Goal: Contribute content: Contribute content

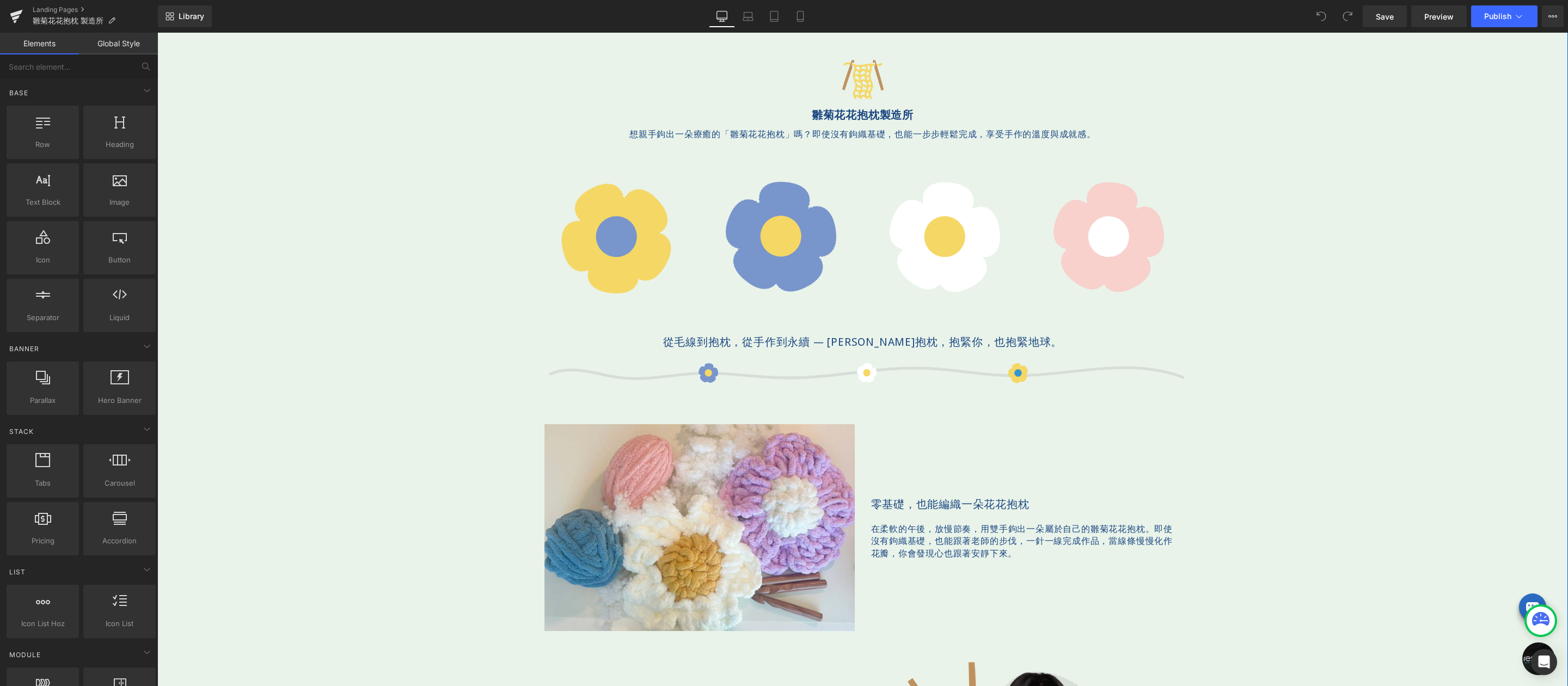
scroll to position [543, 0]
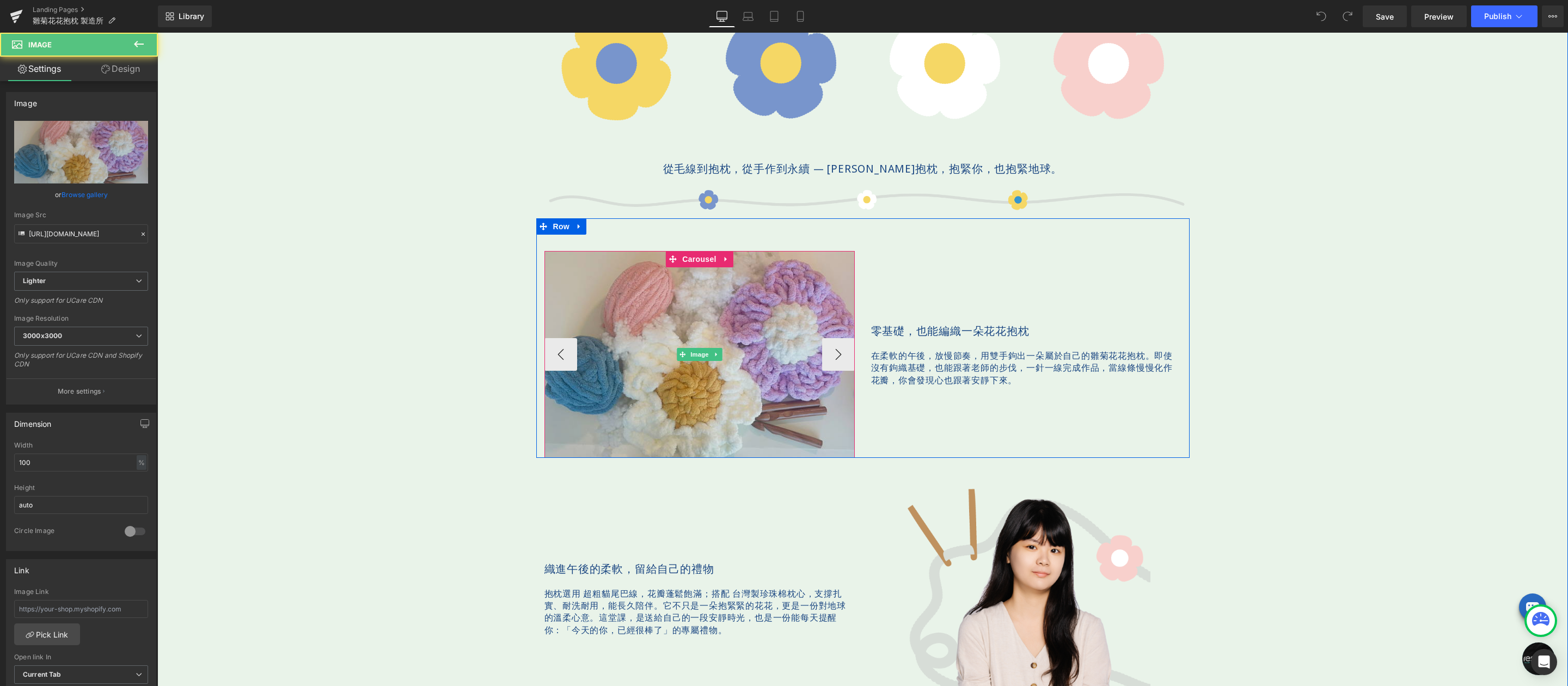
click at [703, 325] on img at bounding box center [699, 355] width 311 height 207
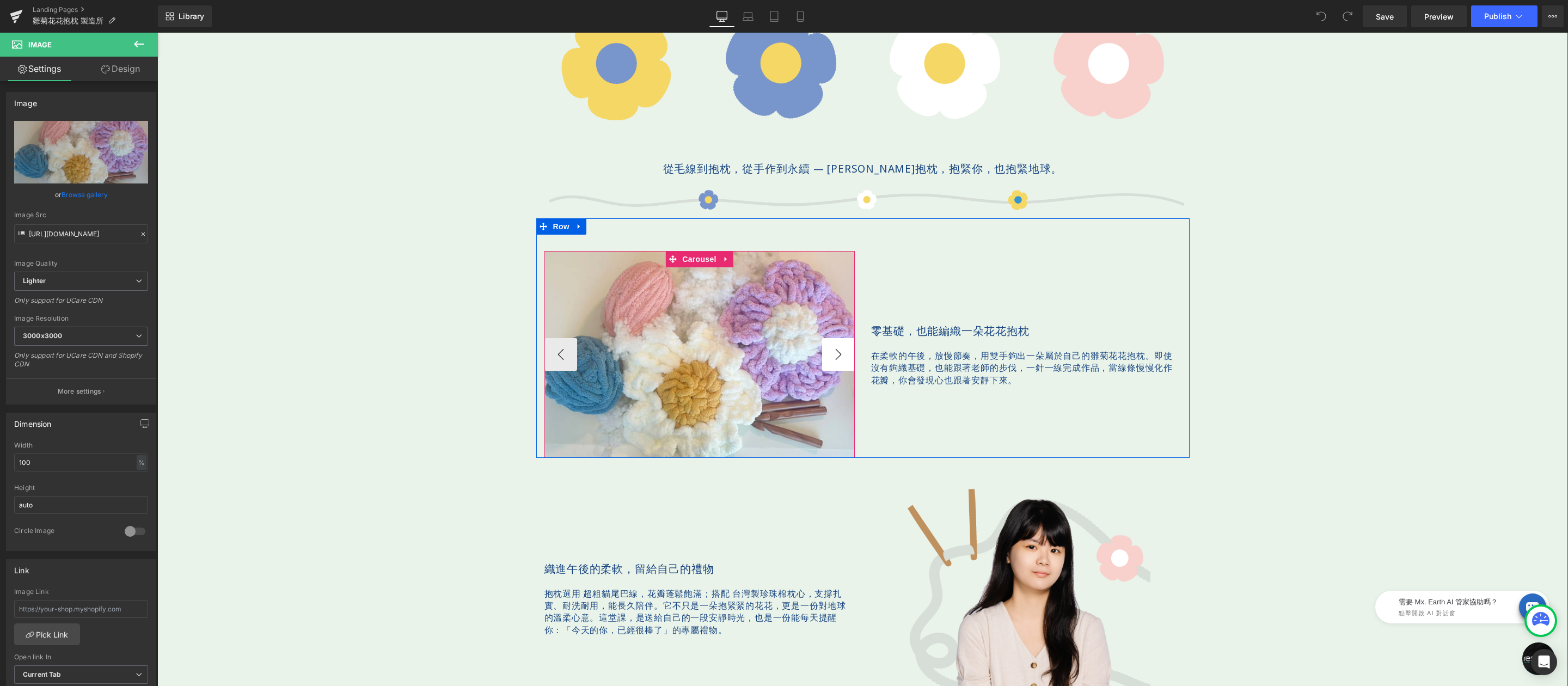
click at [827, 362] on button "›" at bounding box center [838, 354] width 32 height 32
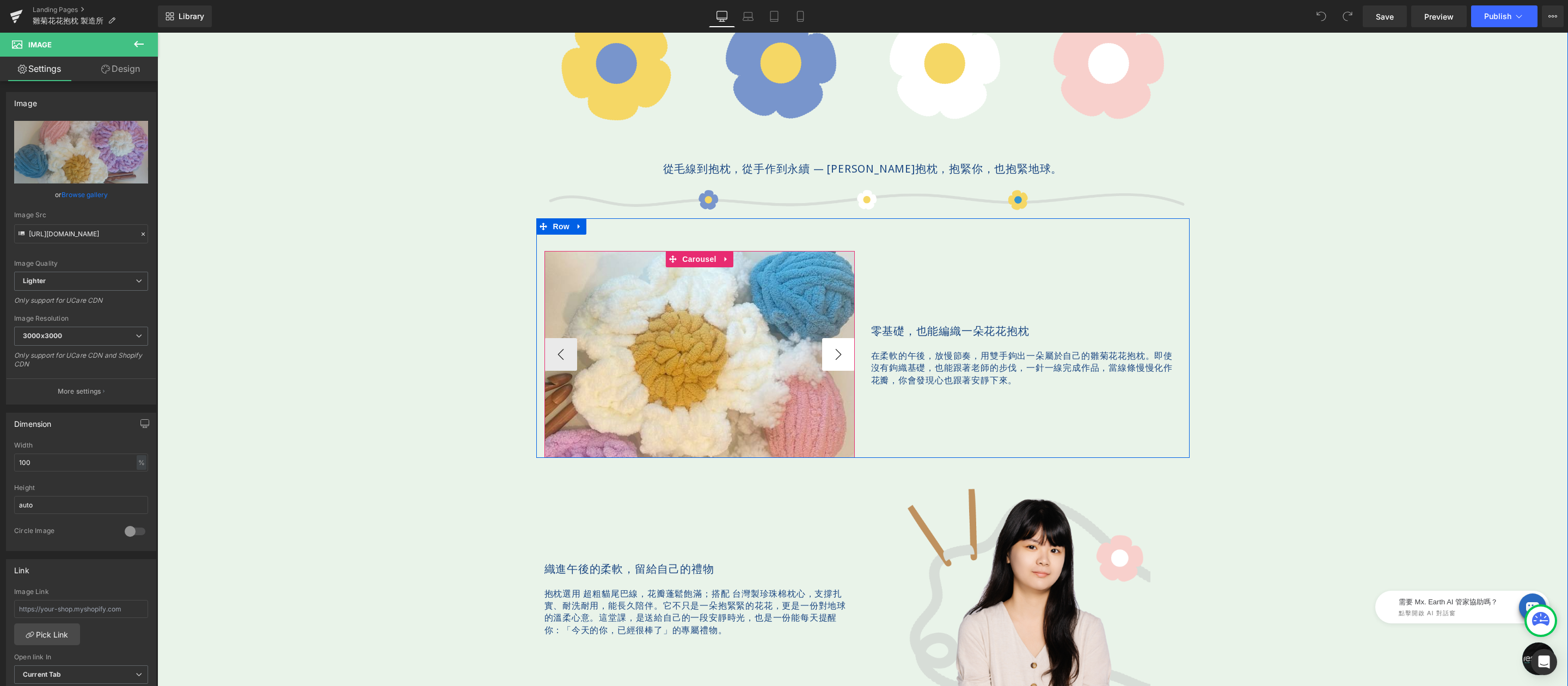
click at [828, 357] on button "›" at bounding box center [838, 354] width 32 height 32
click at [689, 262] on span "Carousel" at bounding box center [699, 260] width 39 height 17
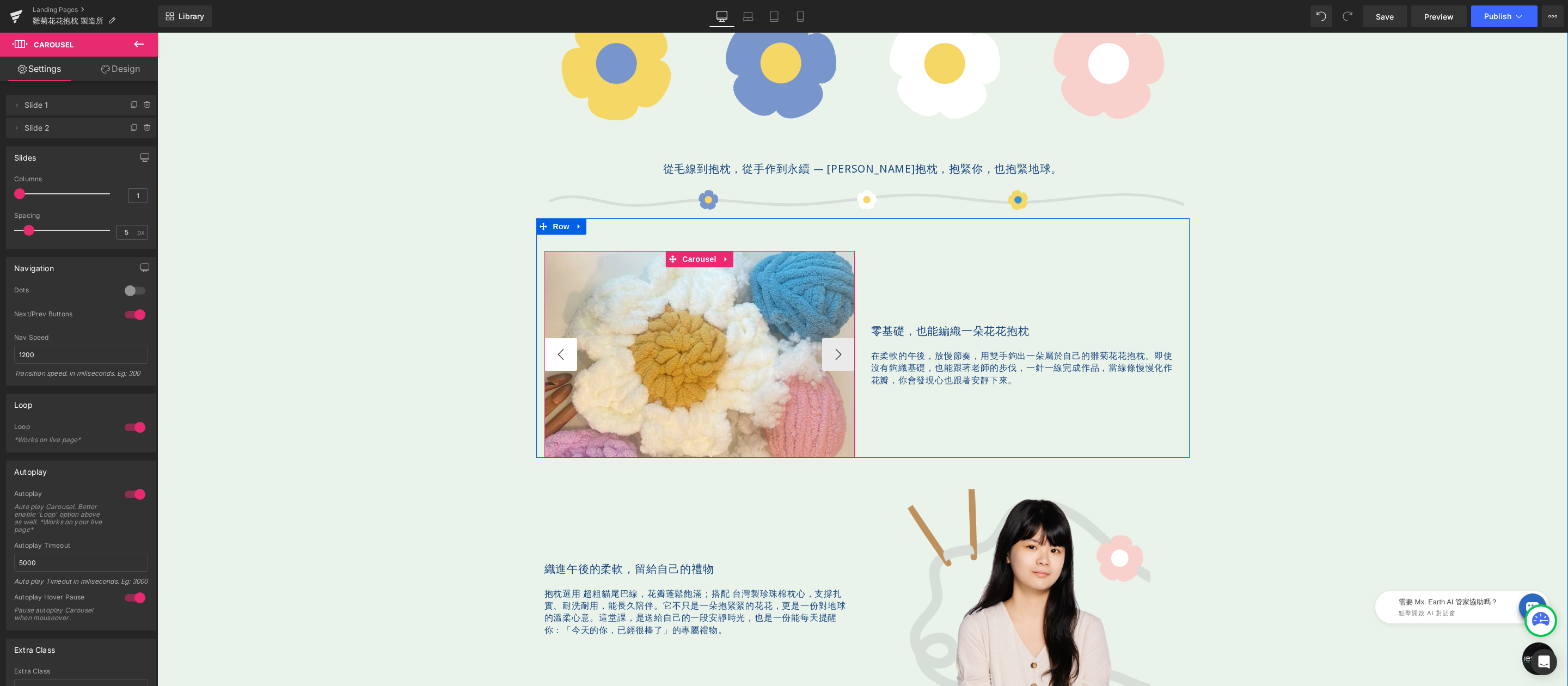
click at [552, 360] on button "‹" at bounding box center [560, 354] width 32 height 32
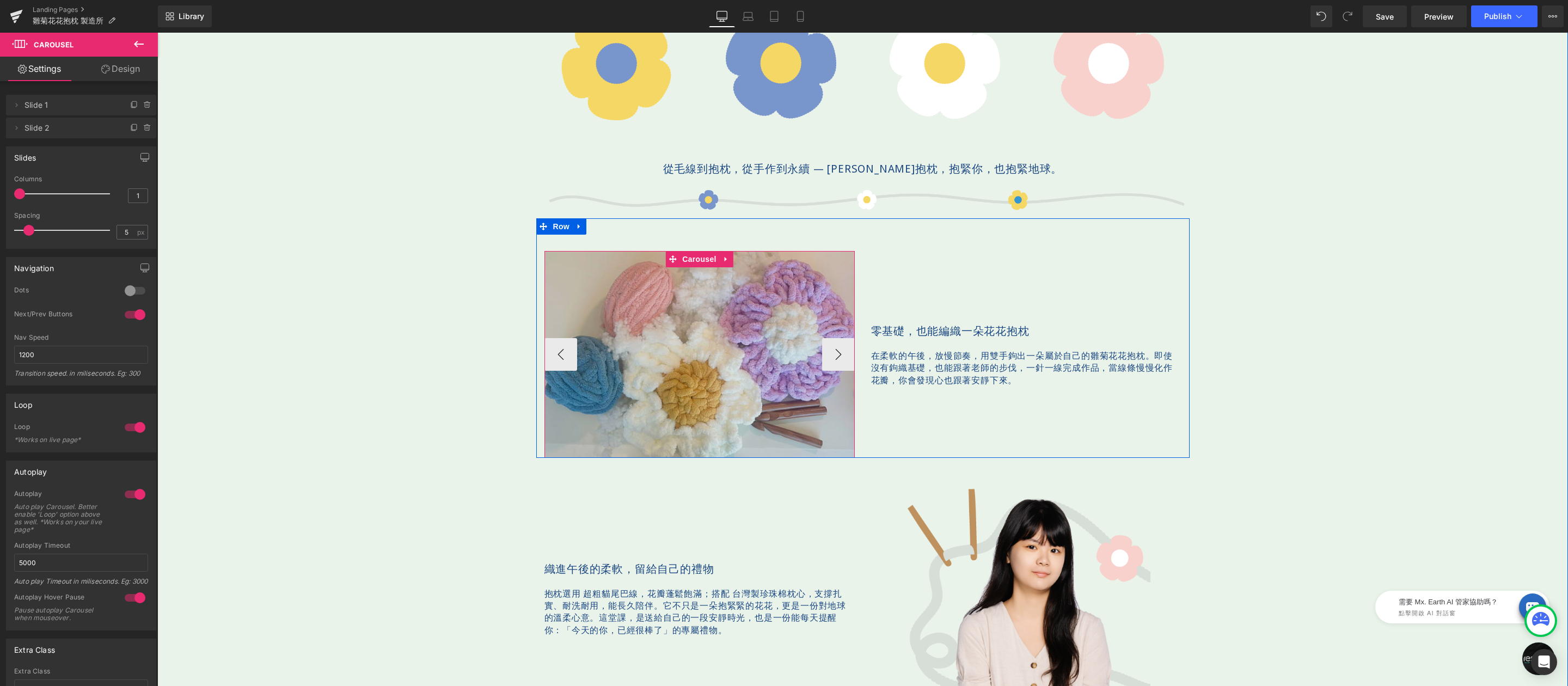
click at [687, 300] on img at bounding box center [699, 355] width 311 height 207
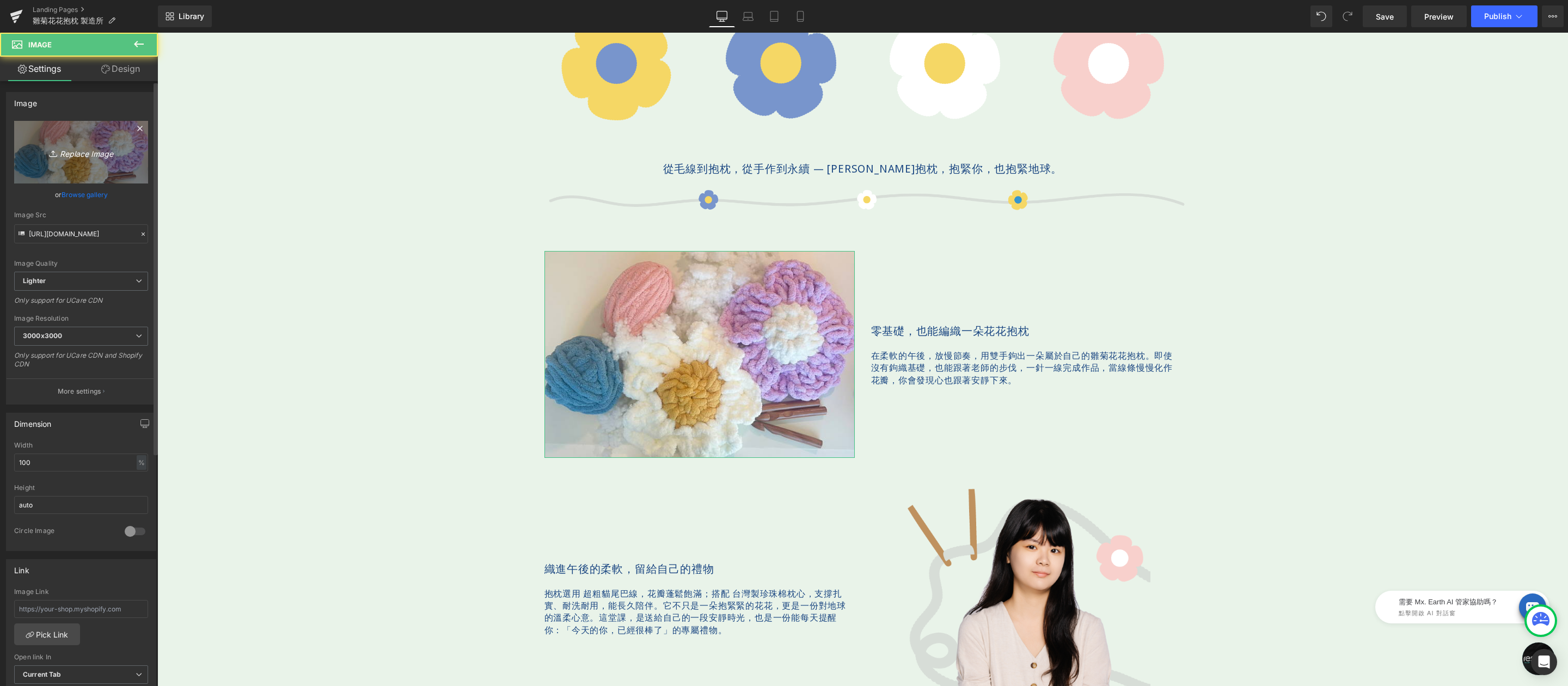
click at [98, 149] on icon "Replace Image" at bounding box center [80, 152] width 87 height 13
type input "C:\fakepath\bloomandloom-600x400.jpg"
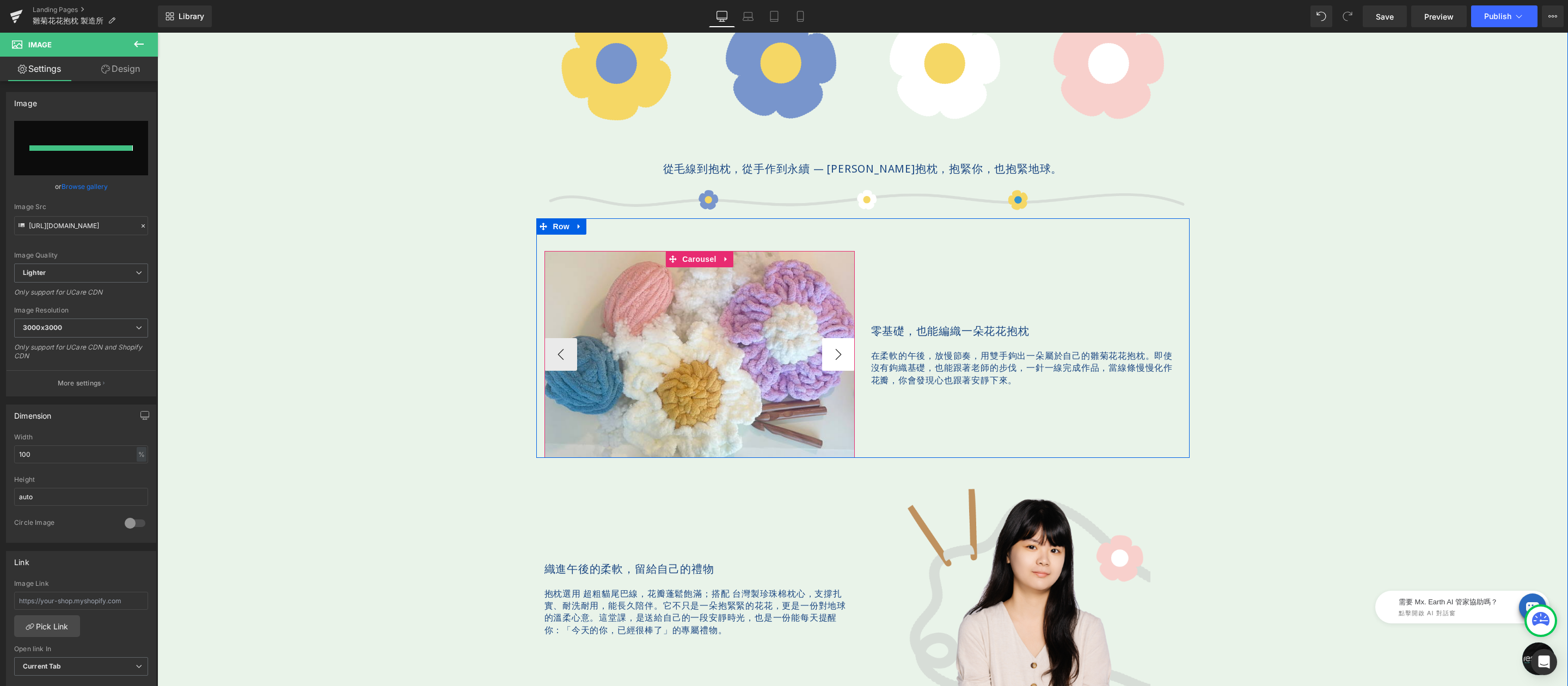
type input "https://ucarecdn.com/3e606ff7-0e12-4412-afd8-a9e78b35e524/-/format/auto/-/previ…"
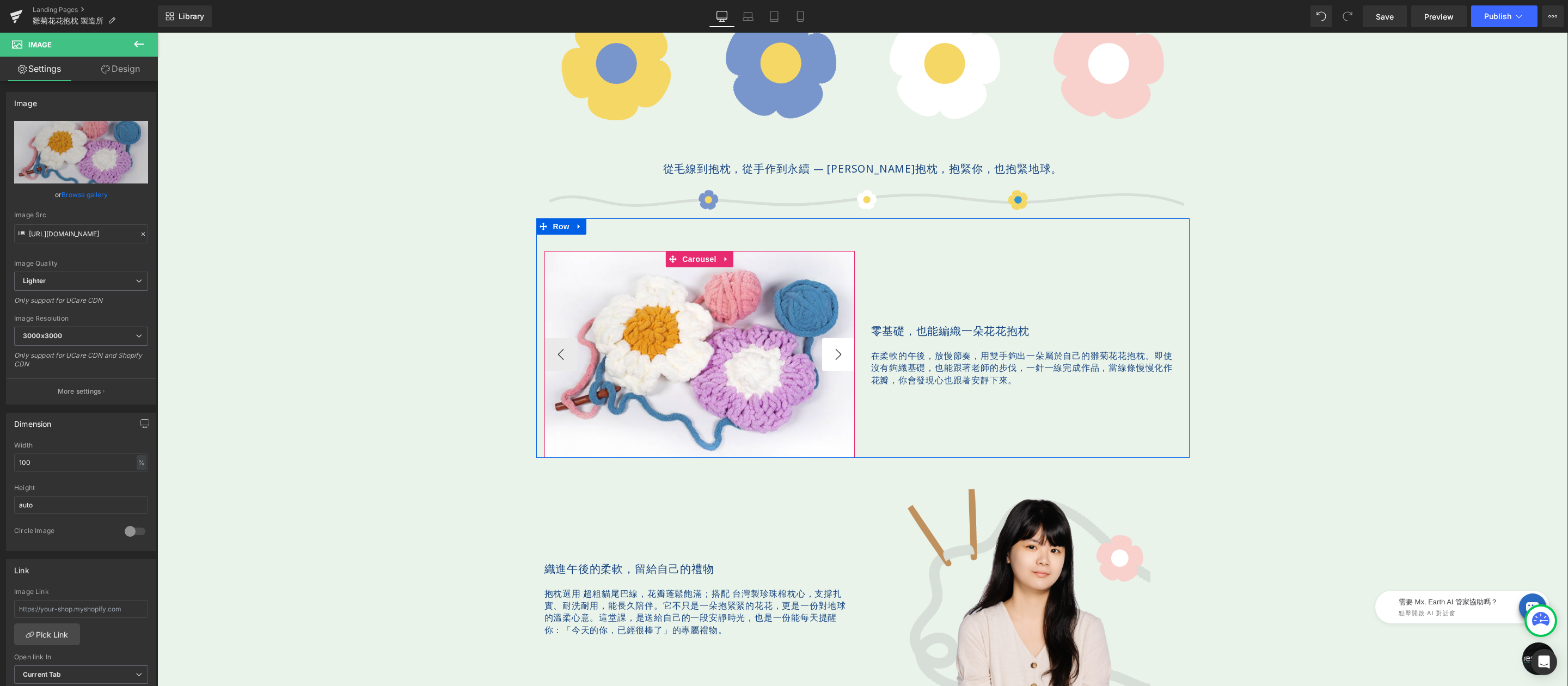
click at [831, 352] on button "›" at bounding box center [838, 354] width 32 height 32
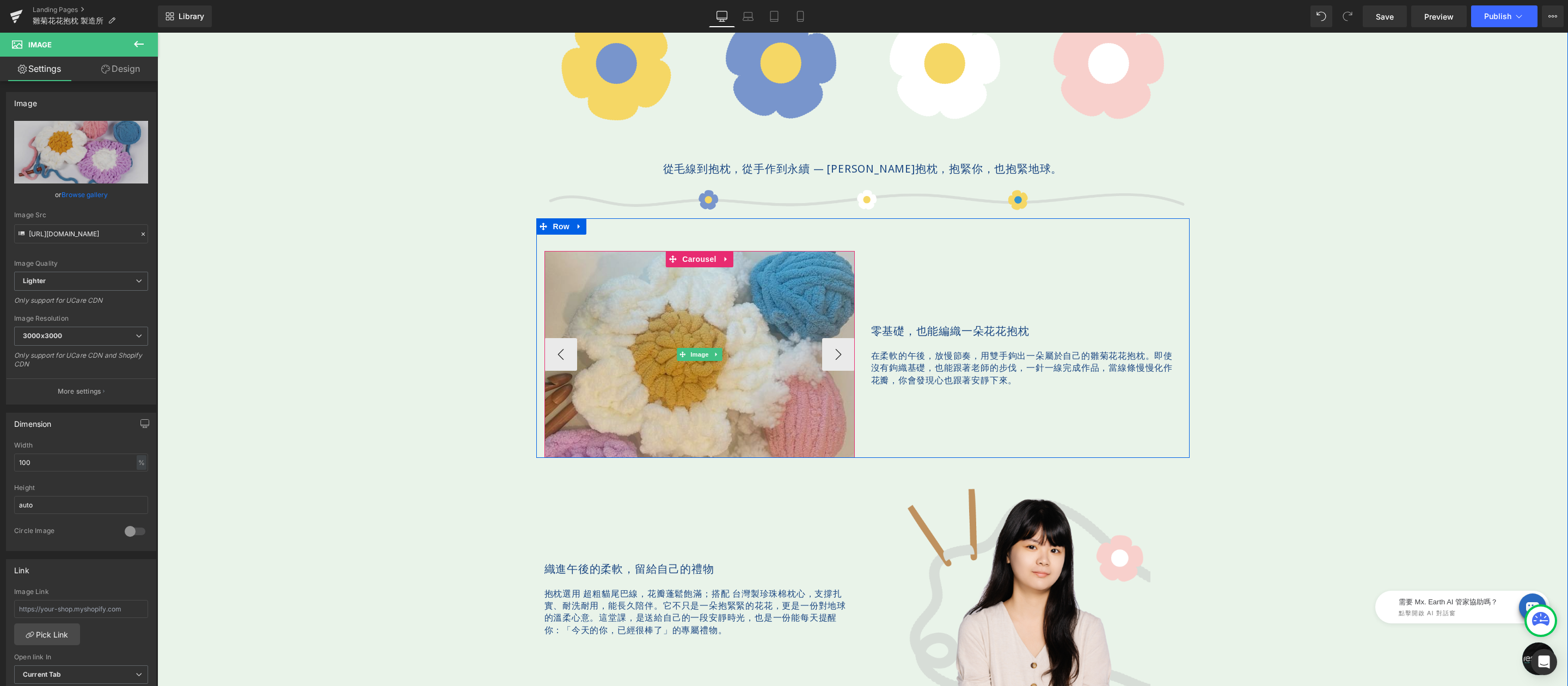
click at [702, 305] on img at bounding box center [699, 355] width 311 height 207
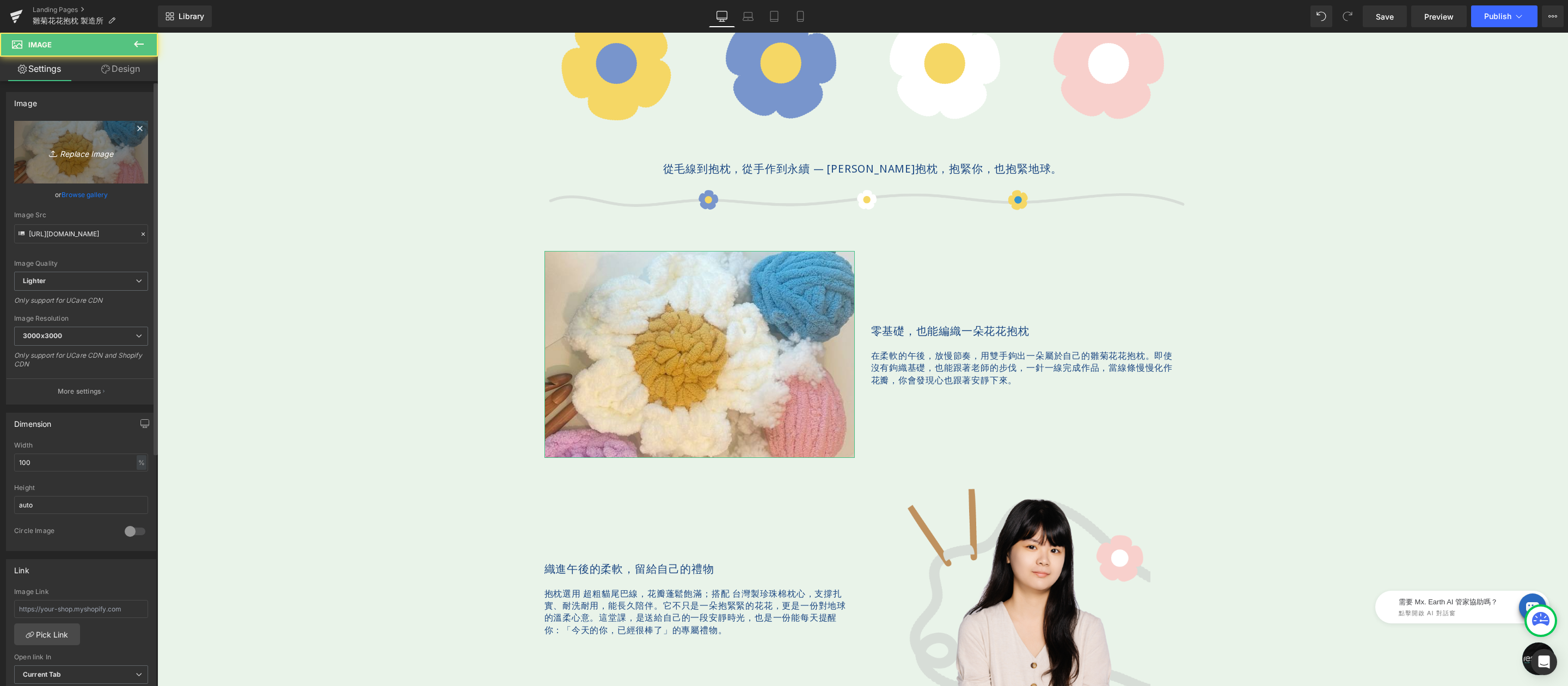
click at [108, 154] on icon "Replace Image" at bounding box center [80, 152] width 87 height 13
type input "C:\fakepath\bloomandloom-600x400-04.jpg"
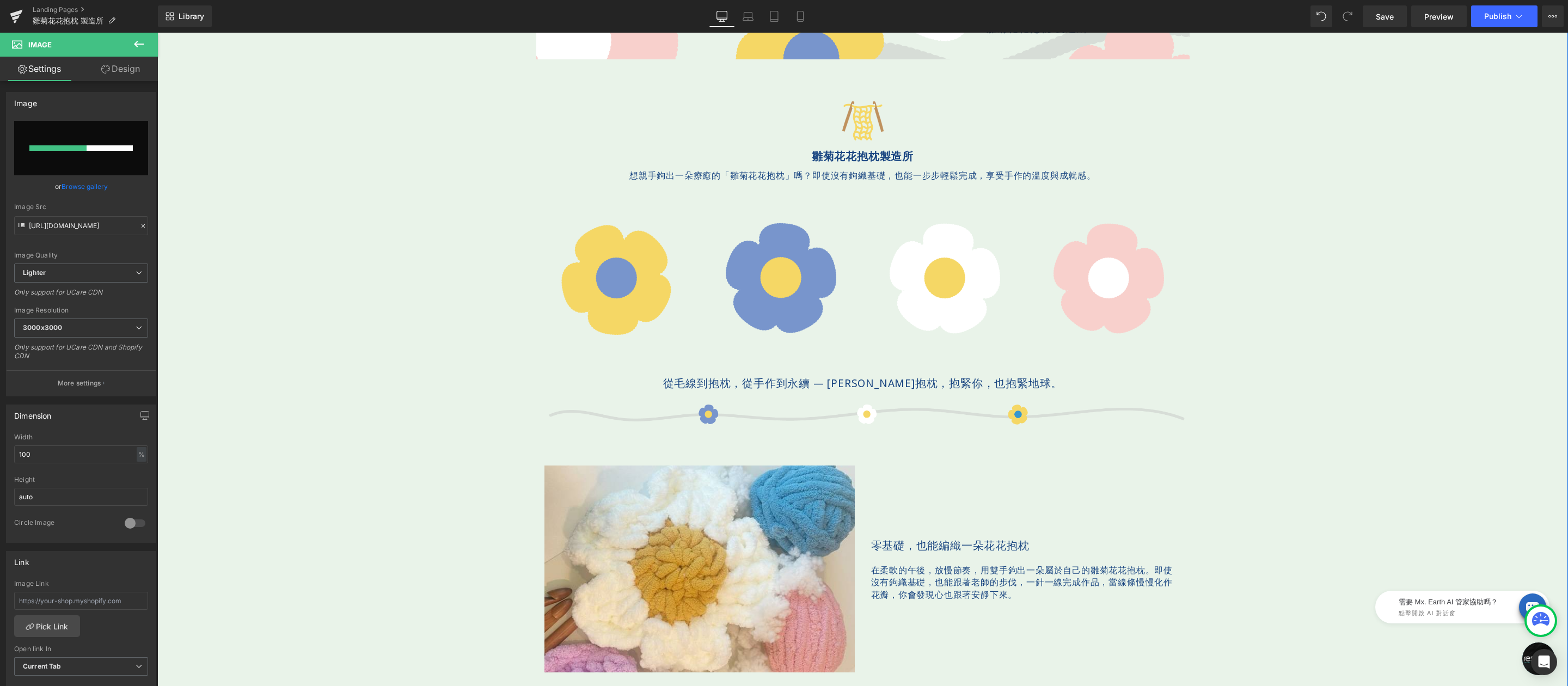
scroll to position [611, 0]
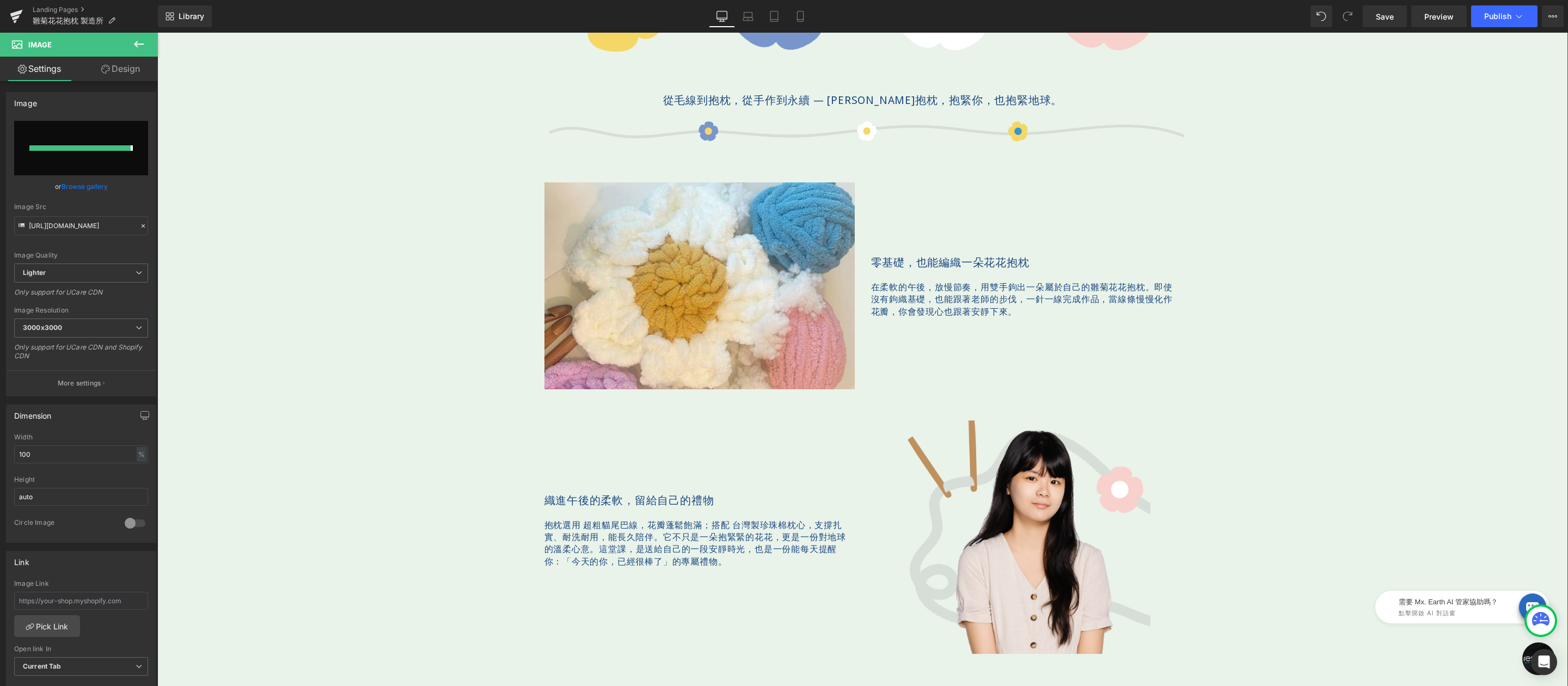
type input "https://ucarecdn.com/ee1619f5-a058-4eea-befa-67f4724d515e/-/format/auto/-/previ…"
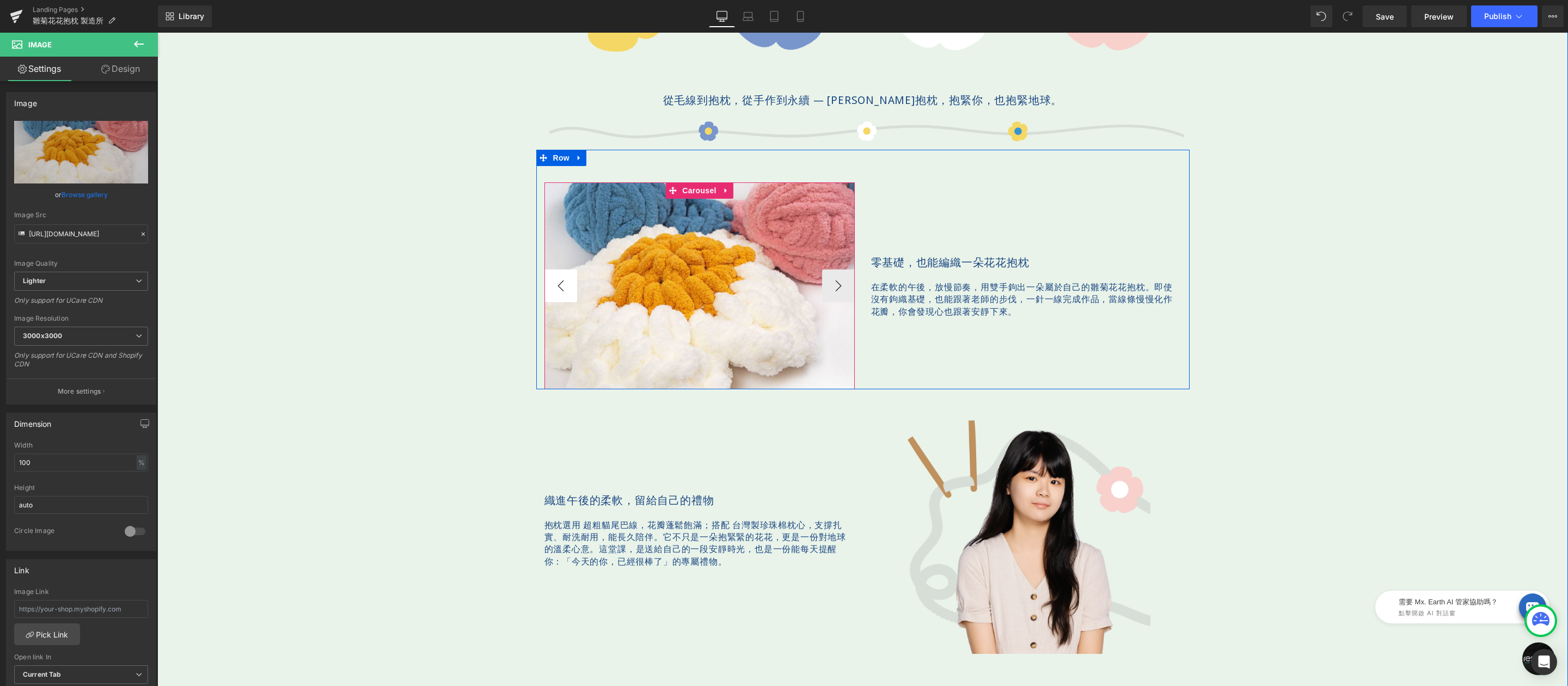
click at [555, 282] on button "‹" at bounding box center [560, 285] width 32 height 32
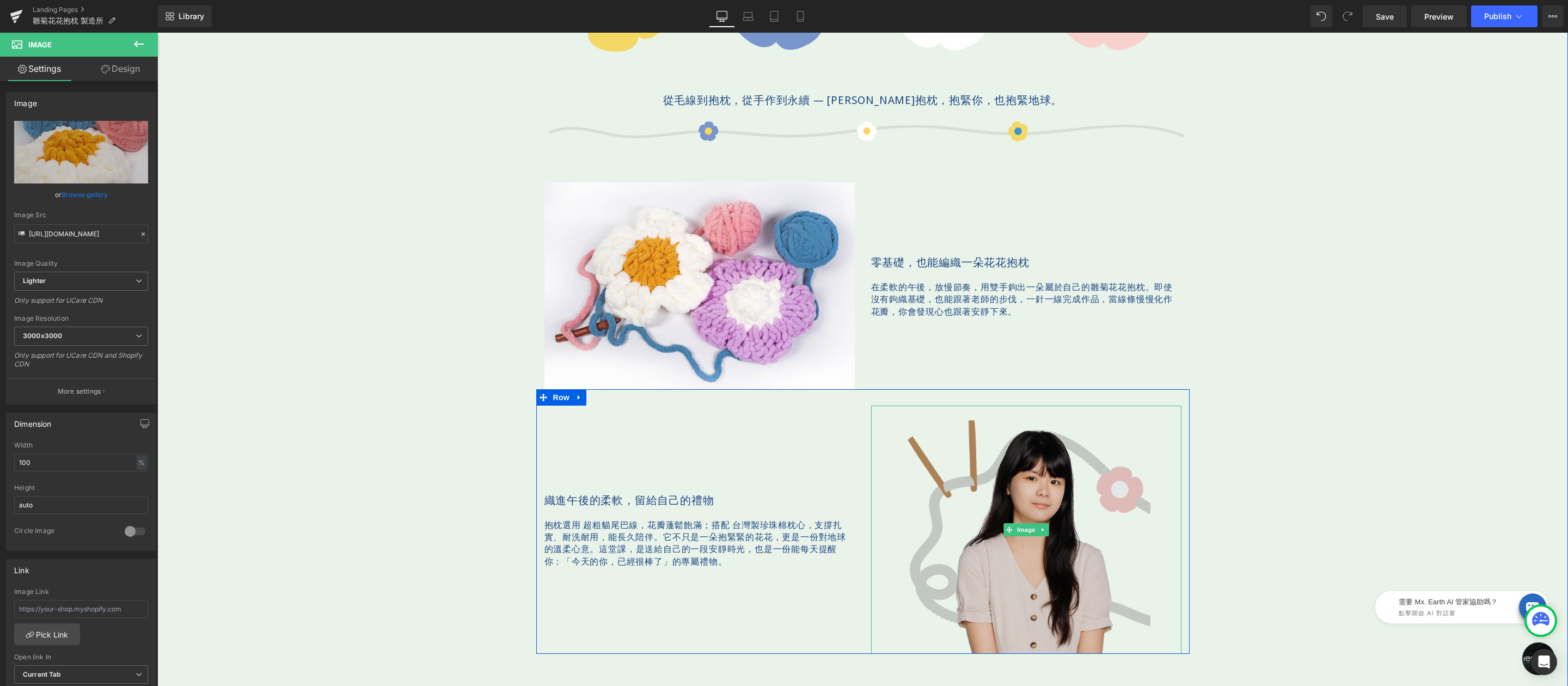
click at [1042, 456] on img at bounding box center [1026, 530] width 248 height 249
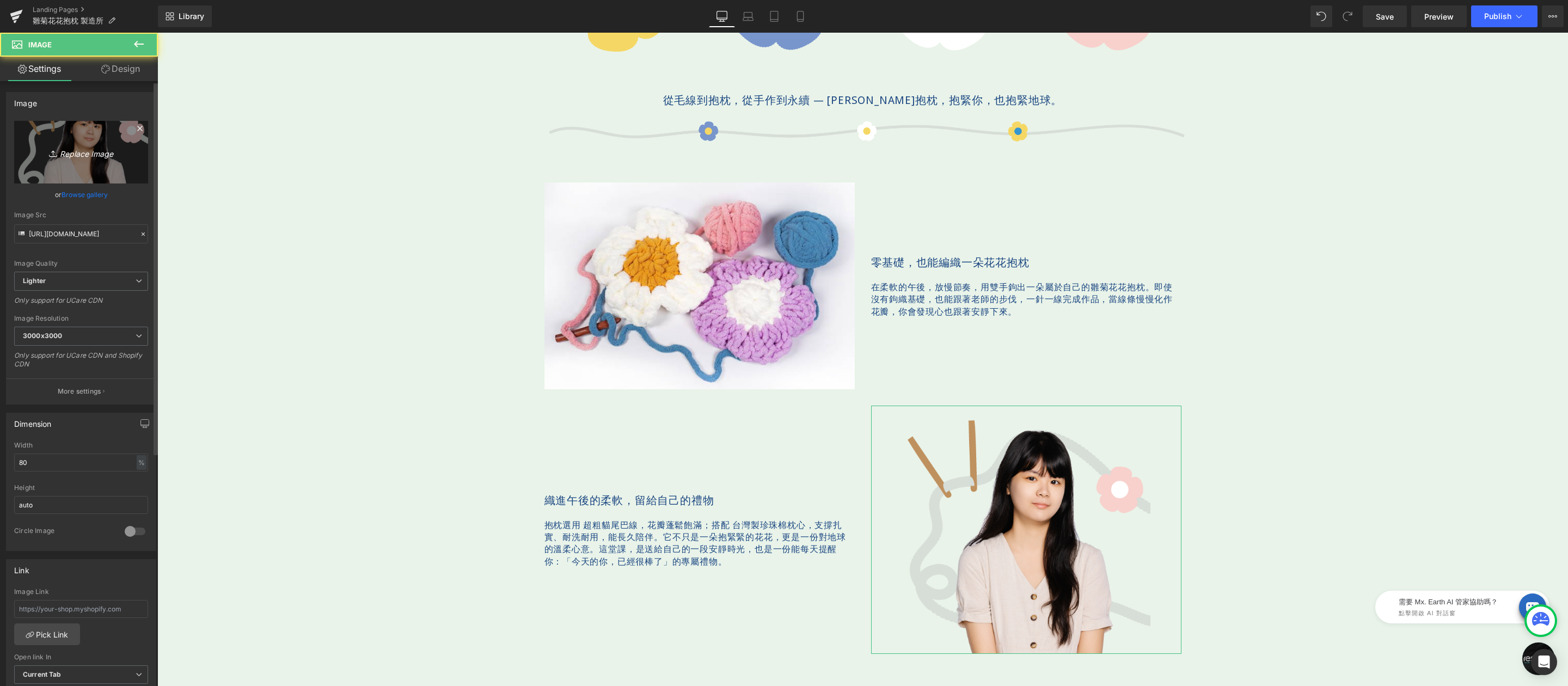
click at [86, 139] on link "Replace Image" at bounding box center [81, 152] width 134 height 63
type input "C:\fakepath\bloomandloom-600x400-02.jpg"
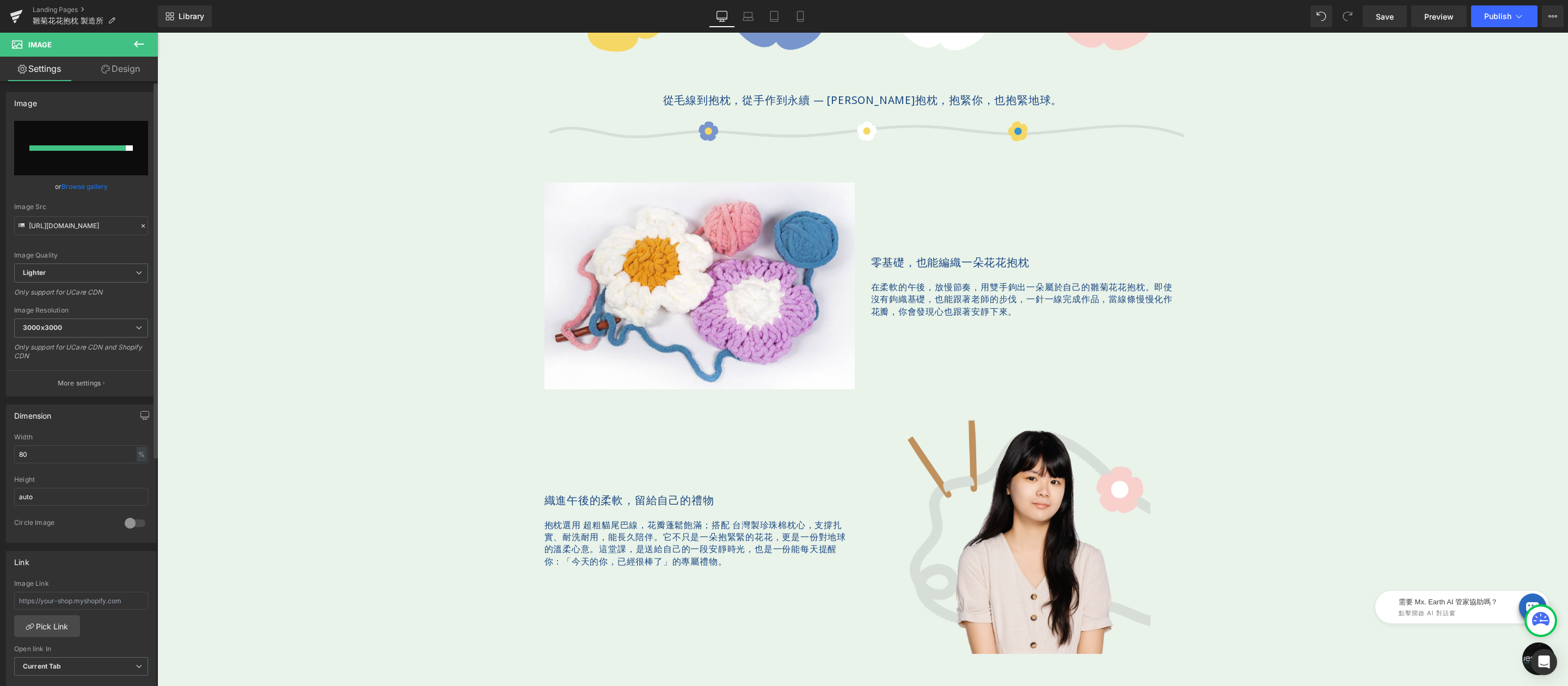
type input "https://ucarecdn.com/520c4519-3c3c-4bfb-92a0-61d0655e5520/-/format/auto/-/previ…"
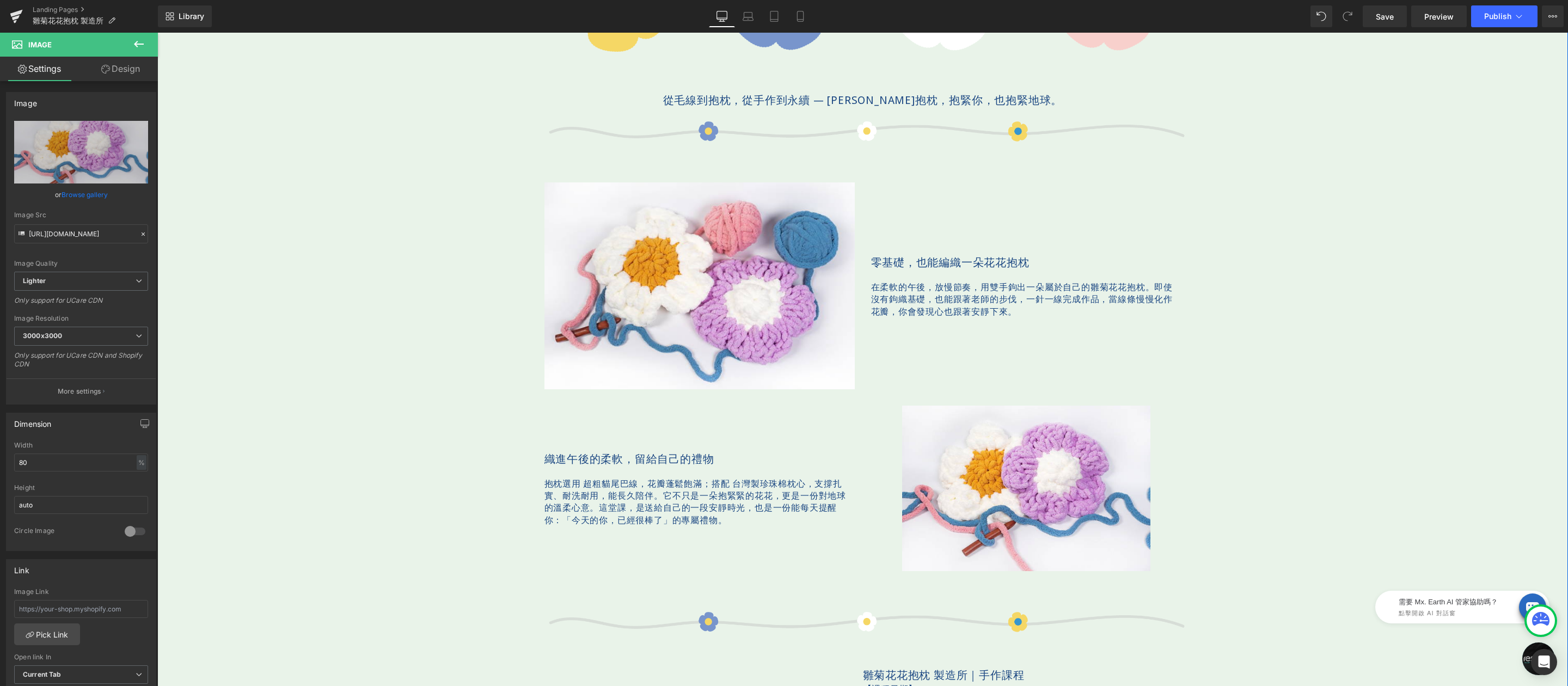
scroll to position [633, 0]
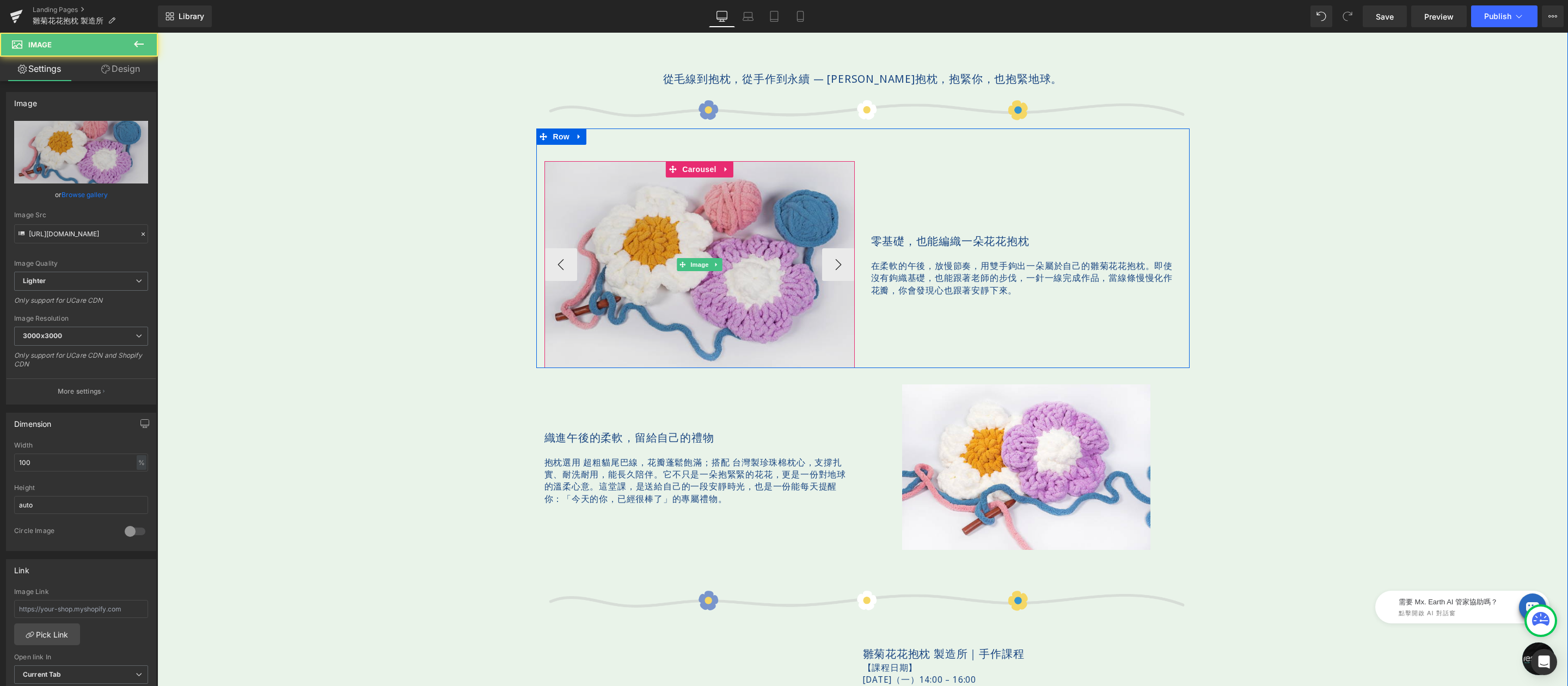
click at [733, 239] on img at bounding box center [699, 265] width 311 height 207
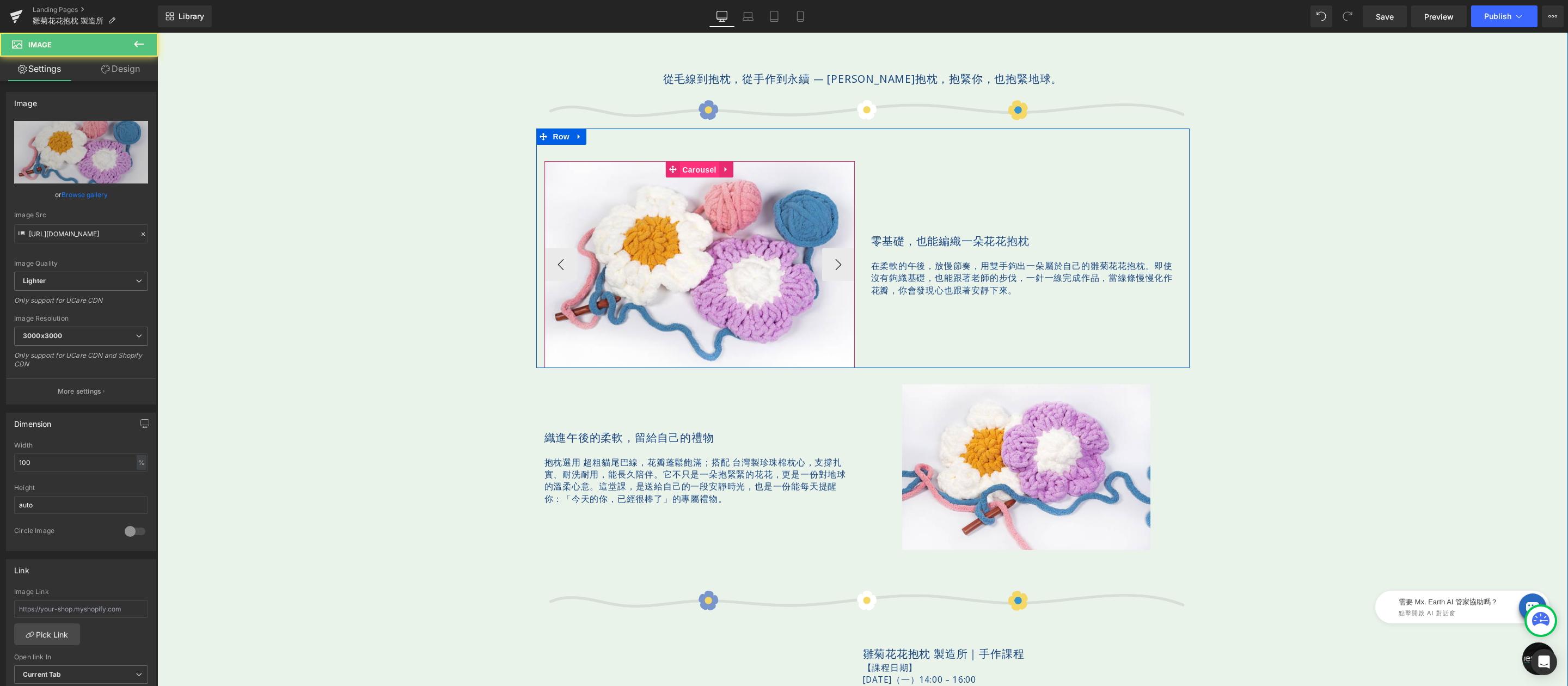
click at [685, 172] on span "Carousel" at bounding box center [699, 170] width 39 height 17
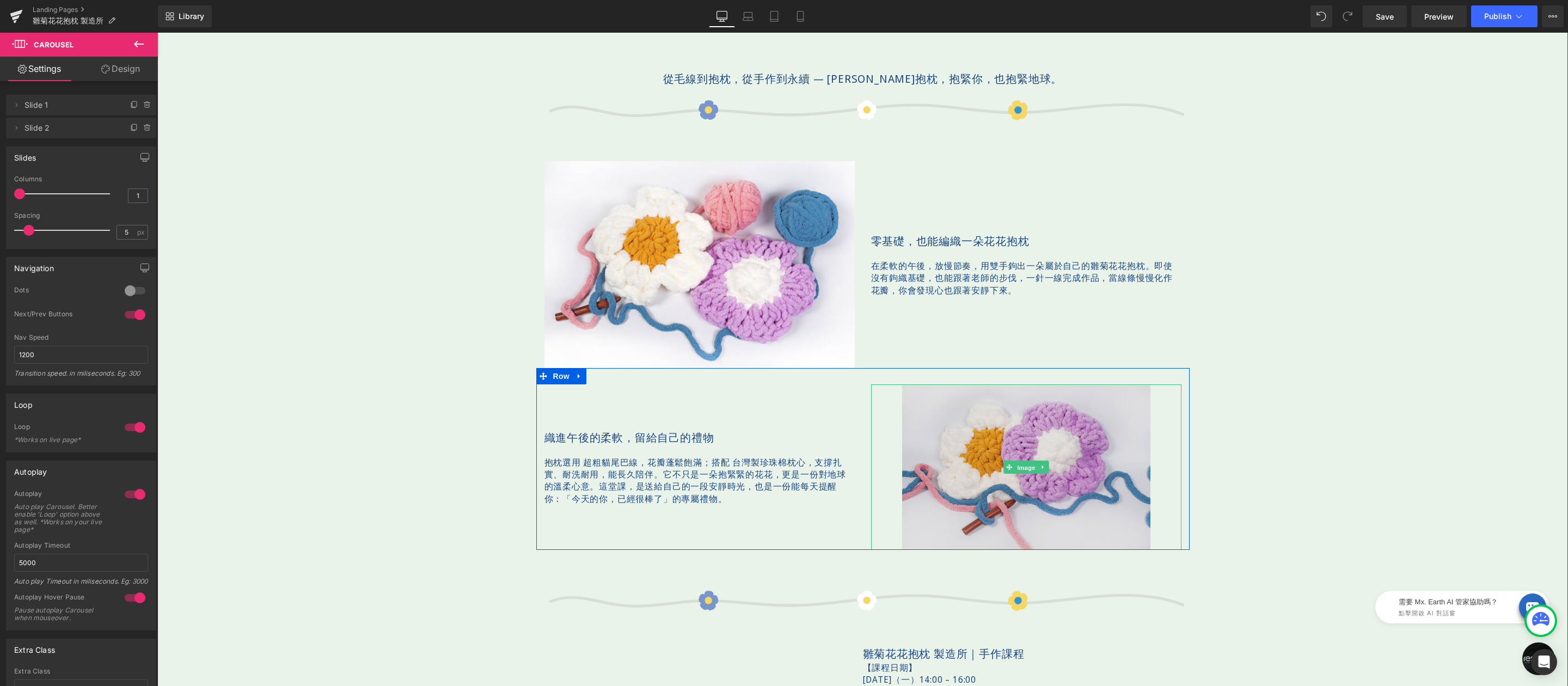
drag, startPoint x: 1022, startPoint y: 474, endPoint x: 976, endPoint y: 475, distance: 46.0
click at [1022, 474] on link "Image" at bounding box center [1020, 467] width 34 height 13
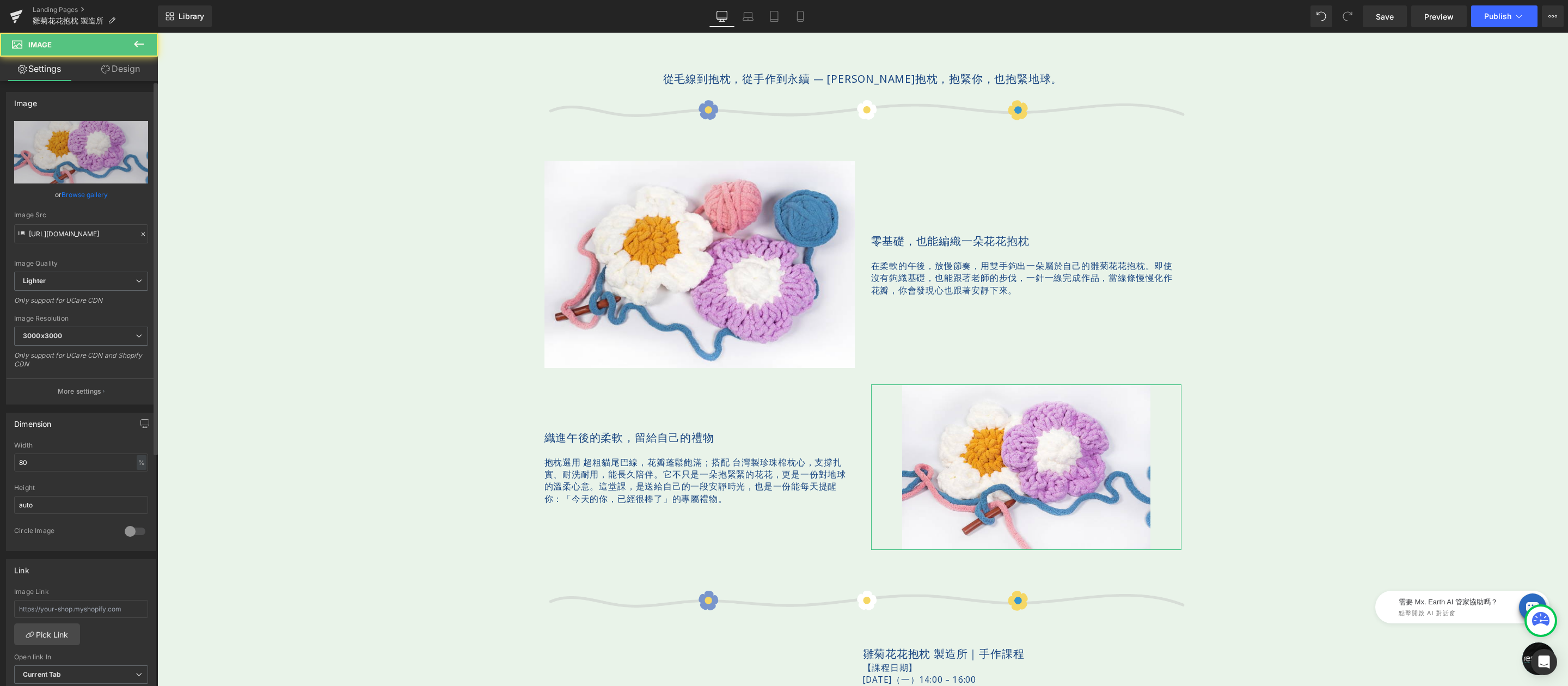
click at [99, 453] on div "Width 80 % % px" at bounding box center [81, 462] width 134 height 42
click at [93, 459] on input "80" at bounding box center [81, 463] width 134 height 18
type input "4"
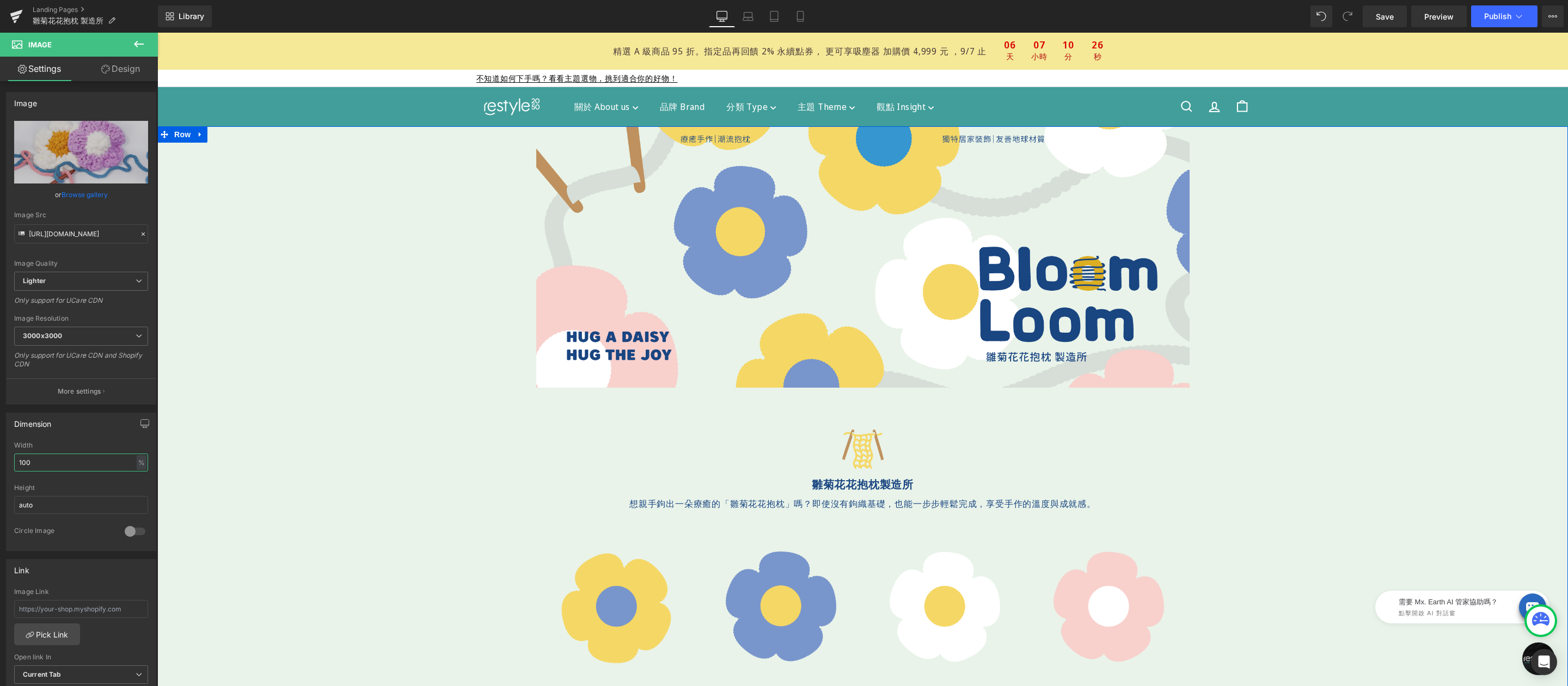
scroll to position [428, 0]
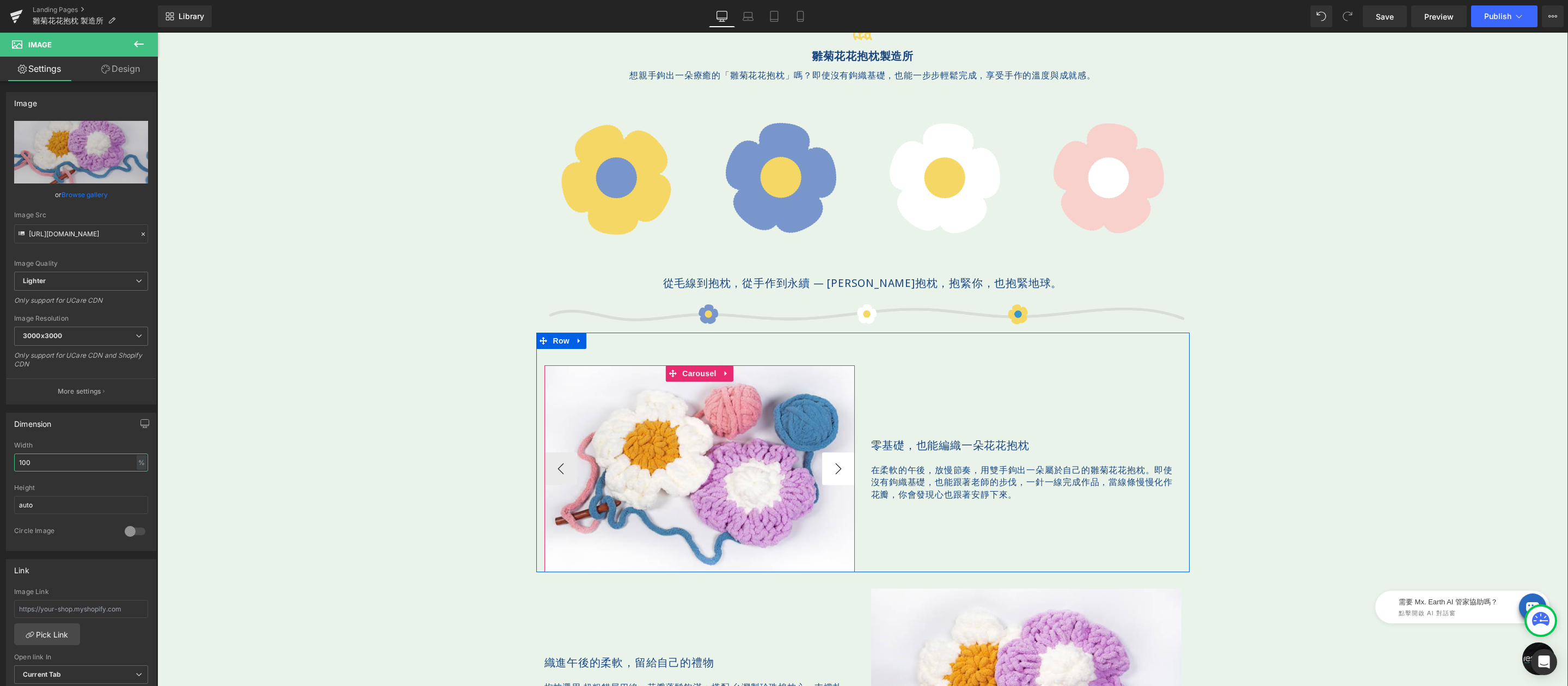
type input "100"
click at [832, 471] on button "›" at bounding box center [838, 468] width 32 height 32
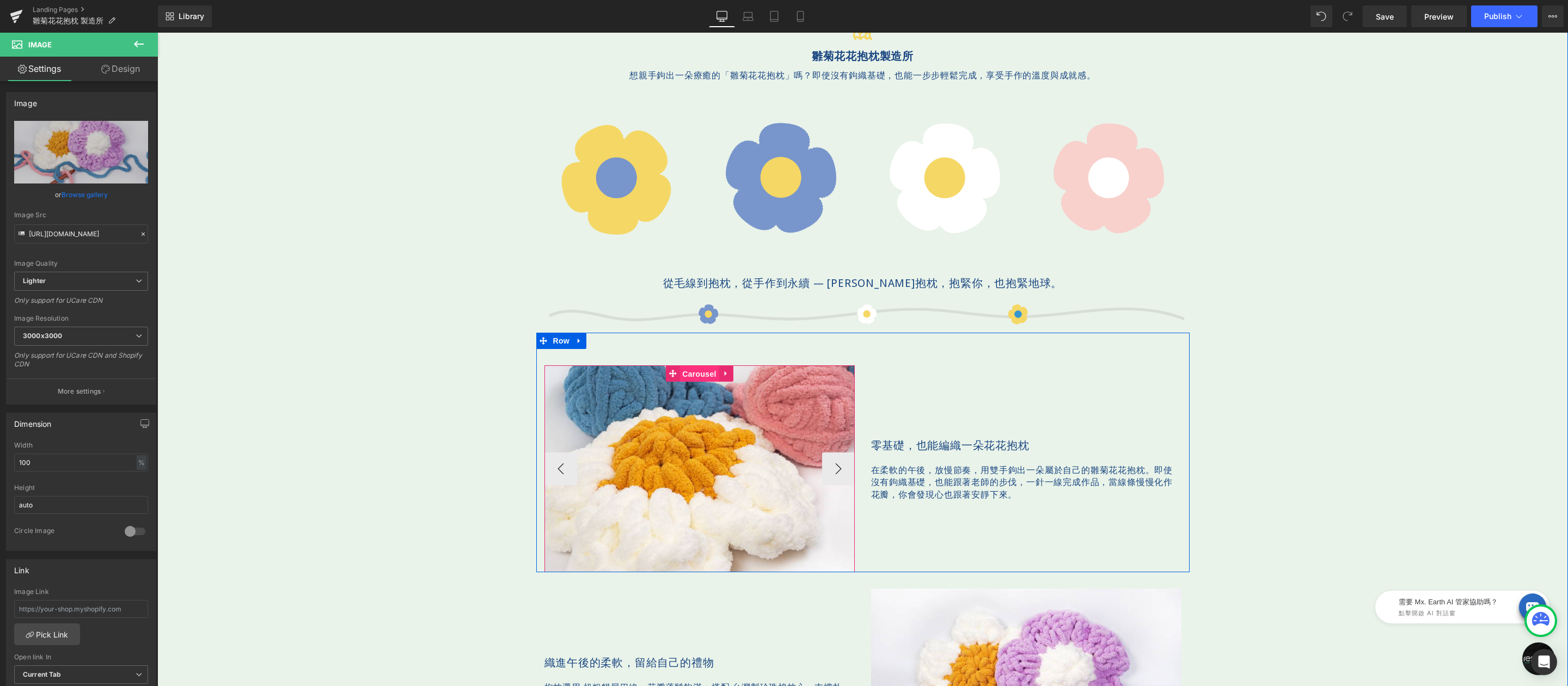
click at [688, 379] on div "Image Image ‹ › Carousel" at bounding box center [699, 469] width 311 height 207
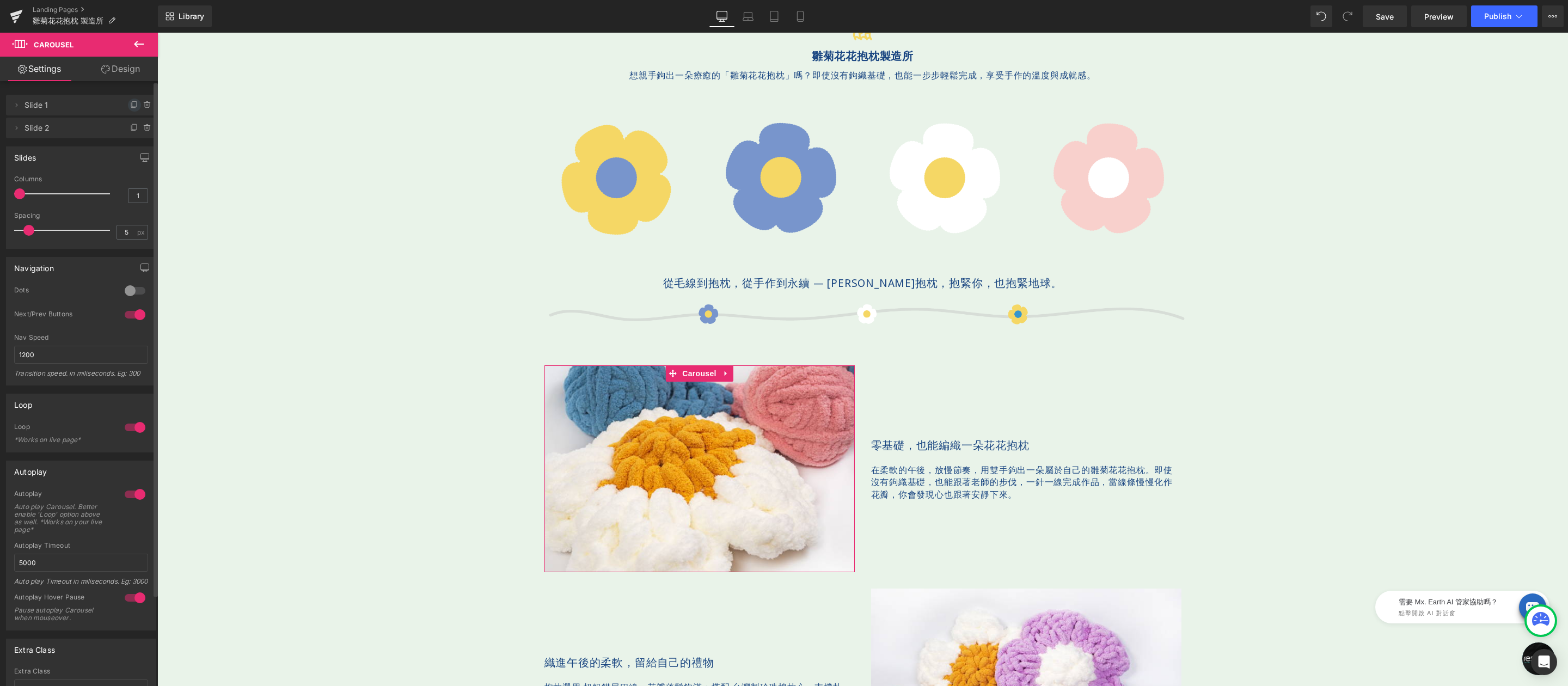
click at [130, 106] on icon at bounding box center [134, 105] width 9 height 9
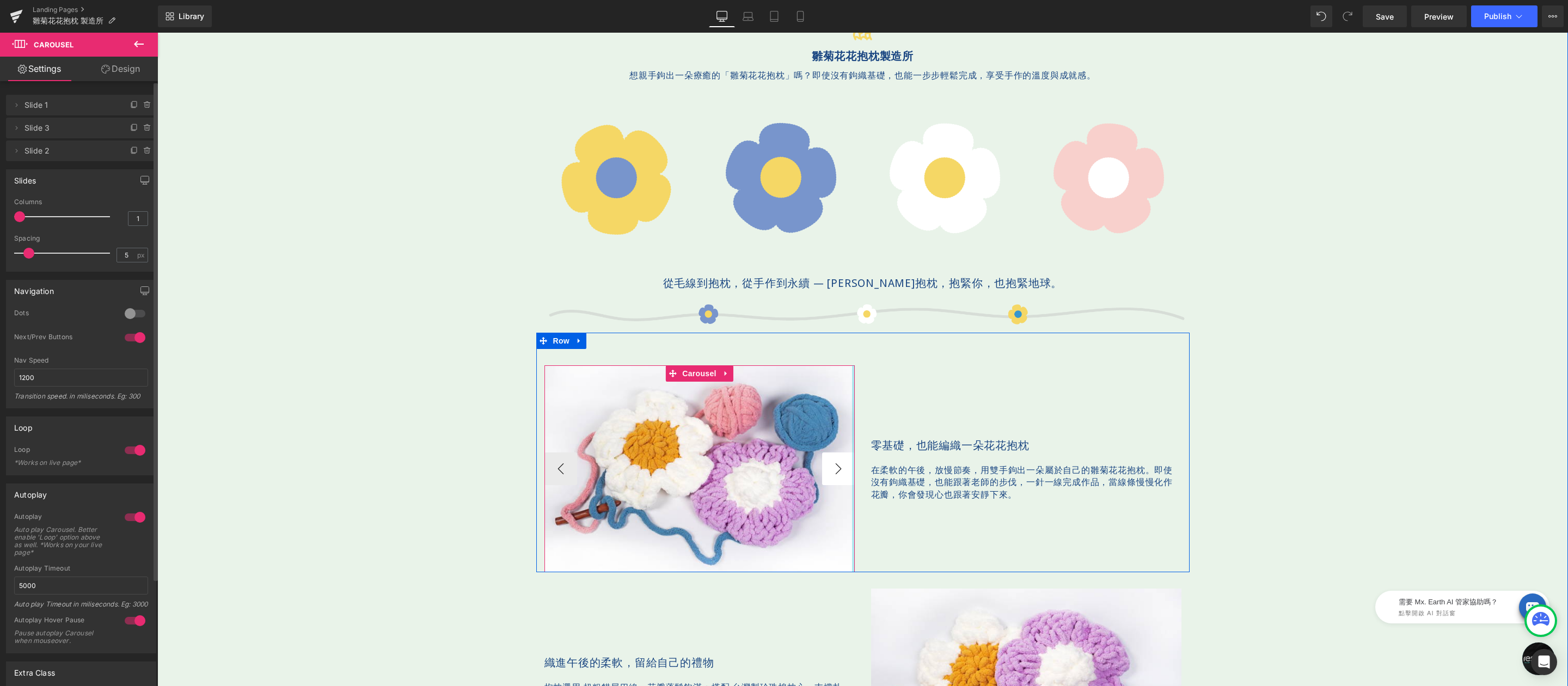
click at [838, 471] on button "›" at bounding box center [838, 468] width 32 height 32
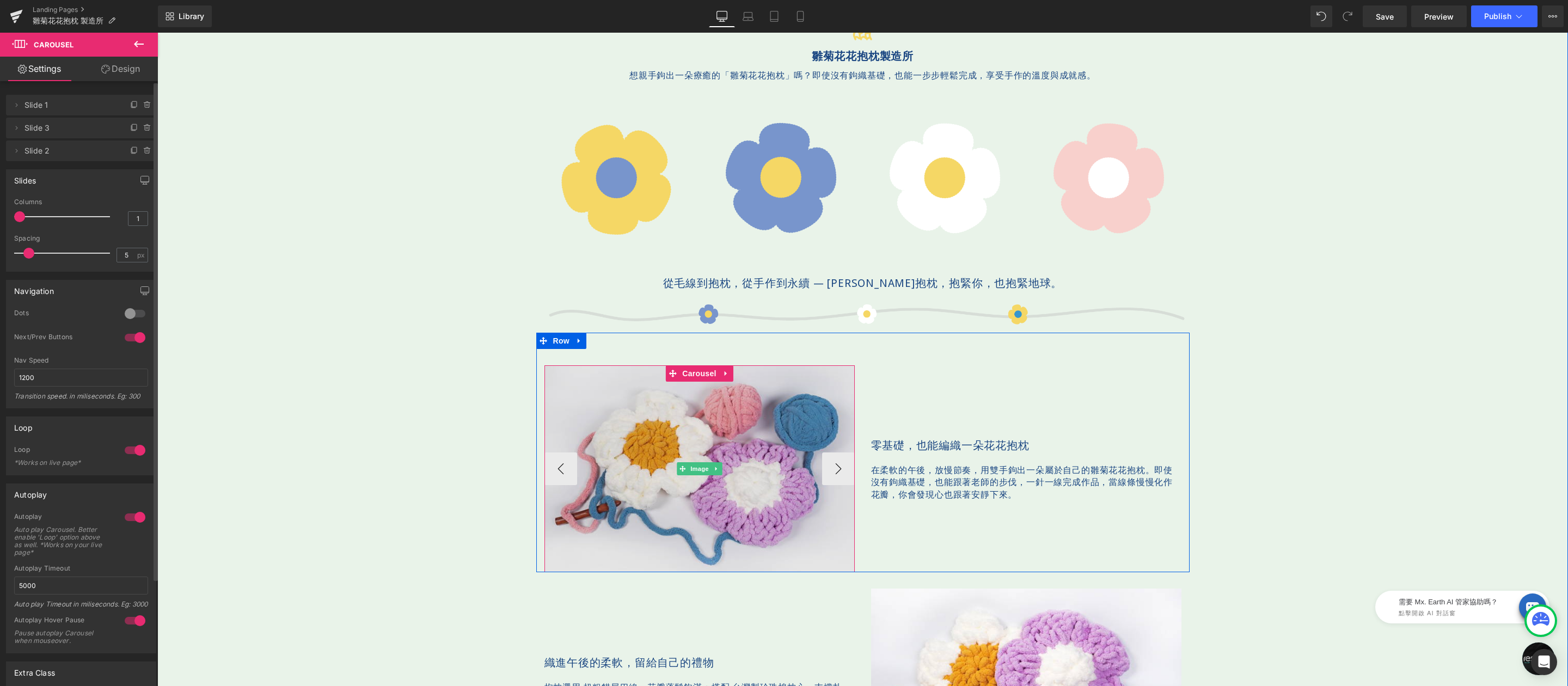
click at [727, 419] on img at bounding box center [699, 469] width 311 height 207
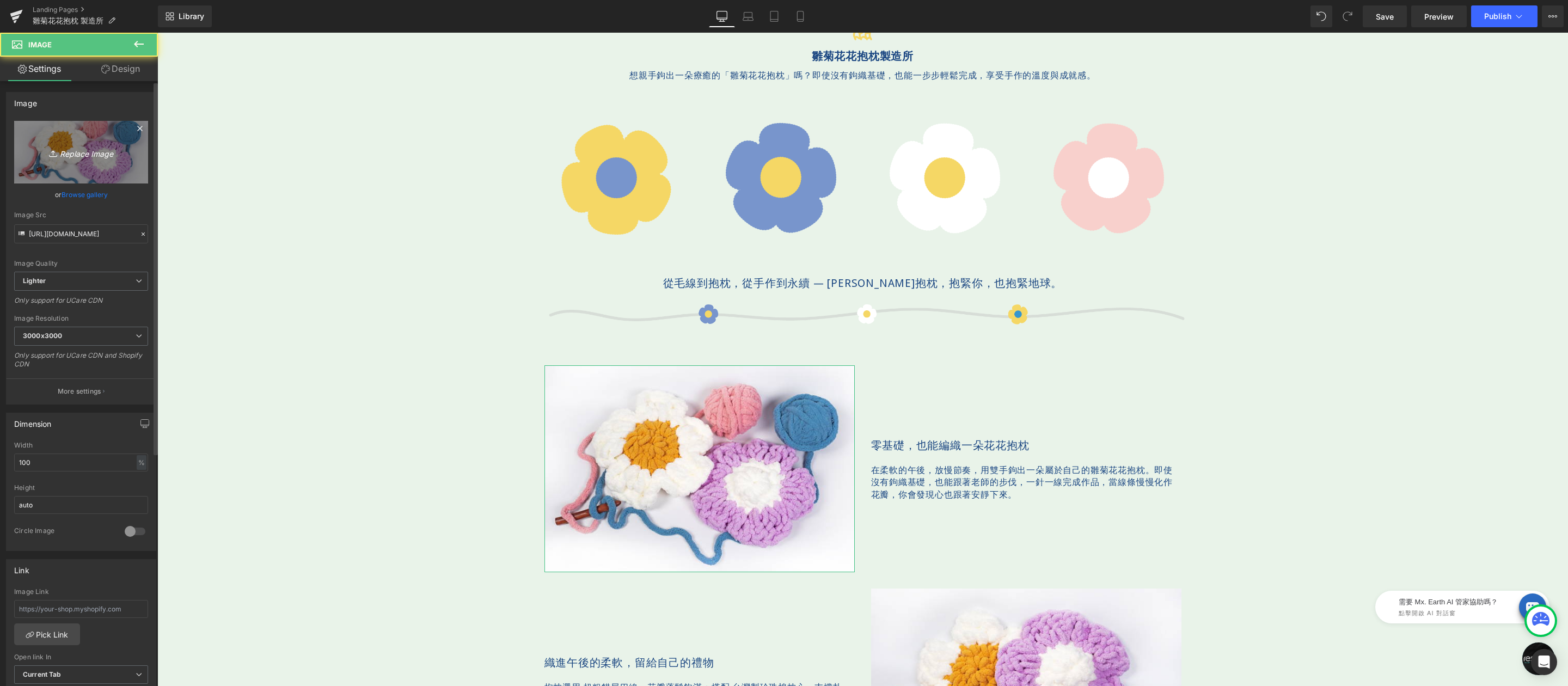
click at [71, 143] on link "Replace Image" at bounding box center [81, 152] width 134 height 63
type input "C:\fakepath\bloomandloom-600x400-03.jpg"
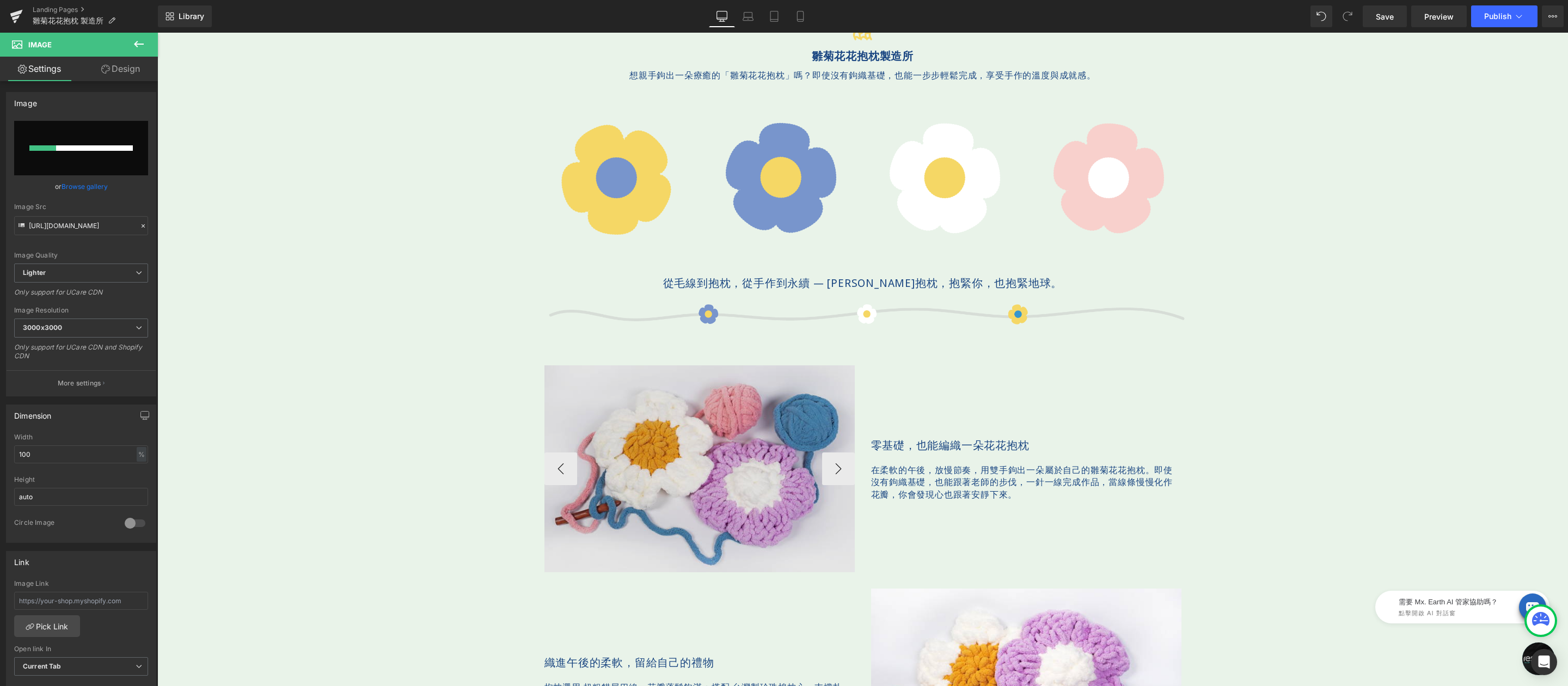
scroll to position [629, 0]
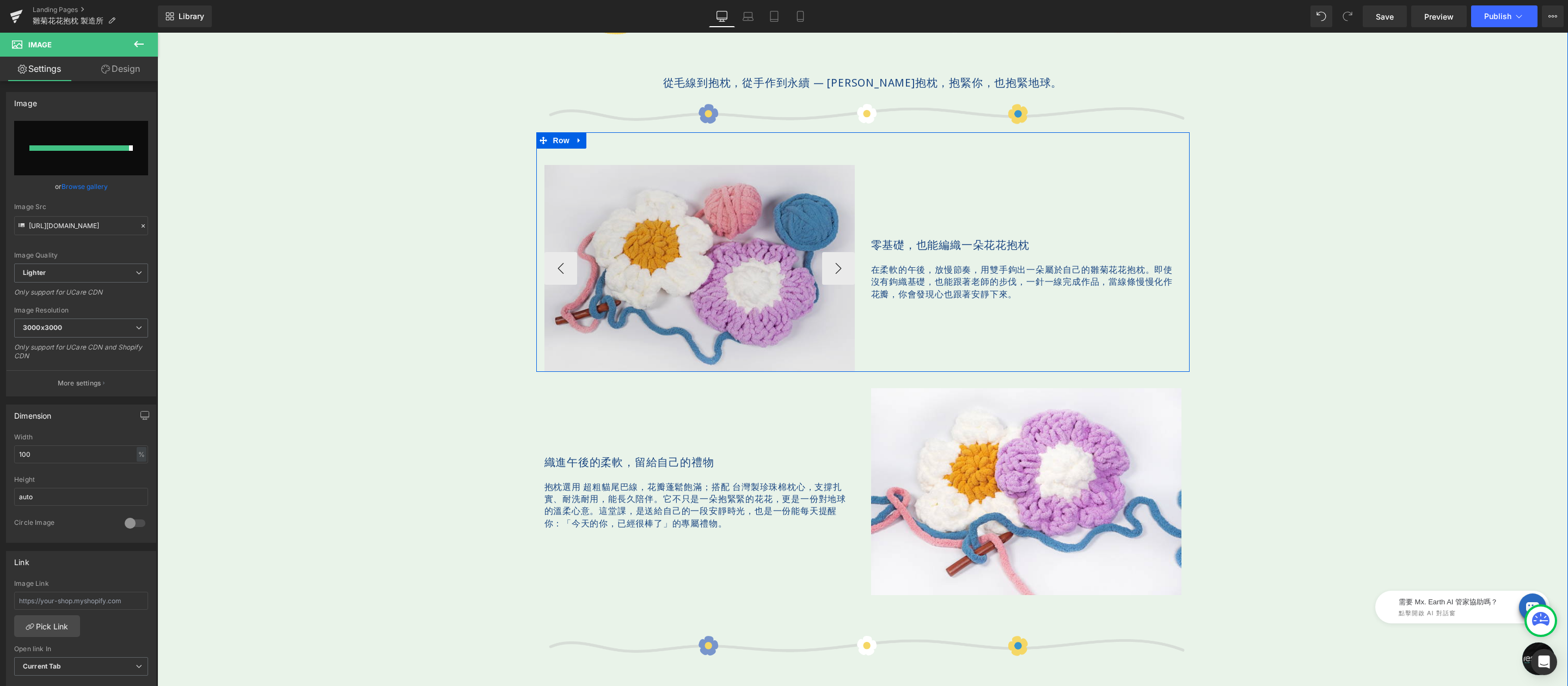
type input "https://ucarecdn.com/b49eccb8-443b-4250-8891-084366e7138f/-/format/auto/-/previ…"
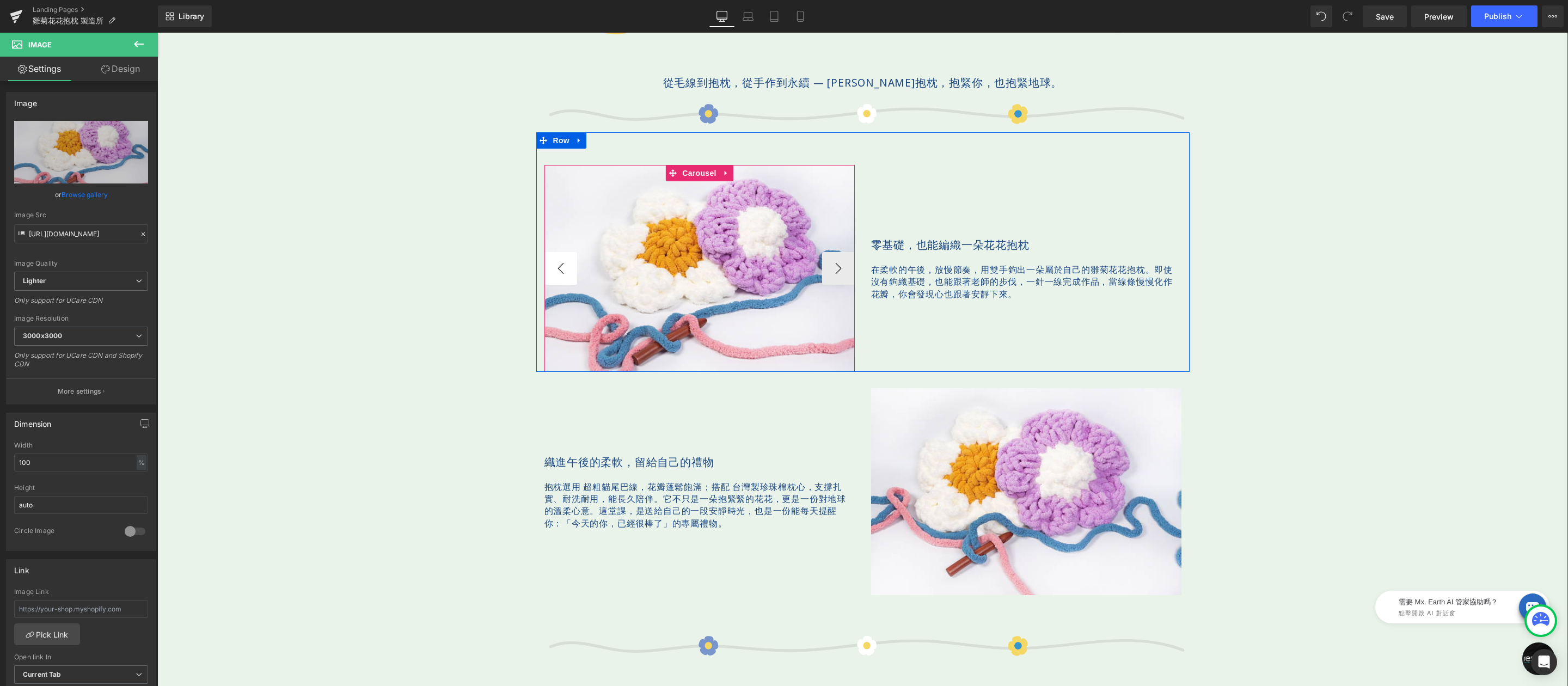
click at [547, 258] on button "‹" at bounding box center [560, 268] width 32 height 32
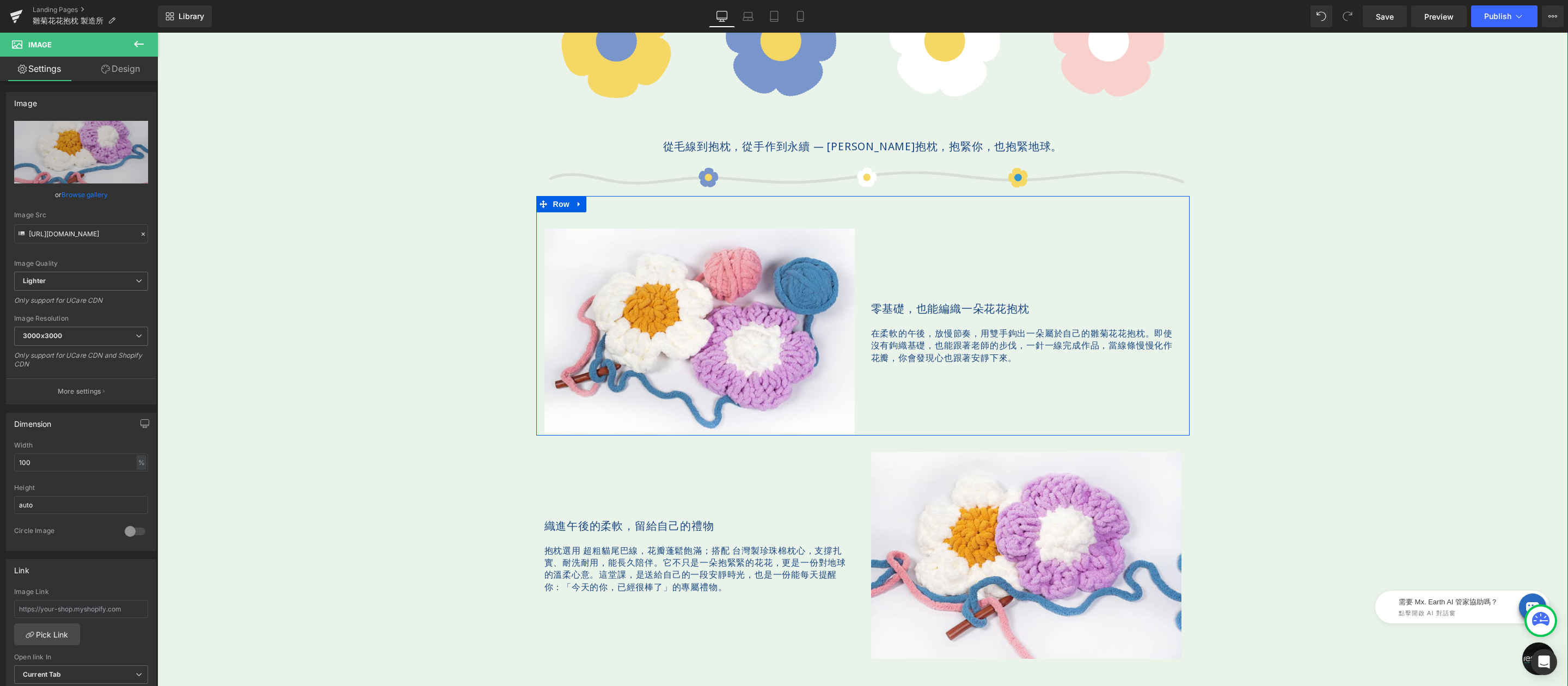
scroll to position [506, 0]
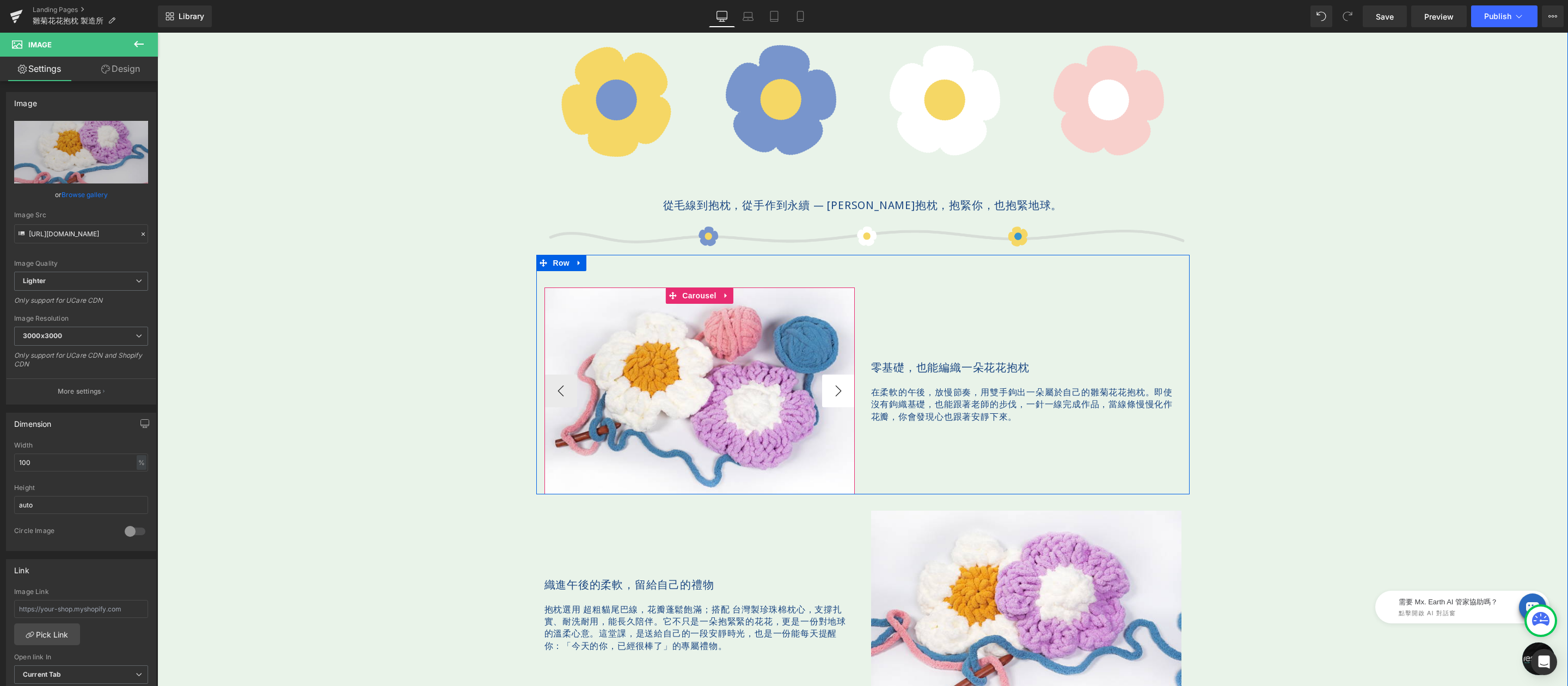
click at [833, 387] on button "›" at bounding box center [838, 390] width 32 height 32
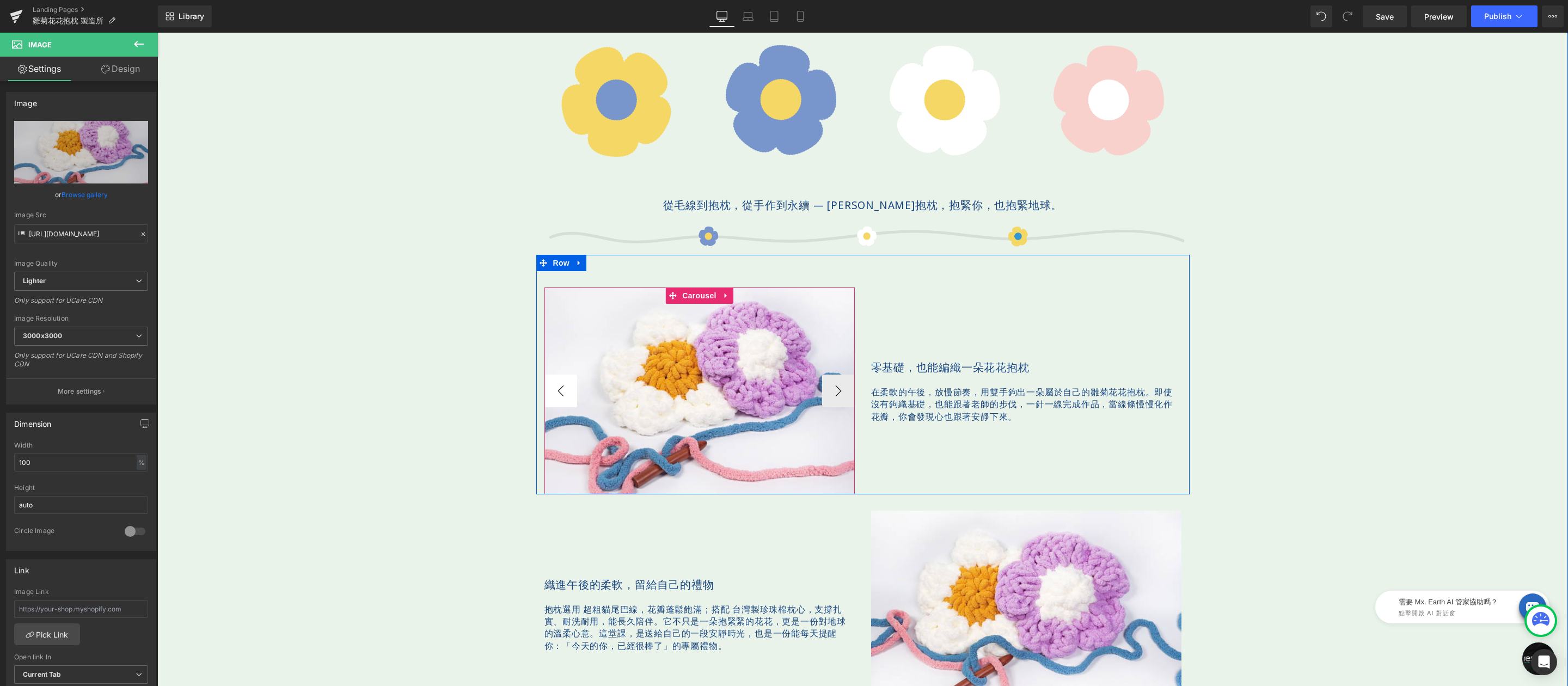
click at [554, 386] on button "‹" at bounding box center [560, 390] width 32 height 32
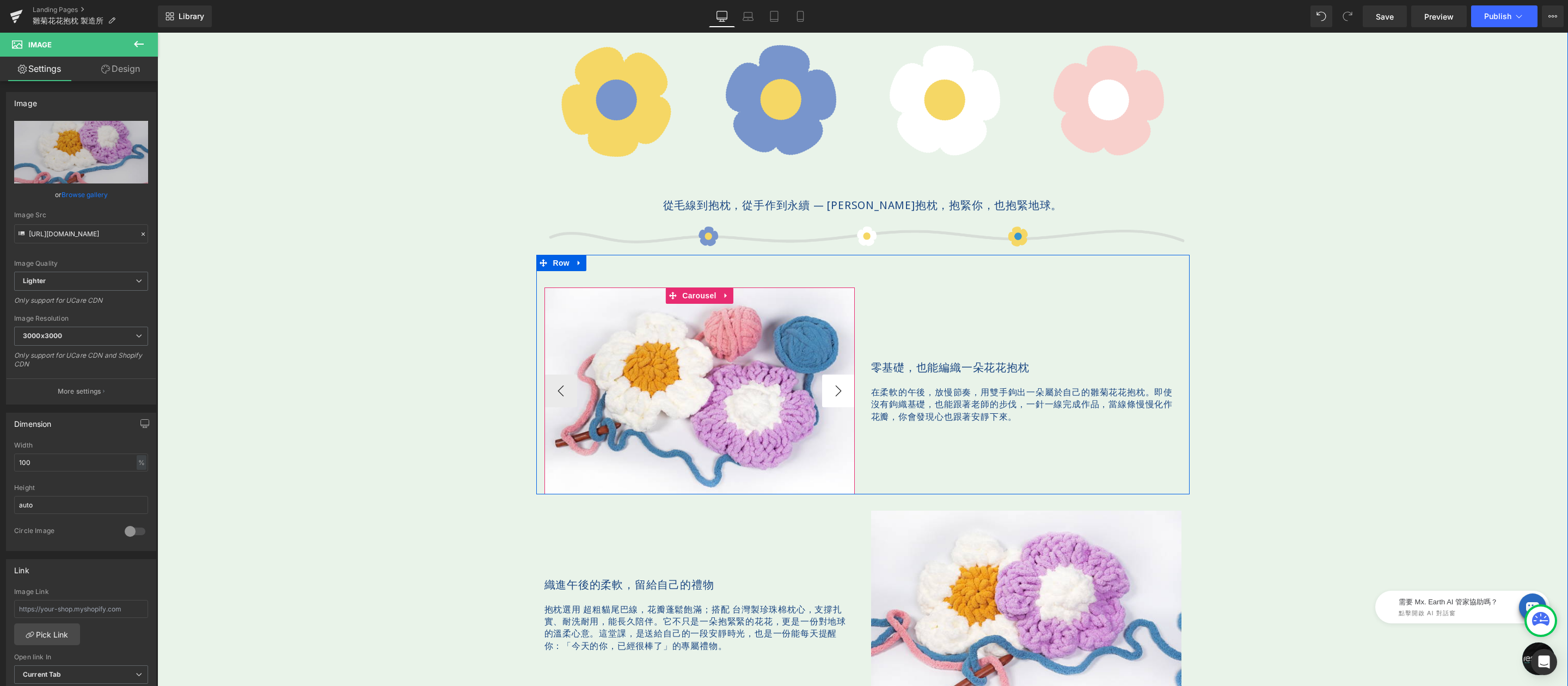
click at [827, 397] on button "›" at bounding box center [838, 390] width 32 height 32
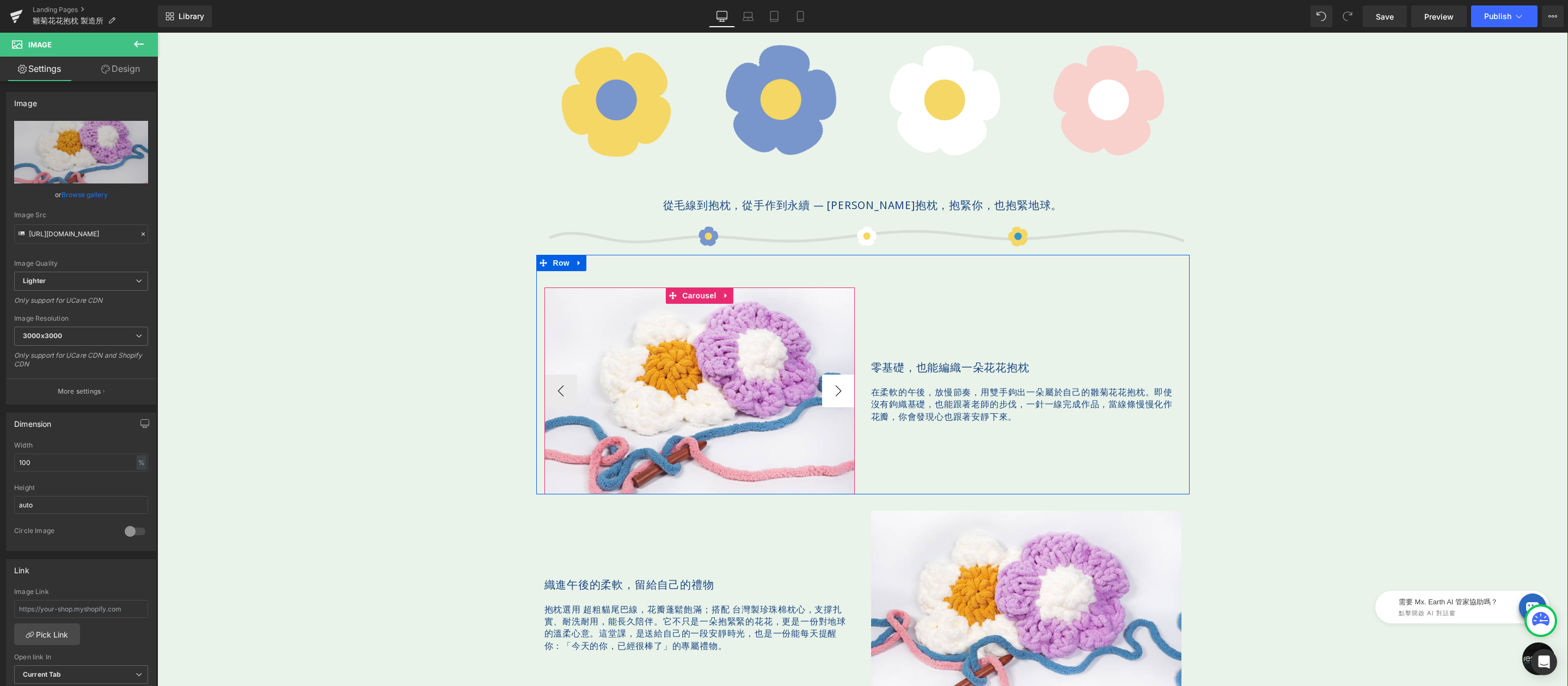
click at [833, 394] on button "›" at bounding box center [838, 390] width 32 height 32
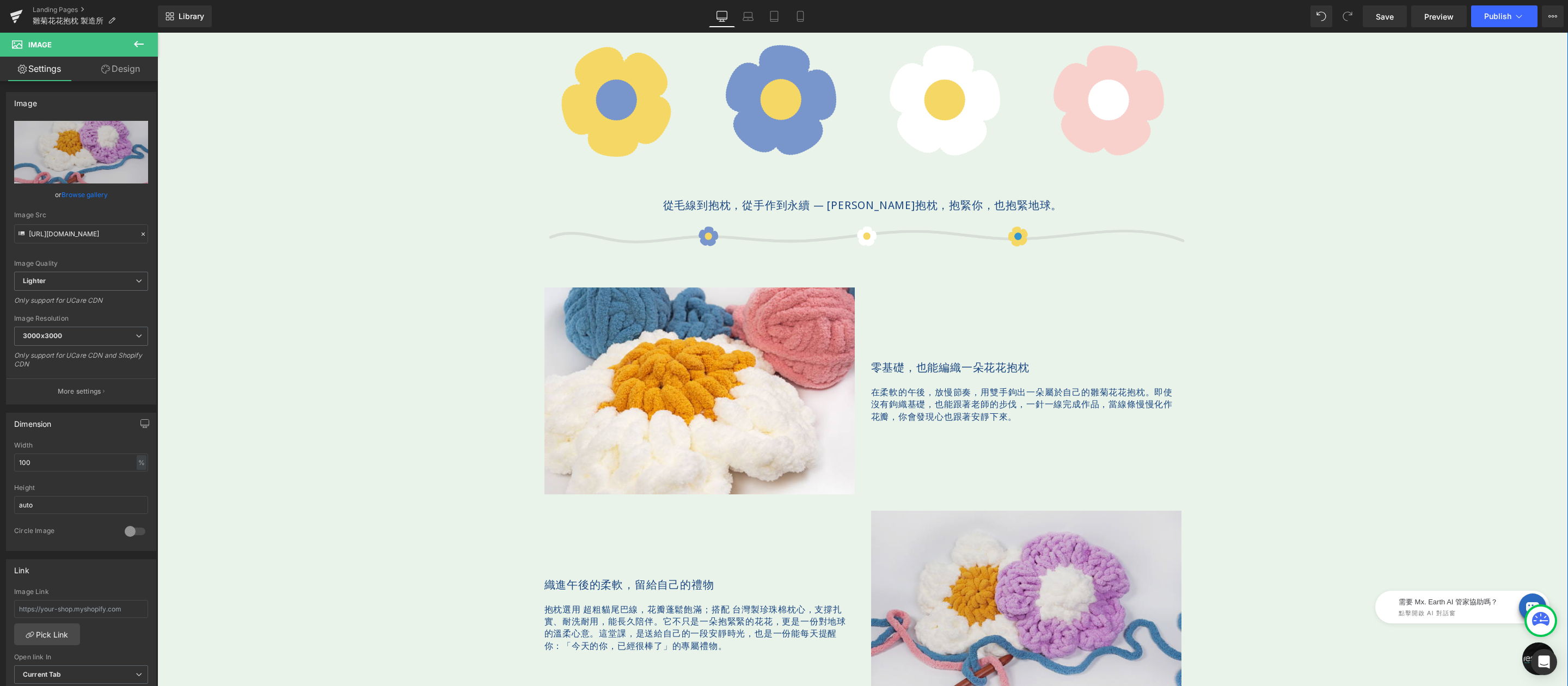
scroll to position [729, 0]
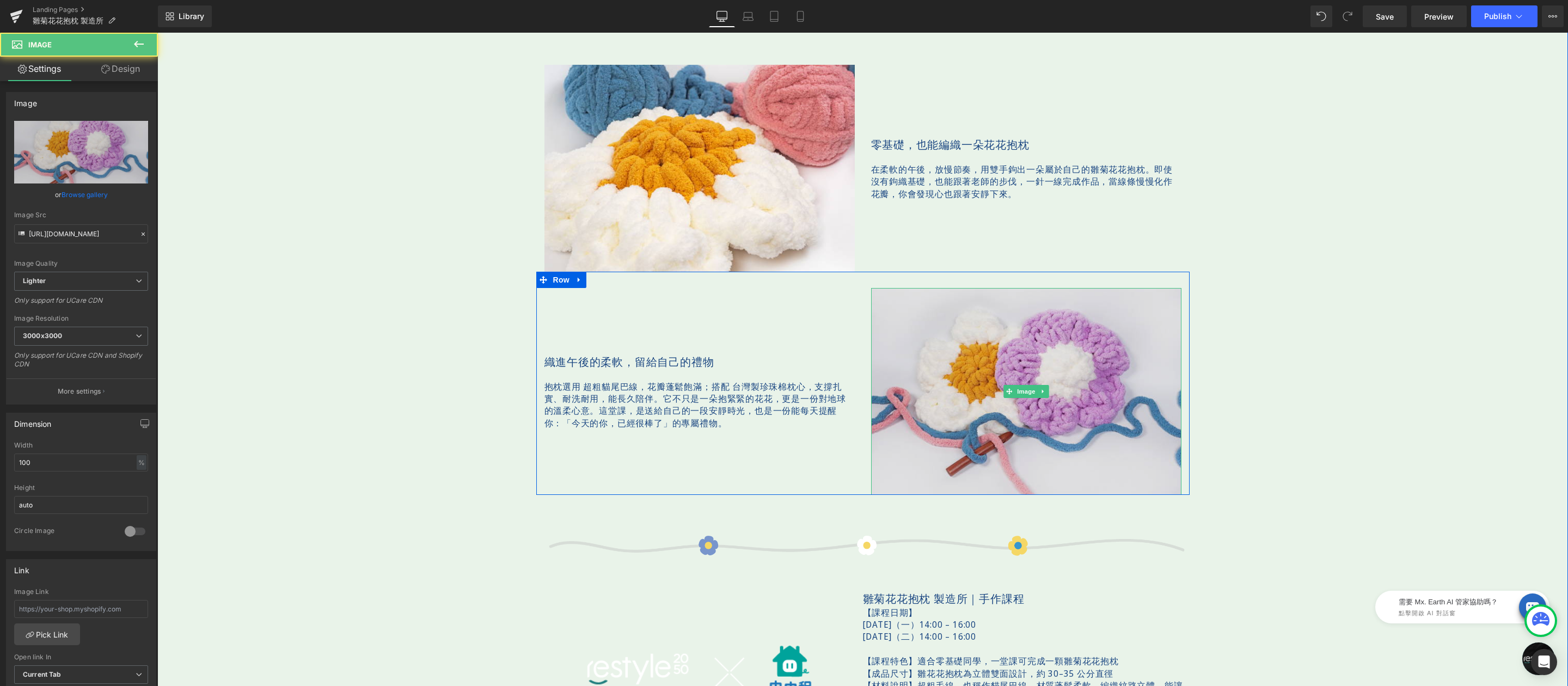
click at [1014, 320] on img at bounding box center [1026, 392] width 311 height 207
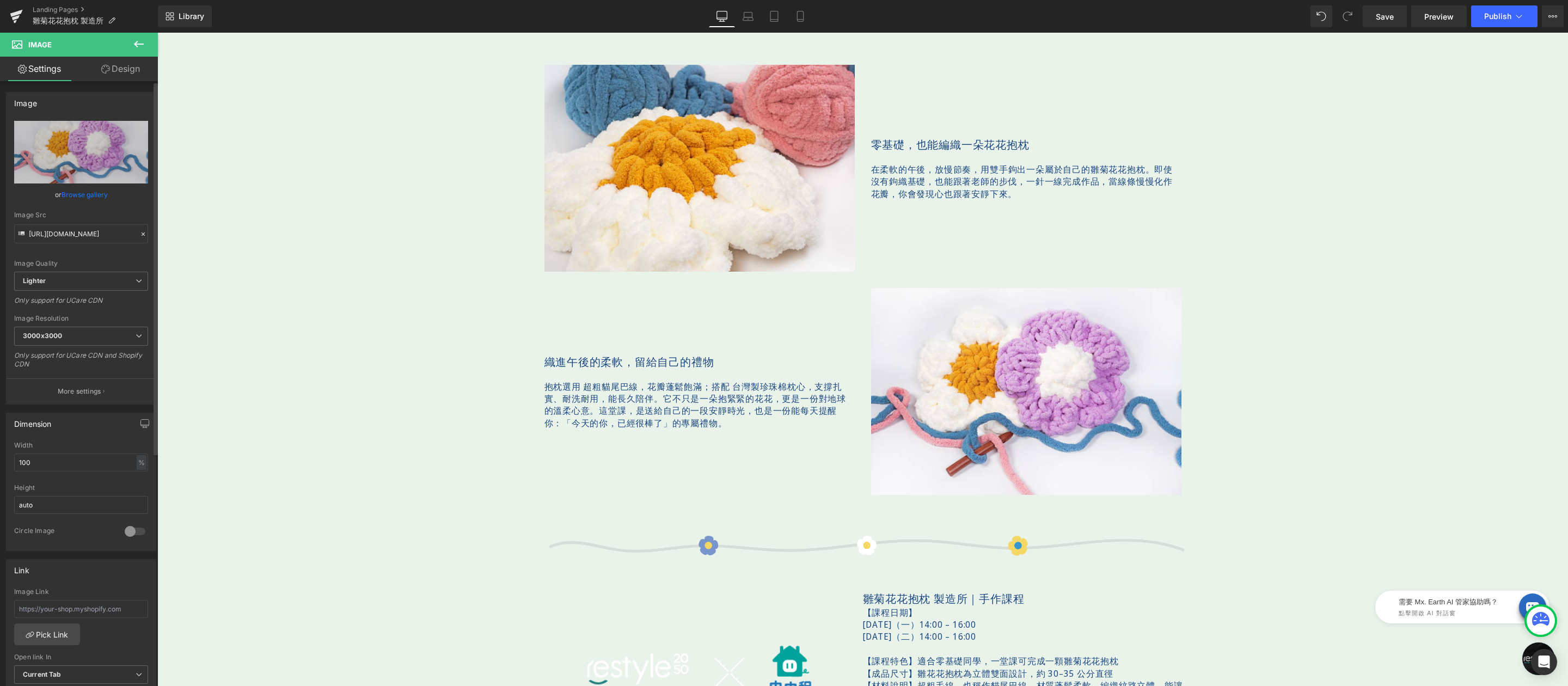
scroll to position [687, 0]
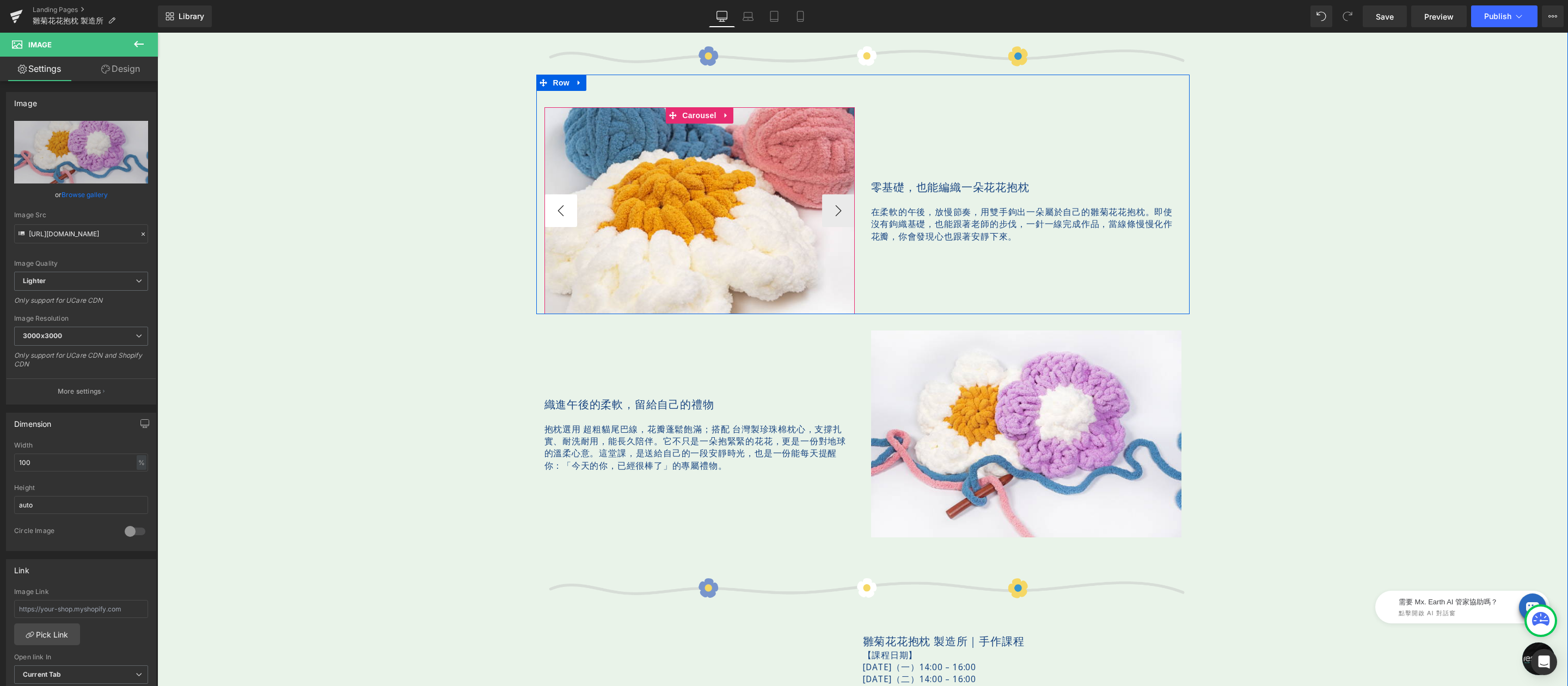
click at [551, 207] on button "‹" at bounding box center [560, 210] width 32 height 32
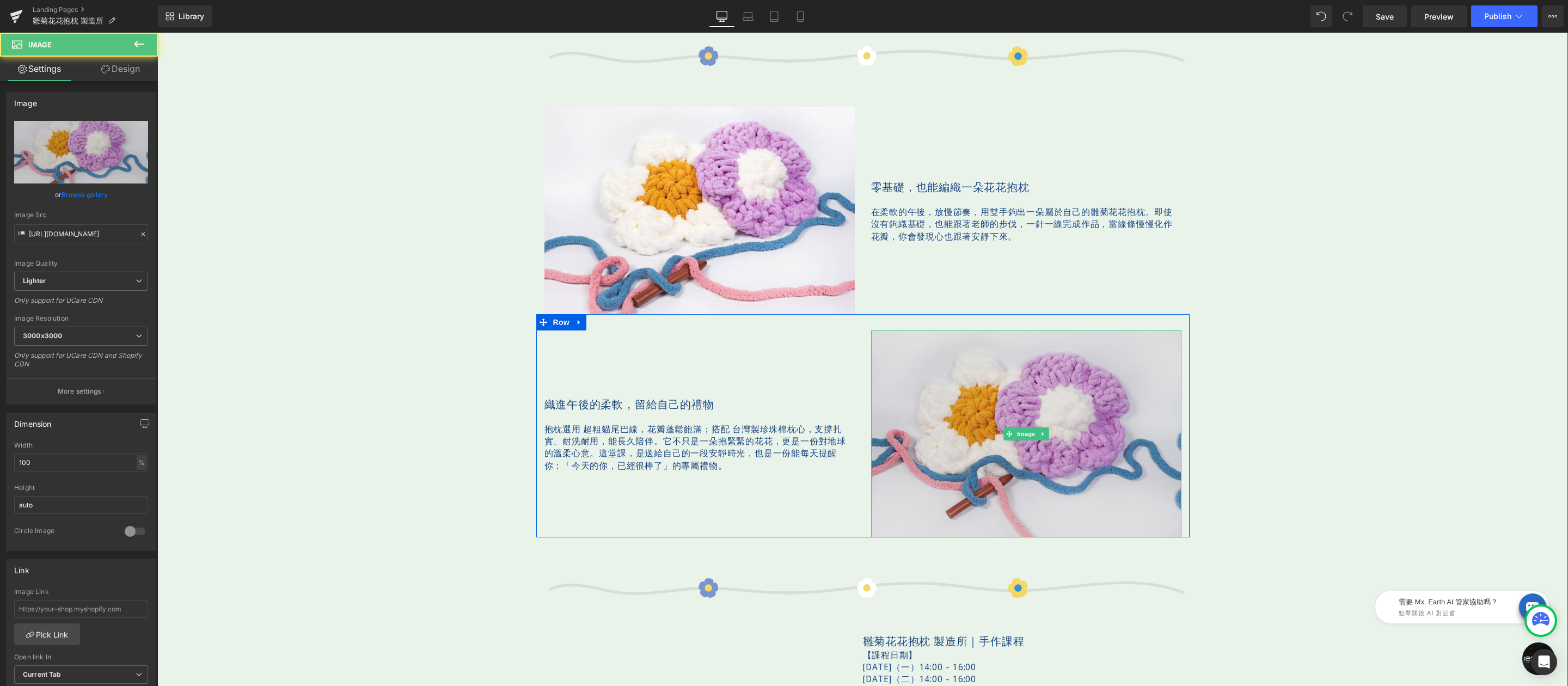
click at [1006, 364] on img at bounding box center [1026, 434] width 311 height 207
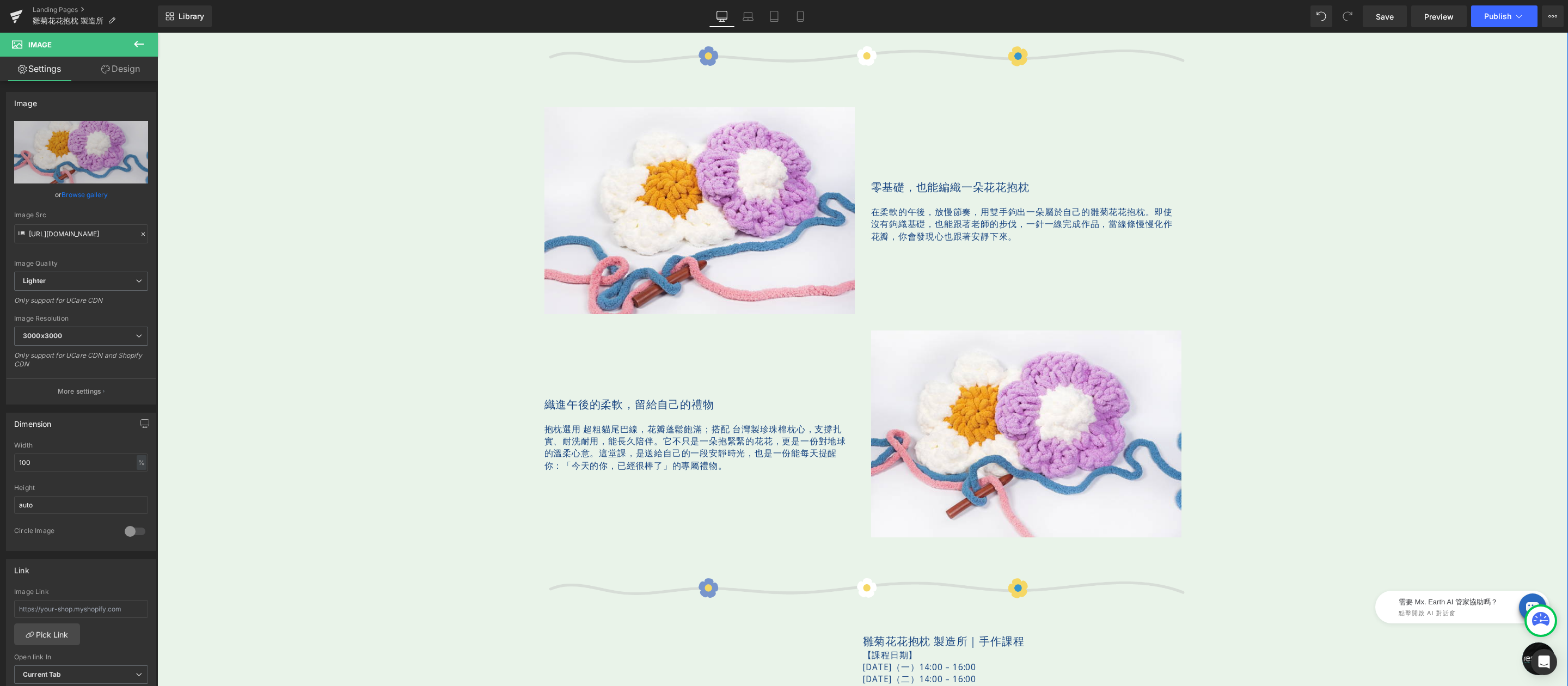
scroll to position [509, 0]
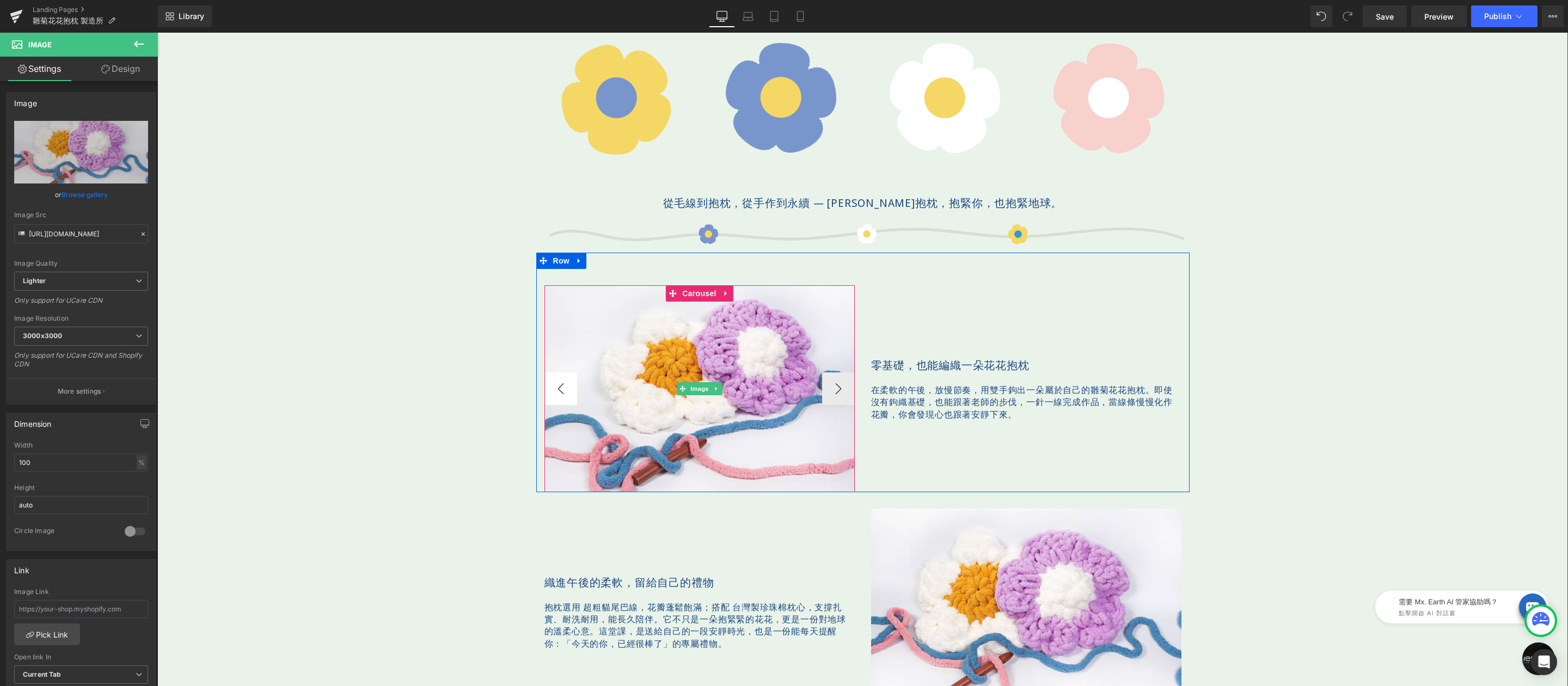
click at [563, 384] on button "‹" at bounding box center [560, 389] width 32 height 32
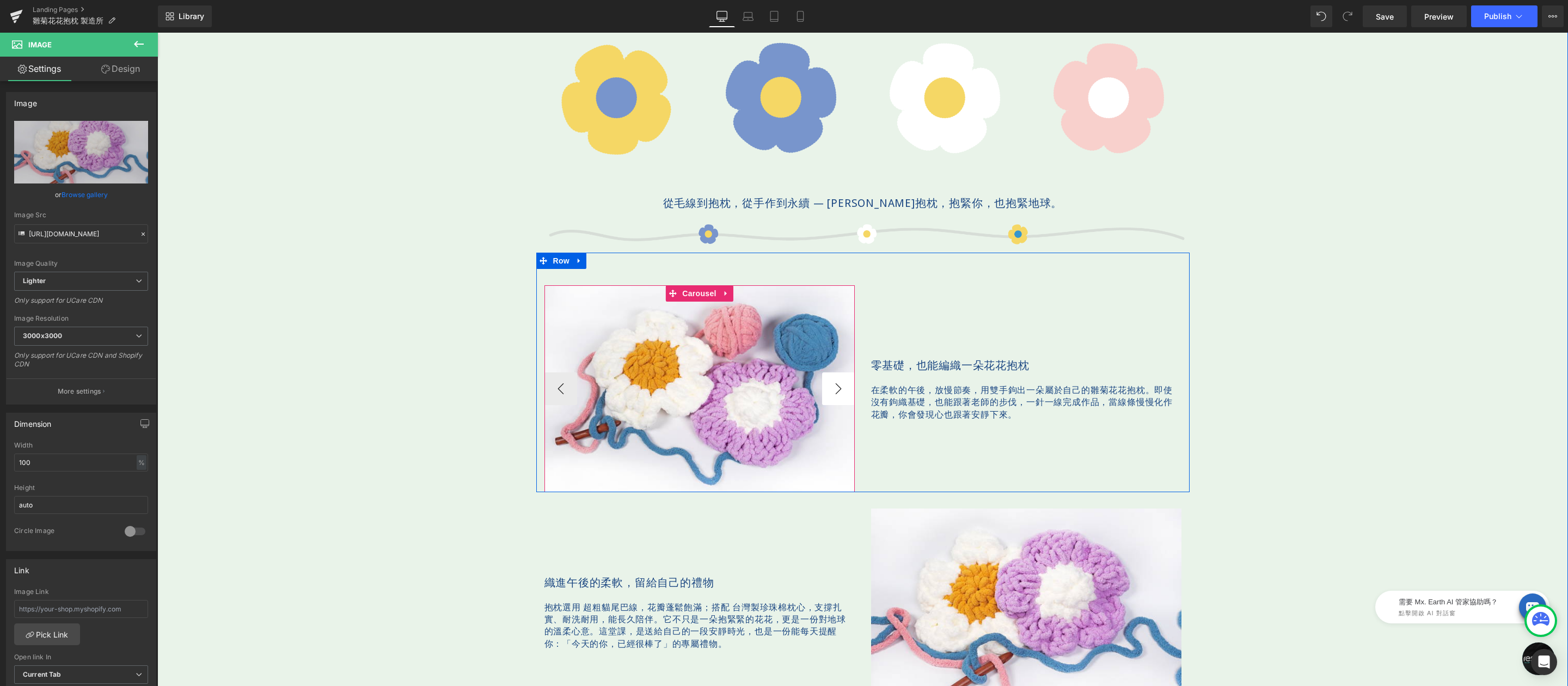
click at [826, 385] on button "›" at bounding box center [838, 389] width 32 height 32
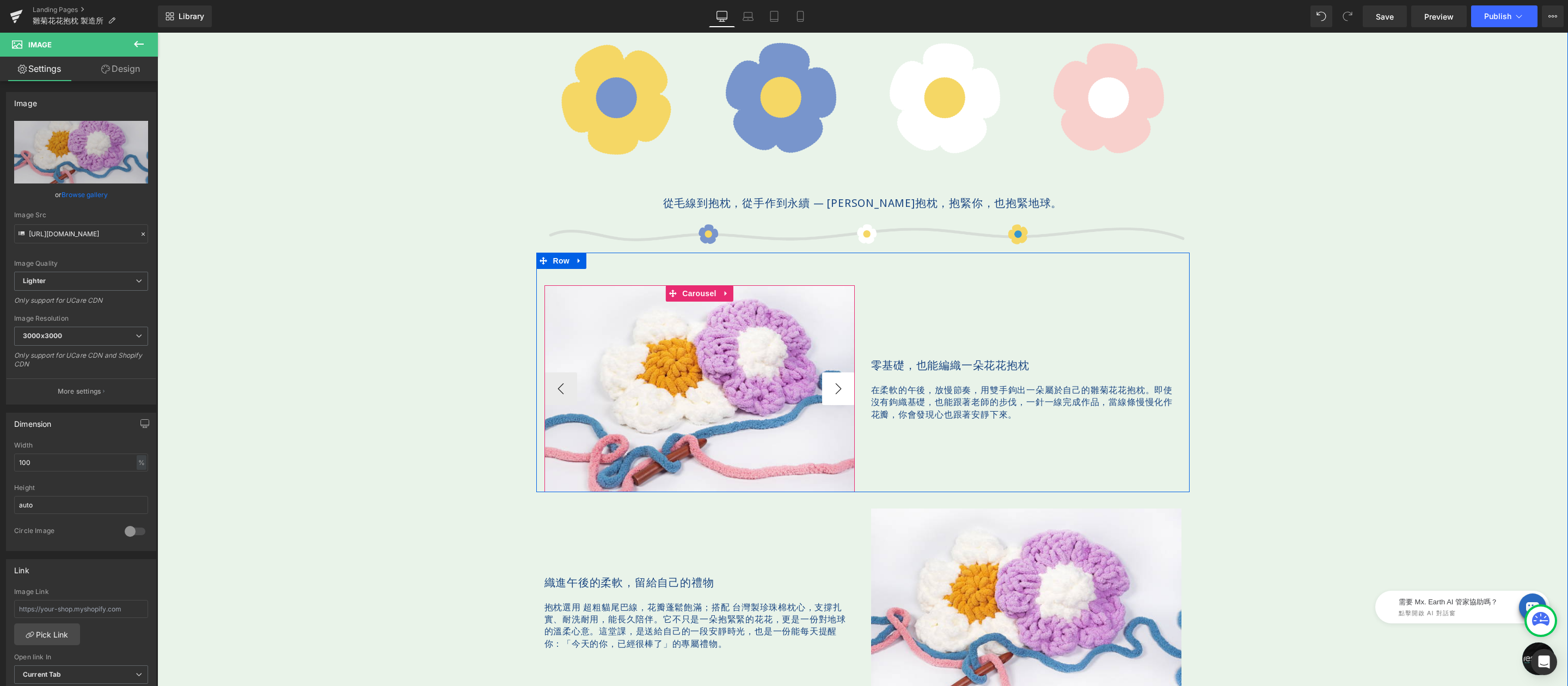
click at [826, 385] on button "›" at bounding box center [838, 389] width 32 height 32
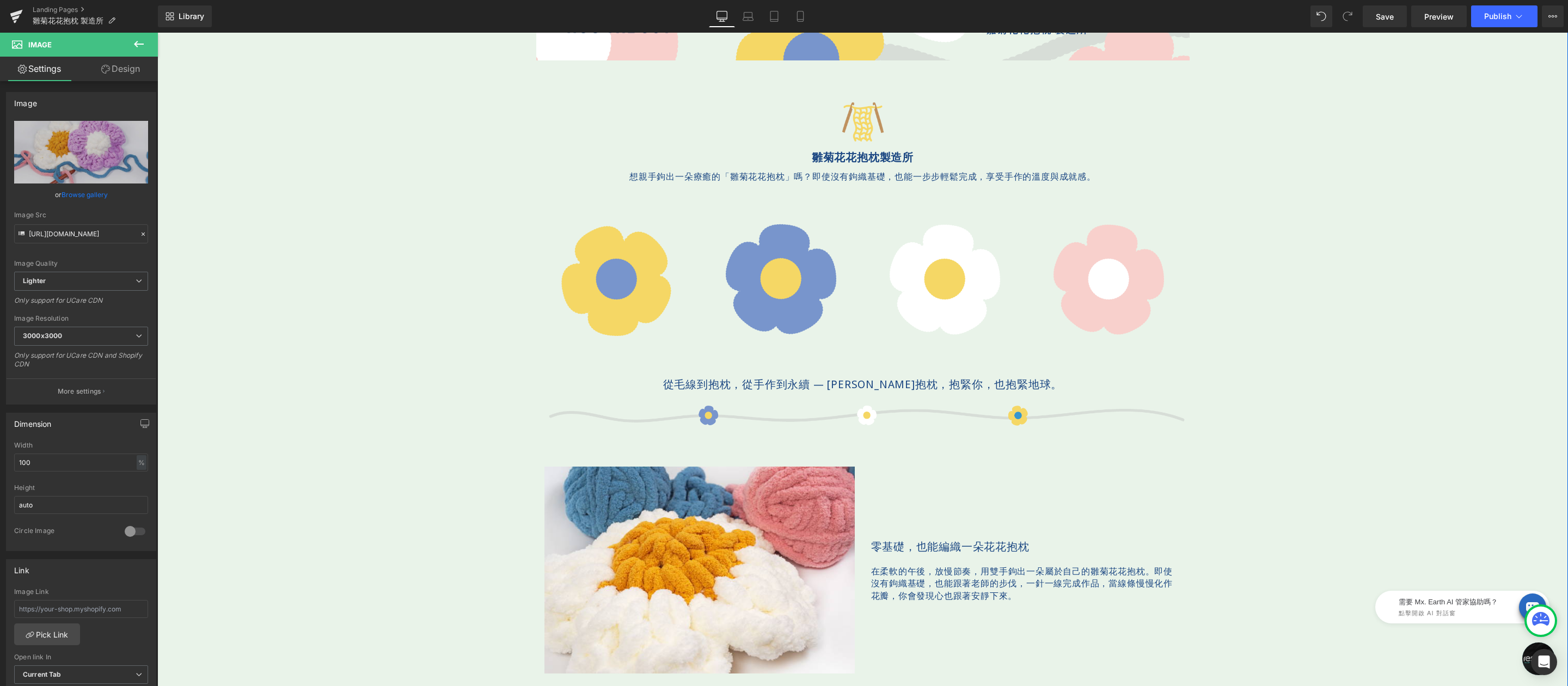
scroll to position [589, 0]
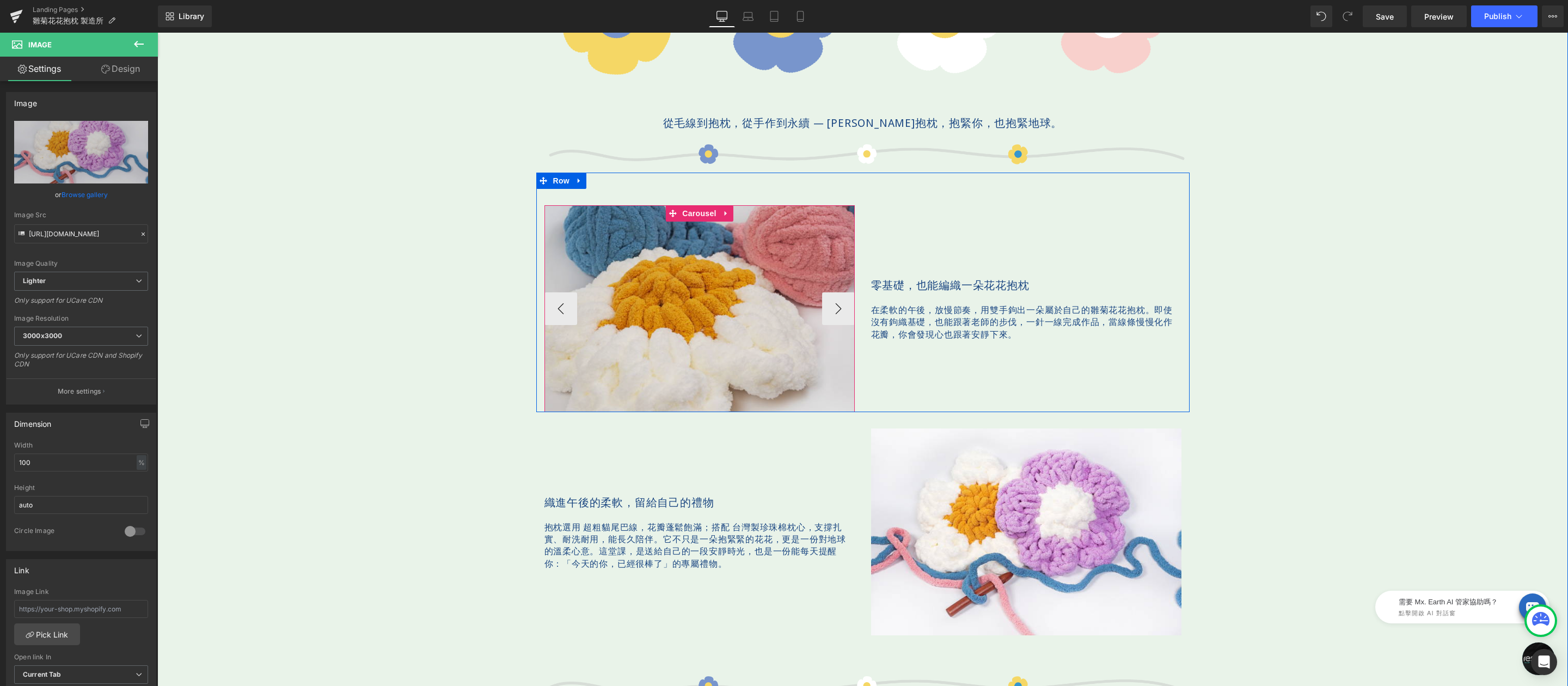
click at [680, 214] on div "Image Image Image ‹ › Carousel" at bounding box center [699, 309] width 311 height 207
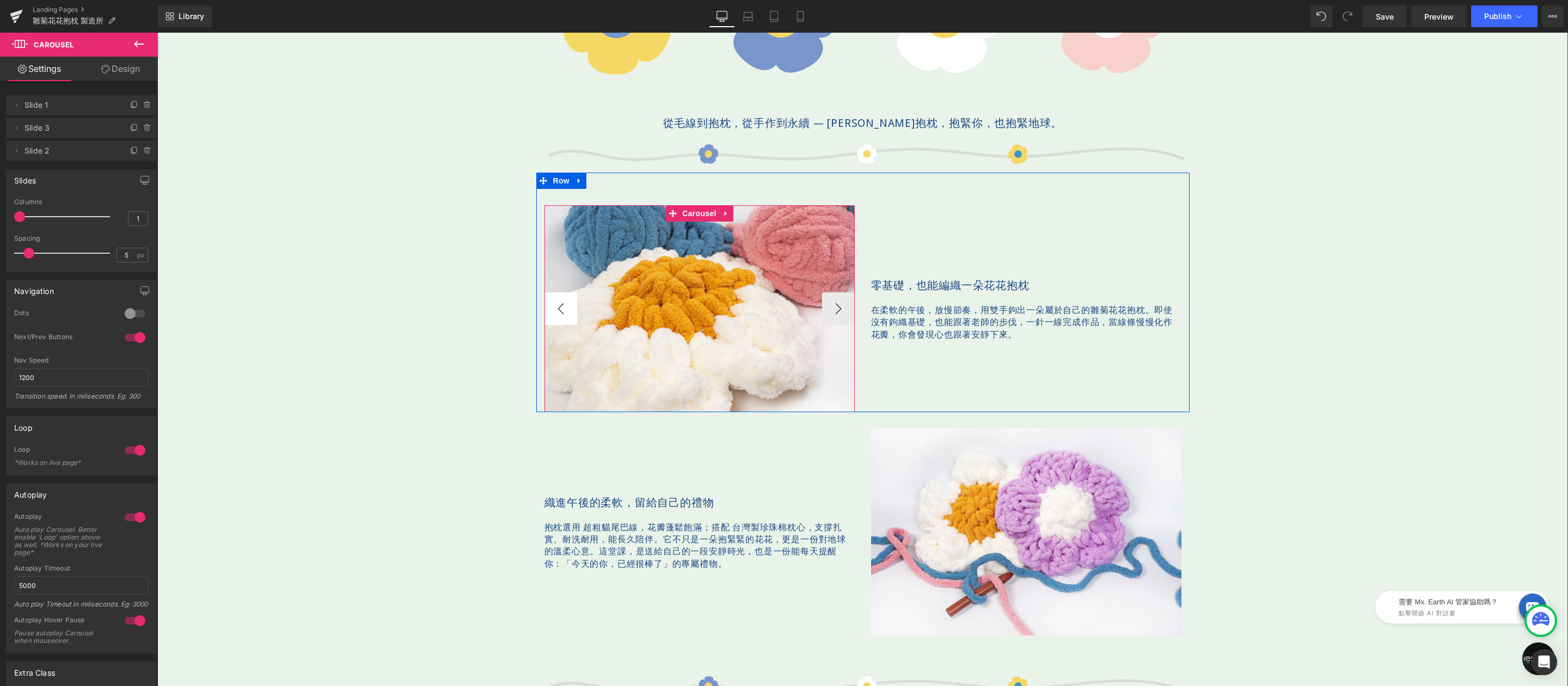
click at [552, 292] on button "‹" at bounding box center [560, 308] width 32 height 32
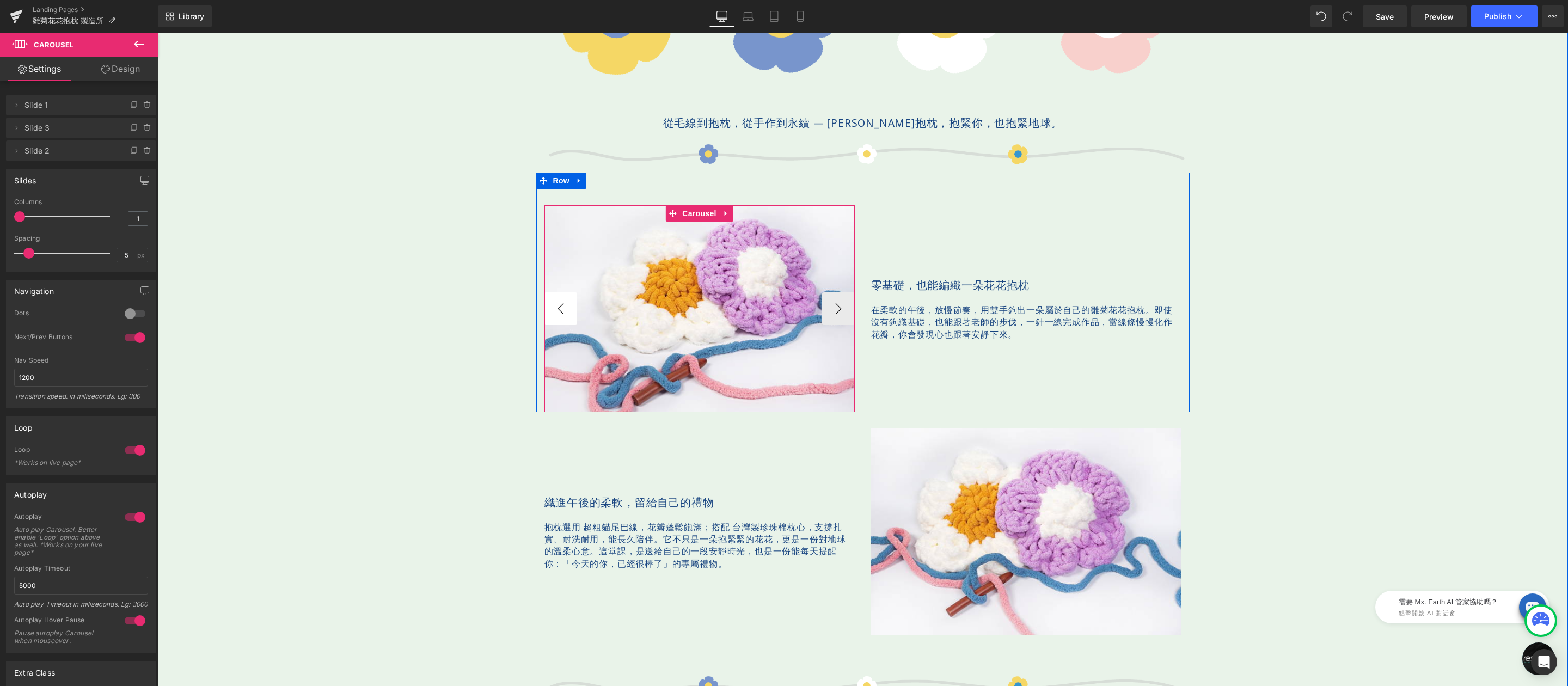
click at [551, 302] on button "‹" at bounding box center [560, 308] width 32 height 32
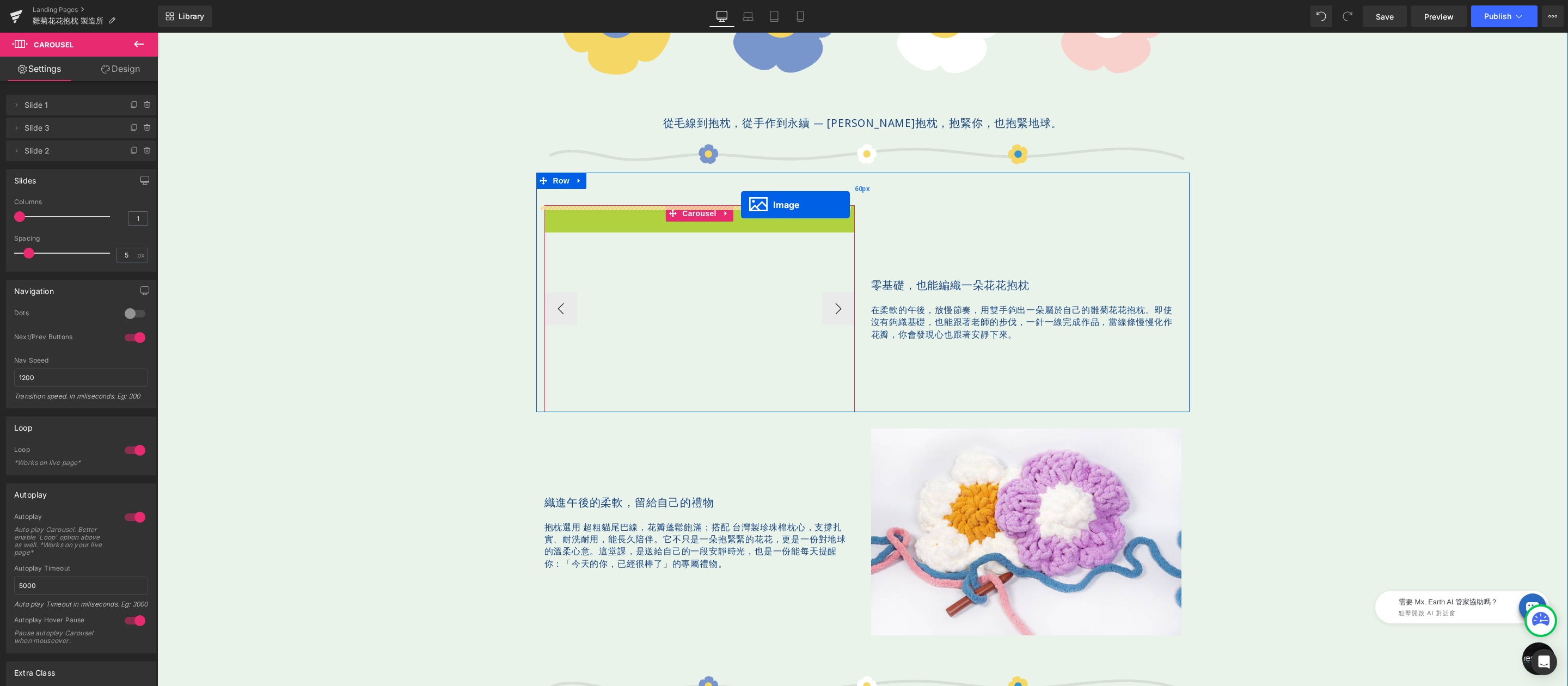
drag, startPoint x: 678, startPoint y: 308, endPoint x: 741, endPoint y: 205, distance: 120.7
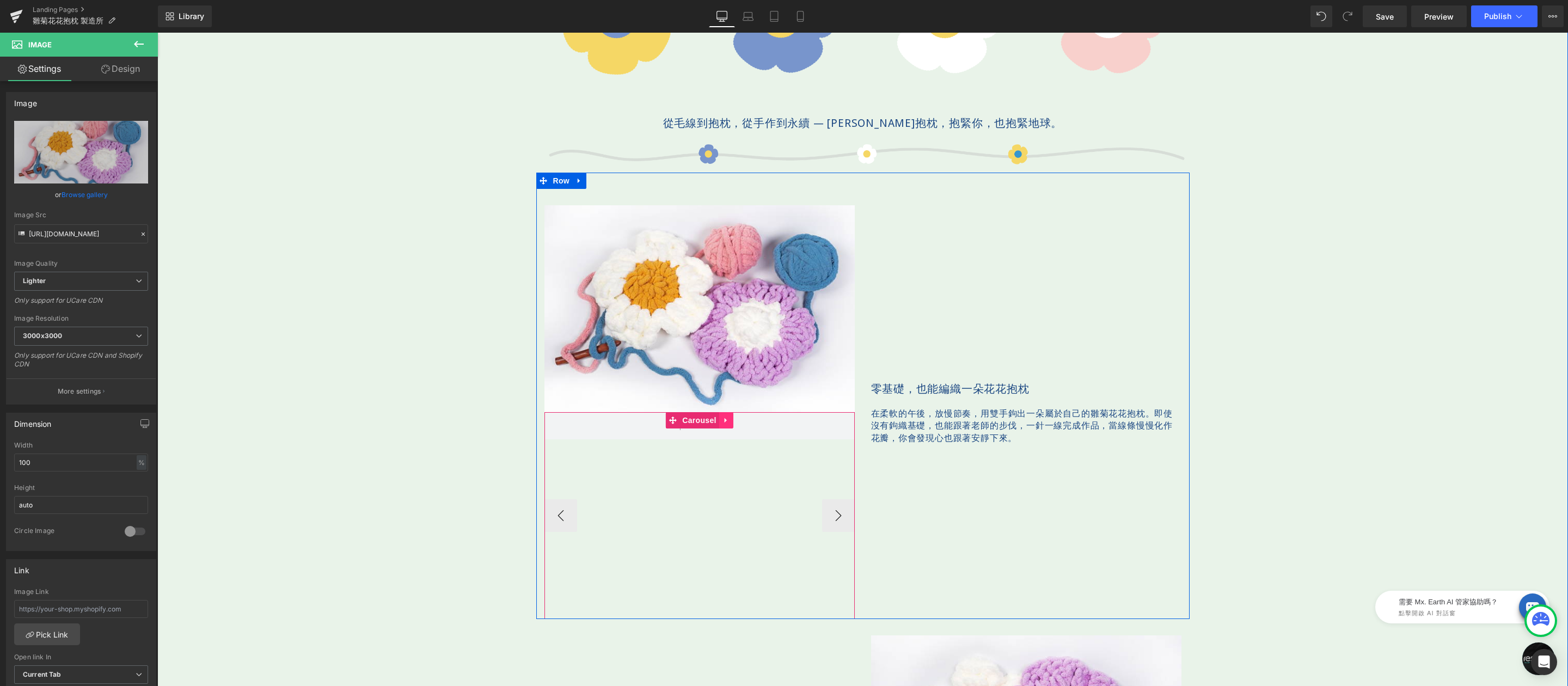
click at [722, 424] on icon at bounding box center [726, 420] width 7 height 8
click at [741, 423] on link at bounding box center [747, 421] width 14 height 17
click at [723, 421] on icon at bounding box center [726, 420] width 7 height 8
click at [730, 419] on icon at bounding box center [733, 420] width 7 height 7
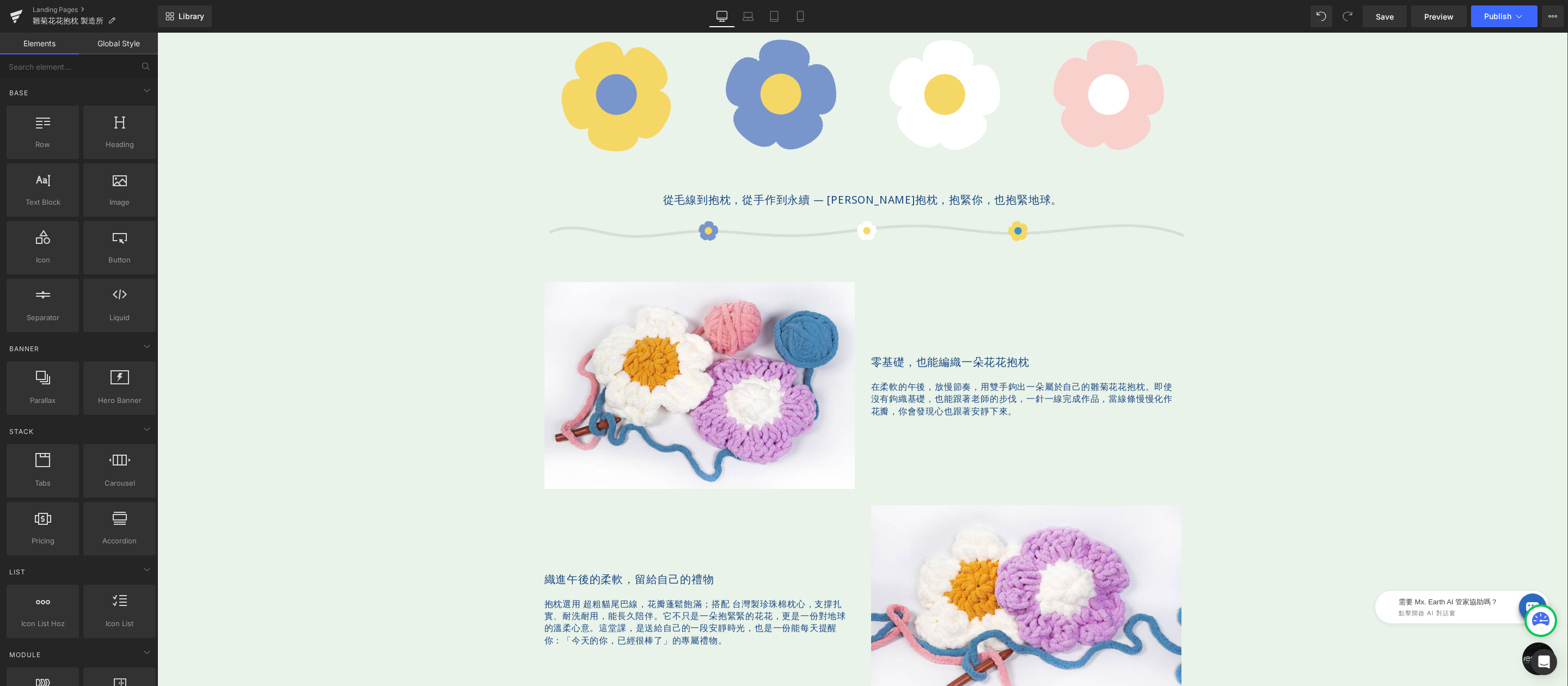
scroll to position [706, 0]
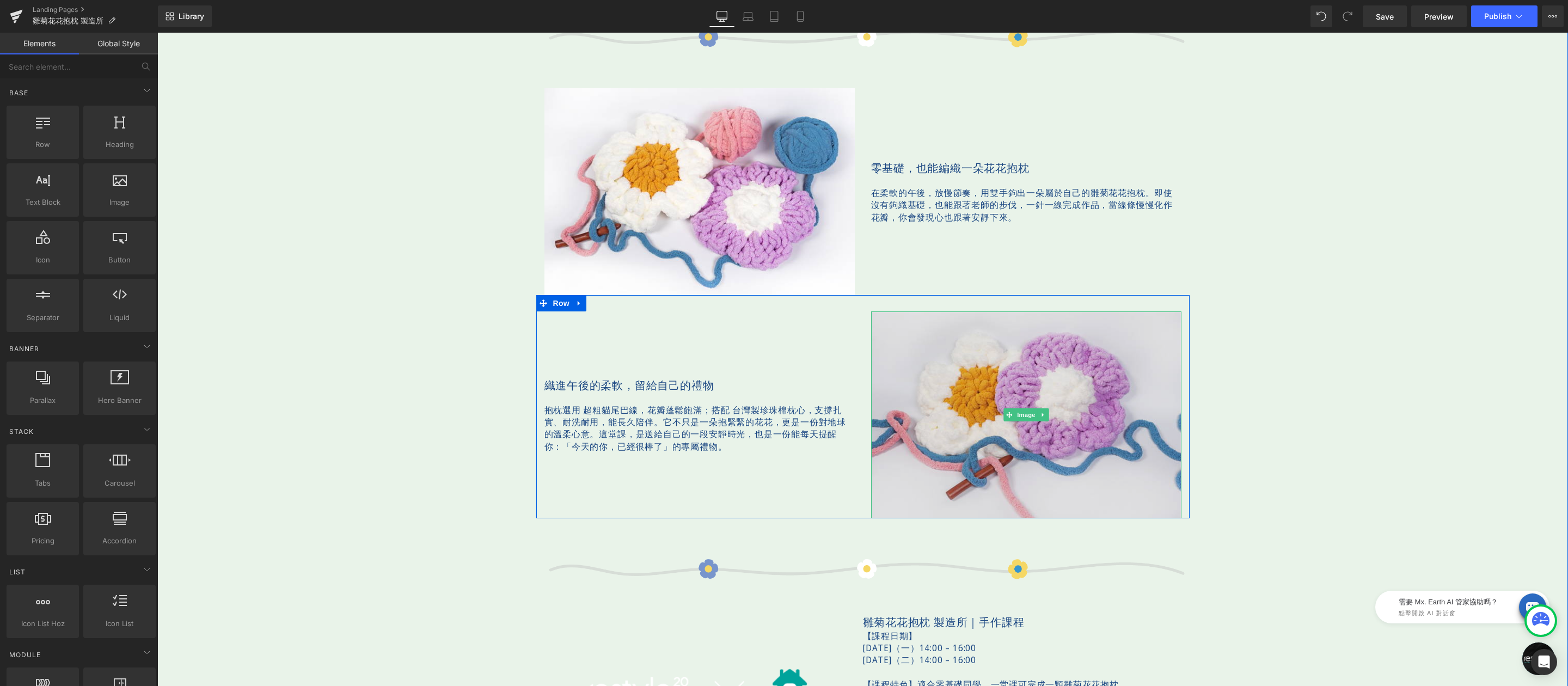
click at [999, 385] on img at bounding box center [1026, 415] width 311 height 207
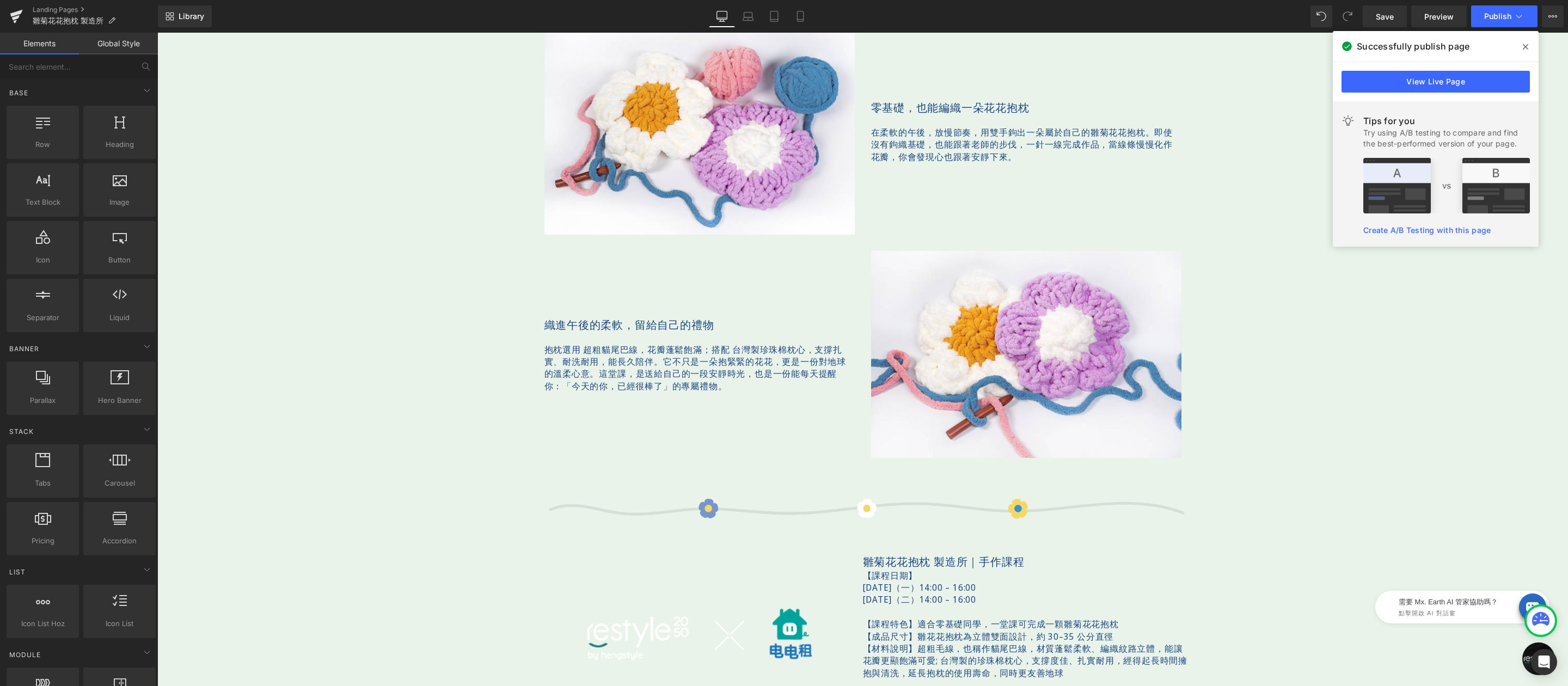
scroll to position [683, 0]
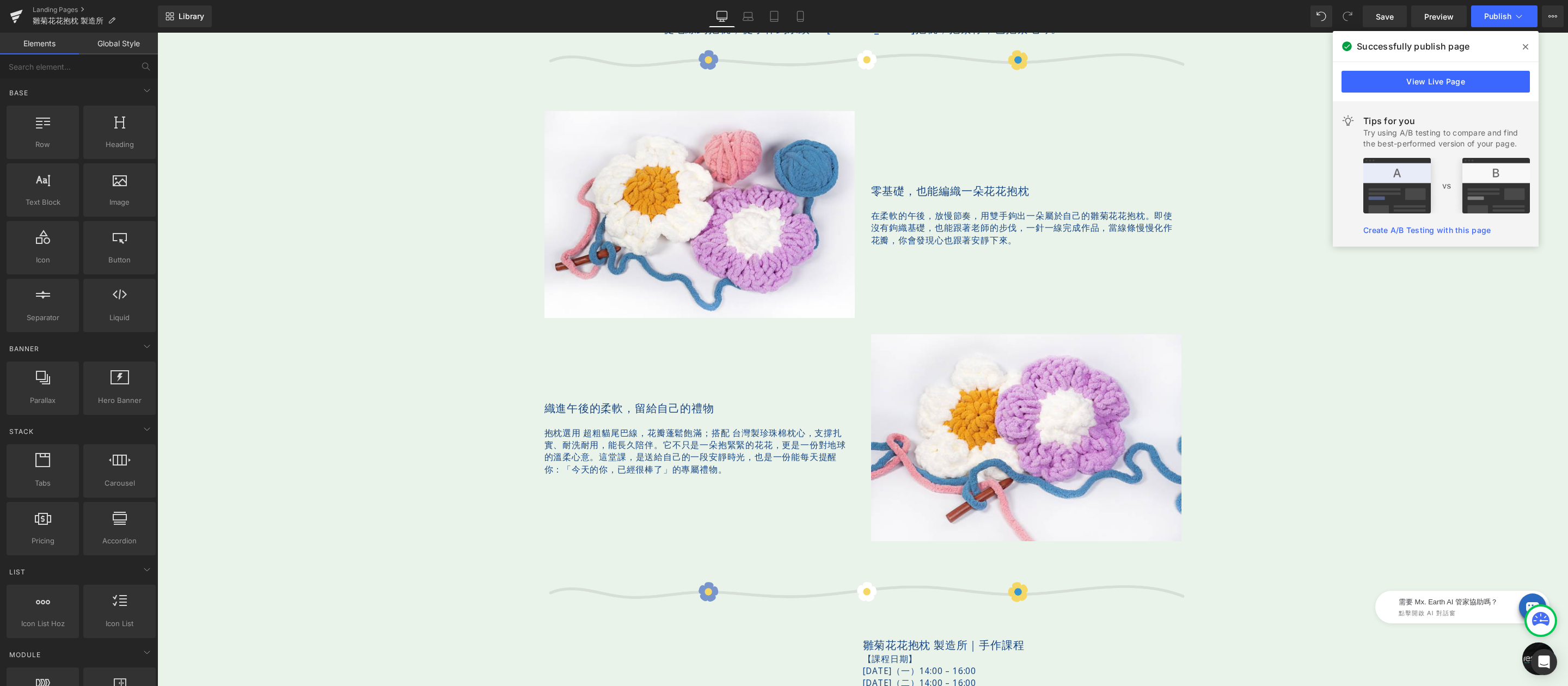
click at [1175, 47] on icon at bounding box center [1526, 46] width 6 height 6
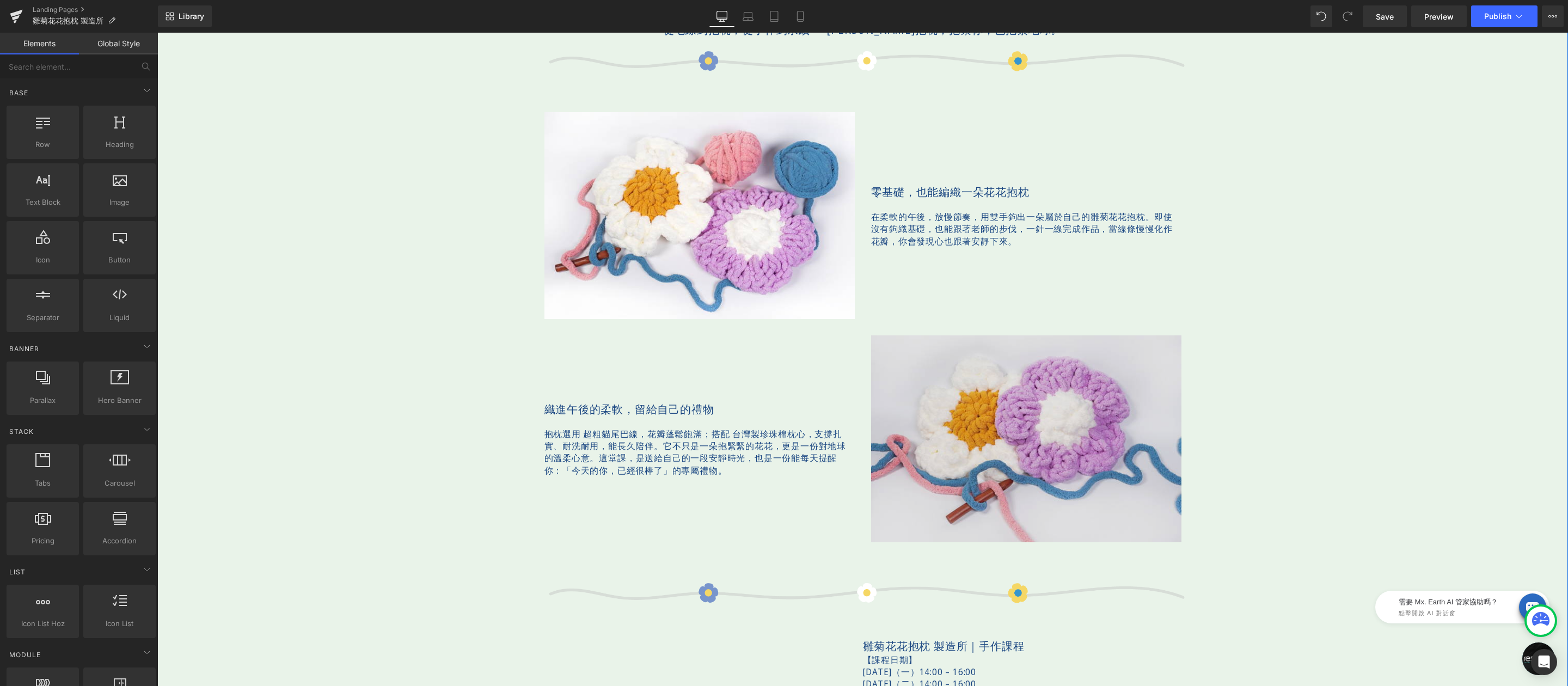
scroll to position [693, 0]
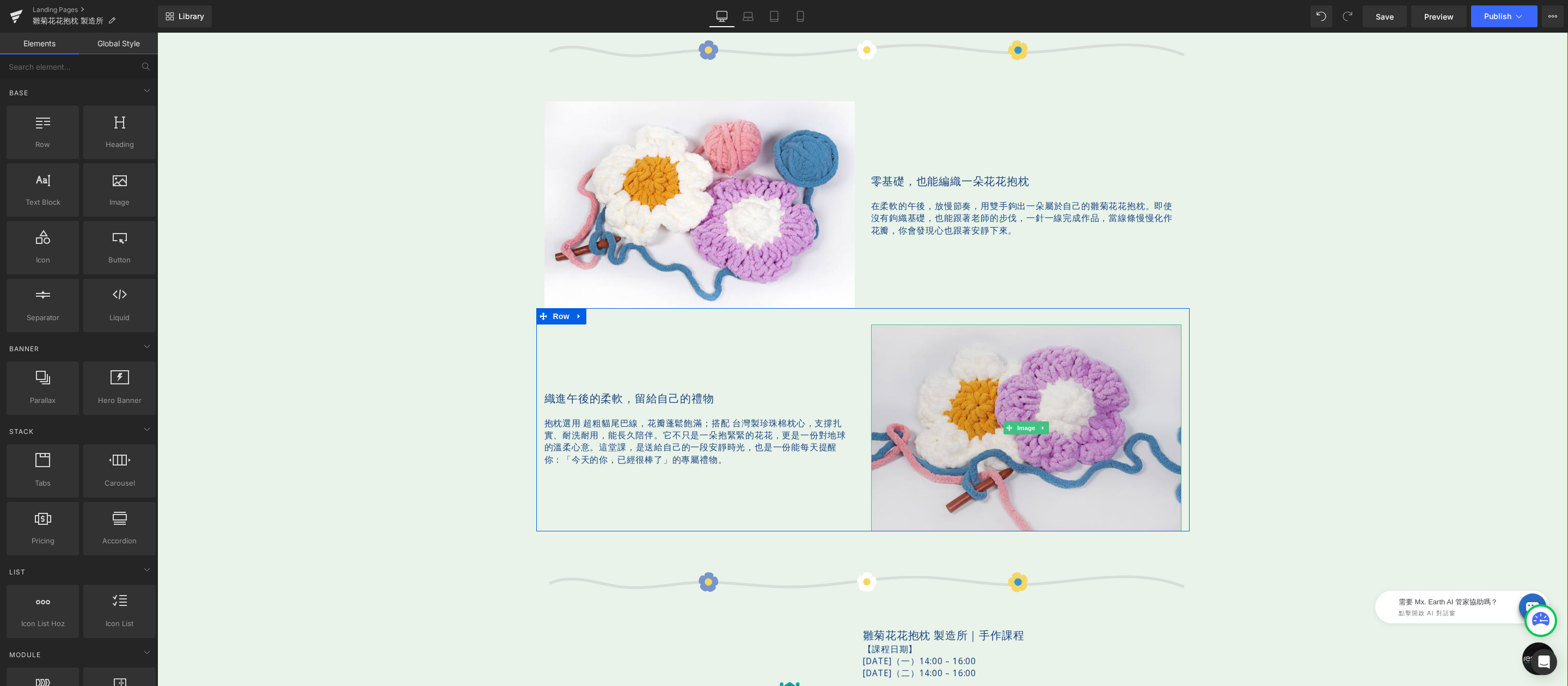
click at [1005, 428] on div "Image" at bounding box center [1026, 428] width 311 height 207
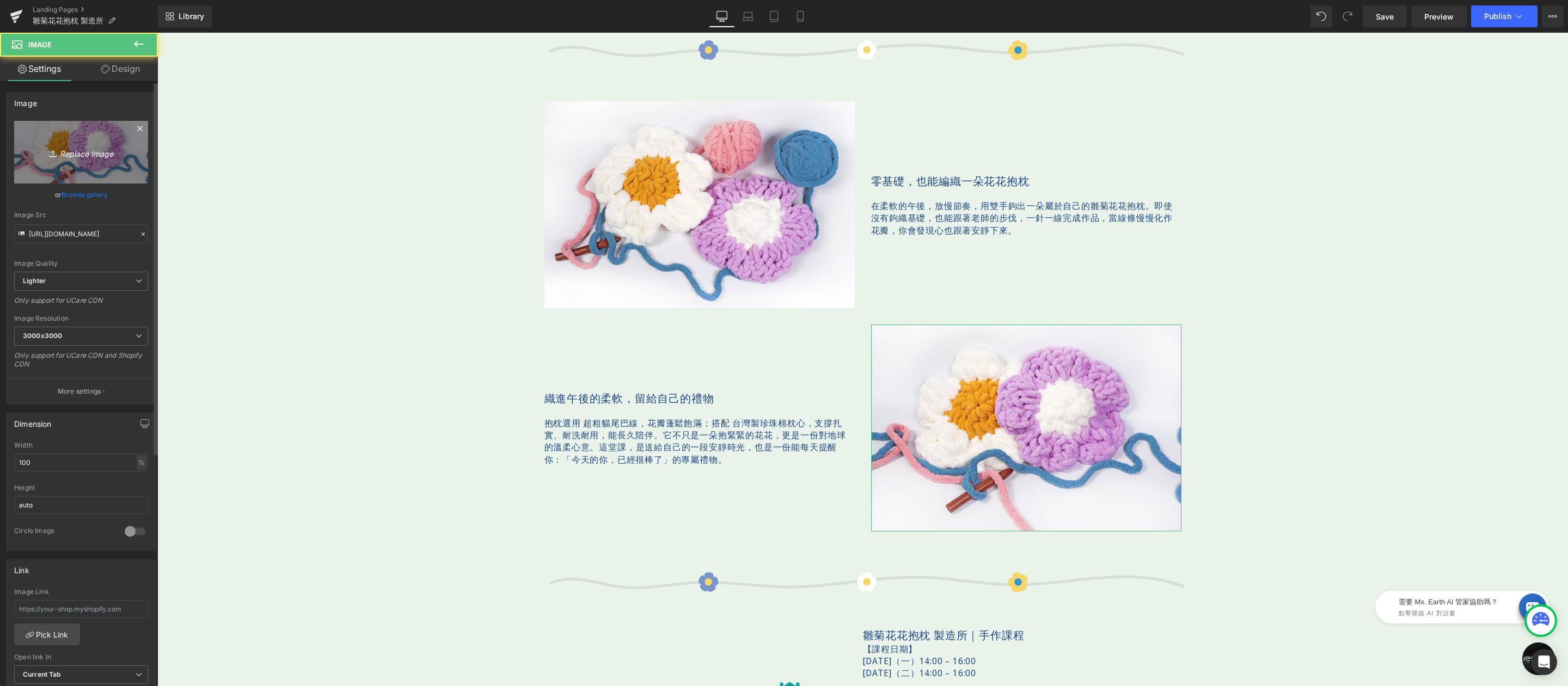
click at [48, 143] on link "Replace Image" at bounding box center [81, 152] width 134 height 63
type input "C:\fakepath\bloomandloom-600x400-05.jpg"
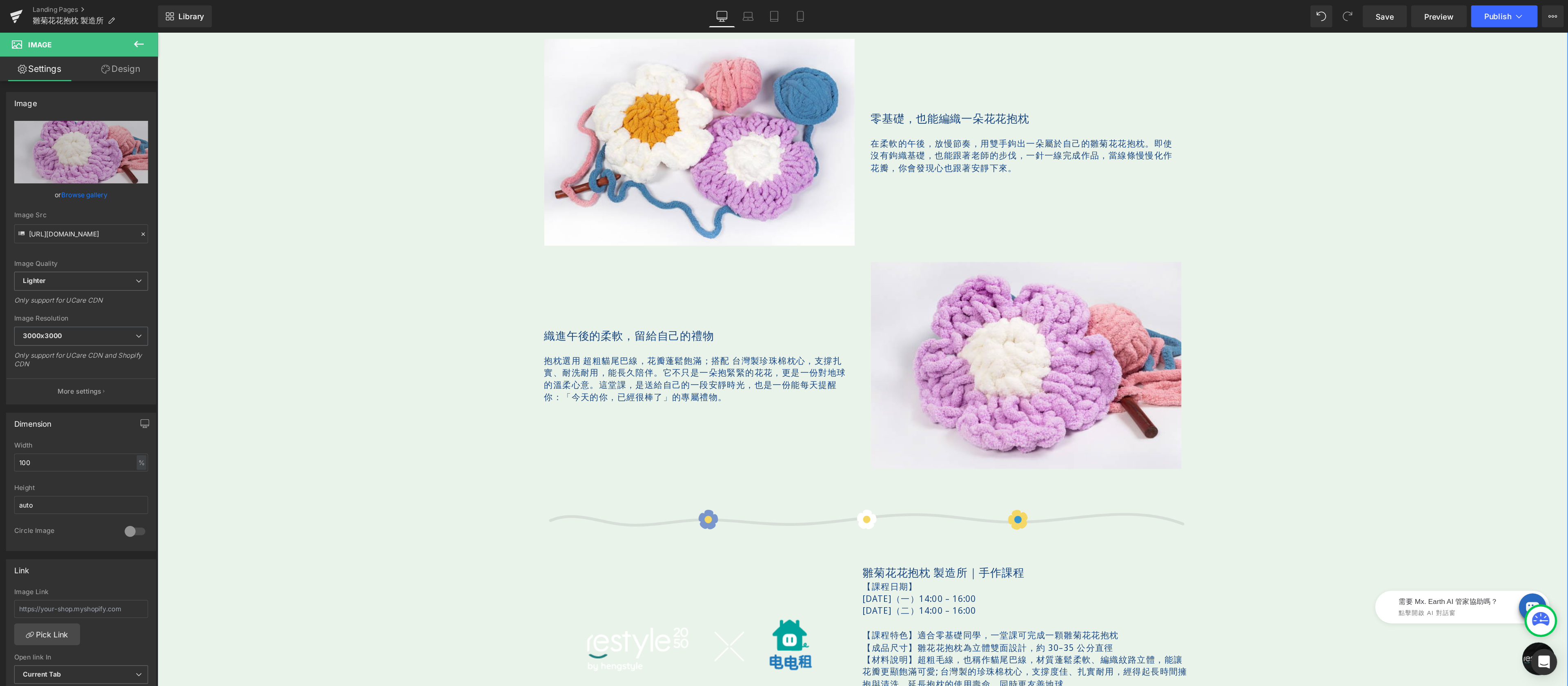
scroll to position [574, 0]
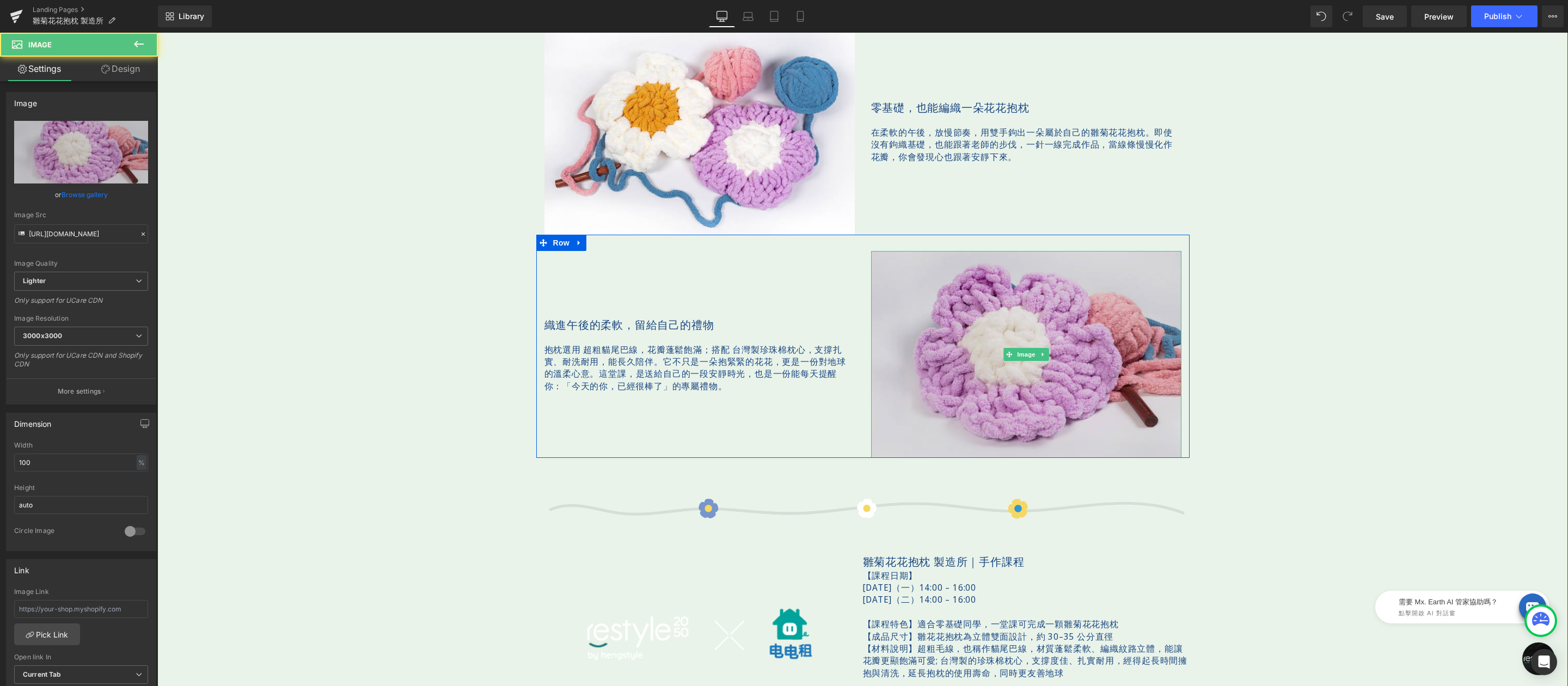
click at [993, 295] on img at bounding box center [1026, 355] width 311 height 207
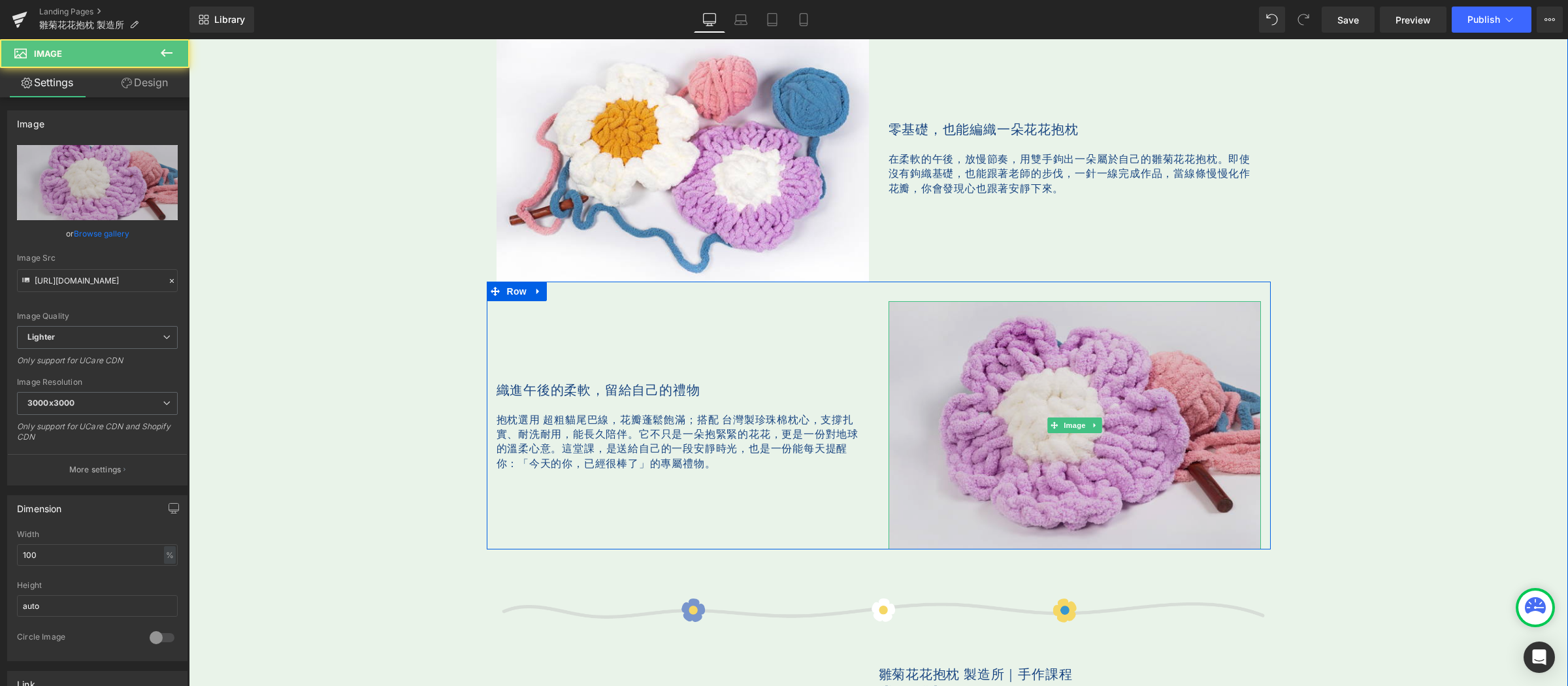
click at [1037, 394] on img at bounding box center [1074, 426] width 373 height 249
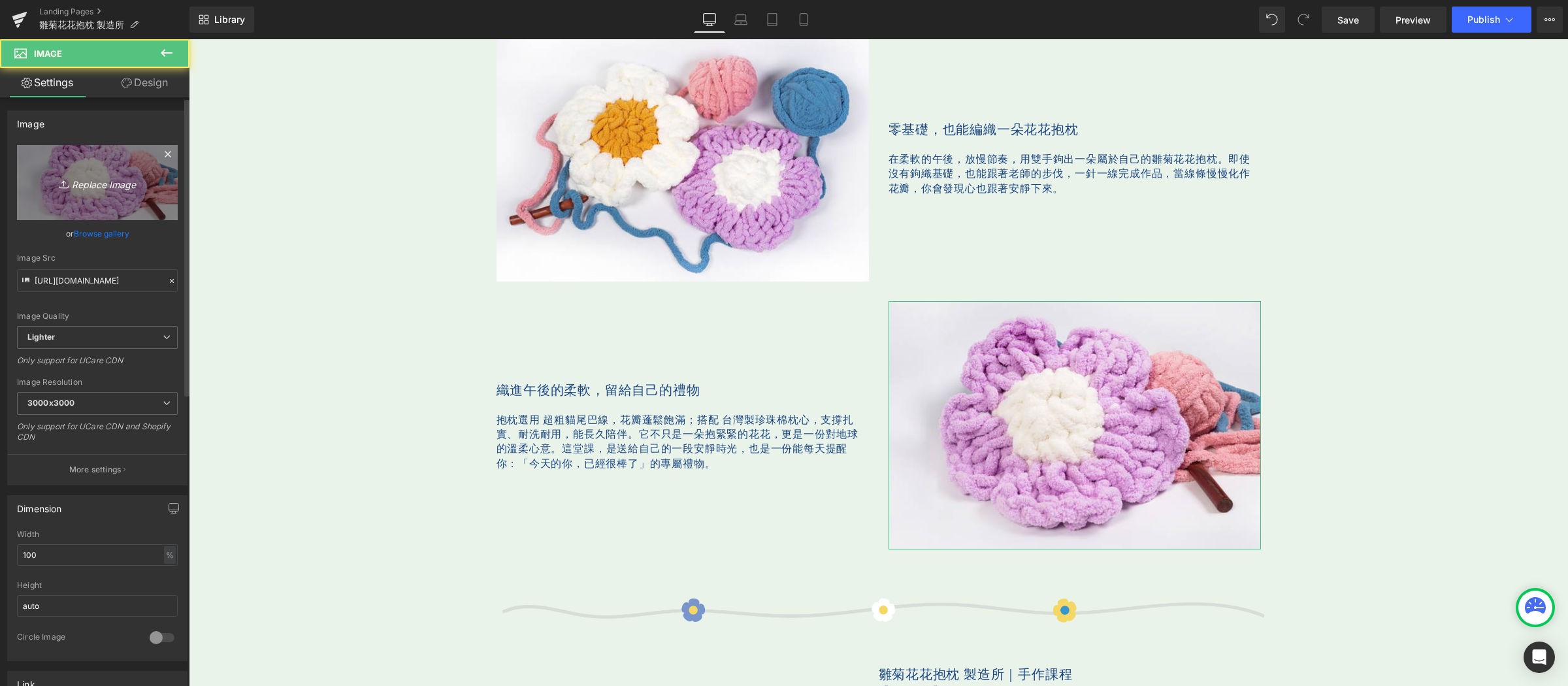
click at [62, 182] on icon at bounding box center [64, 182] width 4 height 2
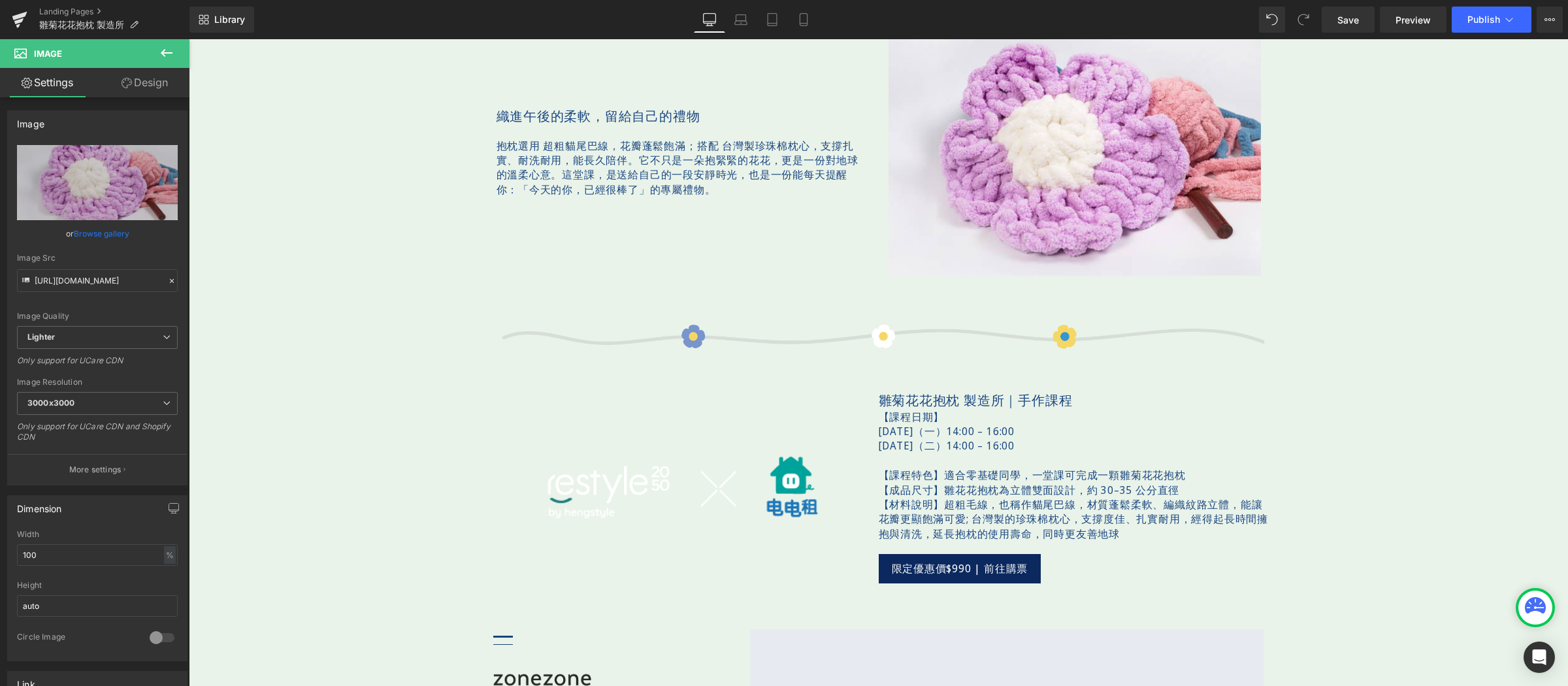
scroll to position [1360, 0]
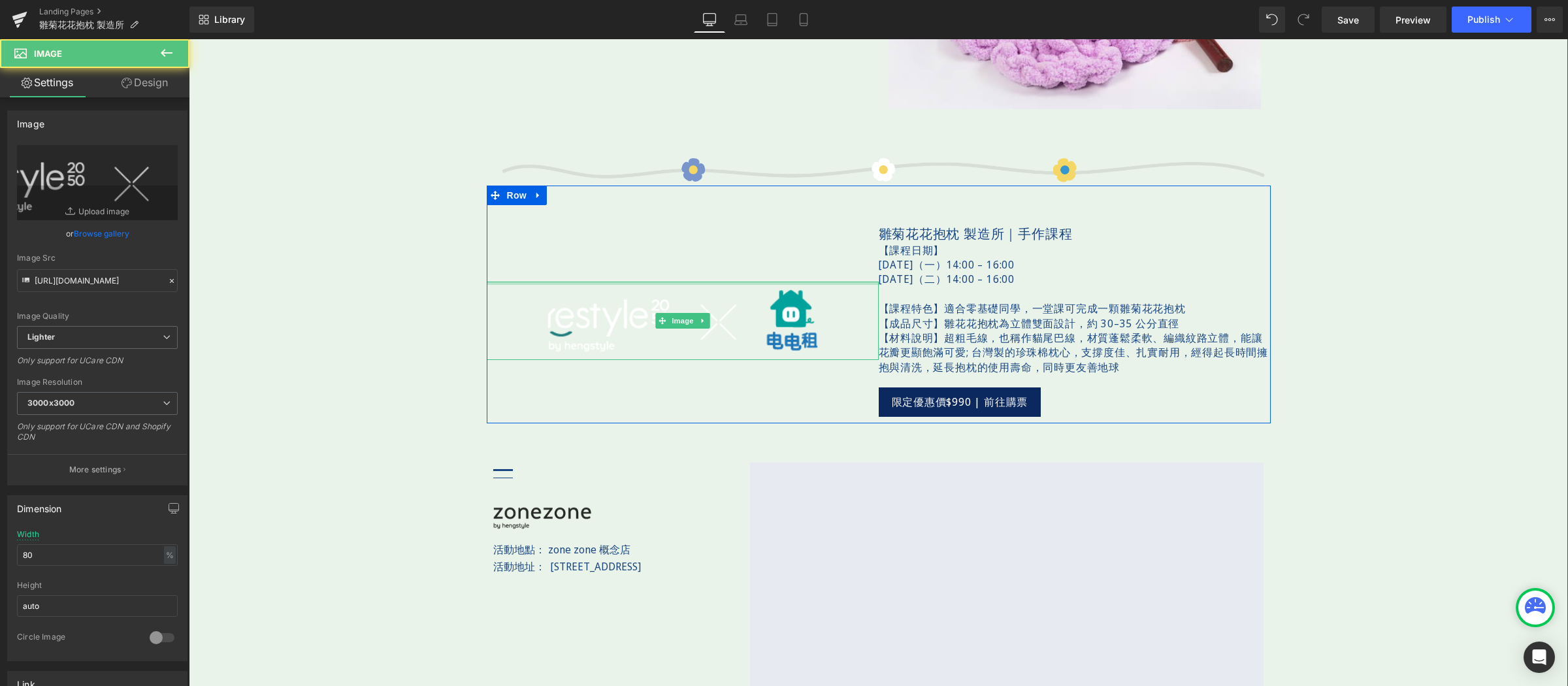
click at [613, 283] on div at bounding box center [683, 282] width 392 height 3
click at [613, 314] on img at bounding box center [683, 320] width 314 height 79
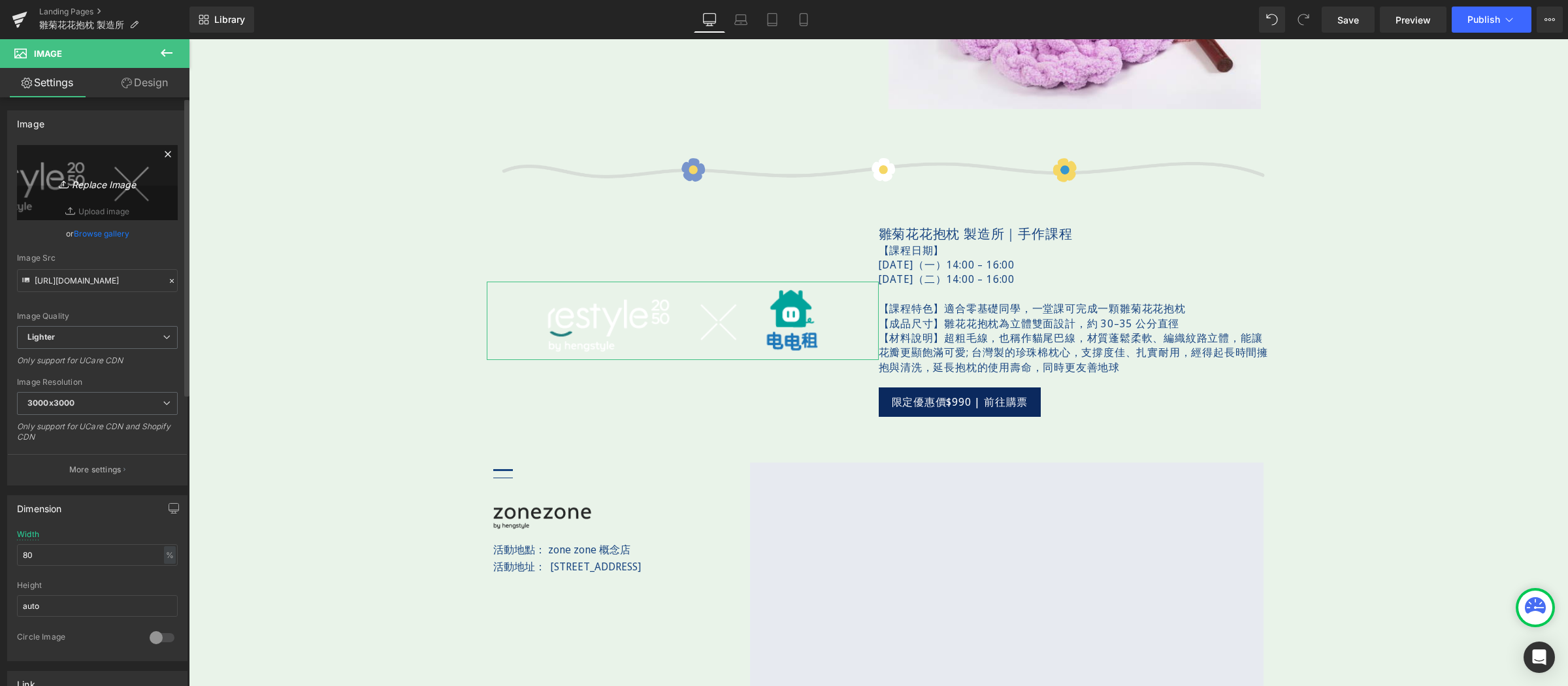
click at [83, 190] on icon "Replace Image" at bounding box center [96, 183] width 104 height 16
type input "C:\fakepath\bloomandloom-600x400-02.jpg"
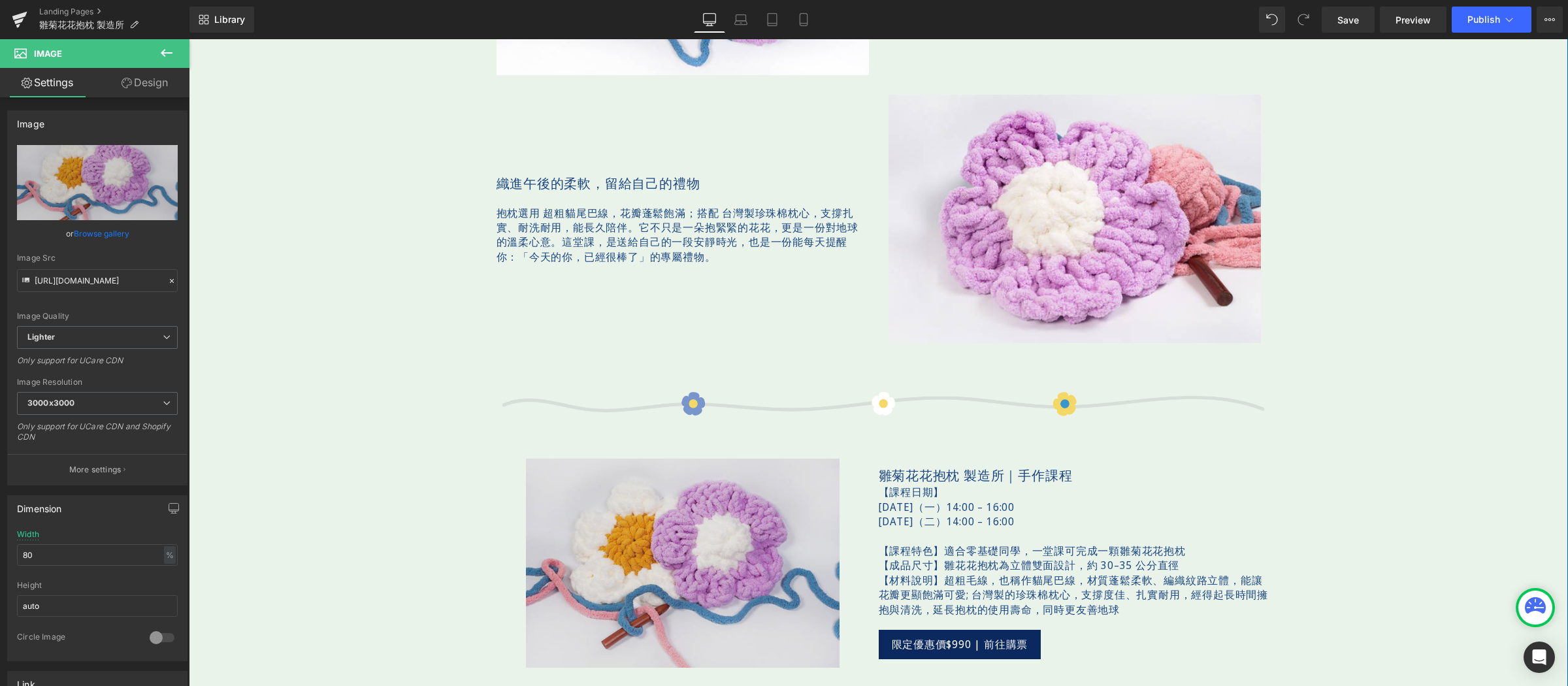
scroll to position [1315, 0]
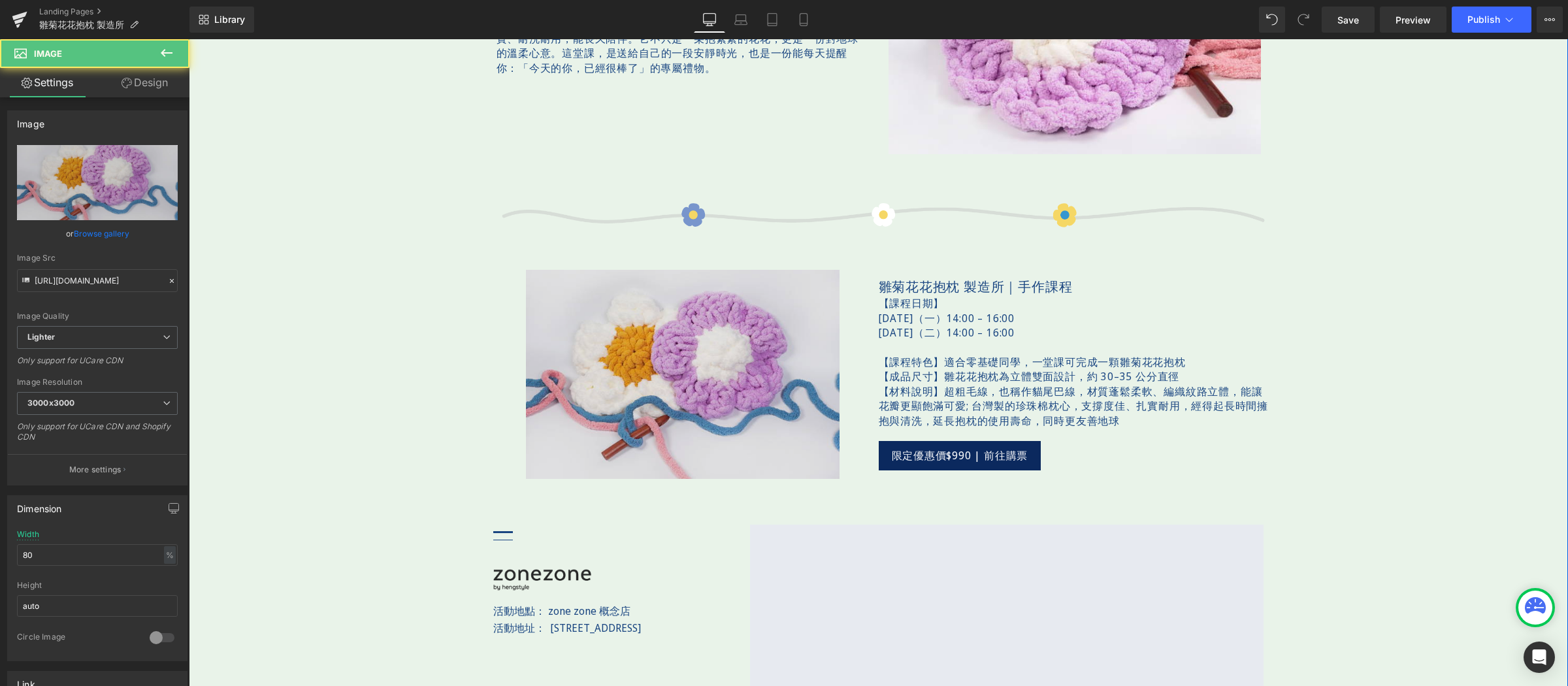
click at [640, 348] on img at bounding box center [683, 375] width 314 height 209
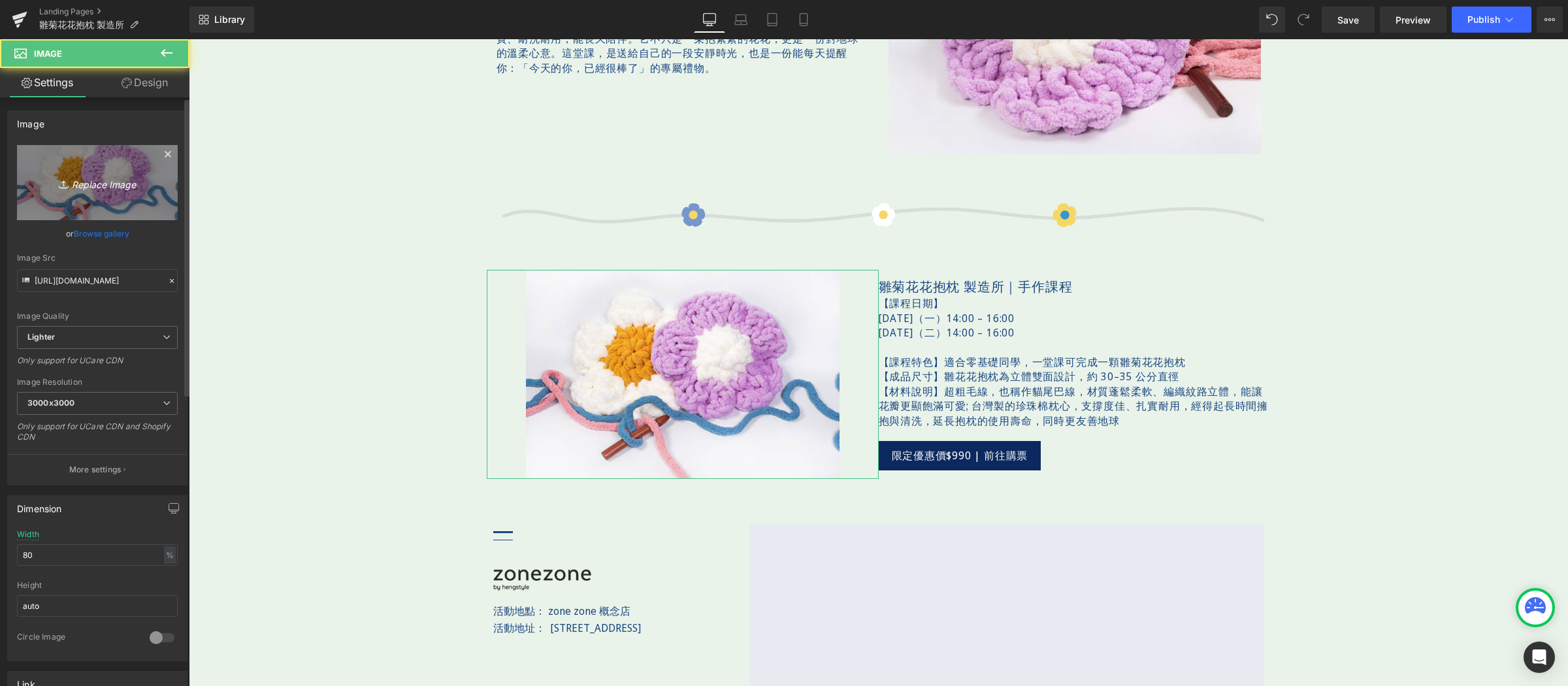
click at [129, 180] on icon "Replace Image" at bounding box center [96, 183] width 104 height 16
type input "C:\fakepath\bloomandloom-600x400-02.jpg"
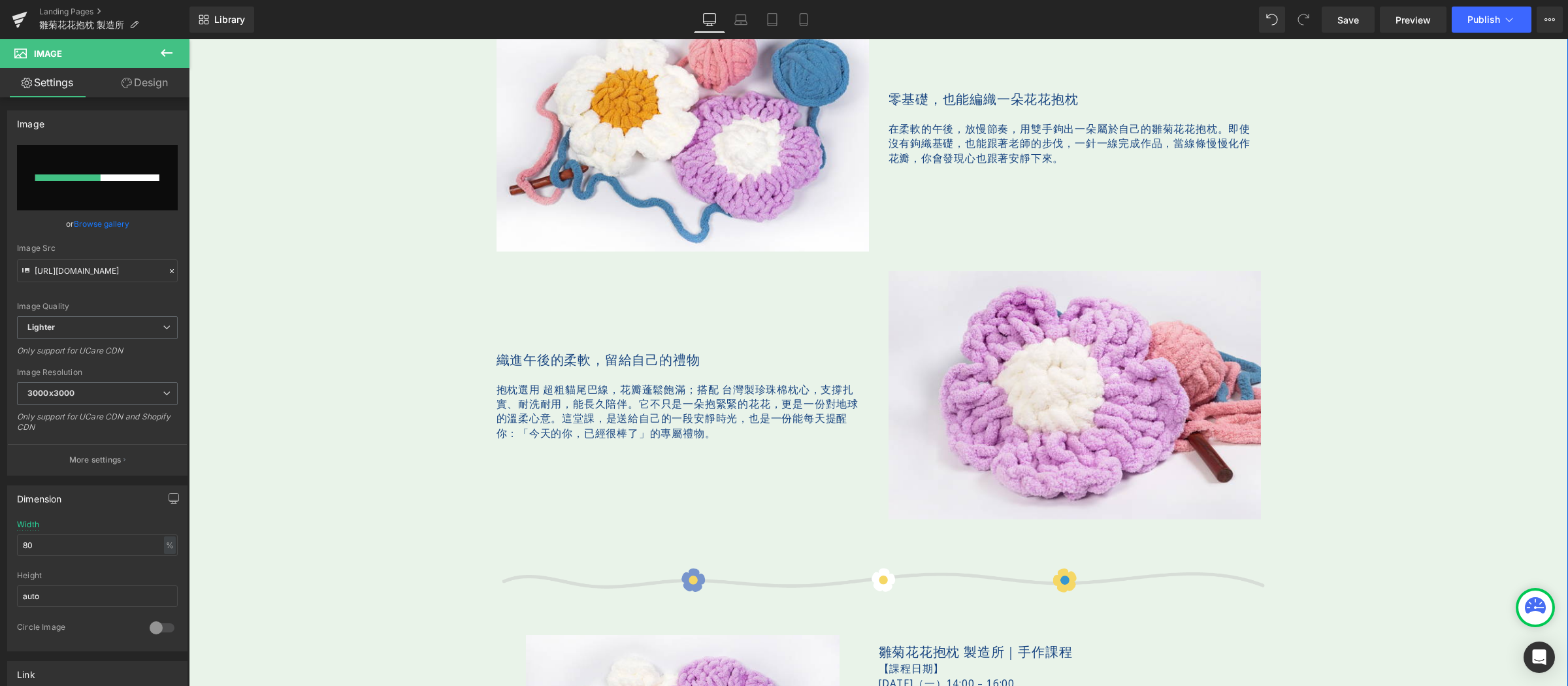
scroll to position [1296, 0]
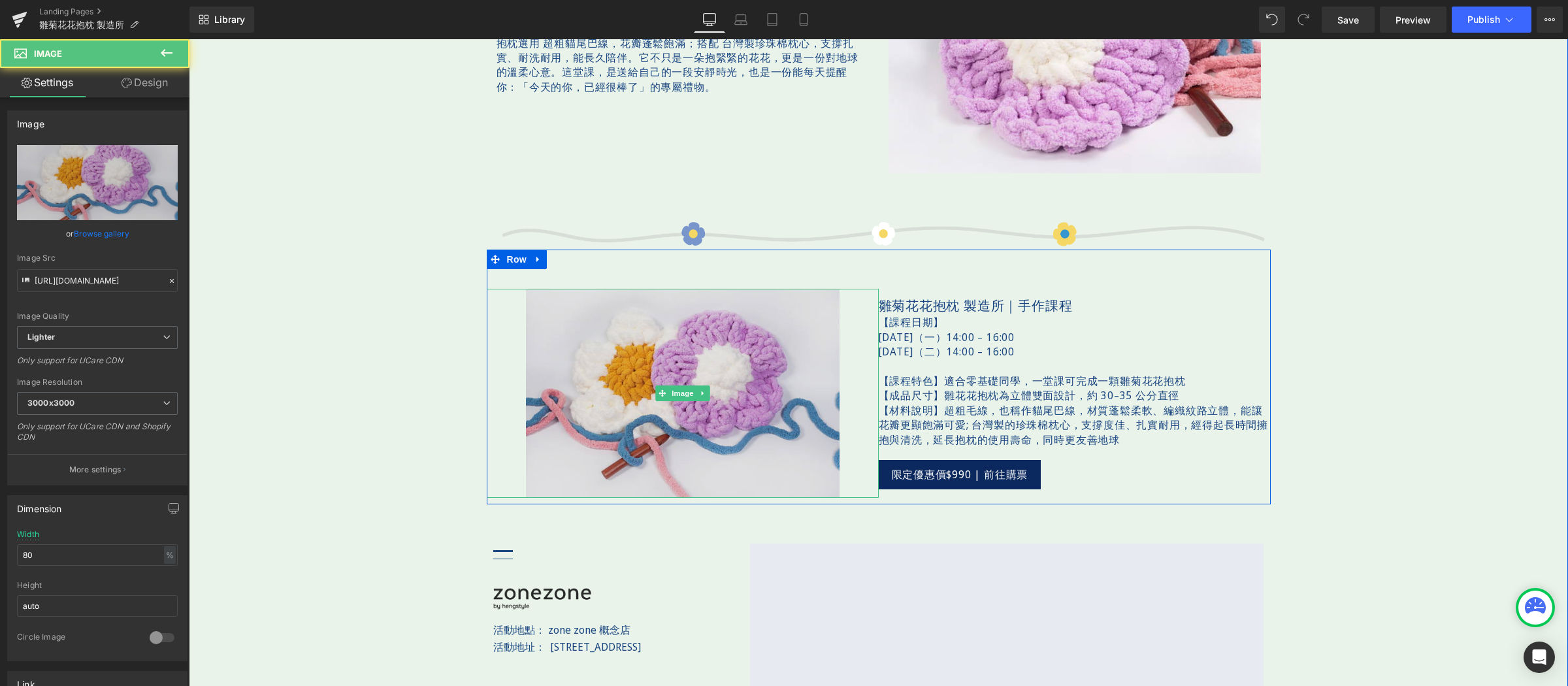
click at [734, 330] on img at bounding box center [683, 394] width 314 height 209
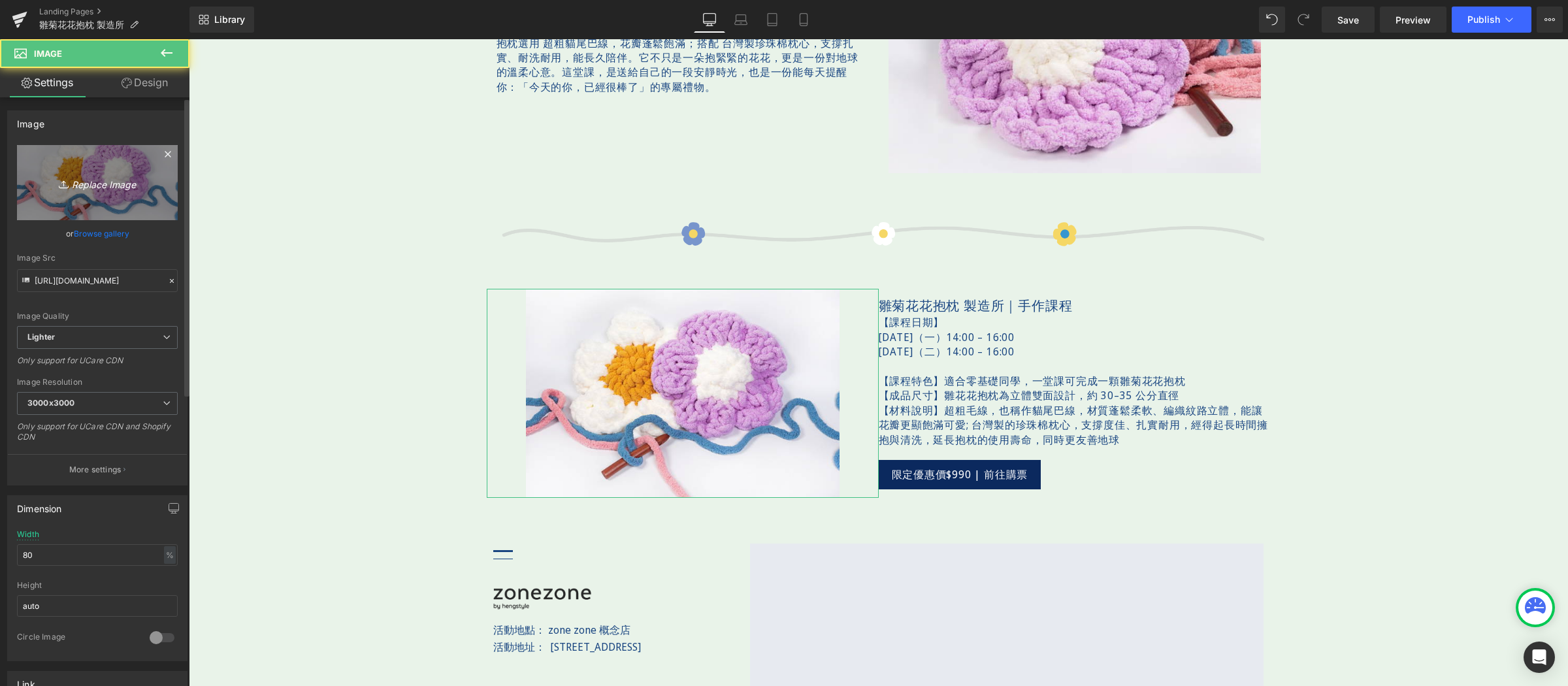
click at [135, 205] on link "Replace Image" at bounding box center [97, 183] width 161 height 76
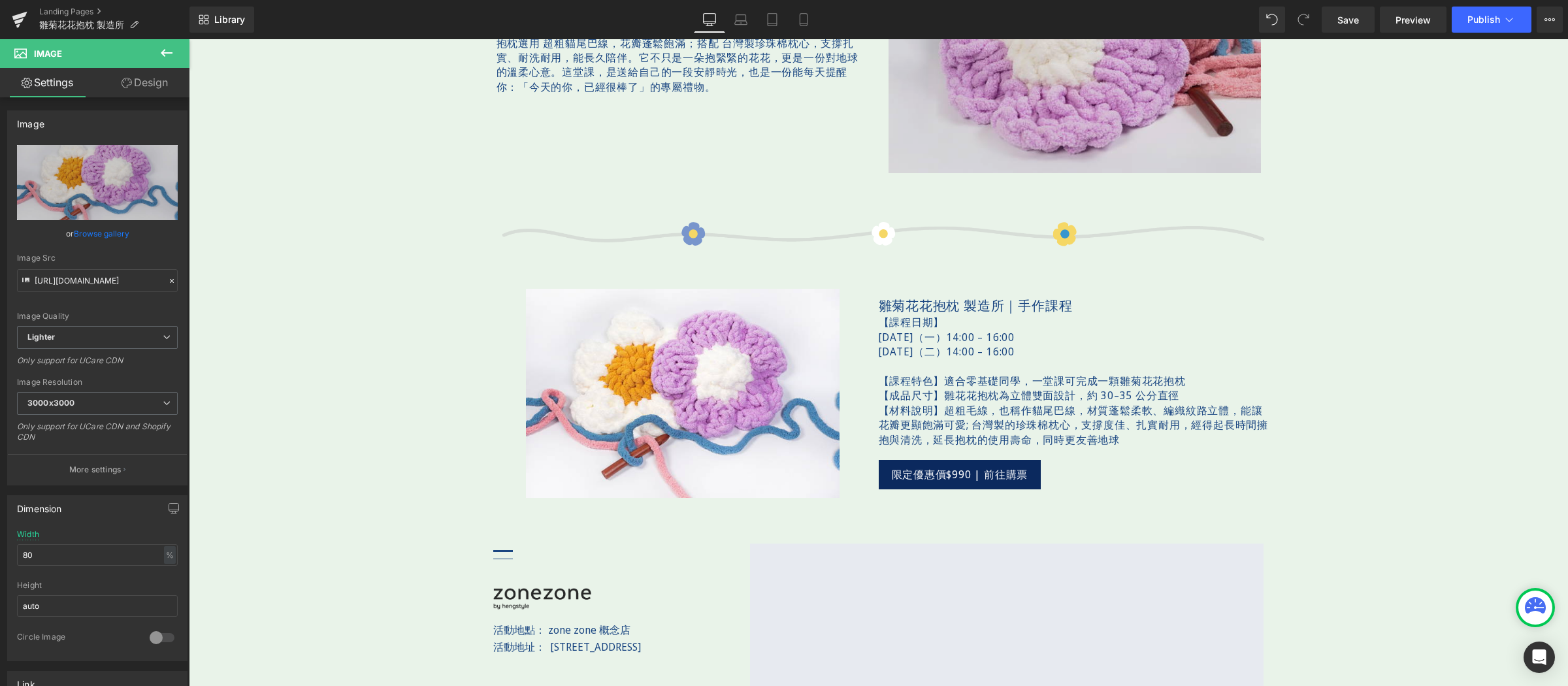
scroll to position [1087, 0]
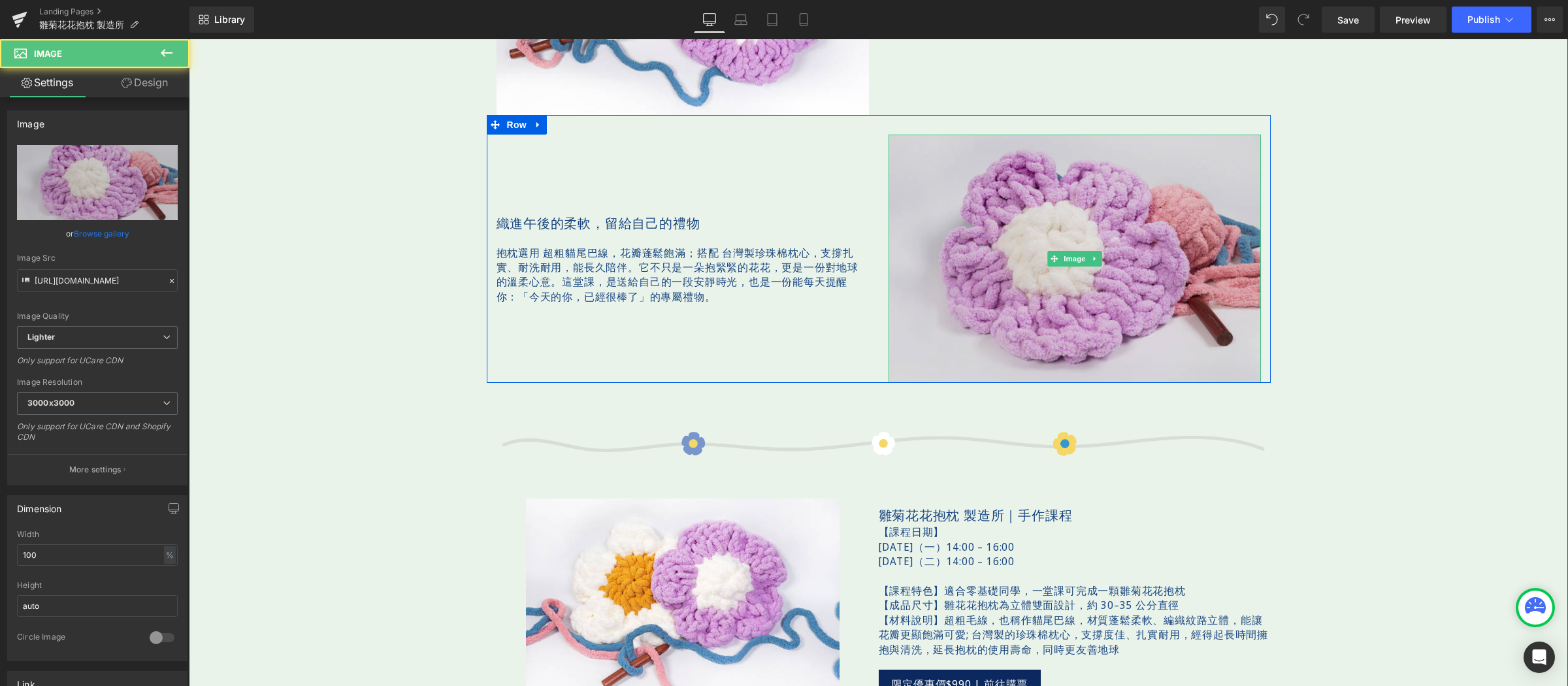
click at [1080, 257] on div "Image" at bounding box center [1074, 258] width 373 height 249
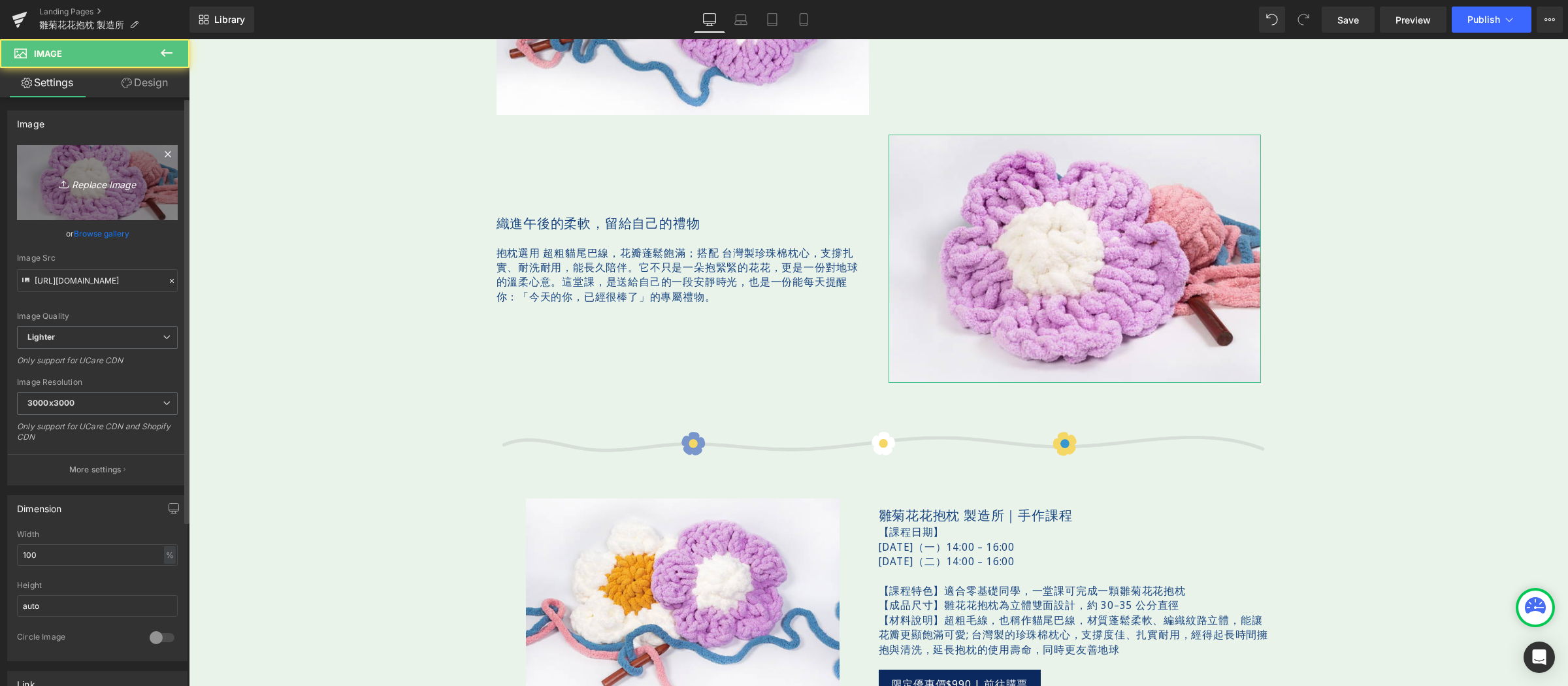
click at [60, 179] on icon at bounding box center [65, 184] width 13 height 13
type input "C:\fakepath\bloomandloom-600x400-05.jpg"
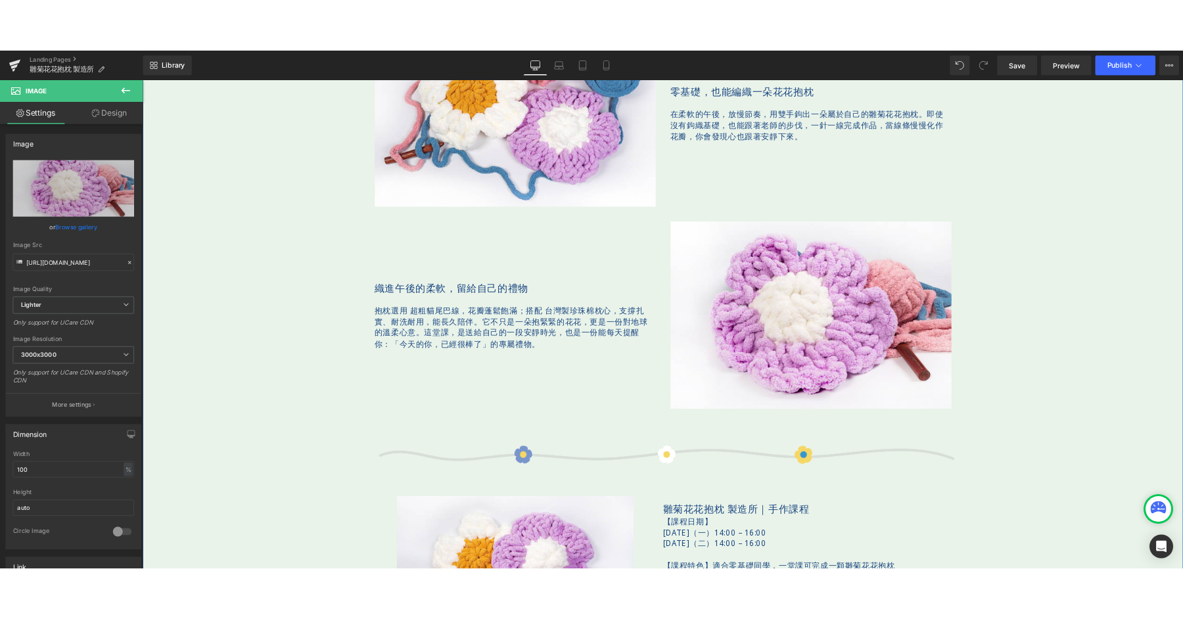
scroll to position [1011, 0]
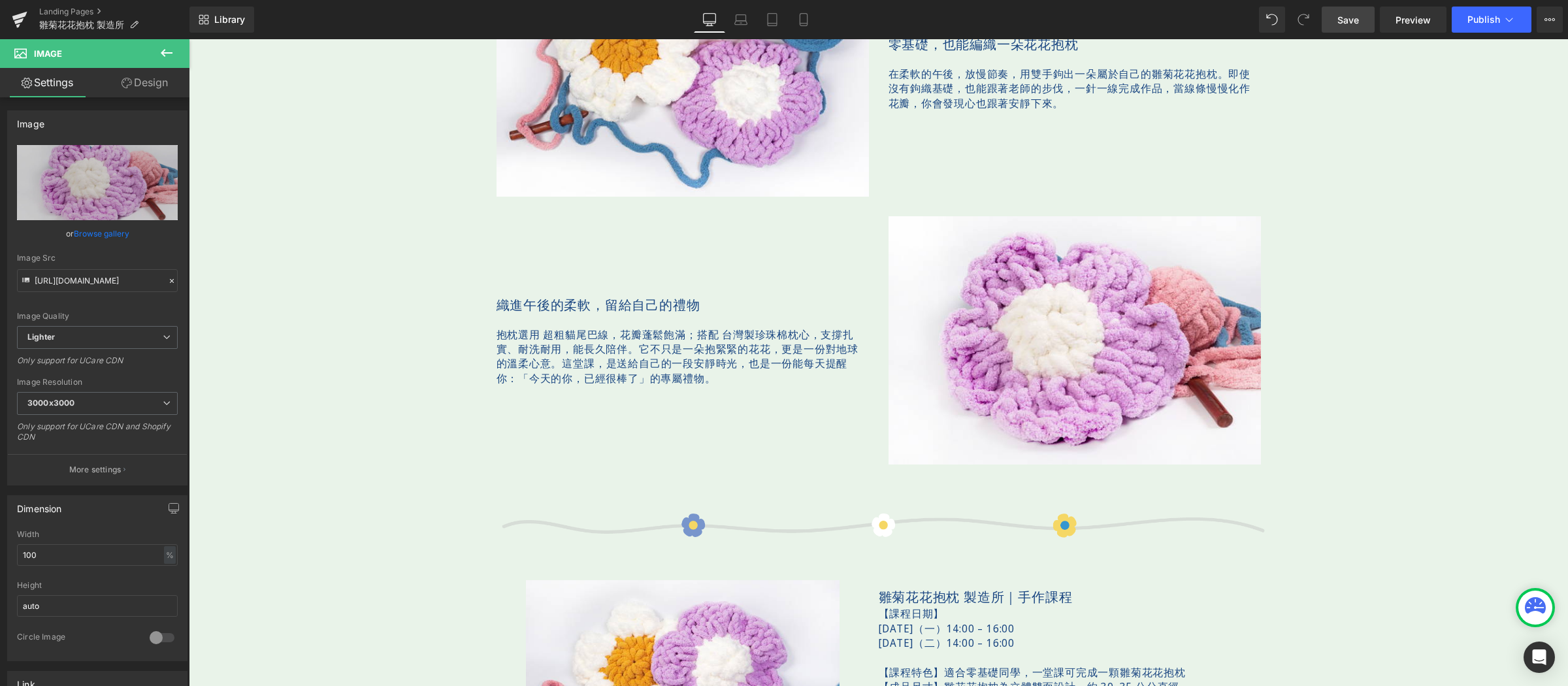
click at [1341, 20] on span "Save" at bounding box center [1348, 20] width 22 height 14
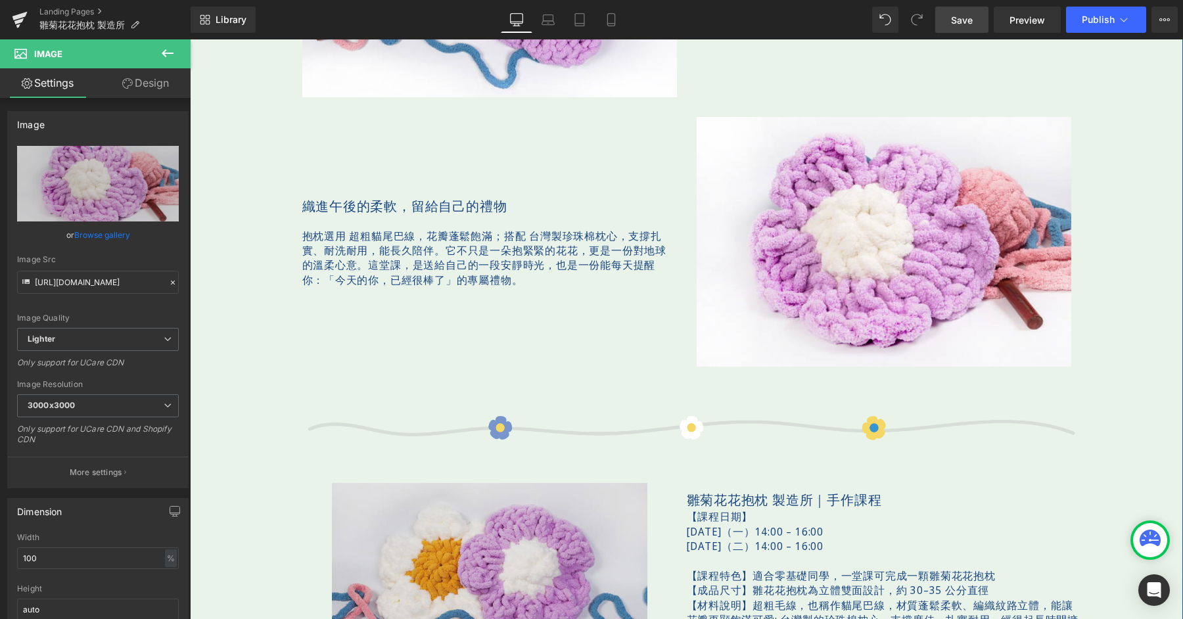
scroll to position [1434, 0]
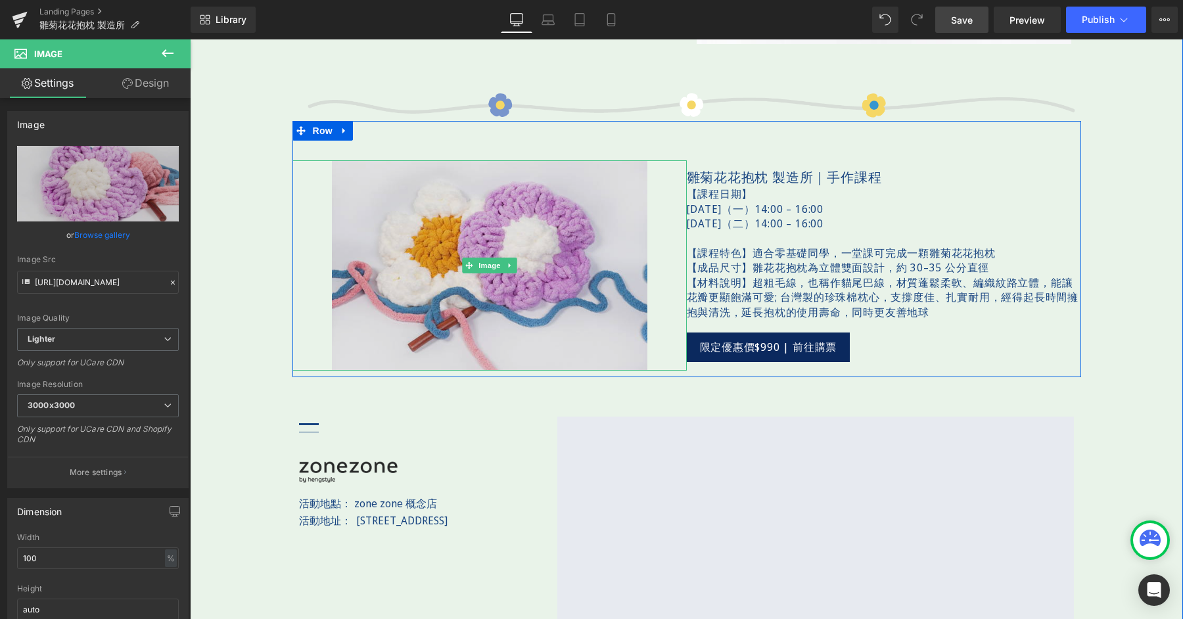
click at [510, 245] on img at bounding box center [490, 265] width 316 height 210
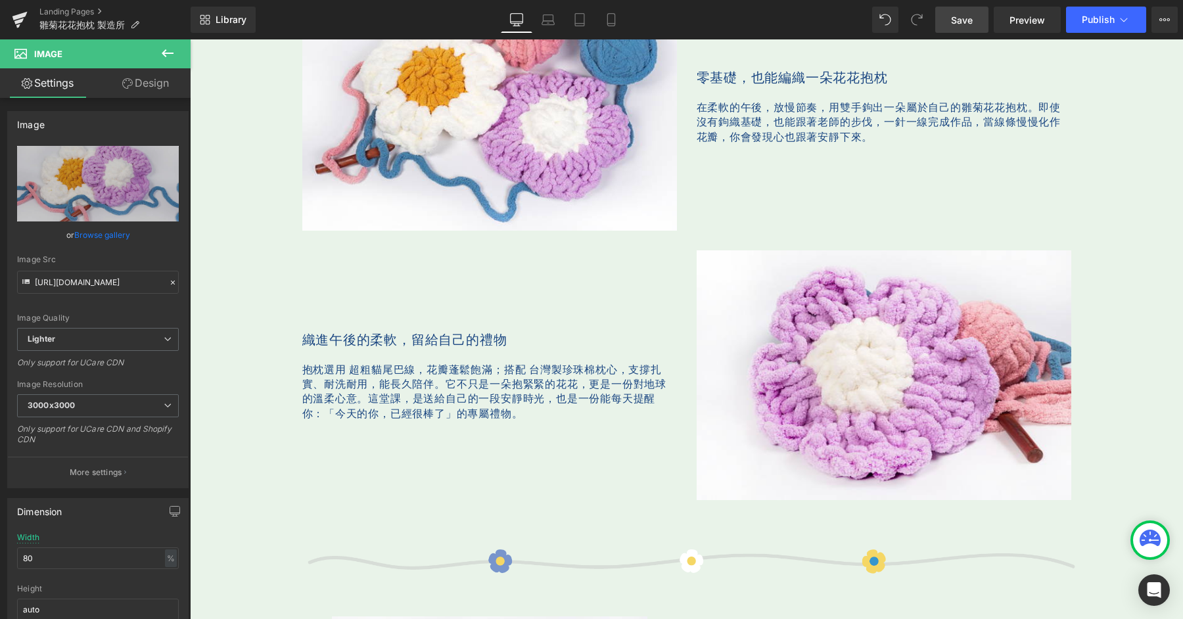
scroll to position [1178, 0]
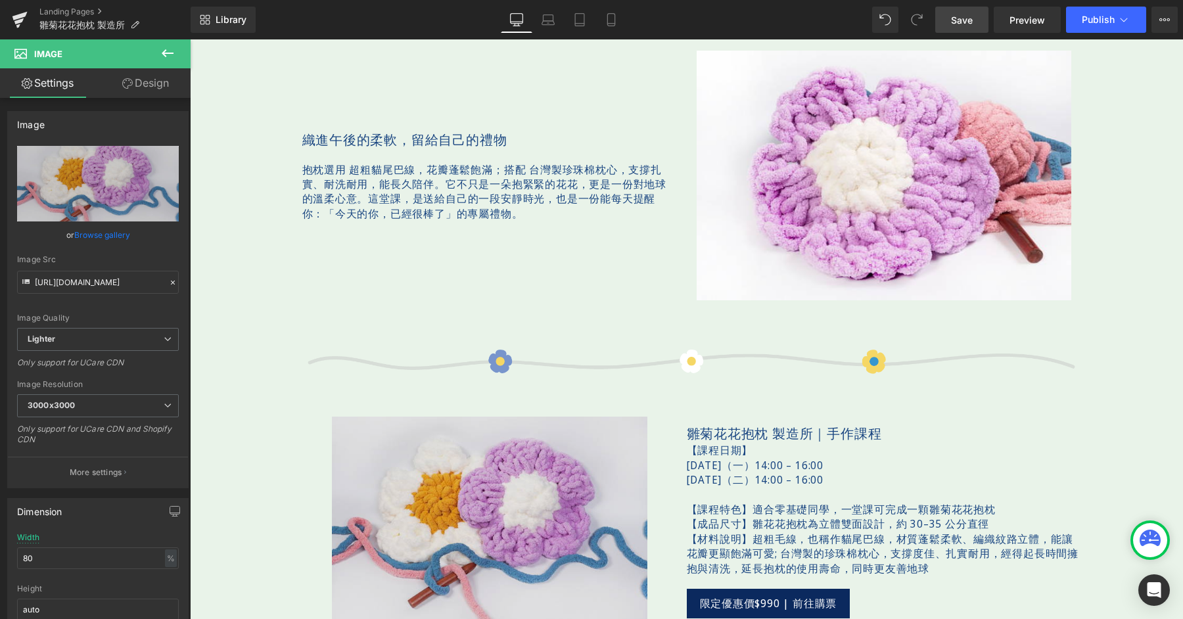
click at [436, 454] on img at bounding box center [490, 522] width 316 height 210
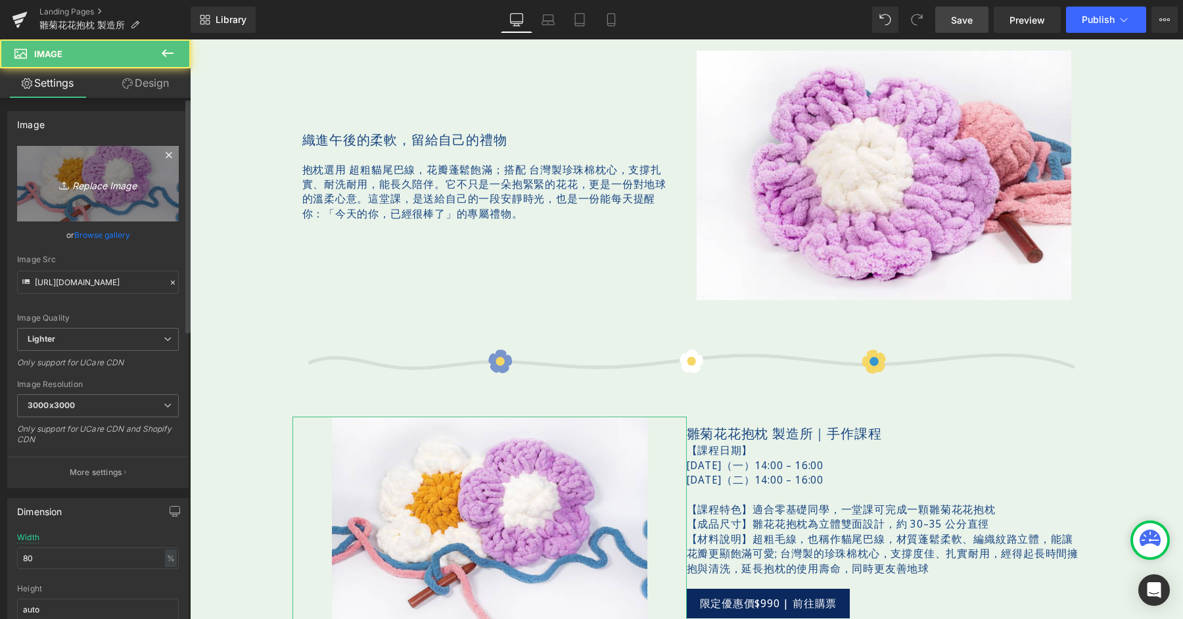
click at [116, 179] on icon "Replace Image" at bounding box center [97, 184] width 105 height 16
type input "C:\fakepath\bloomandloom-600x400-06.jpg"
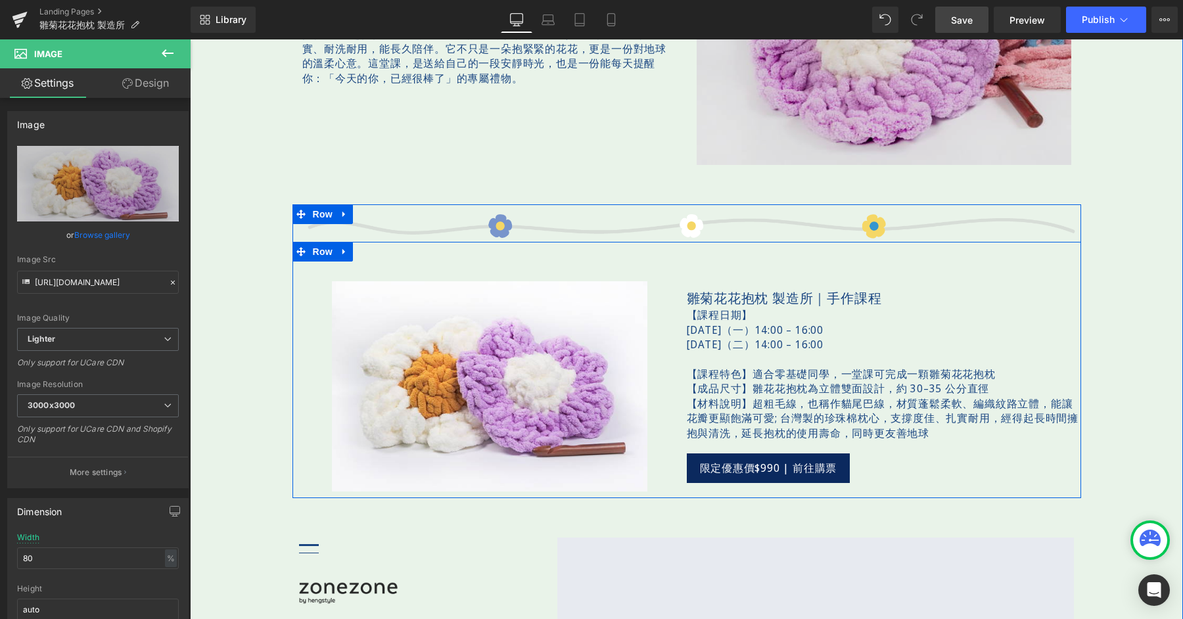
scroll to position [1197, 0]
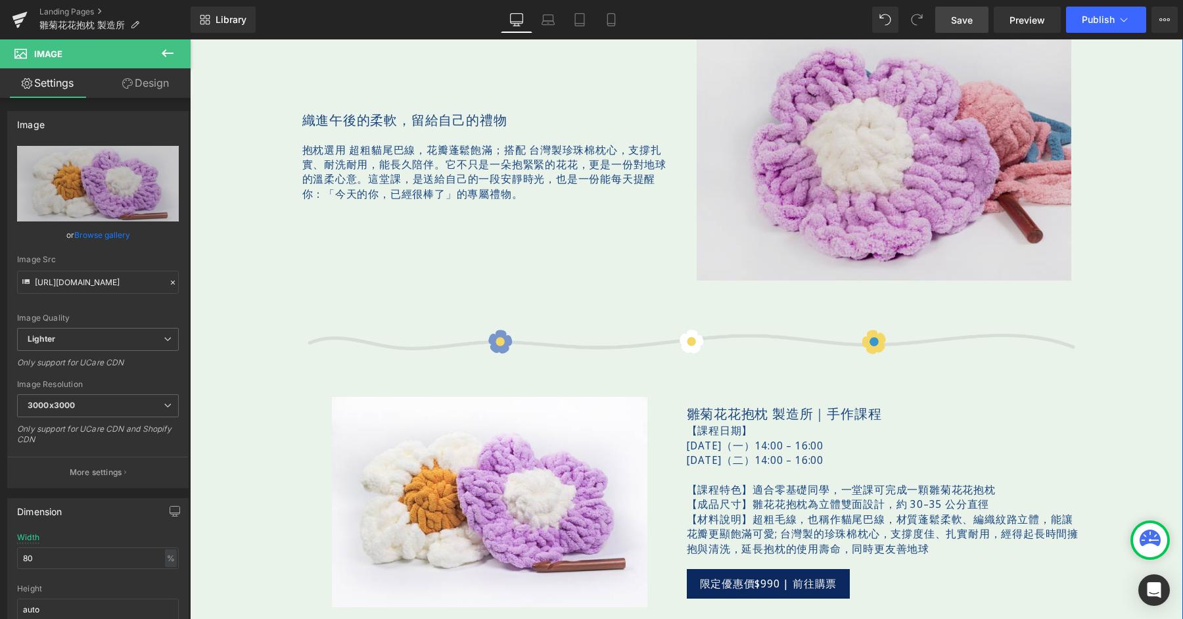
click at [884, 177] on img at bounding box center [884, 156] width 375 height 250
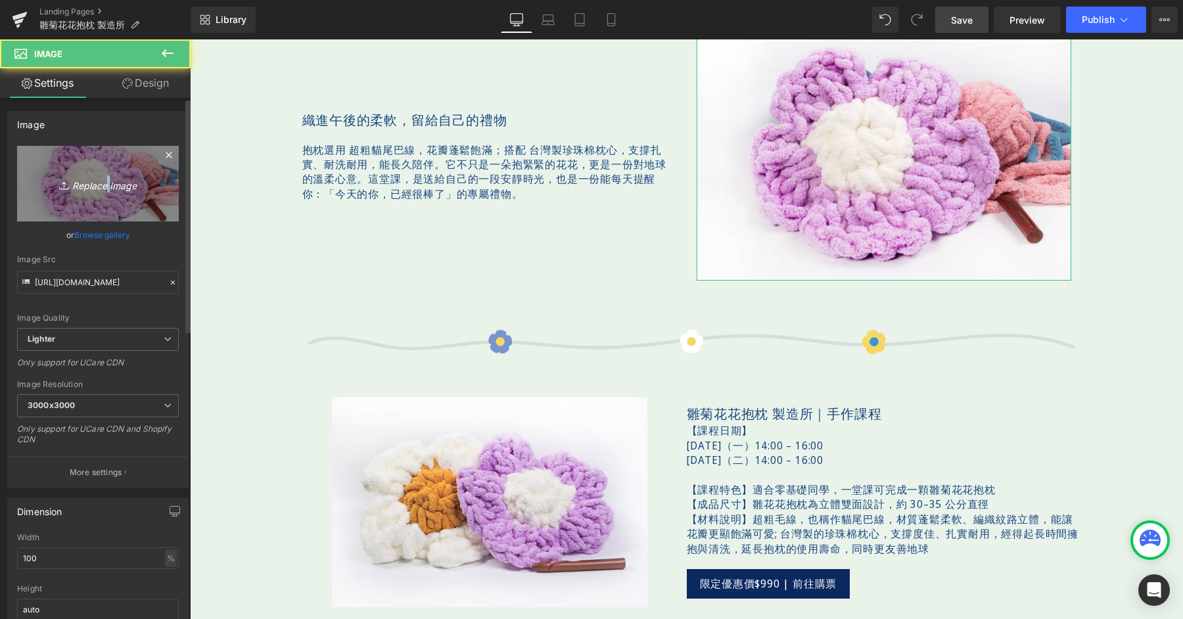
click at [103, 180] on icon "Replace Image" at bounding box center [97, 184] width 105 height 16
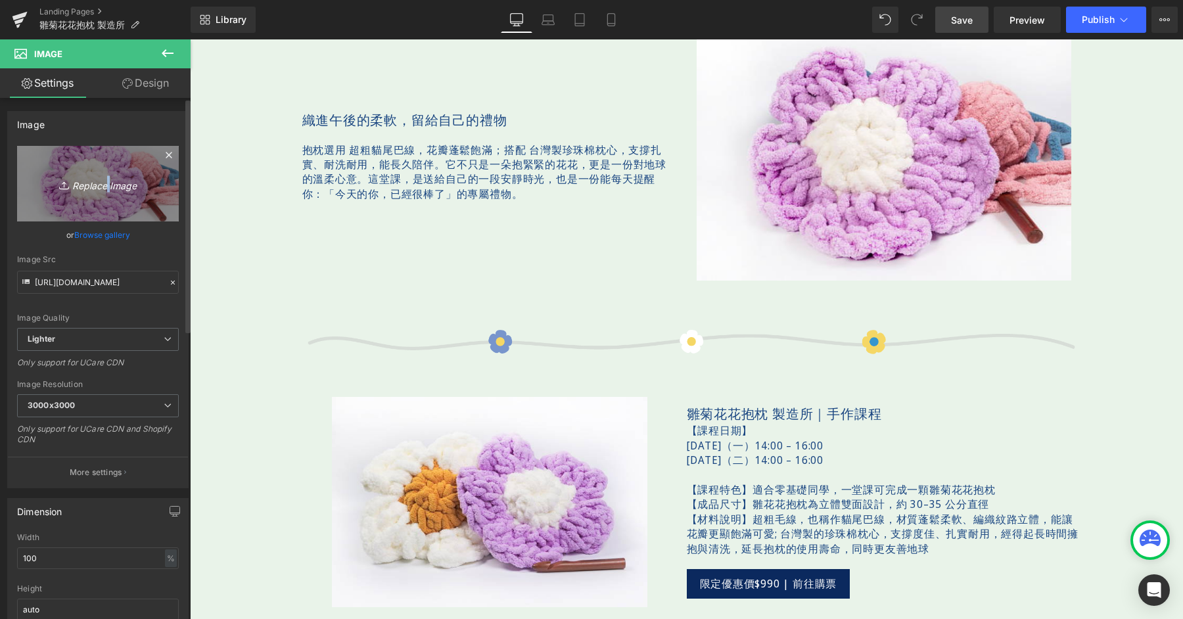
type input "C:\fakepath\bloomandloom-600x400-06.jpg"
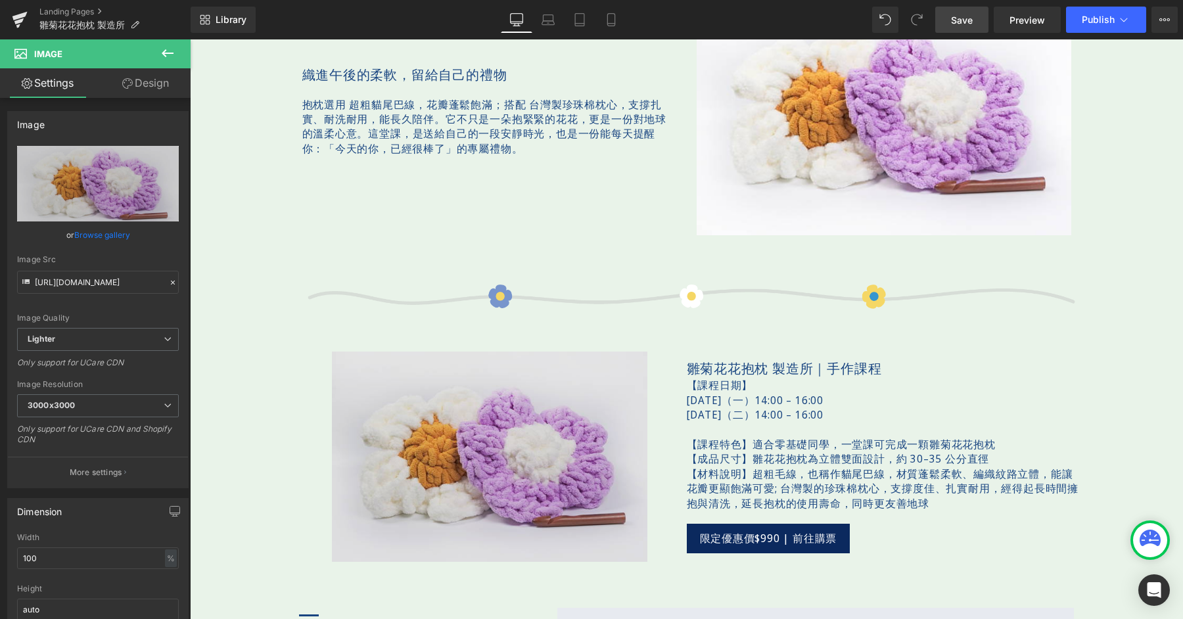
scroll to position [1378, 0]
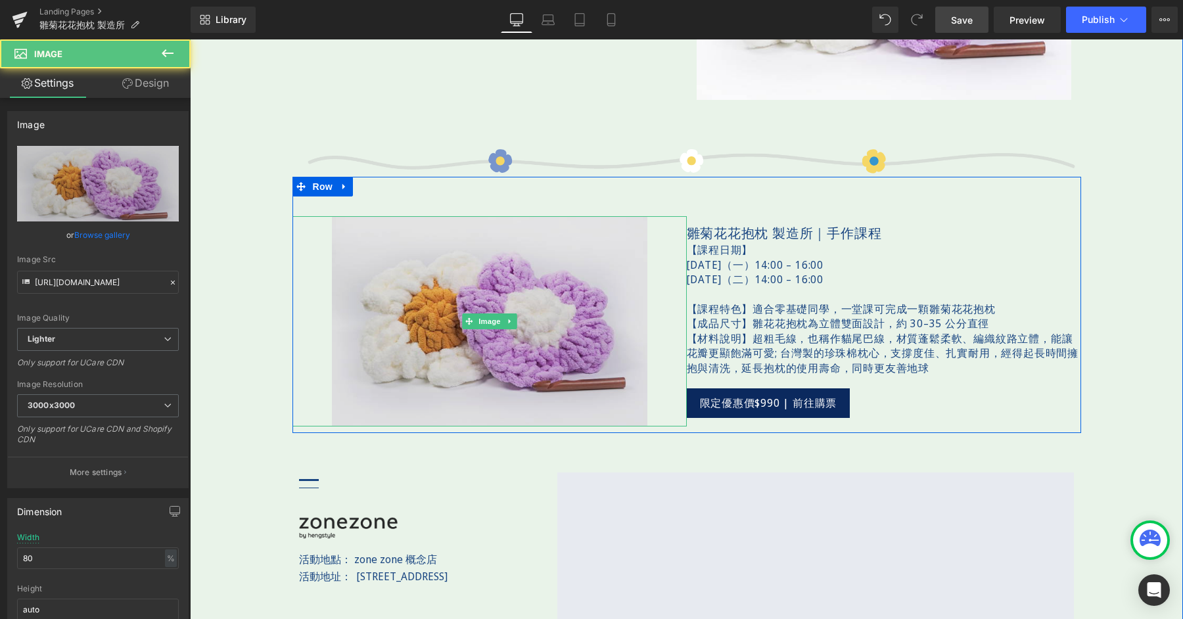
click at [538, 261] on img at bounding box center [490, 321] width 316 height 210
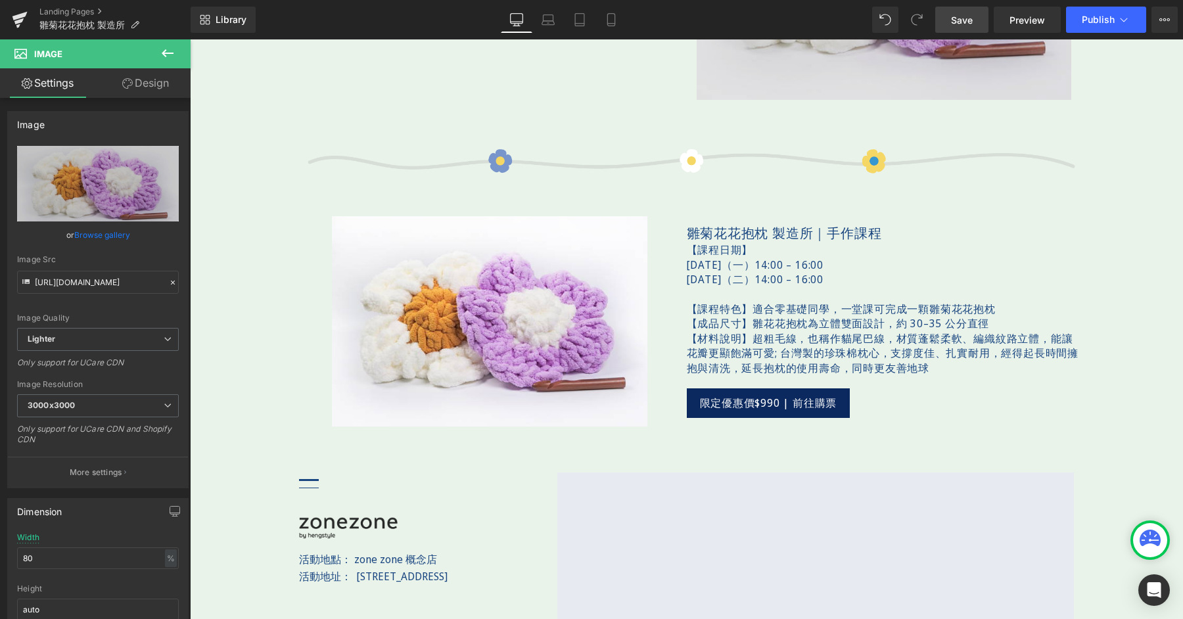
scroll to position [1145, 0]
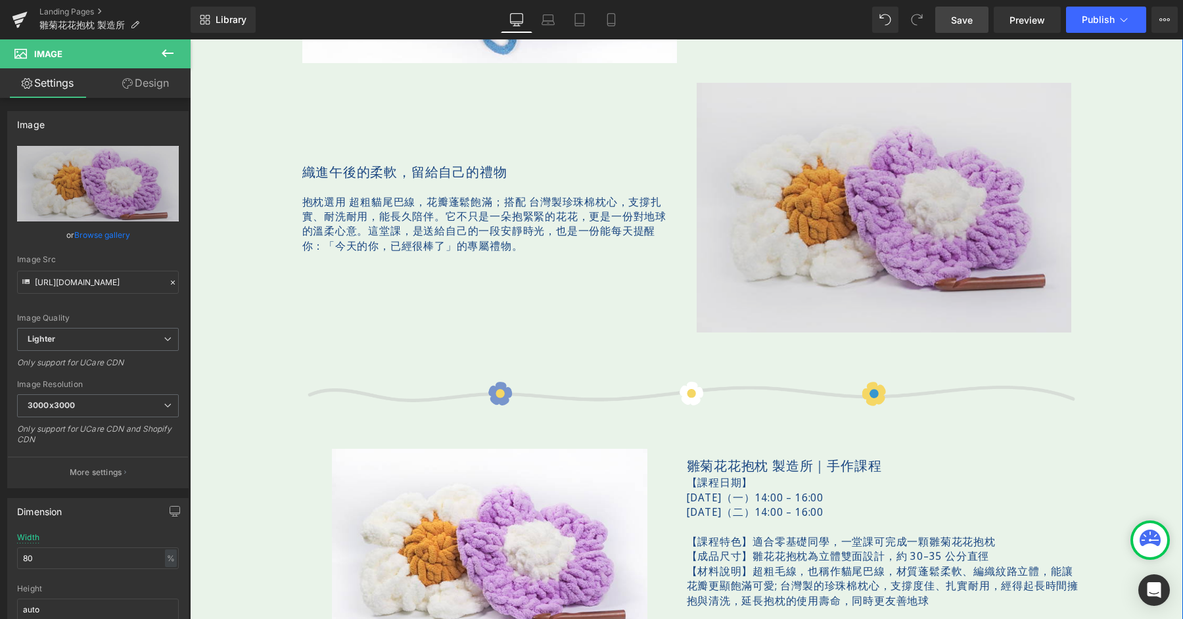
click at [935, 145] on img at bounding box center [884, 208] width 375 height 250
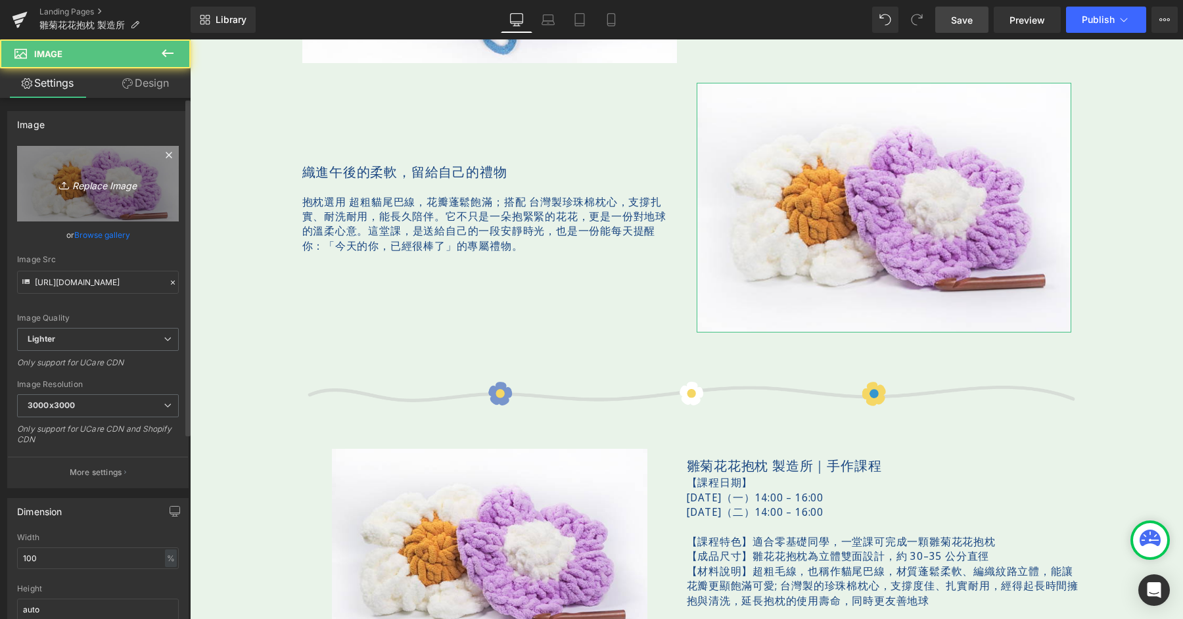
click at [106, 172] on link "Replace Image" at bounding box center [98, 184] width 162 height 76
type input "C:\fakepath\bloomandloom-600x400-05.jpg"
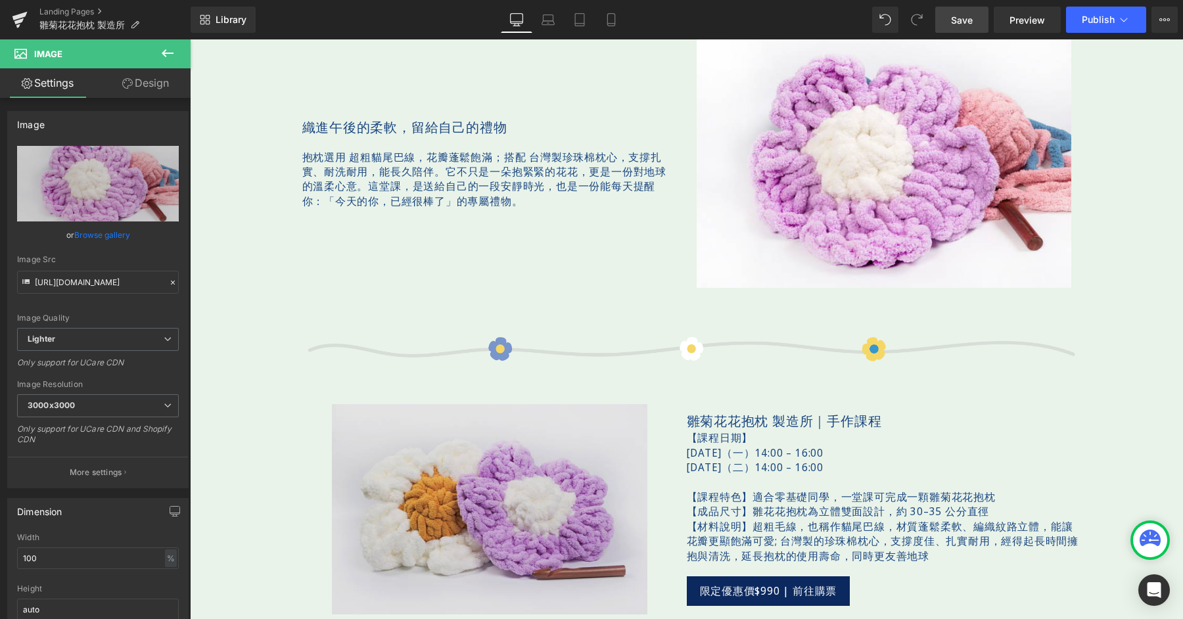
scroll to position [1222, 0]
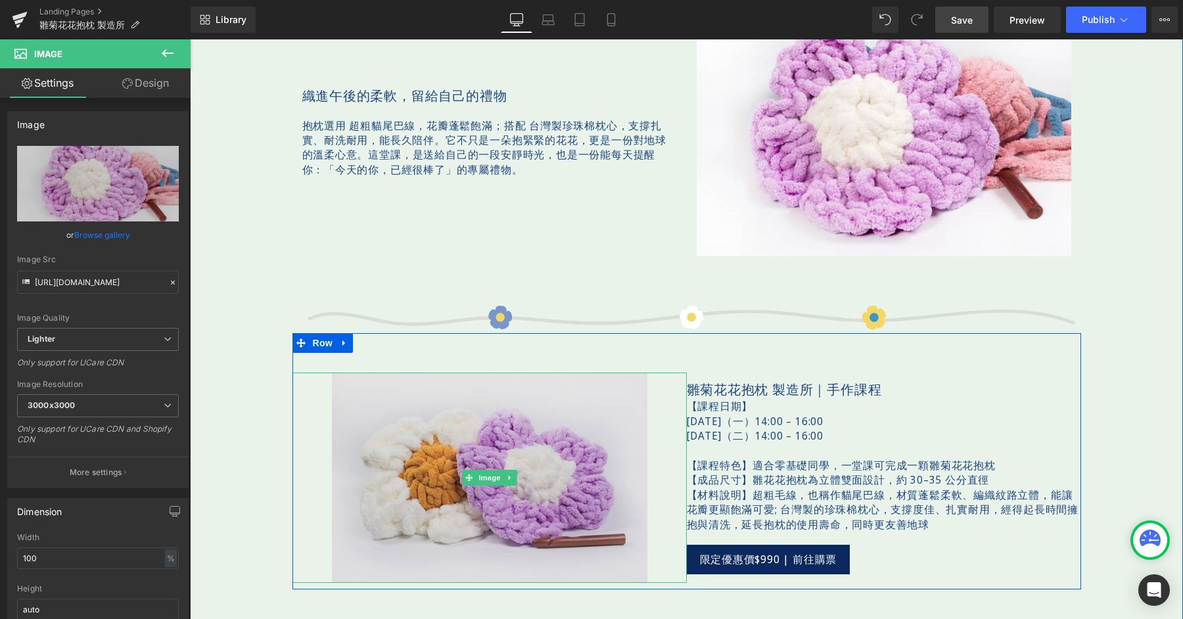
click at [448, 425] on img at bounding box center [490, 478] width 316 height 210
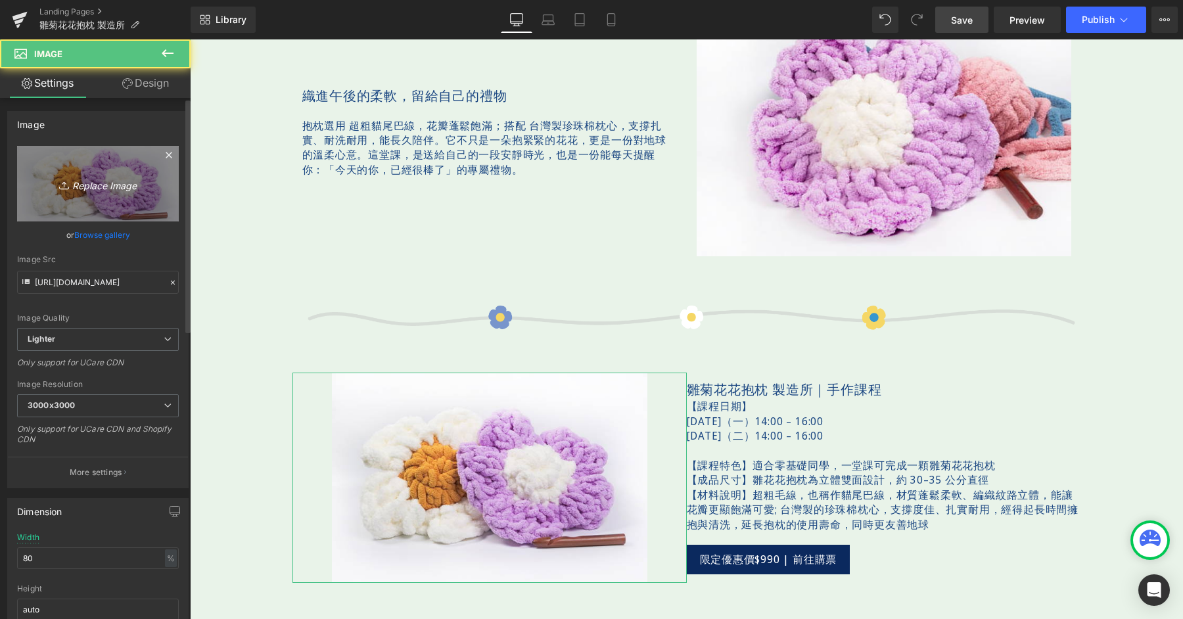
click at [133, 200] on link "Replace Image" at bounding box center [98, 184] width 162 height 76
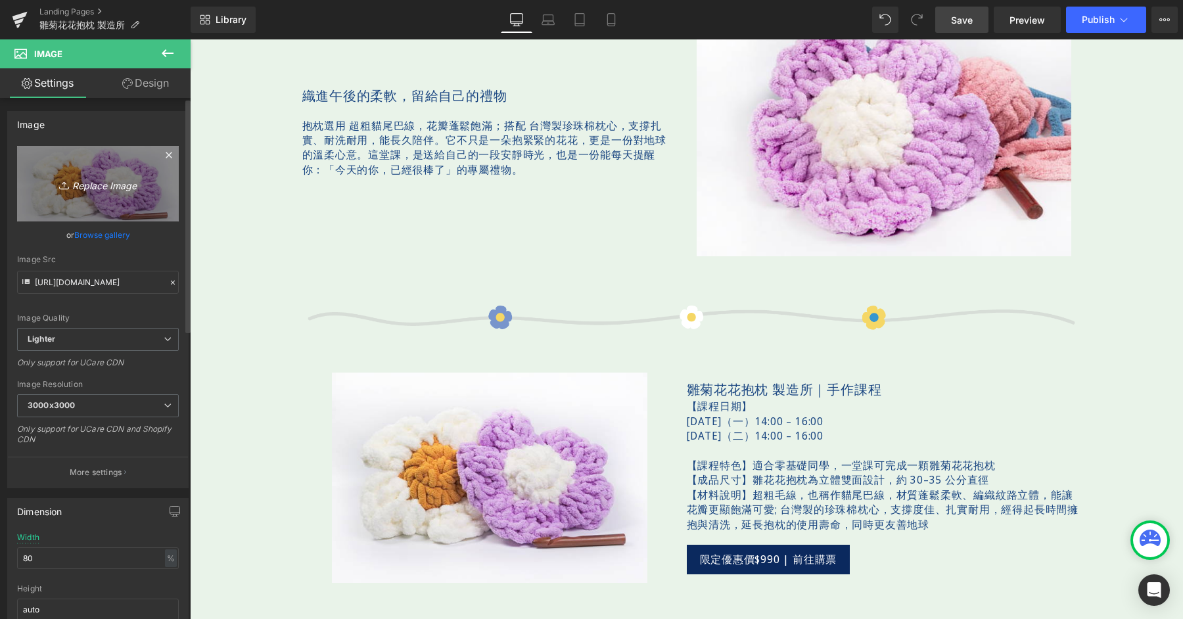
type input "C:\fakepath\bloomandloom-600x400-06.jpg"
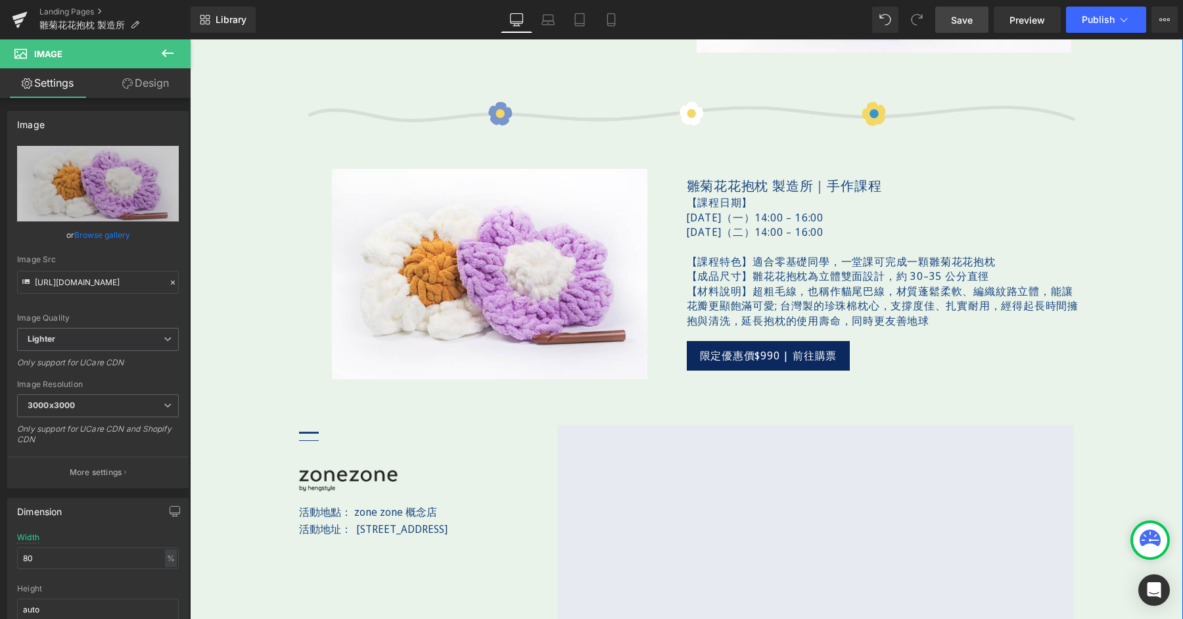
scroll to position [1415, 0]
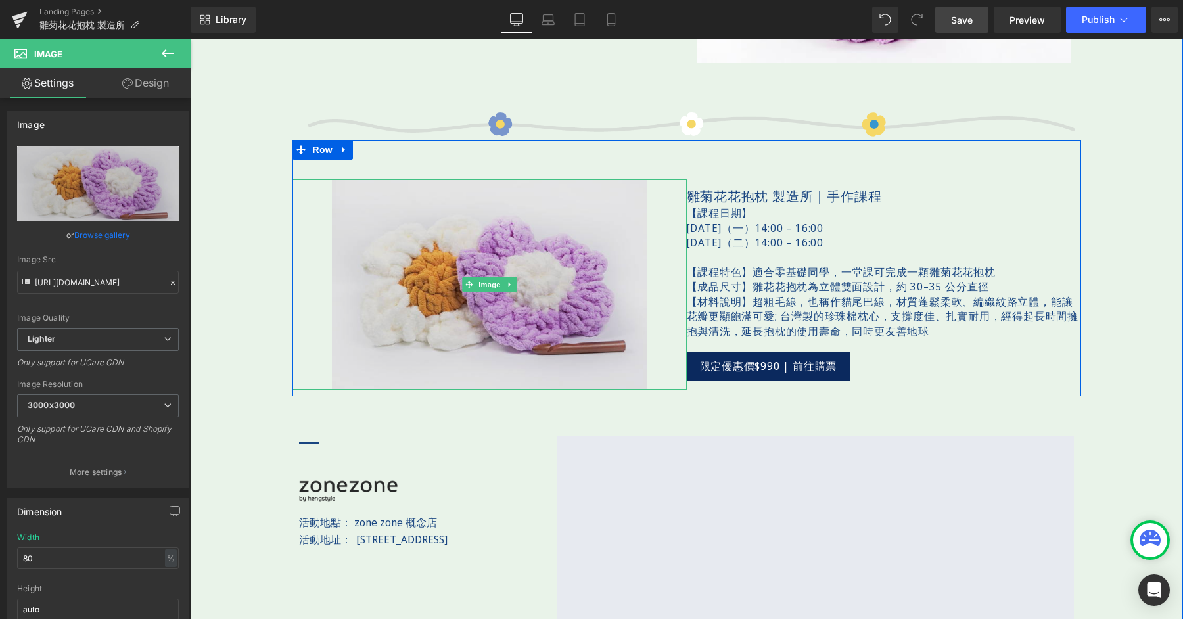
click at [435, 237] on img at bounding box center [490, 284] width 316 height 210
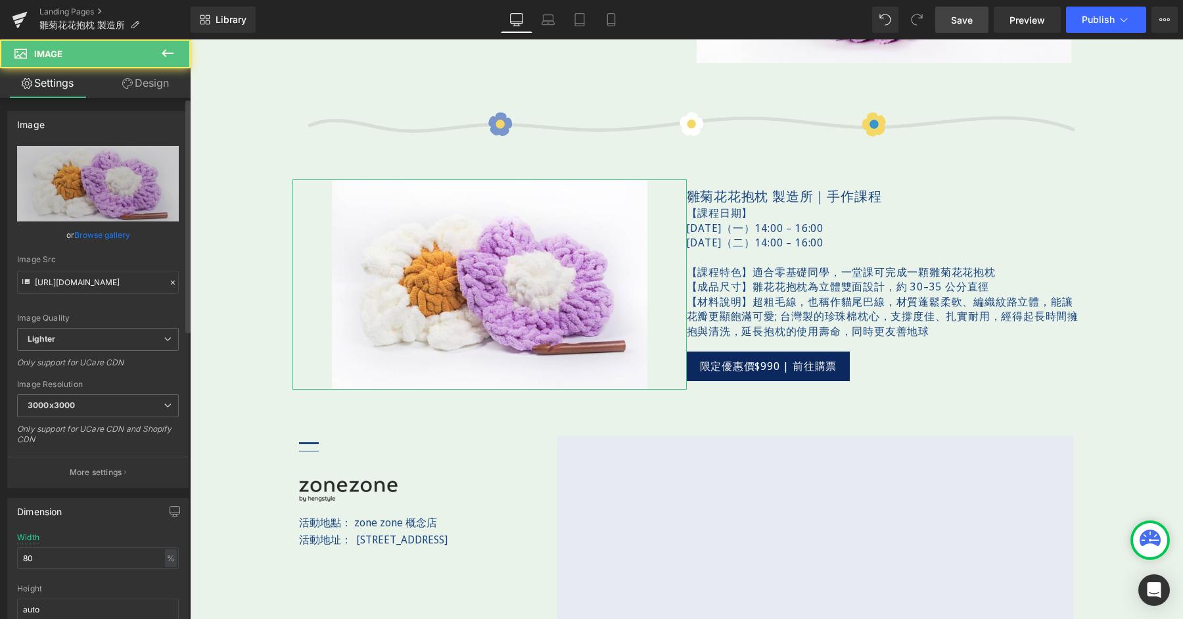
click at [181, 193] on div "https://ucarecdn.com/662102fe-35fb-4d41-b02d-e0b20f015488/-/format/auto/-/previ…" at bounding box center [98, 317] width 180 height 342
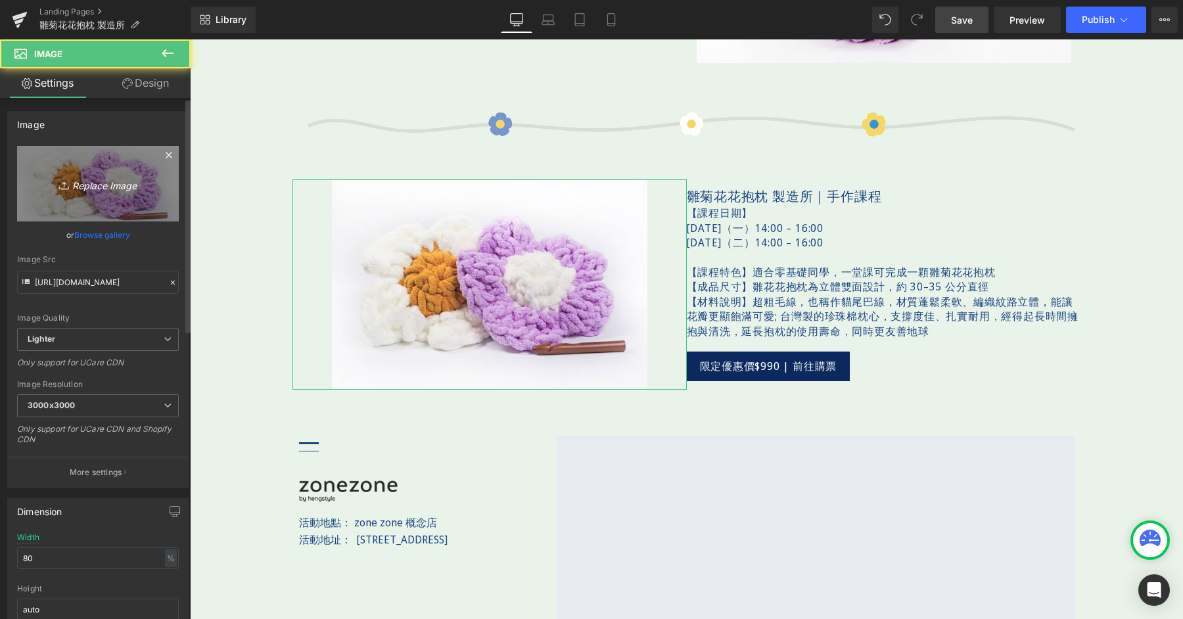
click at [112, 182] on icon "Replace Image" at bounding box center [97, 184] width 105 height 16
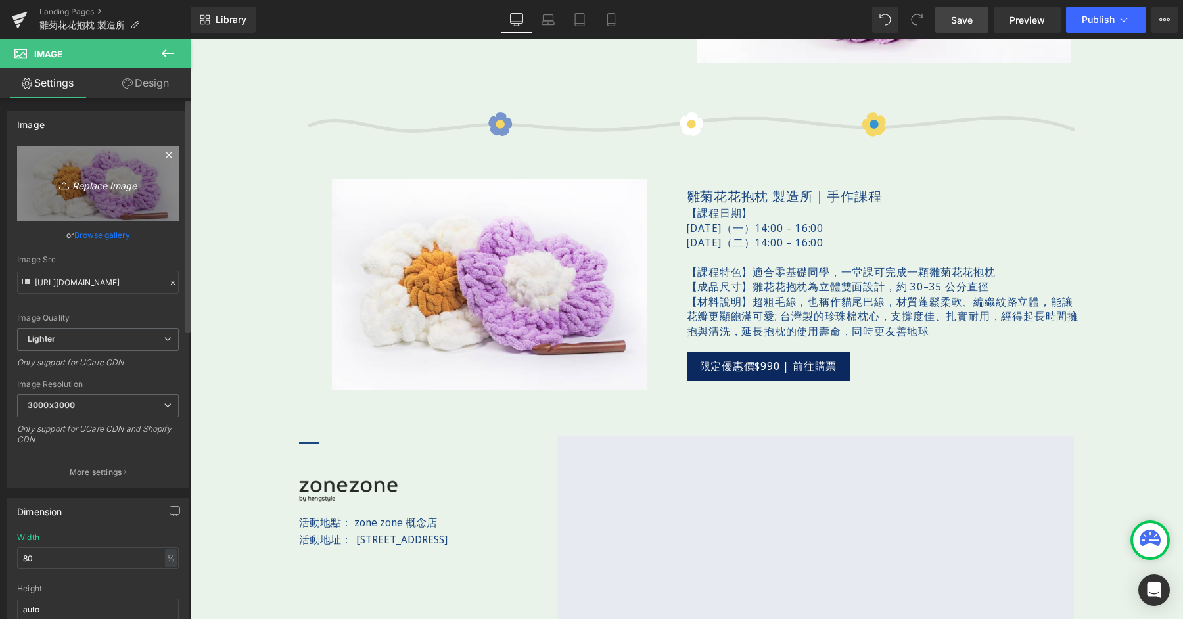
type input "C:\fakepath\bloomandloom-600x400-06.png"
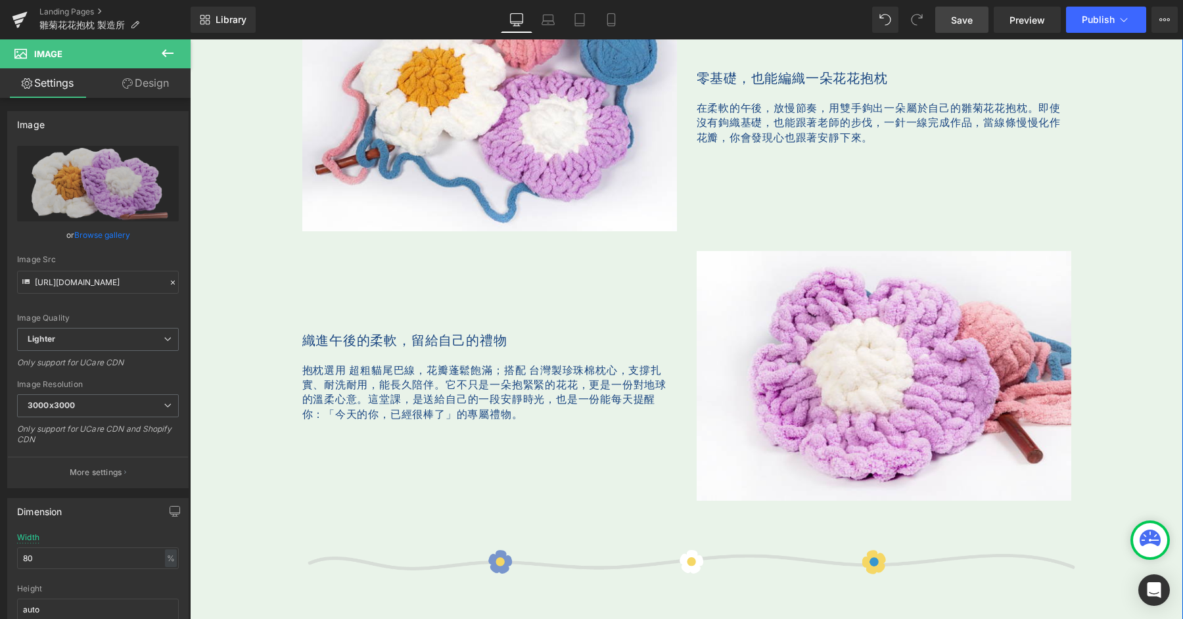
scroll to position [774, 0]
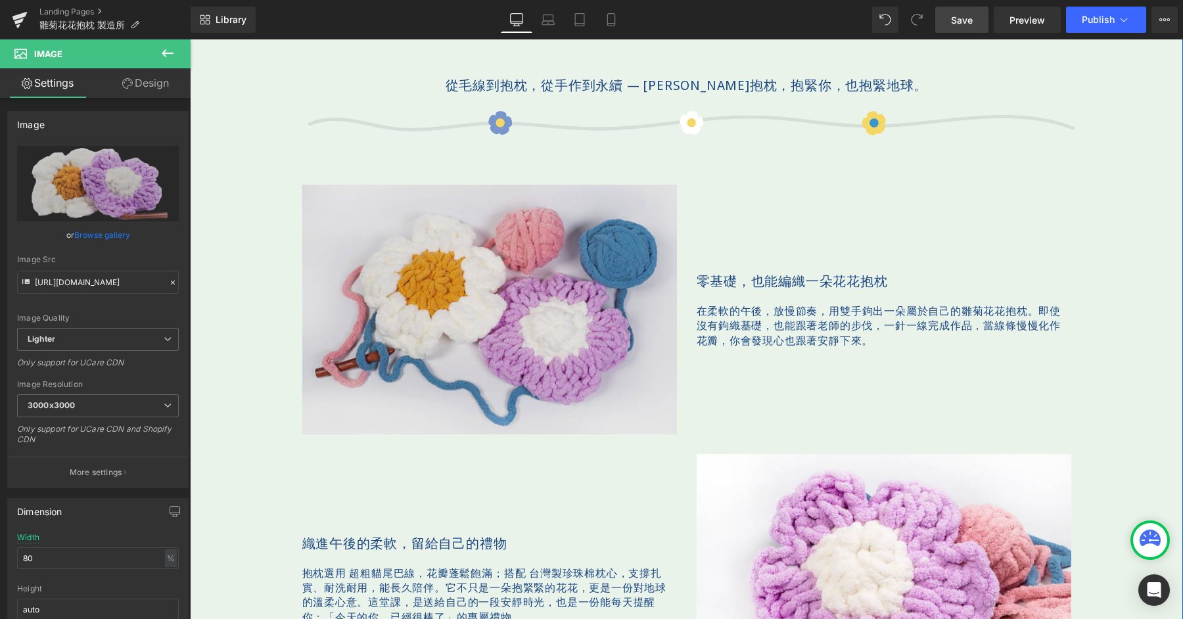
click at [501, 297] on img at bounding box center [489, 310] width 375 height 250
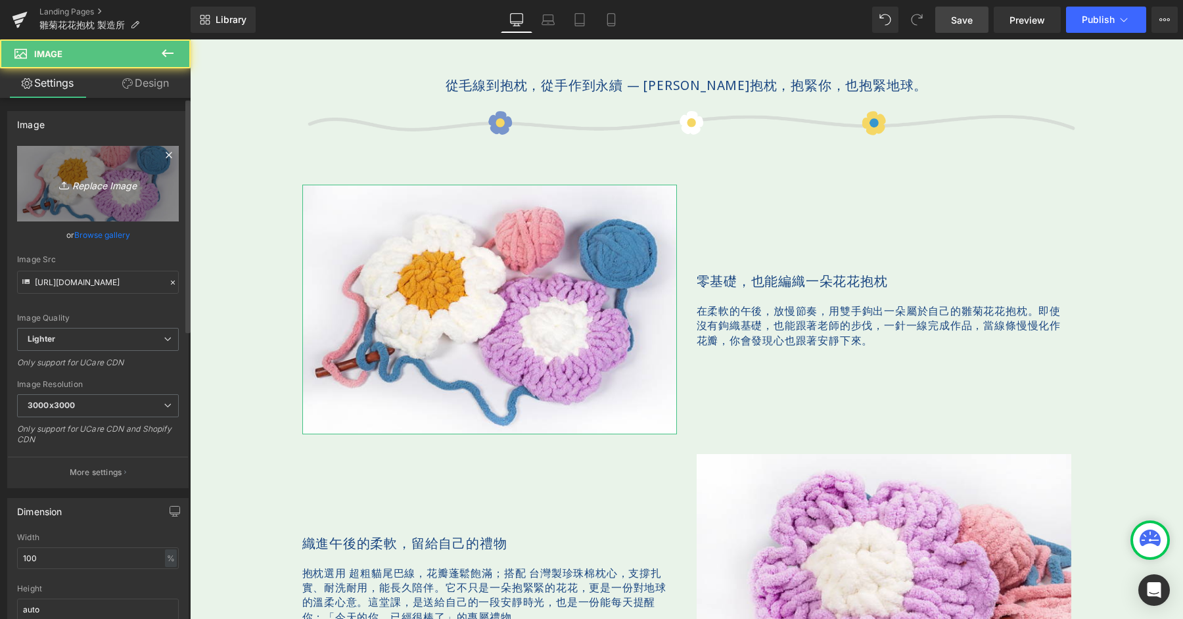
click at [28, 181] on link "Replace Image" at bounding box center [98, 184] width 162 height 76
type input "C:\fakepath\bloomandloom-600x400-06.png"
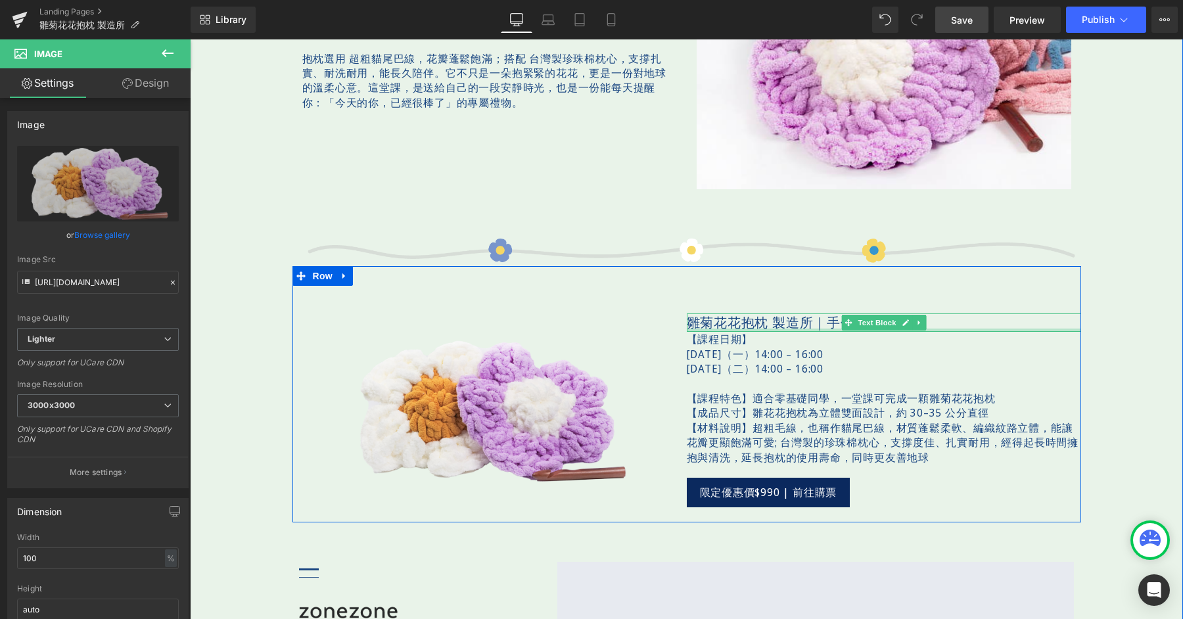
scroll to position [1316, 0]
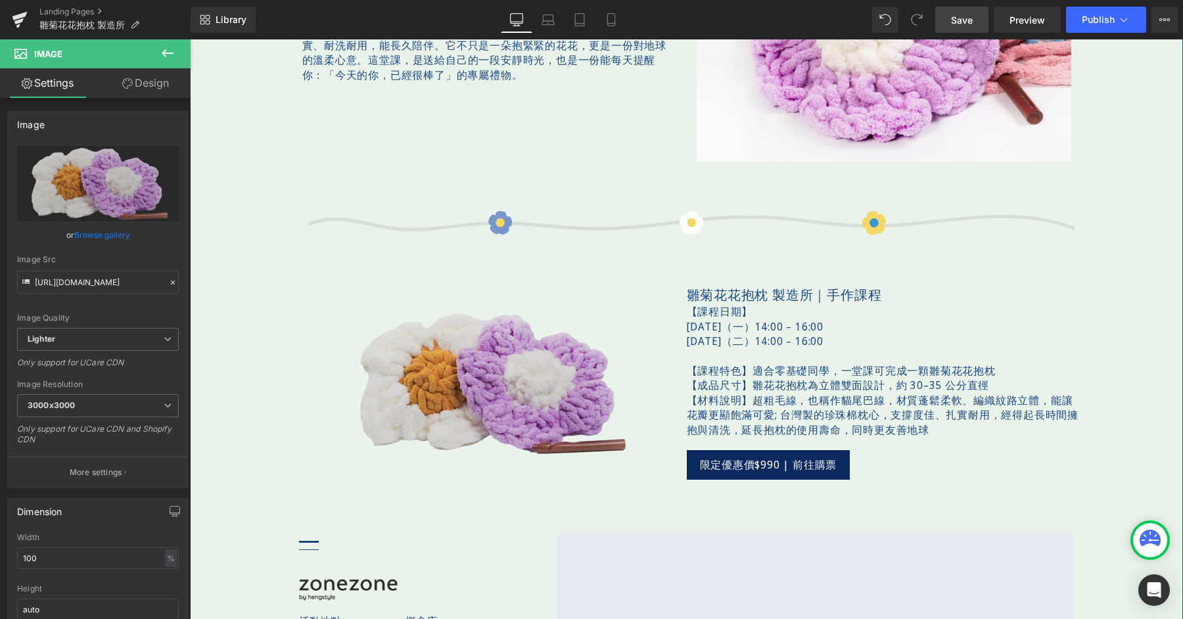
click at [434, 347] on img at bounding box center [490, 383] width 316 height 210
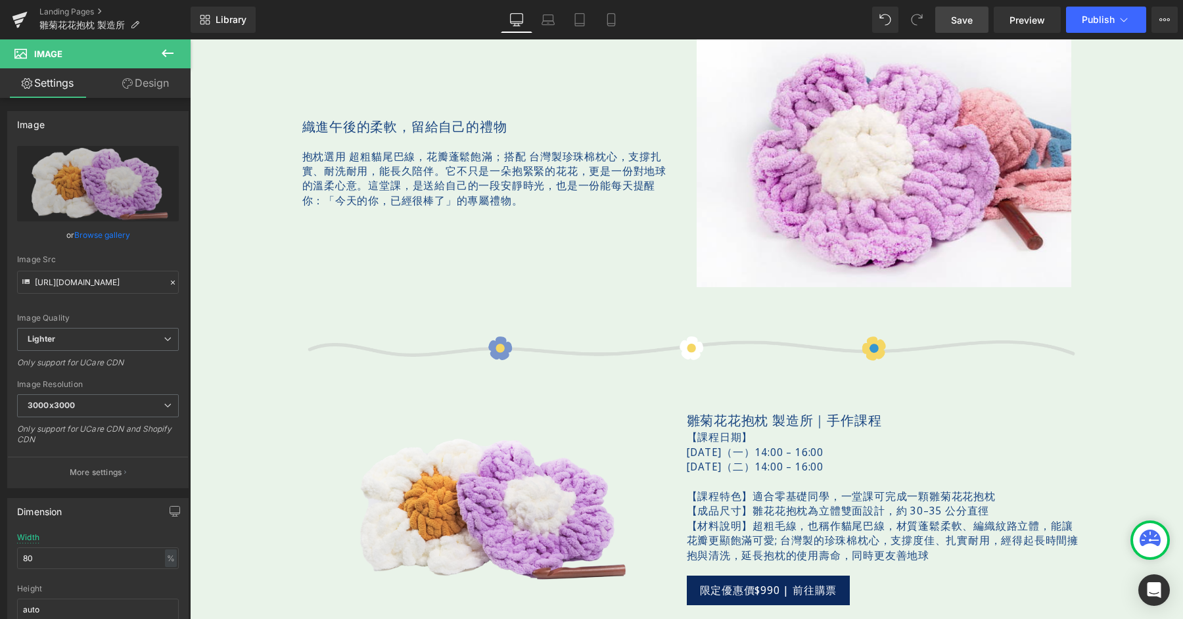
scroll to position [1389, 0]
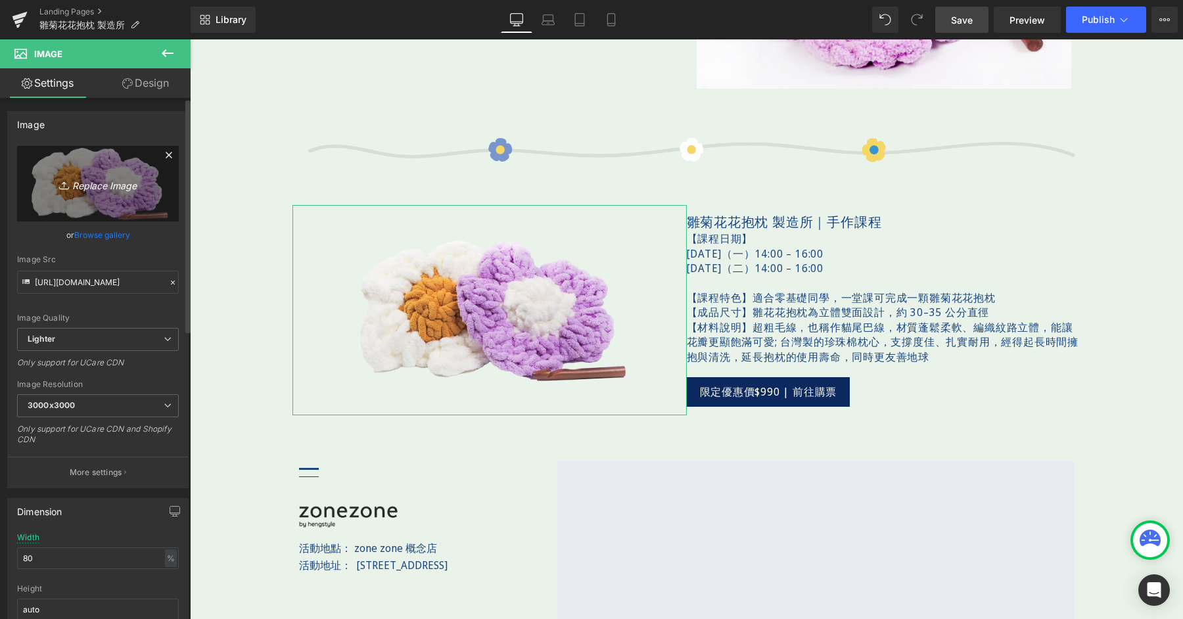
click at [105, 195] on link "Replace Image" at bounding box center [98, 184] width 162 height 76
type input "C:\fakepath\bloomandloom-600x400-06.png"
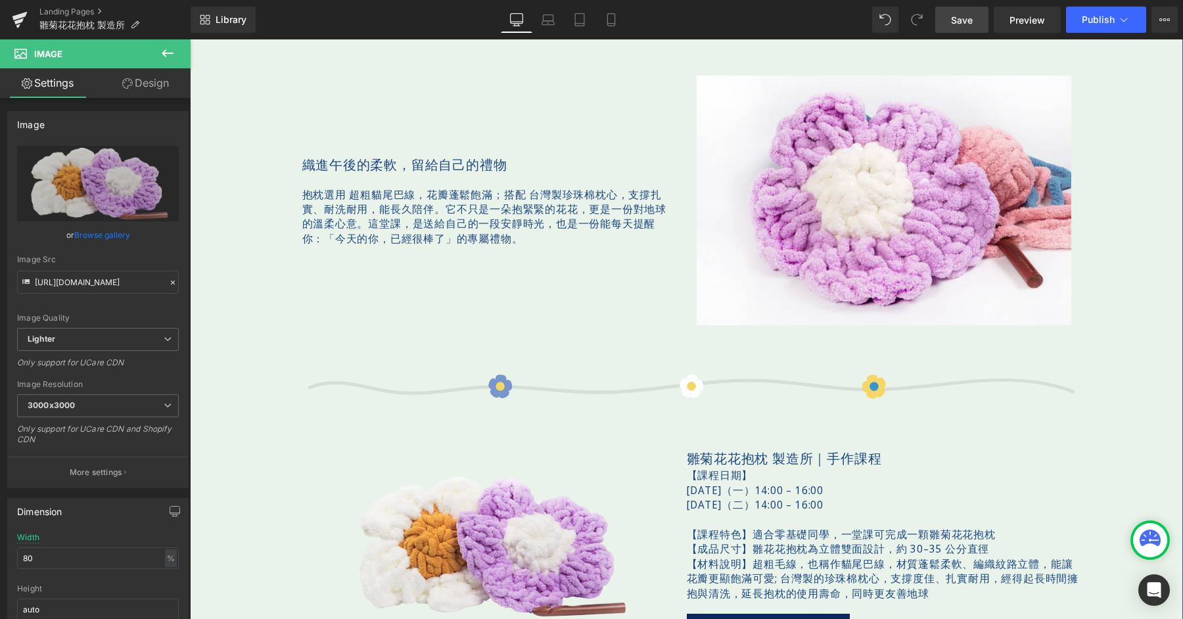
scroll to position [1352, 0]
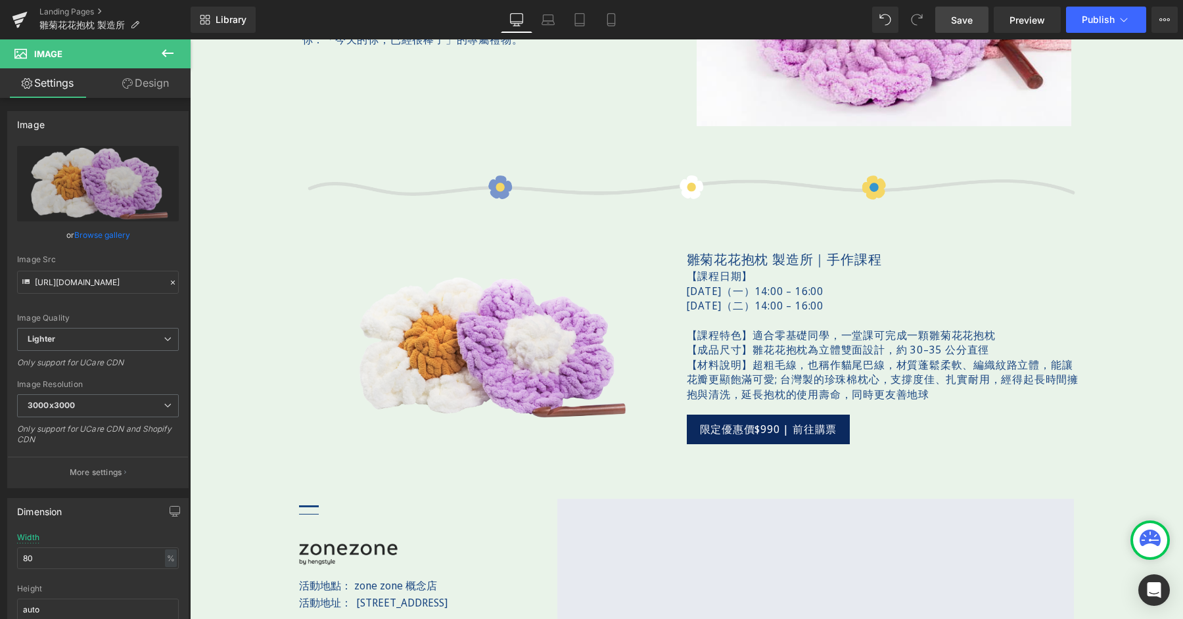
click at [981, 23] on link "Save" at bounding box center [962, 20] width 53 height 26
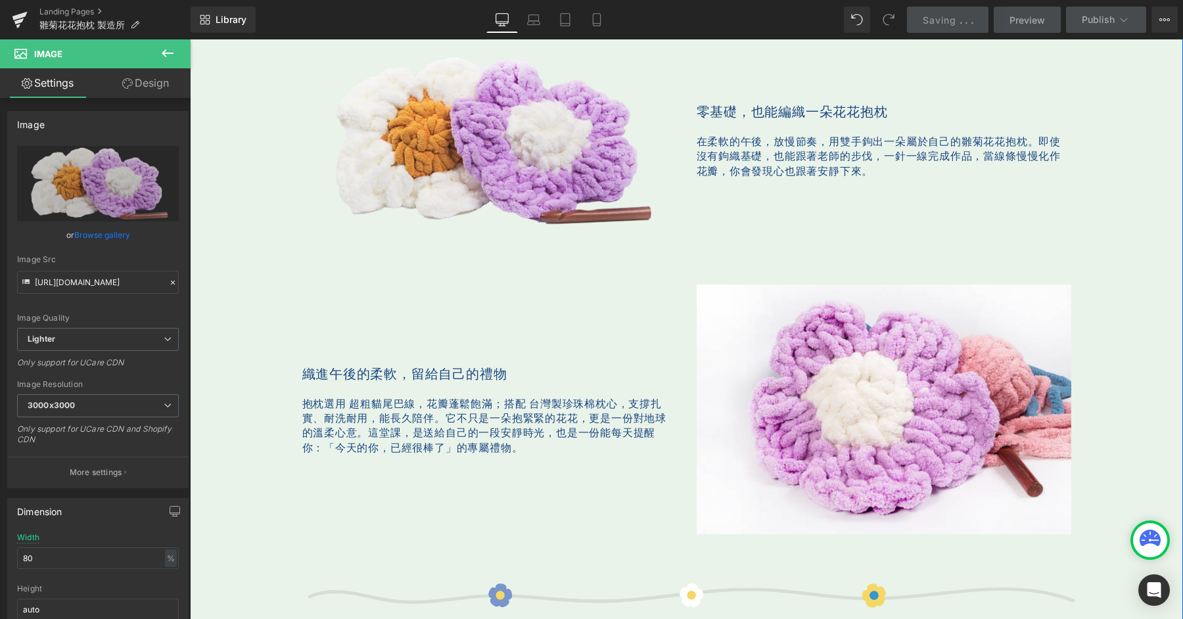
scroll to position [879, 0]
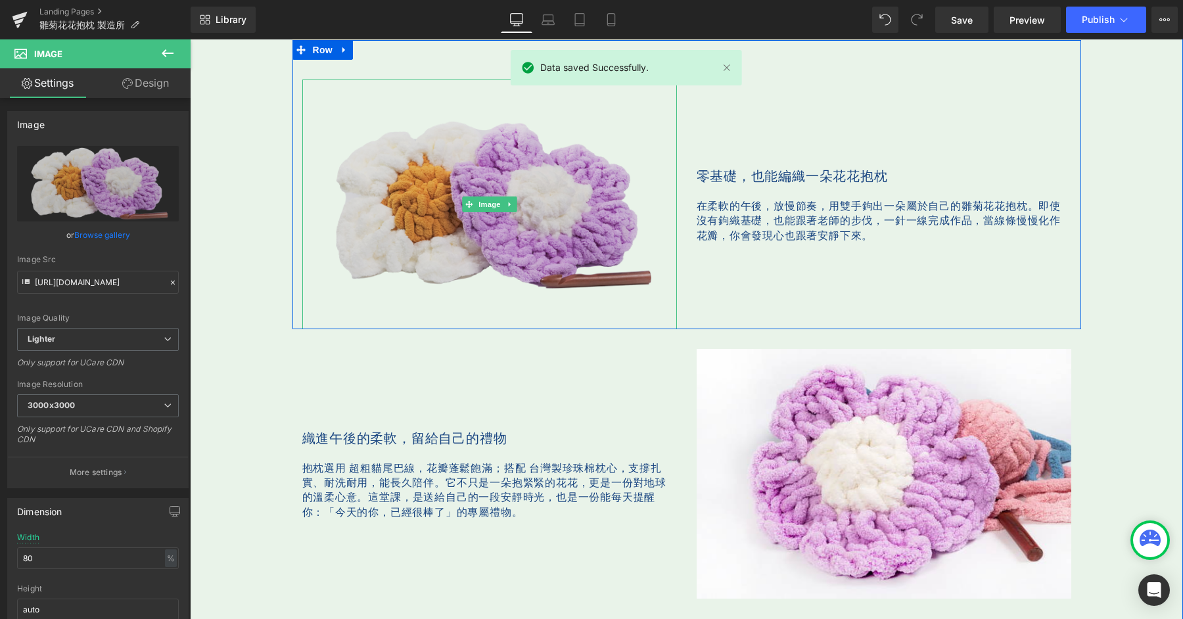
click at [457, 161] on img at bounding box center [489, 205] width 375 height 250
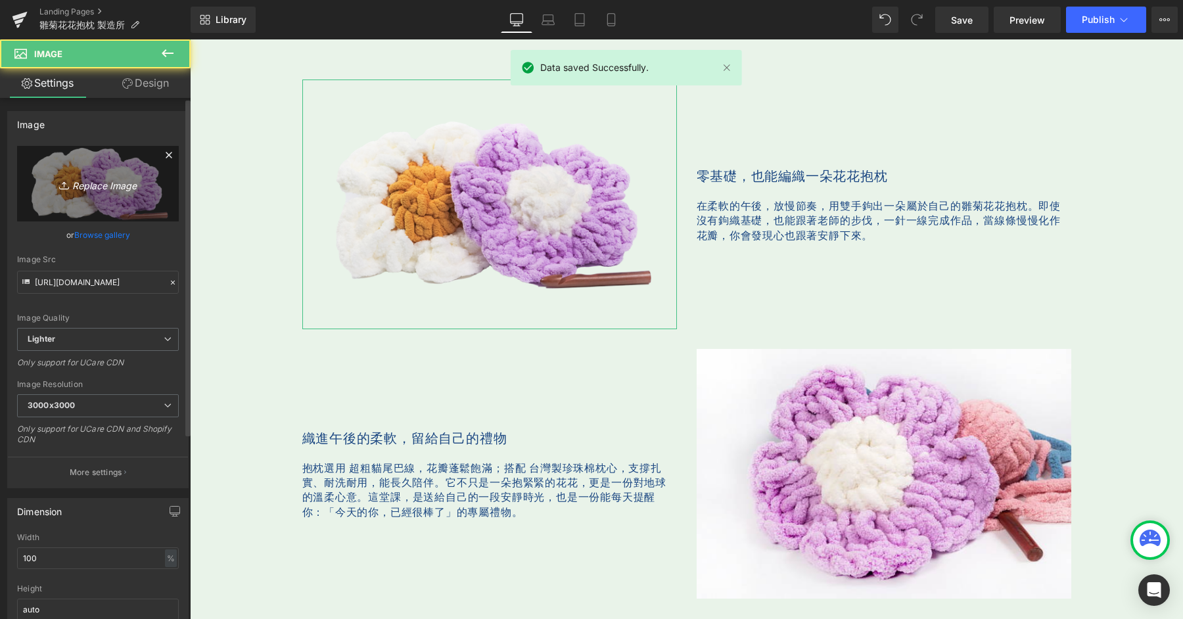
click at [138, 172] on link "Replace Image" at bounding box center [98, 184] width 162 height 76
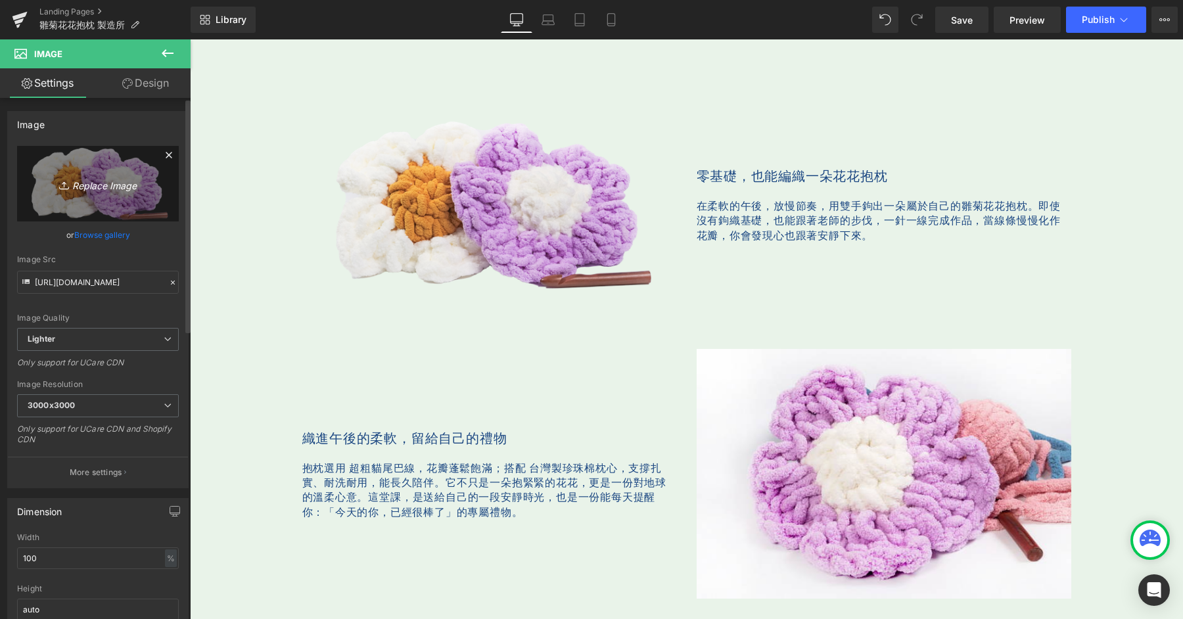
type input "C:\fakepath\bloomandloom-600x400-02.jpg"
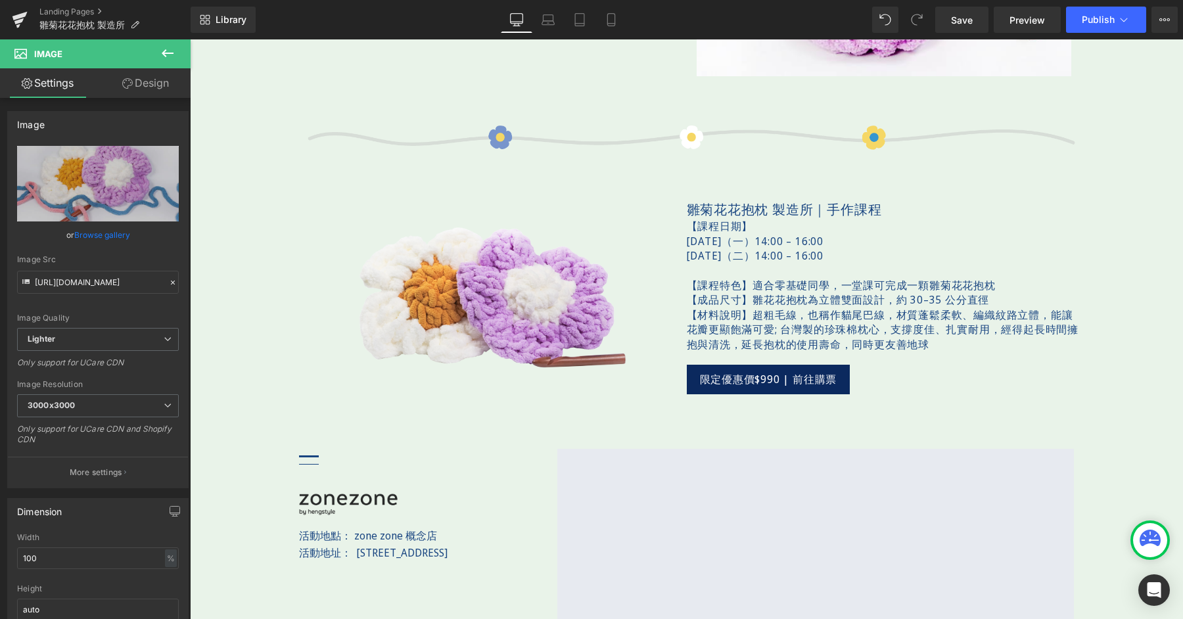
scroll to position [1201, 0]
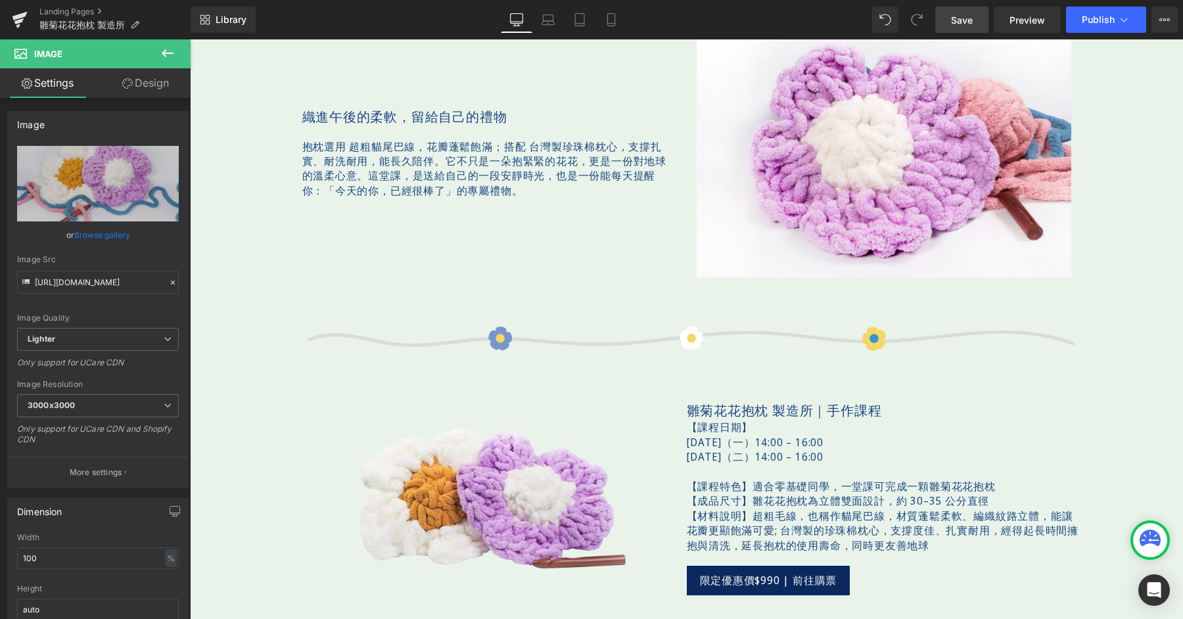
click at [957, 22] on span "Save" at bounding box center [962, 20] width 22 height 14
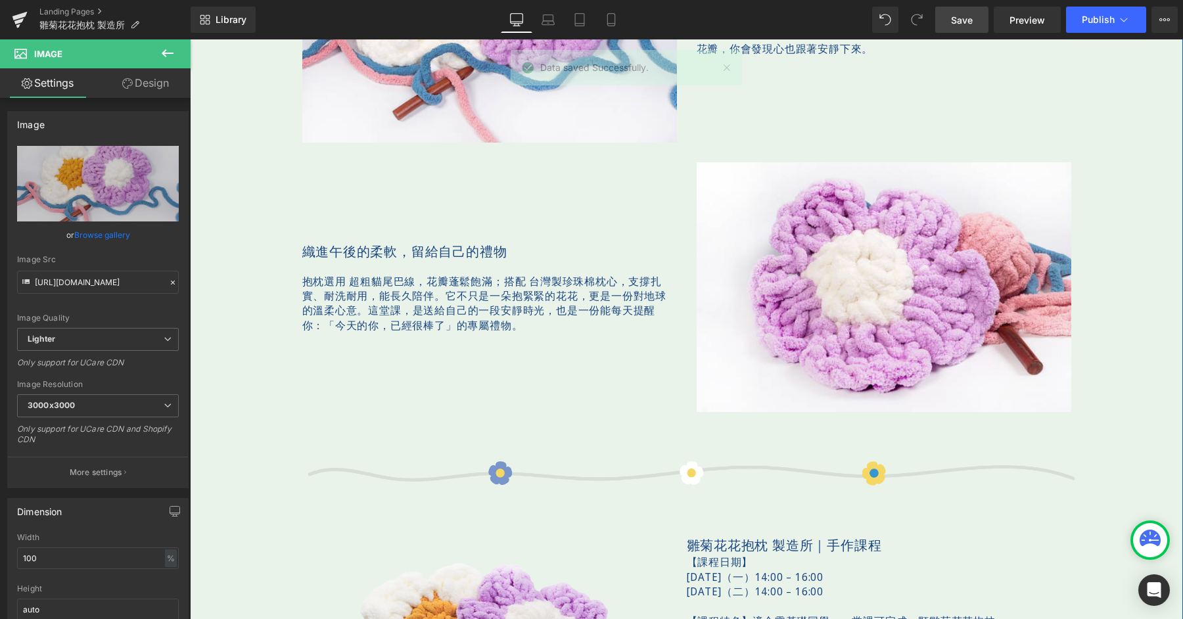
scroll to position [783, 0]
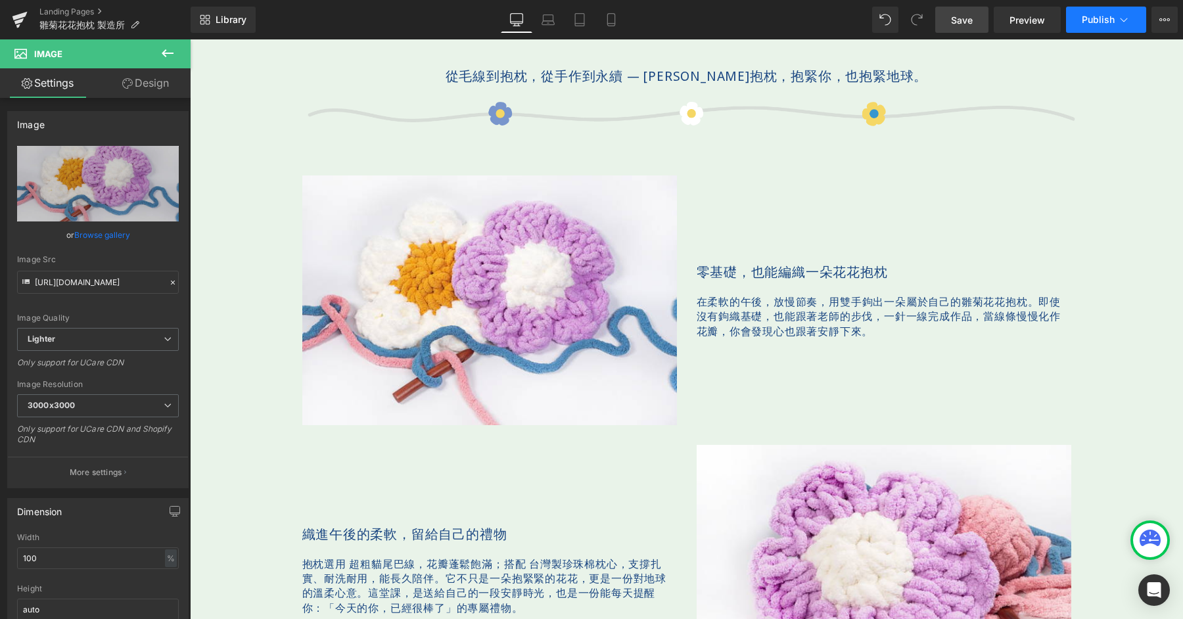
click at [1099, 21] on span "Publish" at bounding box center [1098, 19] width 33 height 11
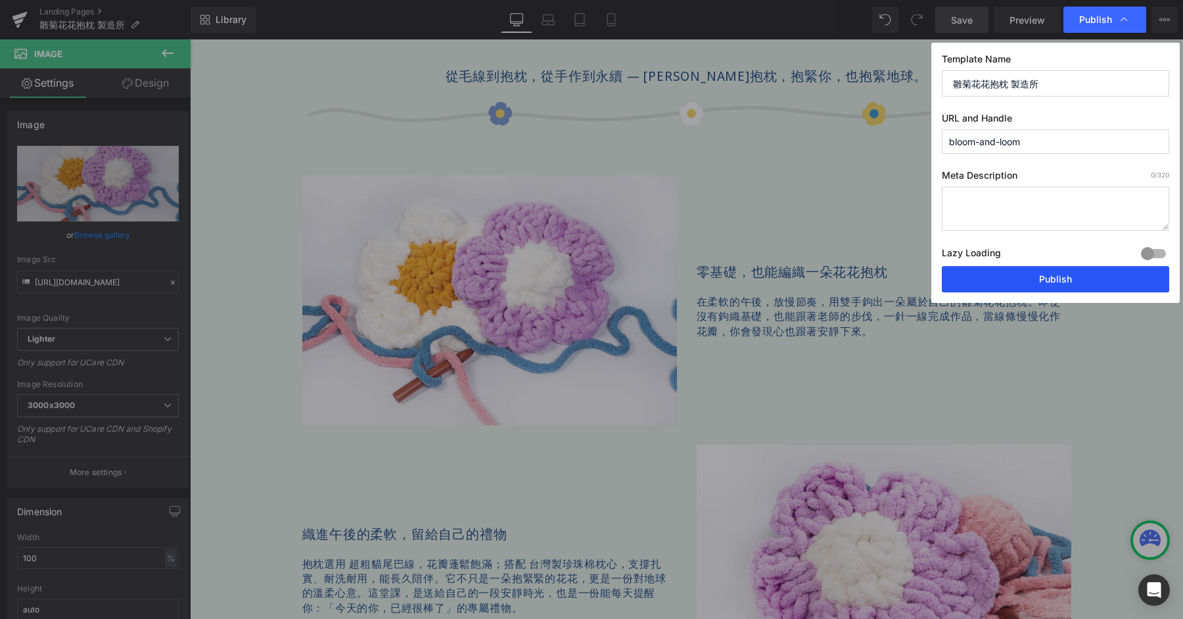
click at [1040, 289] on button "Publish" at bounding box center [1055, 279] width 227 height 26
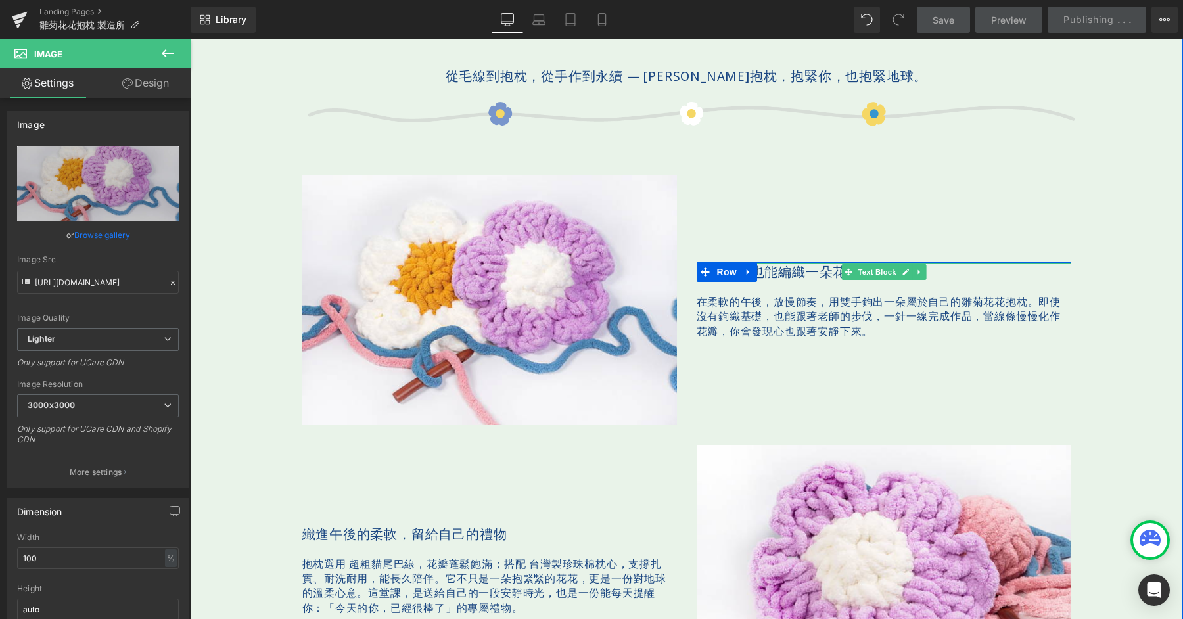
scroll to position [638, 0]
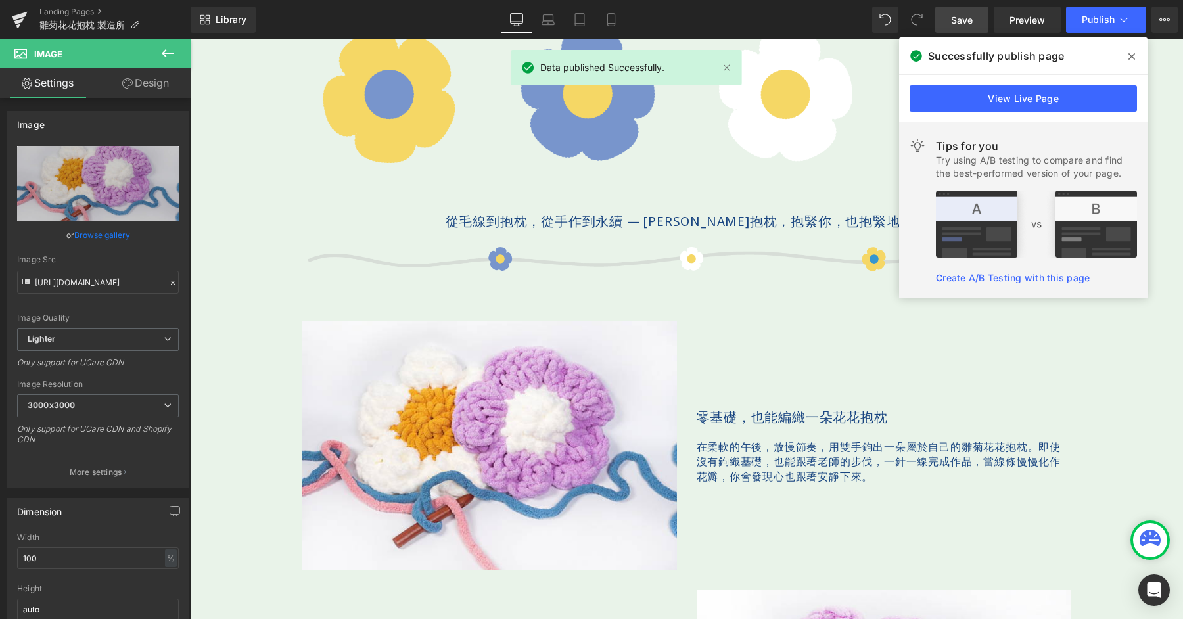
drag, startPoint x: 1133, startPoint y: 54, endPoint x: 720, endPoint y: 3, distance: 416.6
click at [1133, 54] on icon at bounding box center [1132, 56] width 7 height 7
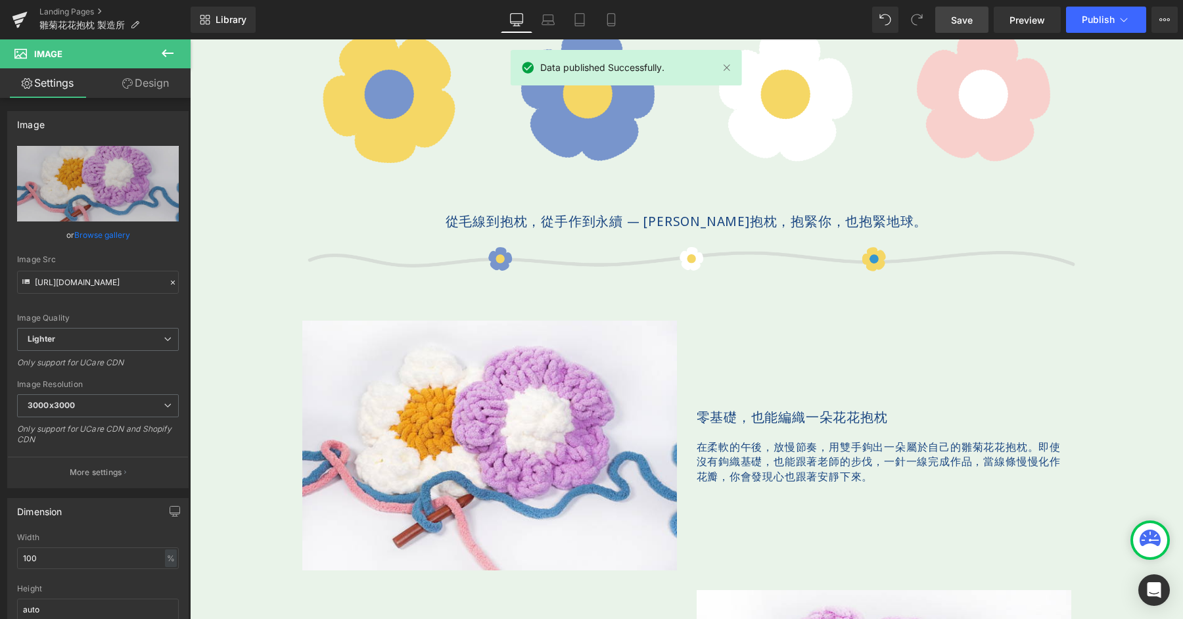
click at [630, 19] on div "Library Desktop Desktop Laptop Tablet Mobile Save Preview Publish Scheduled Vie…" at bounding box center [687, 20] width 993 height 26
click at [612, 20] on icon at bounding box center [611, 19] width 13 height 13
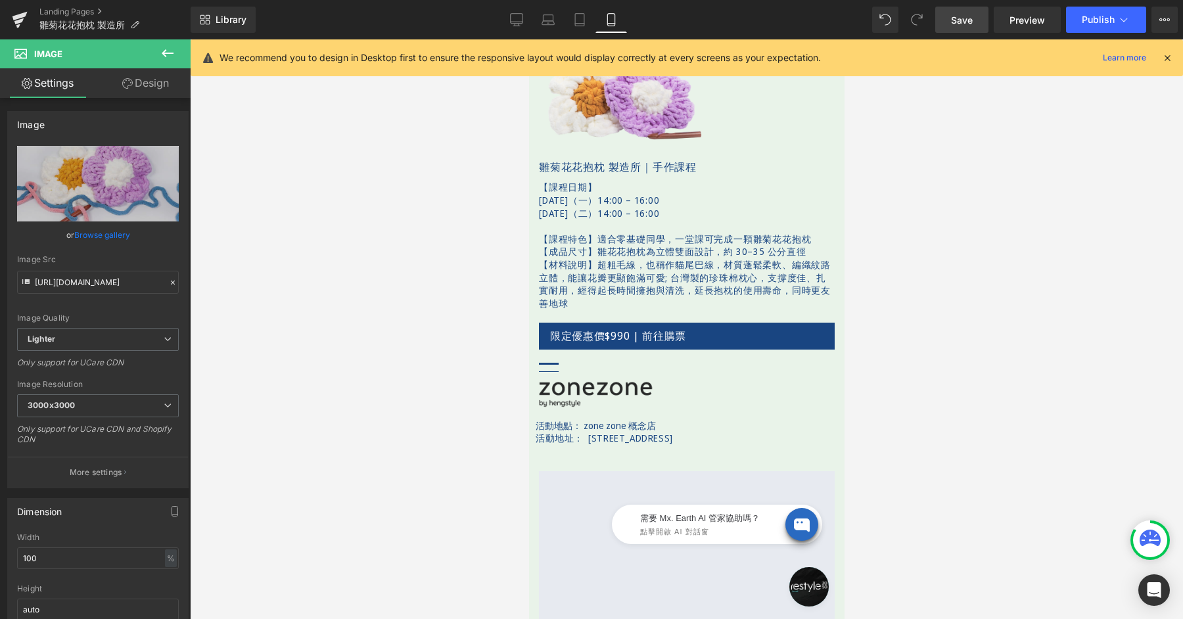
scroll to position [1309, 0]
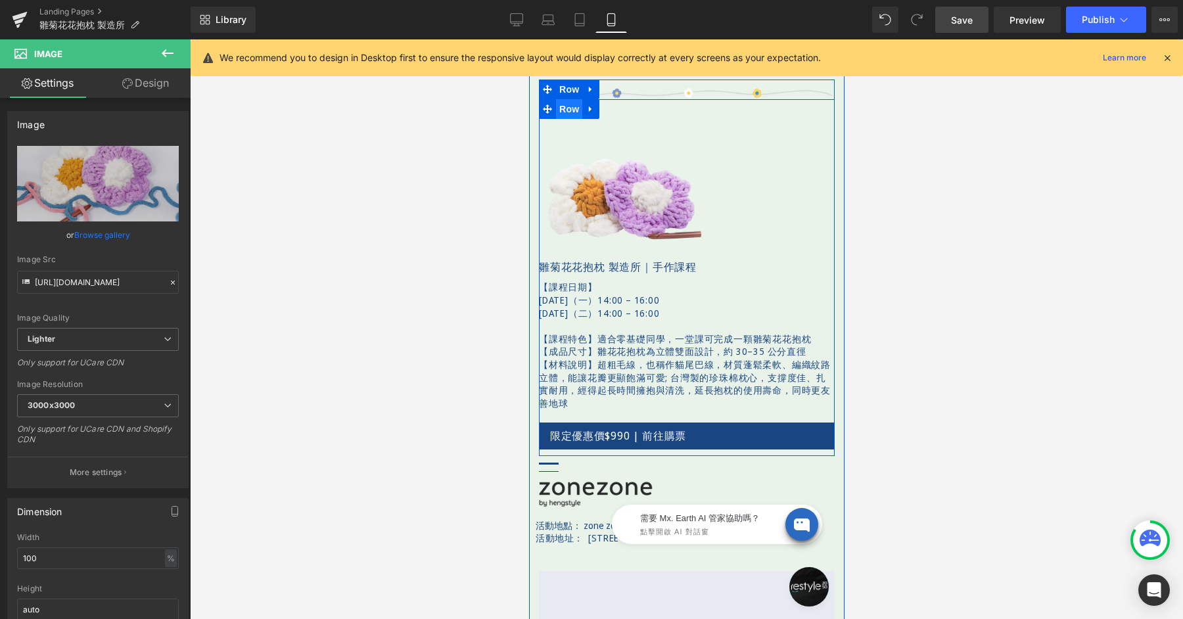
click at [557, 104] on span "Row" at bounding box center [569, 109] width 26 height 20
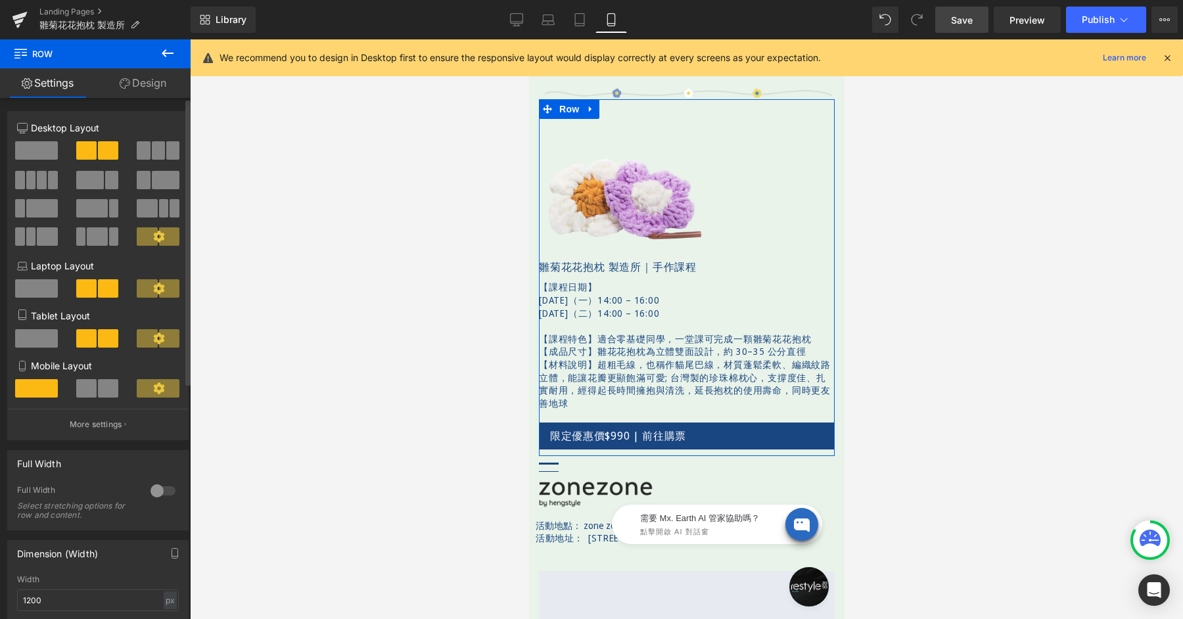
click at [91, 390] on span at bounding box center [86, 388] width 20 height 18
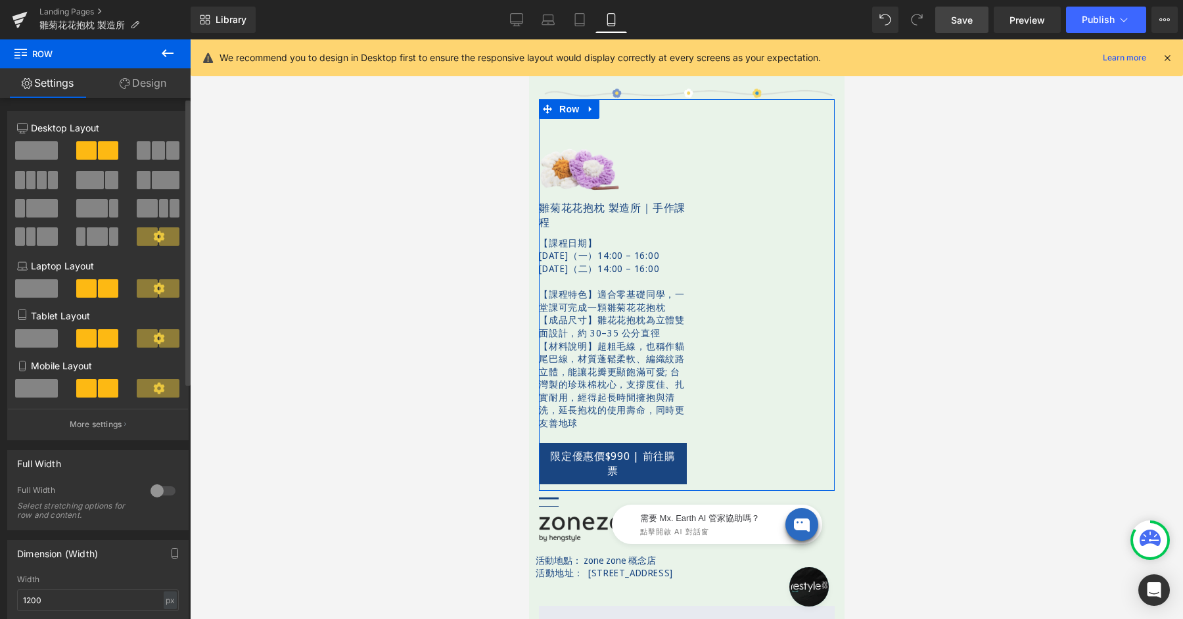
click at [33, 391] on span at bounding box center [36, 388] width 43 height 18
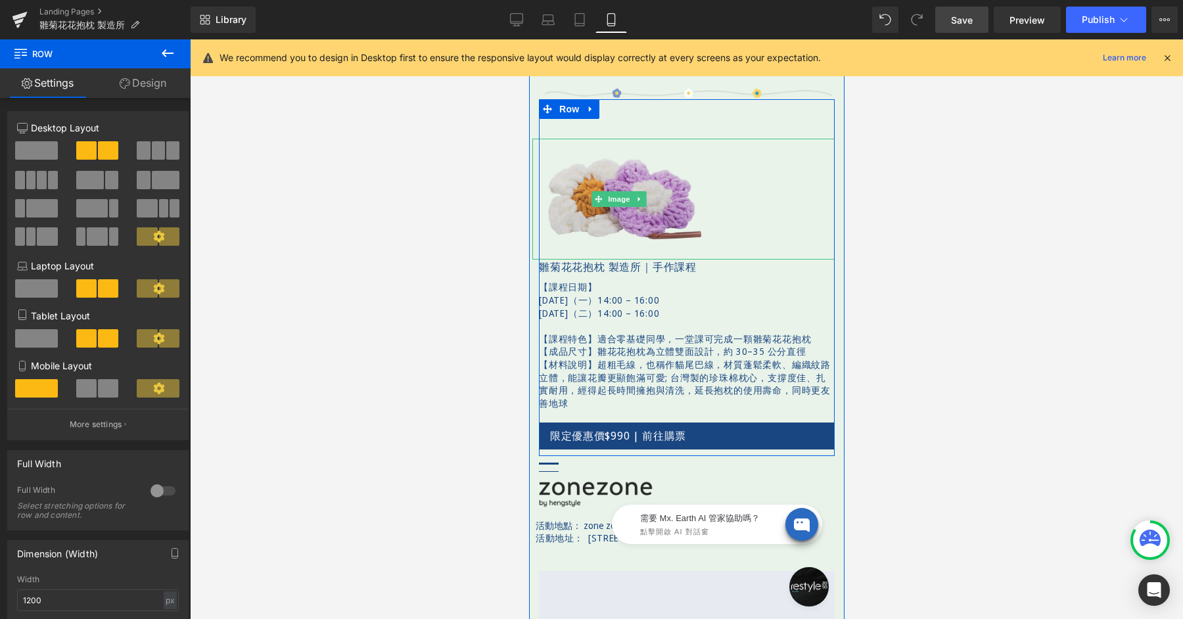
click at [631, 149] on img at bounding box center [622, 199] width 181 height 121
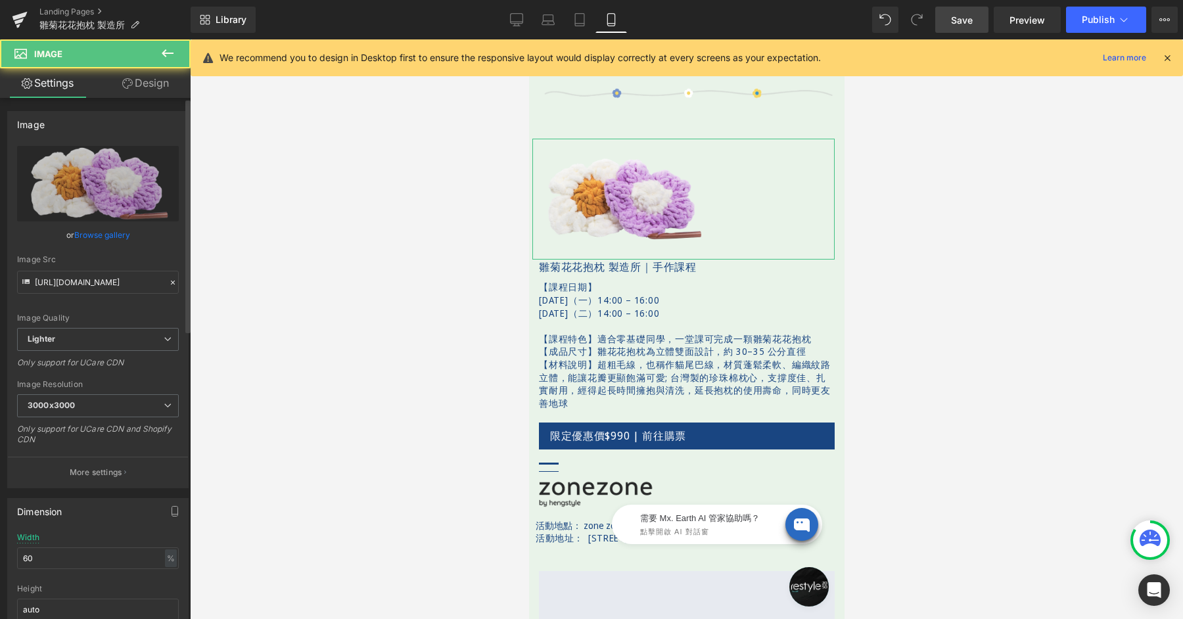
scroll to position [160, 0]
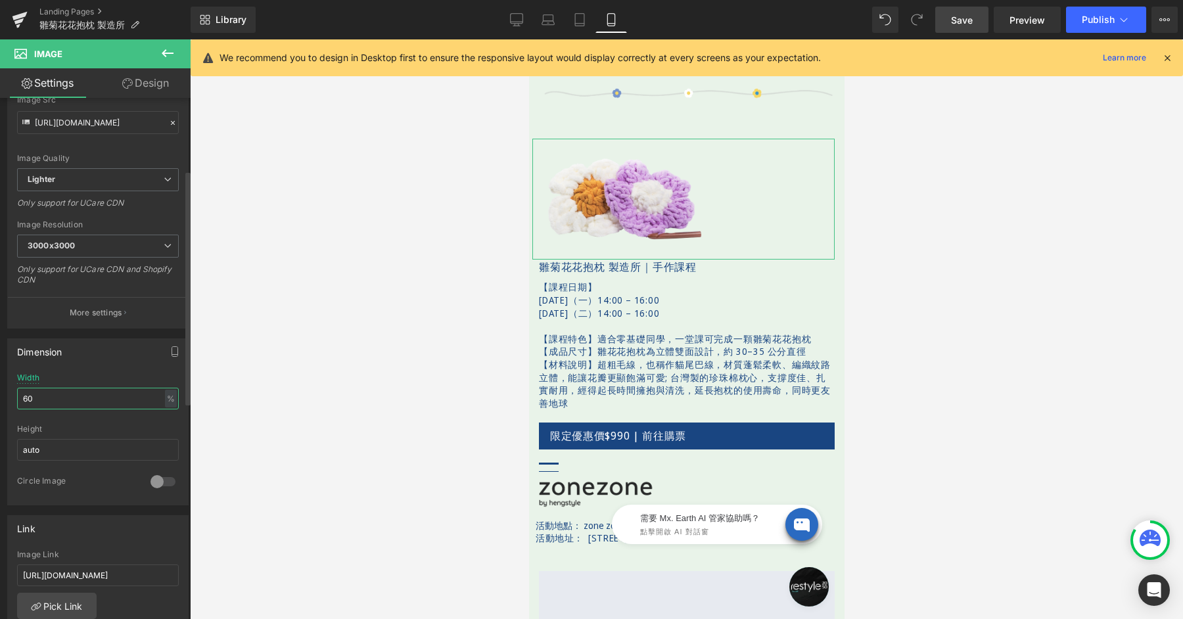
click at [83, 400] on input "60" at bounding box center [98, 399] width 162 height 22
type input "100"
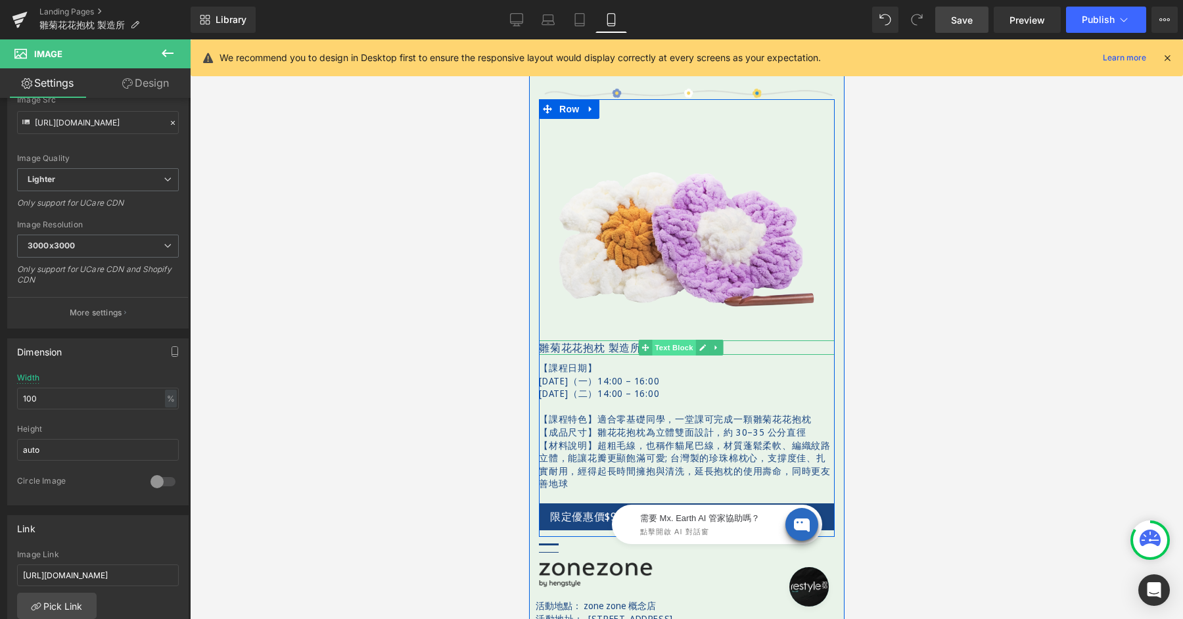
click at [653, 341] on div "雛菊花花抱枕 製造所｜手作課程 Text Block" at bounding box center [686, 348] width 296 height 14
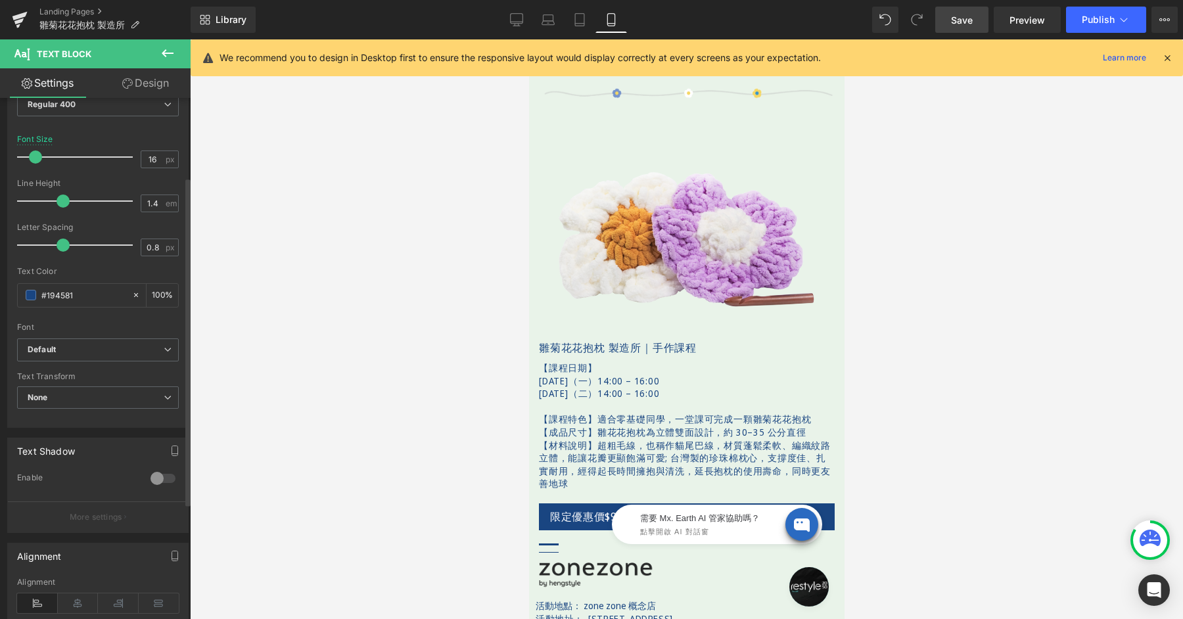
scroll to position [189, 0]
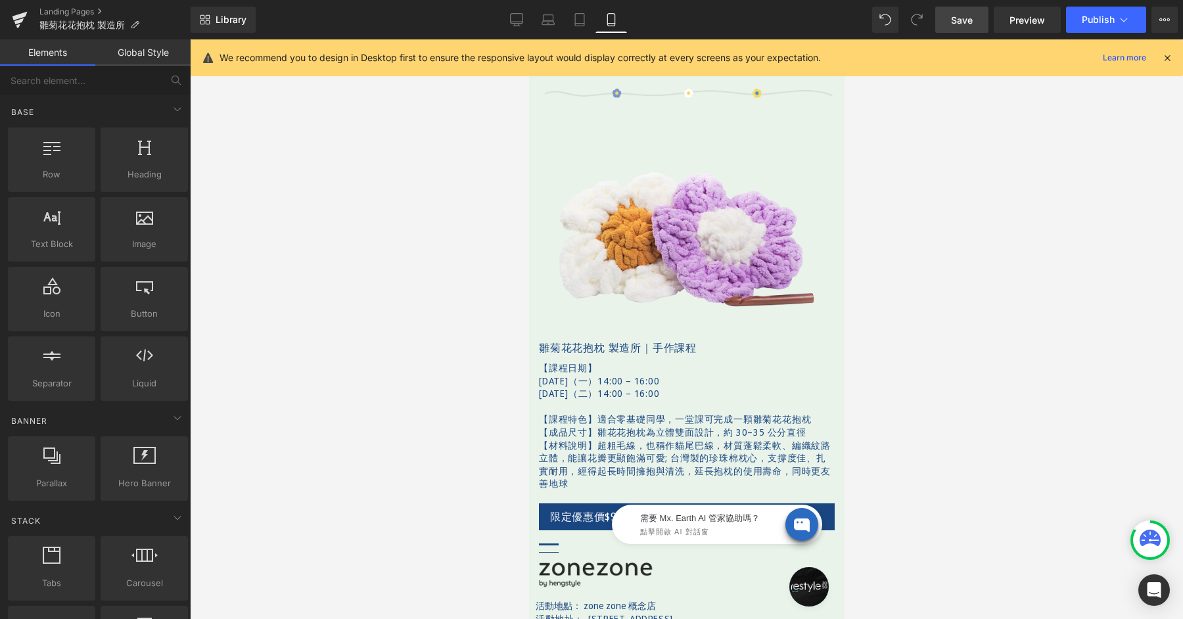
click at [433, 378] on div at bounding box center [686, 329] width 993 height 580
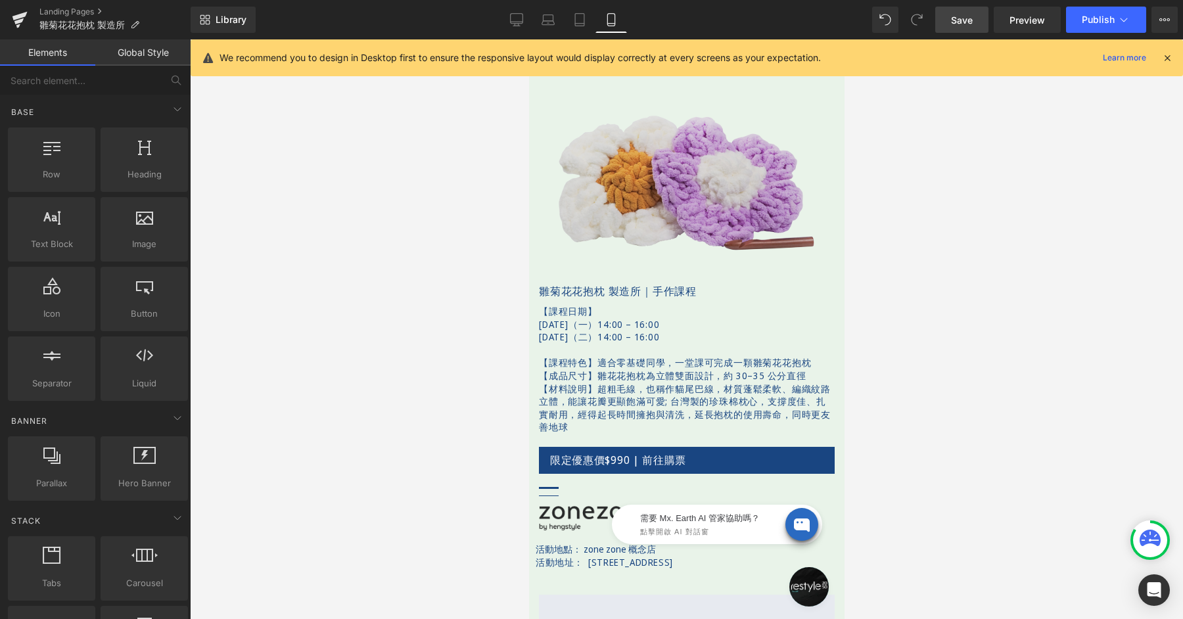
scroll to position [1276, 0]
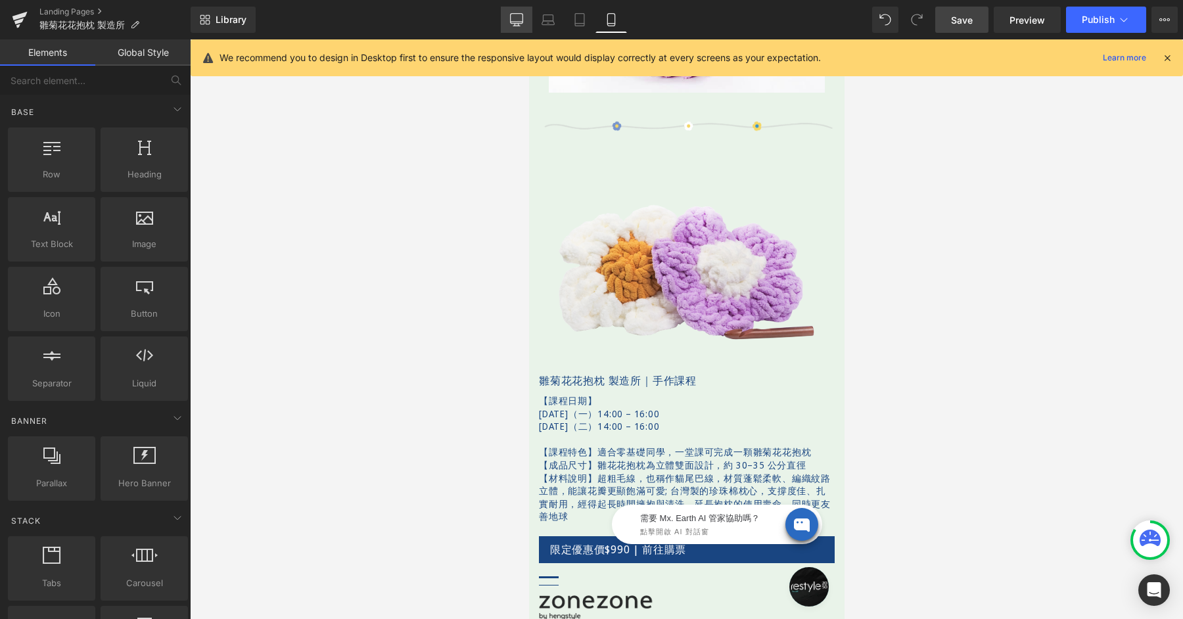
click at [519, 15] on icon at bounding box center [516, 19] width 13 height 13
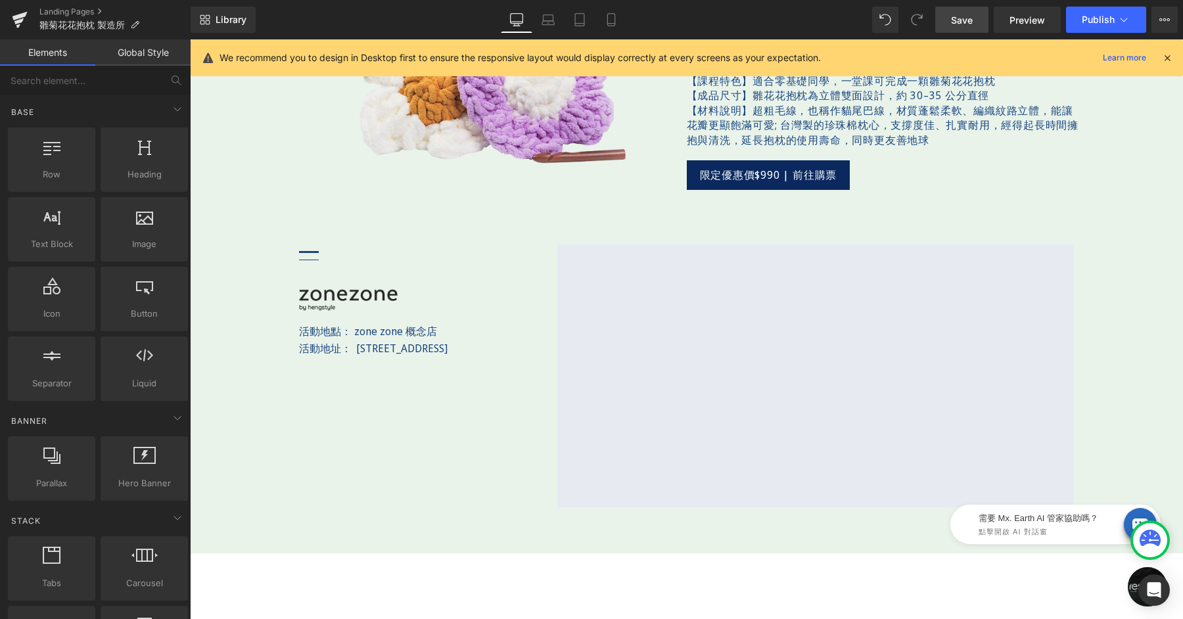
scroll to position [1408, 0]
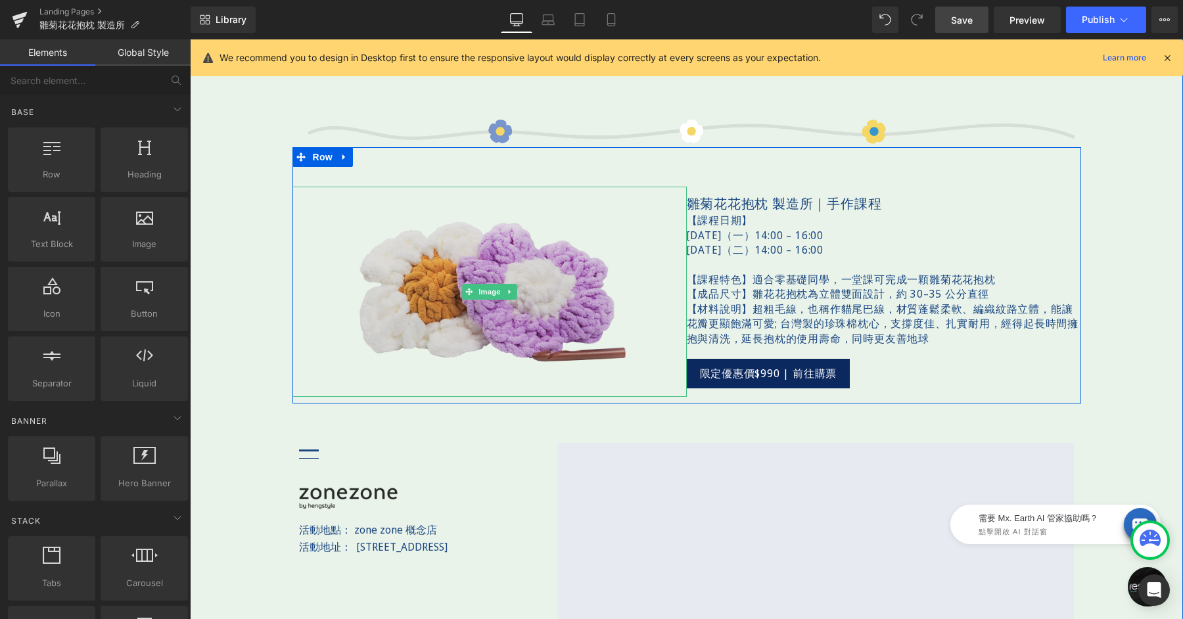
click at [471, 254] on img at bounding box center [490, 292] width 316 height 210
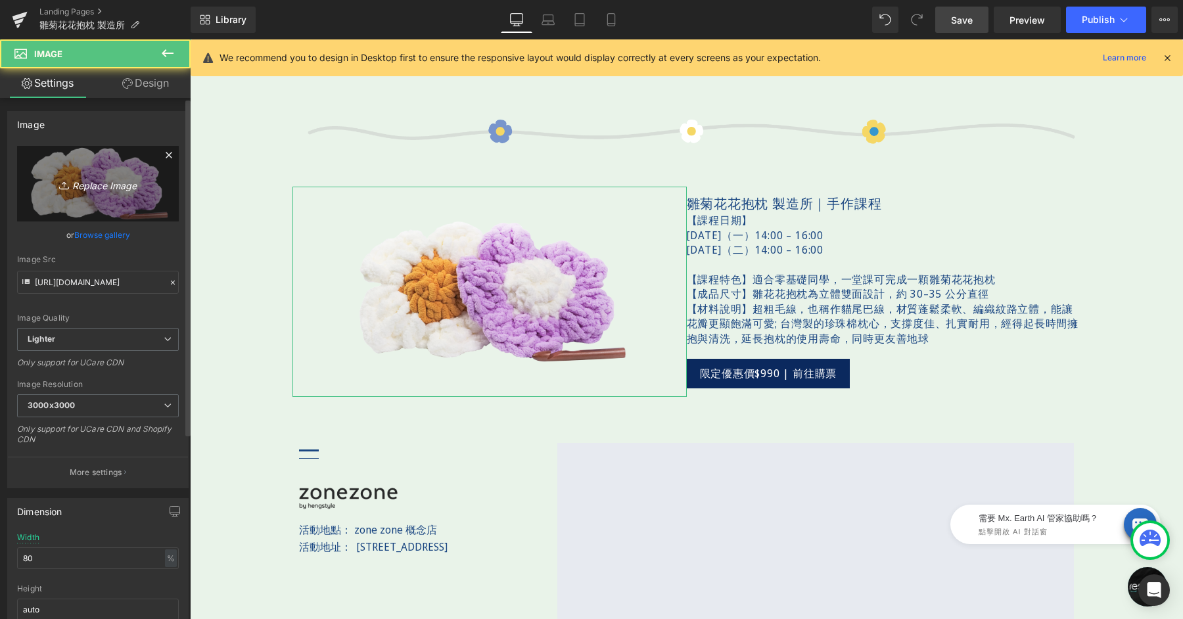
click at [122, 167] on link "Replace Image" at bounding box center [98, 184] width 162 height 76
type input "C:\fakepath\bloomandloom-600x400-06-W.png"
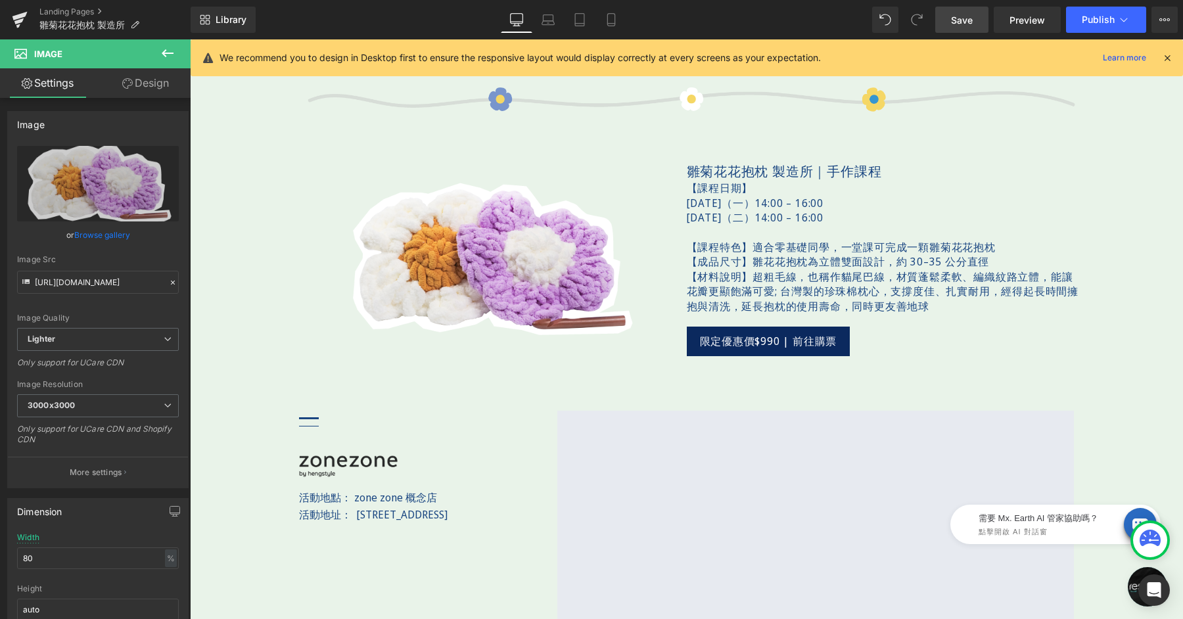
scroll to position [1419, 0]
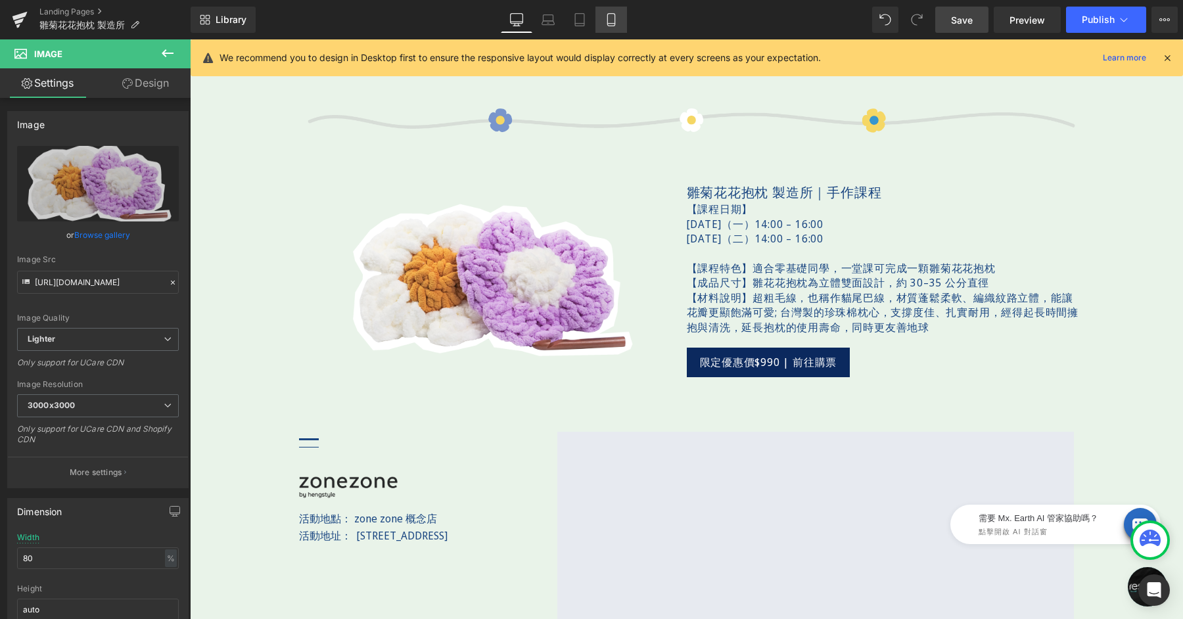
click at [609, 20] on icon at bounding box center [611, 19] width 13 height 13
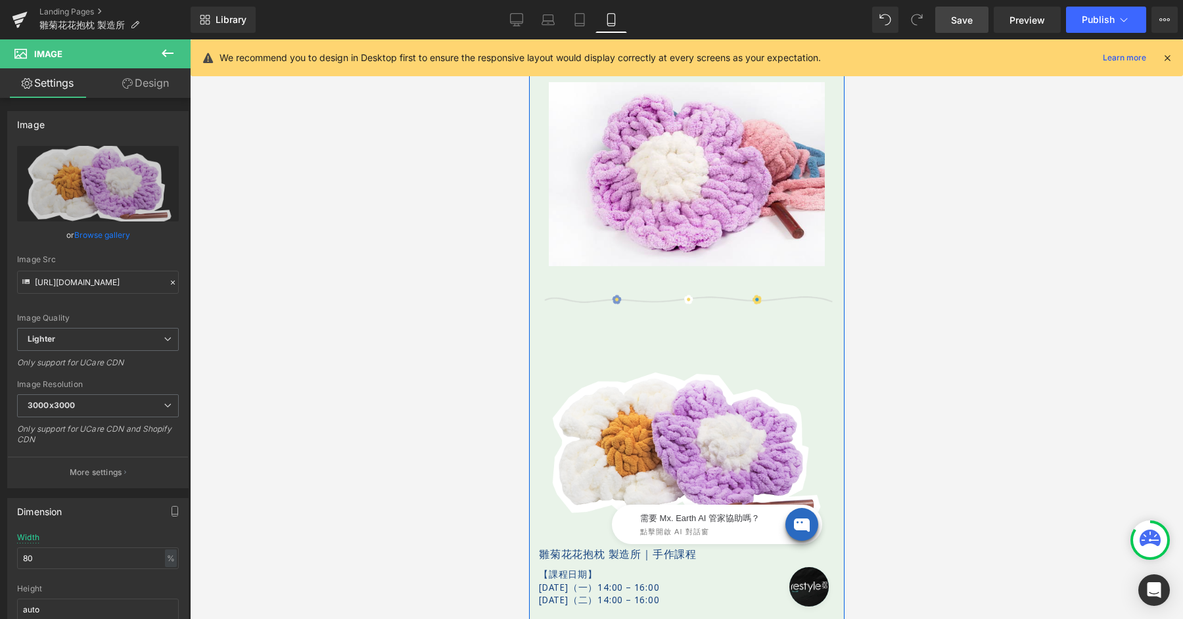
scroll to position [1113, 0]
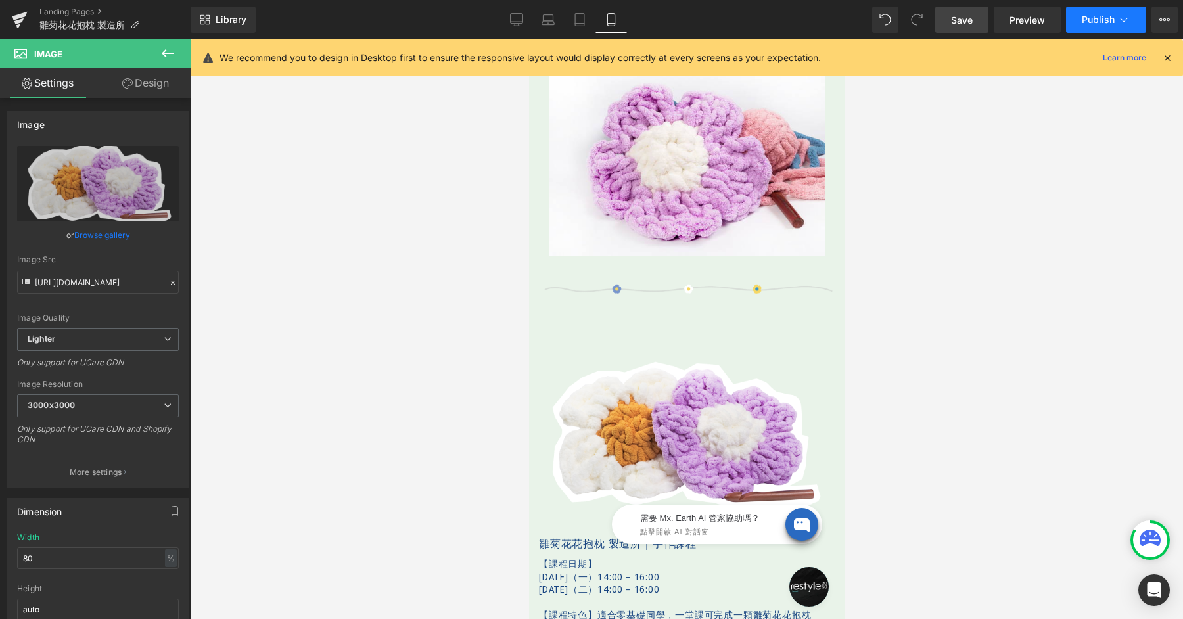
click at [1105, 18] on span "Publish" at bounding box center [1098, 19] width 33 height 11
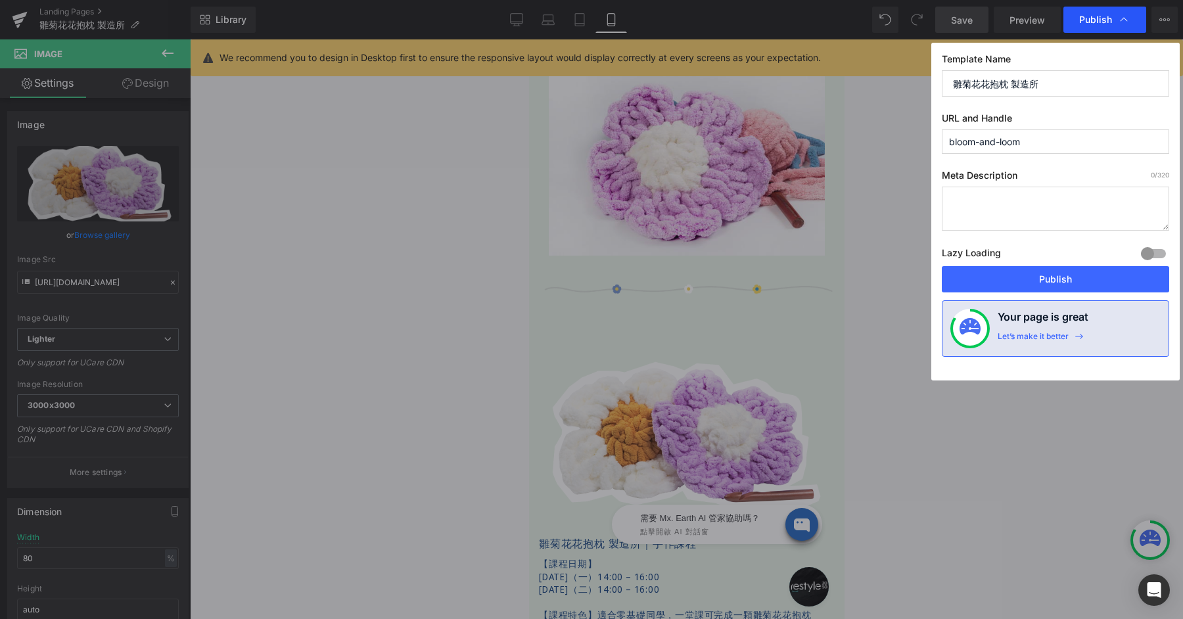
click at [1096, 22] on span "Publish" at bounding box center [1096, 20] width 33 height 12
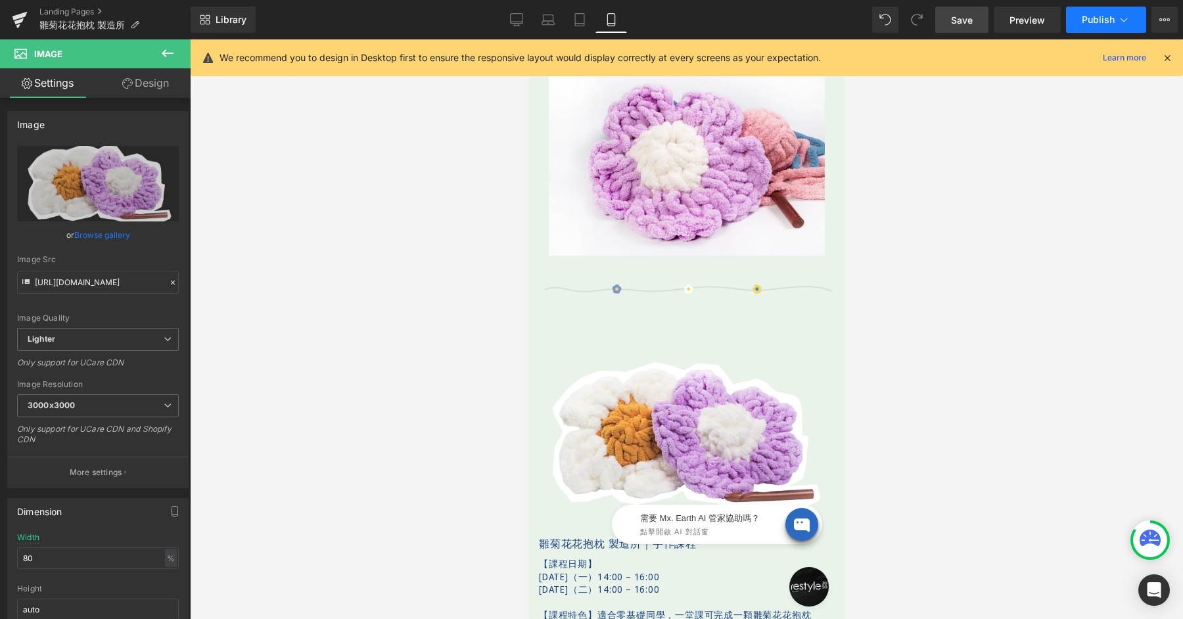
click at [1083, 20] on span "Publish" at bounding box center [1098, 19] width 33 height 11
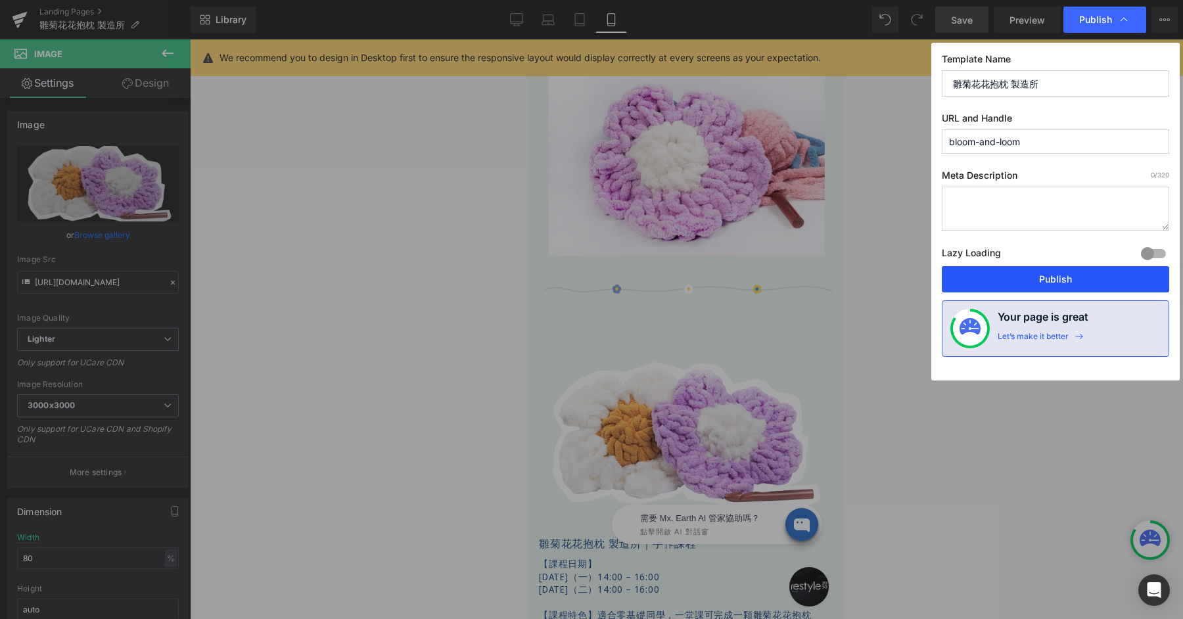
click at [1058, 273] on button "Publish" at bounding box center [1055, 279] width 227 height 26
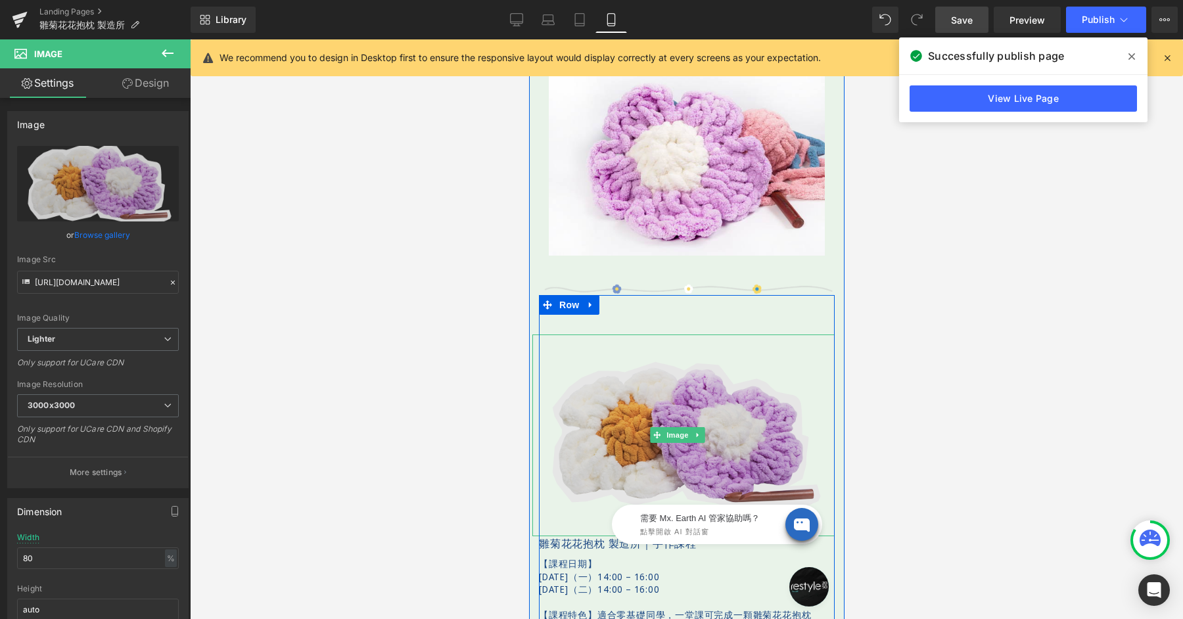
click at [694, 386] on img at bounding box center [683, 436] width 302 height 202
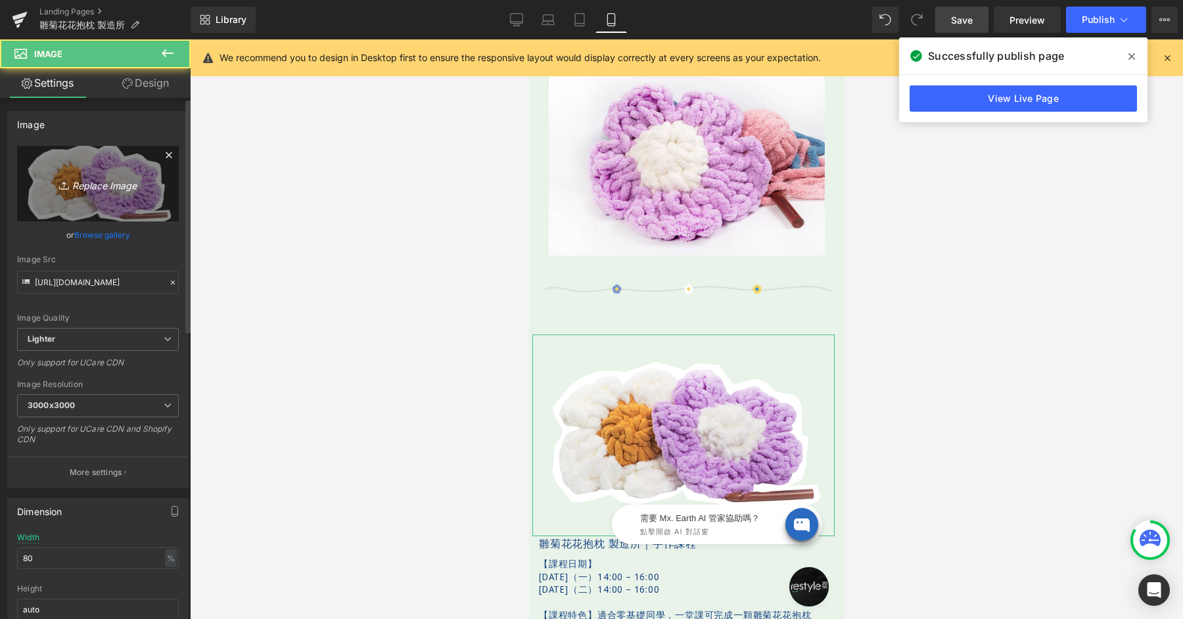
click at [74, 182] on icon "Replace Image" at bounding box center [97, 184] width 105 height 16
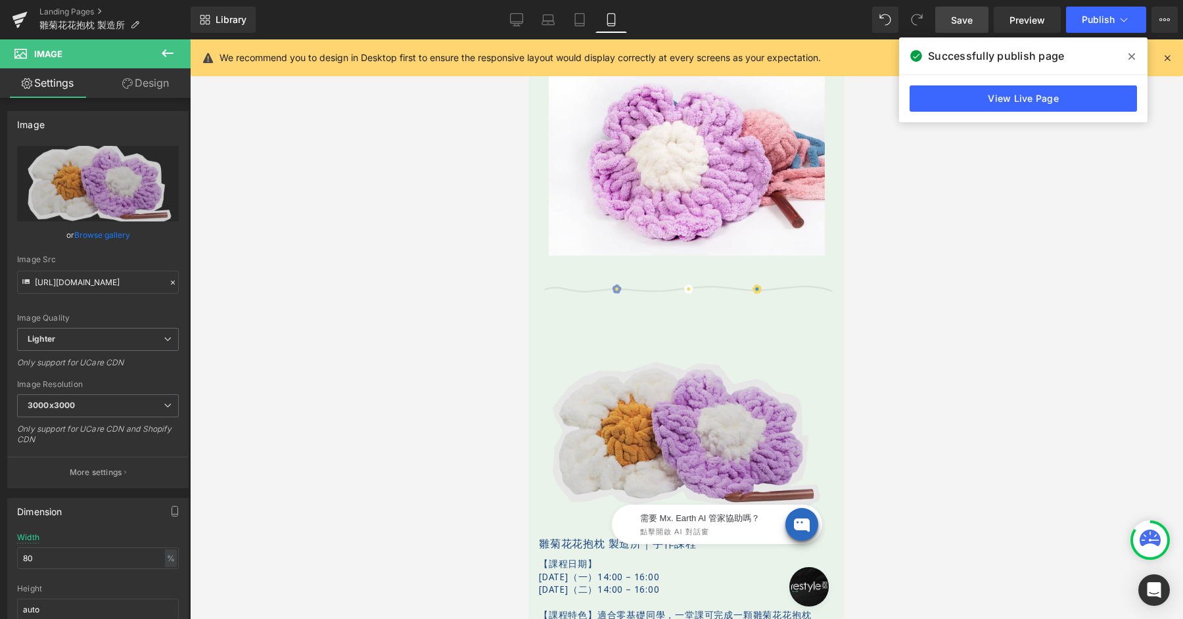
click at [728, 413] on img at bounding box center [683, 436] width 302 height 202
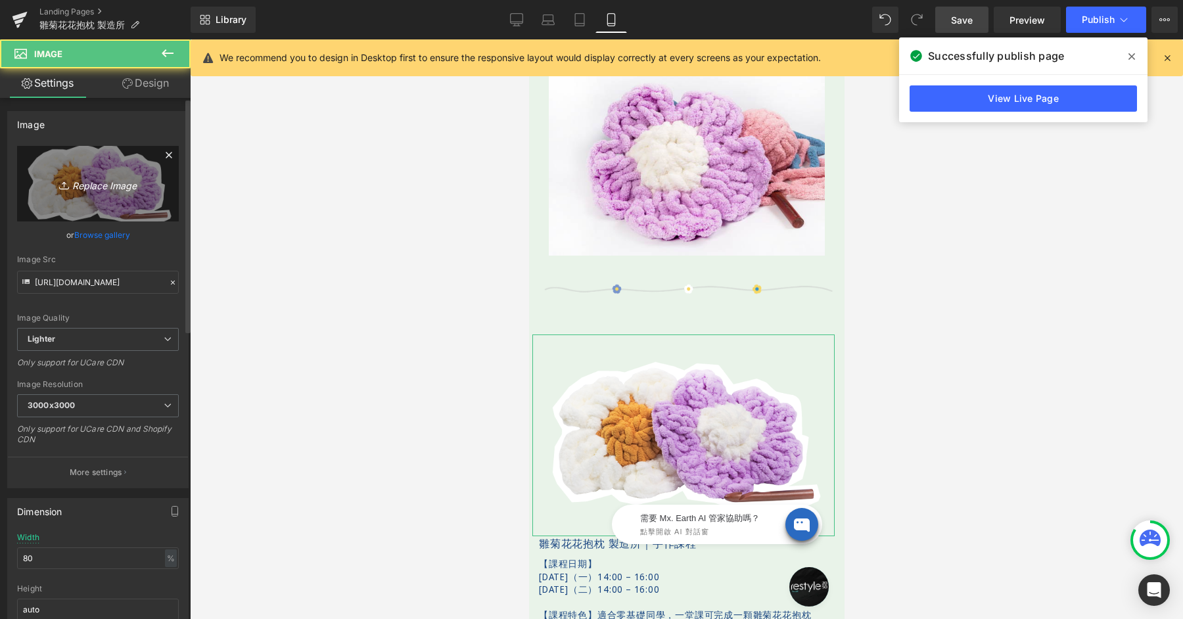
click at [120, 182] on icon "Replace Image" at bounding box center [97, 184] width 105 height 16
type input "C:\fakepath\bloomandloom-600x400-06-W.png"
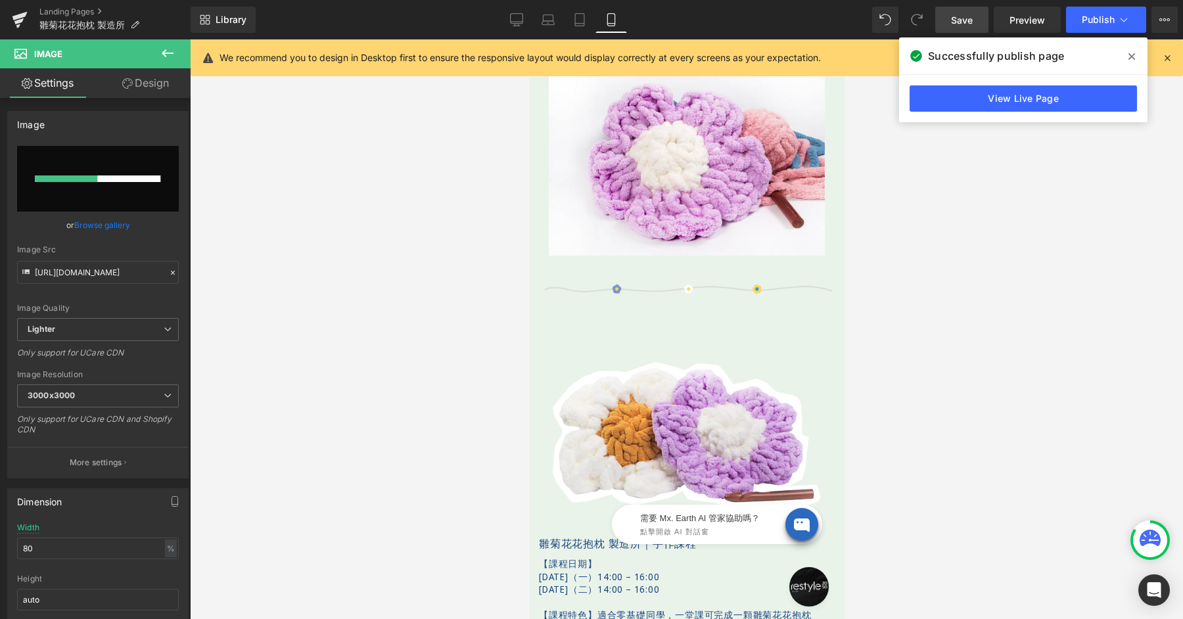
click at [1135, 59] on span at bounding box center [1132, 56] width 21 height 21
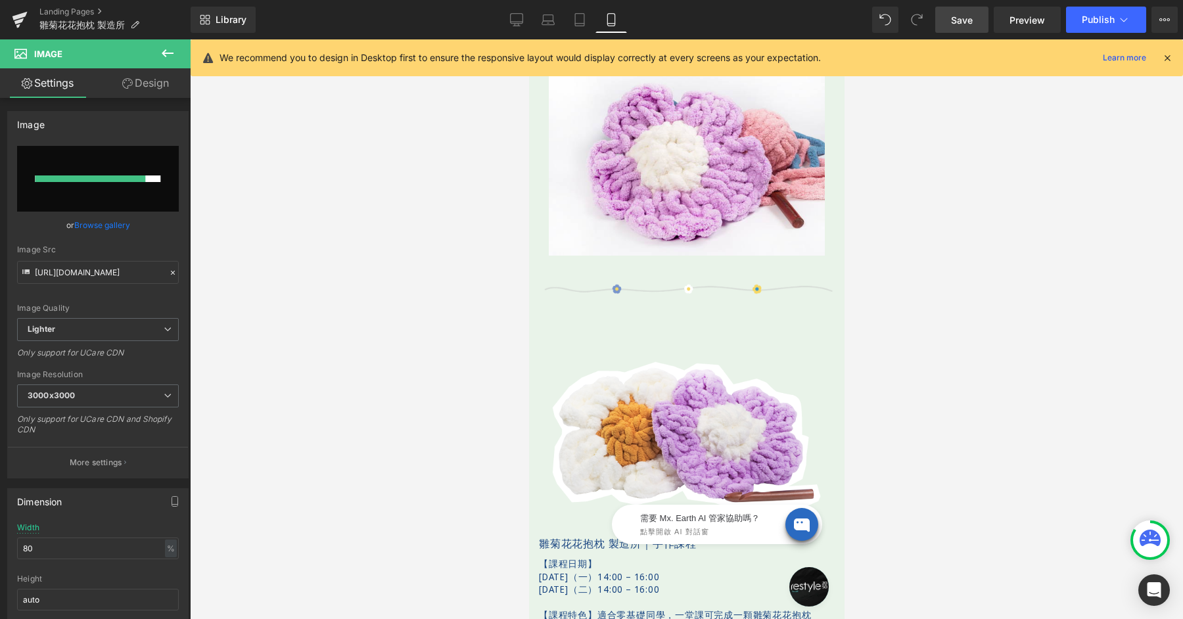
click at [1168, 55] on icon at bounding box center [1168, 58] width 12 height 12
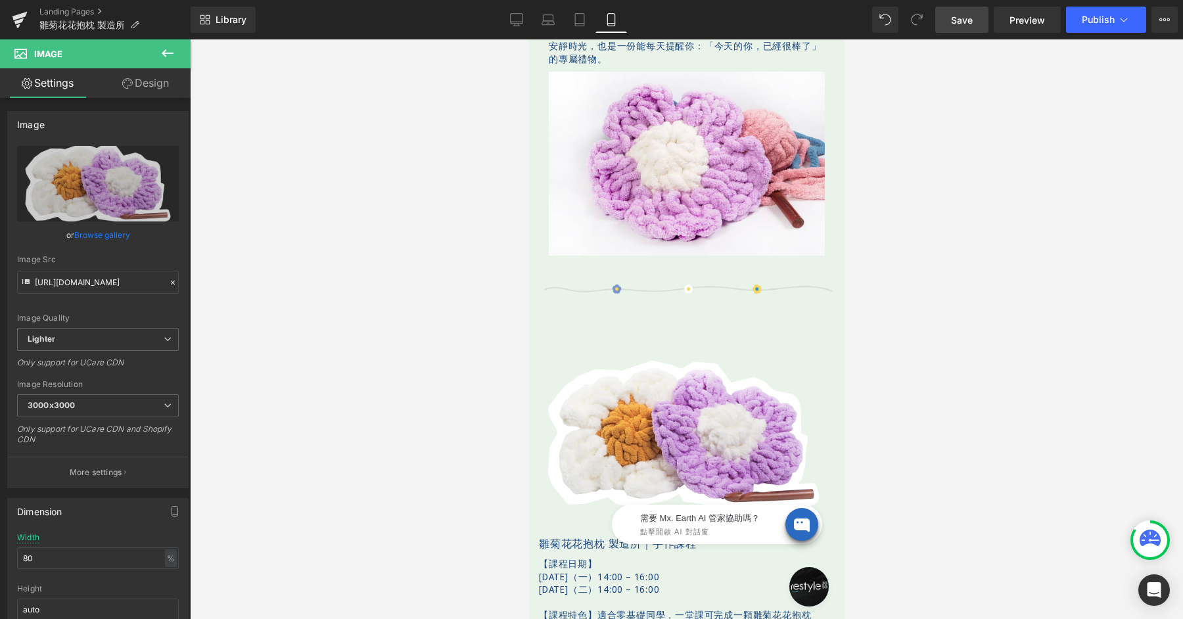
click at [955, 18] on span "Save" at bounding box center [962, 20] width 22 height 14
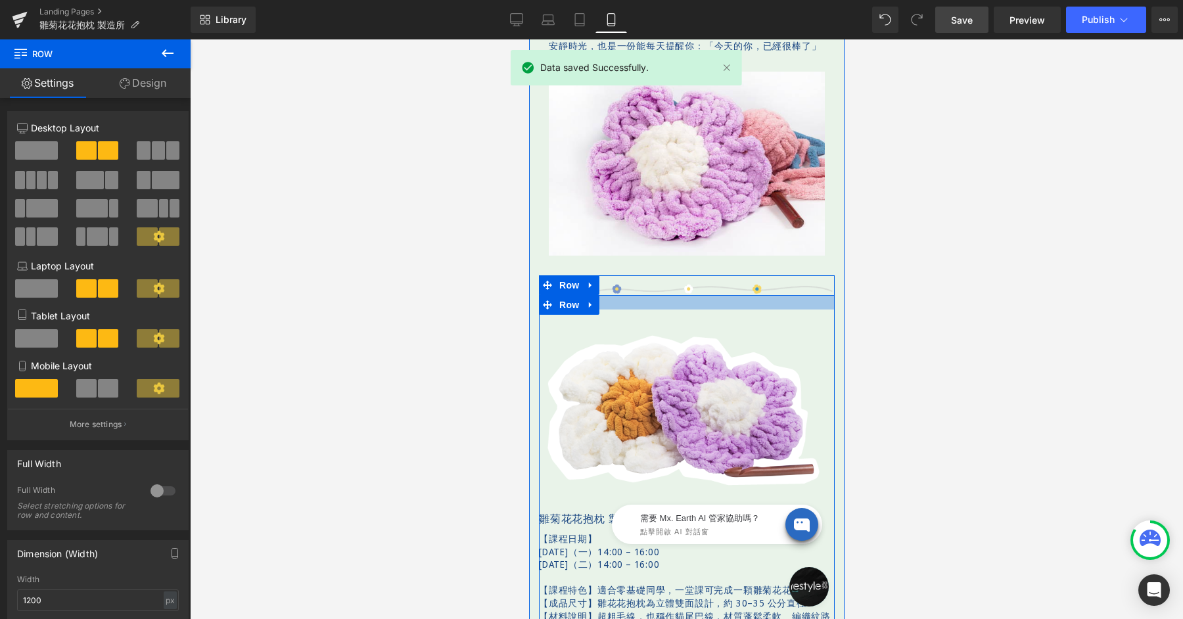
drag, startPoint x: 671, startPoint y: 311, endPoint x: 681, endPoint y: 286, distance: 26.9
click at [681, 295] on div at bounding box center [686, 302] width 296 height 14
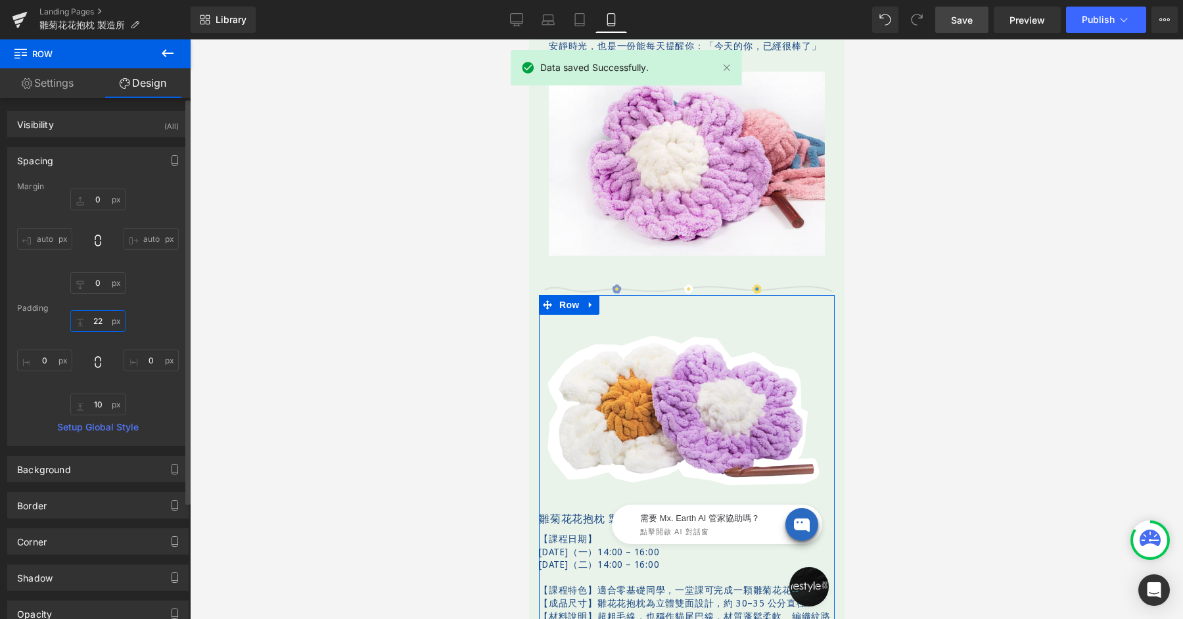
click at [108, 317] on input "22" at bounding box center [97, 321] width 55 height 22
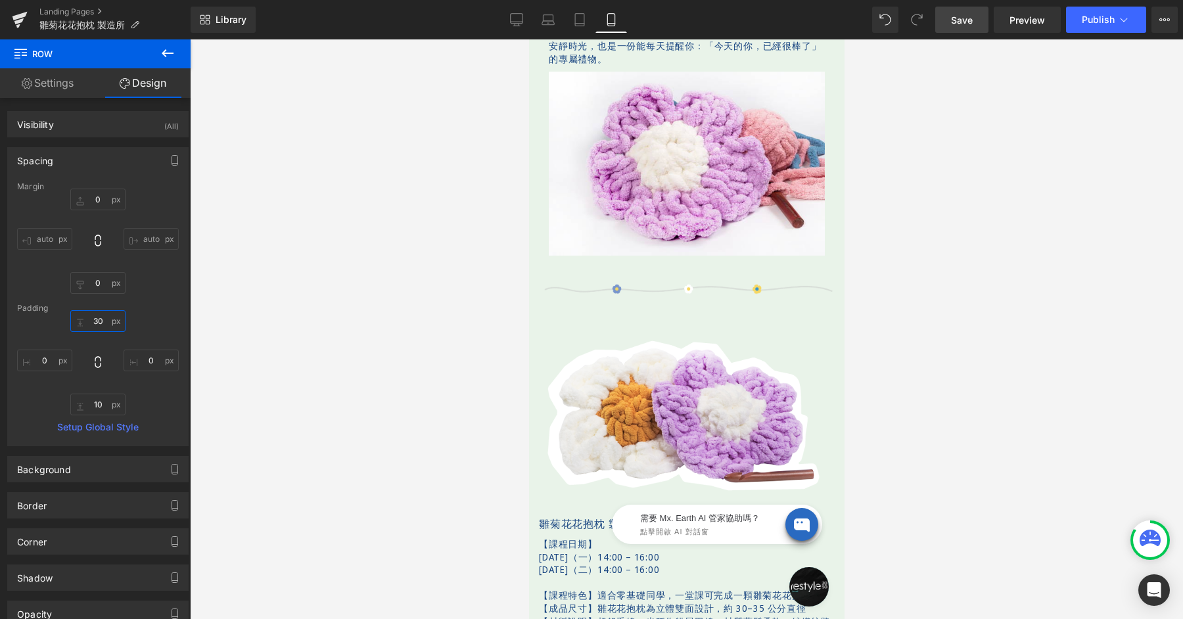
type input "30"
click at [938, 17] on link "Save" at bounding box center [962, 20] width 53 height 26
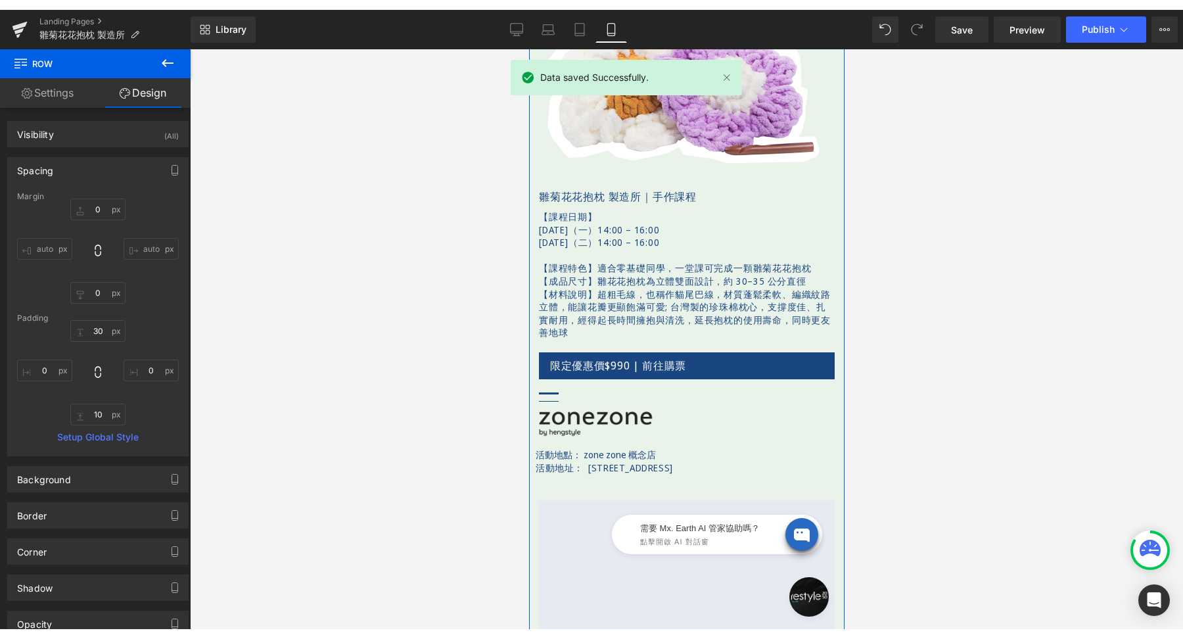
scroll to position [1535, 0]
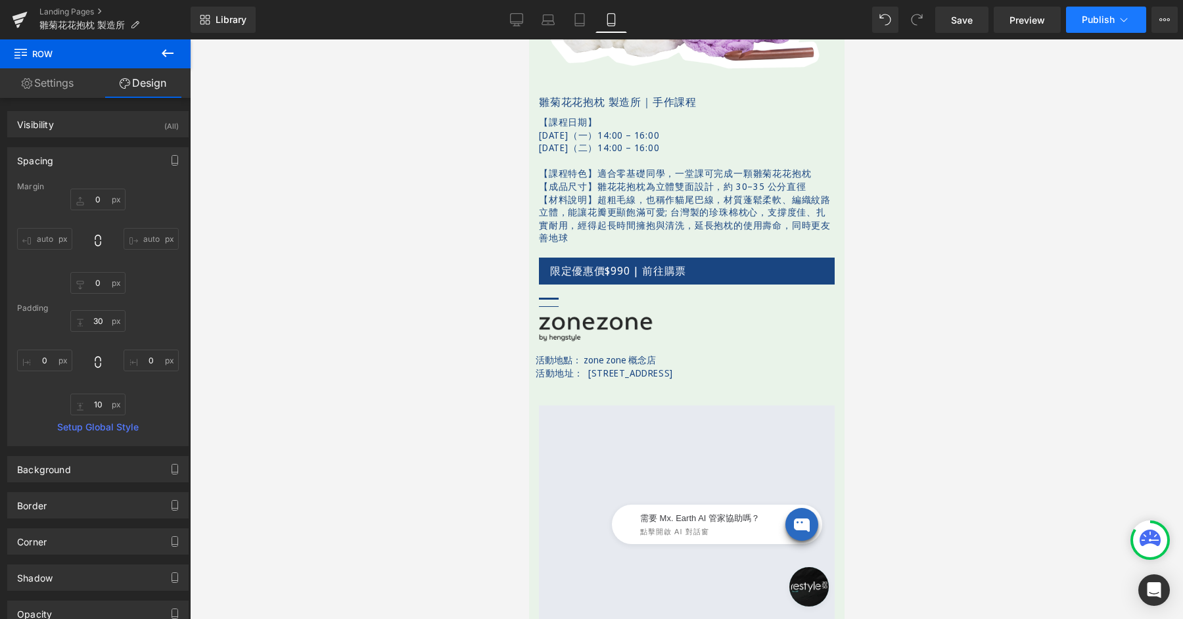
click at [1097, 22] on span "Publish" at bounding box center [1098, 19] width 33 height 11
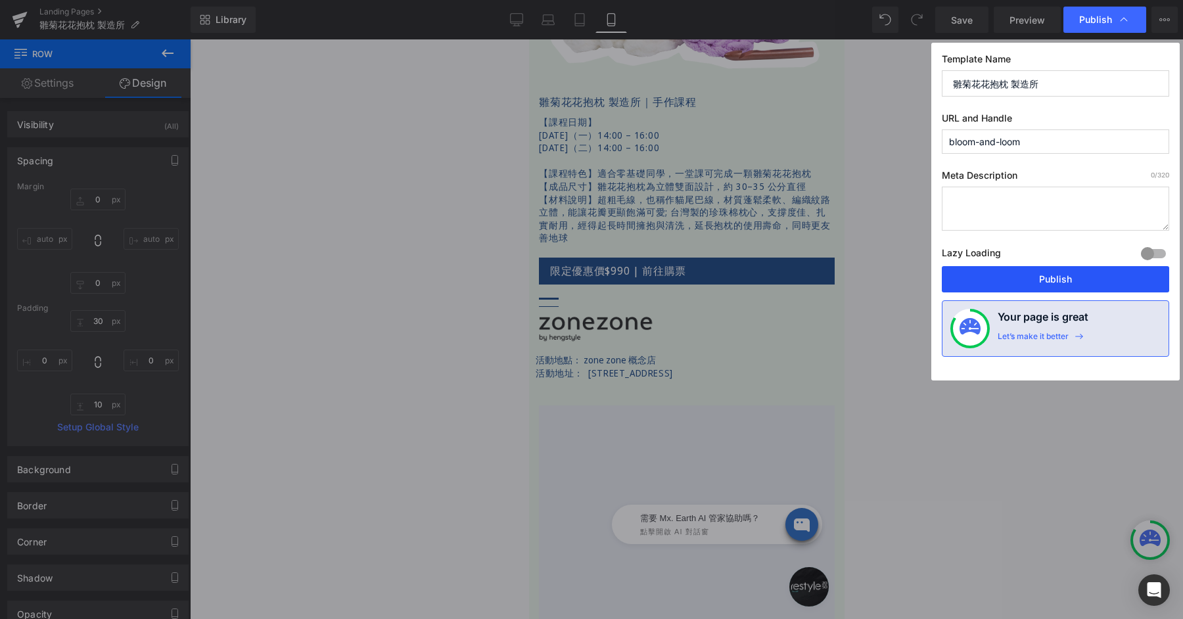
click at [1057, 272] on button "Publish" at bounding box center [1055, 279] width 227 height 26
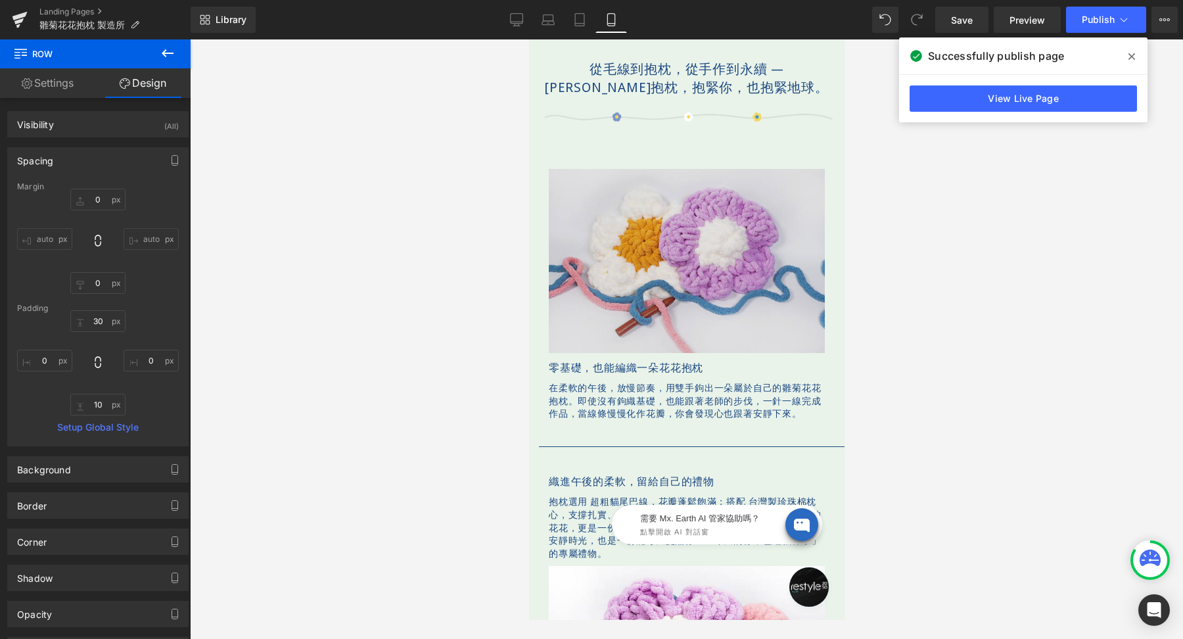
scroll to position [503, 0]
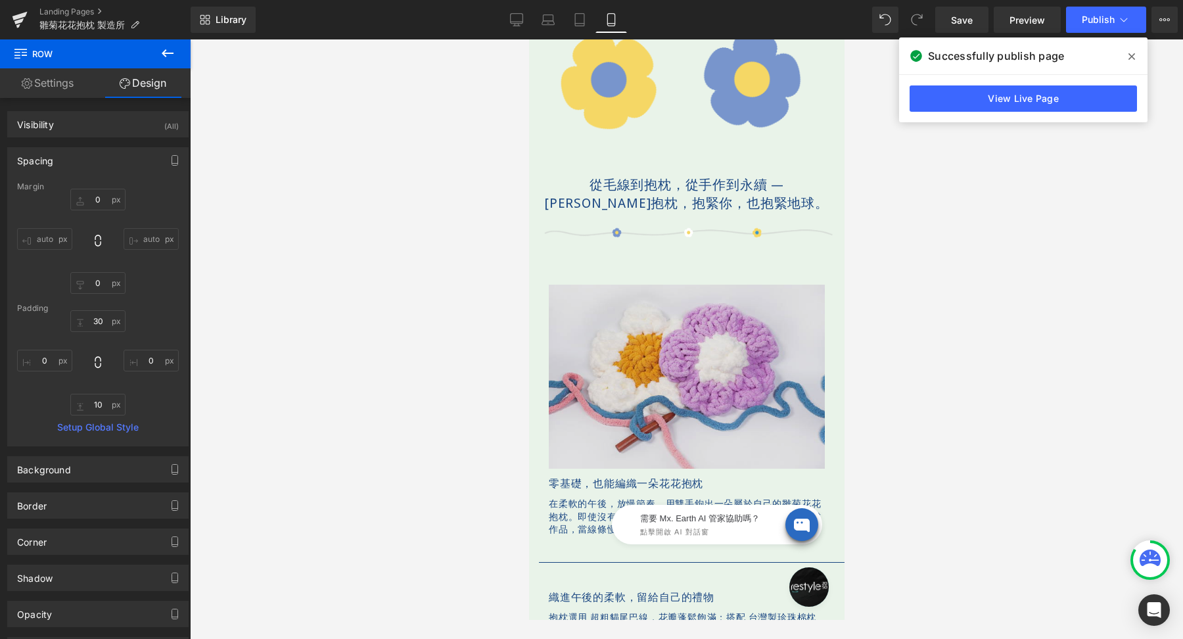
click at [633, 338] on img at bounding box center [686, 377] width 276 height 184
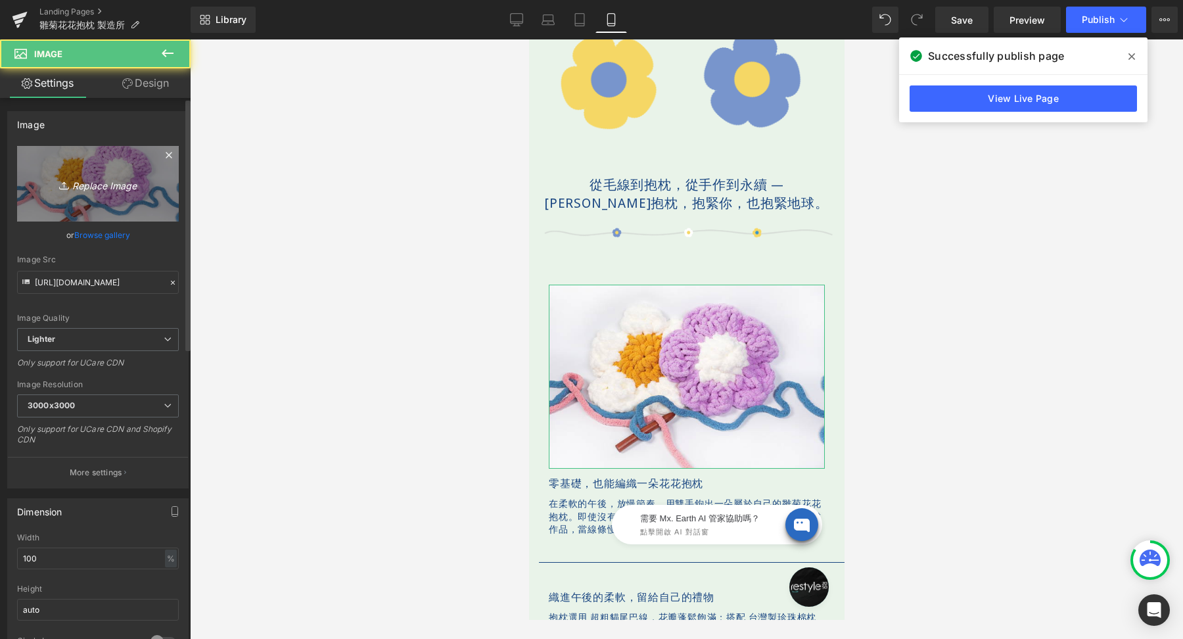
click at [116, 187] on icon "Replace Image" at bounding box center [97, 184] width 105 height 16
type input "C:\fakepath\bloomandloom-600x400-06-W.png"
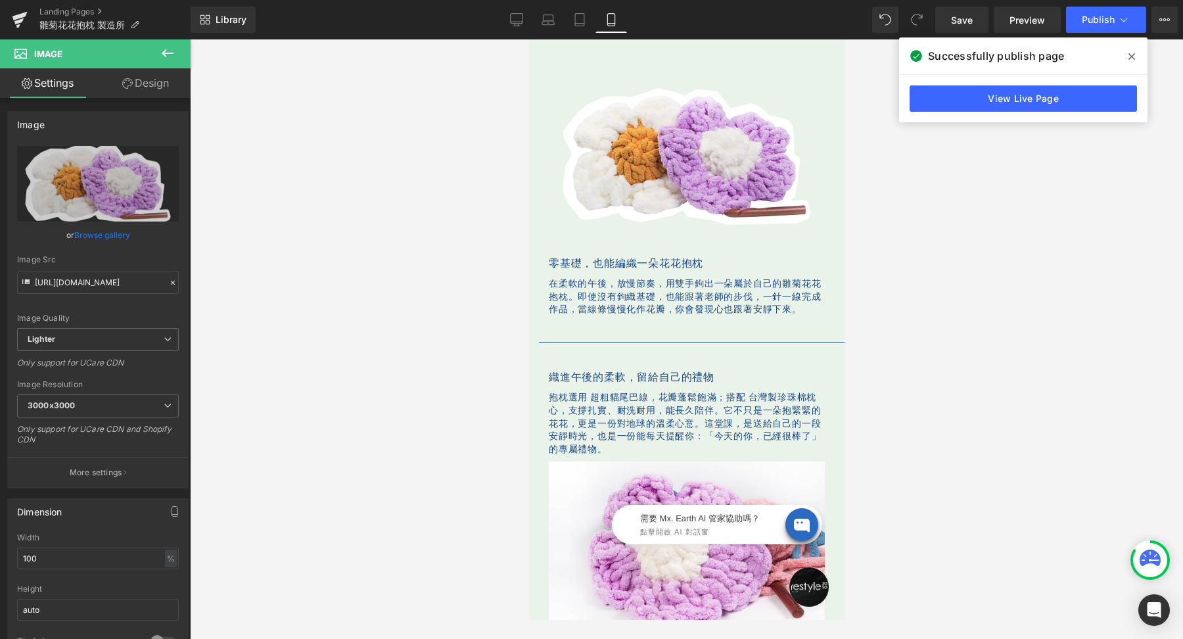
scroll to position [843, 0]
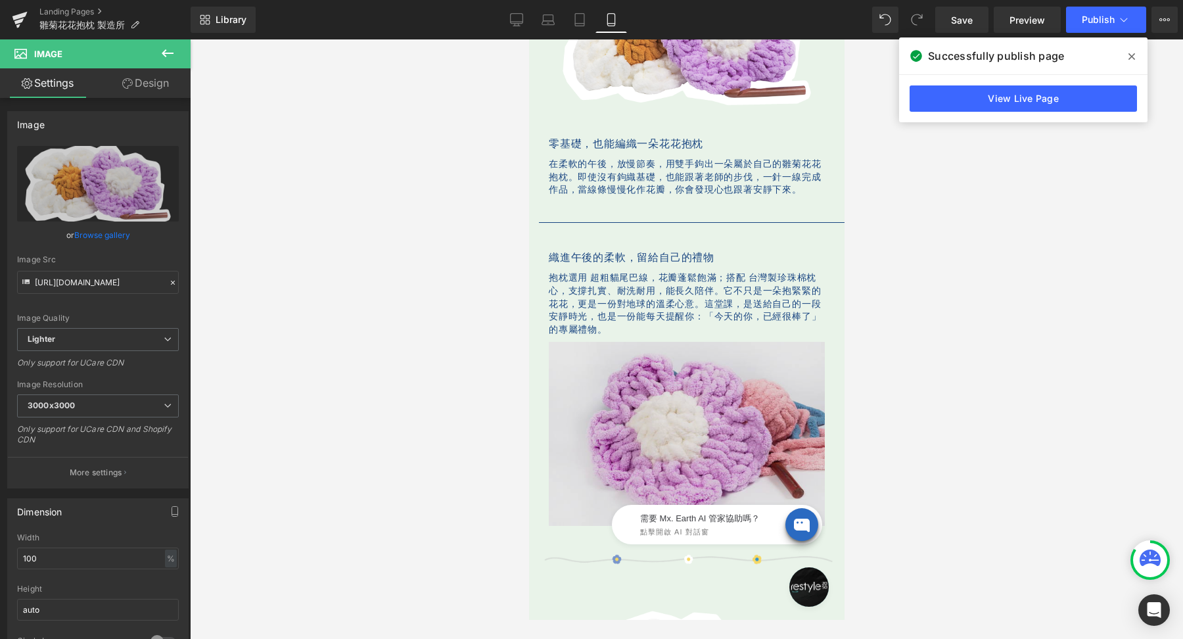
click at [637, 384] on img at bounding box center [686, 434] width 276 height 184
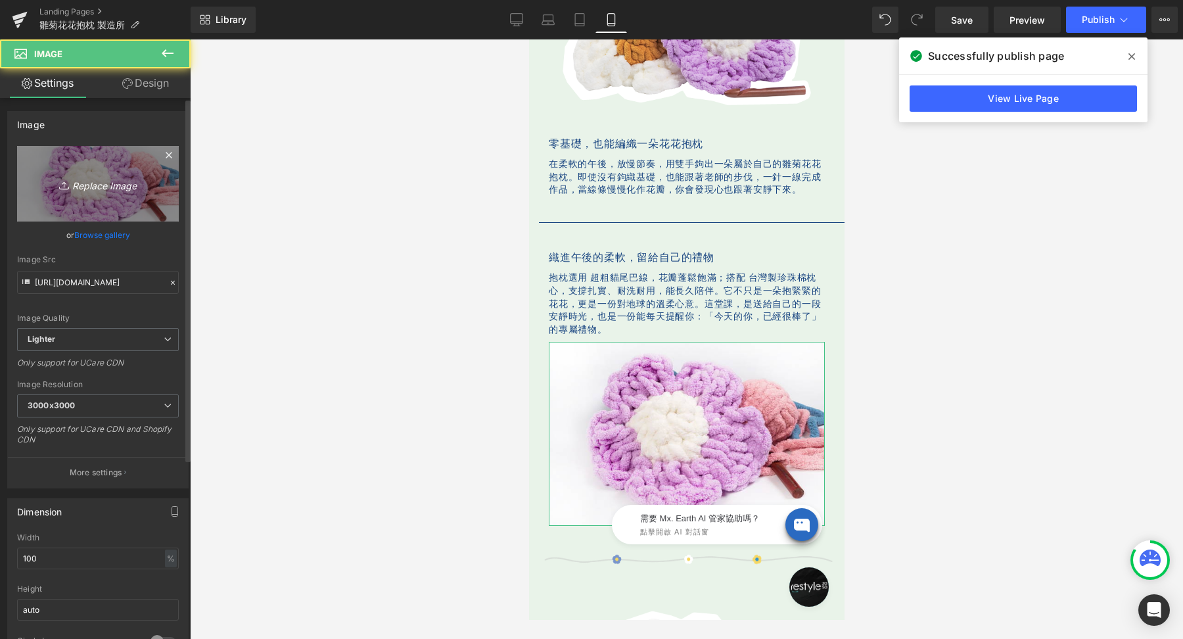
click at [70, 209] on link "Replace Image" at bounding box center [98, 184] width 162 height 76
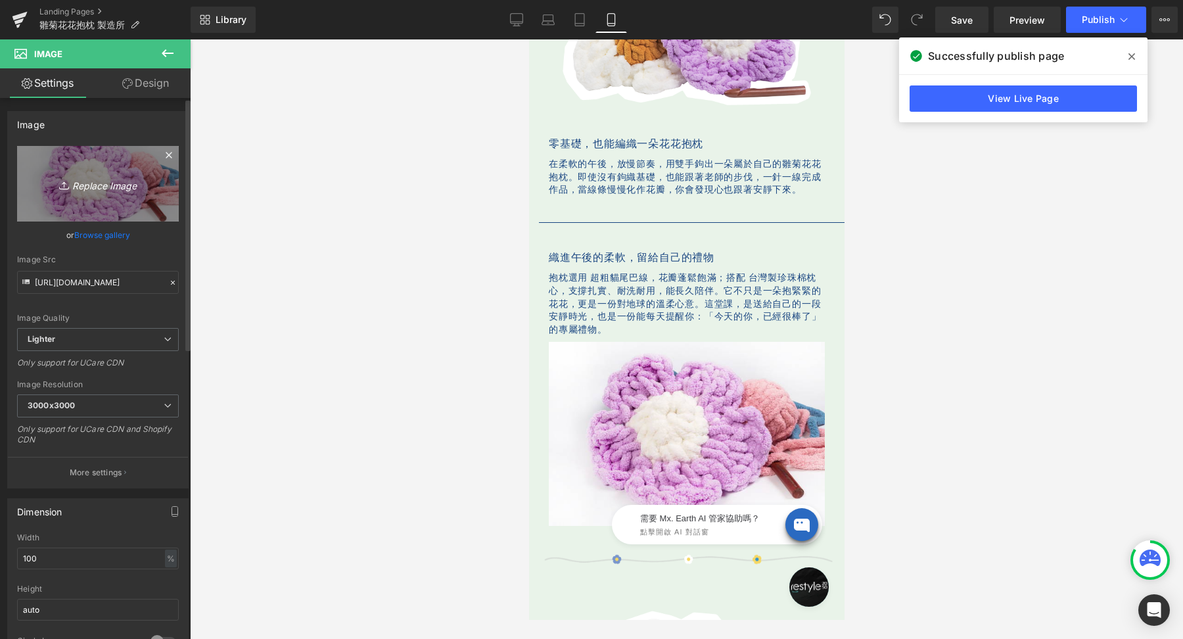
type input "C:\fakepath\bloomandloom-600x400-06-W.png"
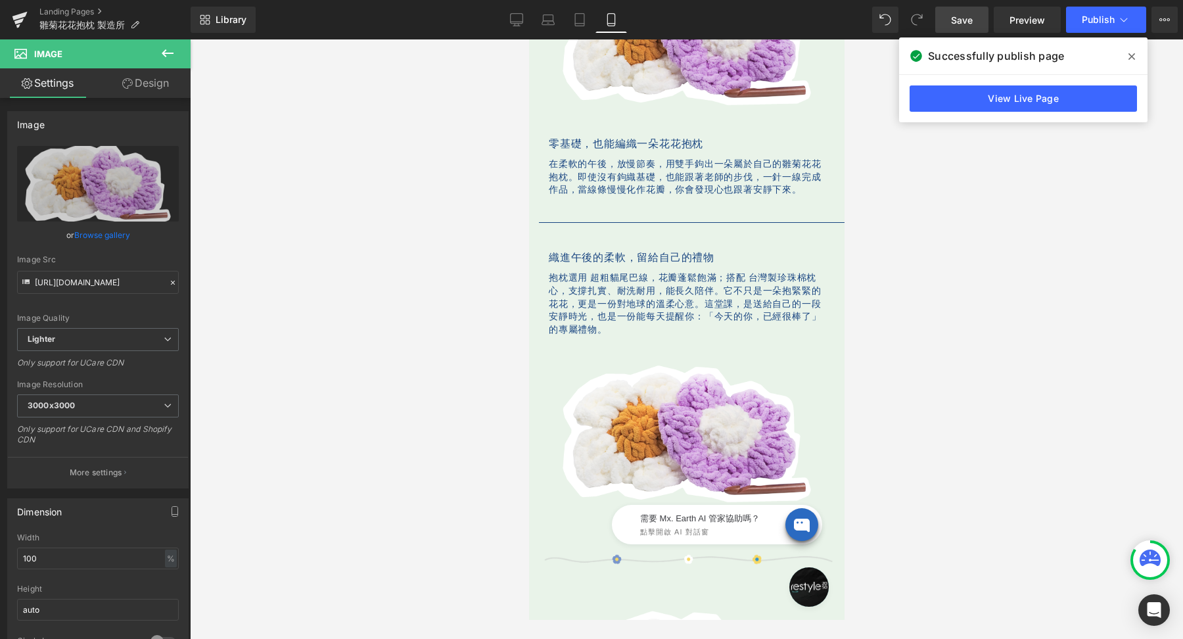
click at [961, 17] on span "Save" at bounding box center [962, 20] width 22 height 14
click at [1130, 56] on icon at bounding box center [1132, 56] width 7 height 11
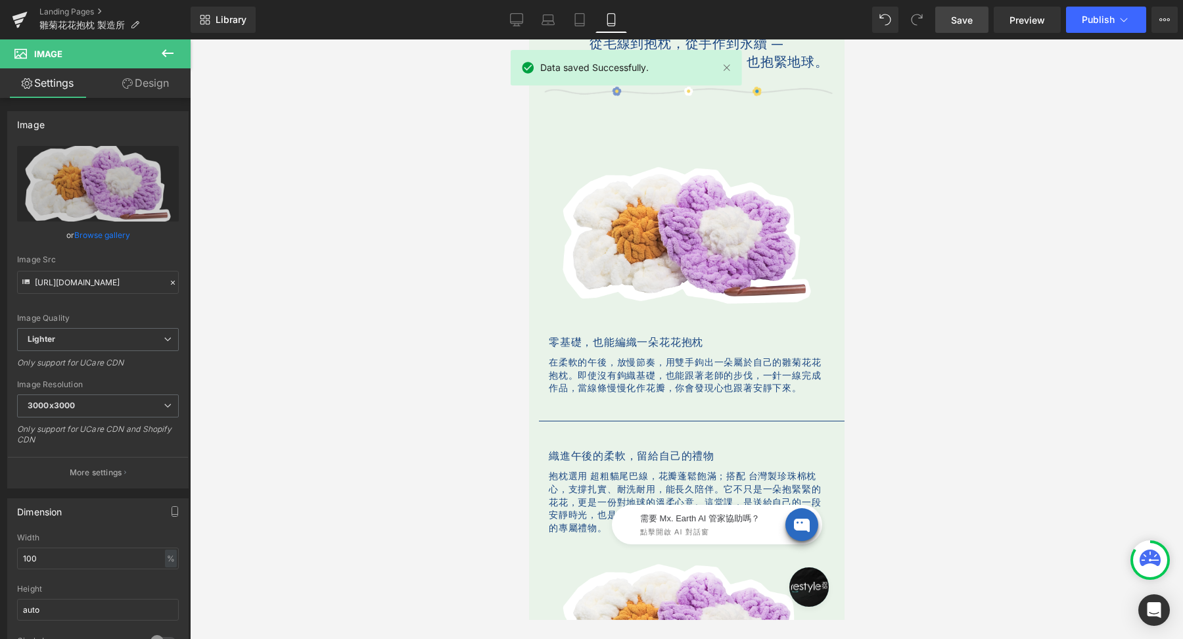
scroll to position [930, 0]
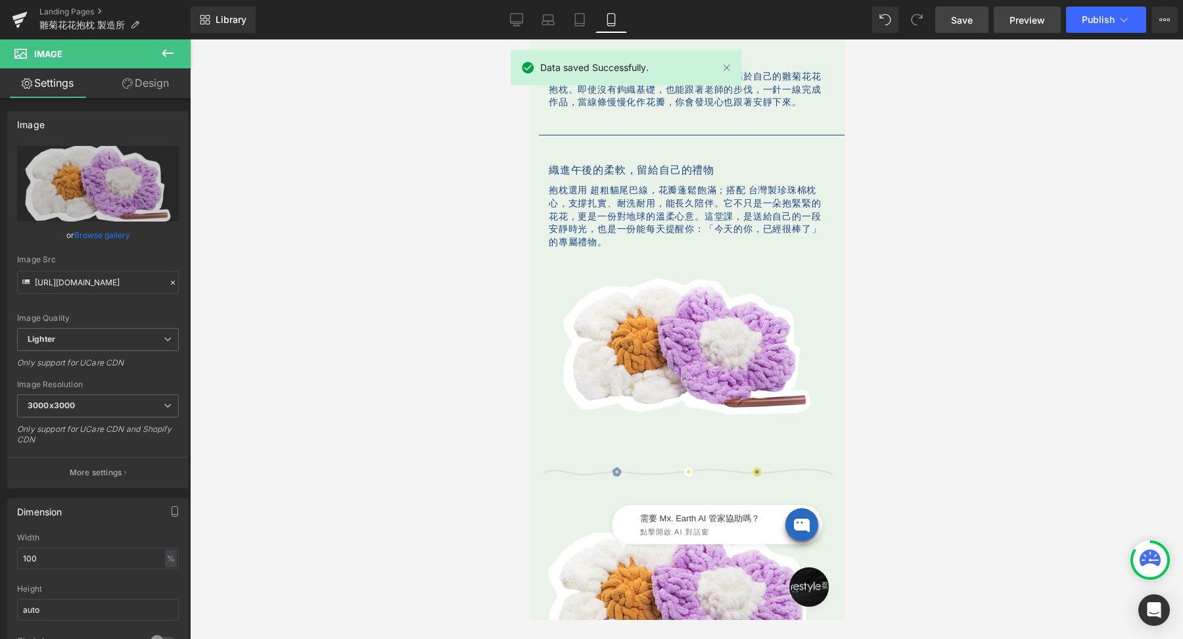
click at [1028, 28] on link "Preview" at bounding box center [1027, 20] width 67 height 26
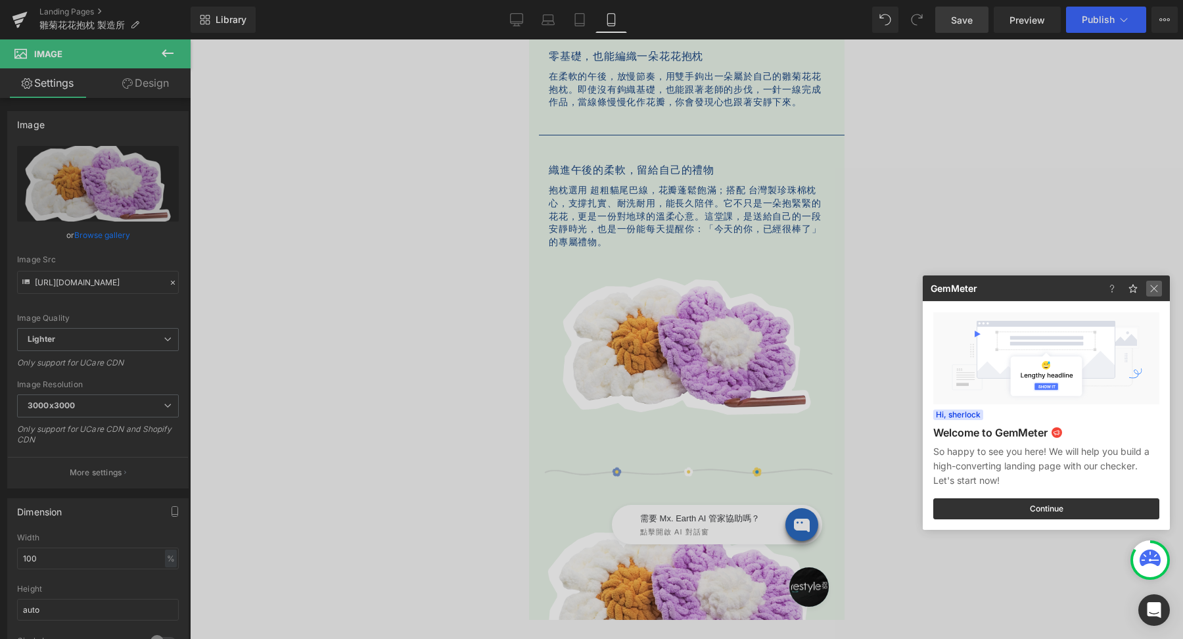
click at [1150, 283] on img at bounding box center [1155, 289] width 16 height 16
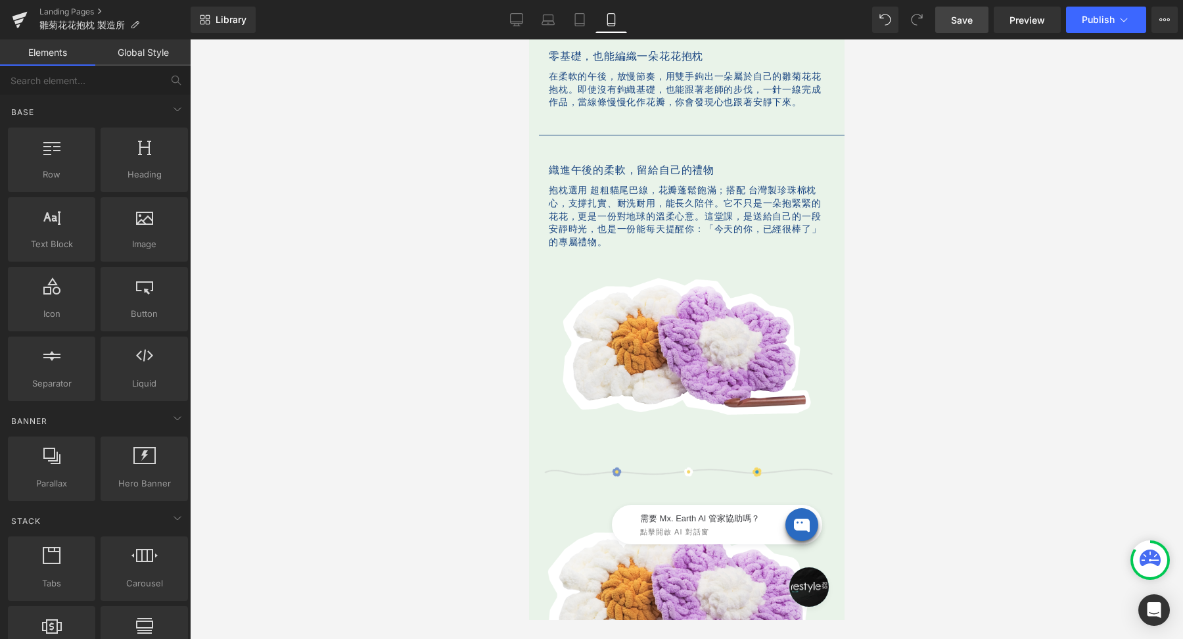
click at [1043, 272] on div at bounding box center [686, 339] width 993 height 600
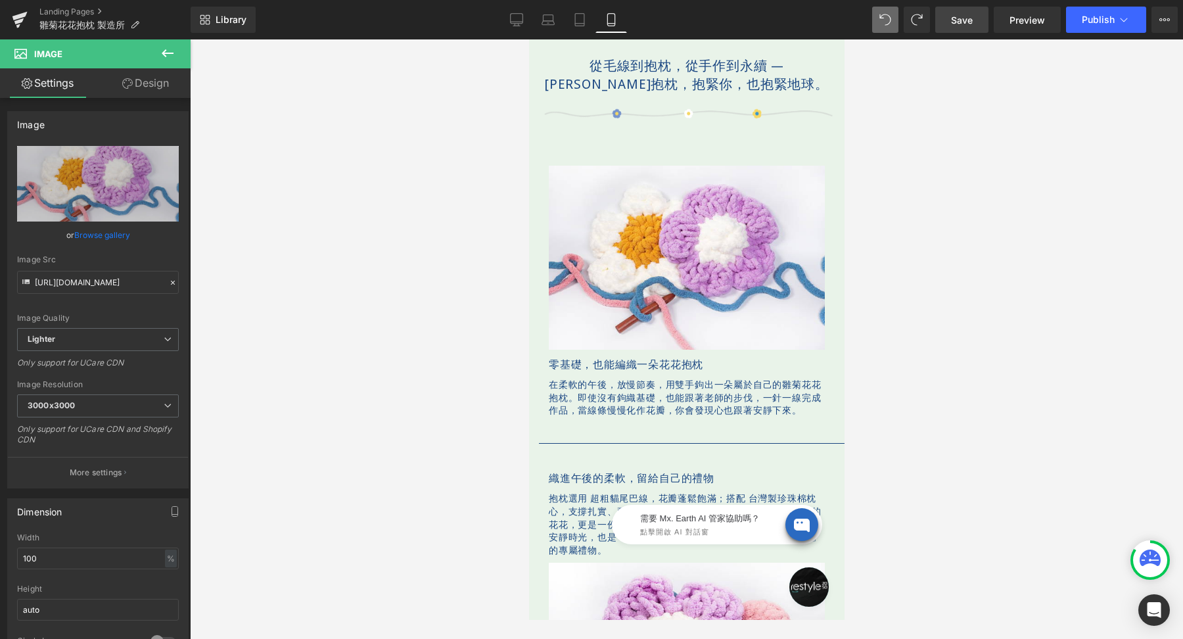
scroll to position [453, 0]
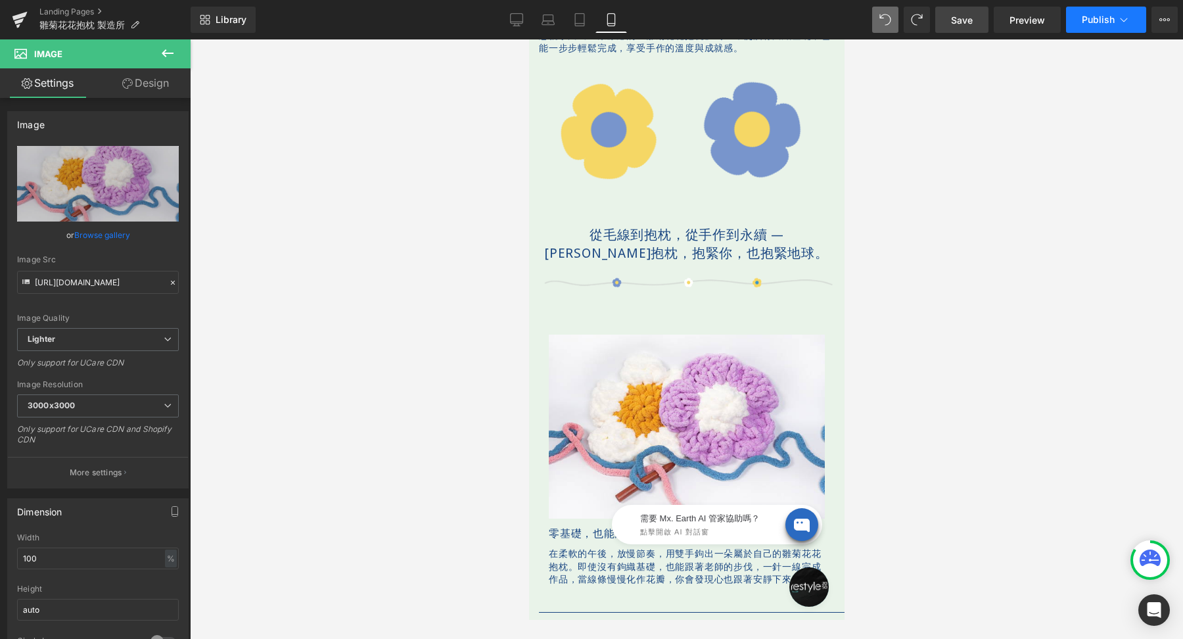
click at [1094, 24] on span "Publish" at bounding box center [1098, 19] width 33 height 11
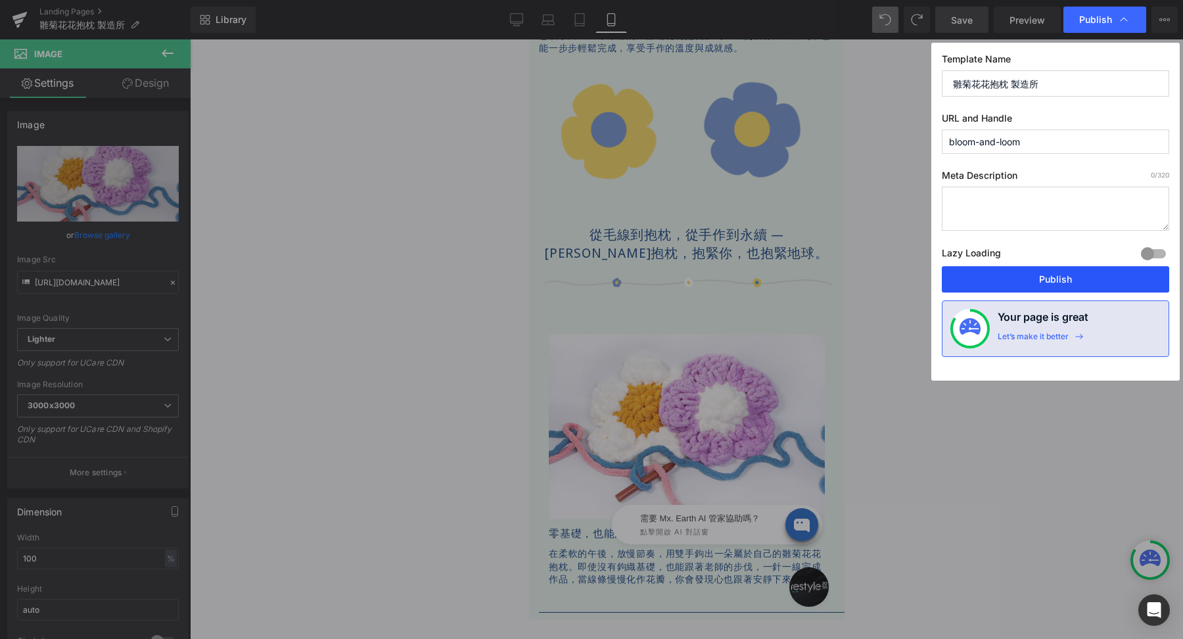
click at [1054, 279] on button "Publish" at bounding box center [1055, 279] width 227 height 26
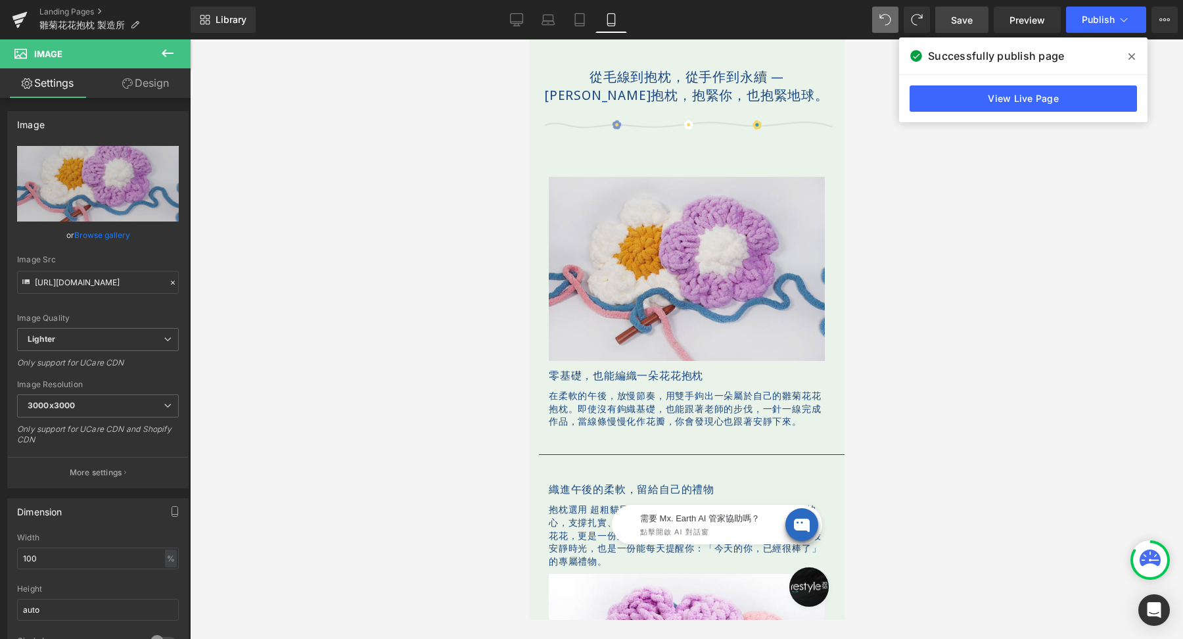
scroll to position [621, 0]
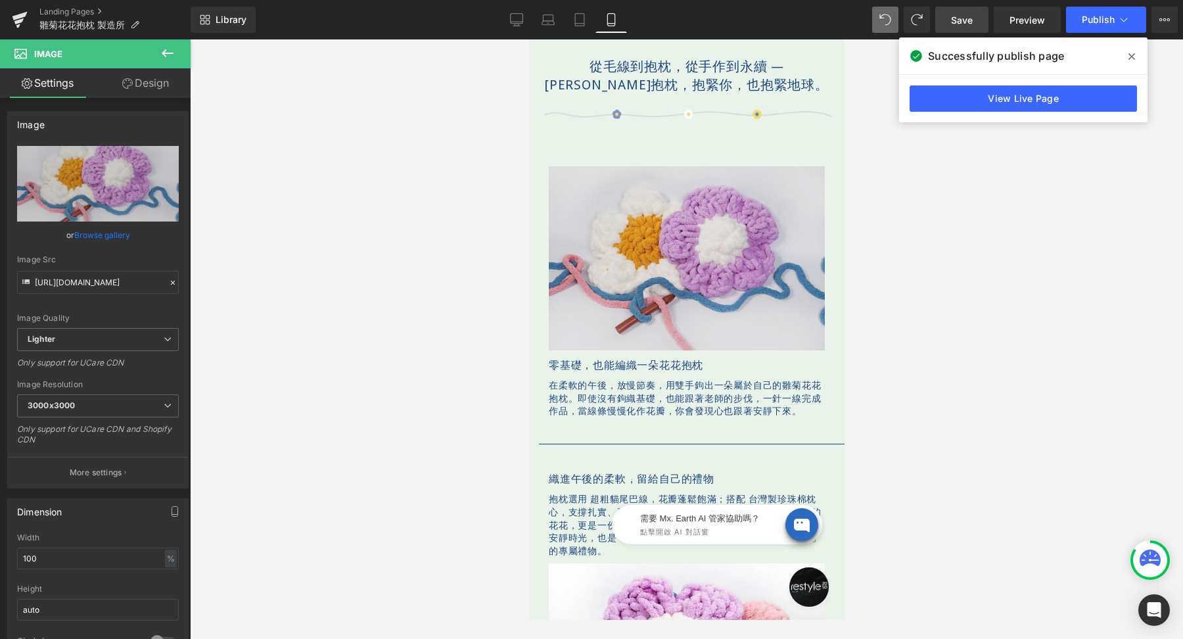
click at [669, 268] on img at bounding box center [686, 258] width 276 height 184
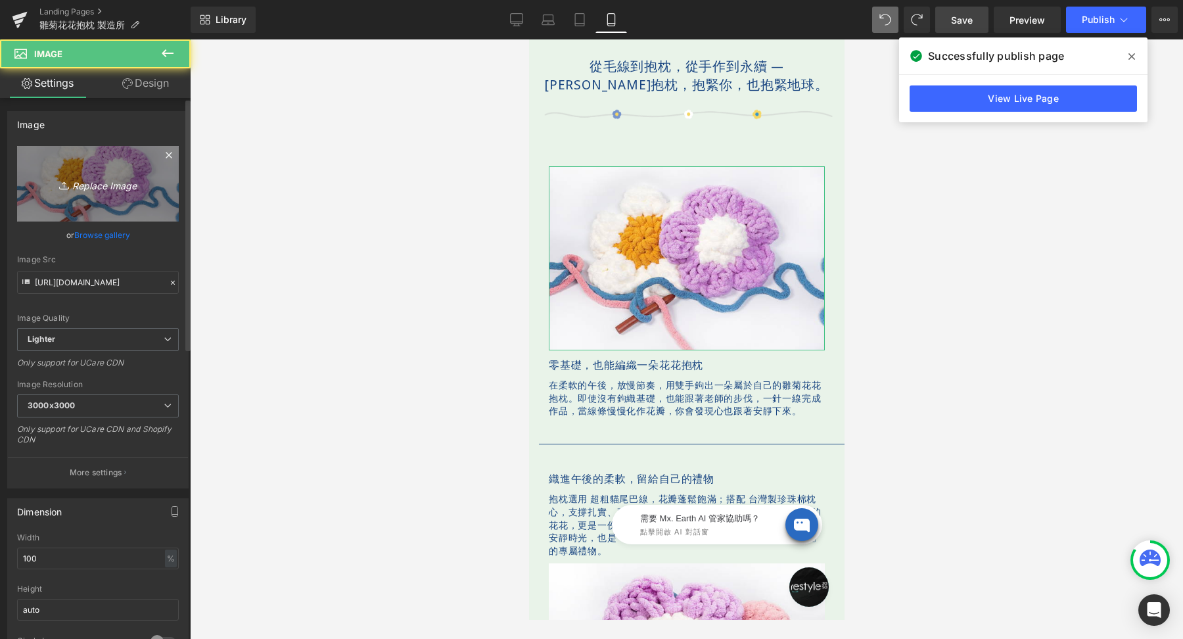
click at [151, 172] on link "Replace Image" at bounding box center [98, 184] width 162 height 76
type input "C:\fakepath\bloomandloom-600x400.png"
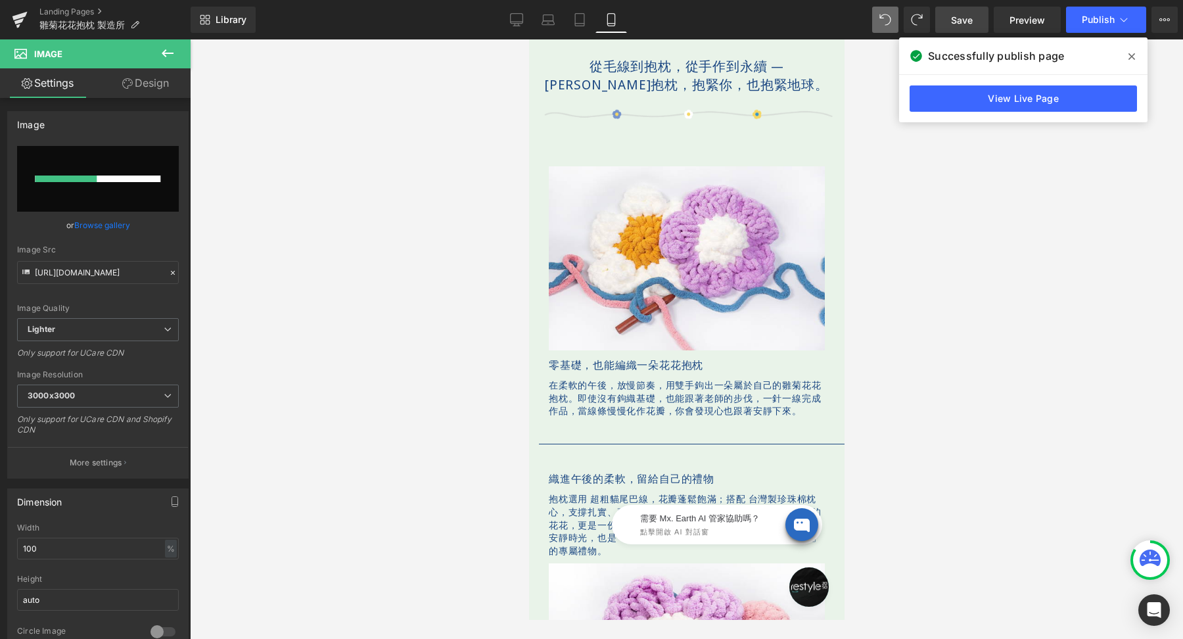
click at [1135, 55] on icon at bounding box center [1132, 56] width 7 height 11
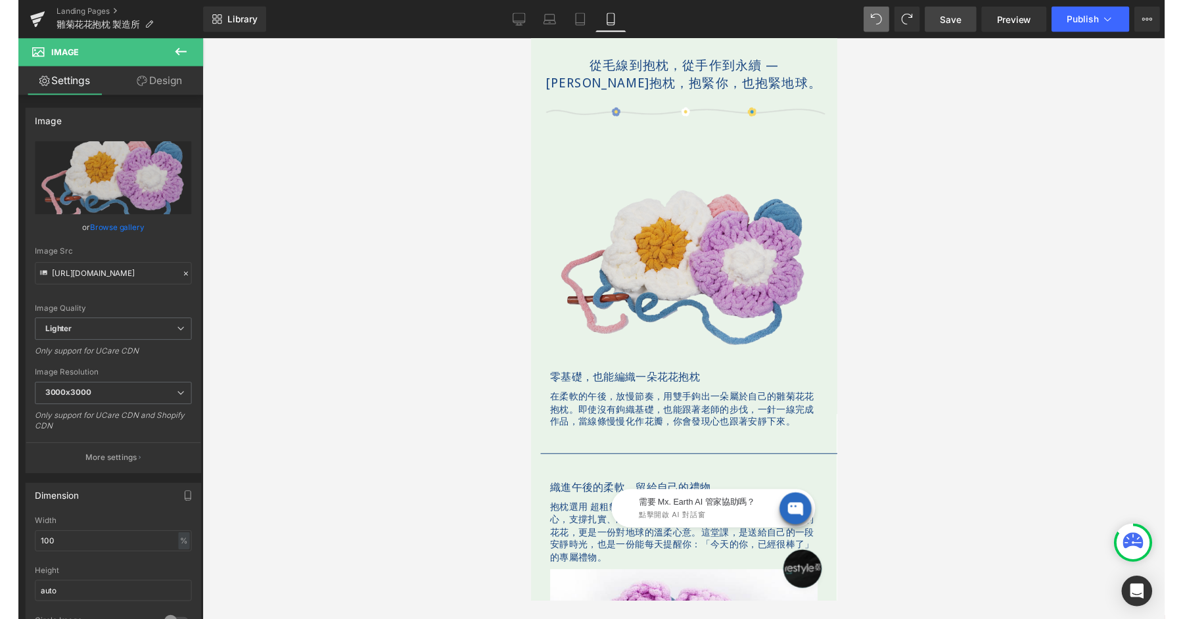
scroll to position [507, 0]
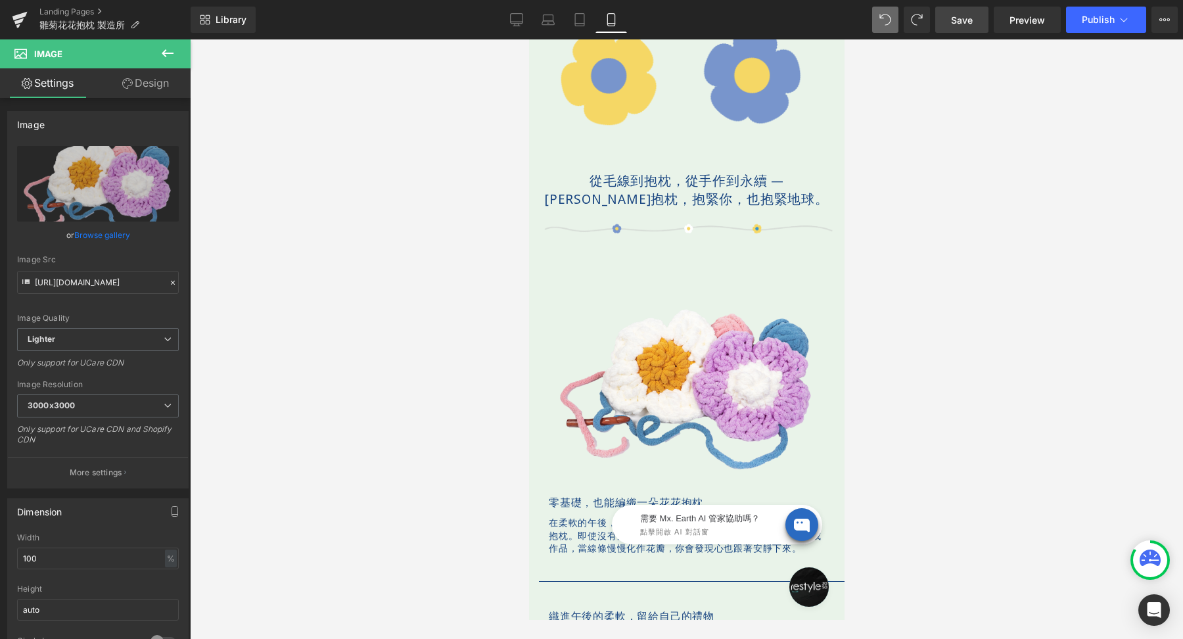
click at [952, 23] on span "Save" at bounding box center [962, 20] width 22 height 14
click at [1034, 16] on span "Preview" at bounding box center [1028, 20] width 36 height 14
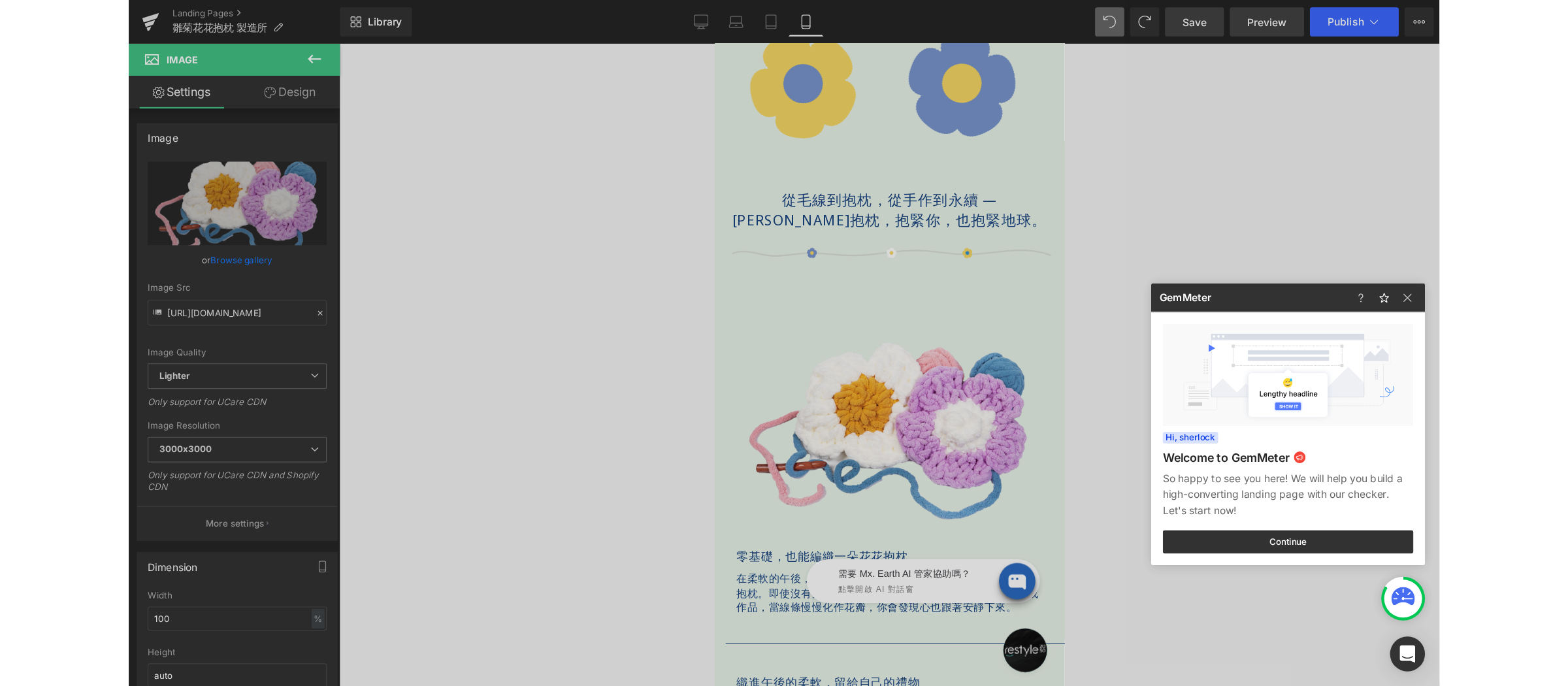
scroll to position [505, 0]
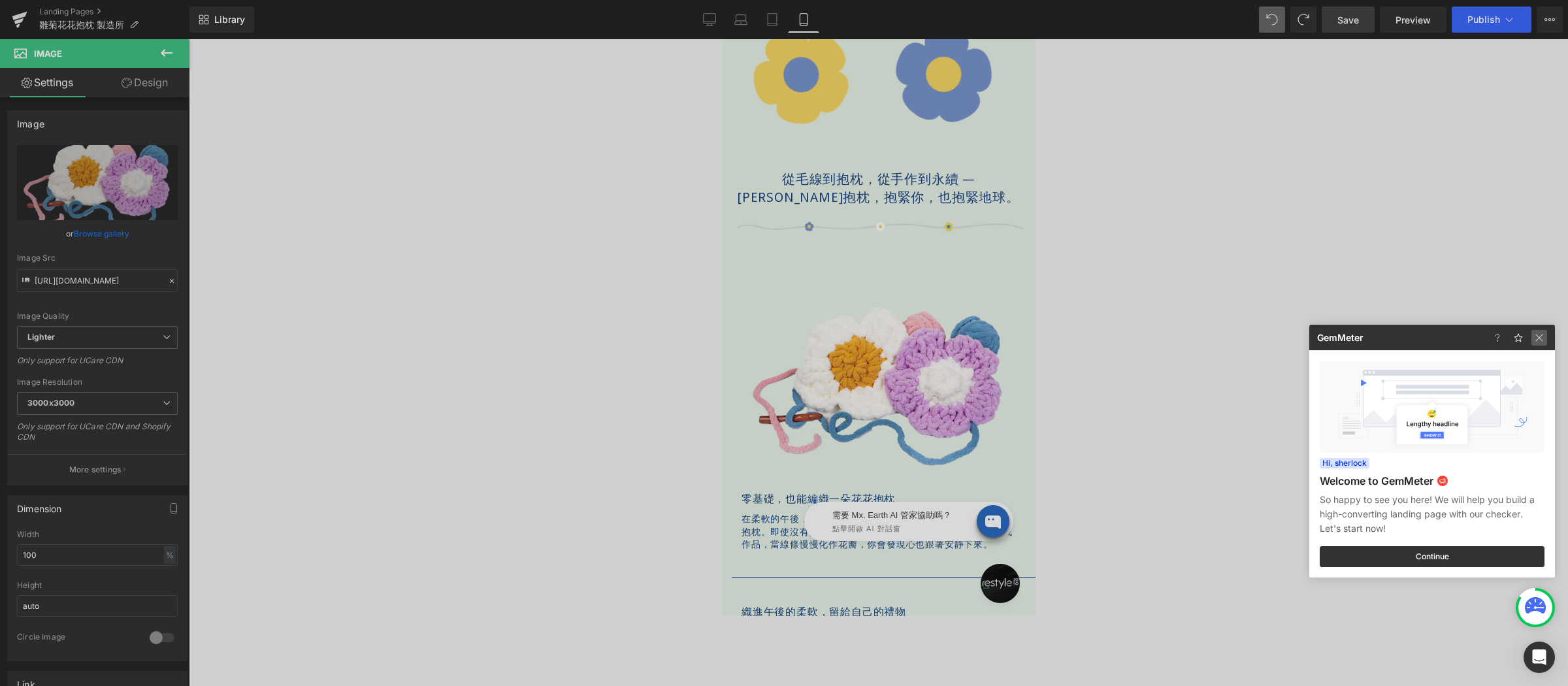
click at [1410, 331] on img at bounding box center [1539, 338] width 16 height 16
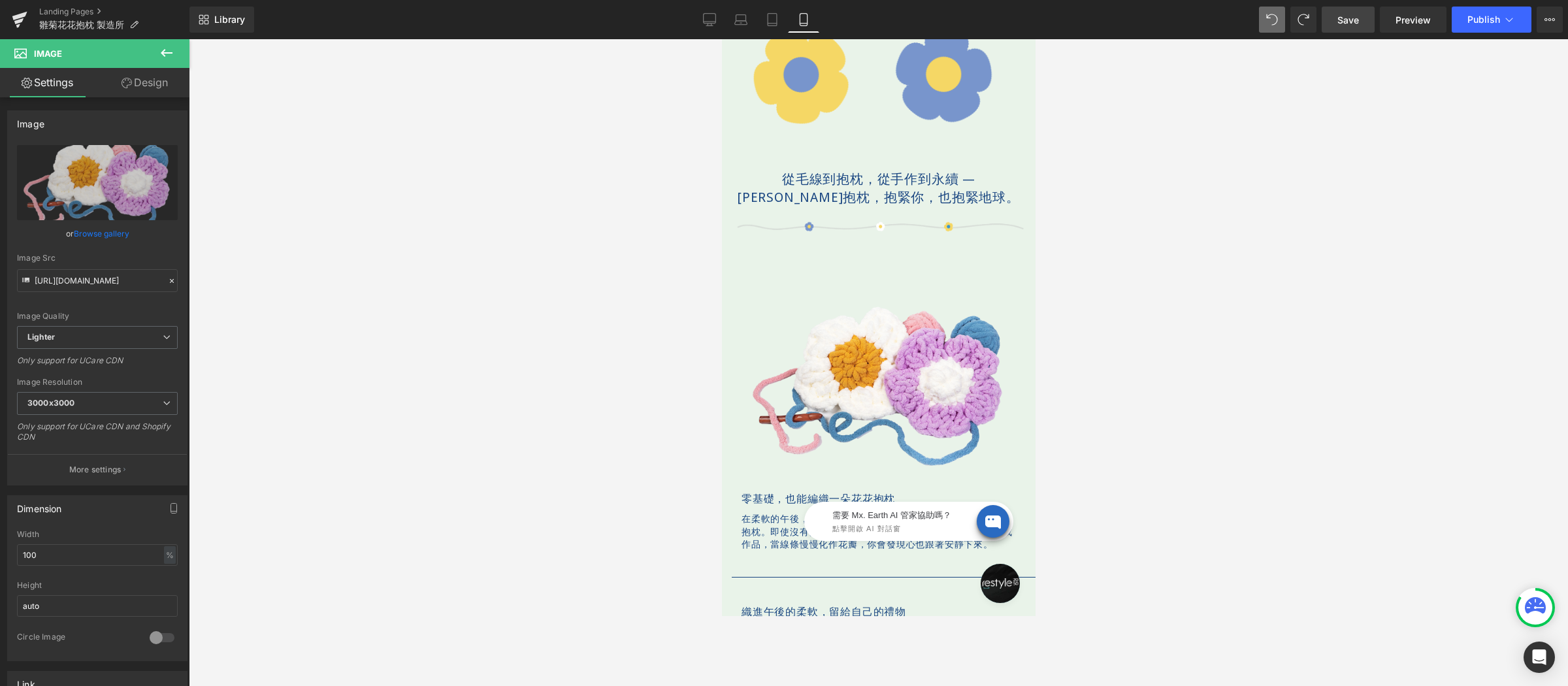
click at [1273, 288] on div at bounding box center [878, 362] width 1379 height 647
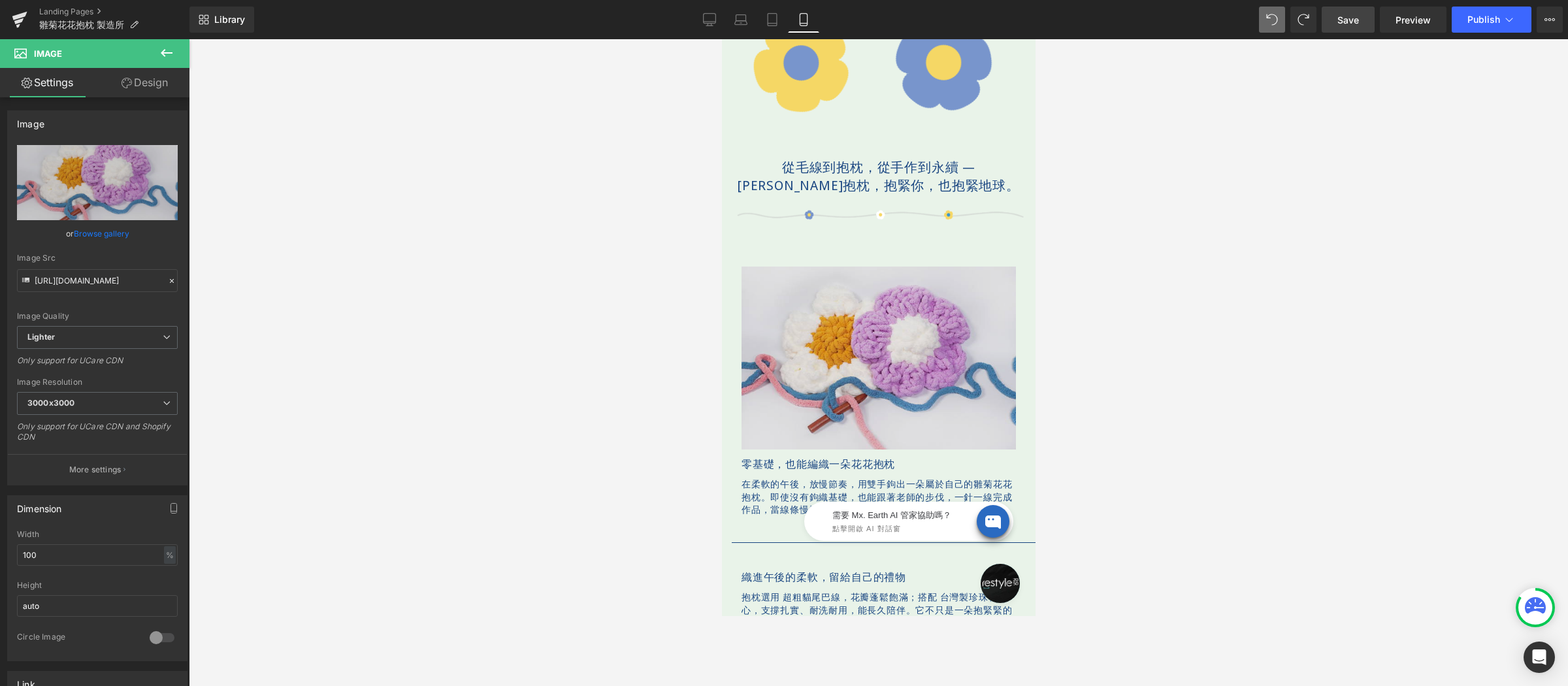
scroll to position [607, 0]
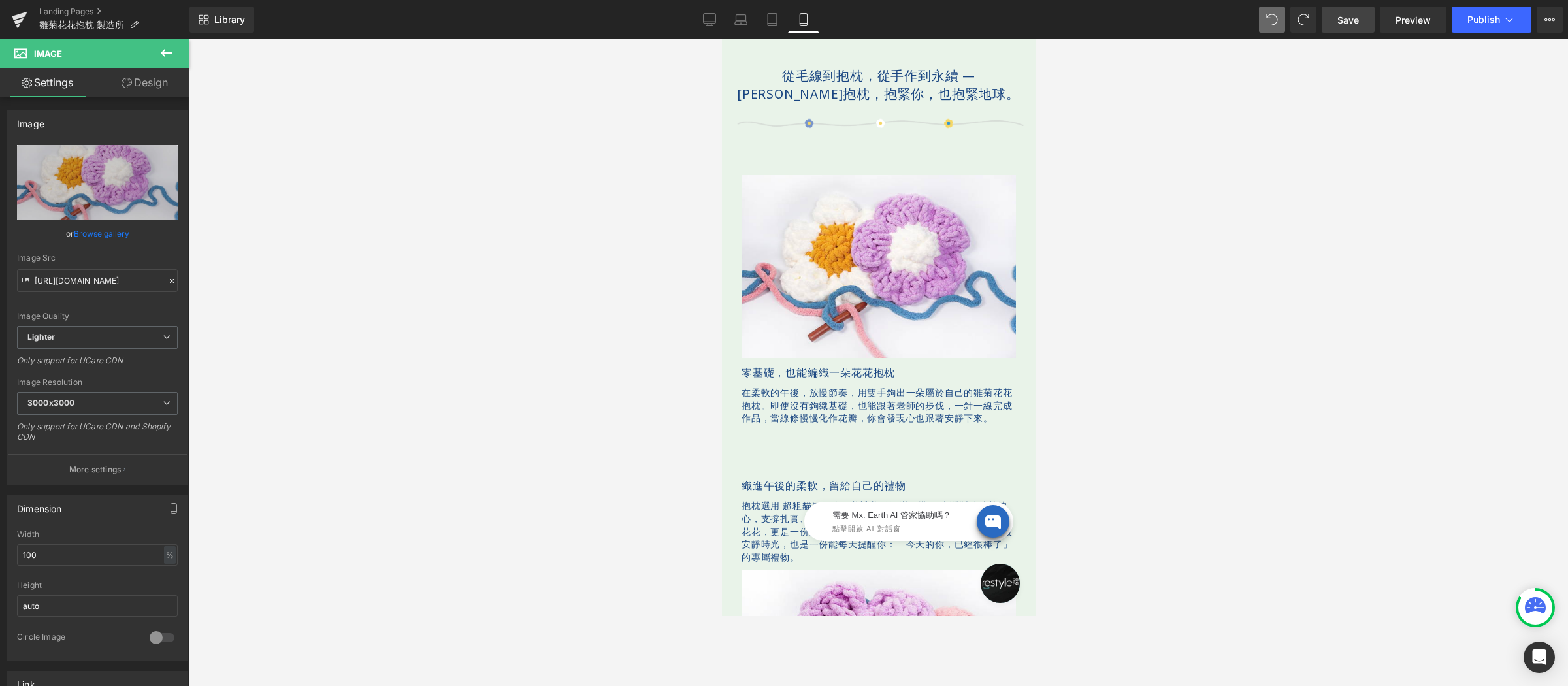
click at [1336, 20] on link "Save" at bounding box center [1347, 20] width 53 height 26
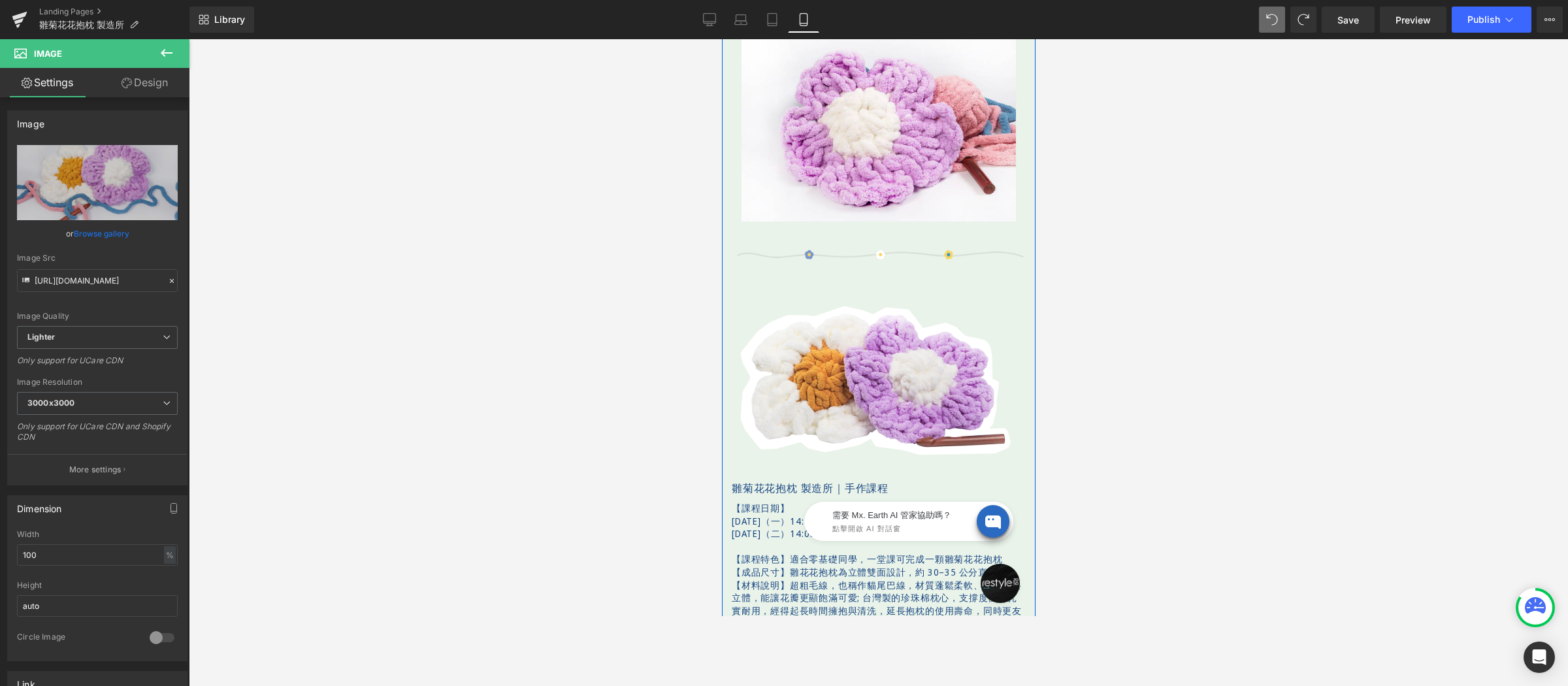
scroll to position [1224, 0]
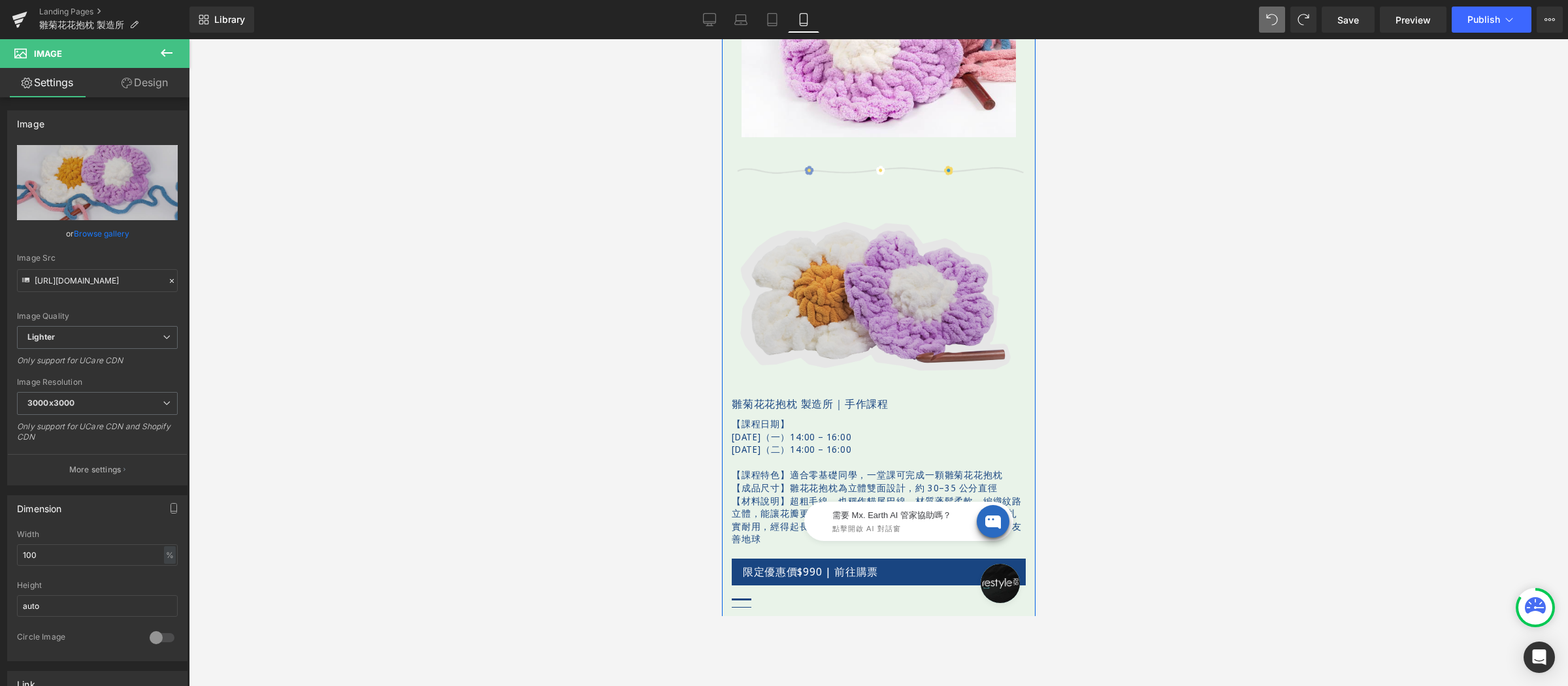
click at [842, 242] on img at bounding box center [874, 296] width 300 height 201
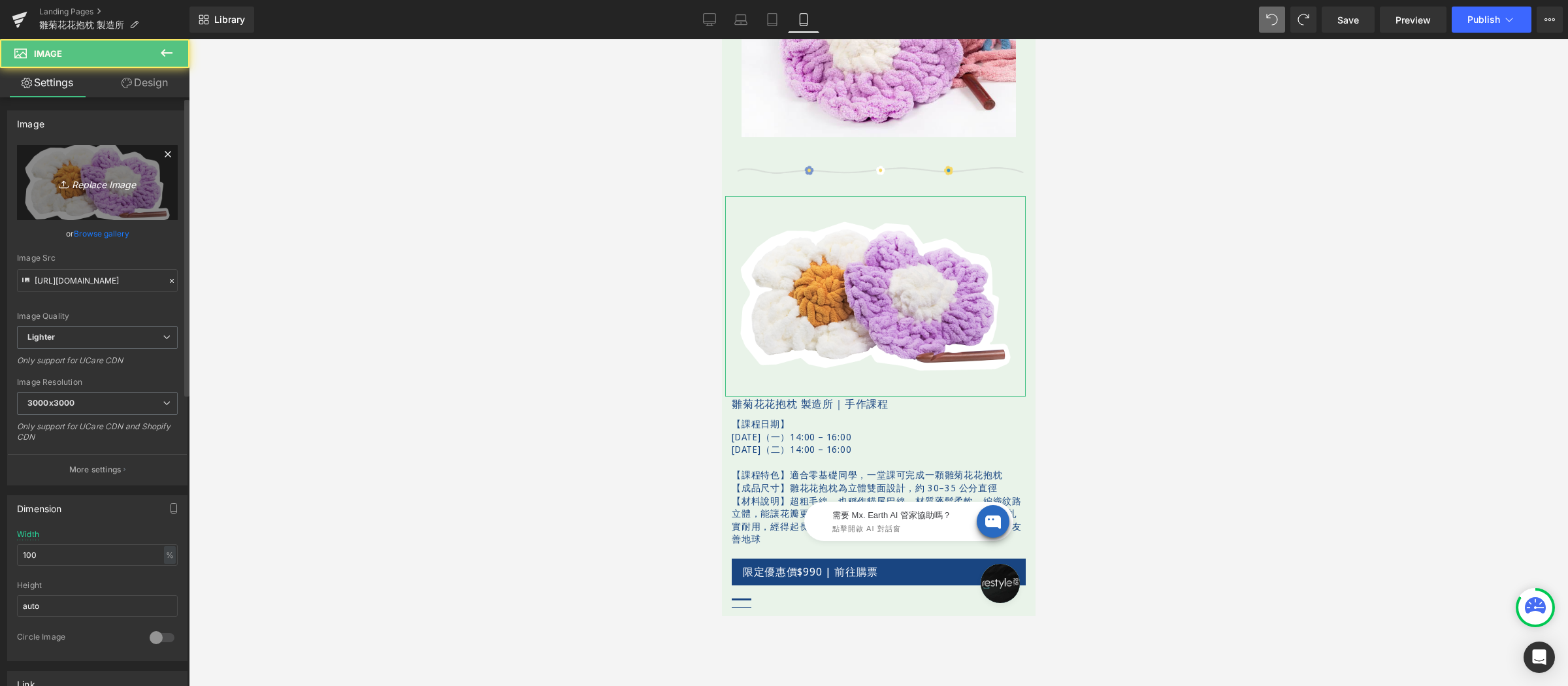
click at [62, 164] on link "Replace Image" at bounding box center [97, 183] width 161 height 76
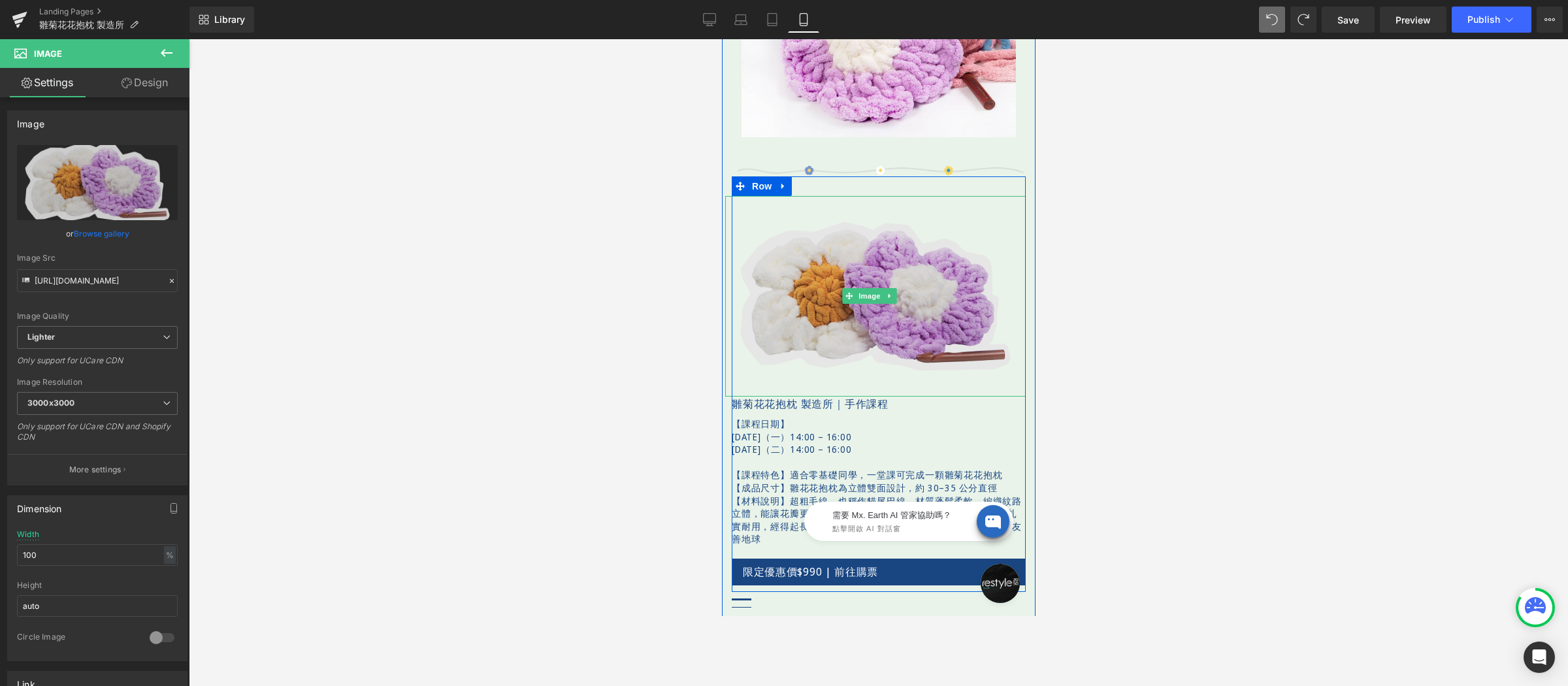
click at [909, 258] on img at bounding box center [874, 296] width 300 height 201
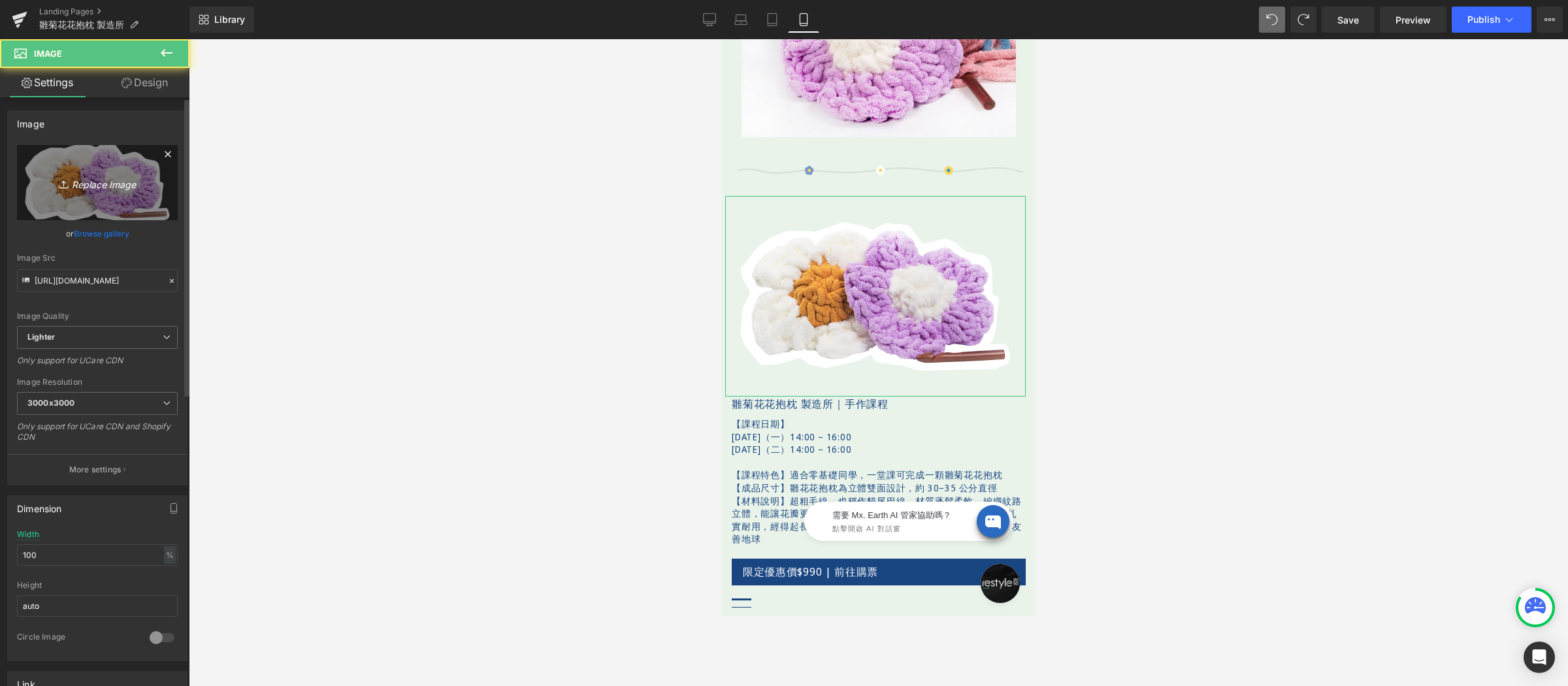
click at [100, 173] on link "Replace Image" at bounding box center [97, 183] width 161 height 76
type input "C:\fakepath\bloomandloom-600x400-06-W.png"
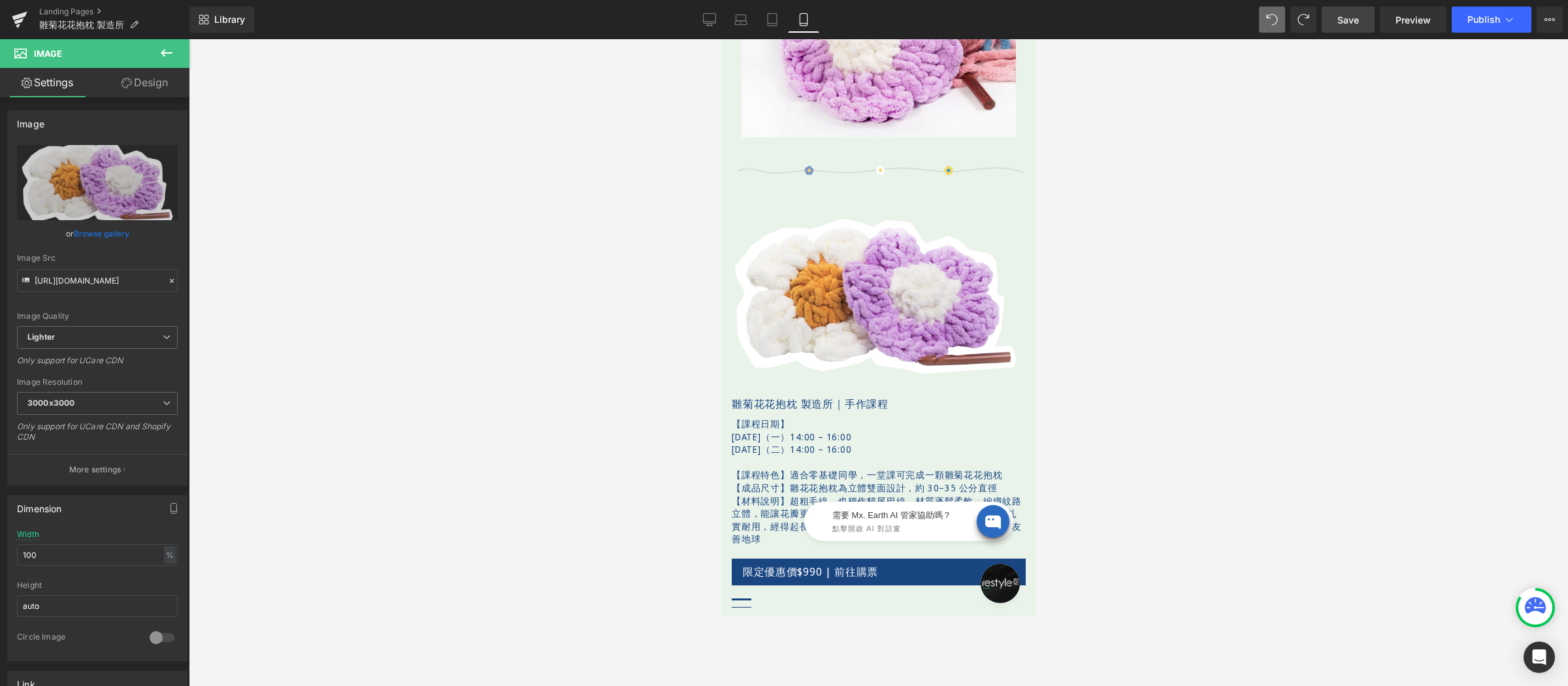
click at [1331, 22] on link "Save" at bounding box center [1347, 20] width 53 height 26
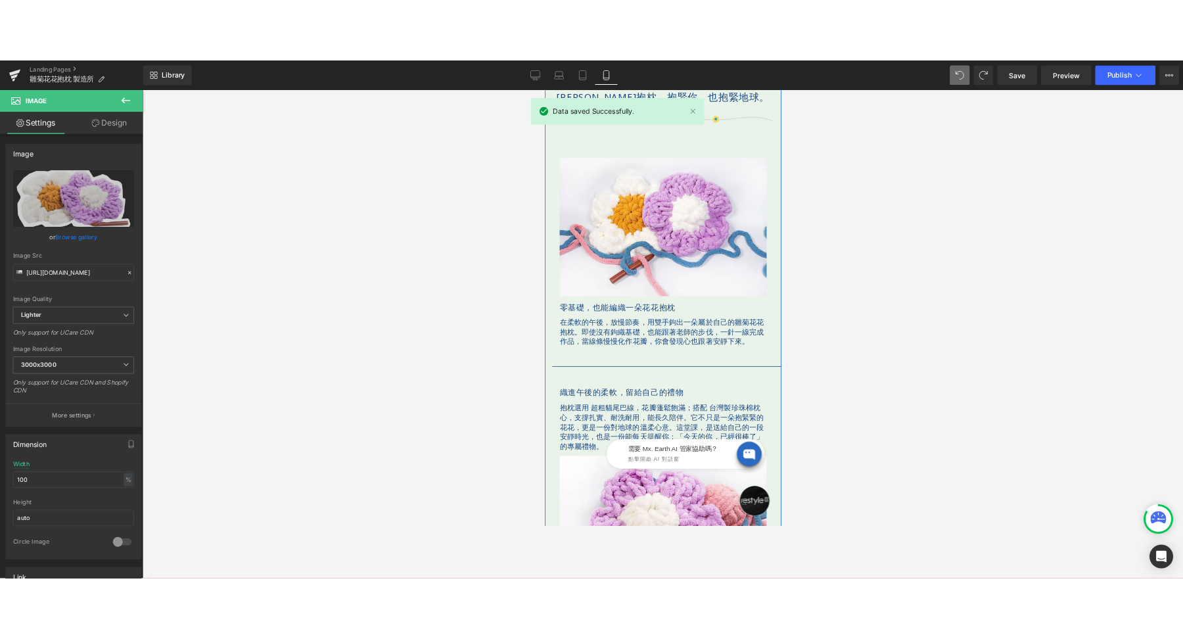
scroll to position [742, 0]
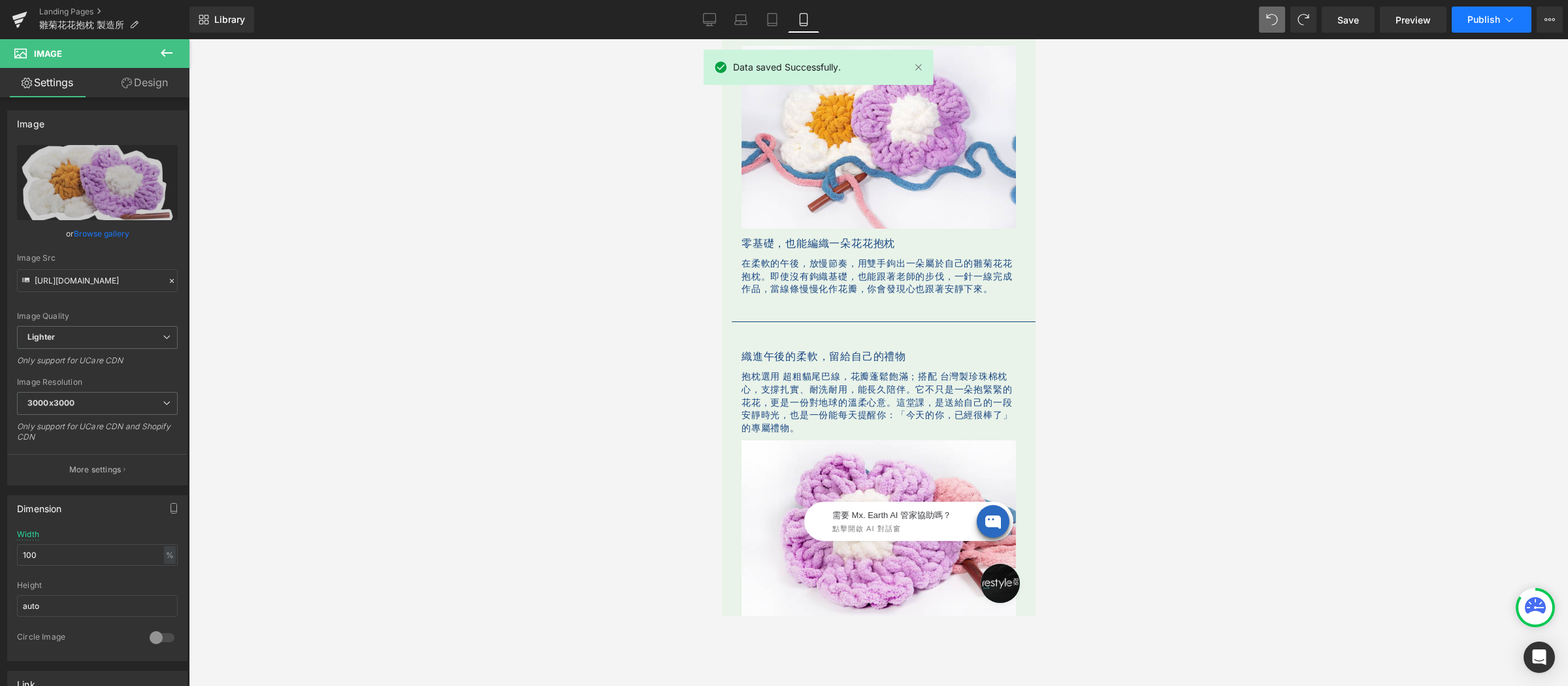
click at [1410, 15] on span "Publish" at bounding box center [1484, 19] width 33 height 11
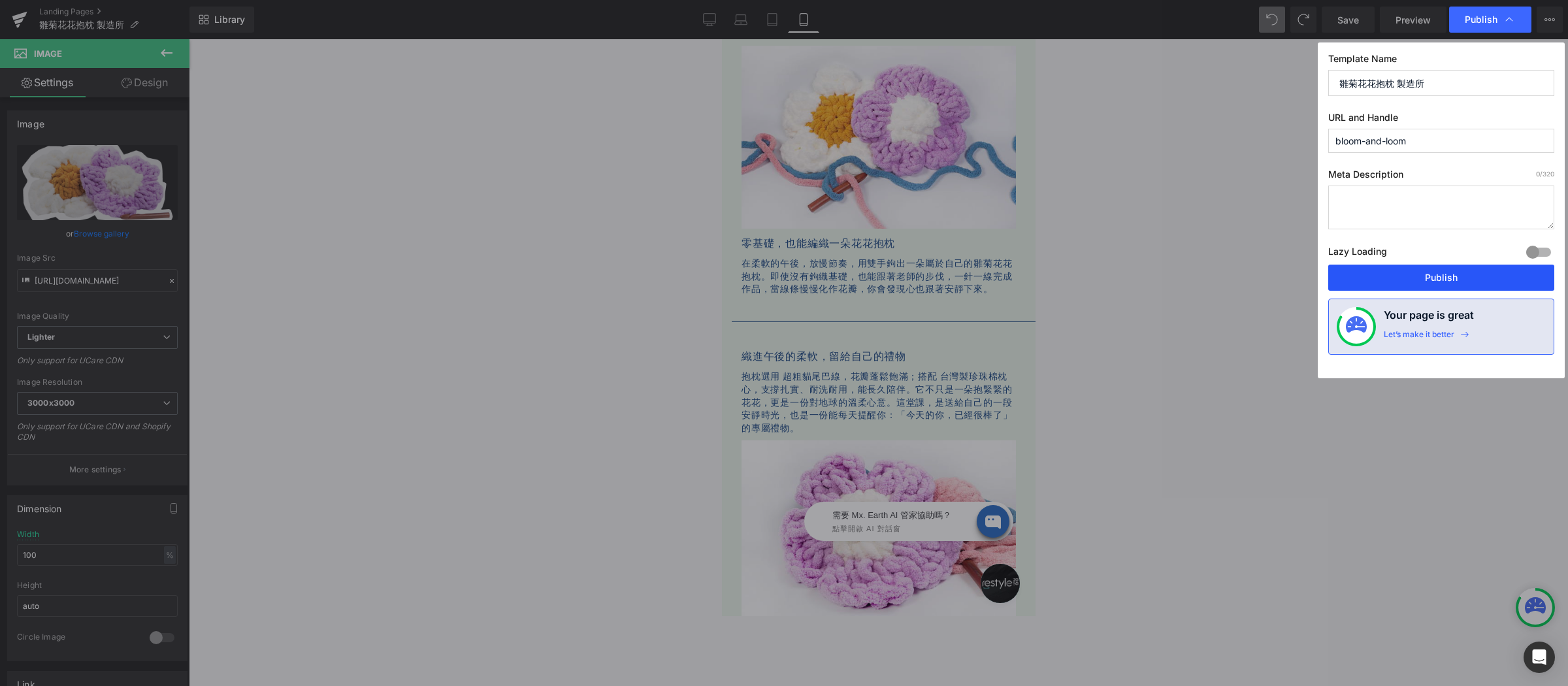
click at [1410, 270] on button "Publish" at bounding box center [1441, 277] width 226 height 26
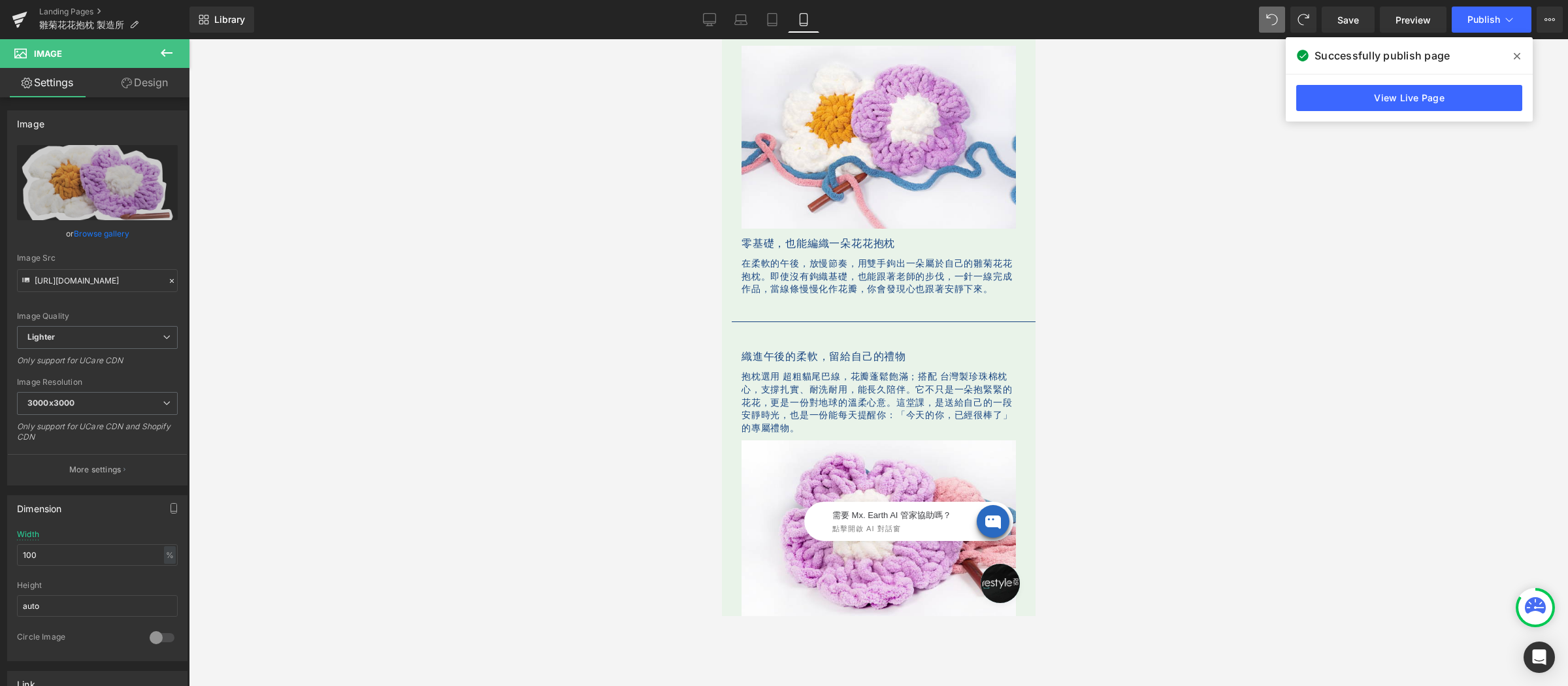
click at [1410, 55] on span at bounding box center [1516, 56] width 21 height 21
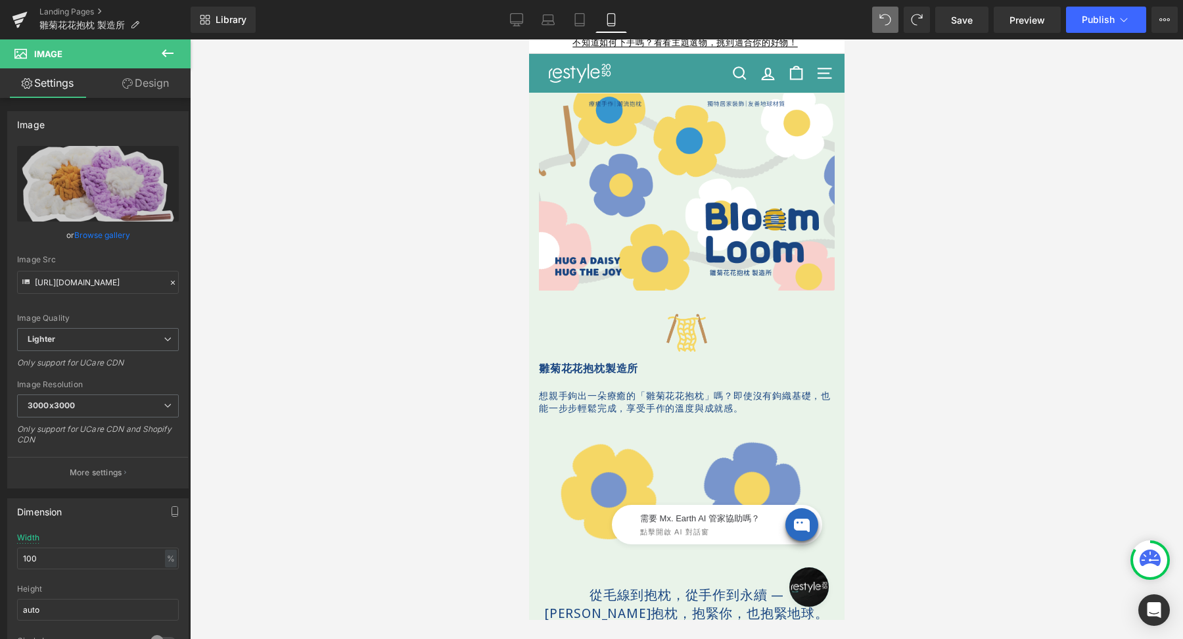
scroll to position [0, 0]
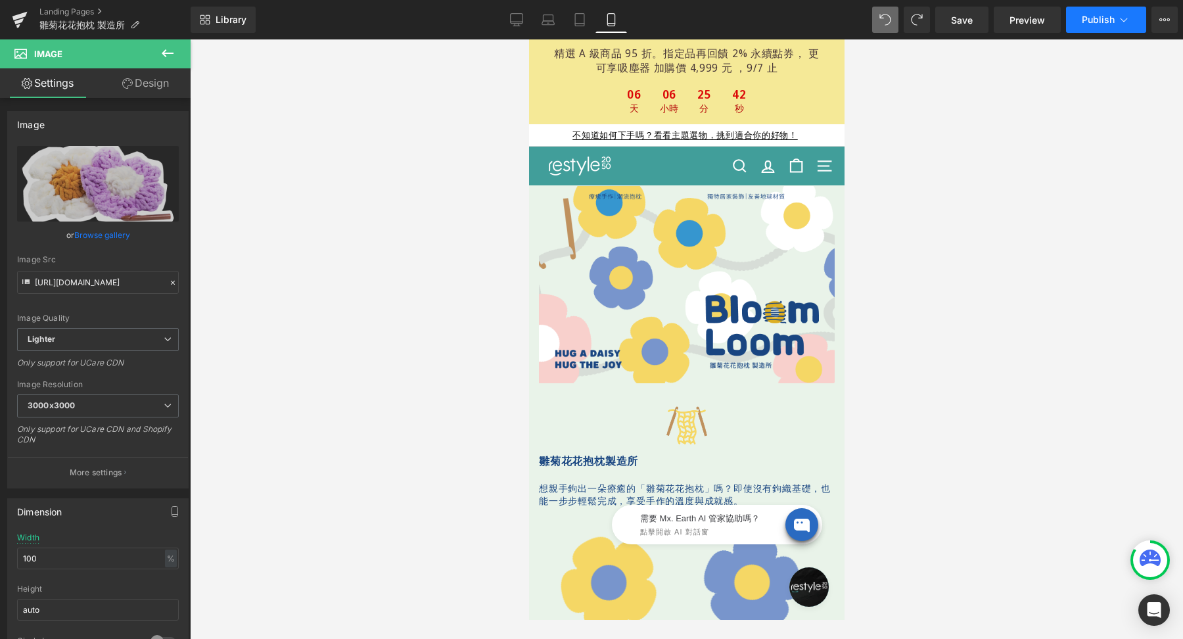
click at [1089, 24] on span "Publish" at bounding box center [1098, 19] width 33 height 11
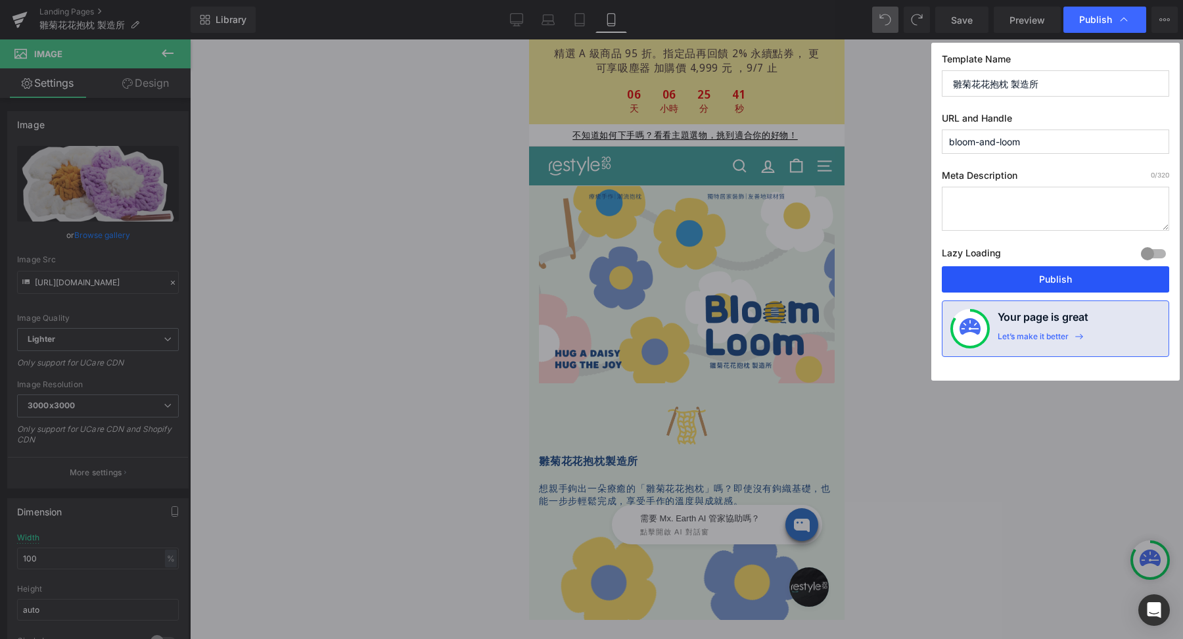
click at [1089, 270] on button "Publish" at bounding box center [1055, 279] width 227 height 26
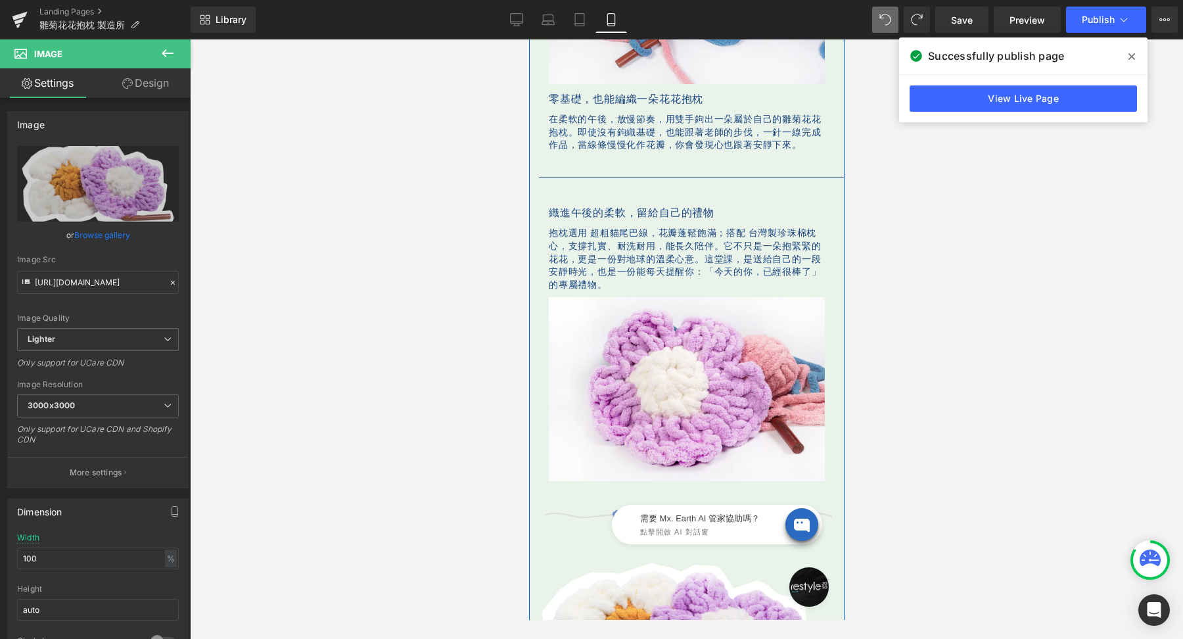
scroll to position [1236, 0]
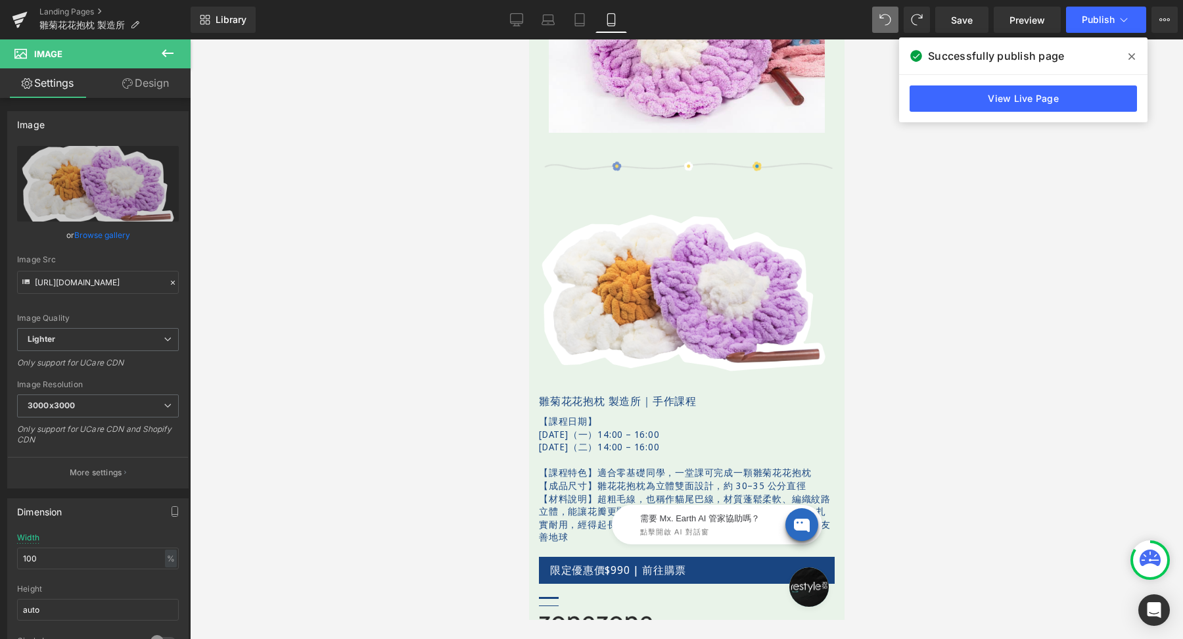
click at [1129, 57] on icon at bounding box center [1132, 56] width 7 height 11
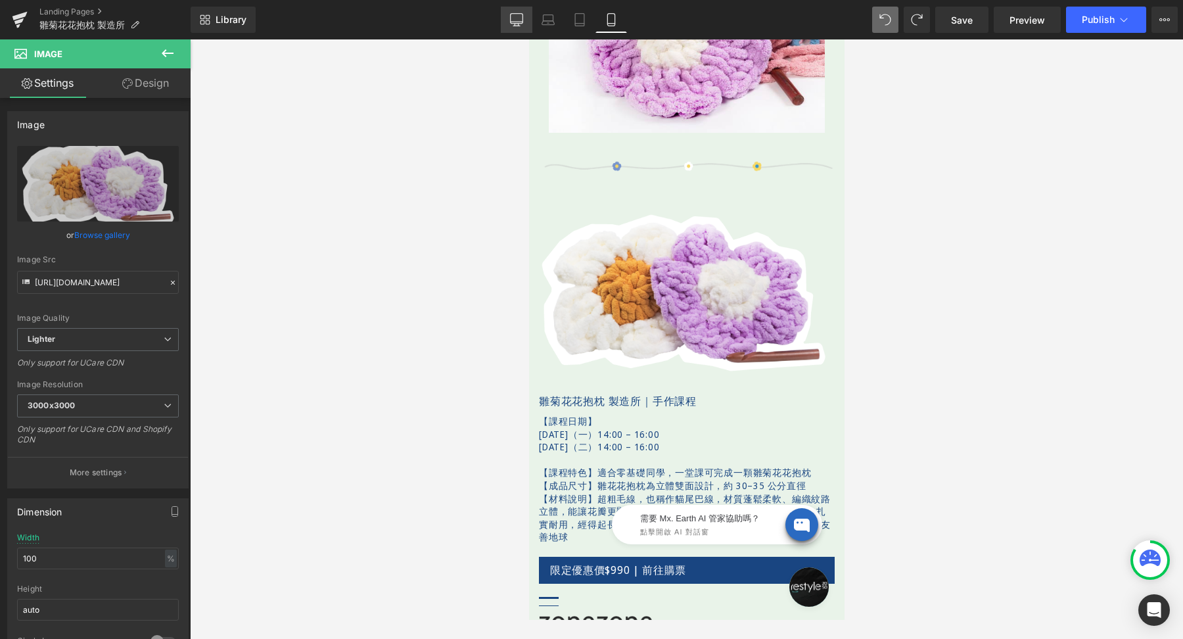
click at [514, 17] on icon at bounding box center [516, 19] width 13 height 13
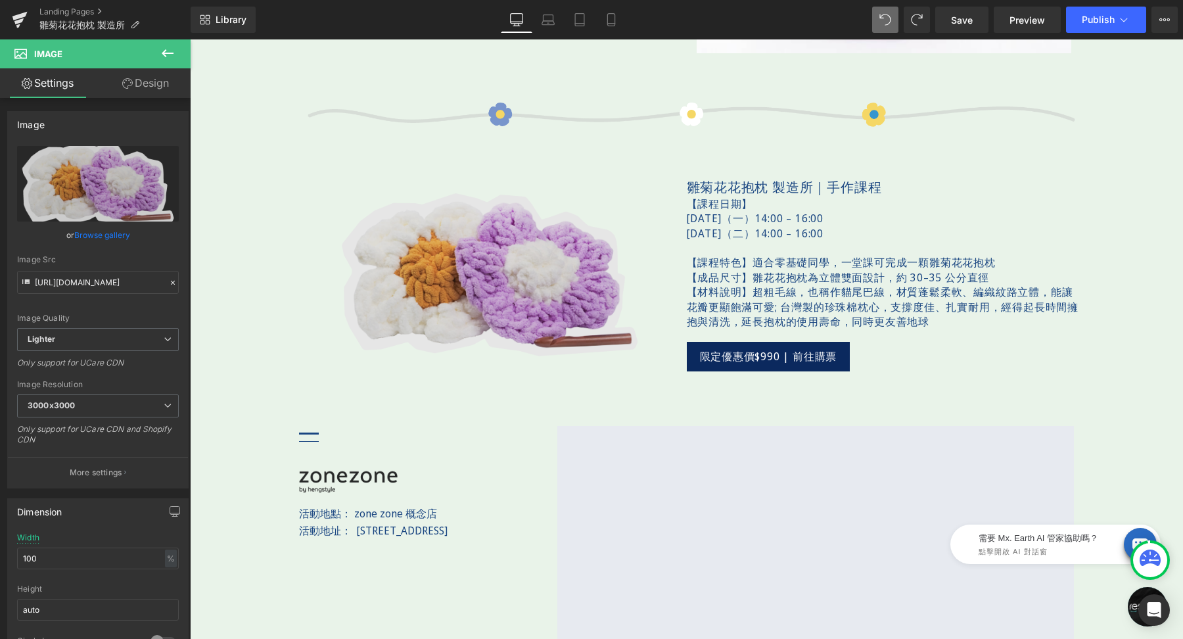
scroll to position [1421, 0]
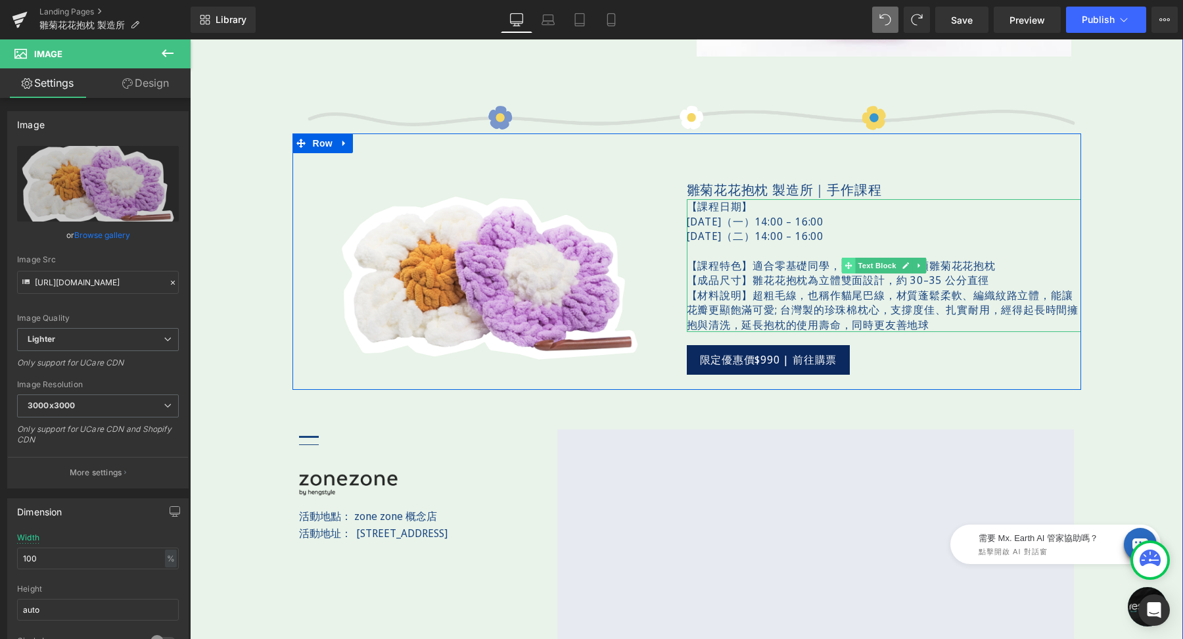
click at [842, 264] on span at bounding box center [849, 266] width 14 height 16
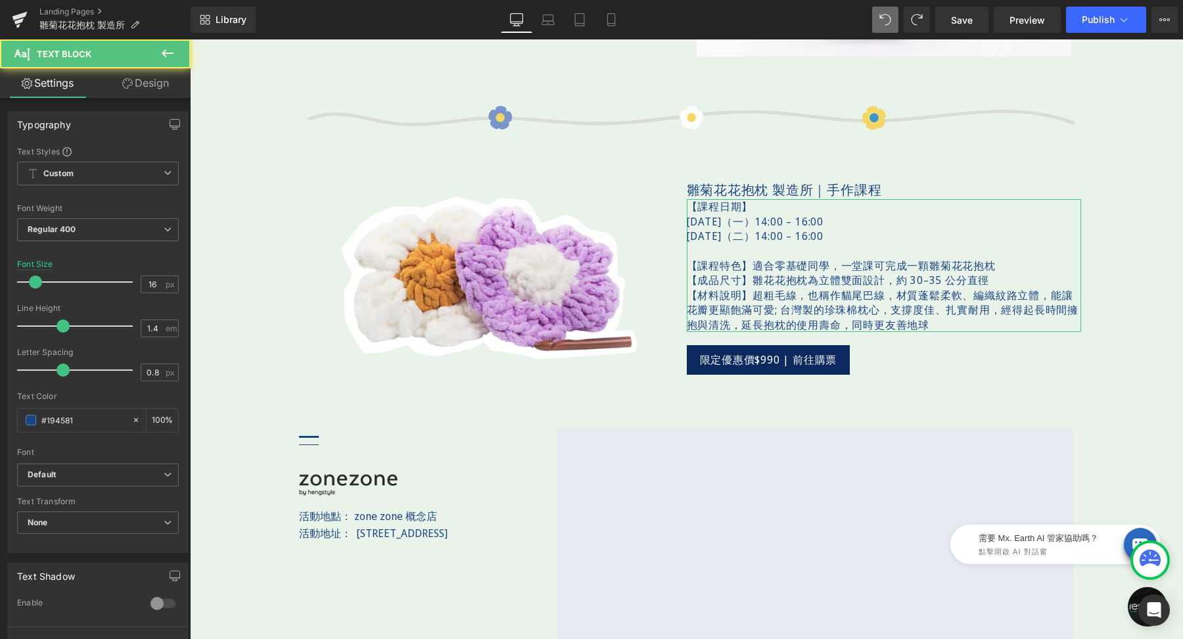
click at [137, 91] on link "Design" at bounding box center [145, 83] width 95 height 30
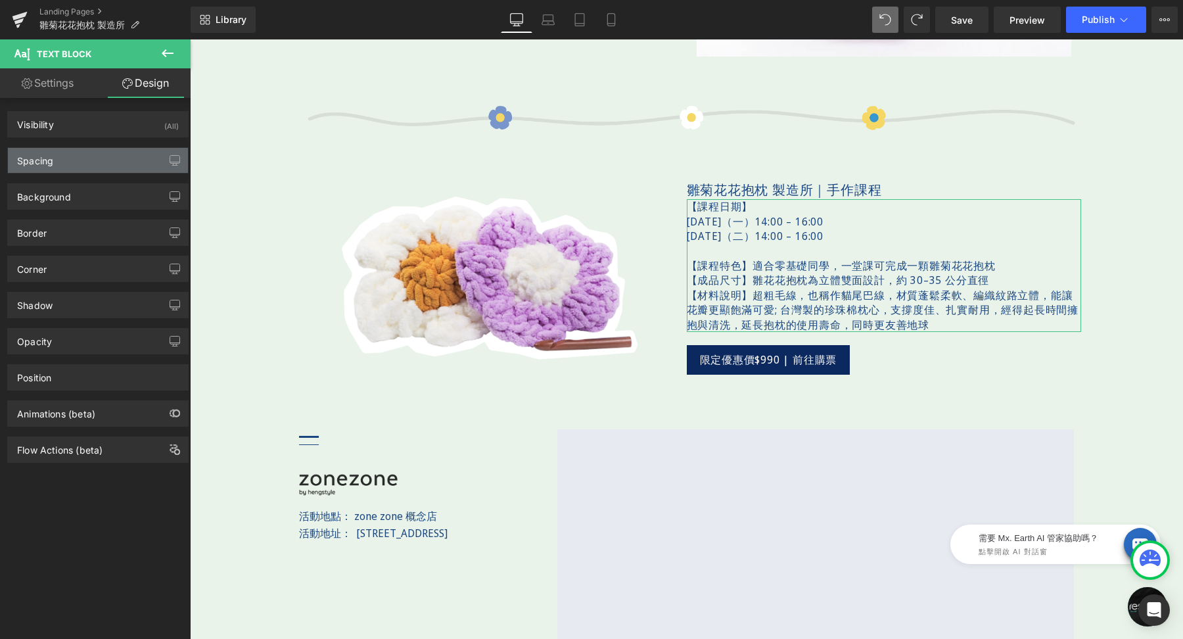
click at [95, 150] on div "Spacing" at bounding box center [98, 160] width 180 height 25
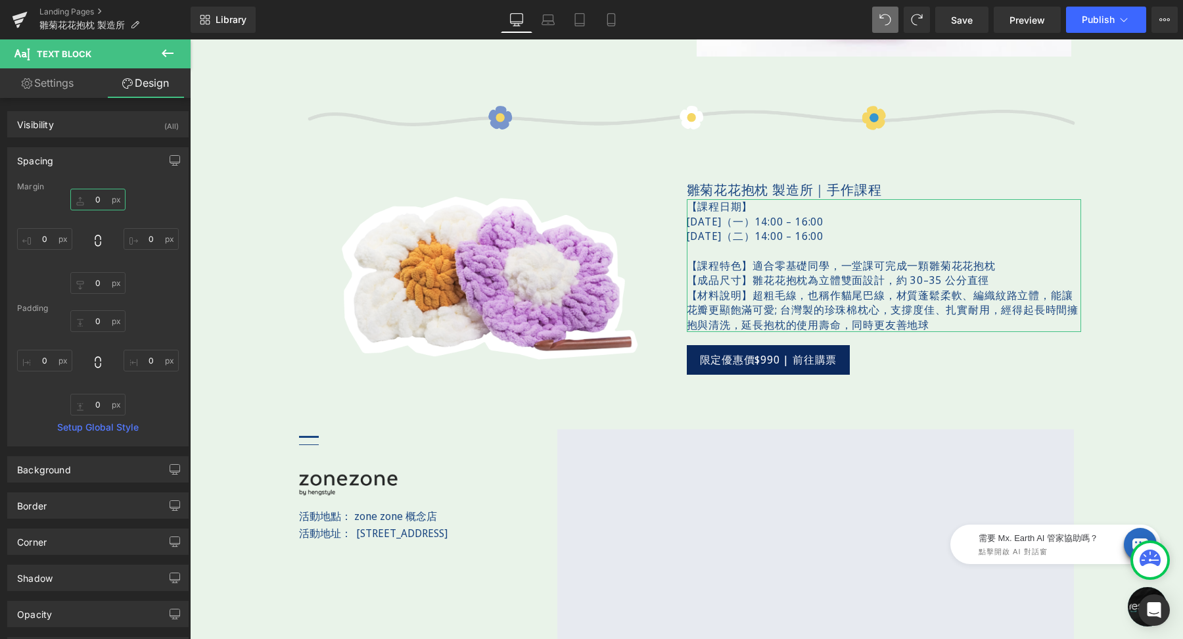
click at [105, 201] on input "0" at bounding box center [97, 200] width 55 height 22
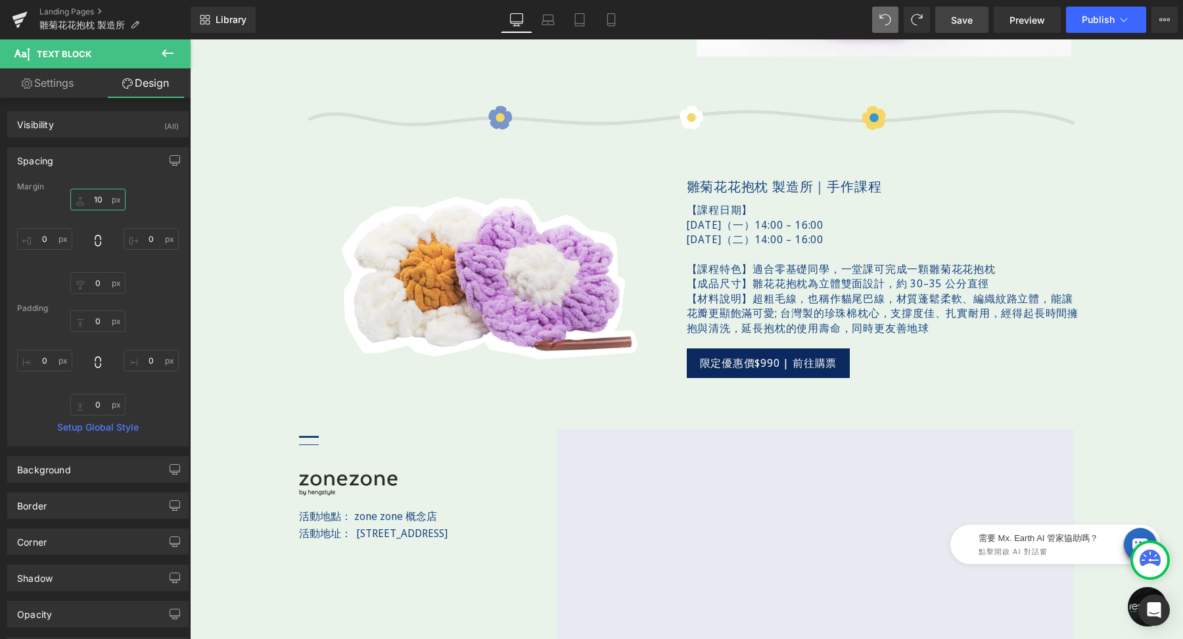
type input "10"
click at [961, 24] on span "Save" at bounding box center [962, 20] width 22 height 14
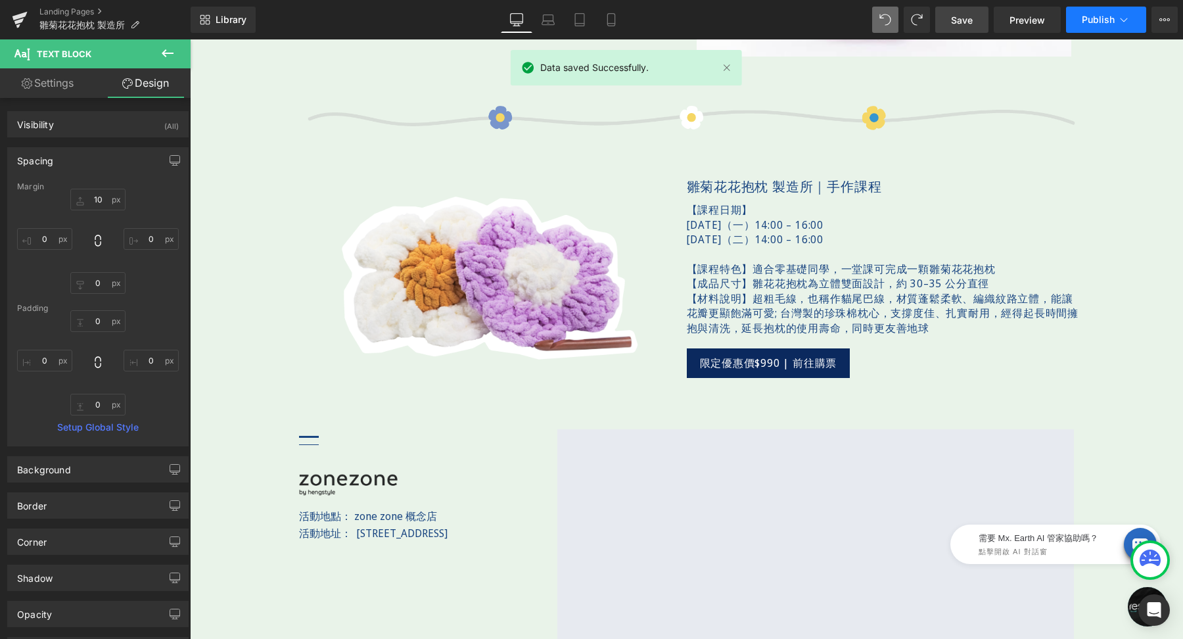
click at [1114, 16] on span "Publish" at bounding box center [1098, 19] width 33 height 11
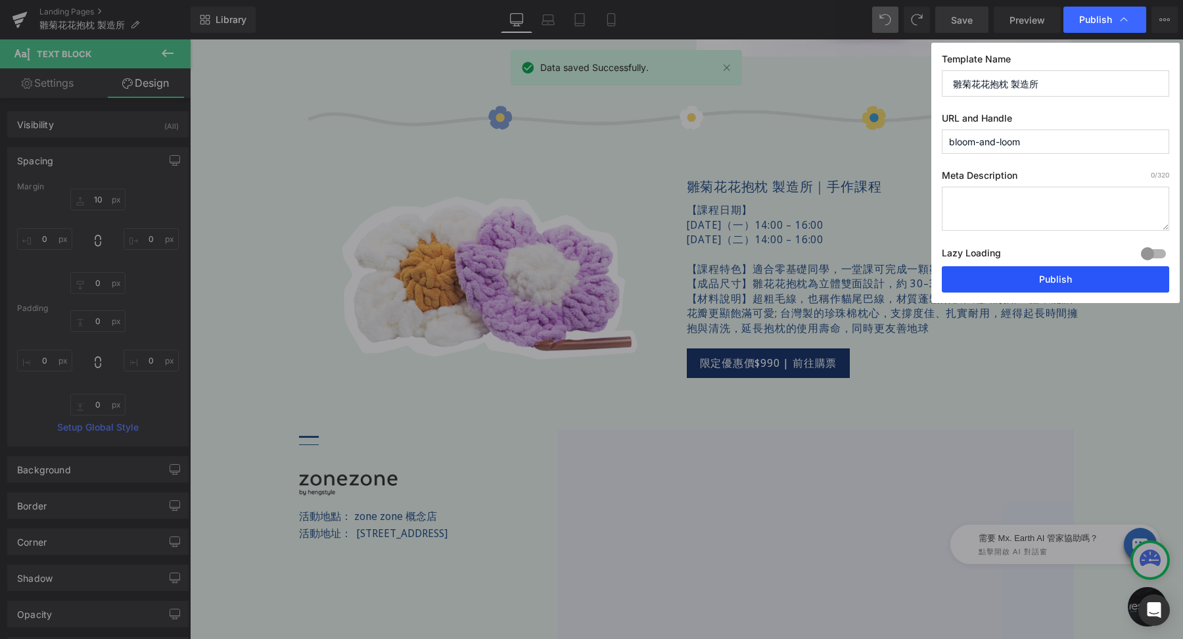
click at [1028, 270] on button "Publish" at bounding box center [1055, 279] width 227 height 26
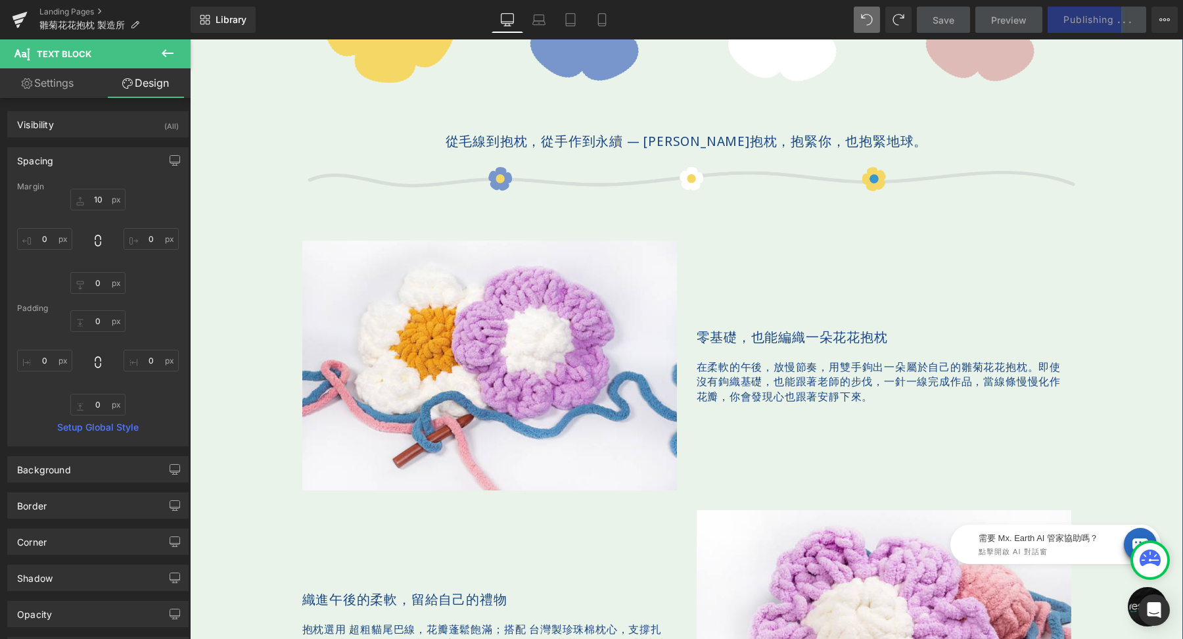
scroll to position [895, 0]
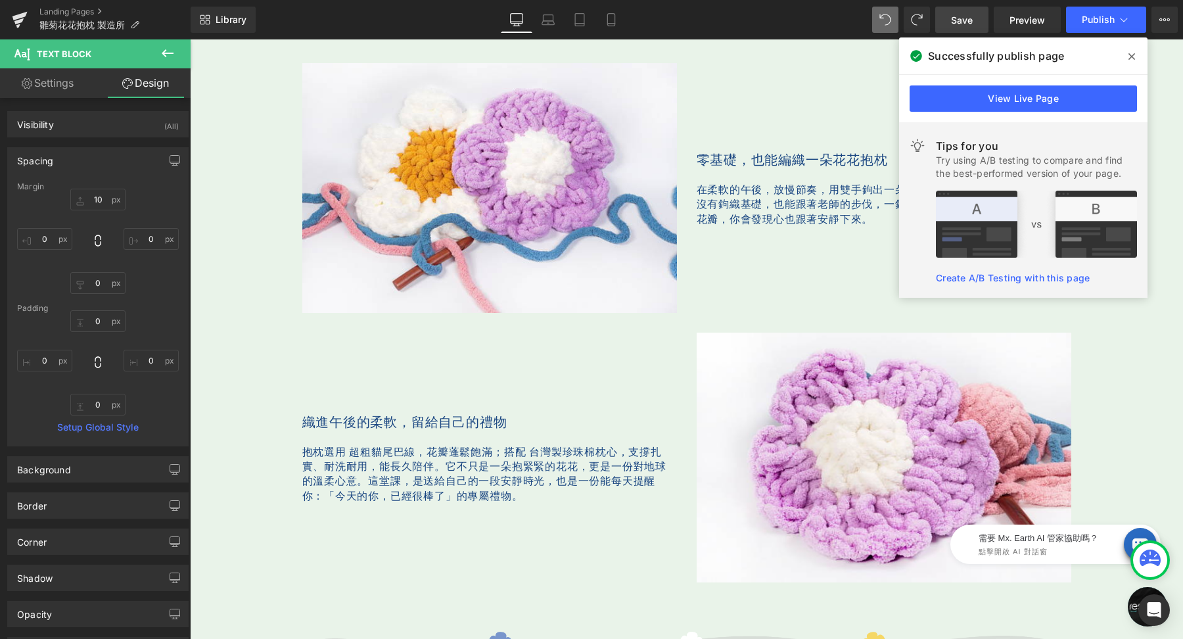
click at [1134, 53] on icon at bounding box center [1132, 56] width 7 height 11
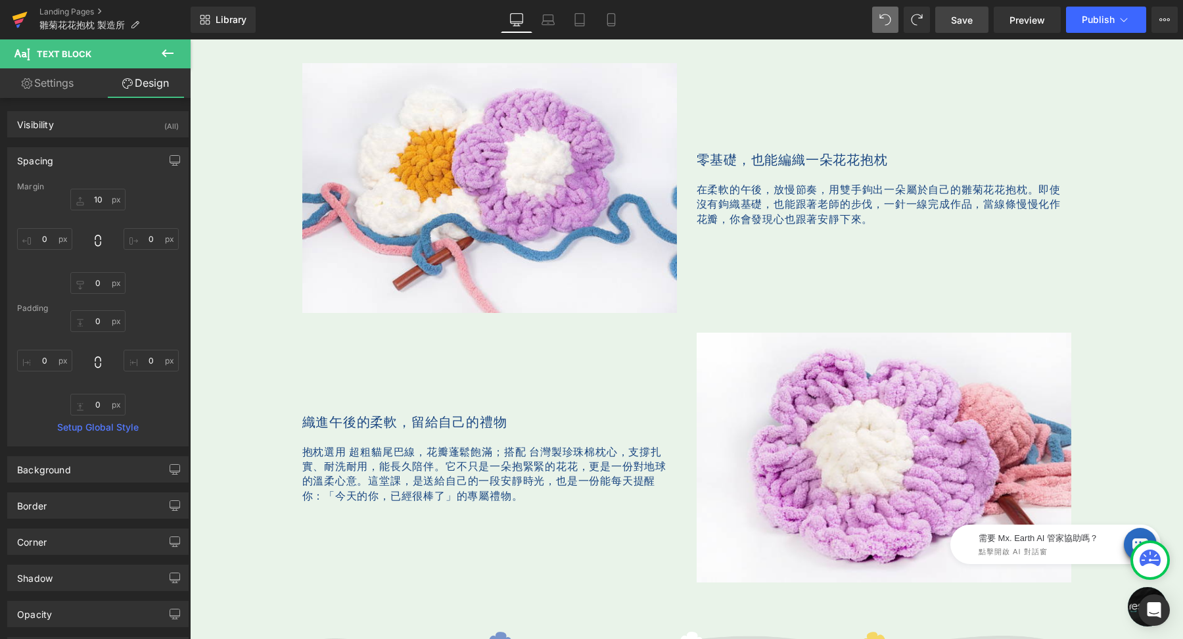
click at [16, 17] on icon at bounding box center [19, 16] width 15 height 9
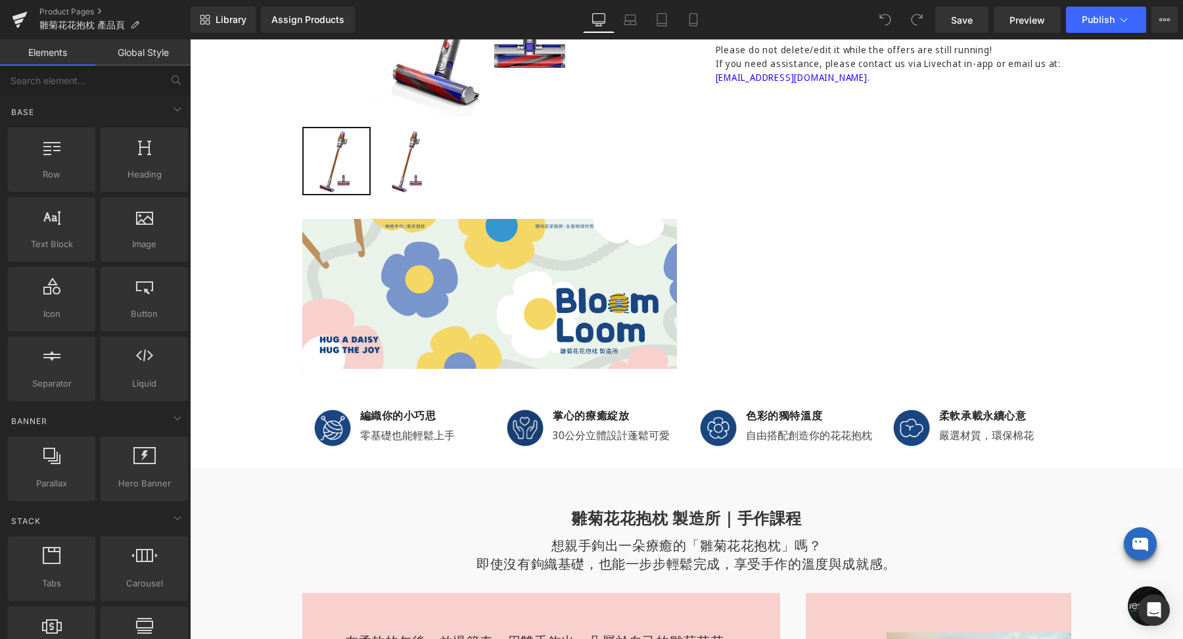
scroll to position [634, 0]
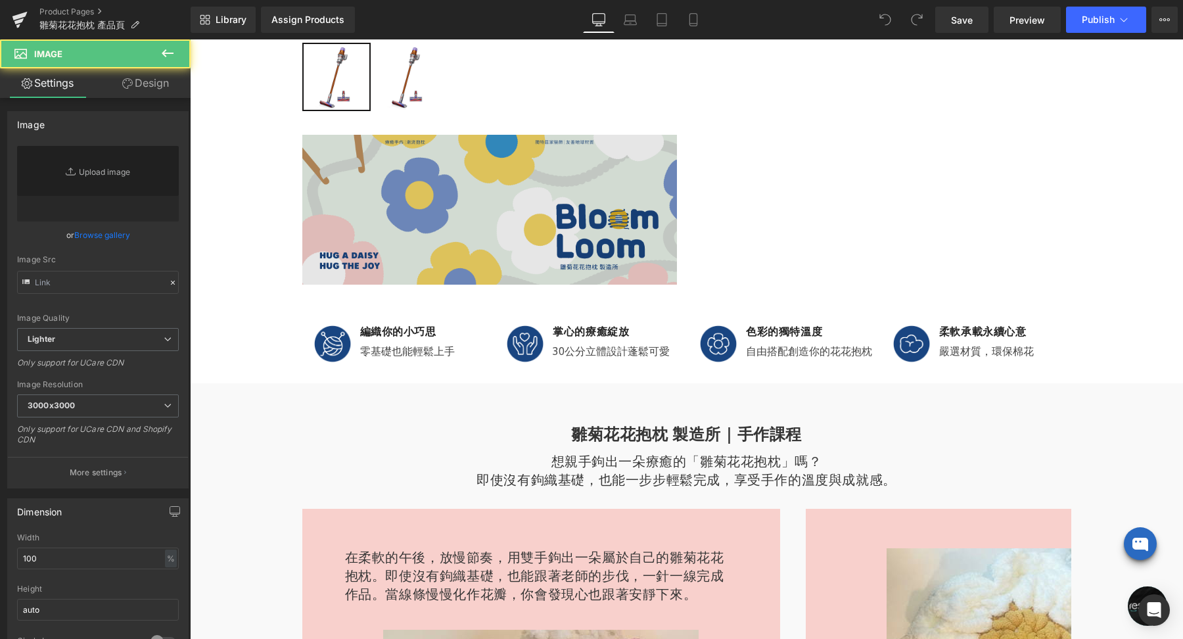
type input "https://ucarecdn.com/d3703c05-0888-430f-a65b-1b555f28b737/-/format/auto/-/previ…"
click at [485, 222] on img at bounding box center [489, 210] width 375 height 150
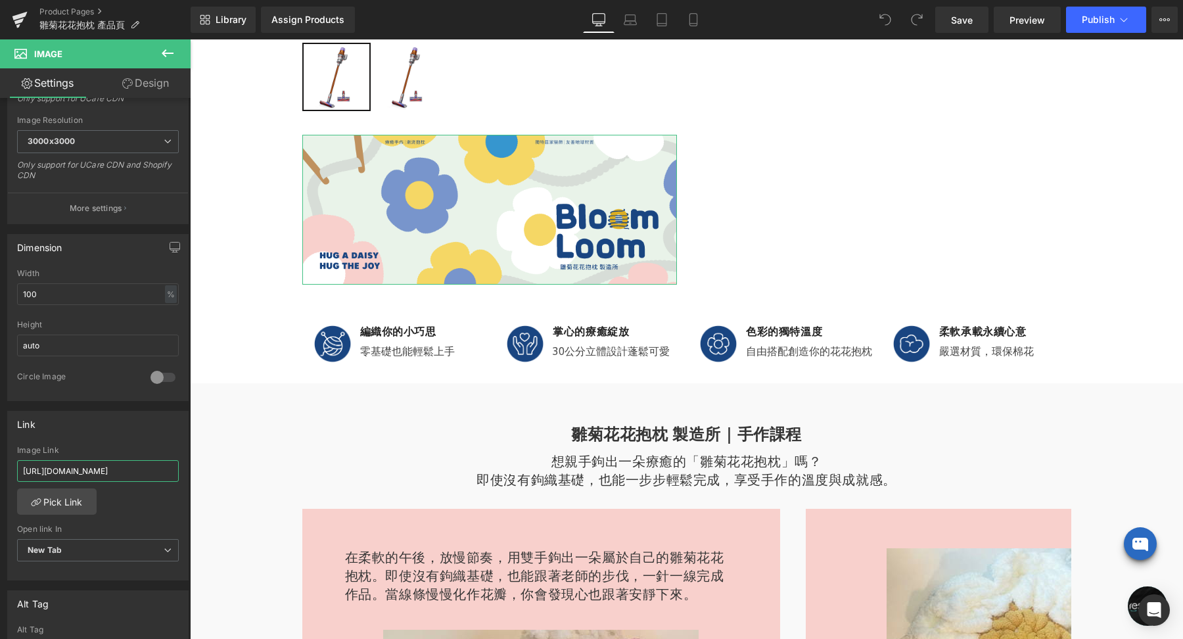
scroll to position [0, 60]
drag, startPoint x: 356, startPoint y: 506, endPoint x: 215, endPoint y: 466, distance: 146.9
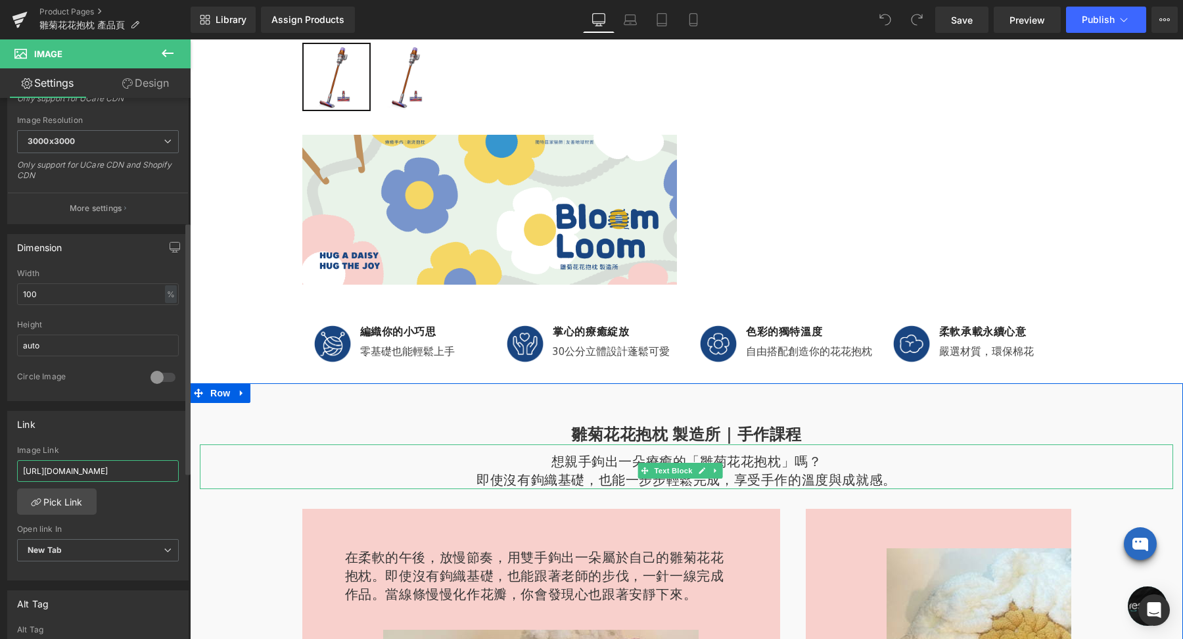
click at [132, 460] on input "[URL][DOMAIN_NAME]" at bounding box center [98, 471] width 162 height 22
click at [122, 465] on input "[URL][DOMAIN_NAME]" at bounding box center [98, 471] width 162 height 22
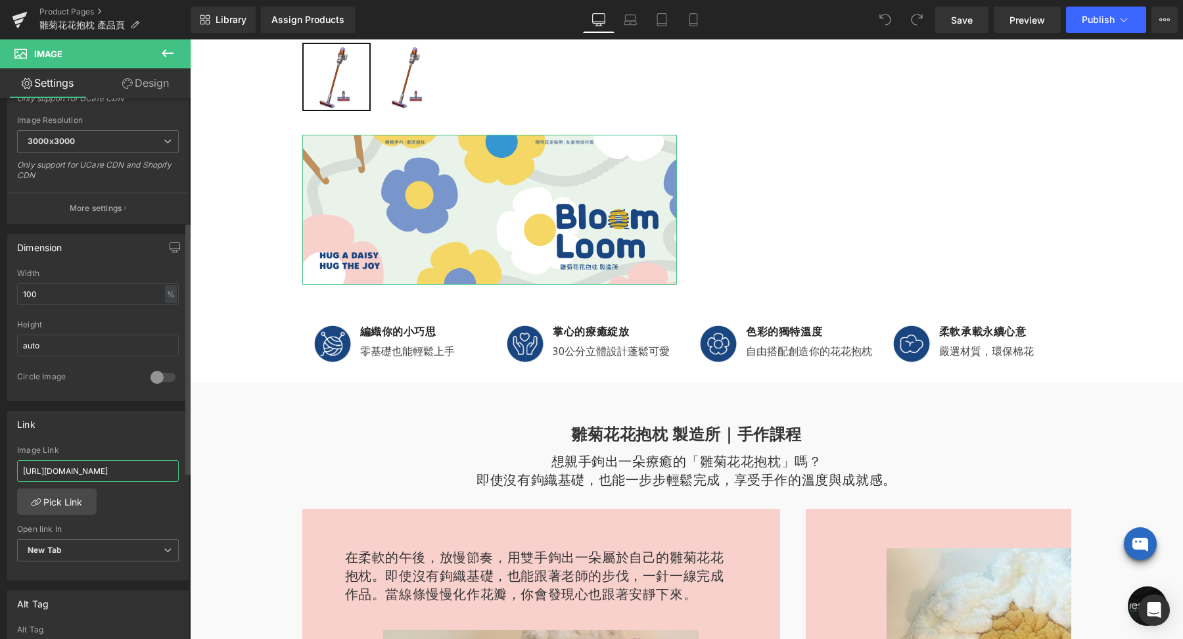
scroll to position [0, 57]
type input "[URL][DOMAIN_NAME]"
click at [136, 446] on div "Image Link" at bounding box center [98, 450] width 162 height 9
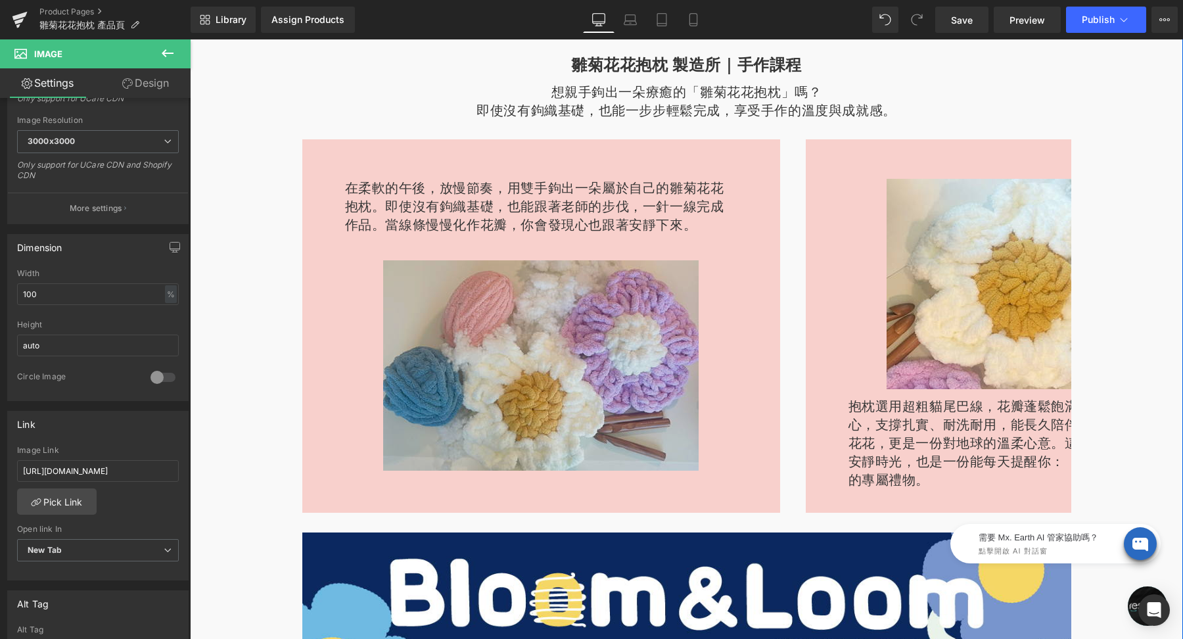
scroll to position [1268, 0]
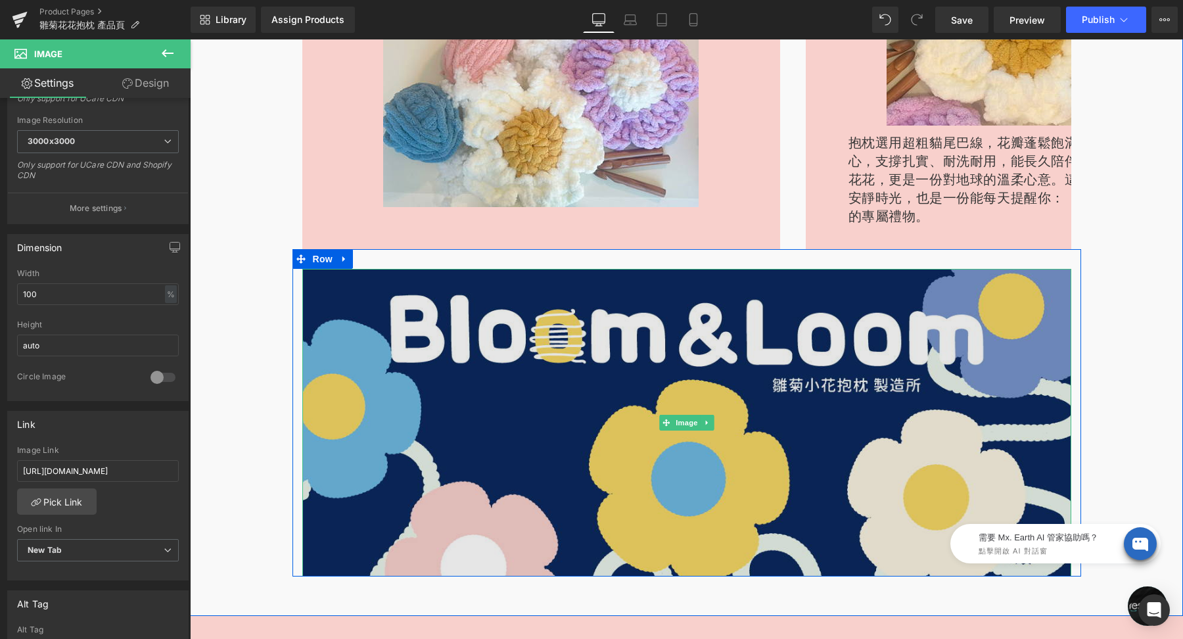
click at [597, 374] on img at bounding box center [686, 423] width 769 height 308
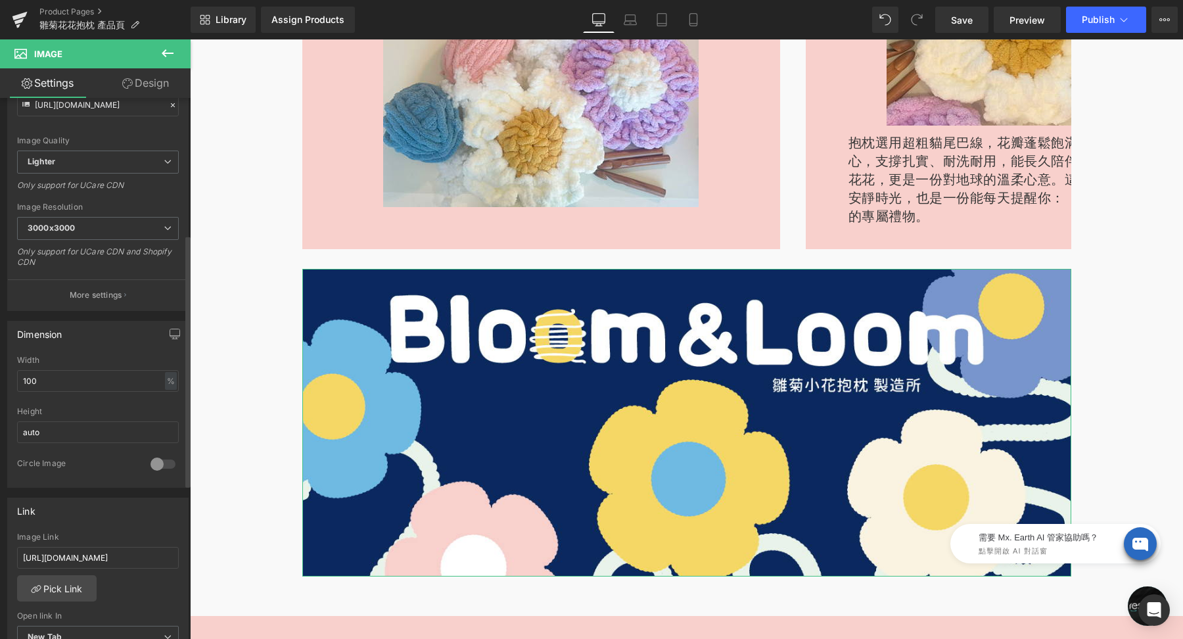
scroll to position [376, 0]
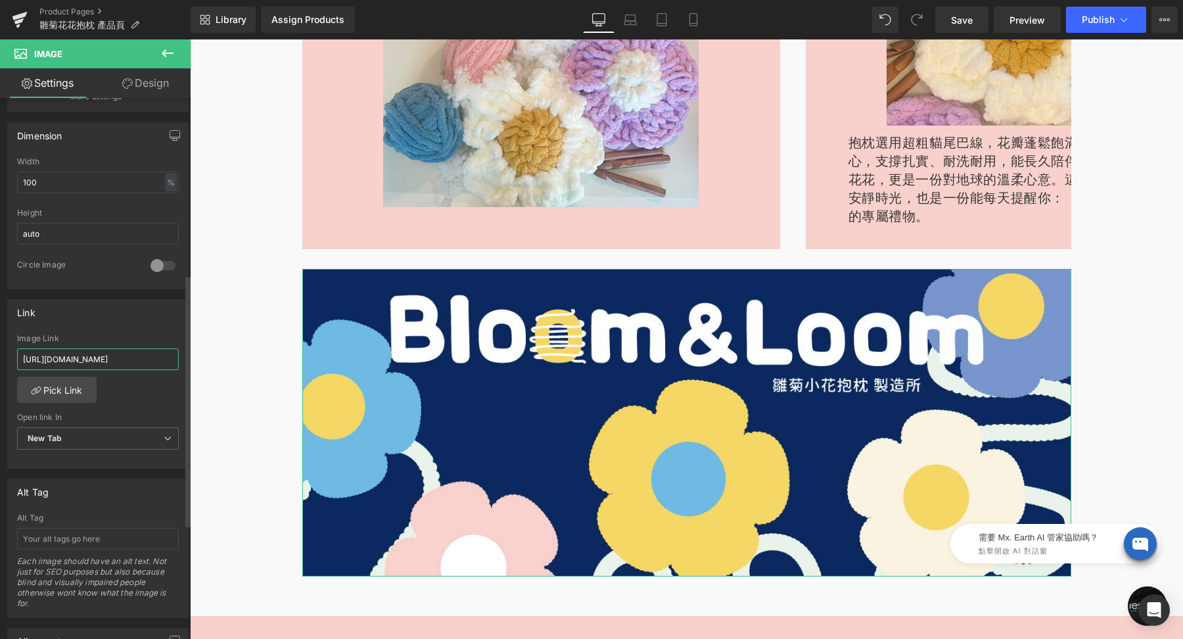
click at [126, 362] on input "[URL][DOMAIN_NAME]" at bounding box center [98, 359] width 162 height 22
type input "[URL][DOMAIN_NAME]"
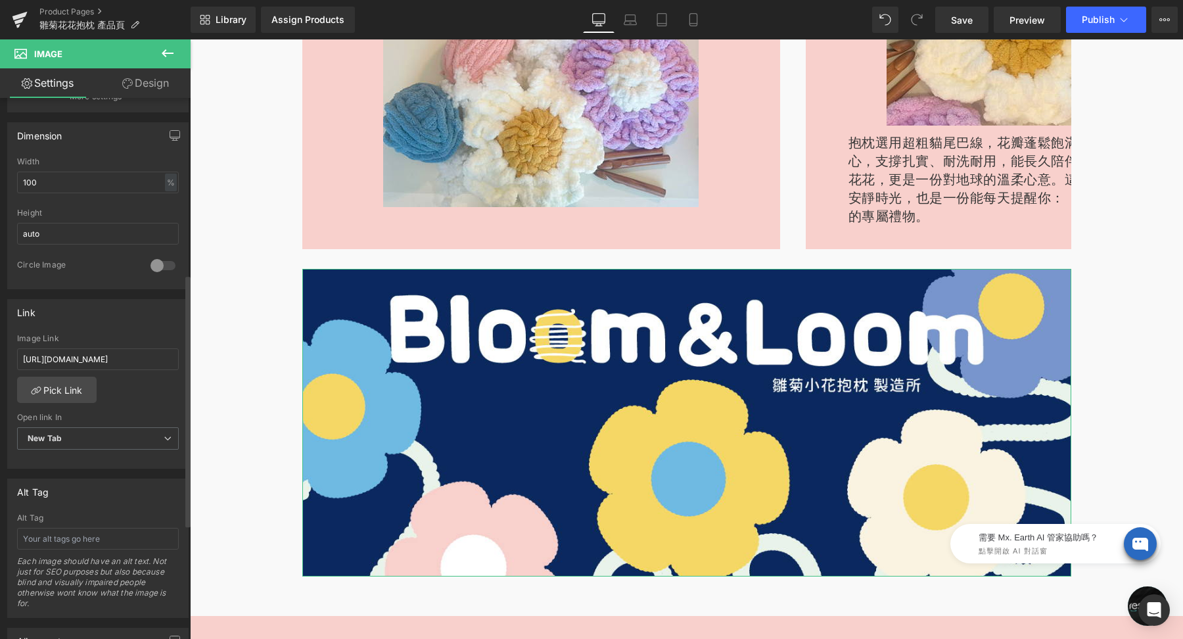
scroll to position [0, 0]
click at [145, 325] on div "Link https://www.restyle2050.com/pages/bloom-and-loom Image Link https://www.re…" at bounding box center [97, 384] width 181 height 170
click at [963, 26] on span "Save" at bounding box center [962, 20] width 22 height 14
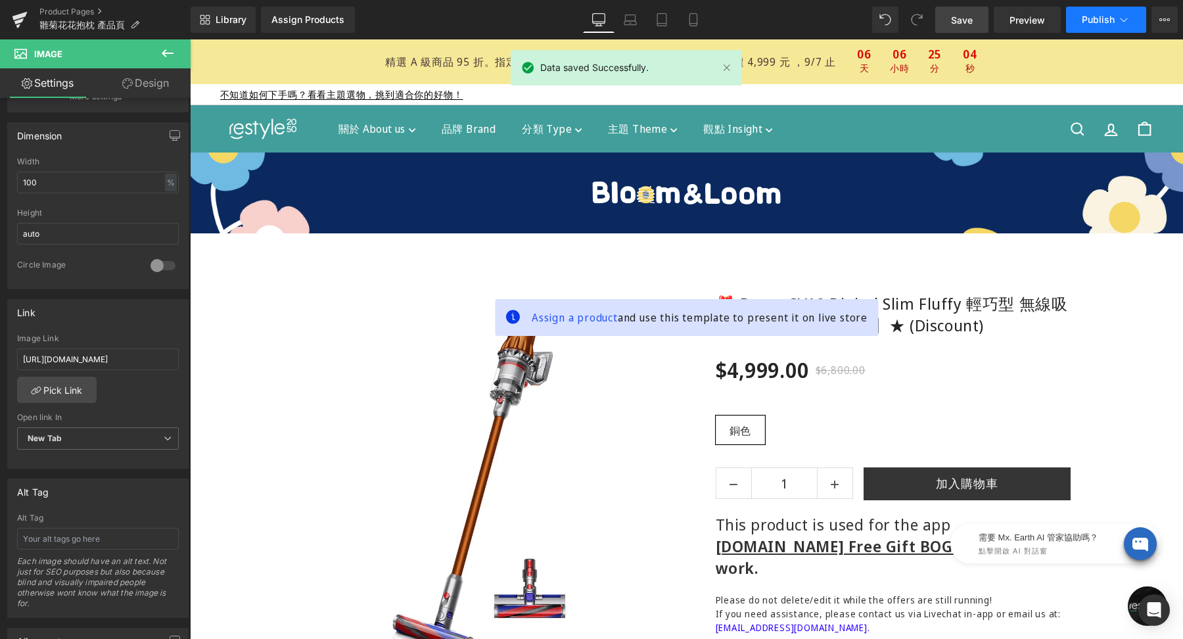
click at [1097, 18] on span "Publish" at bounding box center [1098, 19] width 33 height 11
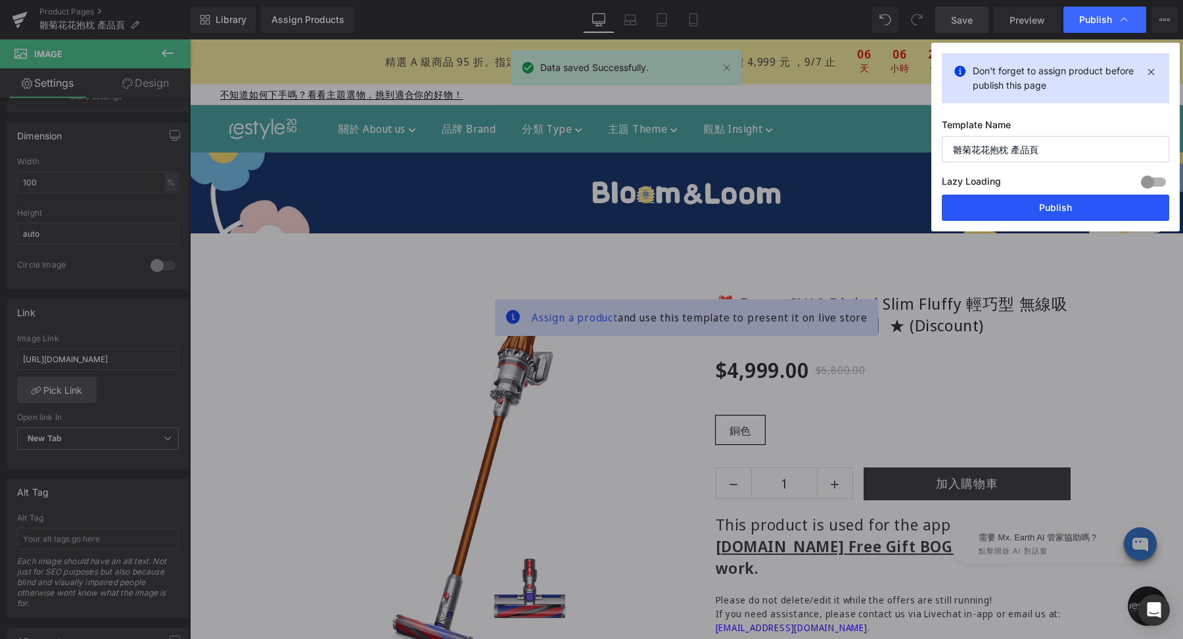
click at [1044, 204] on button "Publish" at bounding box center [1055, 208] width 227 height 26
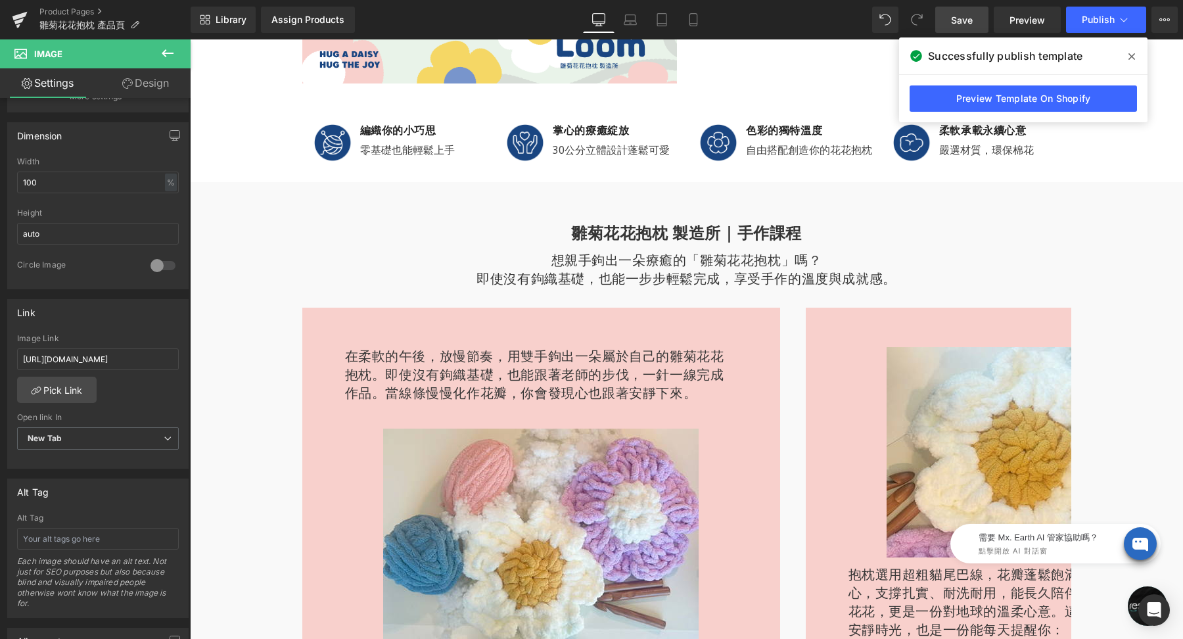
scroll to position [1269, 0]
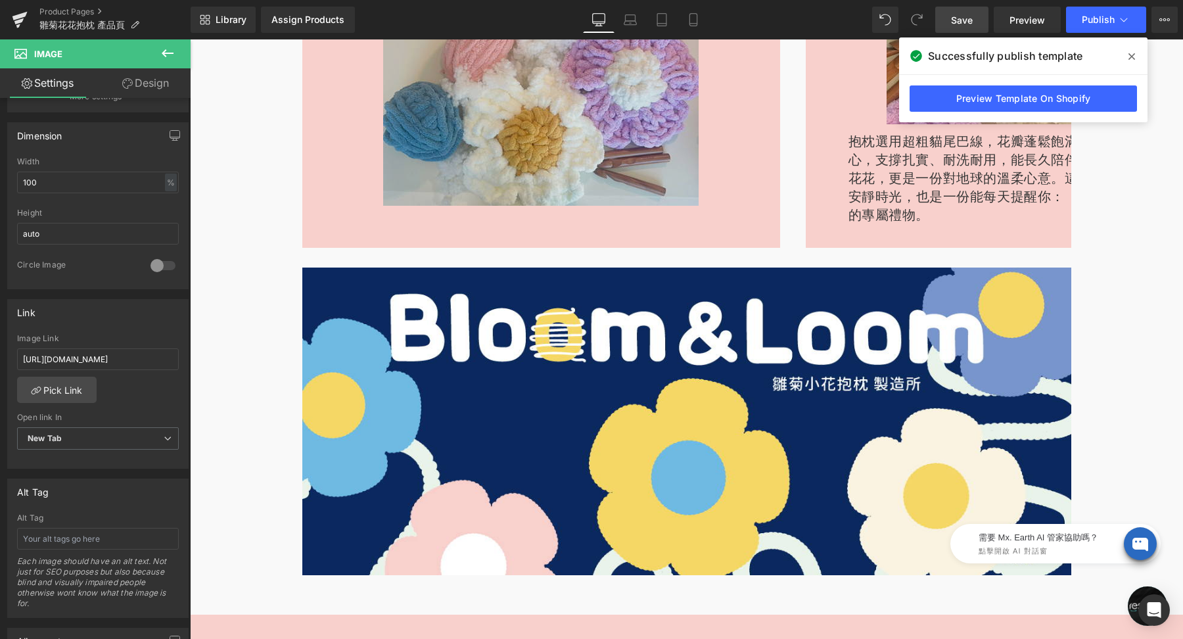
click at [486, 141] on img at bounding box center [541, 100] width 316 height 210
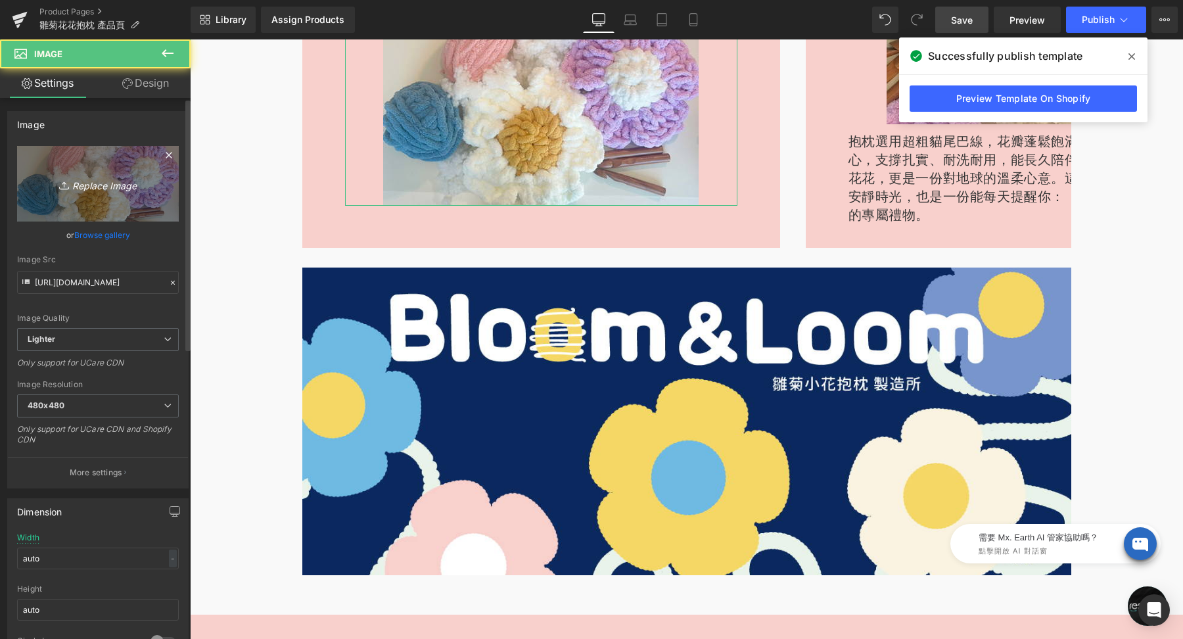
click at [131, 180] on icon "Replace Image" at bounding box center [97, 184] width 105 height 16
type input "C:\fakepath\bloomandloom-600x400-04.jpg"
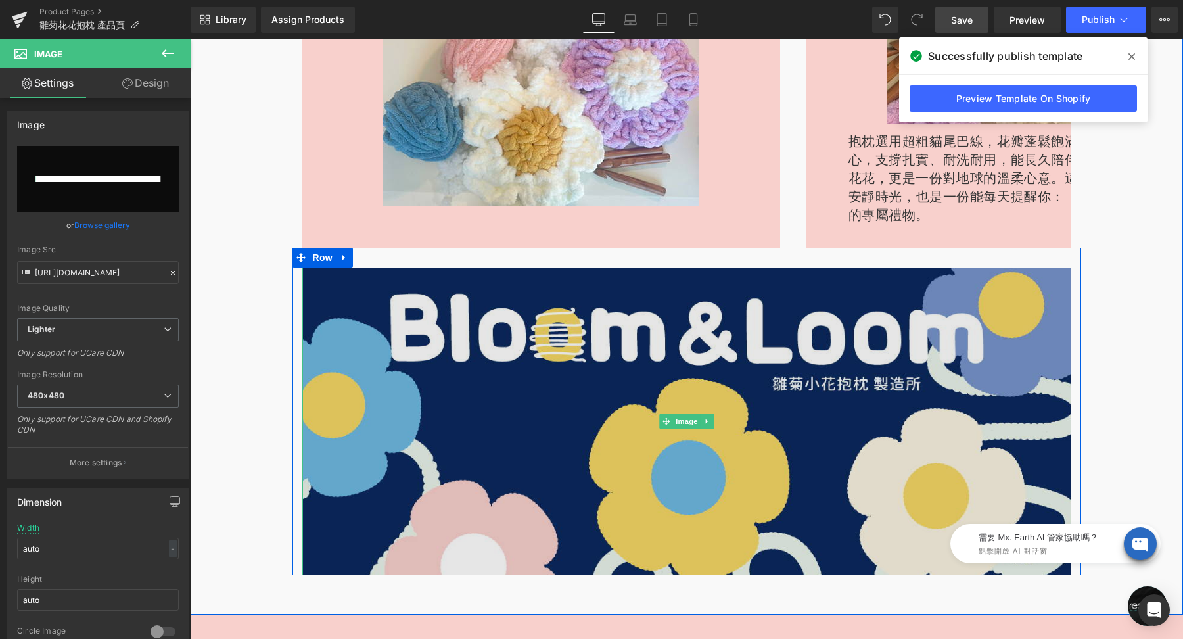
scroll to position [1005, 0]
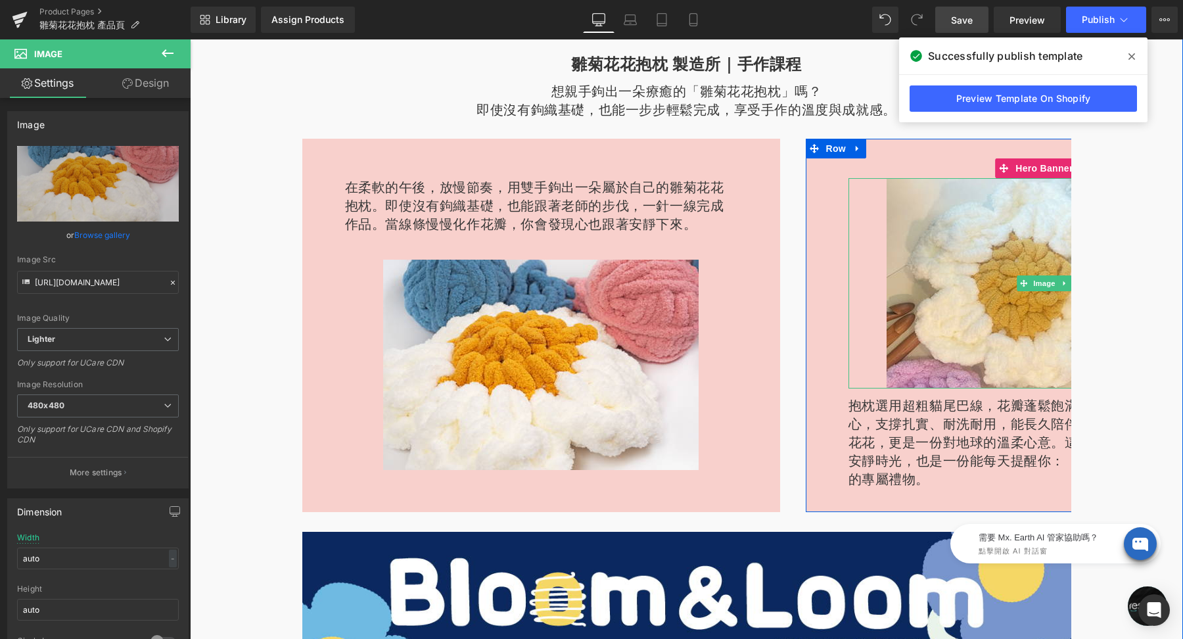
type input "https://ucarecdn.com/65f66665-27be-4fb6-aea5-348a5975d978/-/format/auto/-/previ…"
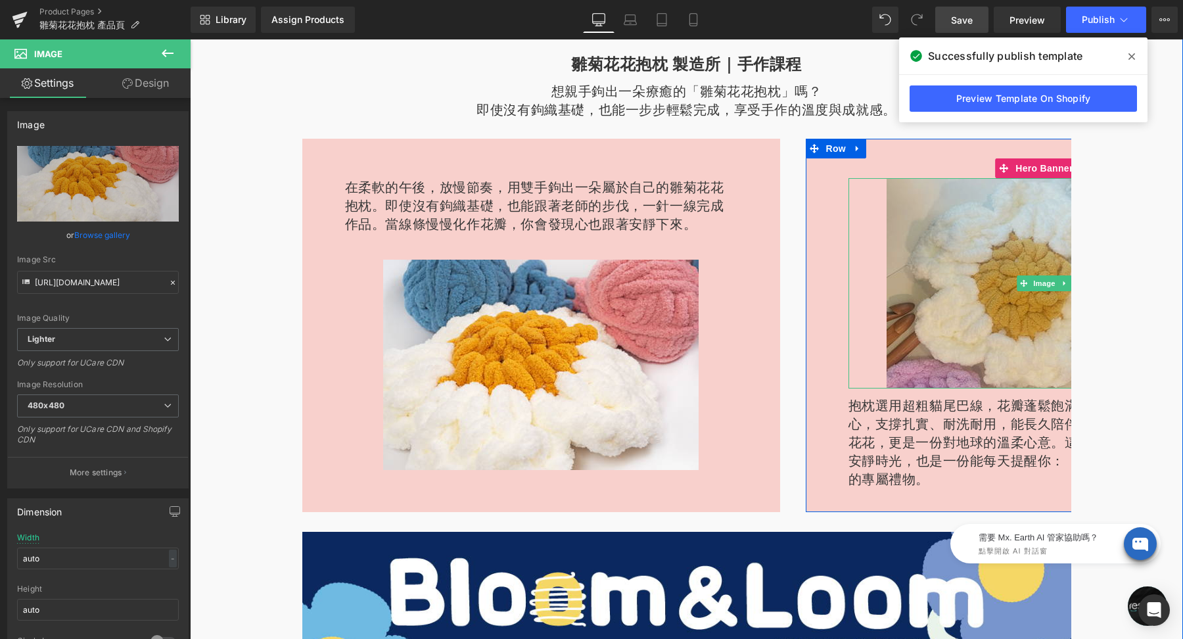
click at [973, 232] on img at bounding box center [1045, 283] width 316 height 210
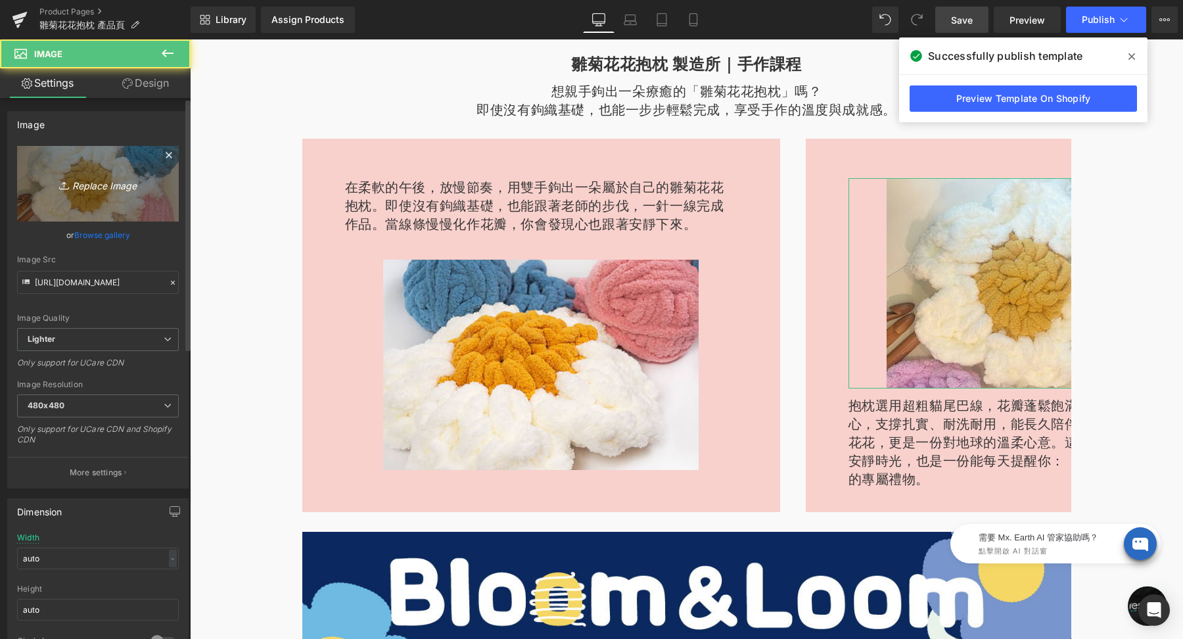
click at [118, 178] on icon "Replace Image" at bounding box center [97, 184] width 105 height 16
type input "C:\fakepath\bloomandloom-600x400-03.jpg"
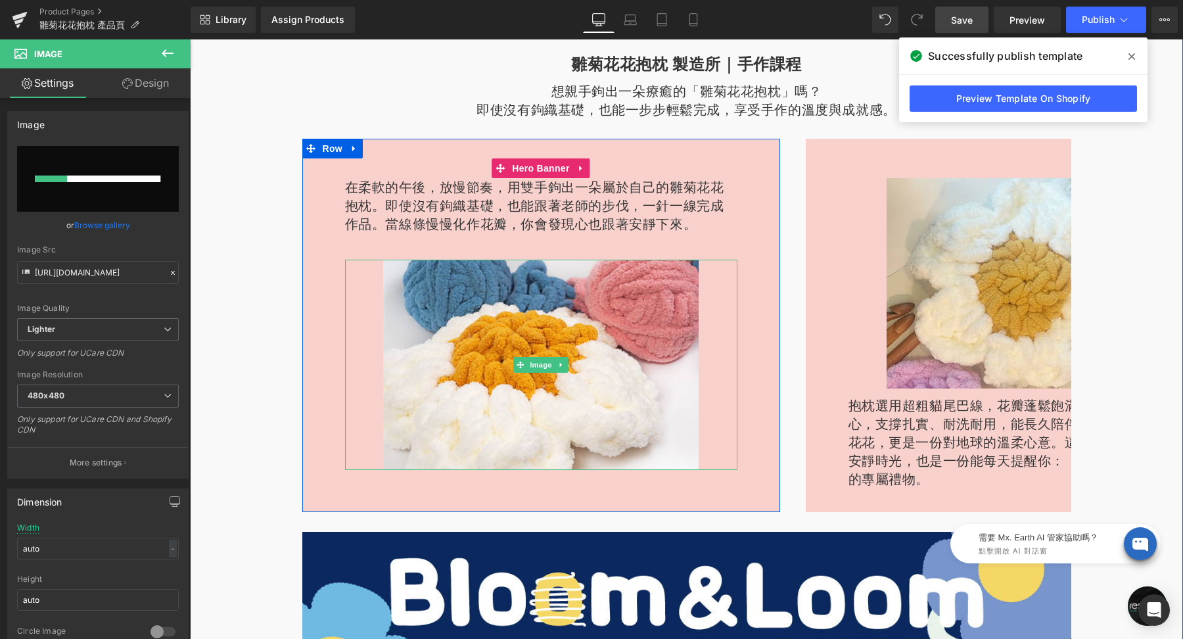
scroll to position [994, 0]
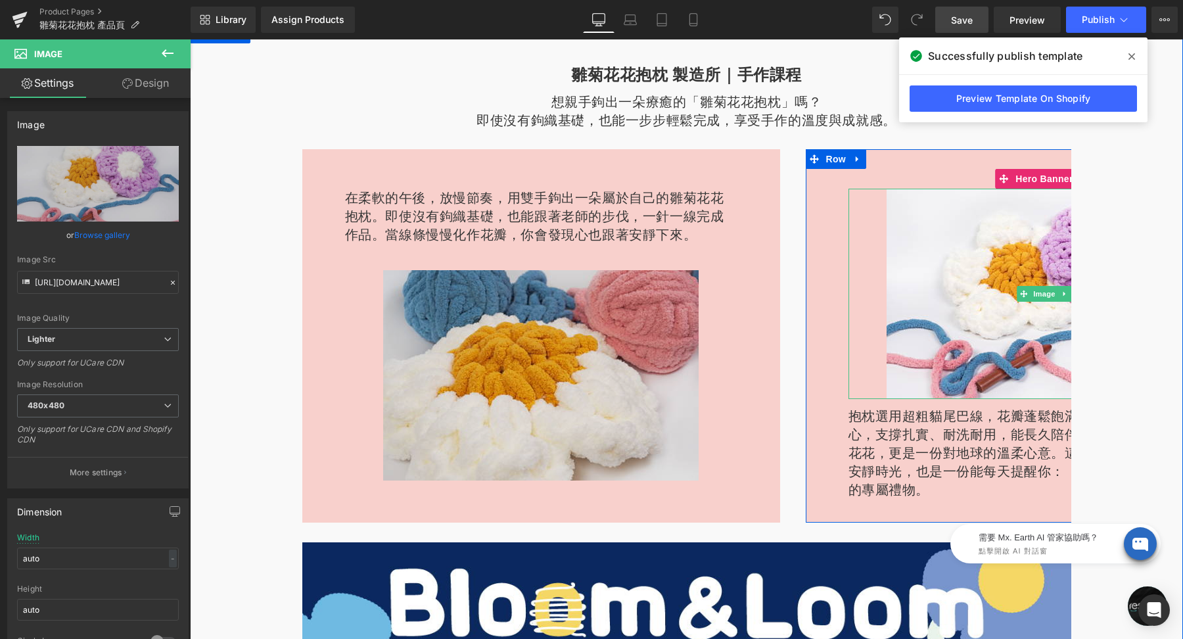
type input "https://ucarecdn.com/05780537-989a-45b6-b0f4-5e6b18ceff0a/-/format/auto/-/previ…"
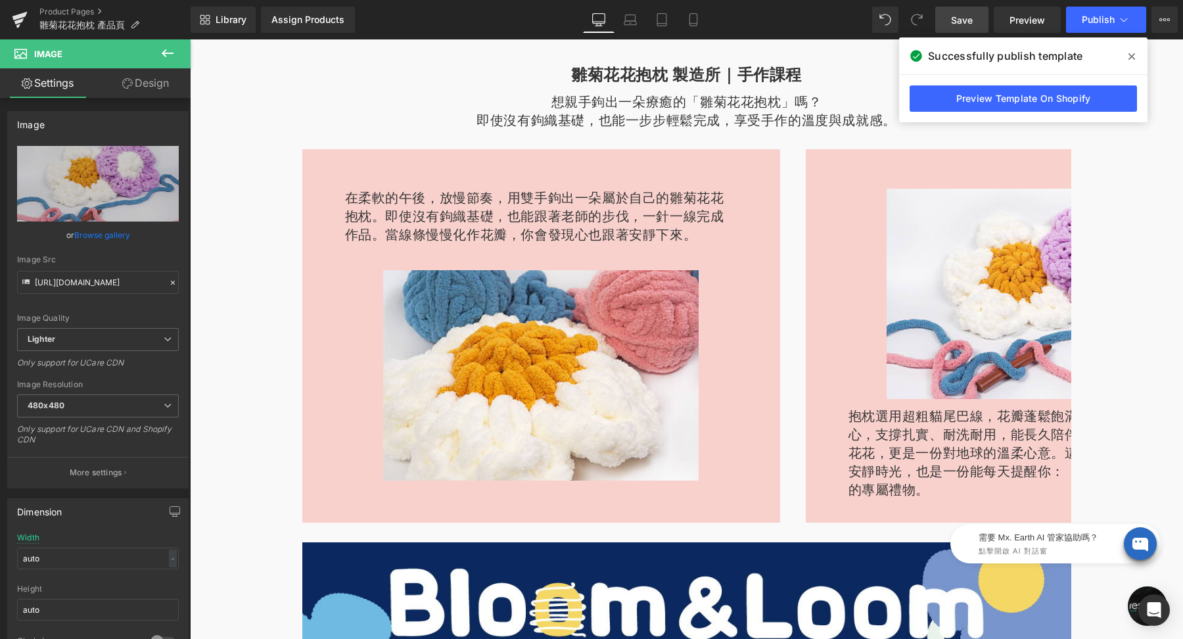
click at [958, 26] on span "Save" at bounding box center [962, 20] width 22 height 14
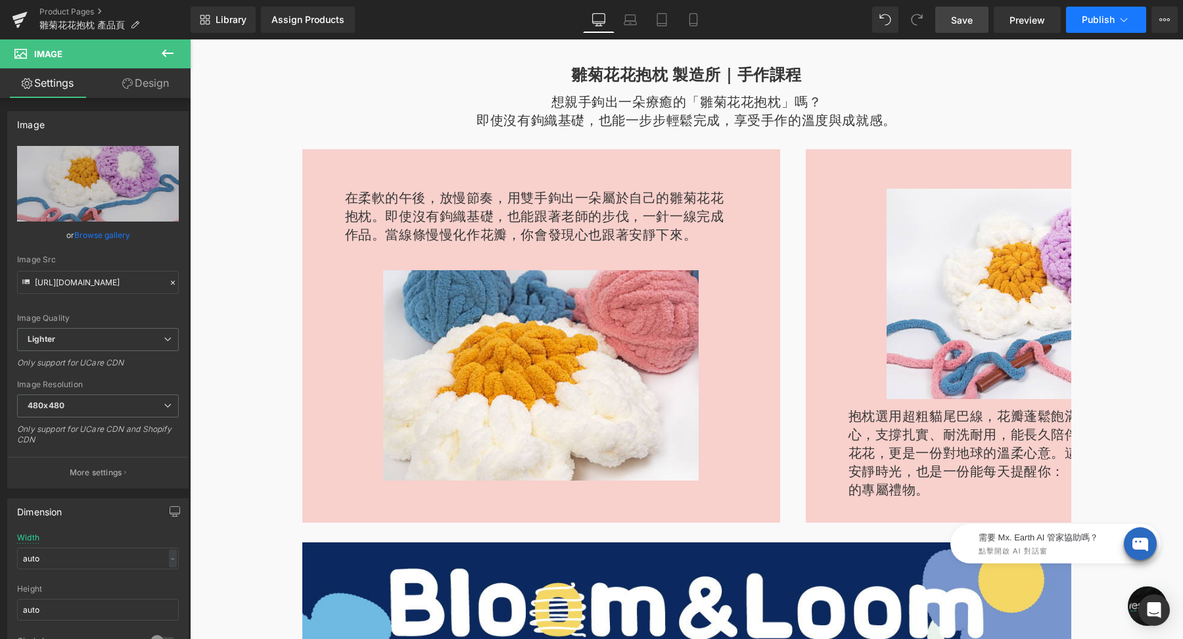
click at [1095, 24] on span "Publish" at bounding box center [1098, 19] width 33 height 11
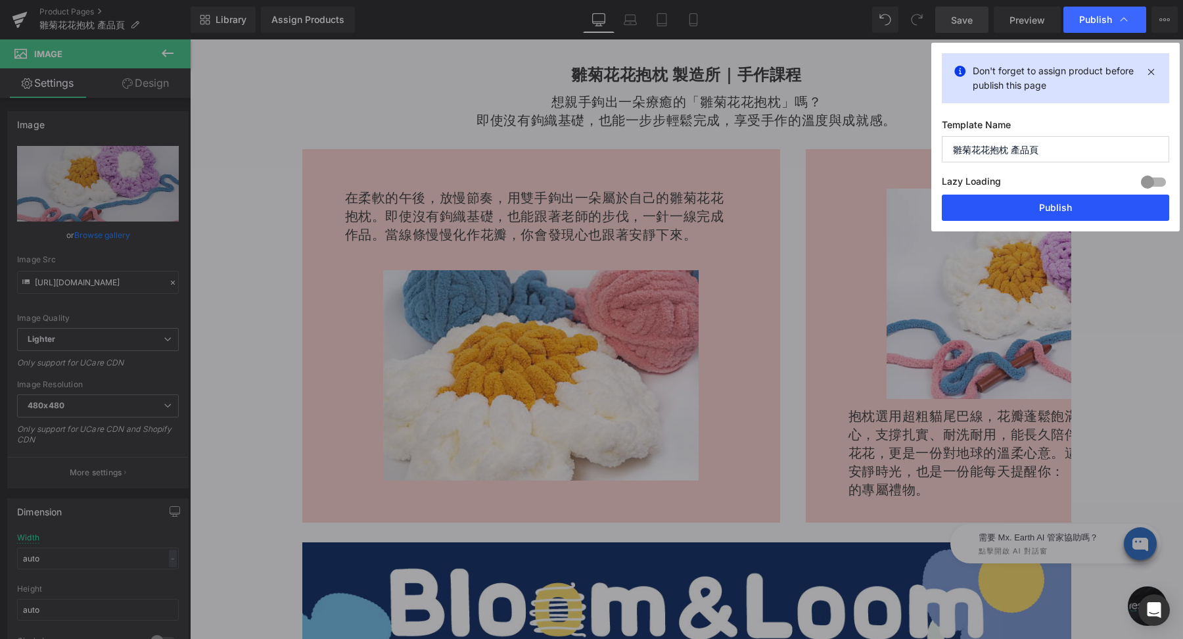
click at [1023, 204] on button "Publish" at bounding box center [1055, 208] width 227 height 26
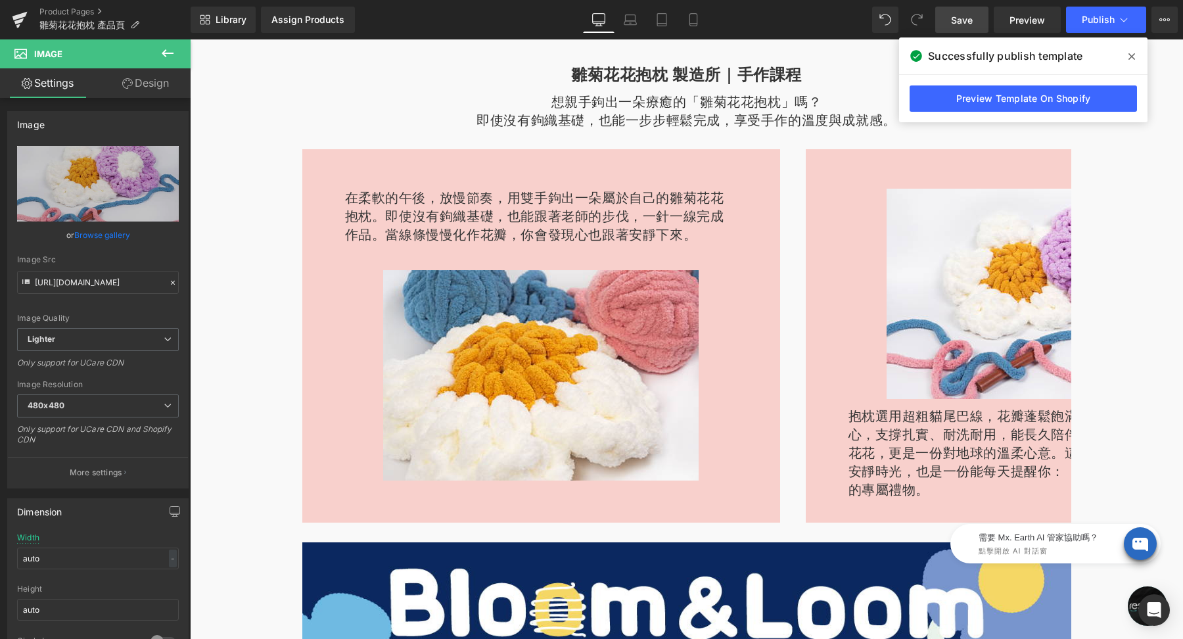
scroll to position [1316, 0]
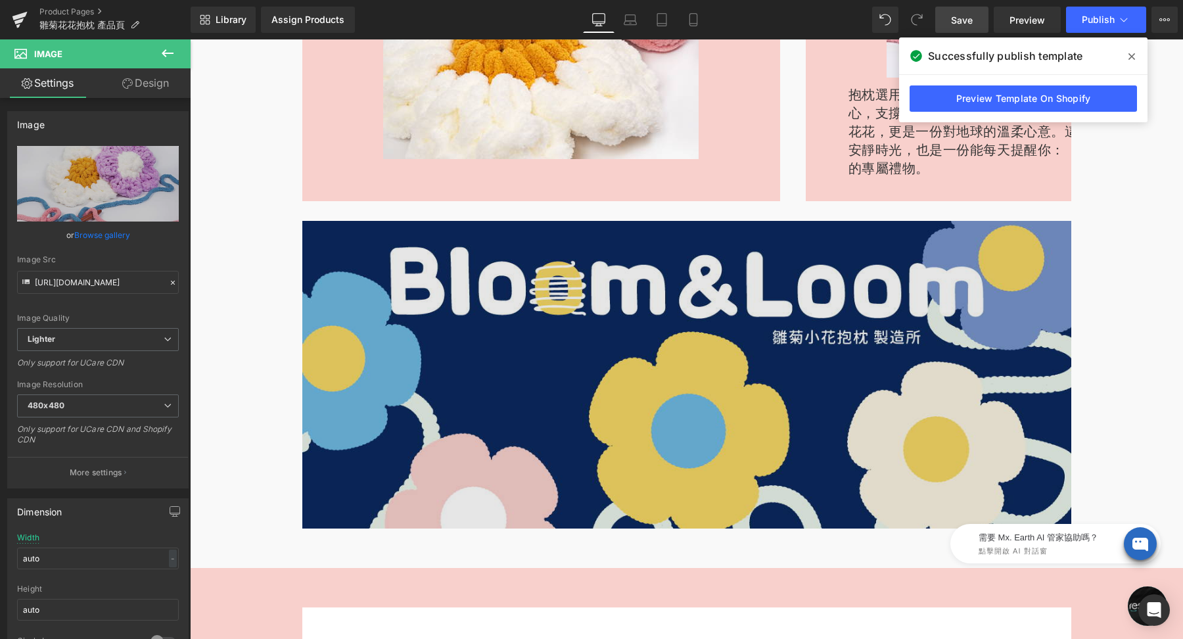
click at [664, 315] on img at bounding box center [686, 375] width 769 height 308
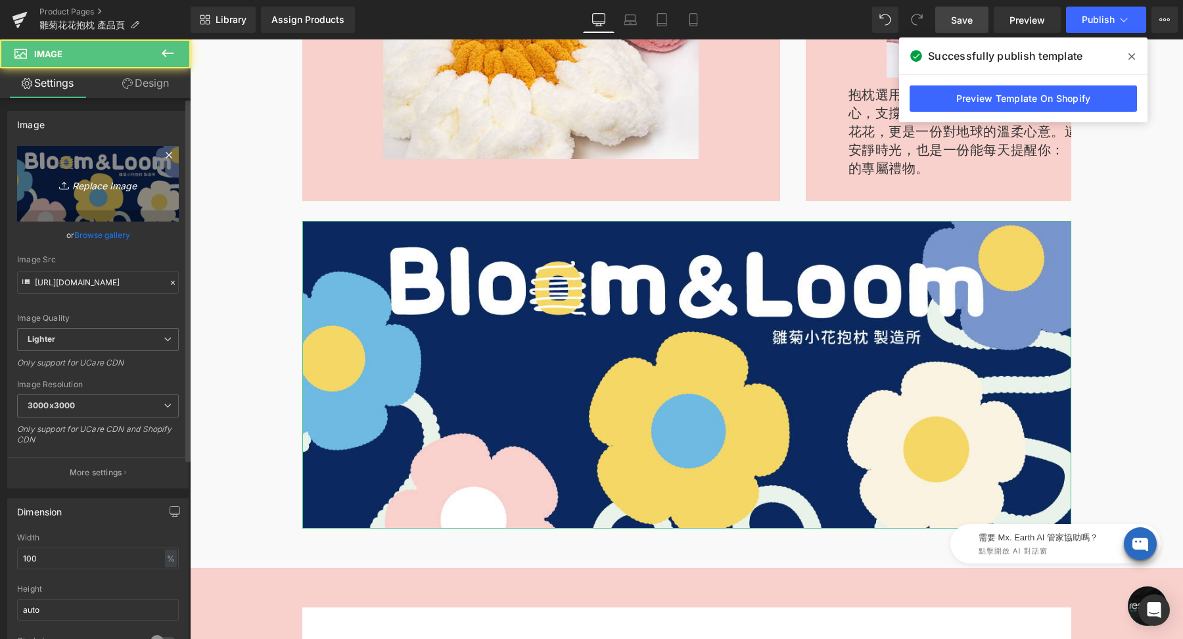
click at [136, 181] on icon "Replace Image" at bounding box center [97, 184] width 105 height 16
type input "C:\fakepath\bloom-loom-1280x512.jpg"
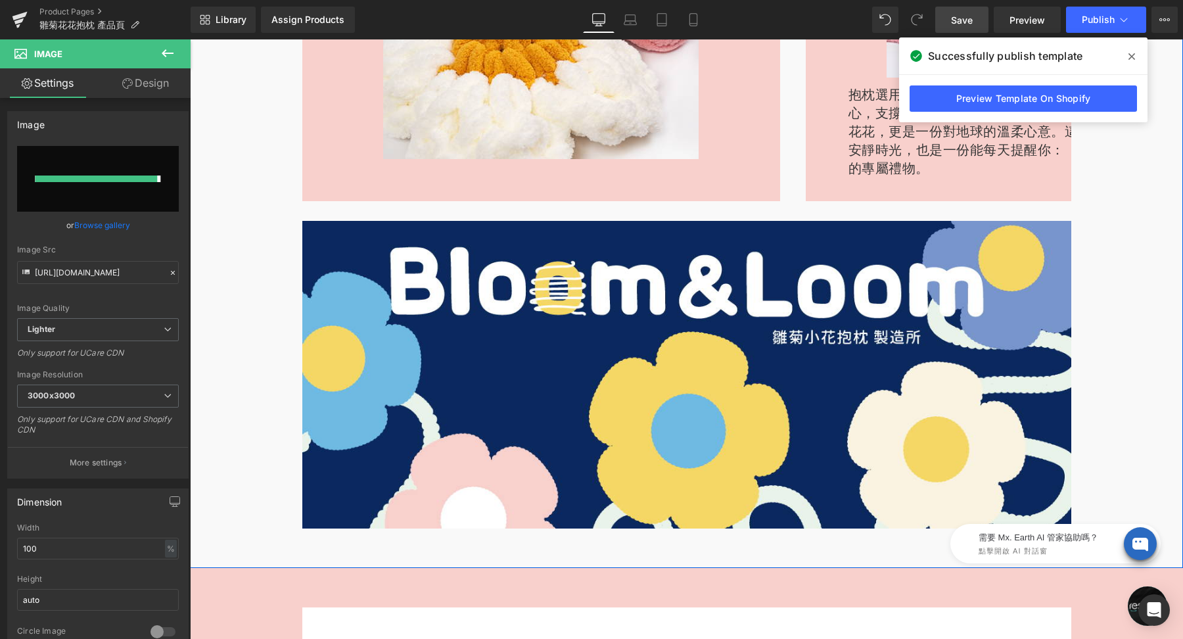
type input "https://ucarecdn.com/dbb8847c-6ba4-4c43-b5be-4c315168f5f6/-/format/auto/-/previ…"
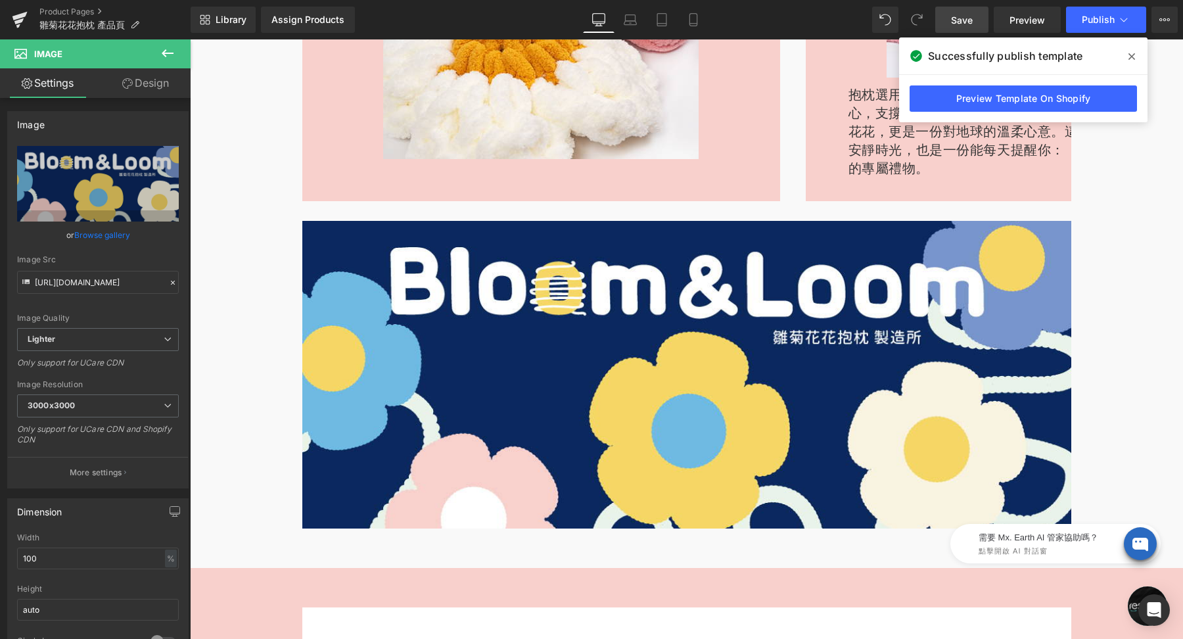
click at [976, 19] on link "Save" at bounding box center [962, 20] width 53 height 26
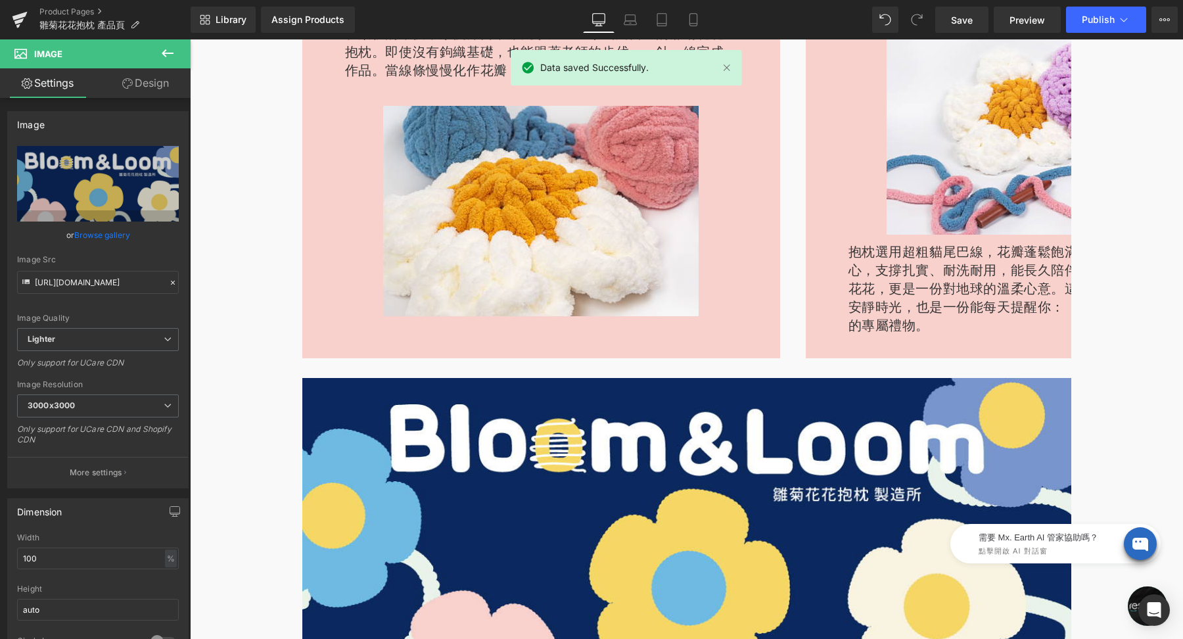
scroll to position [1417, 0]
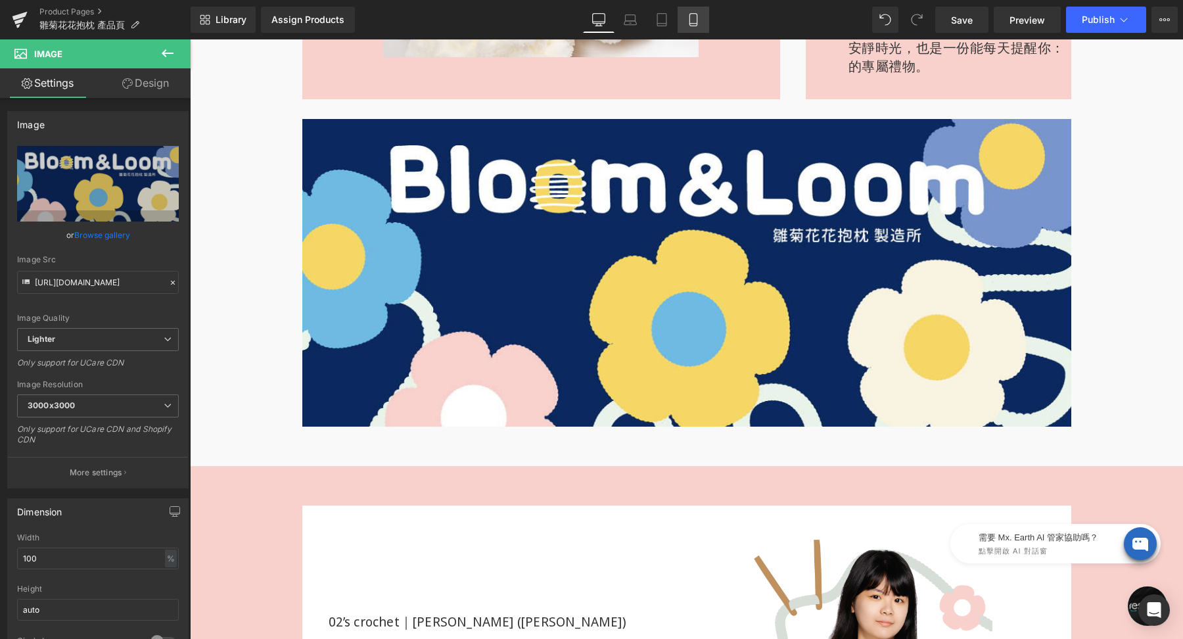
click at [696, 16] on icon at bounding box center [693, 19] width 13 height 13
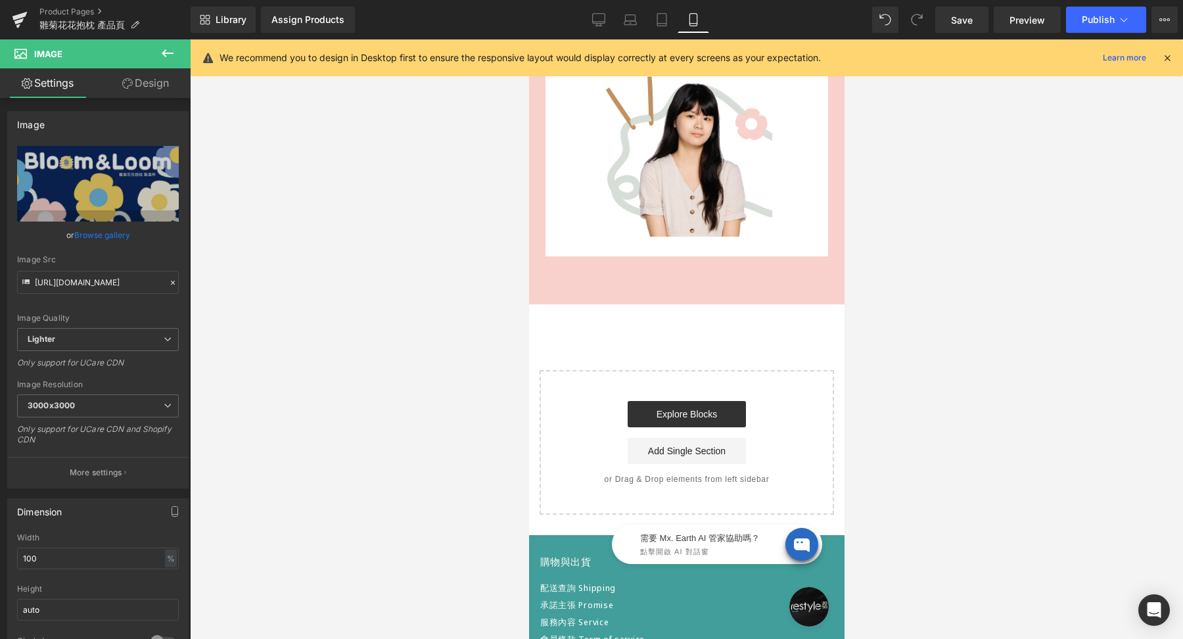
scroll to position [1455, 0]
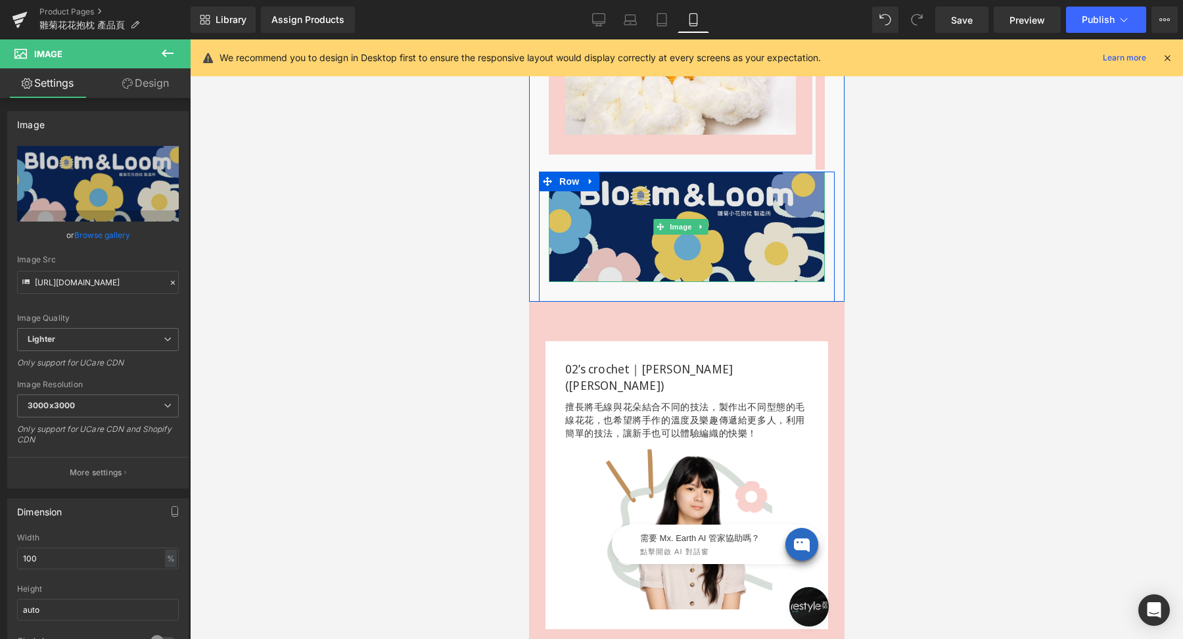
click at [632, 173] on img at bounding box center [686, 227] width 276 height 110
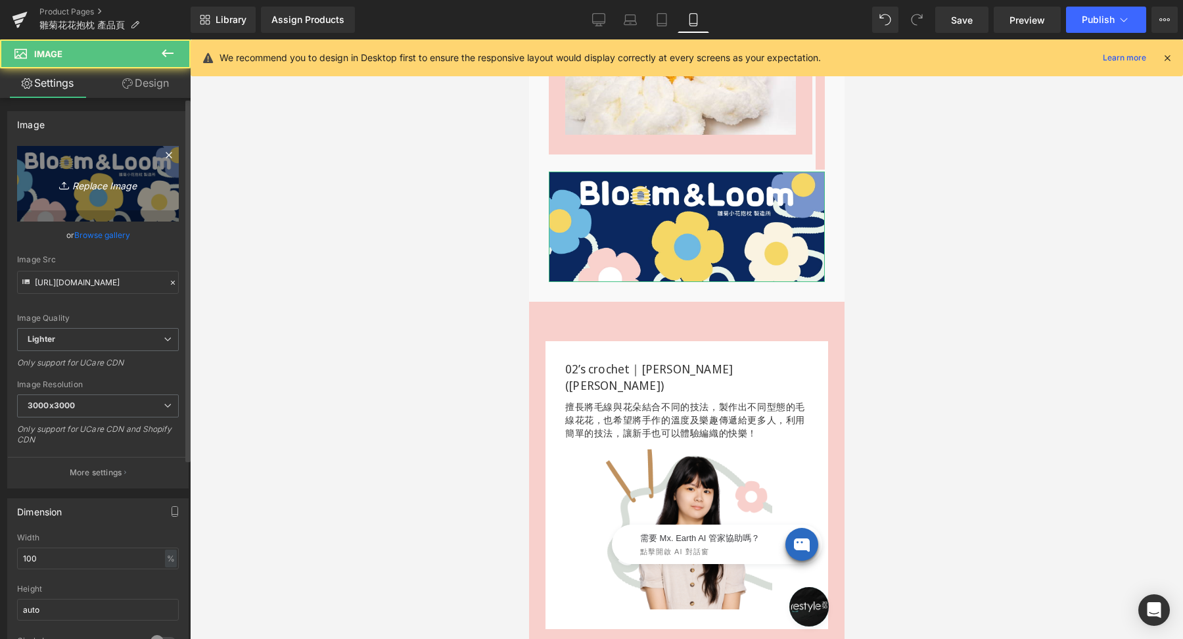
click at [120, 187] on icon "Replace Image" at bounding box center [97, 184] width 105 height 16
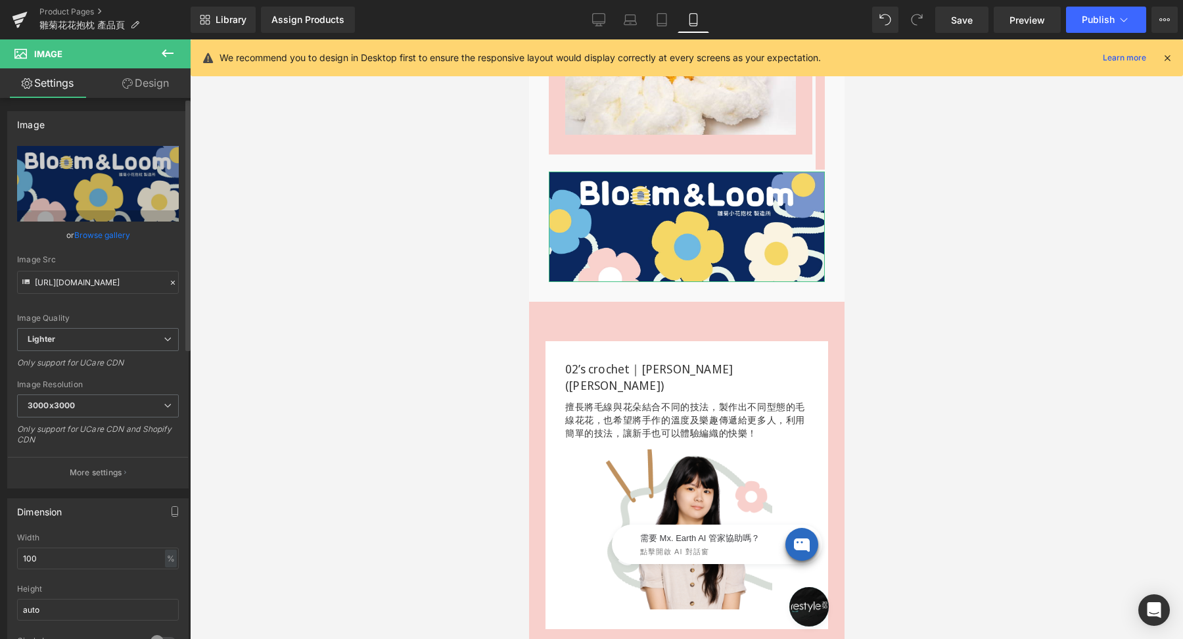
click at [74, 234] on link "Browse gallery" at bounding box center [102, 235] width 56 height 23
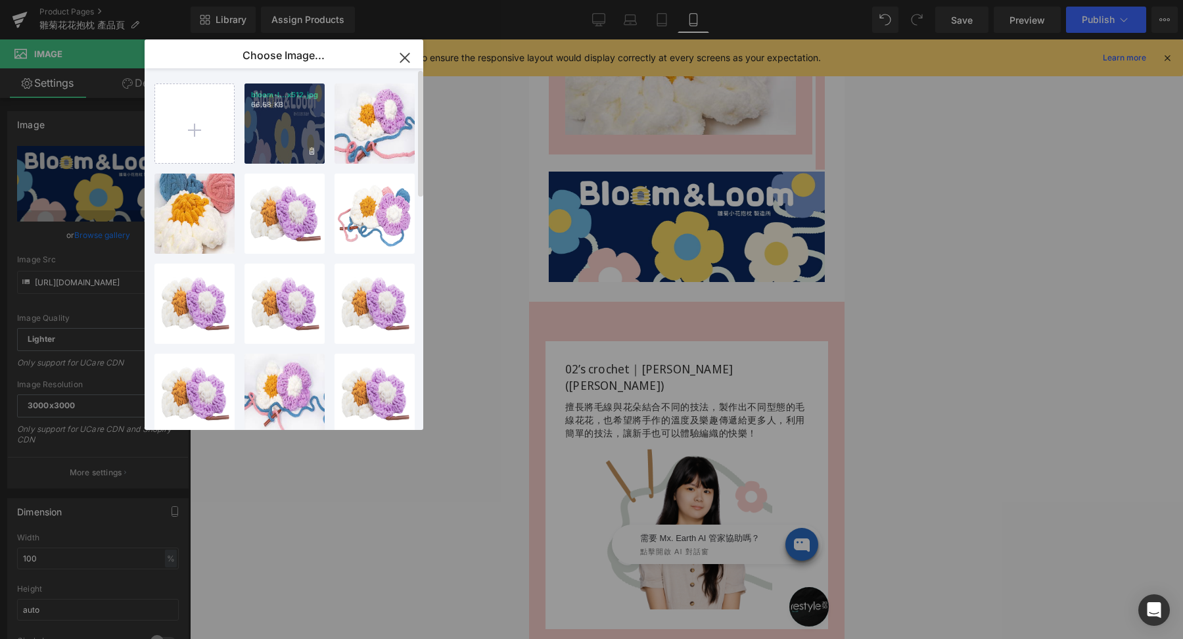
click at [282, 138] on div "bloom-l...x512.jpg 66.68 KB" at bounding box center [285, 123] width 80 height 80
type input "https://ucarecdn.com/dbb8847c-6ba4-4c43-b5be-4c315168f5f6/-/format/auto/-/previ…"
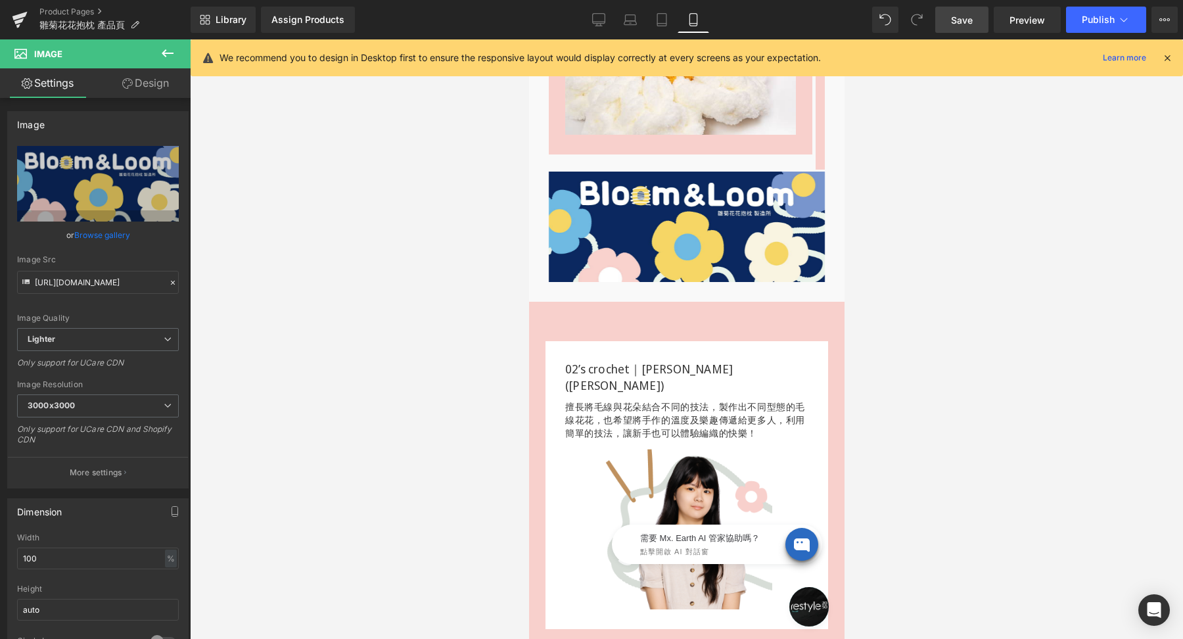
click at [966, 21] on span "Save" at bounding box center [962, 20] width 22 height 14
click at [1101, 22] on span "Publish" at bounding box center [1098, 19] width 33 height 11
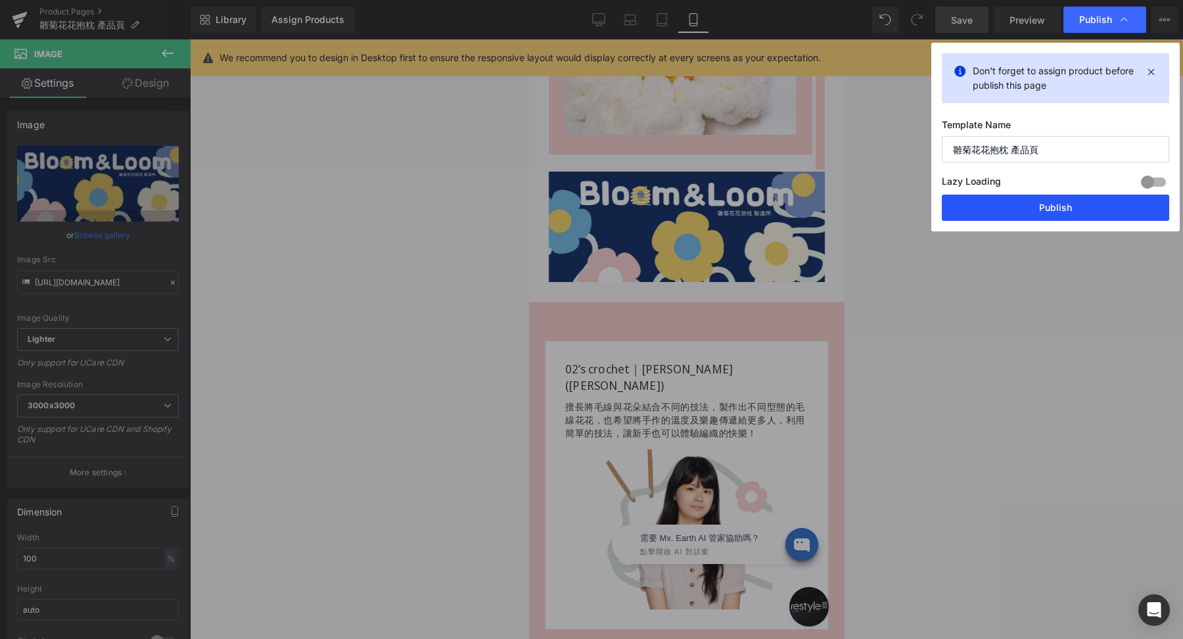
click at [1054, 210] on button "Publish" at bounding box center [1055, 208] width 227 height 26
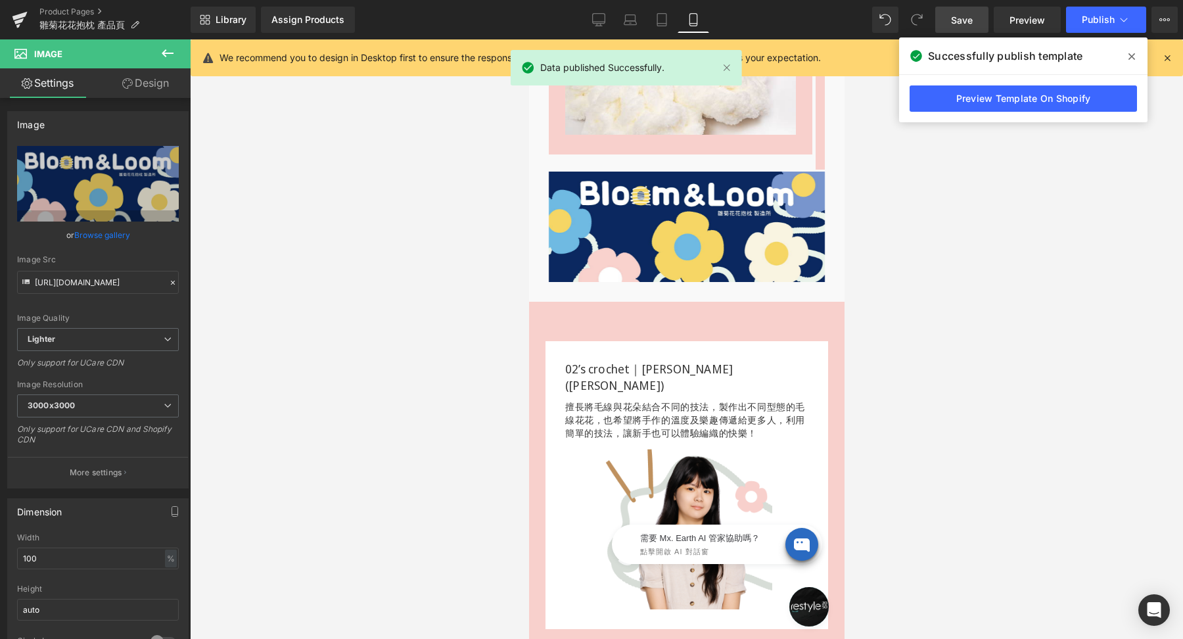
click at [1129, 60] on icon at bounding box center [1132, 56] width 7 height 11
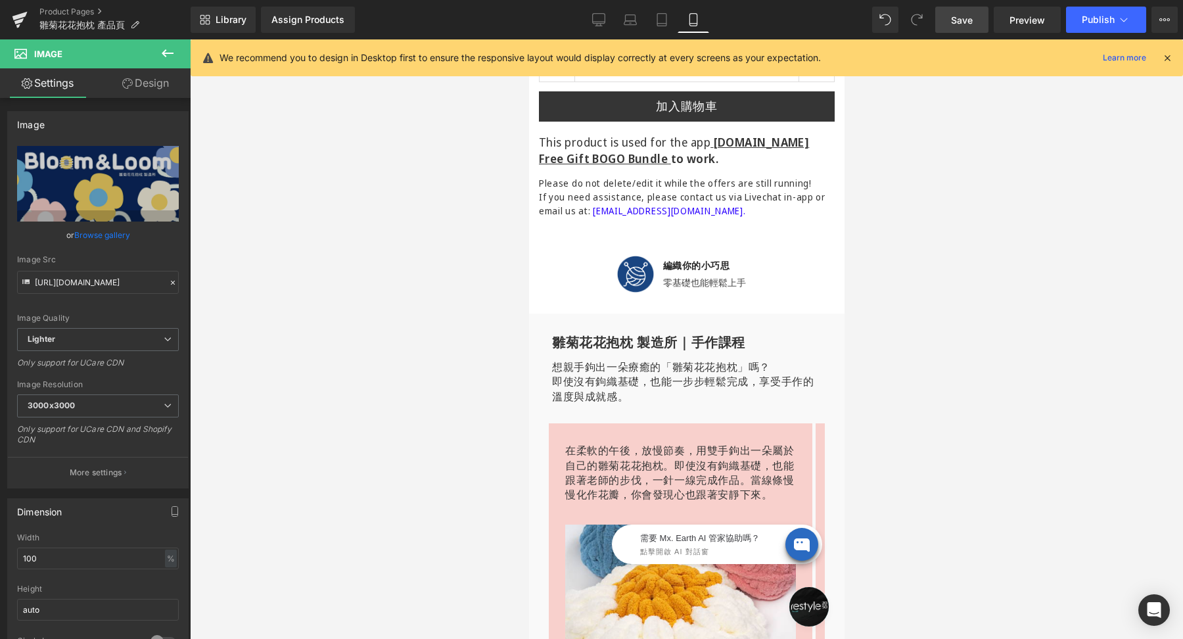
scroll to position [629, 0]
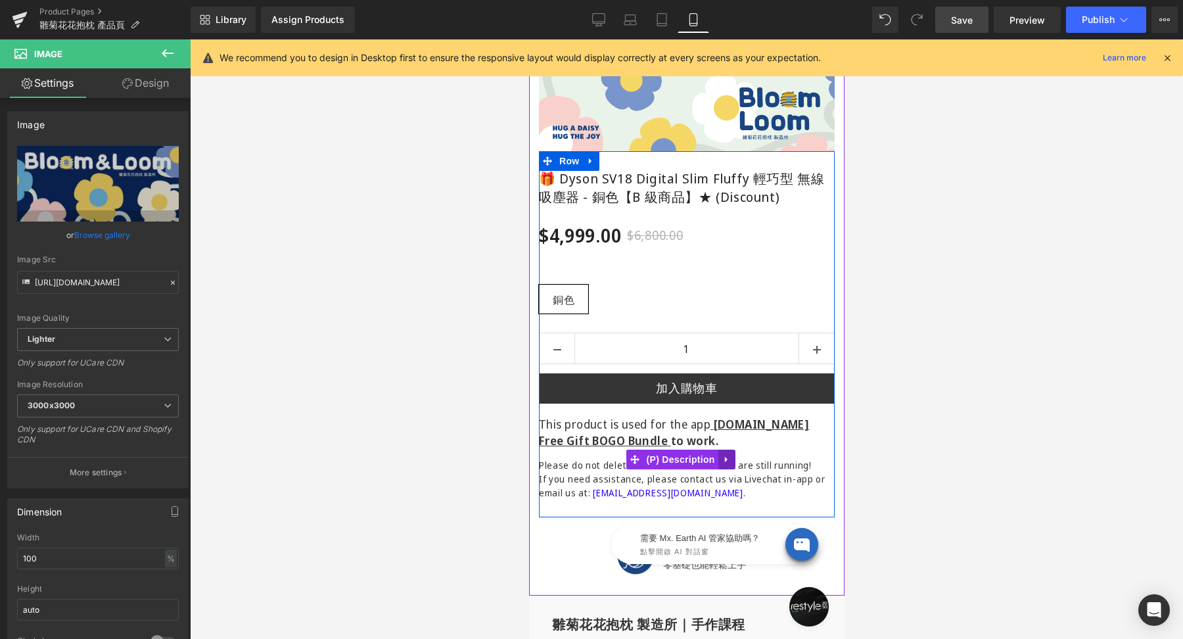
click at [726, 454] on icon at bounding box center [726, 459] width 9 height 10
click at [732, 455] on icon at bounding box center [734, 459] width 9 height 9
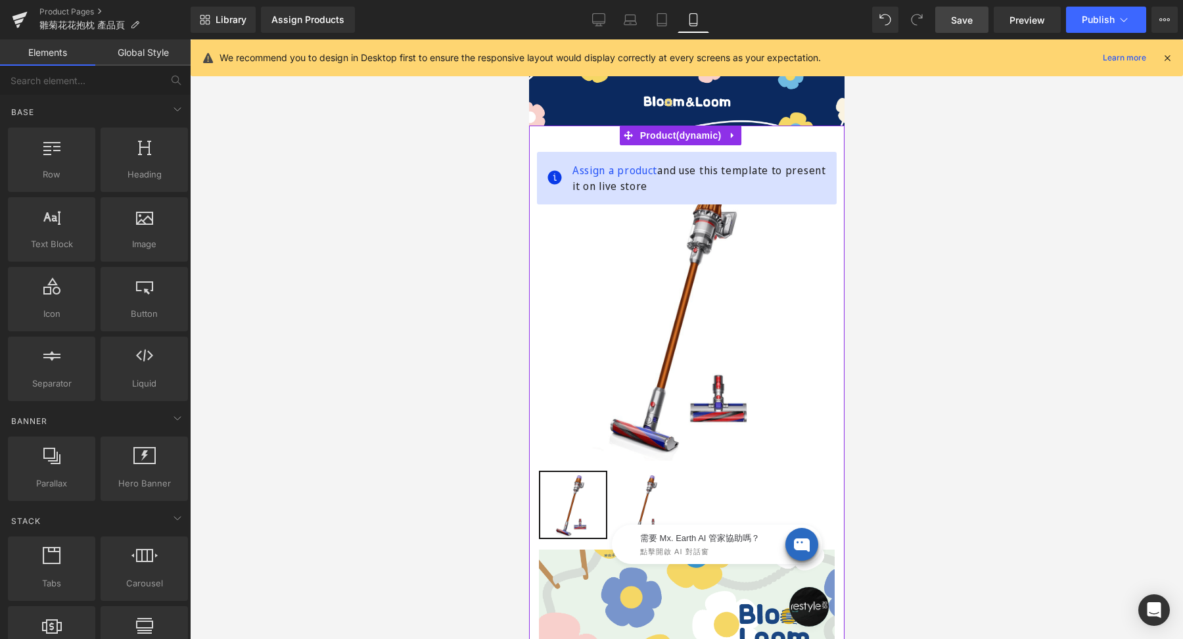
scroll to position [481, 0]
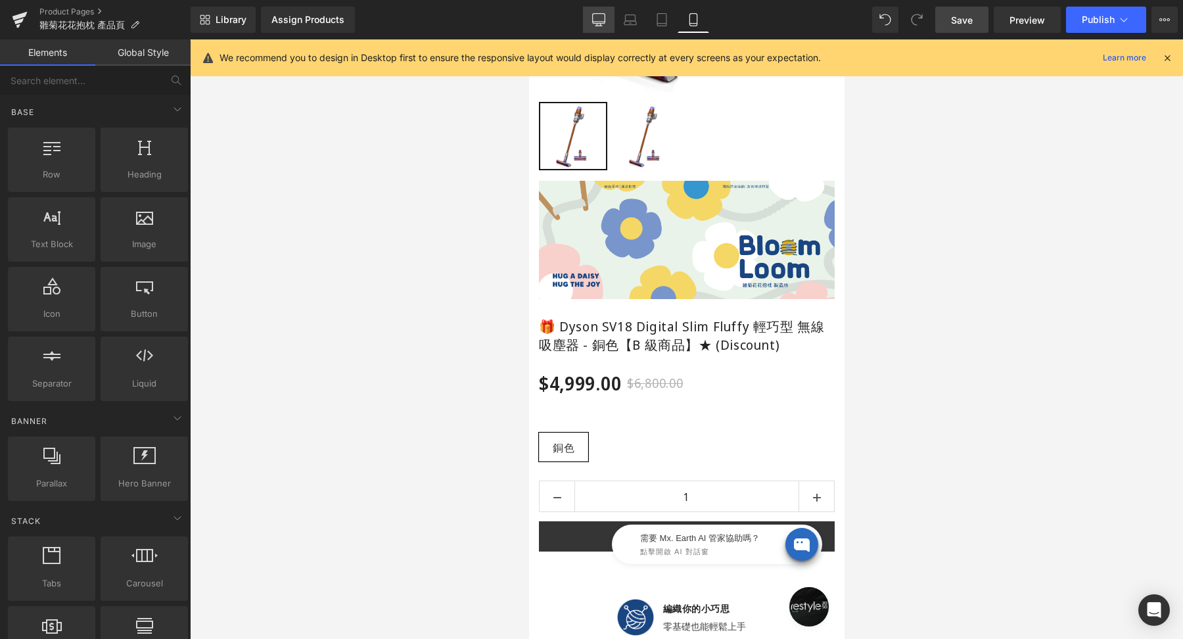
click at [590, 22] on link "Desktop" at bounding box center [599, 20] width 32 height 26
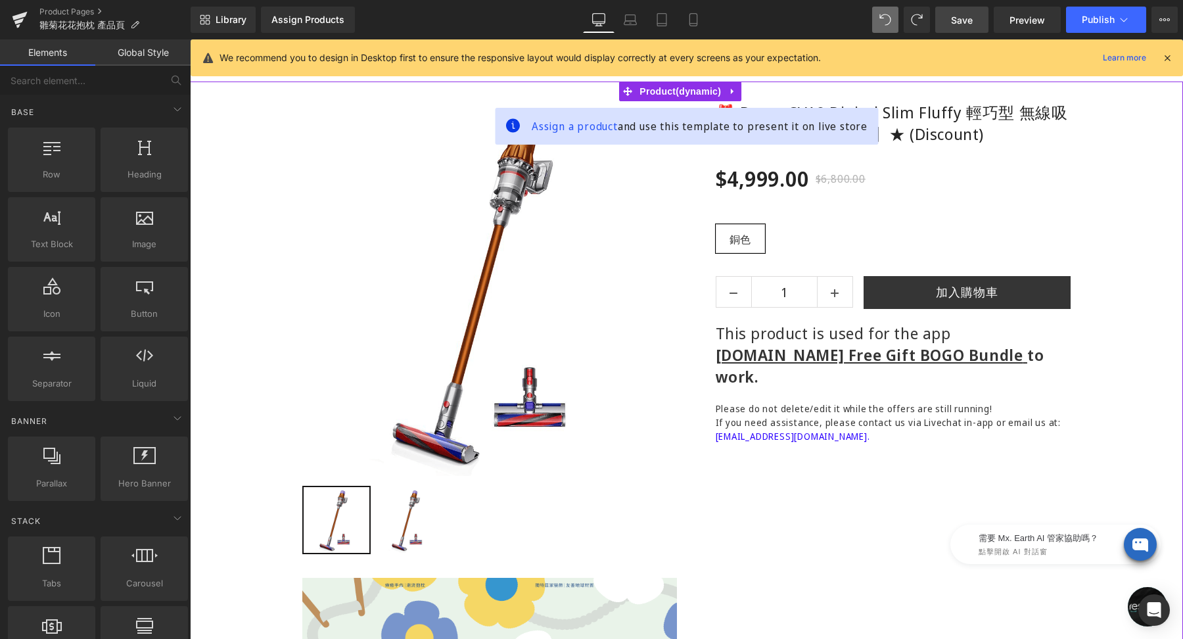
scroll to position [0, 0]
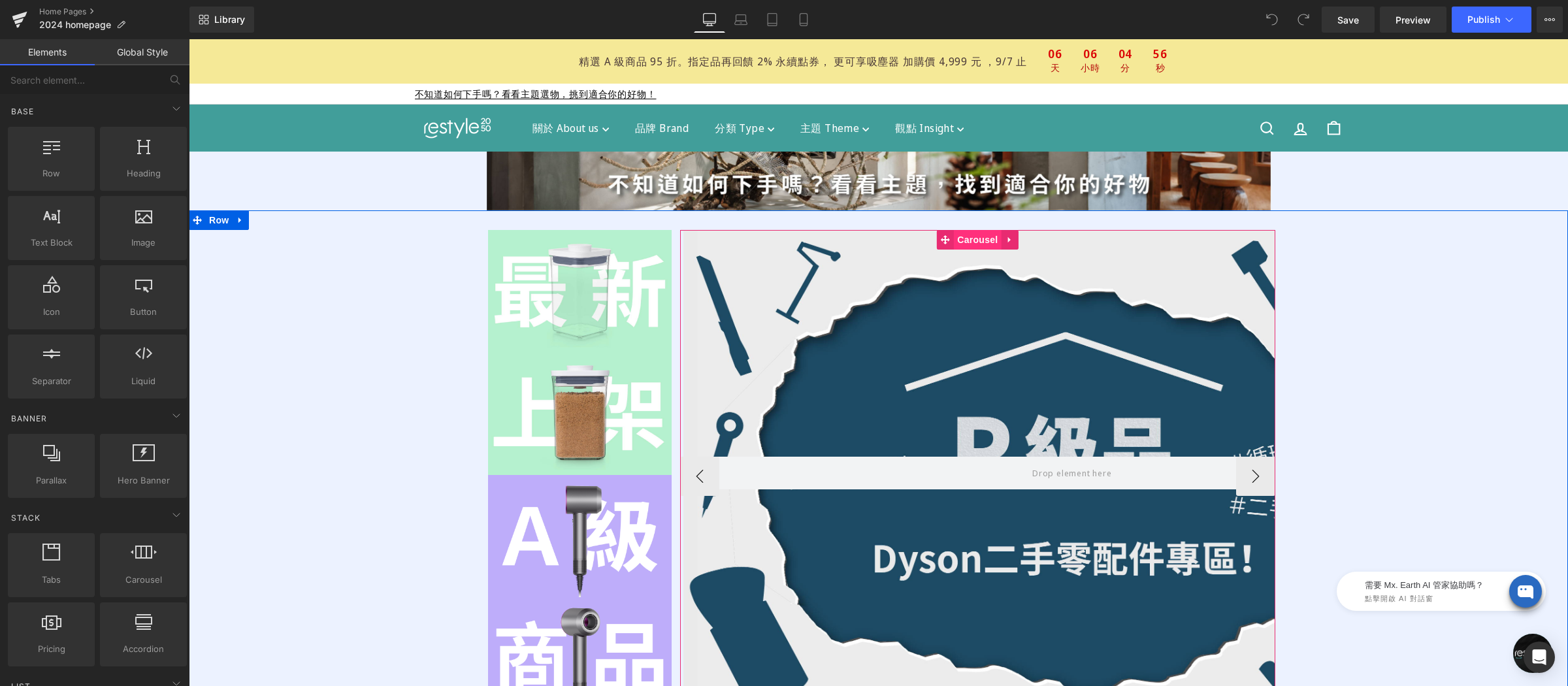
click at [962, 244] on div "Hero Banner Row Hero Banner Row Hero Banner Row" at bounding box center [977, 476] width 595 height 493
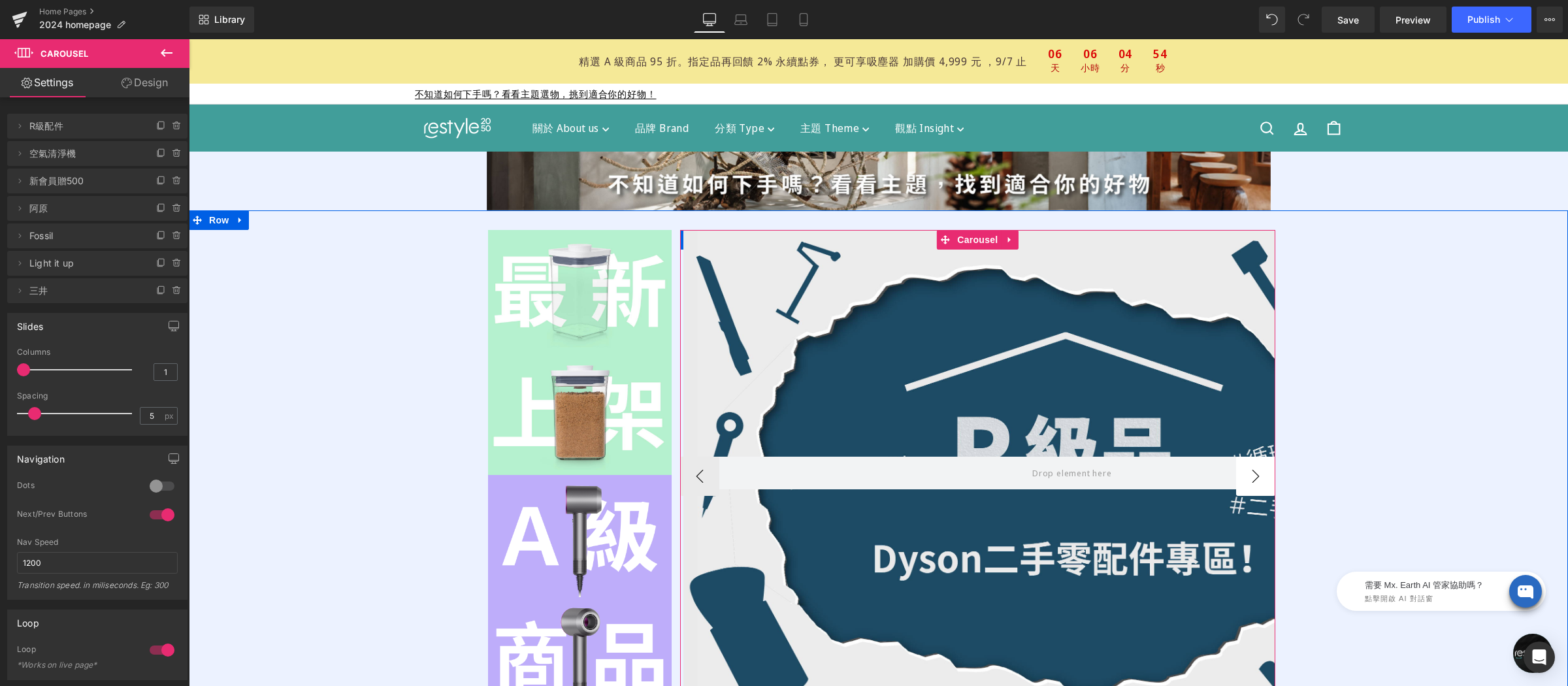
click at [1246, 478] on button "›" at bounding box center [1255, 476] width 39 height 39
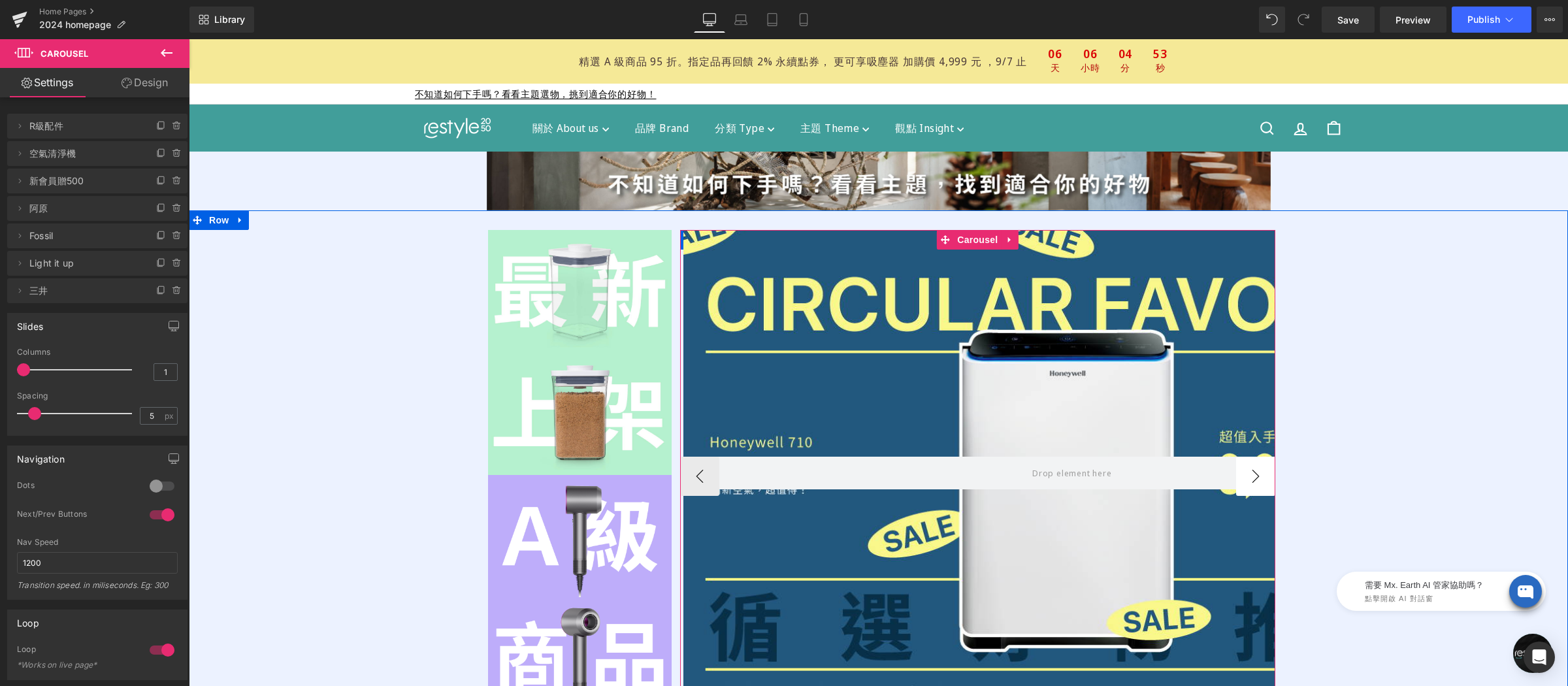
click at [1246, 478] on button "›" at bounding box center [1255, 476] width 39 height 39
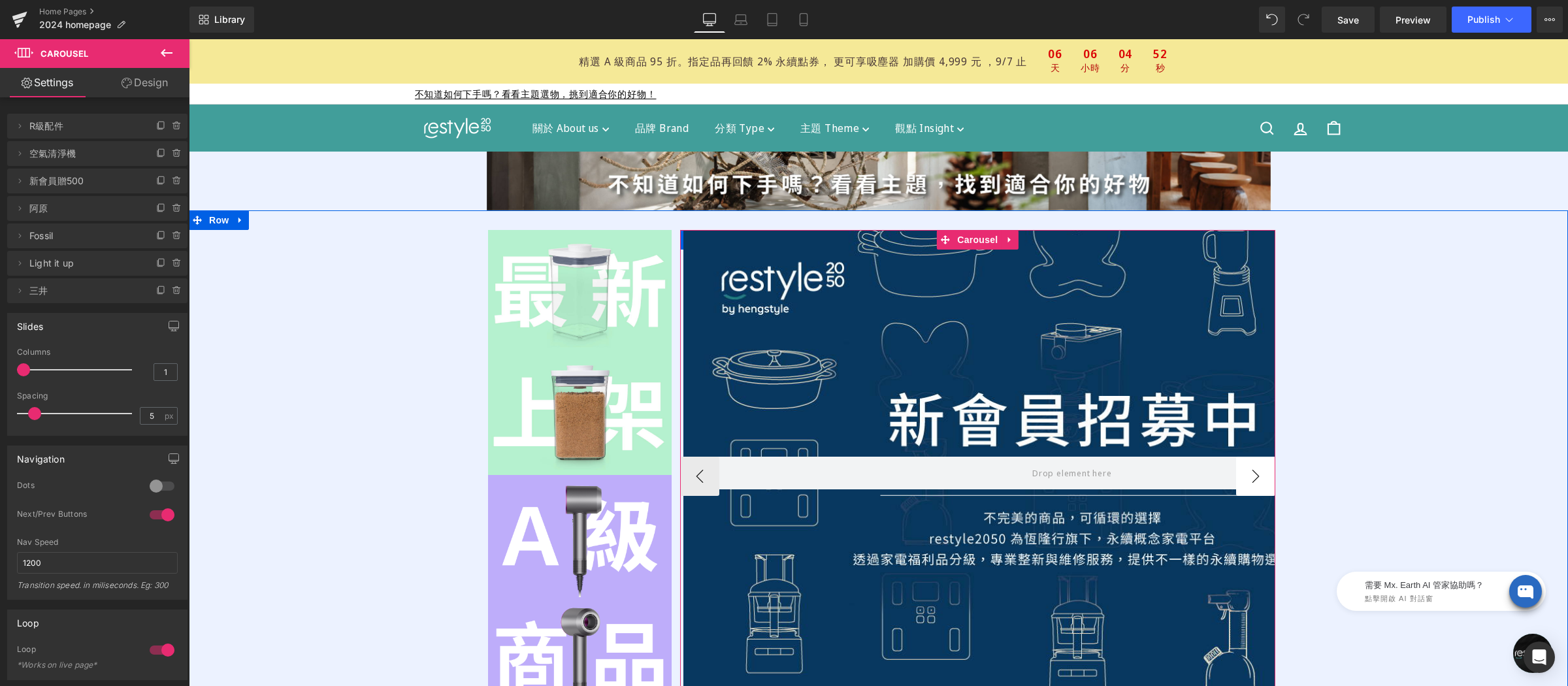
click at [1246, 478] on button "›" at bounding box center [1255, 476] width 39 height 39
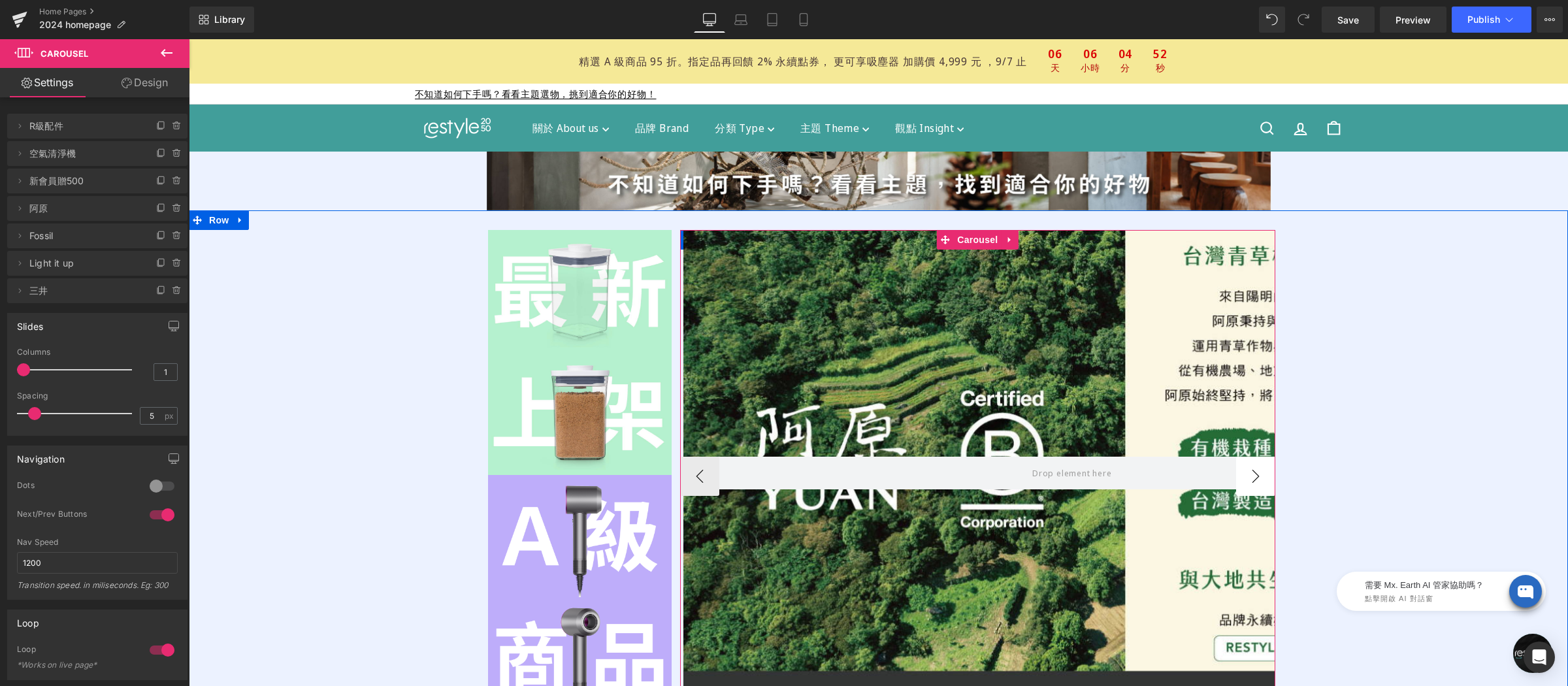
click at [1246, 478] on button "›" at bounding box center [1255, 476] width 39 height 39
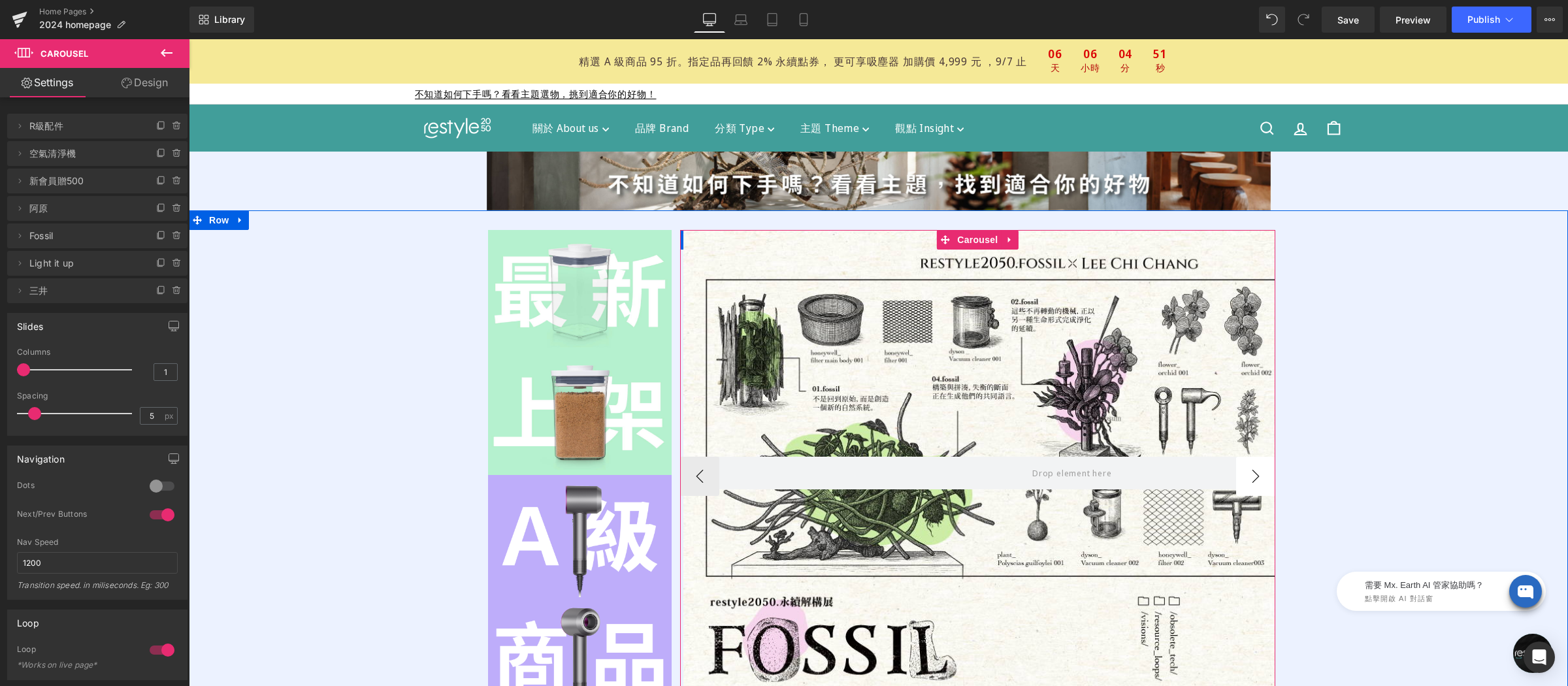
click at [1246, 478] on button "›" at bounding box center [1255, 476] width 39 height 39
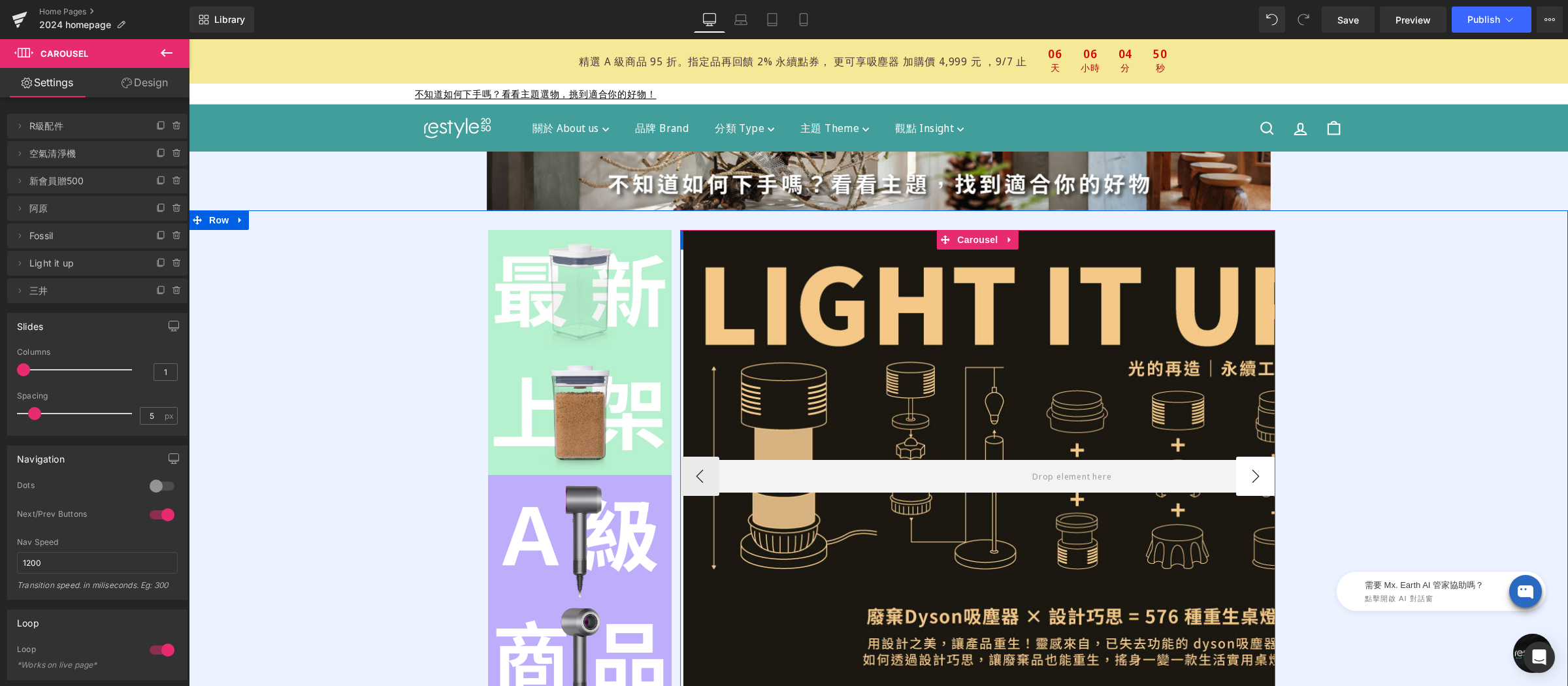
click at [1246, 478] on button "›" at bounding box center [1255, 476] width 39 height 39
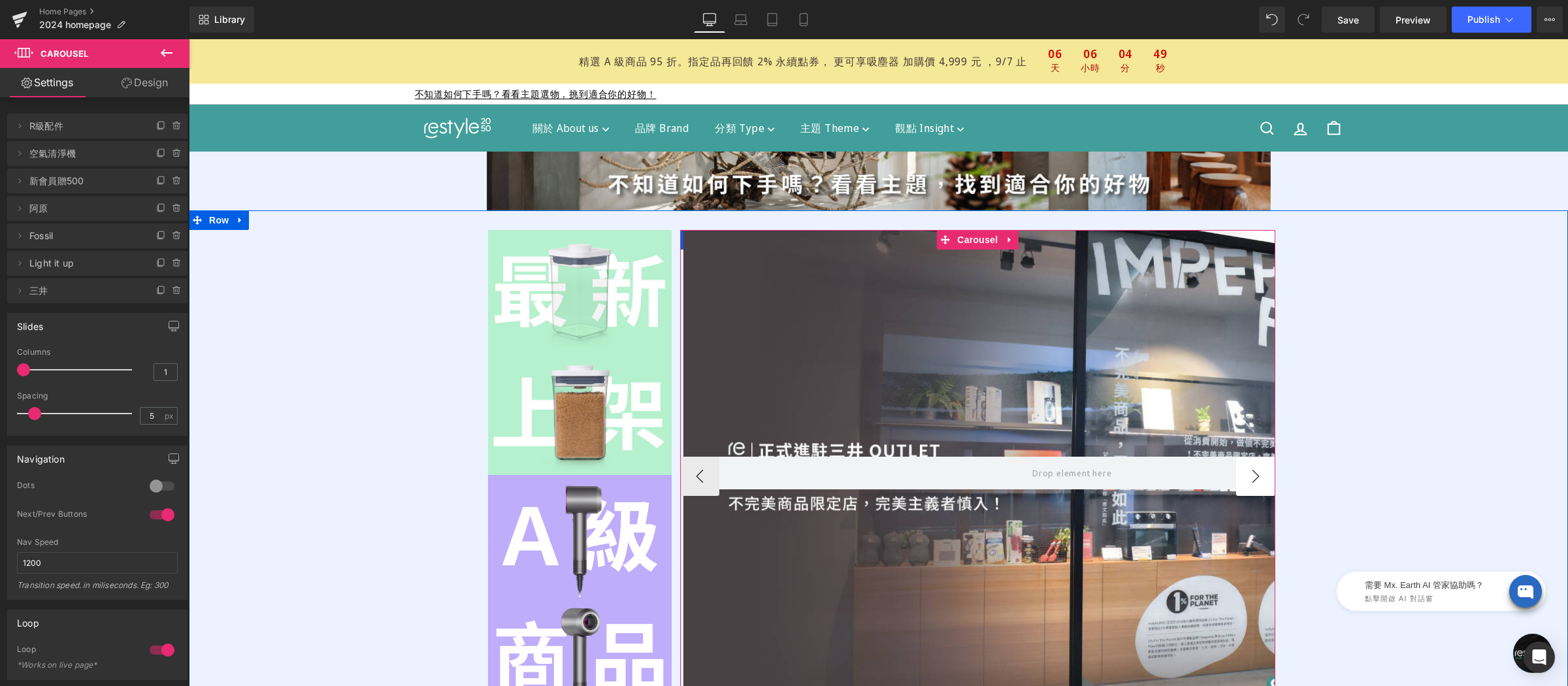
click at [1246, 478] on button "›" at bounding box center [1255, 476] width 39 height 39
click at [692, 487] on button "‹" at bounding box center [699, 476] width 39 height 39
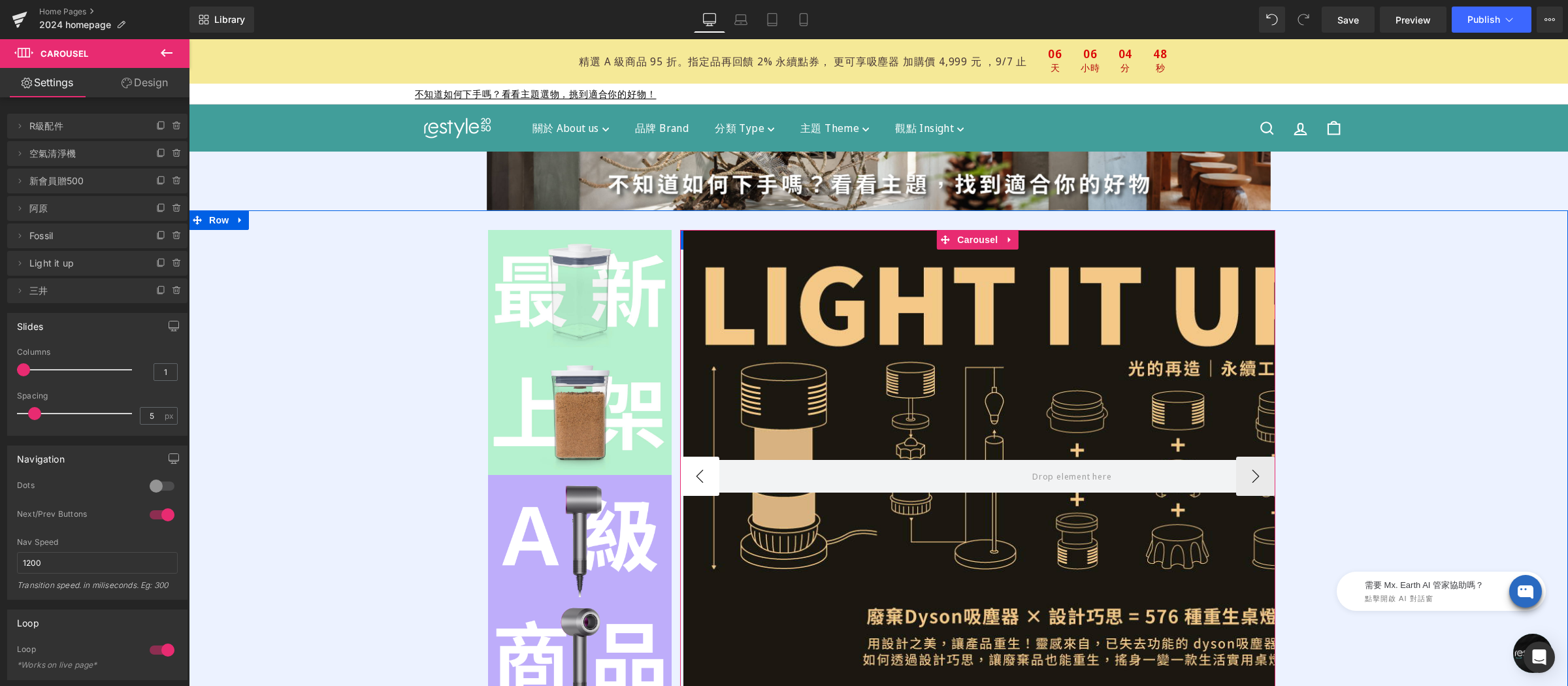
click at [692, 487] on button "‹" at bounding box center [699, 476] width 39 height 39
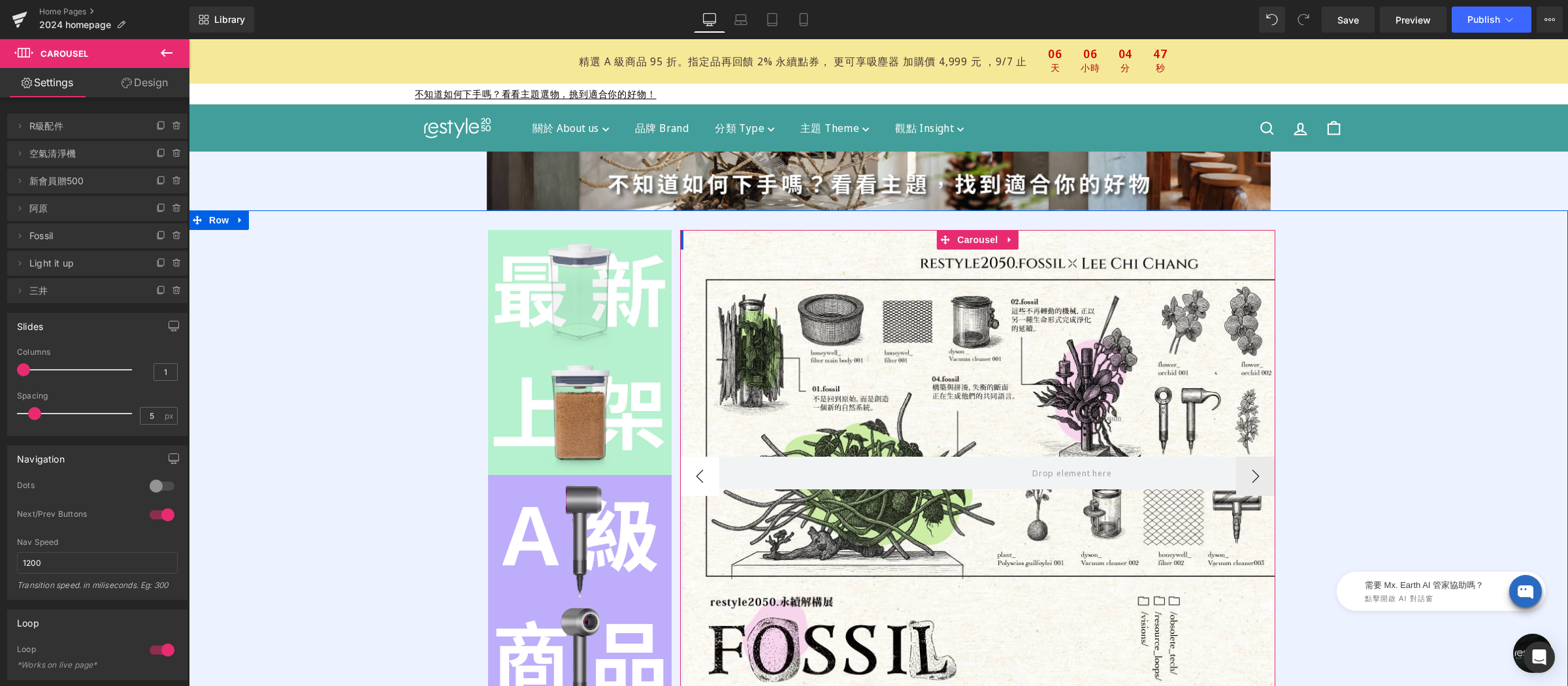
click at [692, 487] on button "‹" at bounding box center [699, 476] width 39 height 39
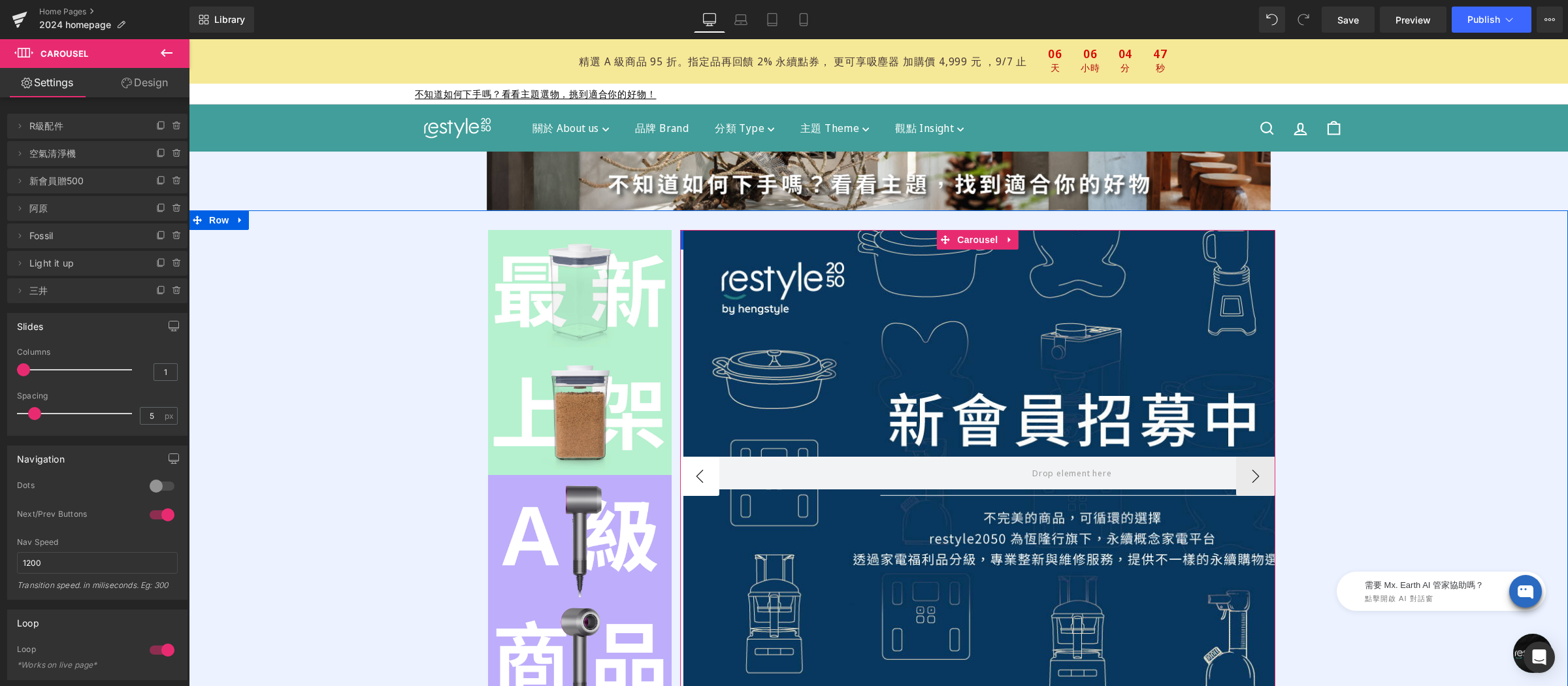
click at [692, 487] on button "‹" at bounding box center [699, 476] width 39 height 39
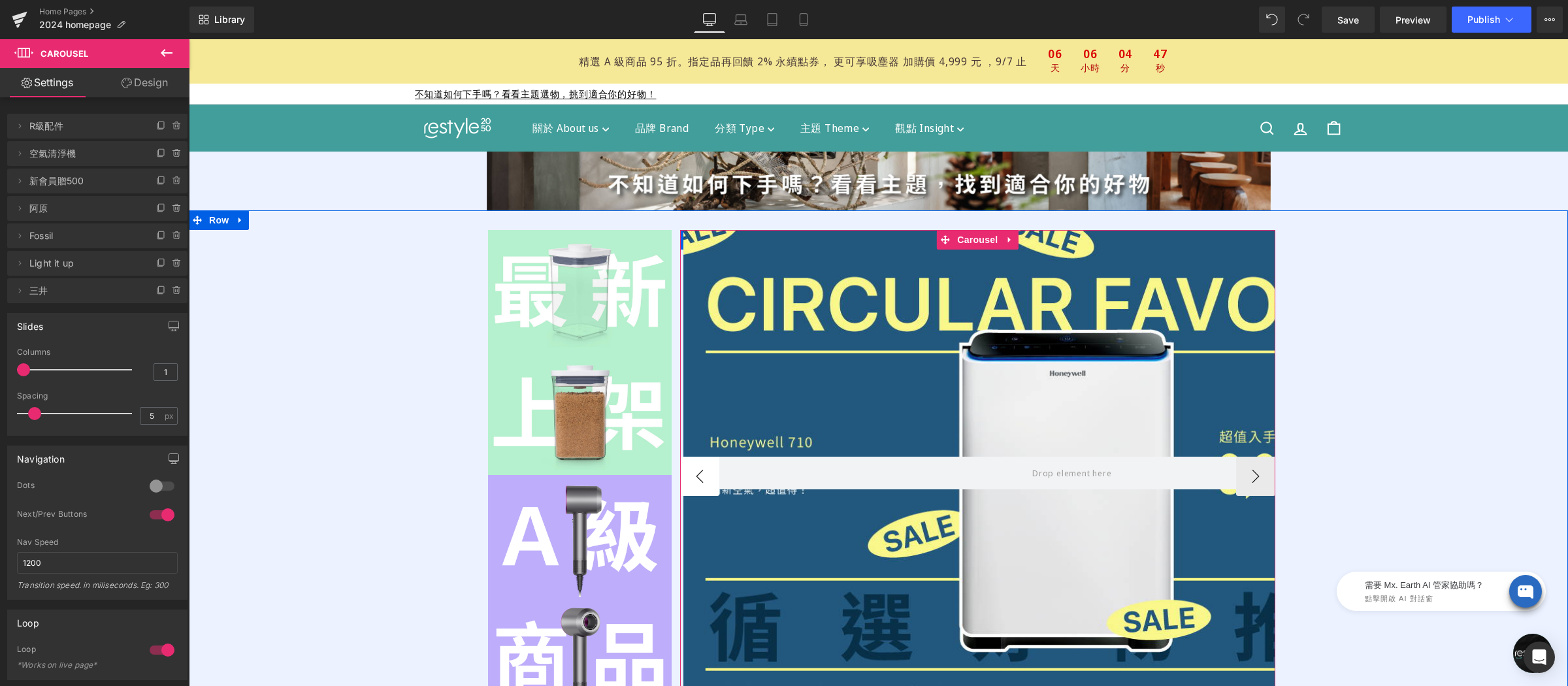
click at [692, 487] on button "‹" at bounding box center [699, 476] width 39 height 39
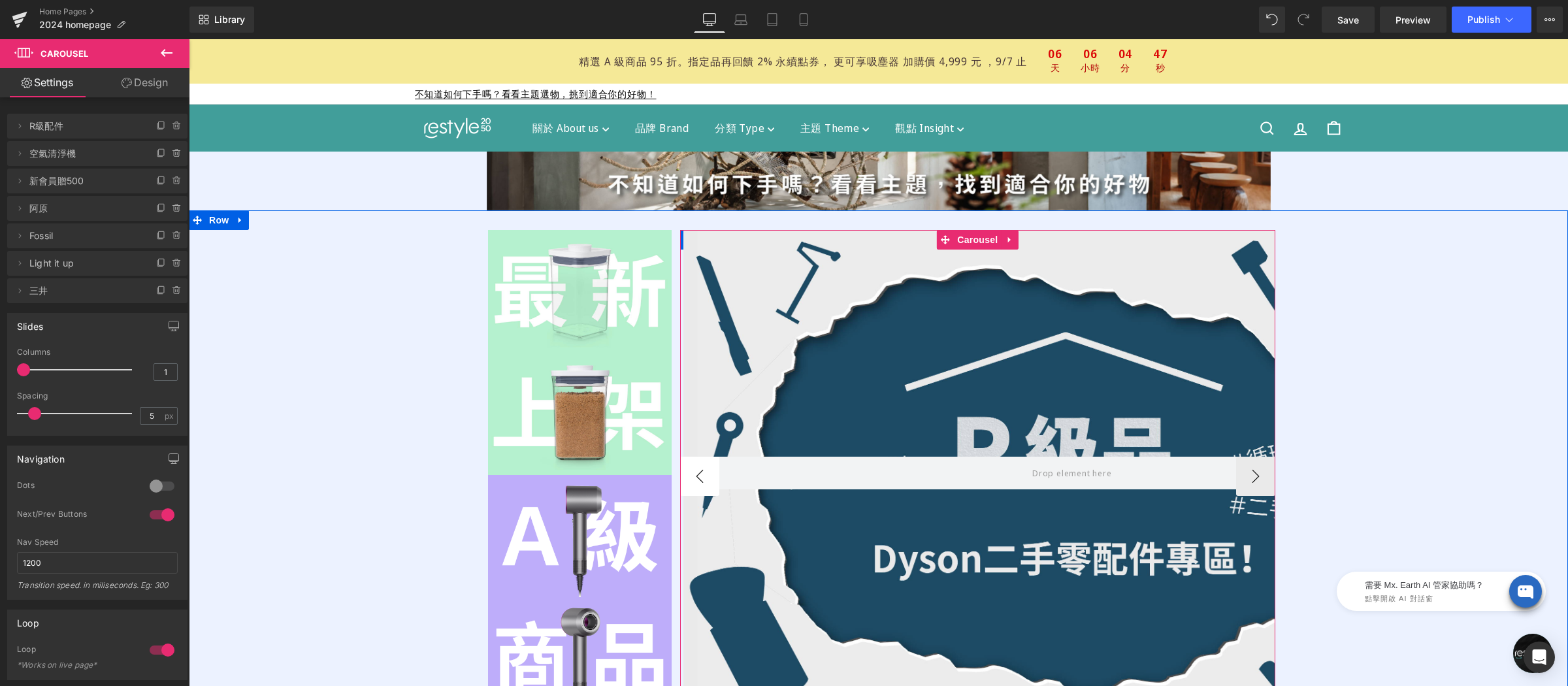
click at [692, 487] on button "‹" at bounding box center [699, 476] width 39 height 39
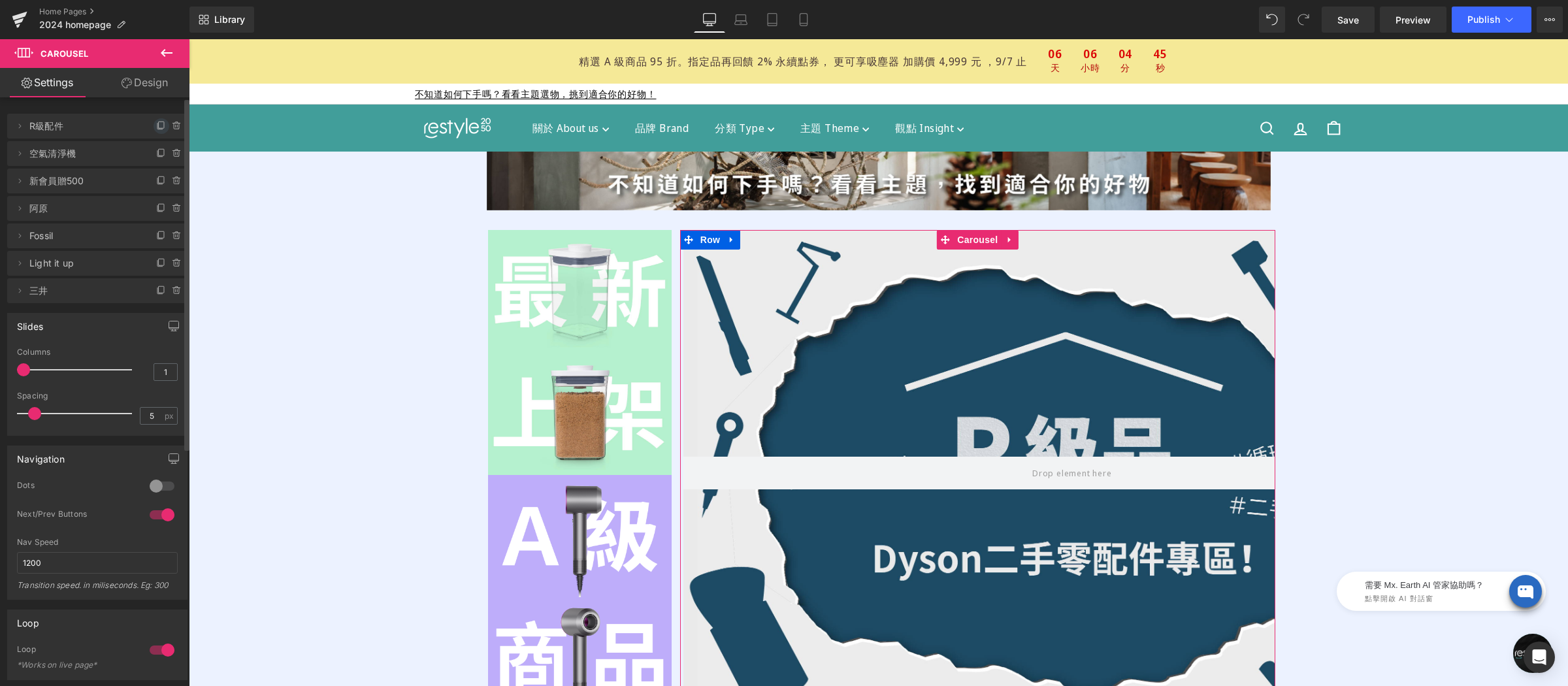
click at [157, 129] on icon at bounding box center [159, 126] width 5 height 6
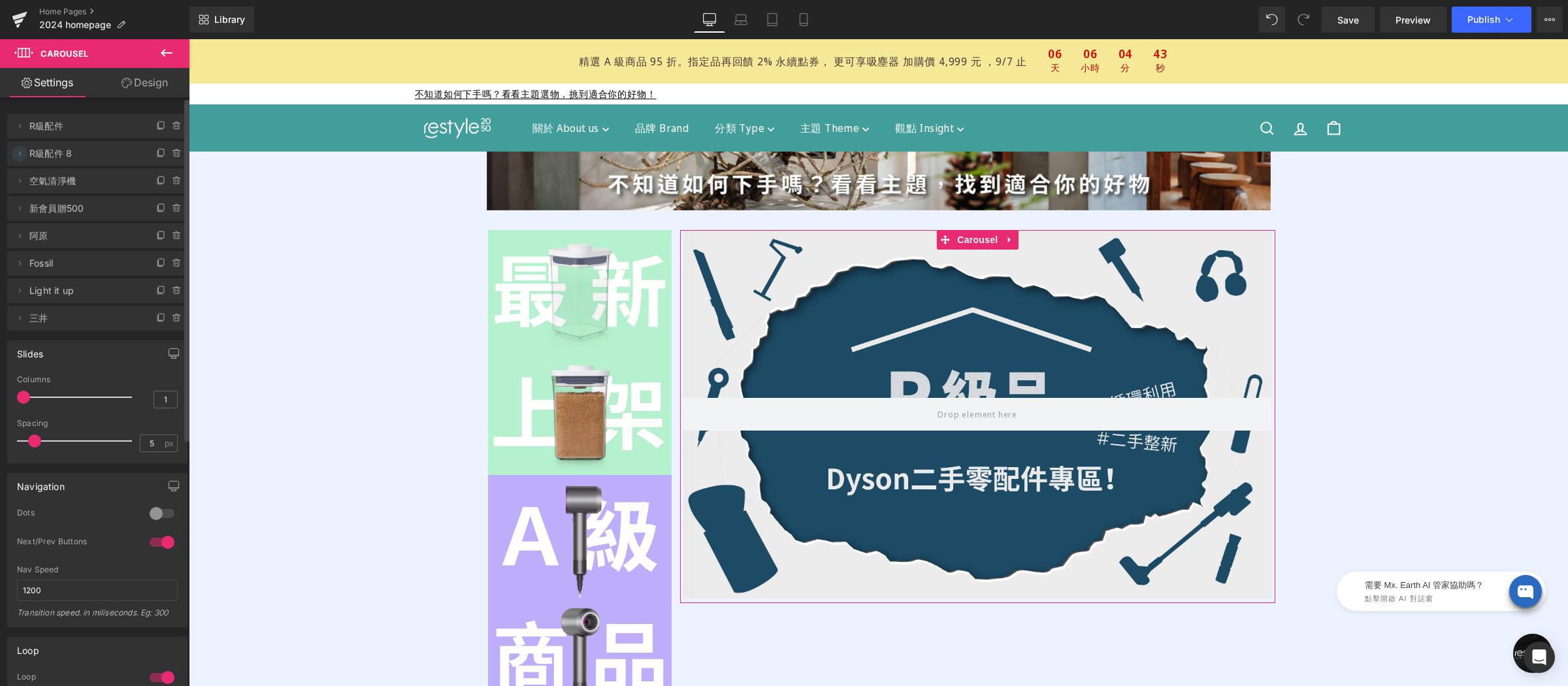
click at [18, 154] on icon at bounding box center [19, 153] width 11 height 11
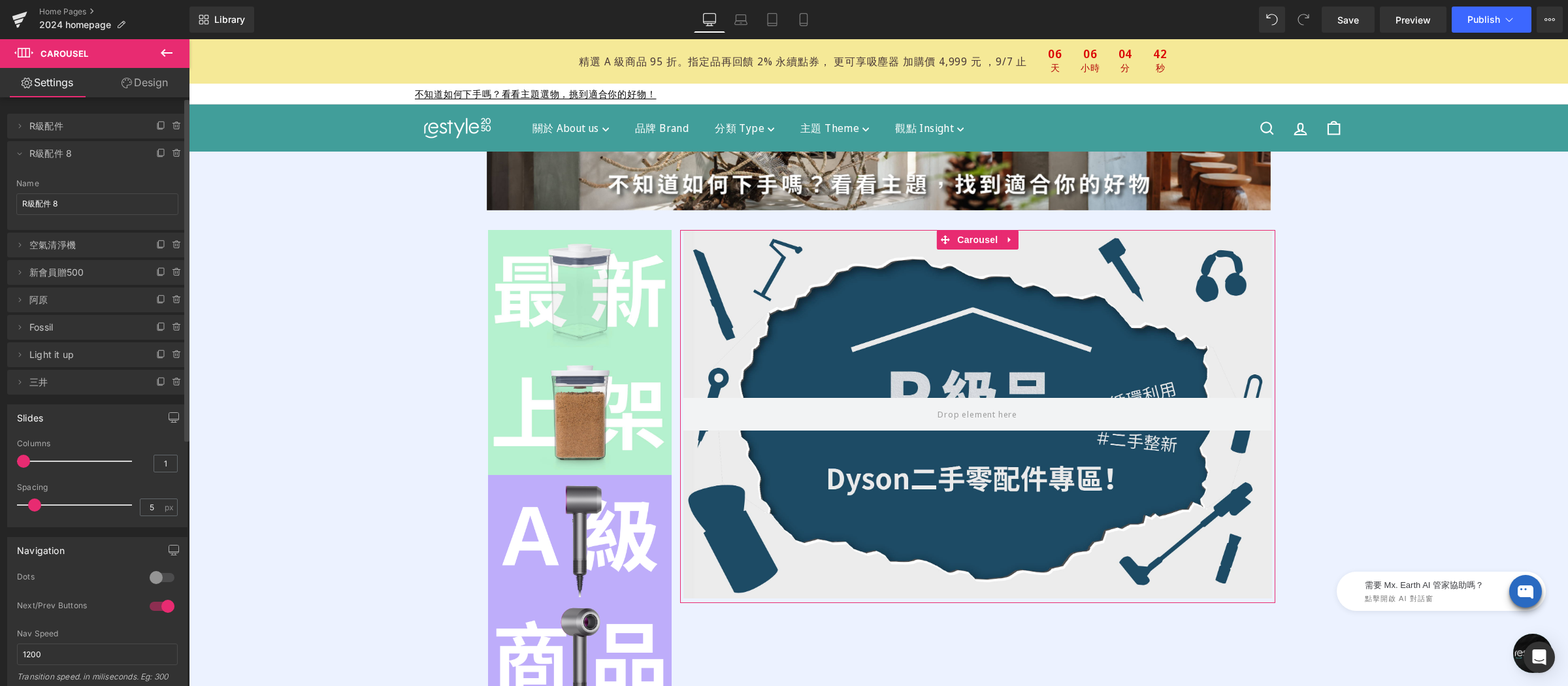
click at [104, 154] on span "R級配件 8" at bounding box center [84, 153] width 109 height 25
click at [61, 209] on input "R級配件 8" at bounding box center [96, 205] width 162 height 22
type input "花花抱枕"
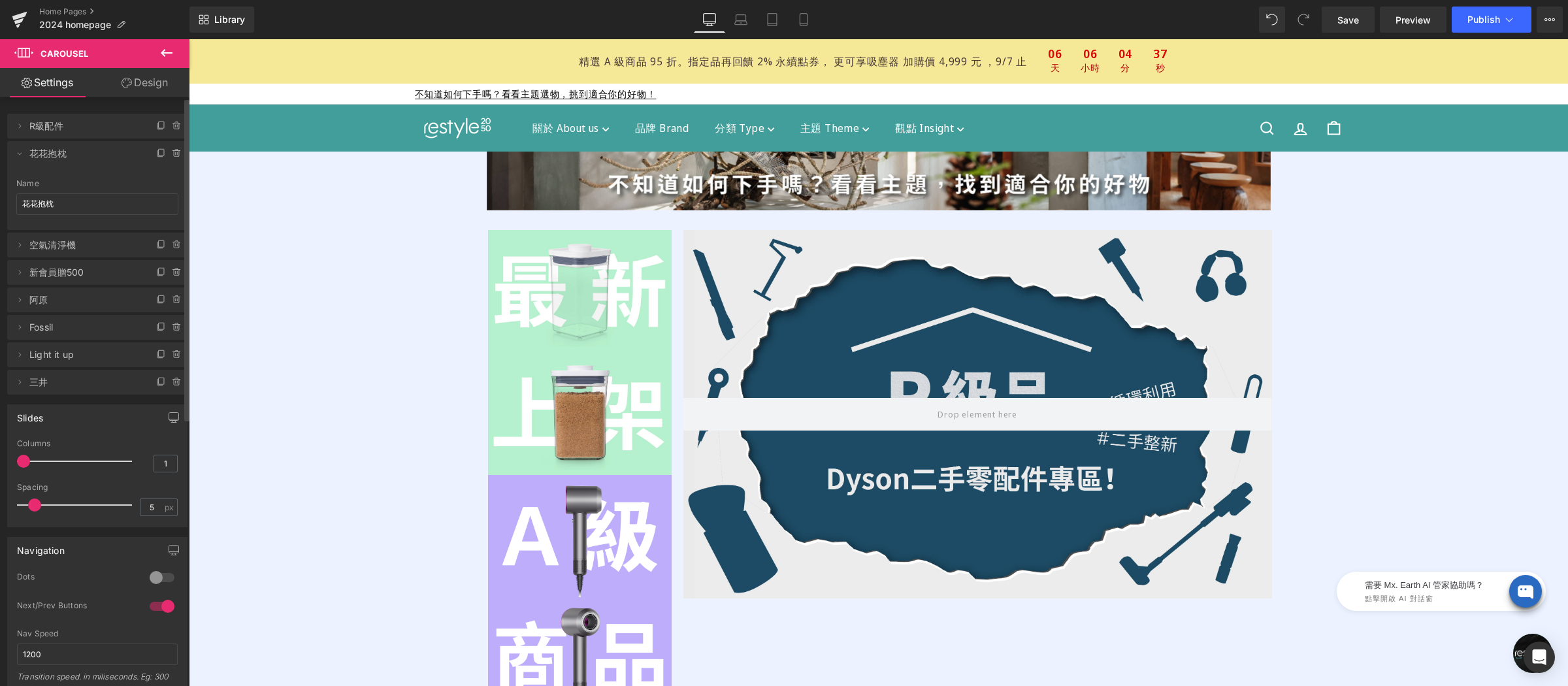
click at [126, 180] on div "Name" at bounding box center [96, 183] width 162 height 9
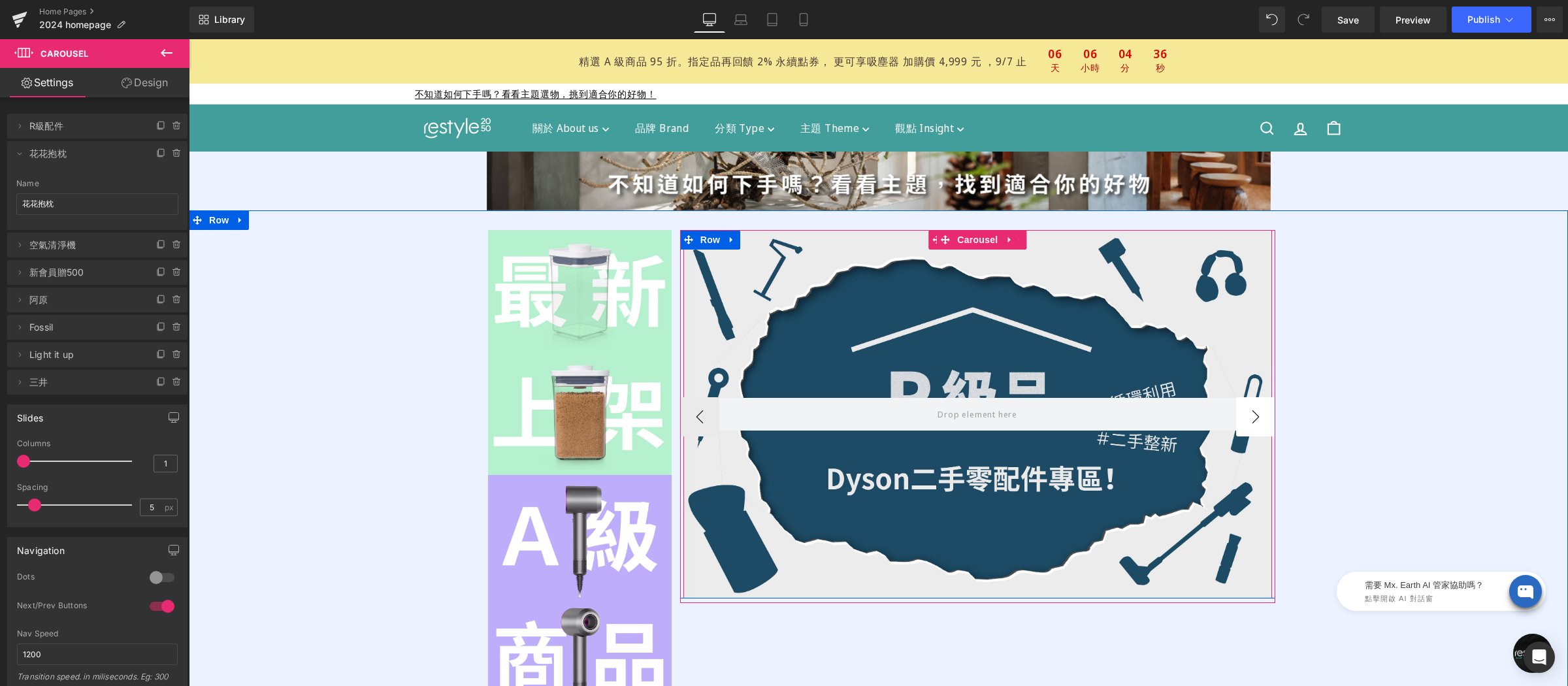
click at [1236, 415] on button "›" at bounding box center [1255, 417] width 39 height 39
click at [1005, 322] on div at bounding box center [978, 414] width 588 height 369
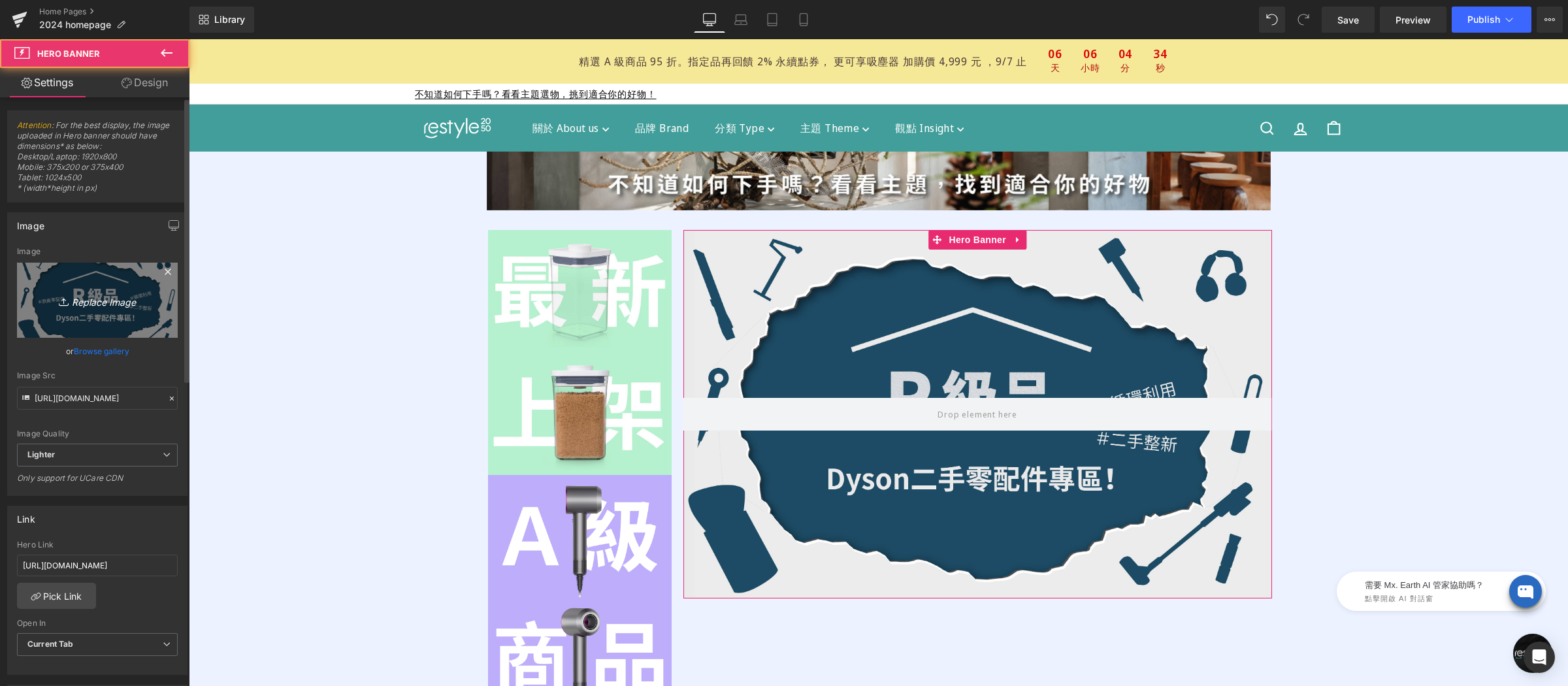
click at [82, 298] on icon "Replace Image" at bounding box center [96, 300] width 104 height 16
type input "C:\fakepath\小雛菊花花抱枕-1200x800.png"
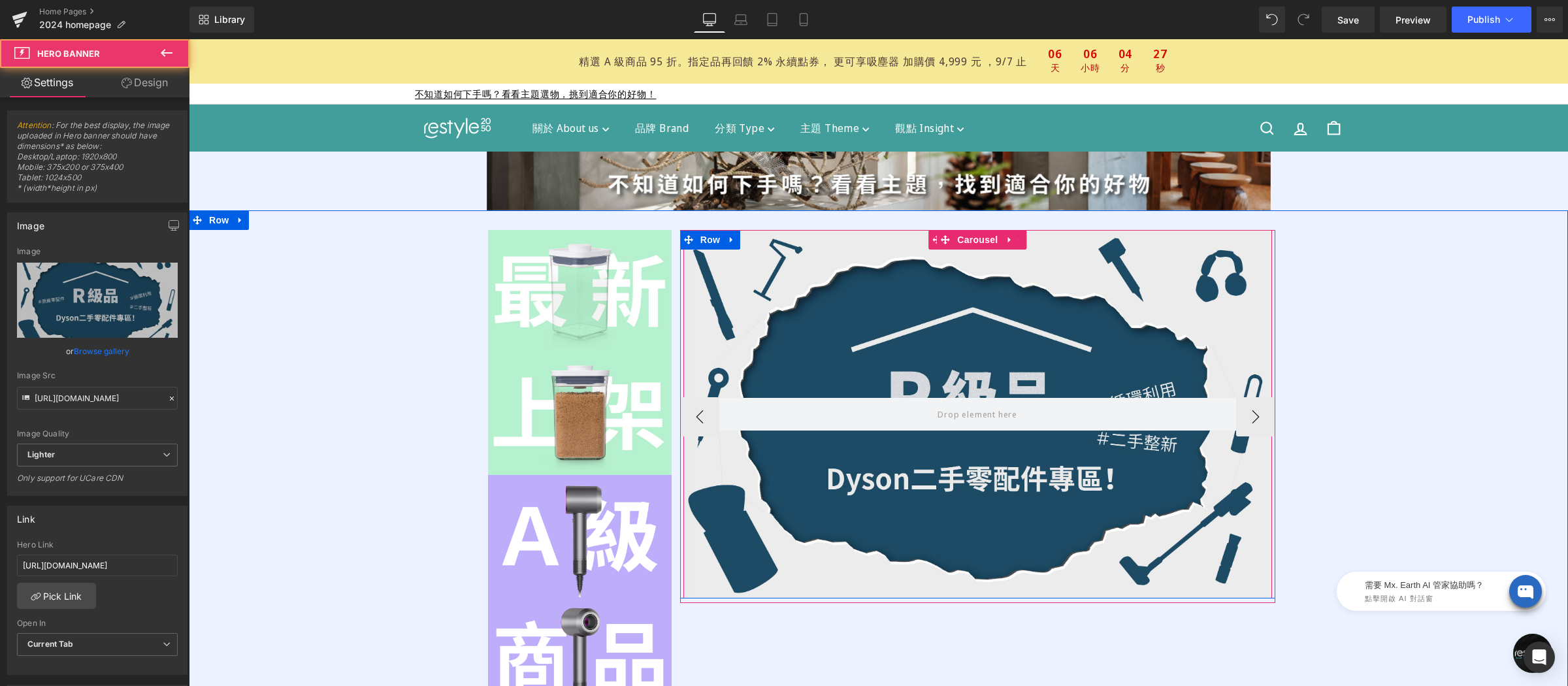
click at [886, 308] on div at bounding box center [978, 414] width 588 height 369
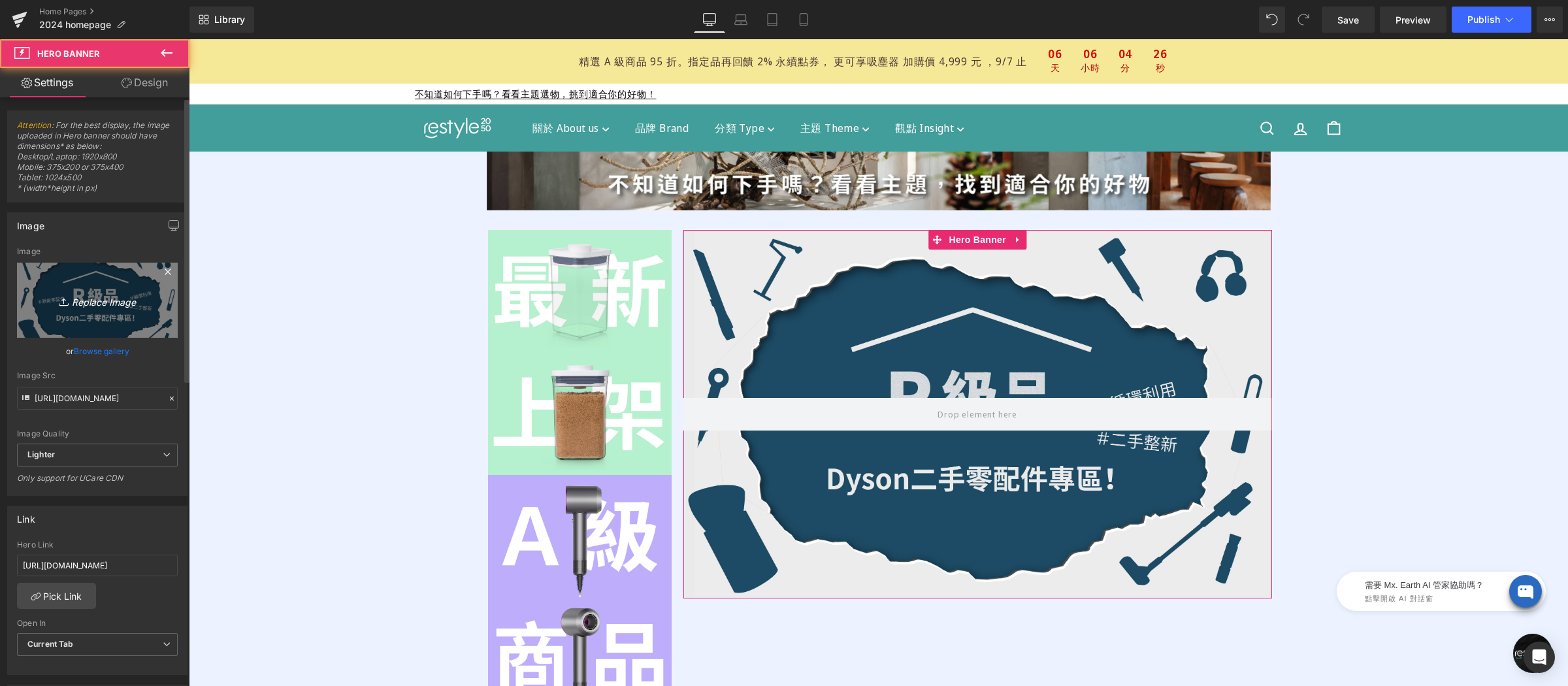
click at [117, 311] on link "Replace Image" at bounding box center [97, 300] width 161 height 76
type input "C:\fakepath\小雛菊花花抱枕-首頁BN-1200x751.png"
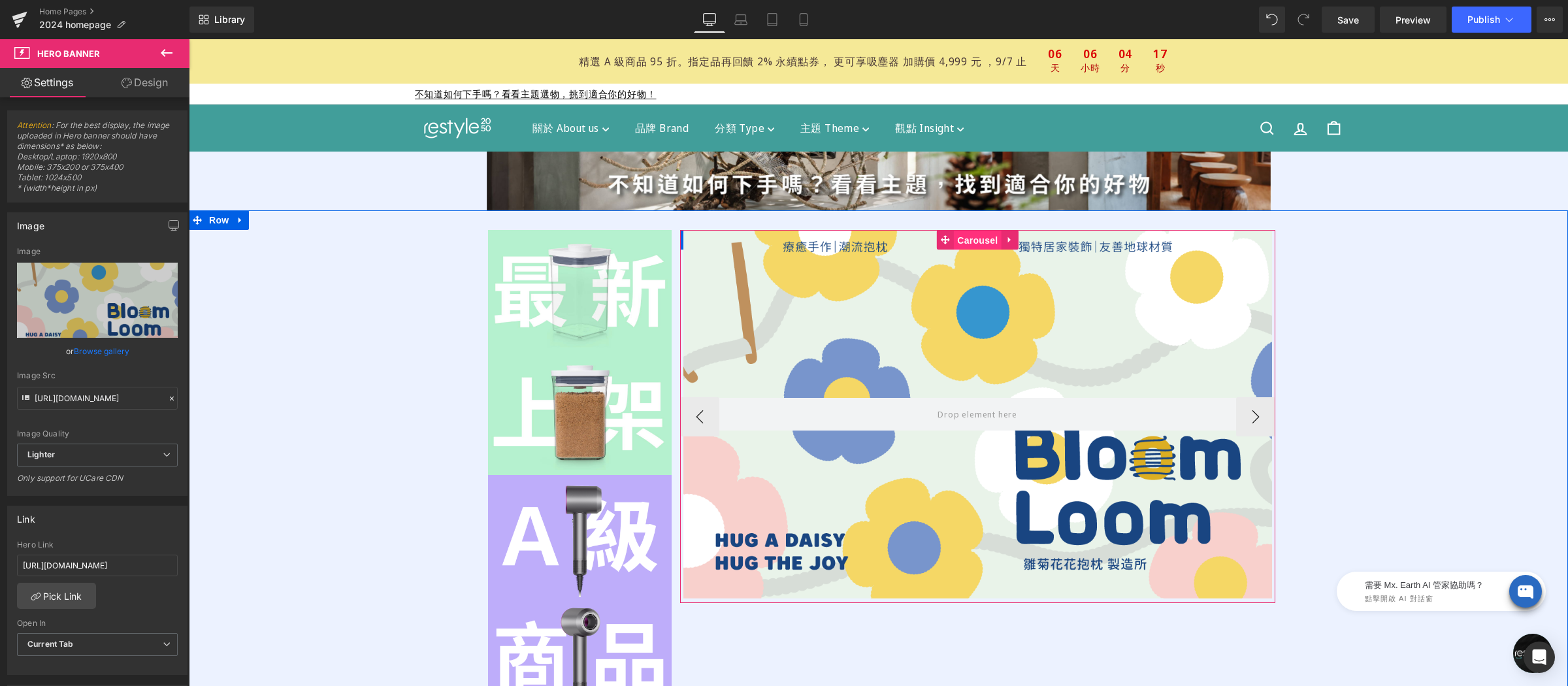
click at [960, 243] on div "Hero Banner Row Hero Banner Row Hero Banner Row" at bounding box center [977, 416] width 595 height 373
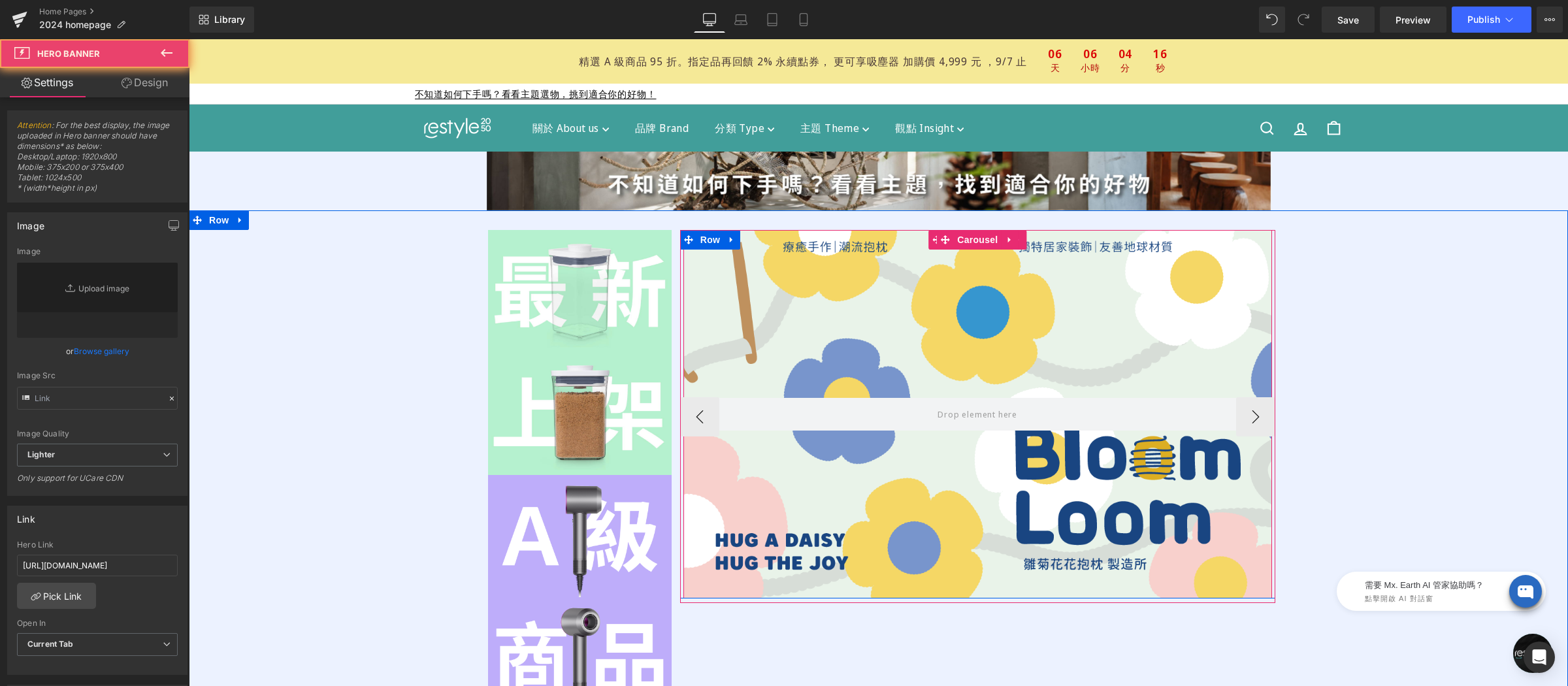
click at [973, 343] on div at bounding box center [978, 414] width 588 height 369
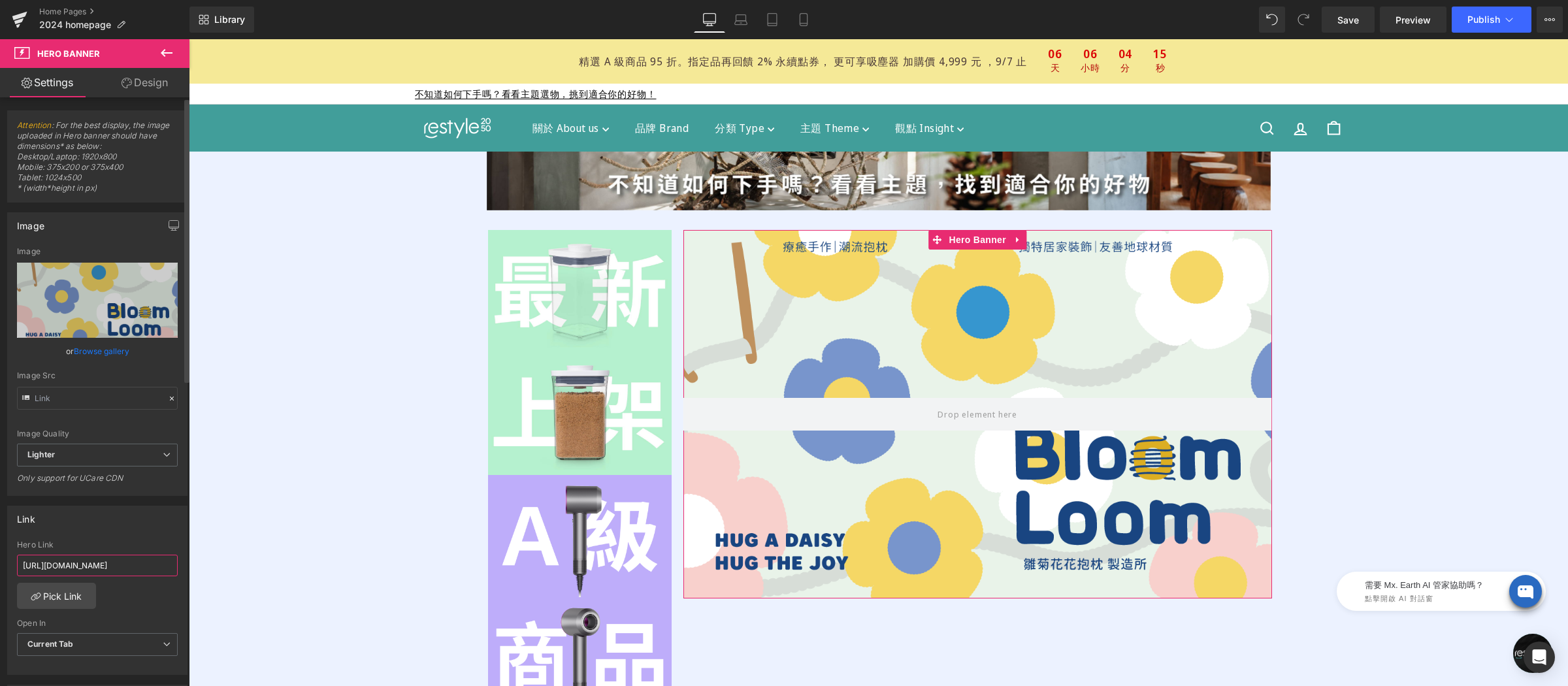
click at [116, 568] on input "[URL][DOMAIN_NAME]" at bounding box center [97, 566] width 161 height 22
paste input "pages/bloom-and-loom"
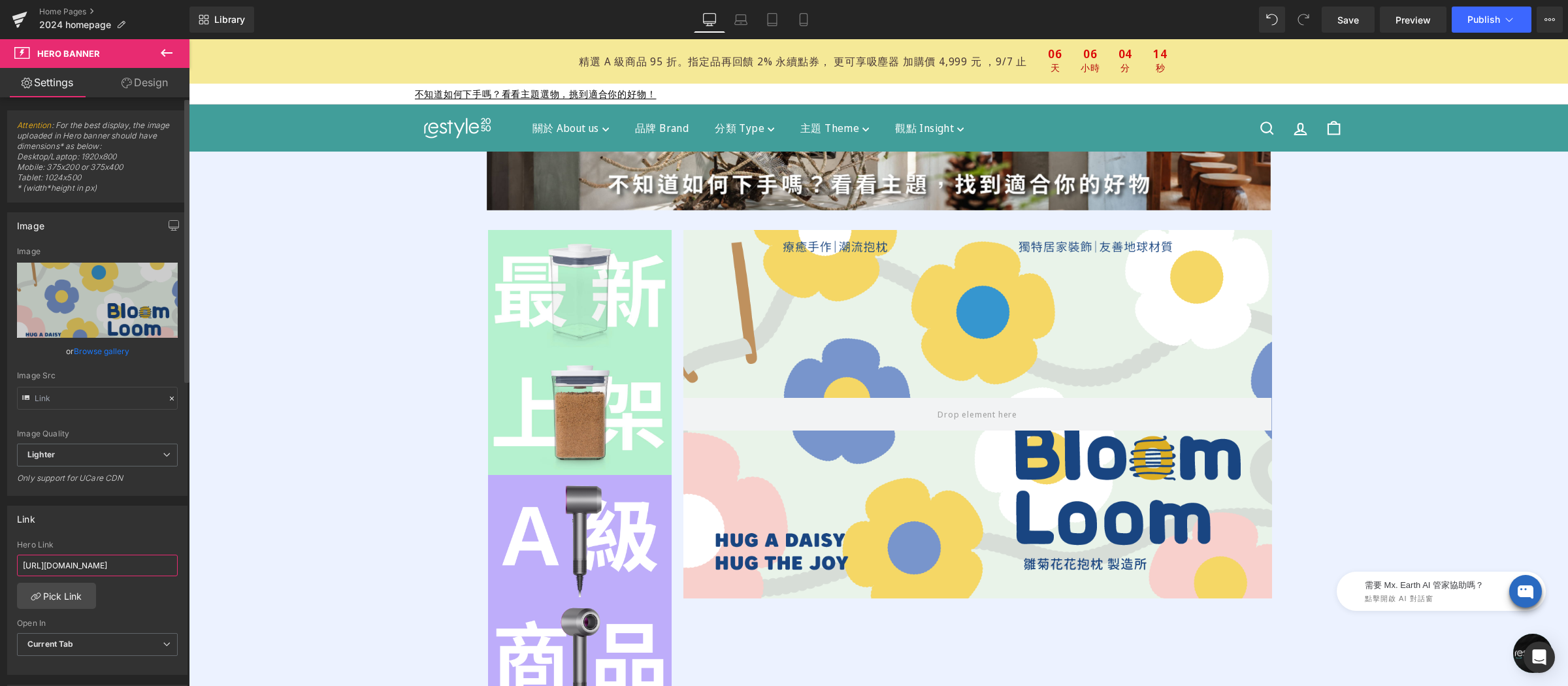
type input "[URL][DOMAIN_NAME]"
click at [127, 533] on div "Link [URL][DOMAIN_NAME] Hero Link [URL][DOMAIN_NAME] Pick Link Current Tab New …" at bounding box center [96, 591] width 180 height 169
click at [803, 22] on icon at bounding box center [803, 19] width 13 height 13
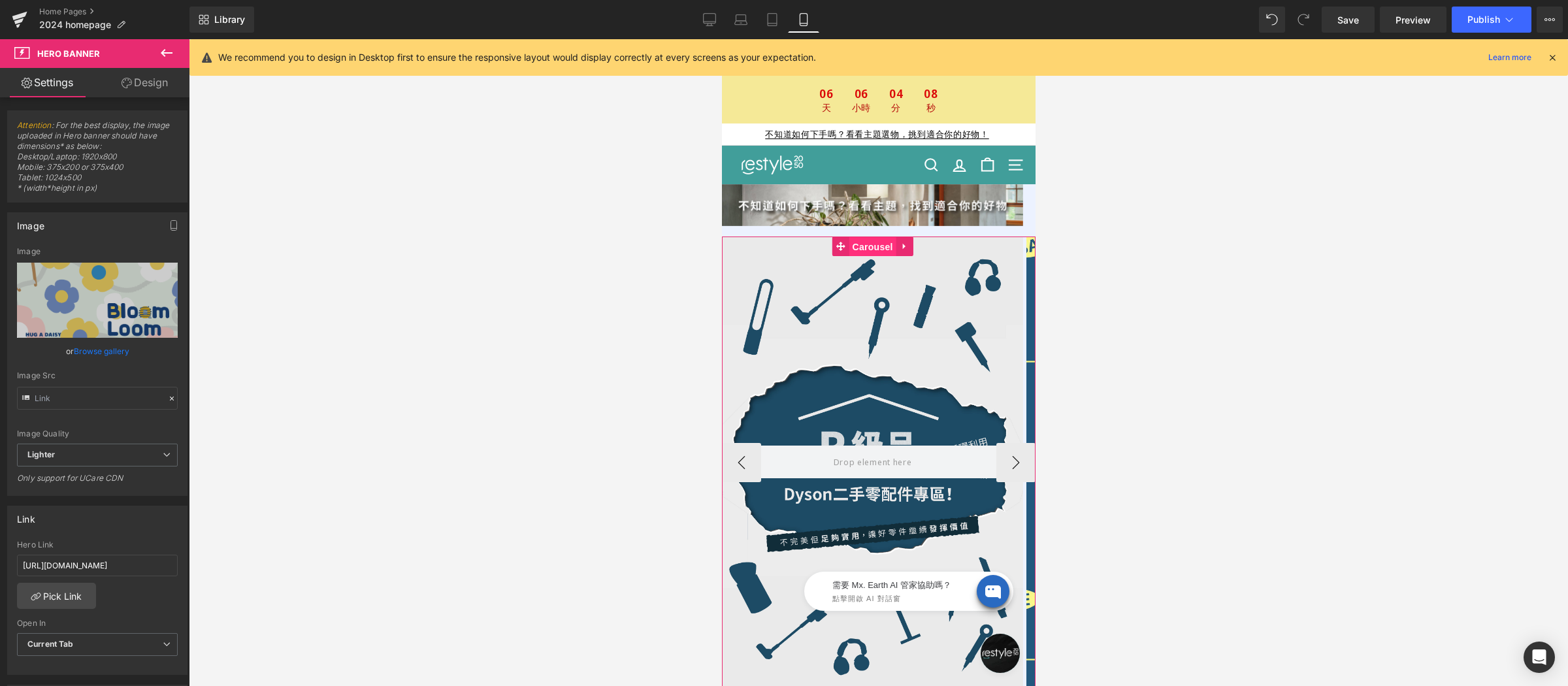
click at [867, 253] on div "Hero Banner Row Hero Banner Row Hero Banner Row" at bounding box center [878, 462] width 314 height 452
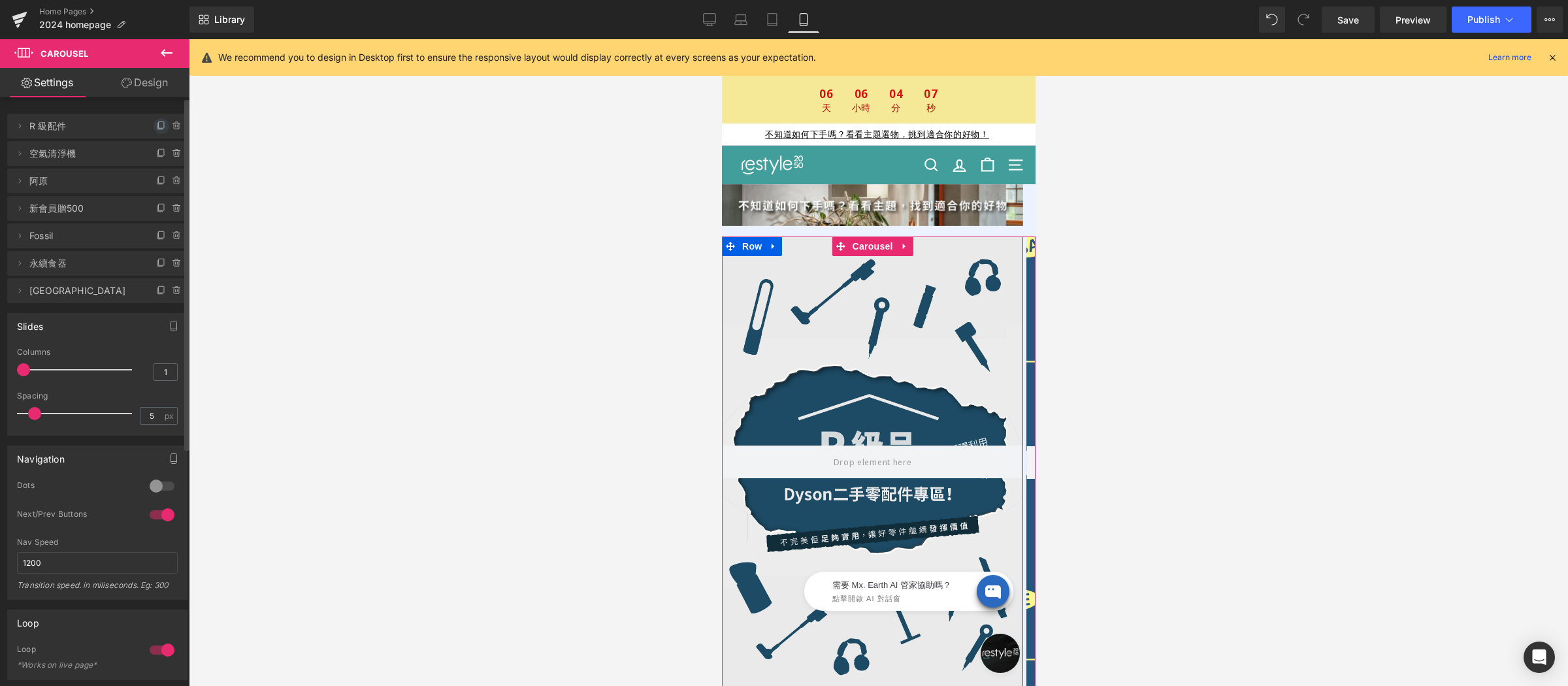
click at [156, 126] on icon at bounding box center [161, 126] width 11 height 11
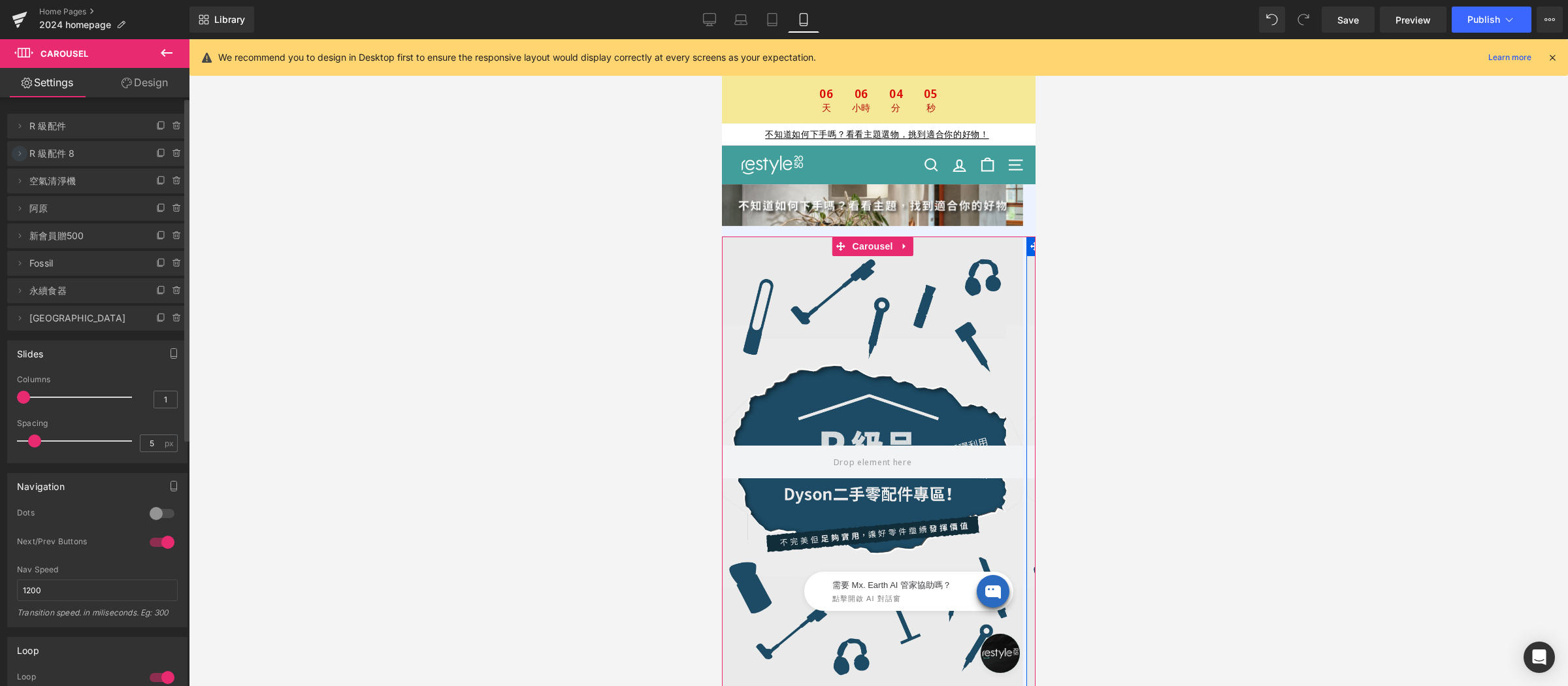
click at [18, 152] on icon at bounding box center [19, 153] width 11 height 11
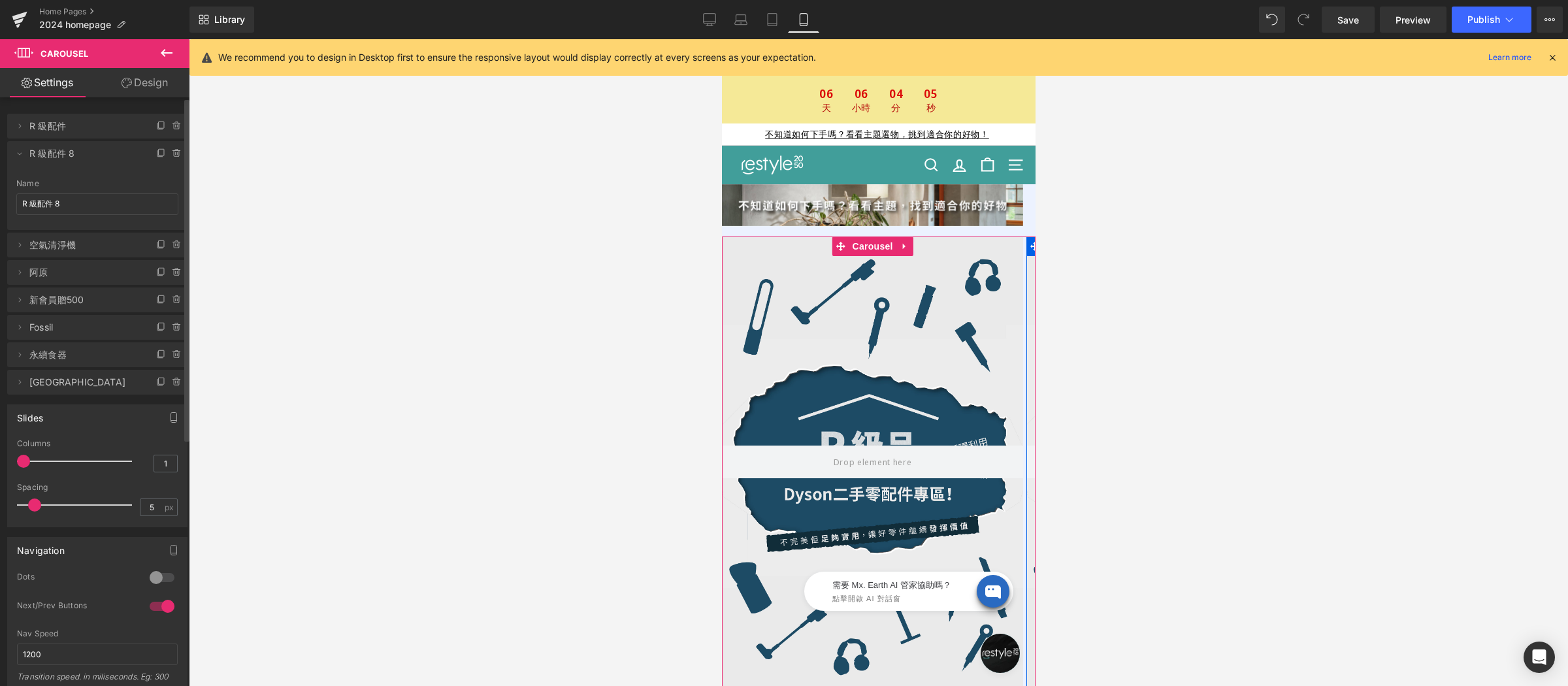
click at [104, 158] on span "R 級配件 8" at bounding box center [84, 153] width 109 height 25
click at [78, 202] on input "R 級配件 8" at bounding box center [96, 205] width 162 height 22
type input "哈"
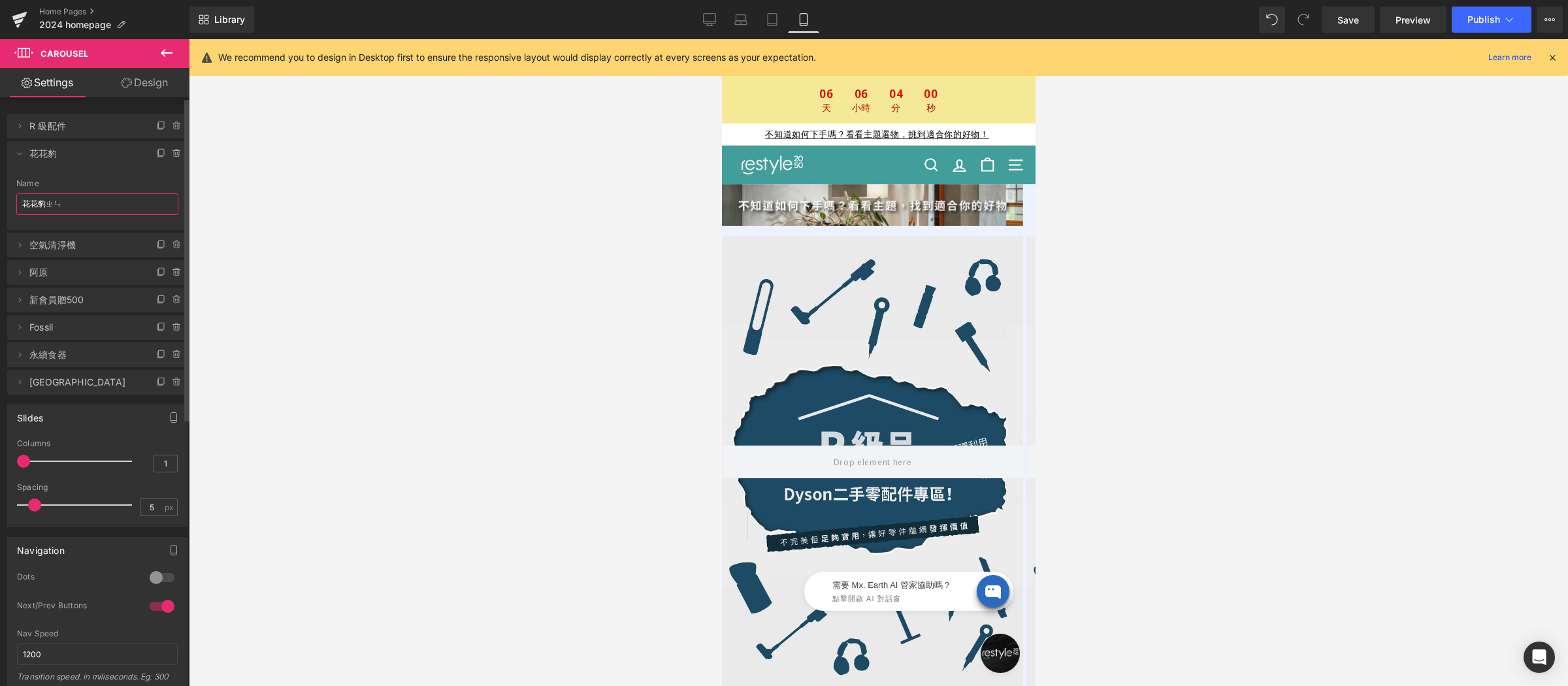
type input "花花抱枕"
click at [914, 423] on div at bounding box center [871, 462] width 301 height 451
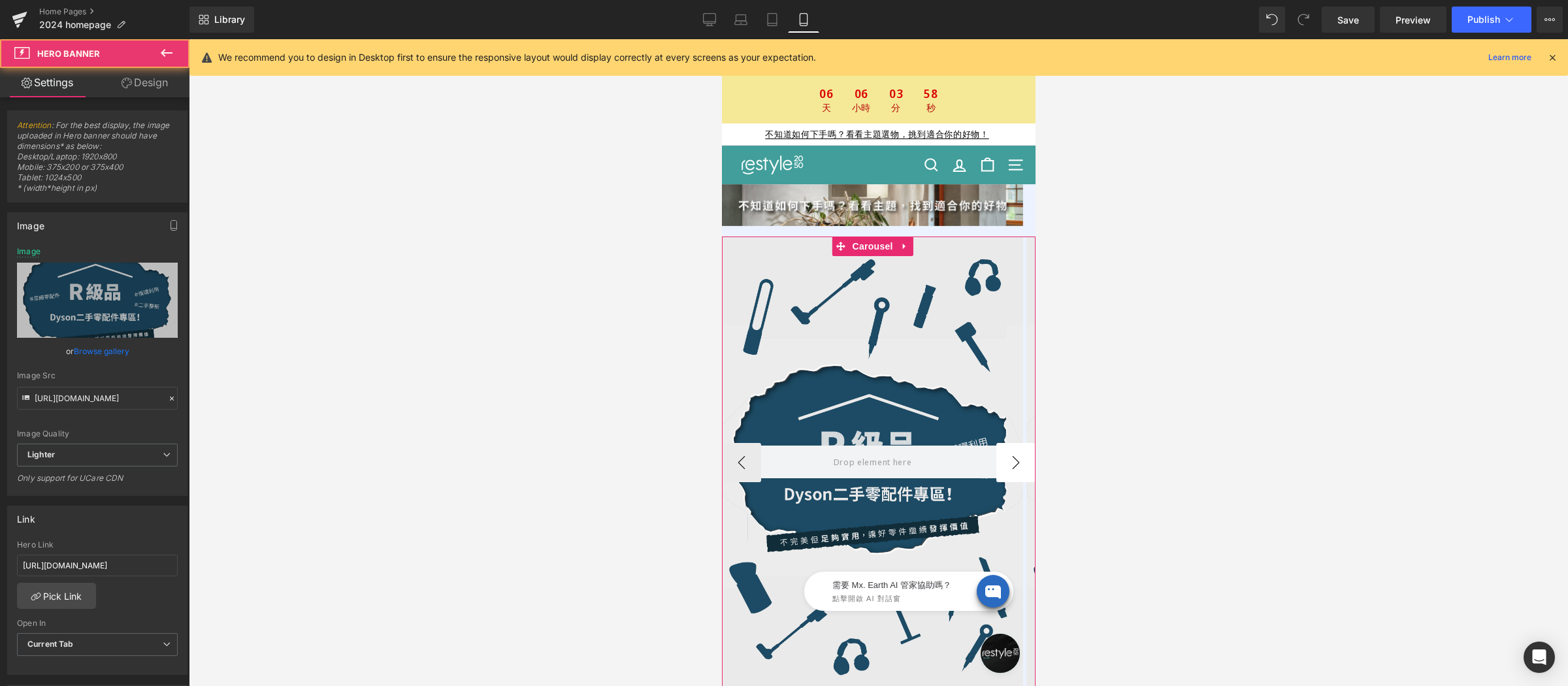
click at [997, 464] on button "›" at bounding box center [1015, 462] width 39 height 39
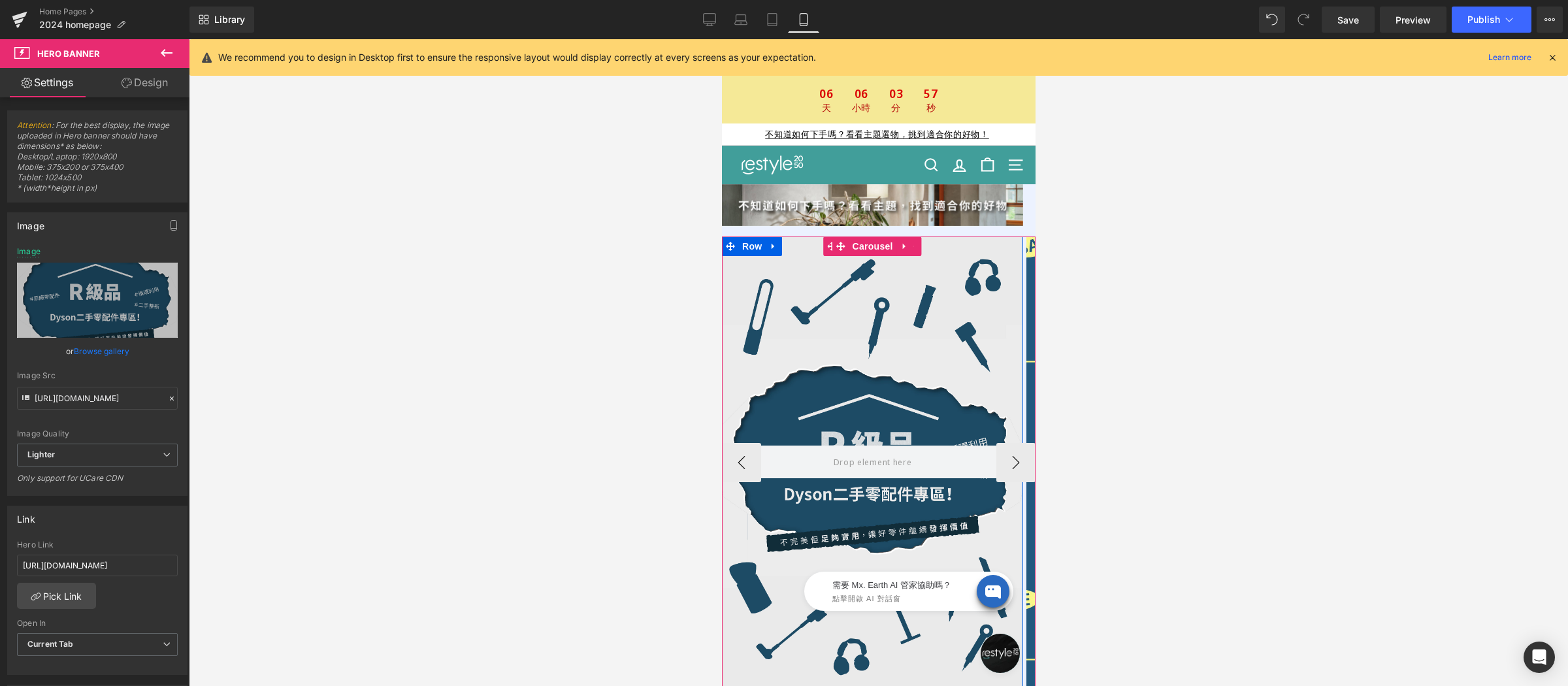
click at [837, 332] on div at bounding box center [871, 462] width 301 height 451
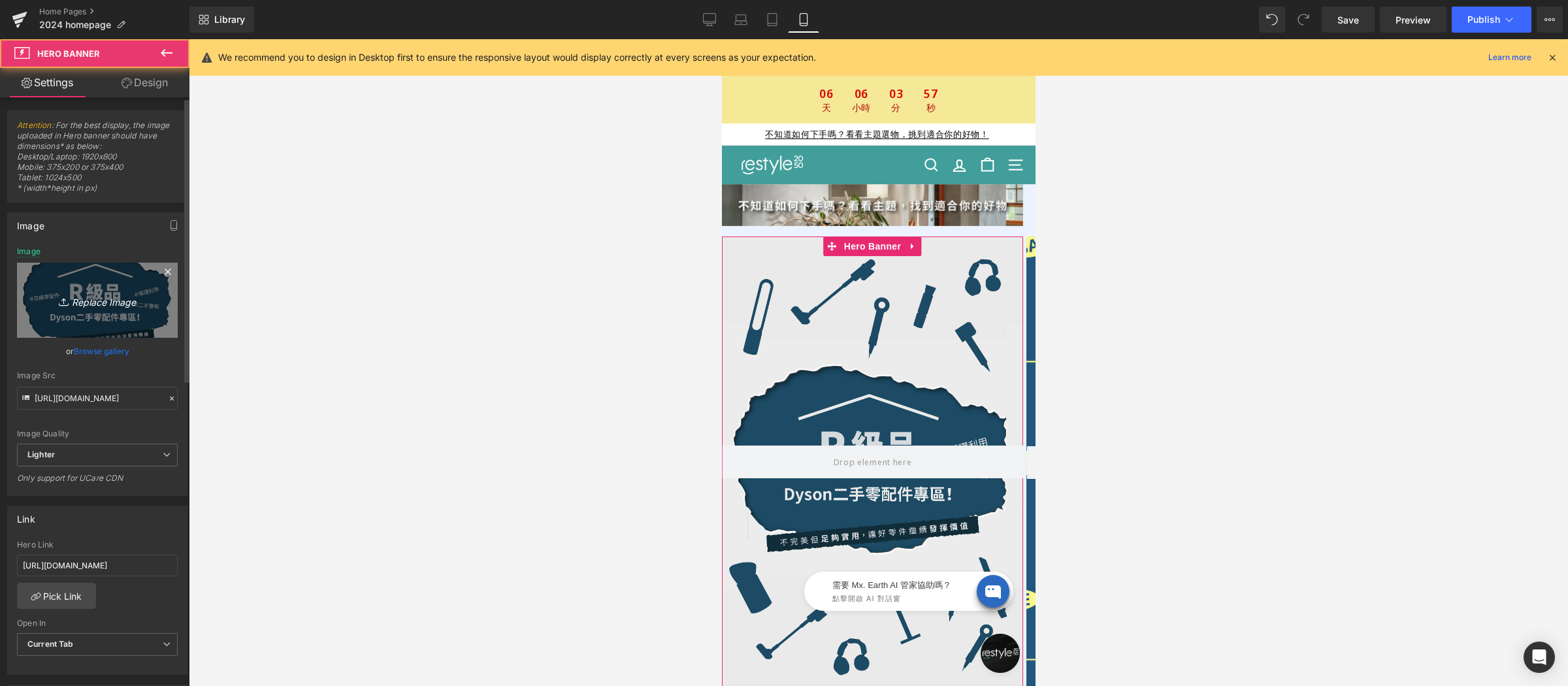
click at [103, 296] on icon "Replace Image" at bounding box center [96, 300] width 104 height 16
type input "C:\fakepath\小雛菊花花抱枕-首頁BN-800x1200.png"
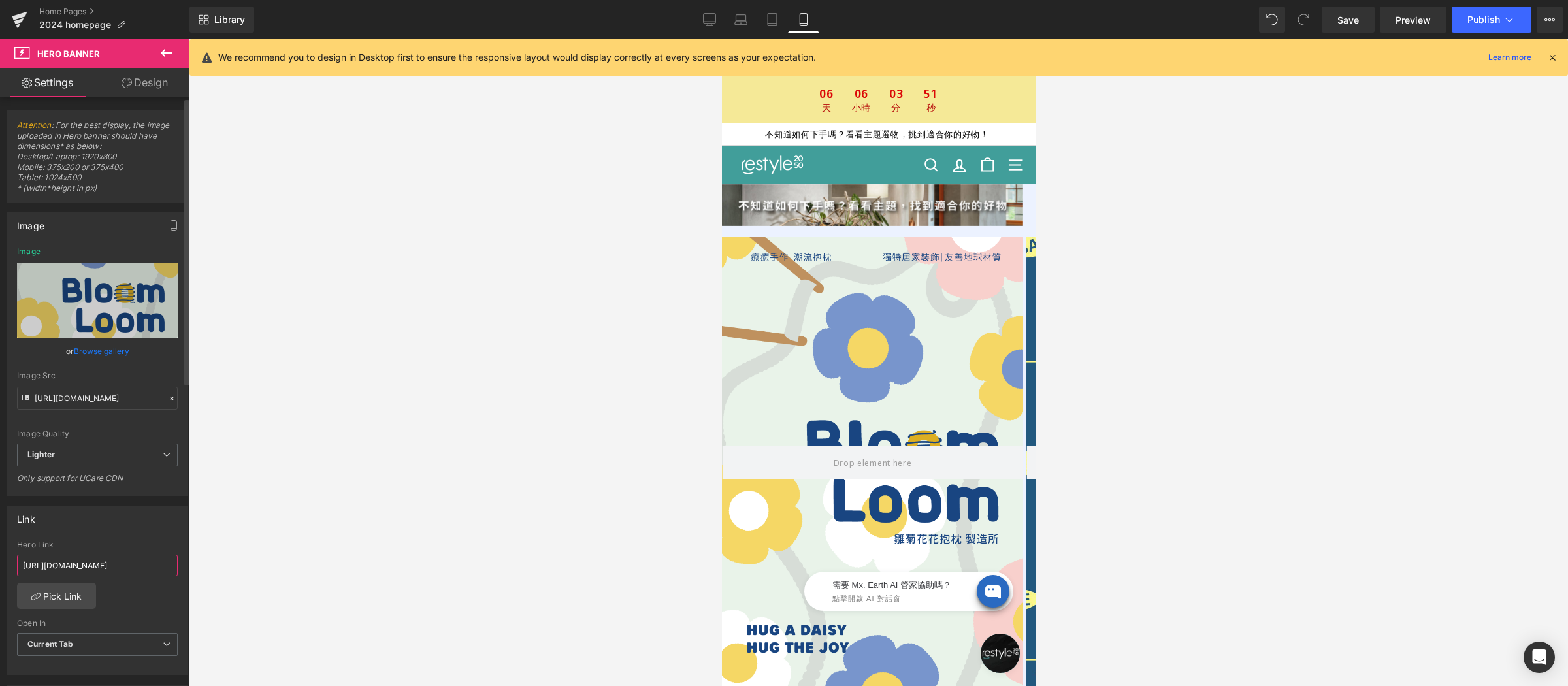
click at [120, 567] on input "[URL][DOMAIN_NAME]" at bounding box center [97, 566] width 161 height 22
click at [120, 568] on input "[URL][DOMAIN_NAME]" at bounding box center [97, 566] width 161 height 22
paste input "pages/bloom-and-loom"
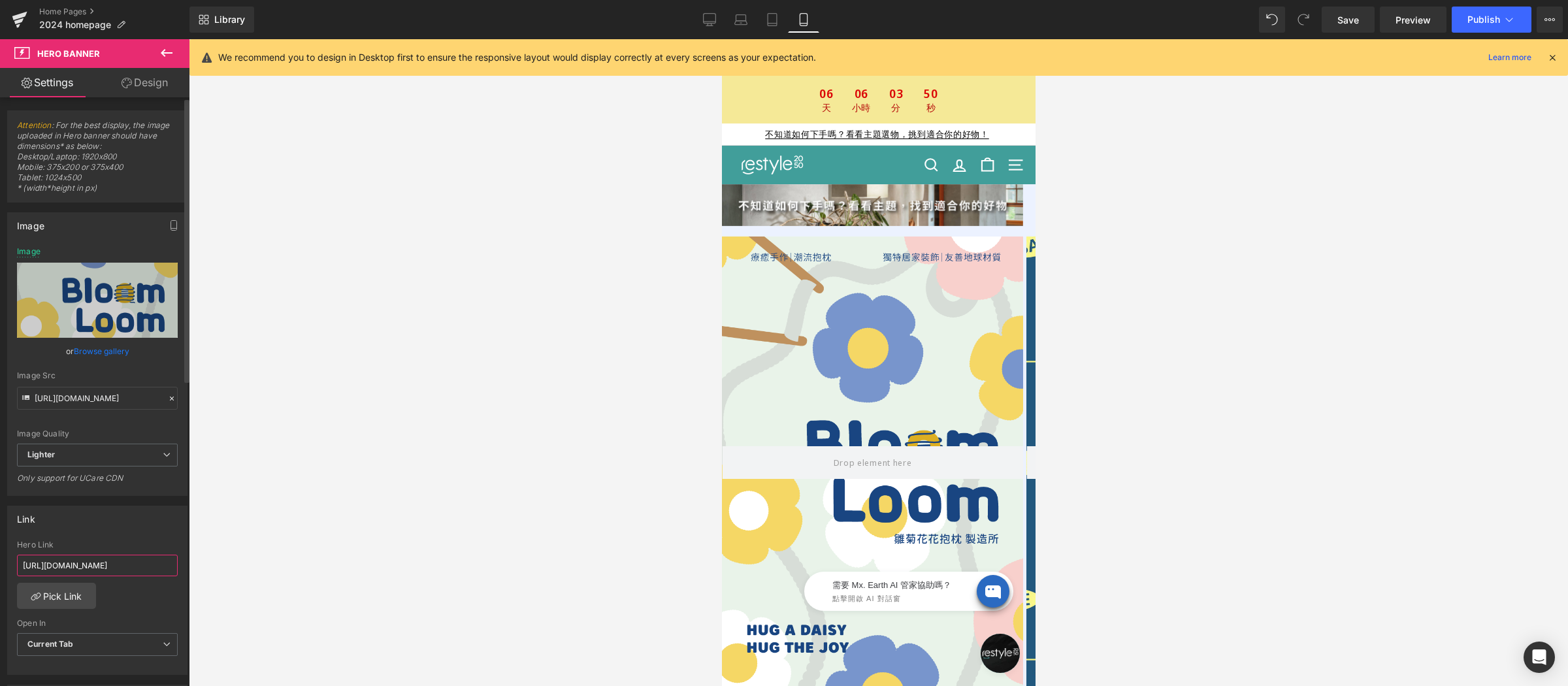
type input "[URL][DOMAIN_NAME]"
click at [133, 535] on div "Link [URL][DOMAIN_NAME] Hero Link [URL][DOMAIN_NAME] Pick Link Current Tab New …" at bounding box center [96, 591] width 180 height 169
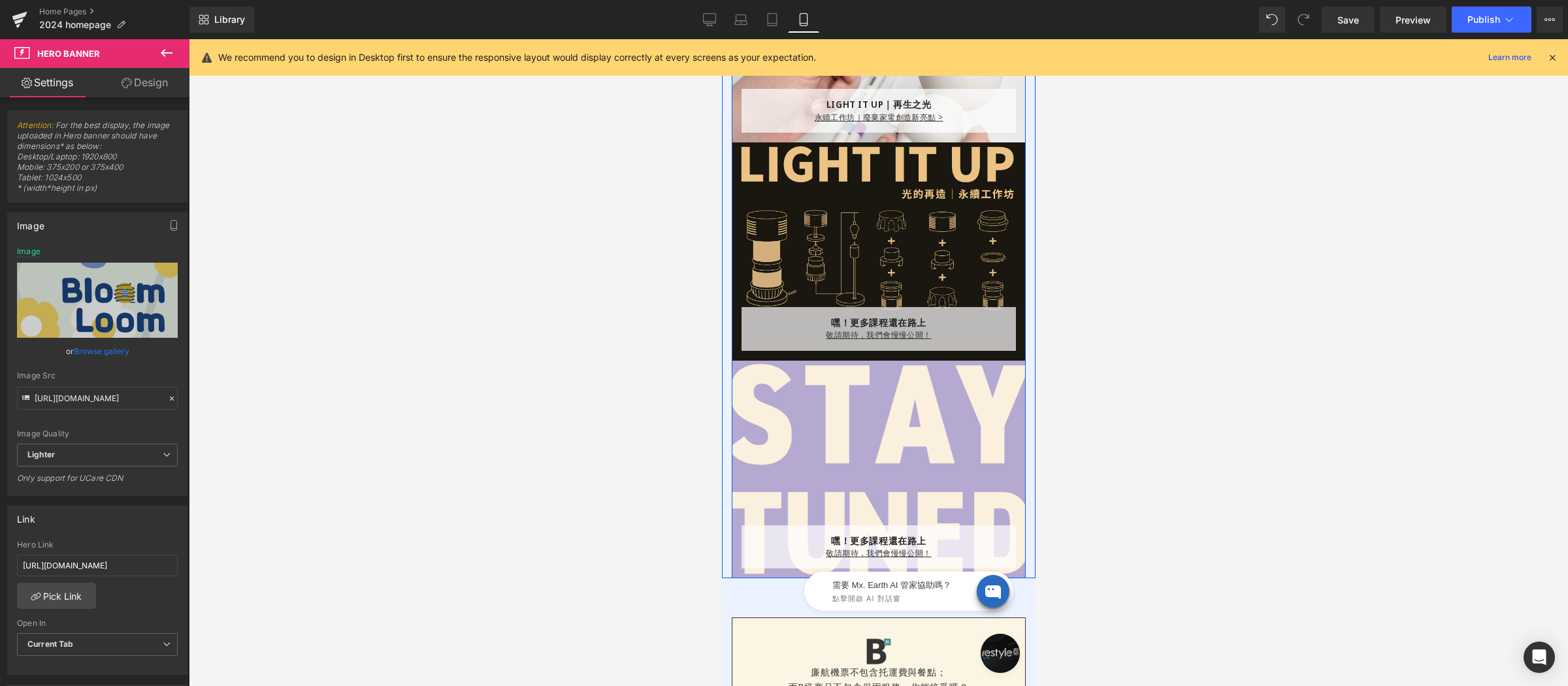
scroll to position [1623, 0]
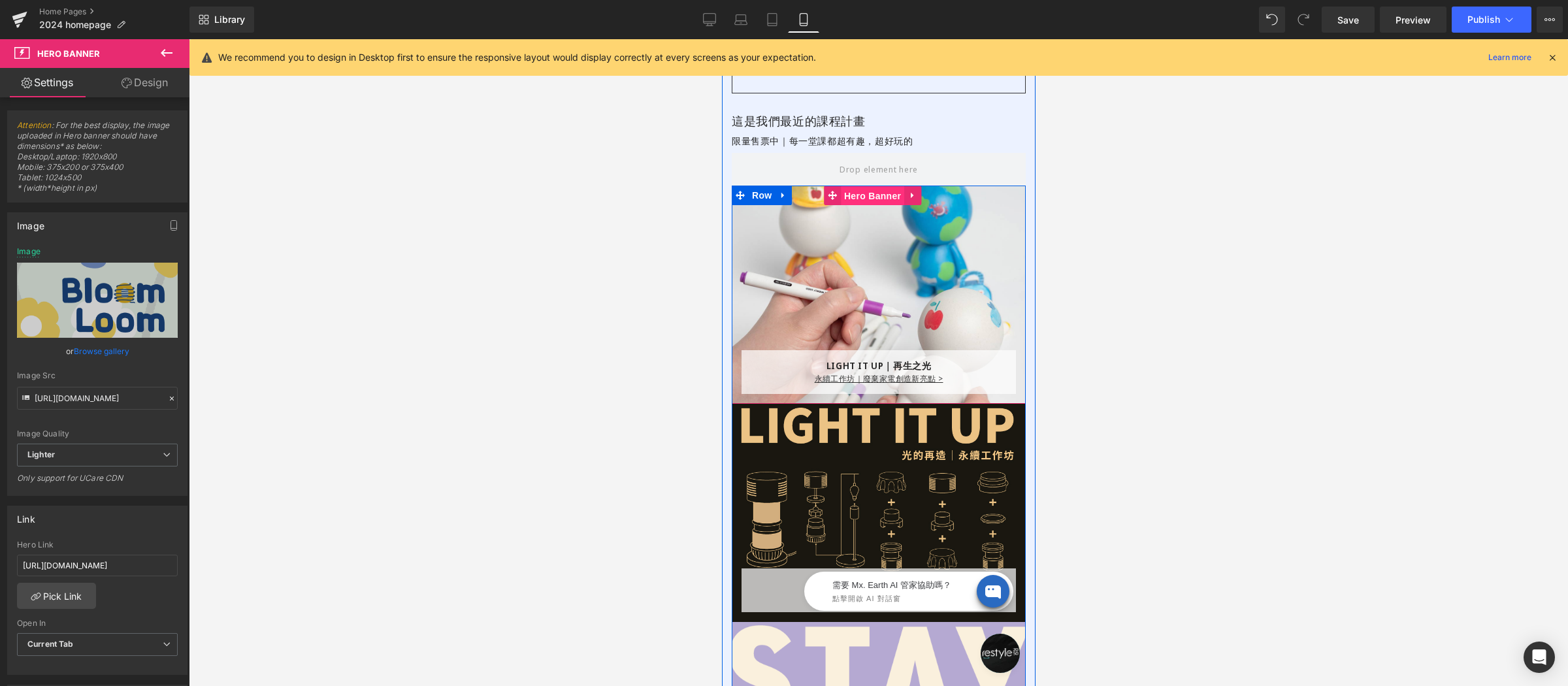
click at [865, 196] on div "LIGHT IT UP｜再生之光 Text Block 永續工作坊｜廢棄家電創造新亮點 > Text Block Row Row Hero Banner" at bounding box center [878, 295] width 294 height 219
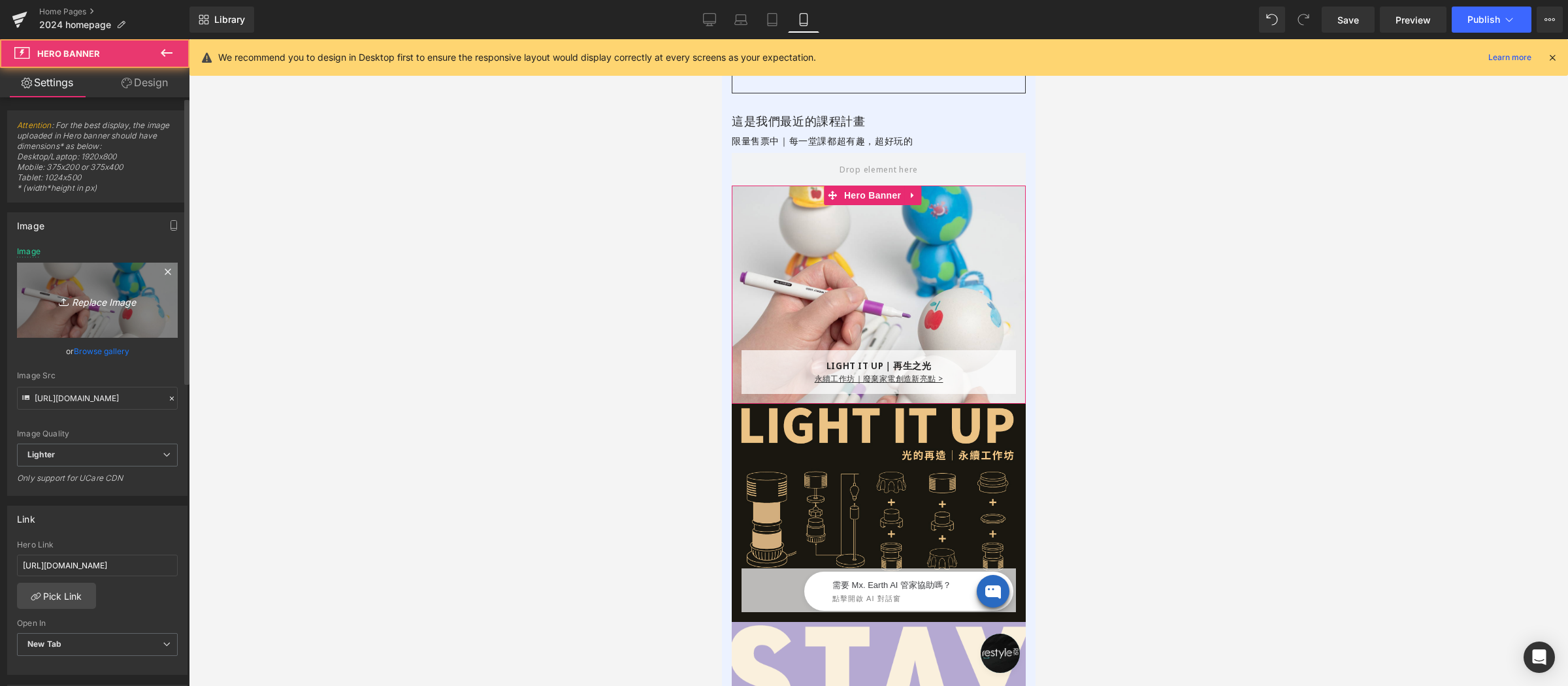
click at [26, 302] on link "Replace Image" at bounding box center [97, 300] width 161 height 76
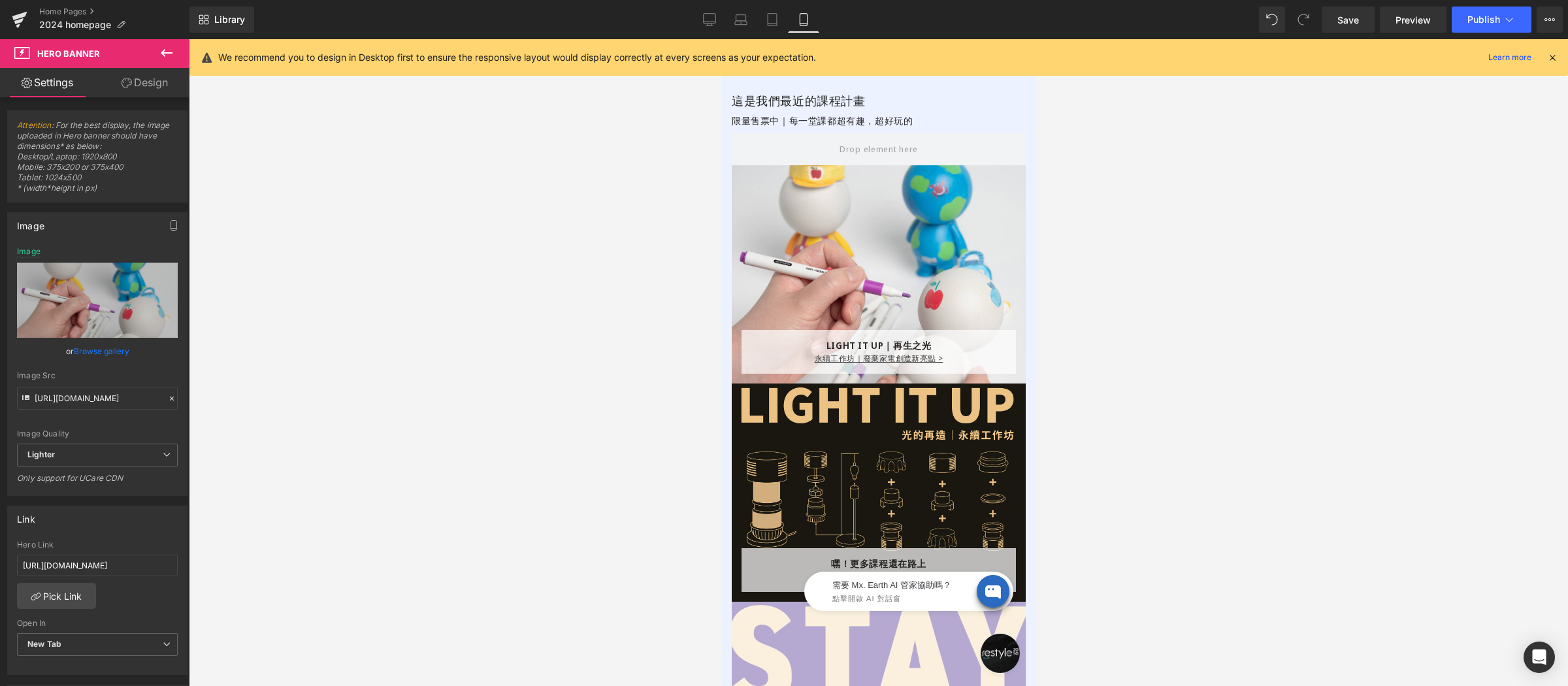
scroll to position [1752, 0]
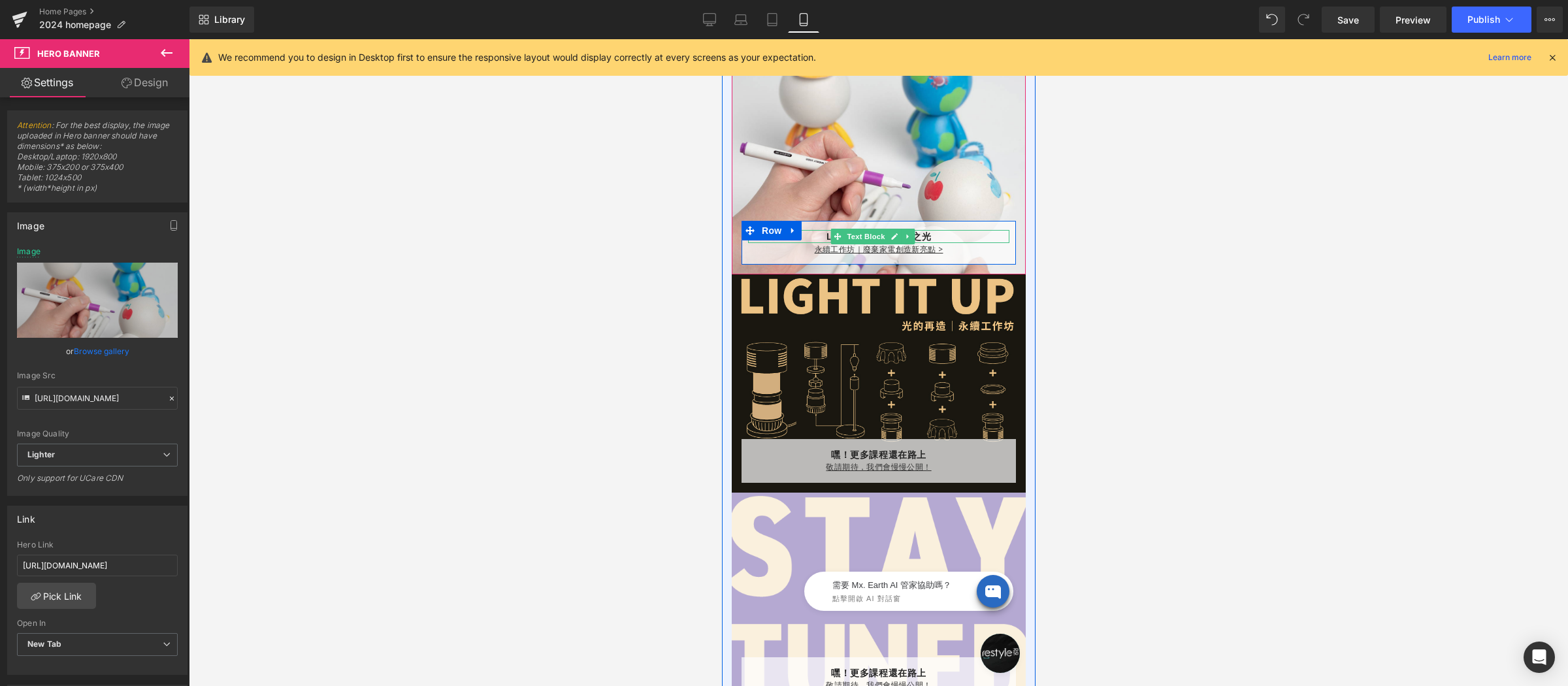
click at [819, 234] on p "LIGHT IT UP｜再生之光" at bounding box center [877, 236] width 261 height 13
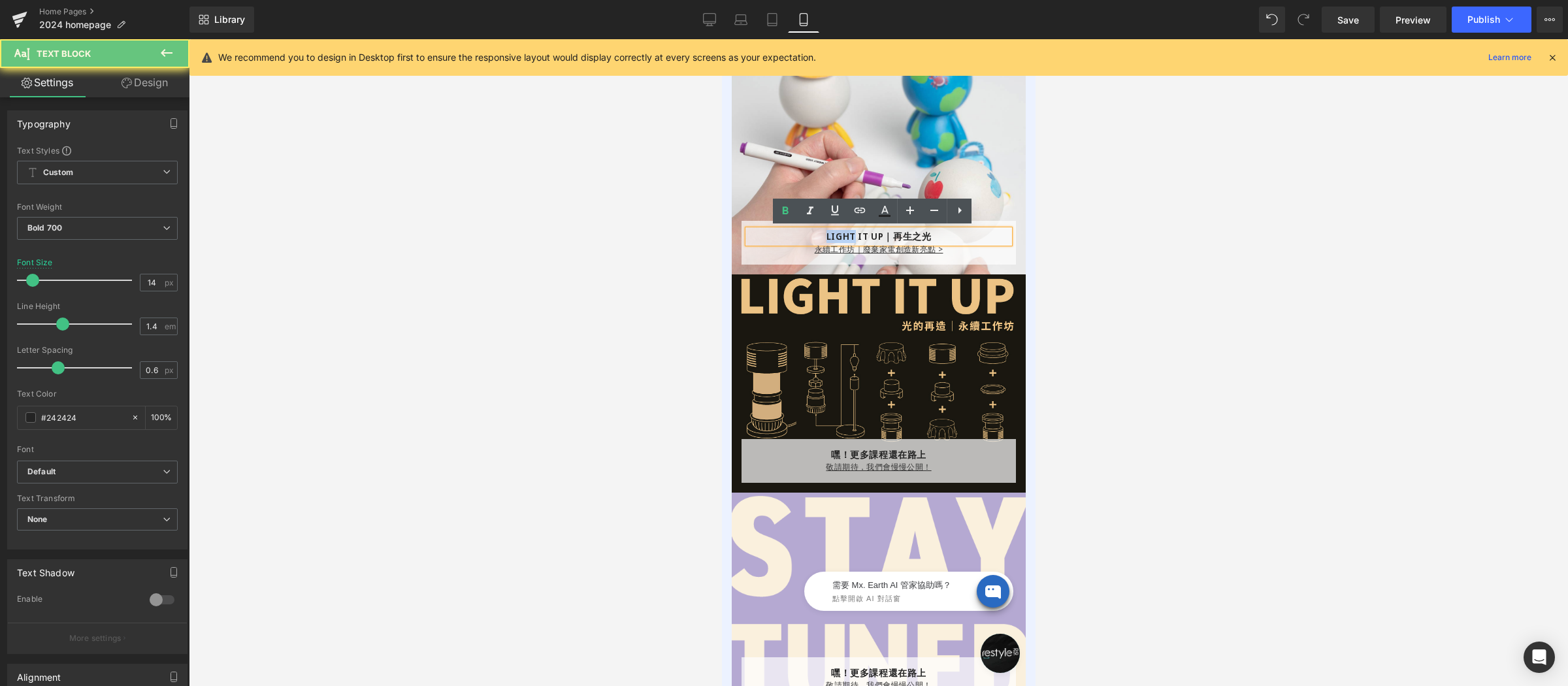
click at [819, 234] on p "LIGHT IT UP｜再生之光" at bounding box center [877, 236] width 261 height 13
copy p "LIGHT IT UP｜再生之光"
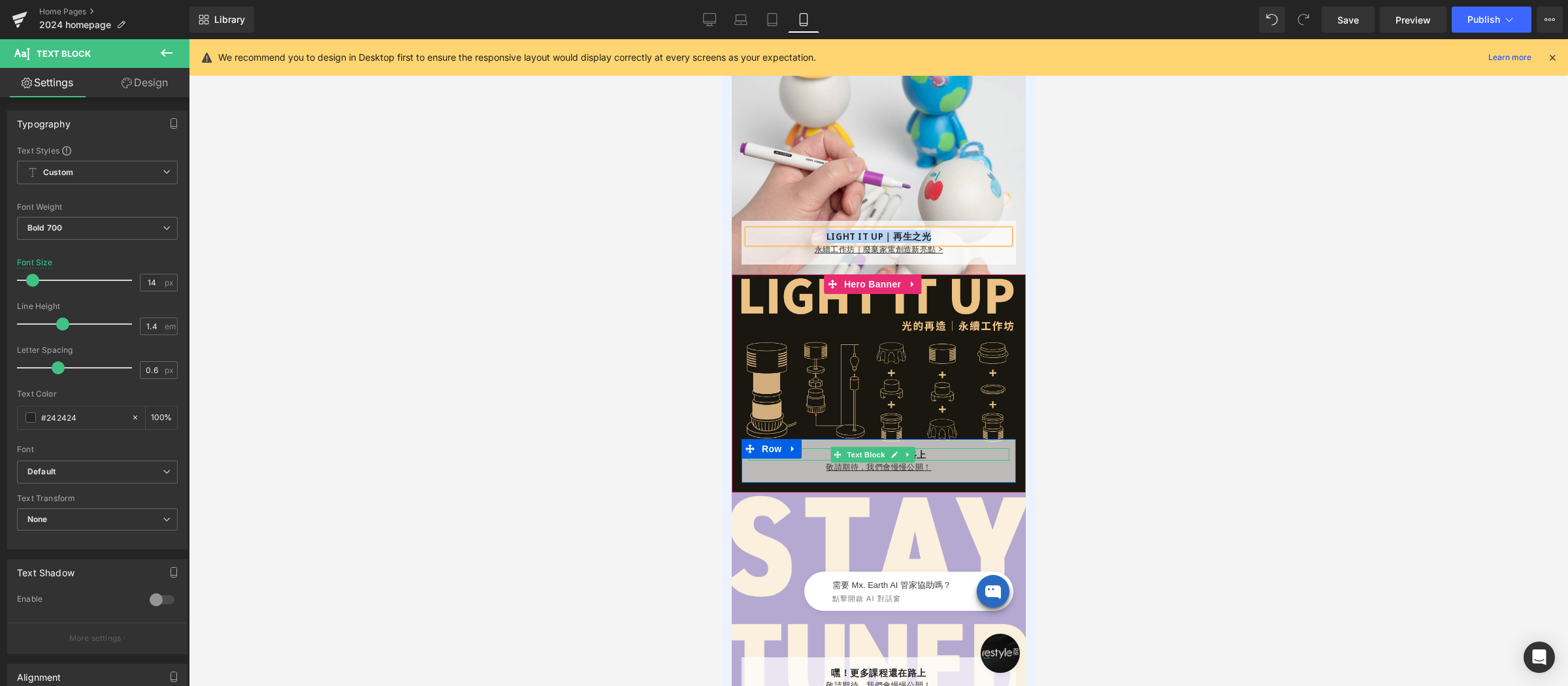
click at [818, 449] on div at bounding box center [877, 449] width 261 height 3
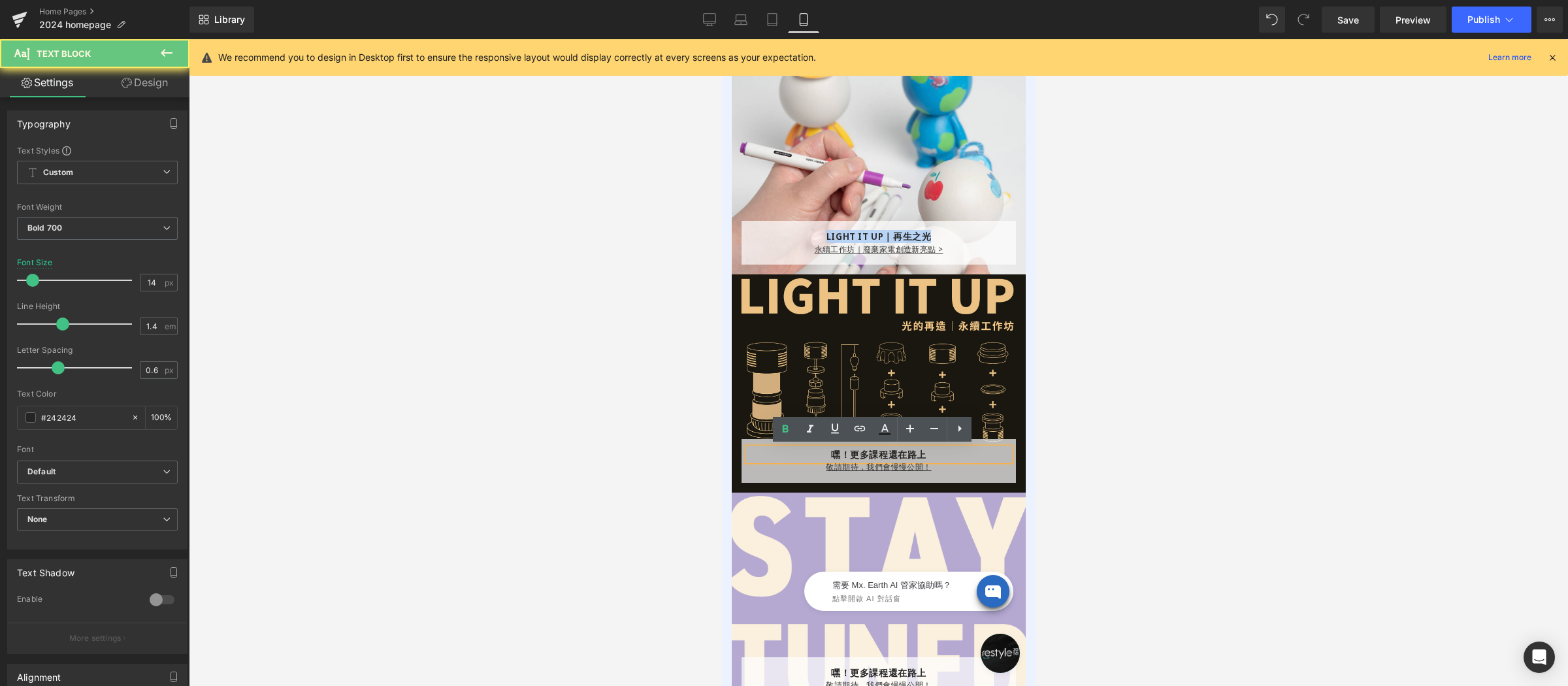
click at [818, 449] on div "嘿！更多課程還在路上" at bounding box center [877, 454] width 261 height 13
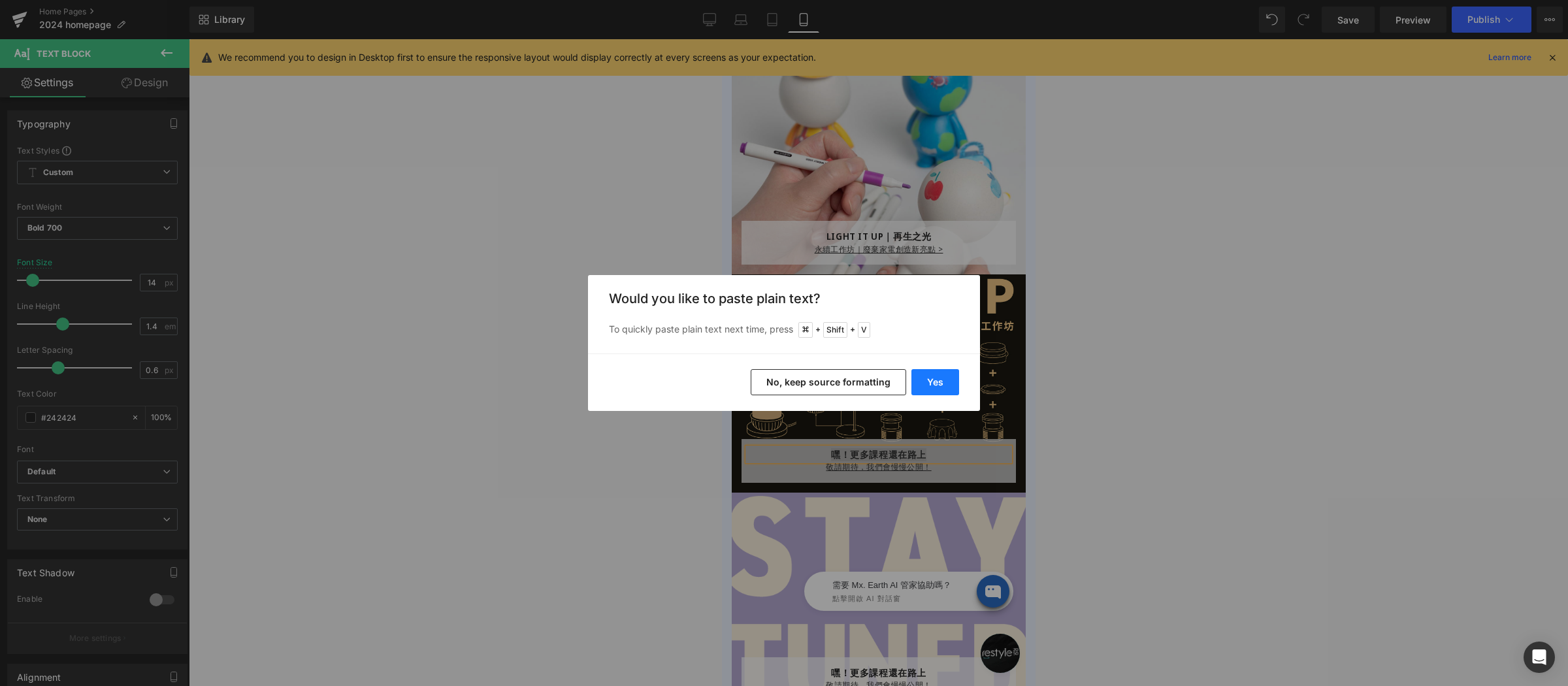
click at [935, 394] on button "Yes" at bounding box center [935, 382] width 48 height 26
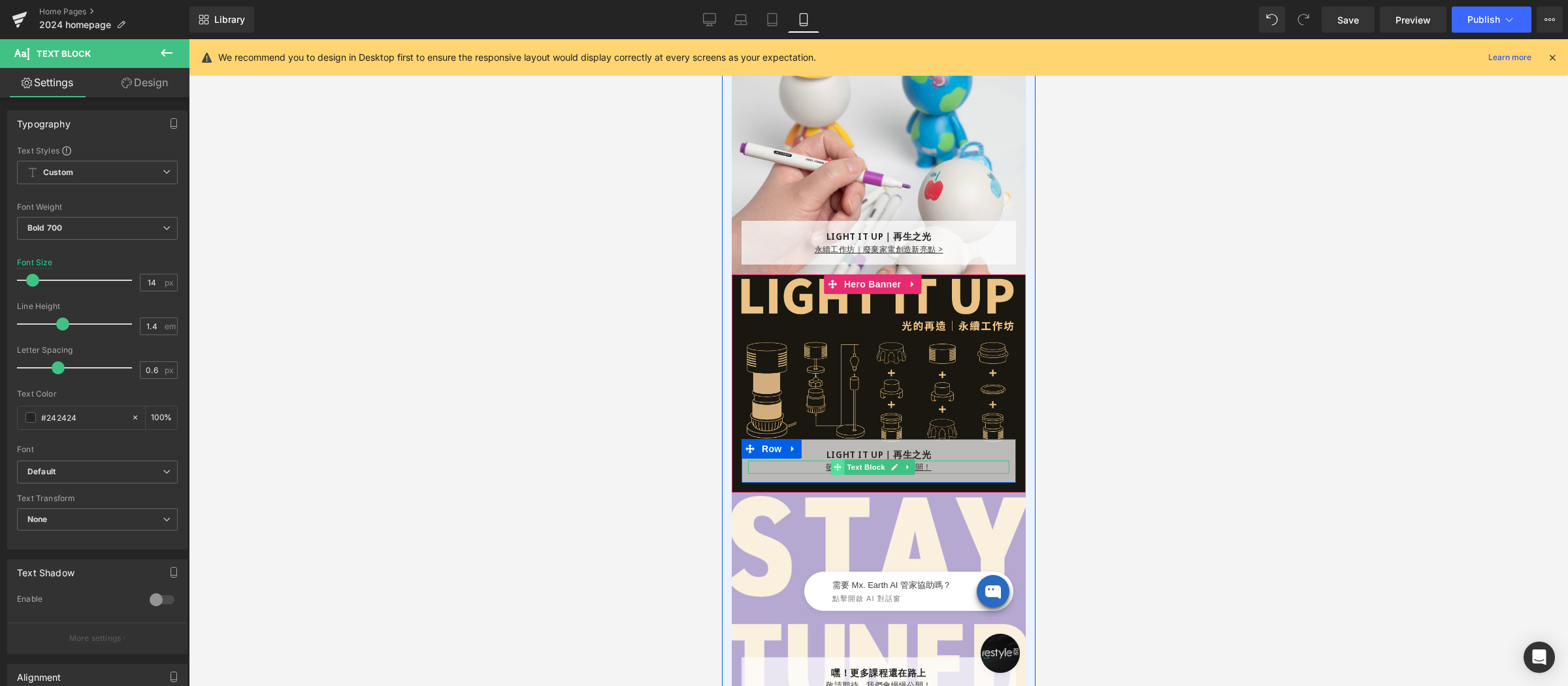
click at [833, 467] on span at bounding box center [837, 467] width 14 height 16
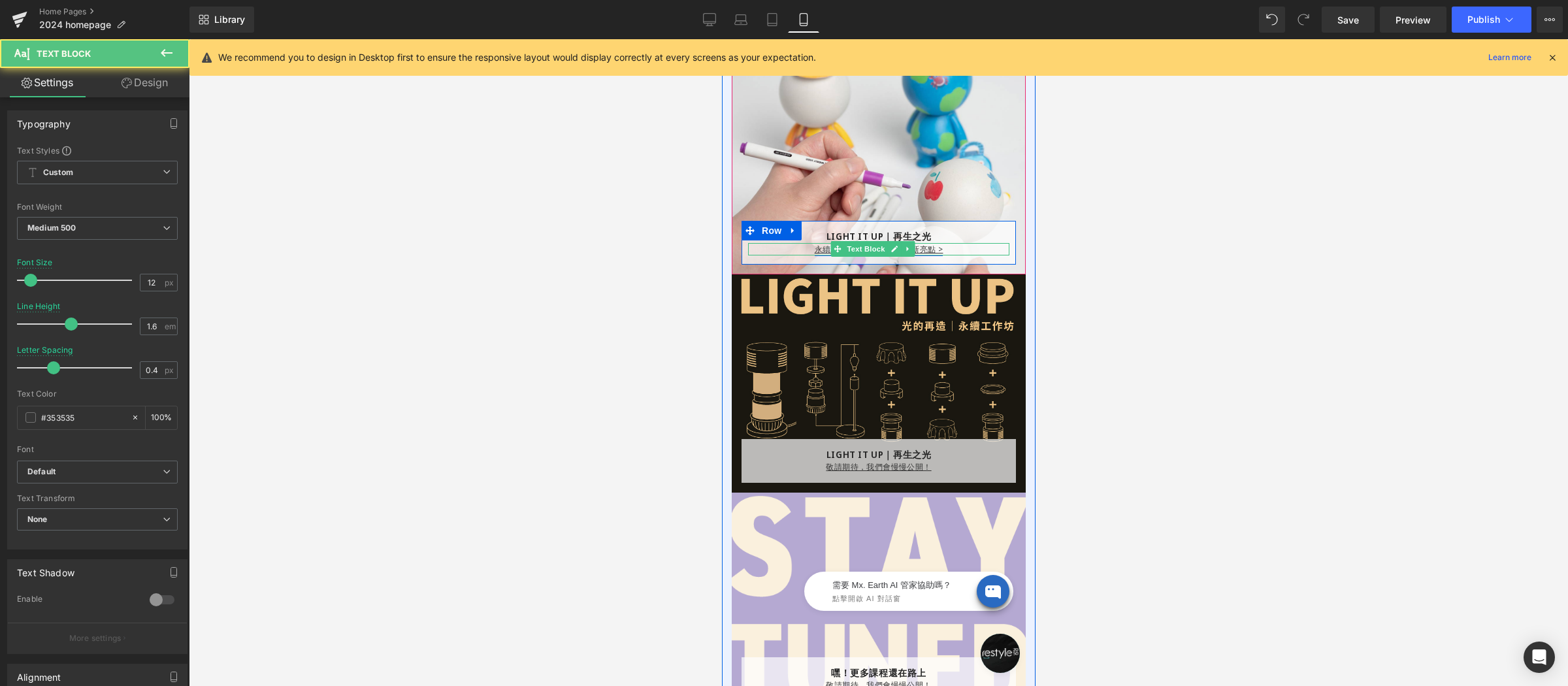
click at [814, 247] on link "永續工作坊｜廢棄家電創造新亮點 >" at bounding box center [878, 249] width 129 height 11
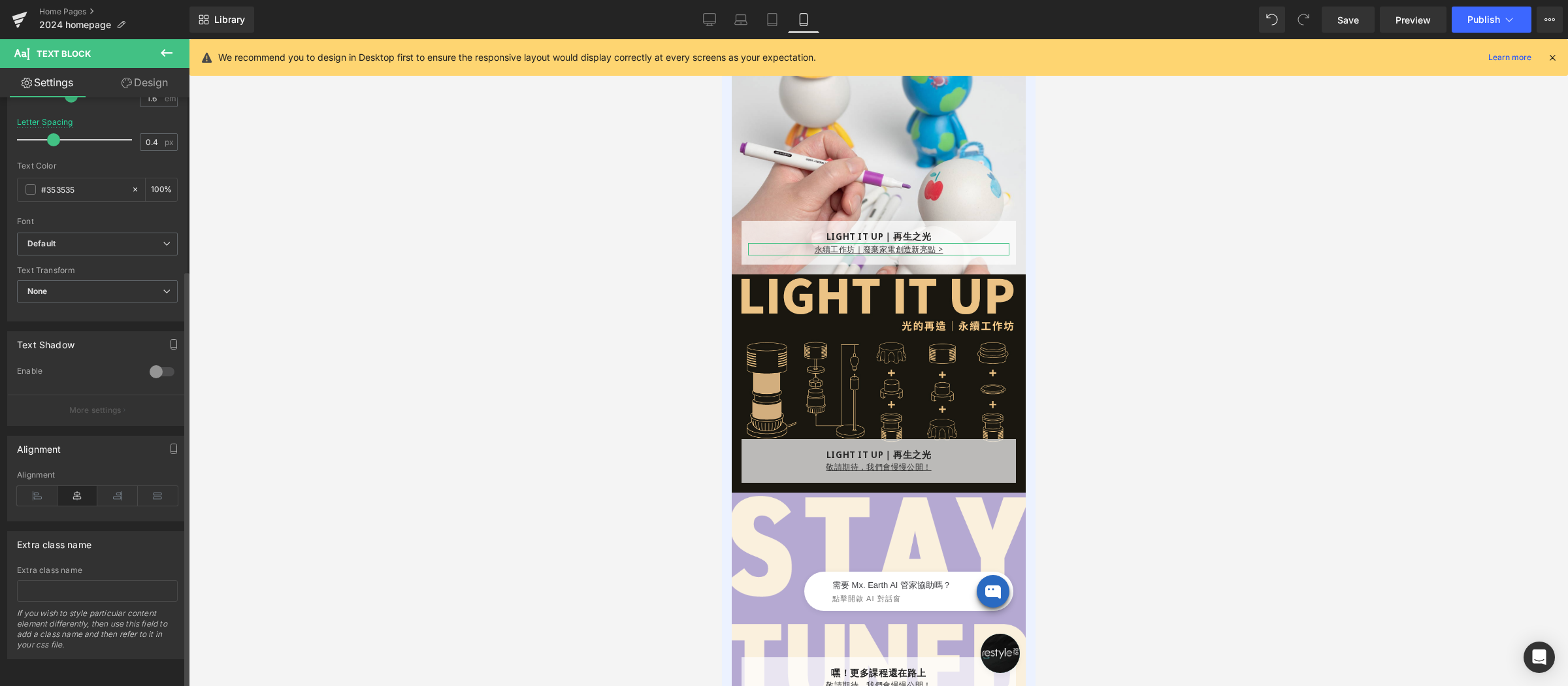
scroll to position [213, 0]
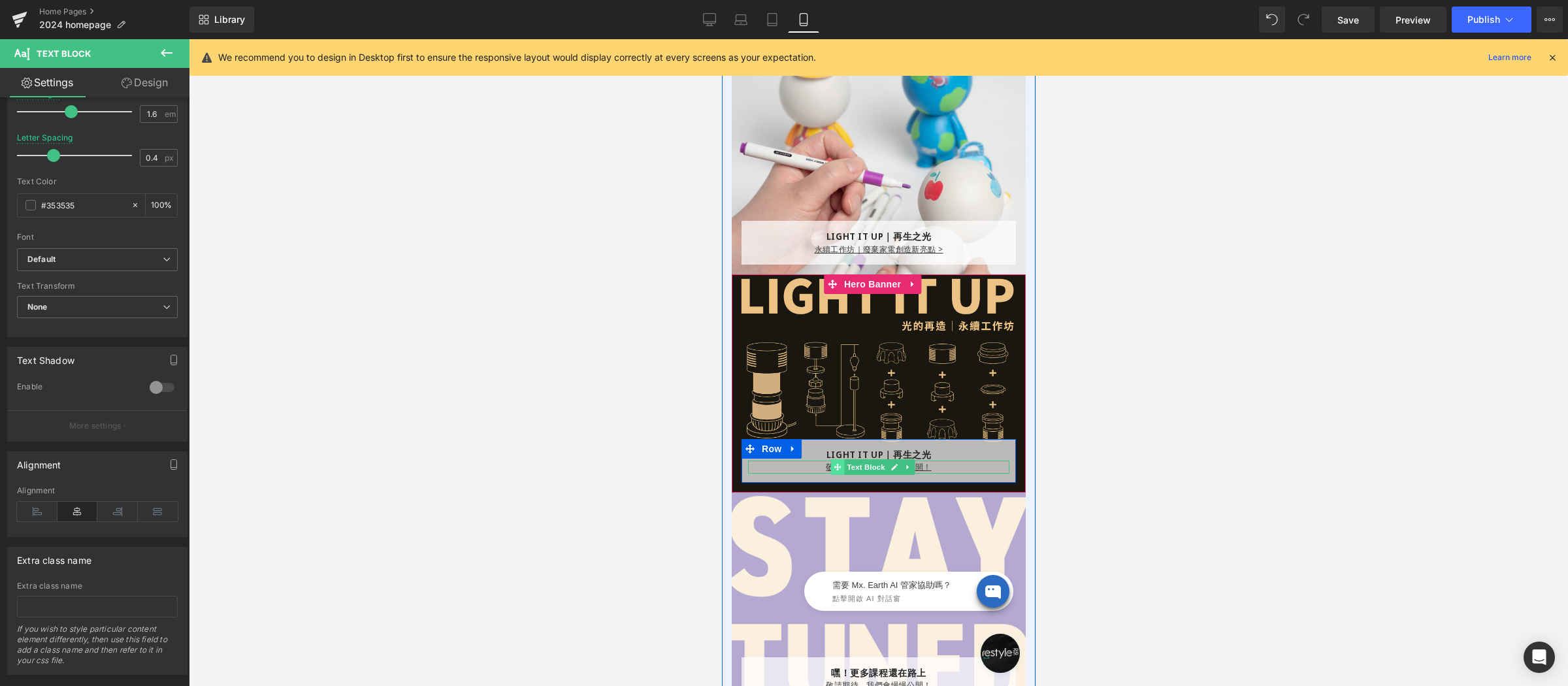
click at [840, 466] on icon at bounding box center [836, 466] width 7 height 7
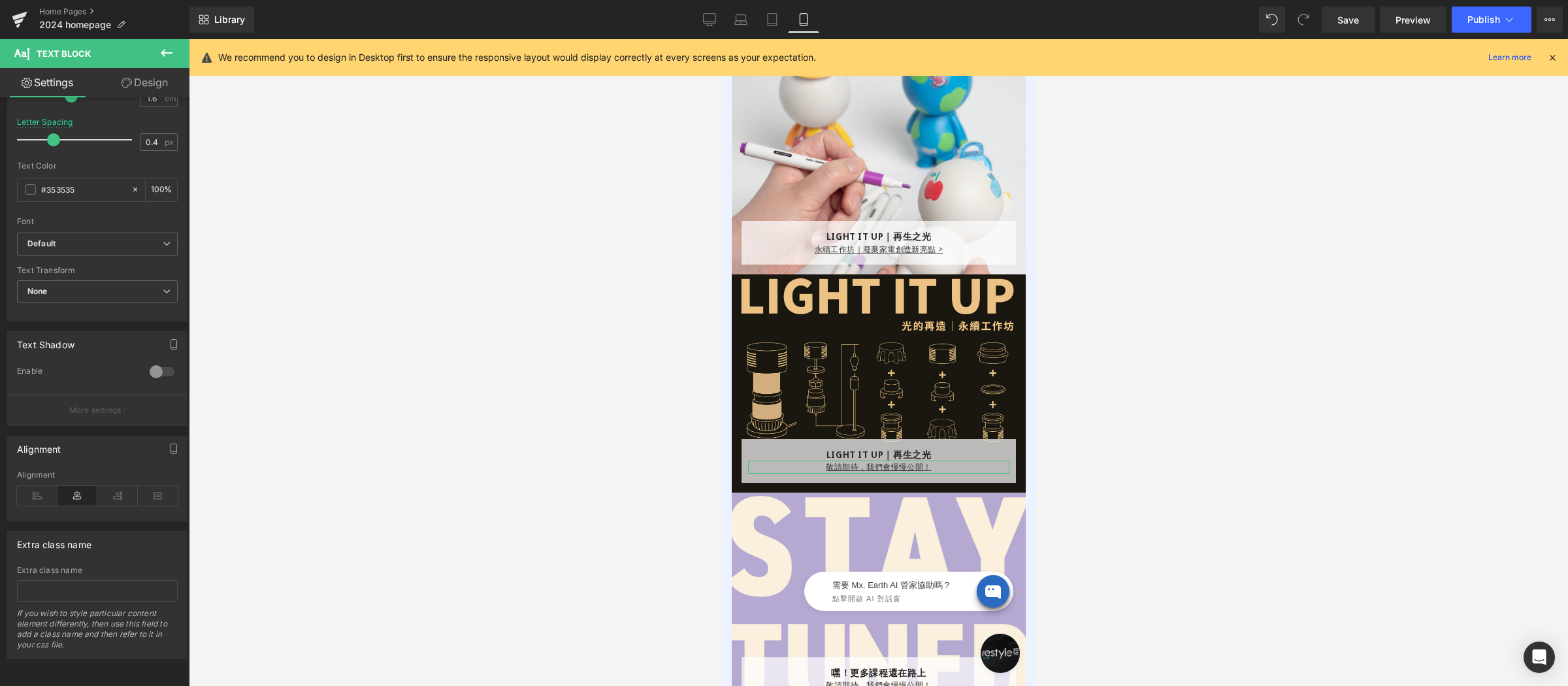
scroll to position [155, 0]
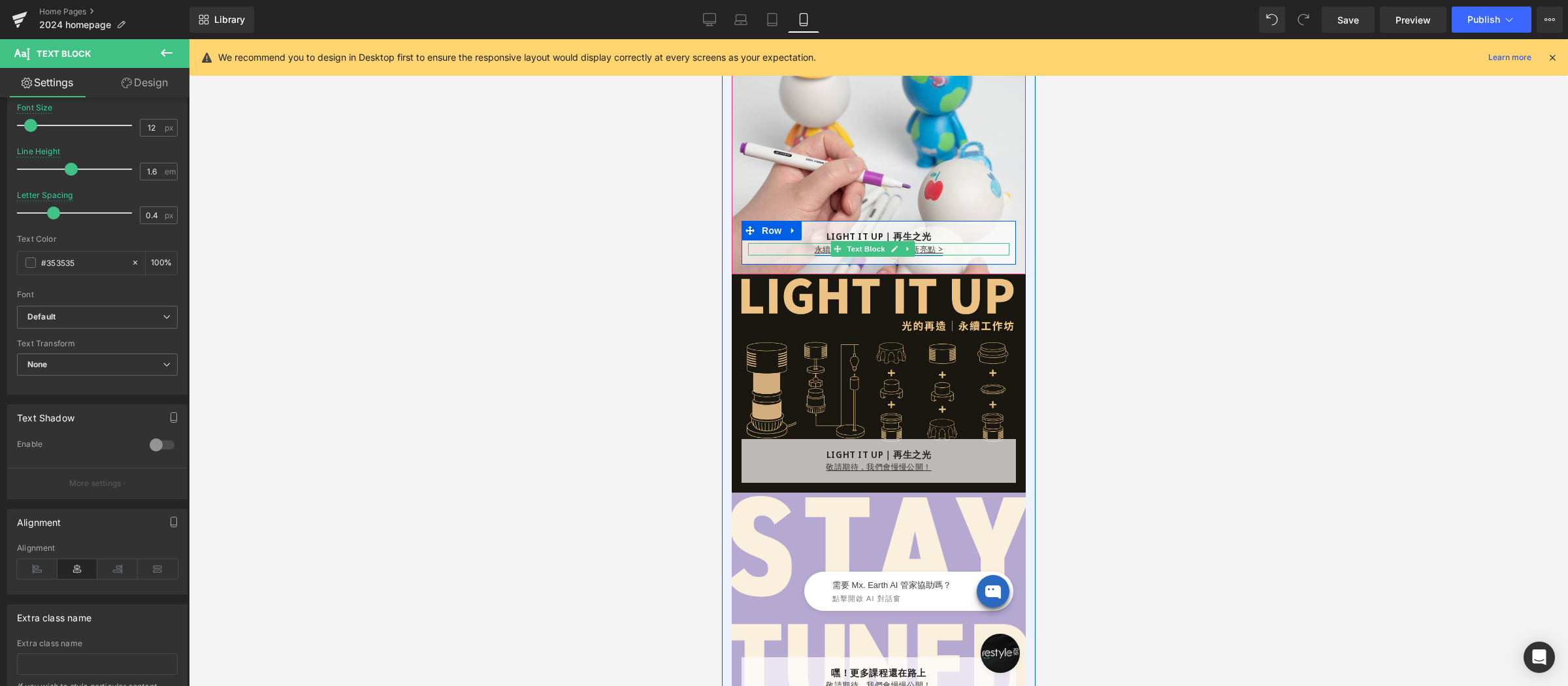
click at [814, 248] on link "永續工作坊｜廢棄家電創造新亮點 >" at bounding box center [878, 249] width 129 height 11
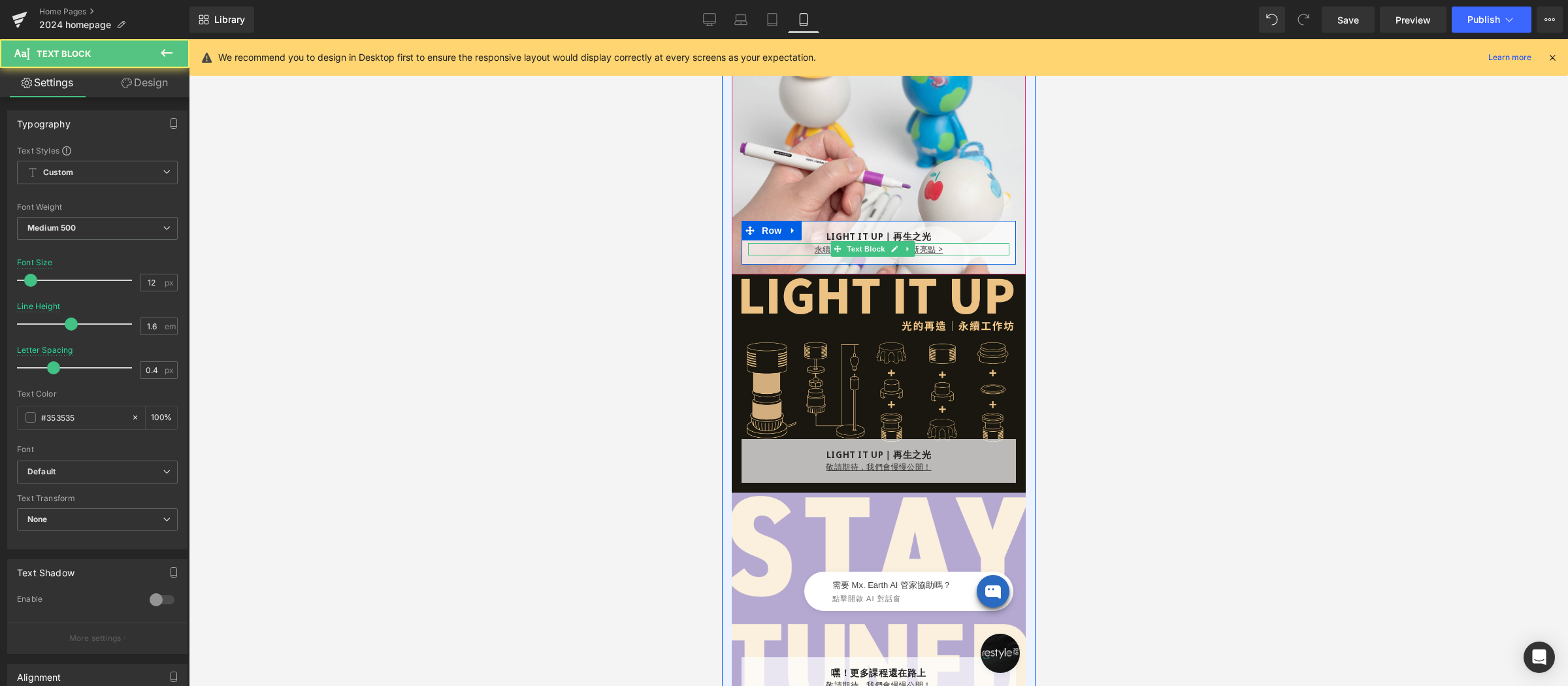
click at [797, 248] on p "永續工作坊｜廢棄家電創造新亮點 >" at bounding box center [877, 250] width 261 height 12
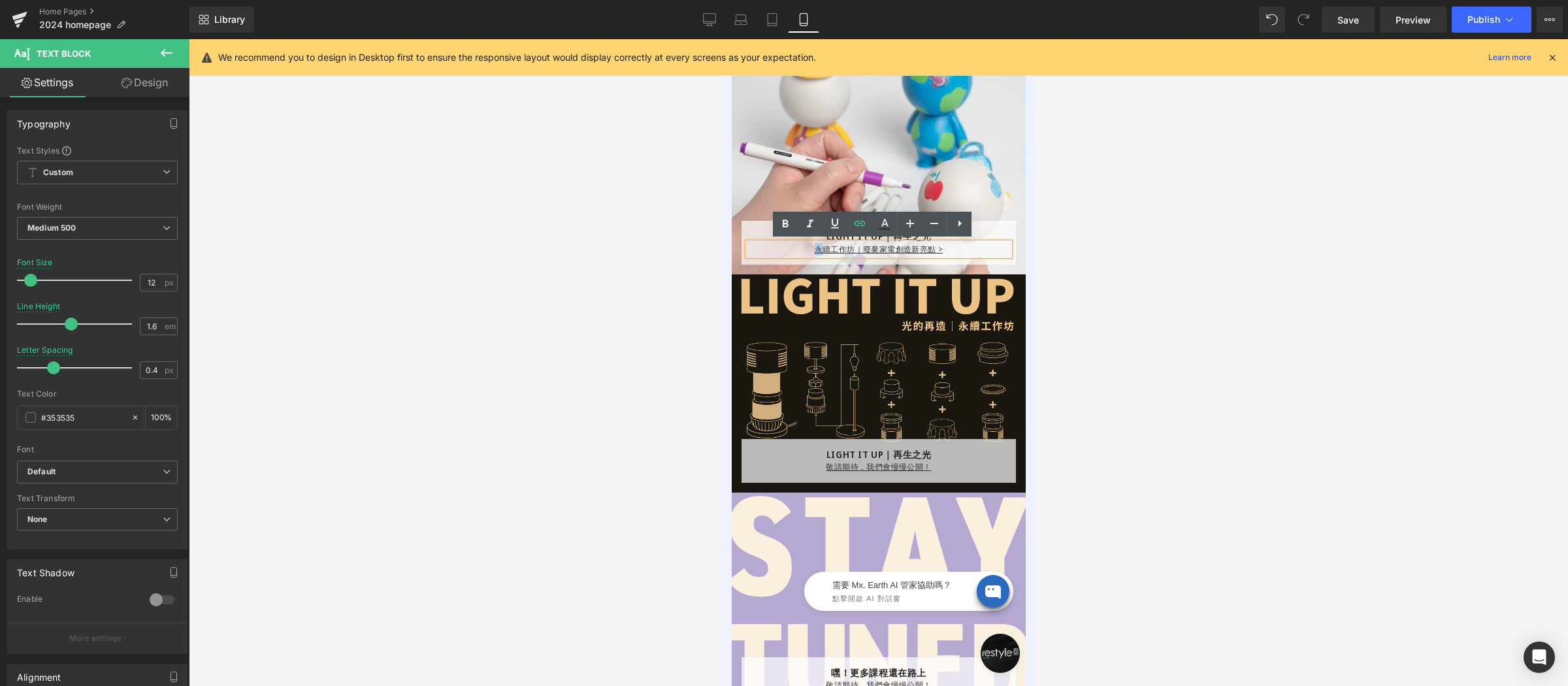
click at [797, 248] on p "永續工作坊｜廢棄家電創造新亮點 >" at bounding box center [877, 250] width 261 height 12
click at [855, 219] on icon at bounding box center [860, 224] width 16 height 16
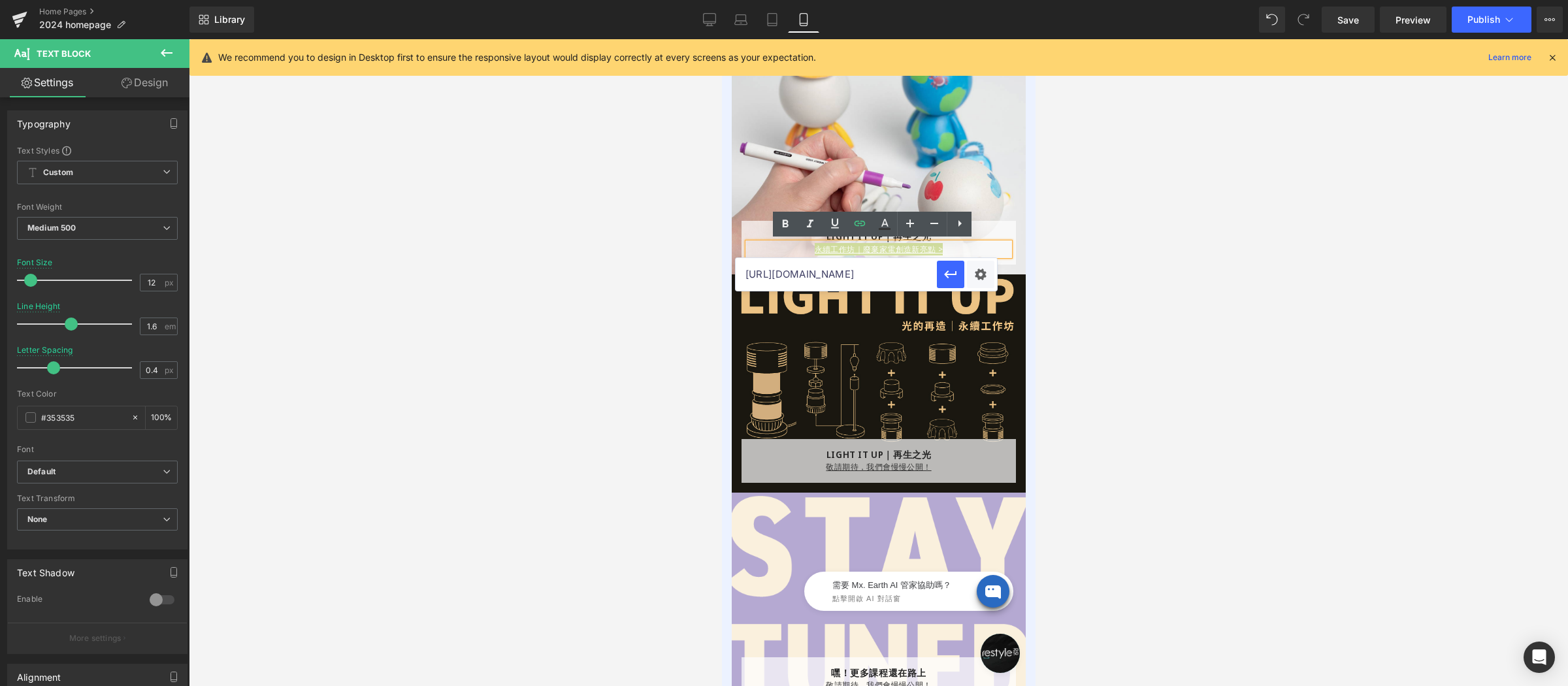
click at [892, 273] on input "[URL][DOMAIN_NAME]" at bounding box center [836, 274] width 201 height 33
click at [943, 272] on icon "button" at bounding box center [951, 274] width 16 height 16
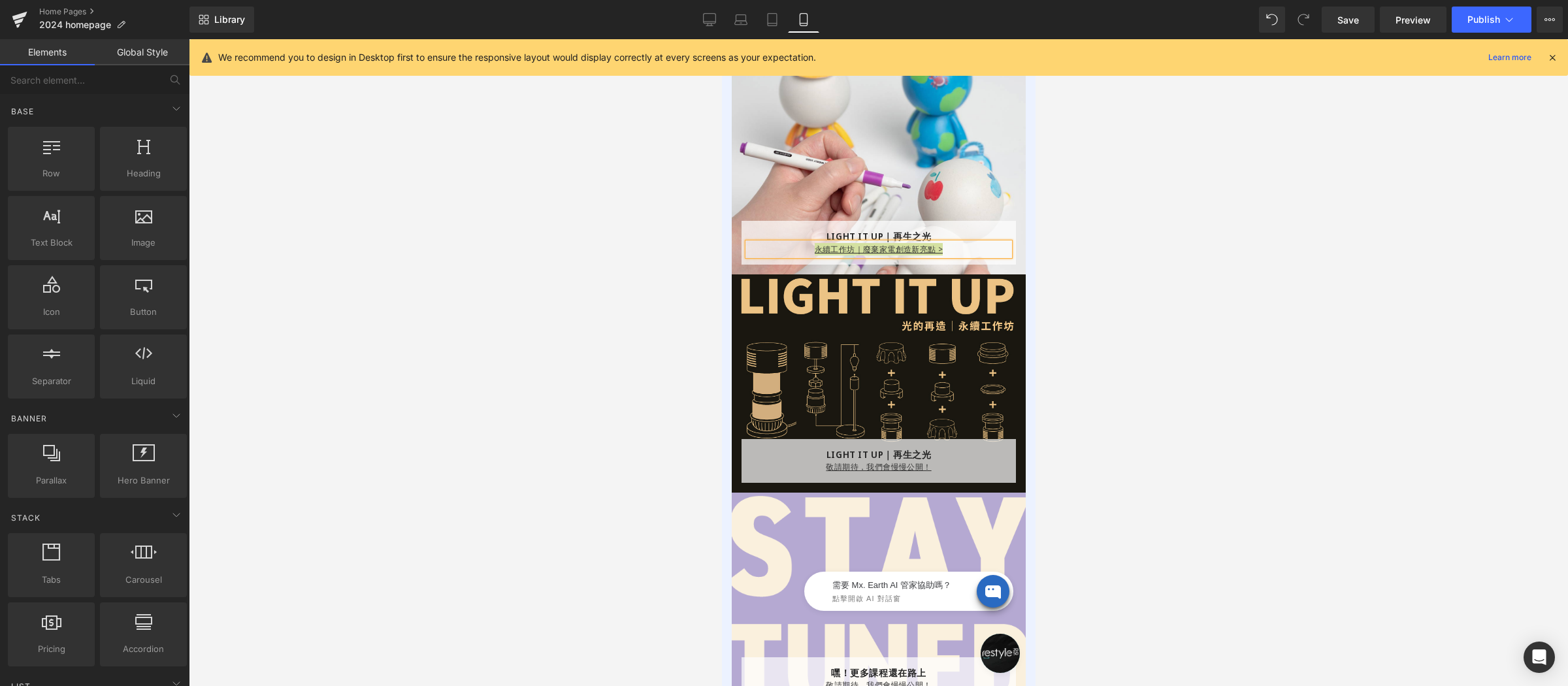
click at [1165, 269] on div at bounding box center [878, 362] width 1379 height 647
click at [636, 248] on div at bounding box center [878, 362] width 1379 height 647
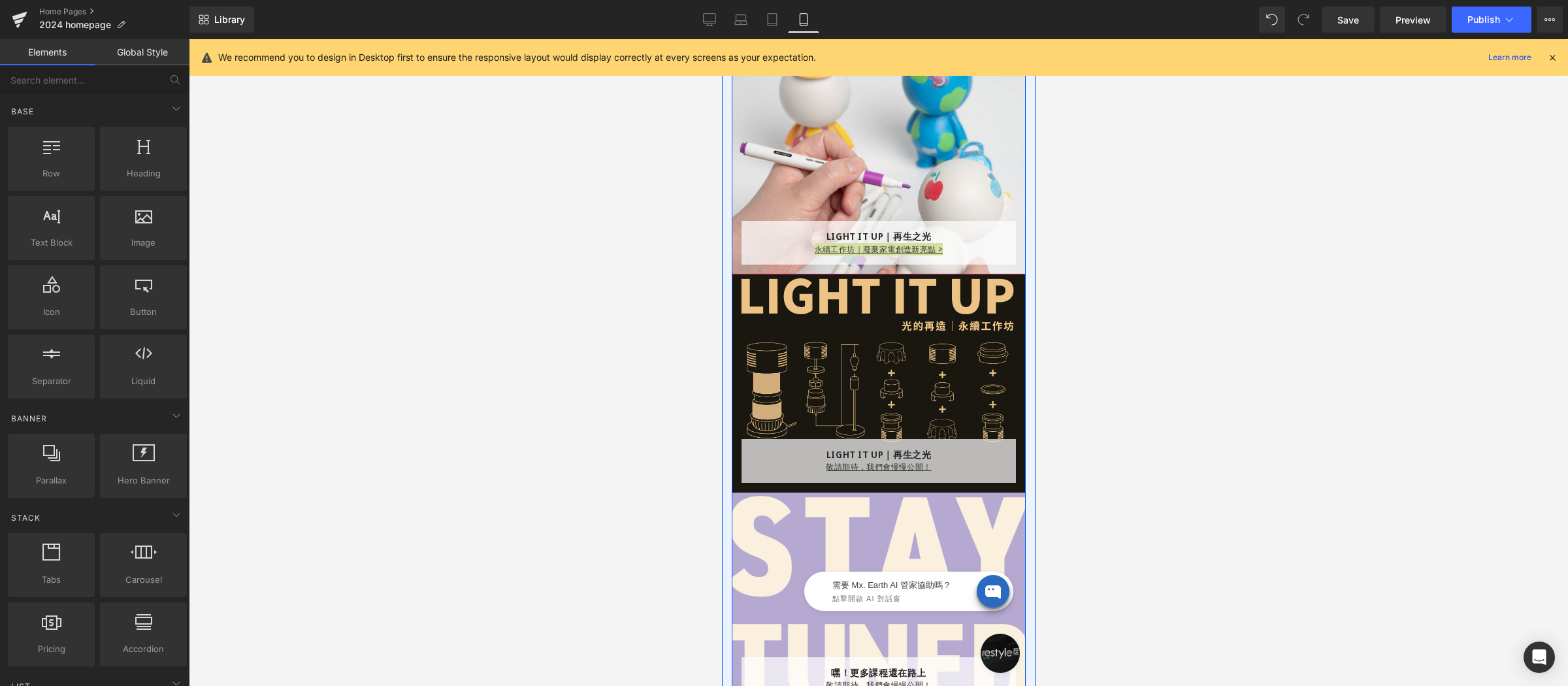
scroll to position [1645, 0]
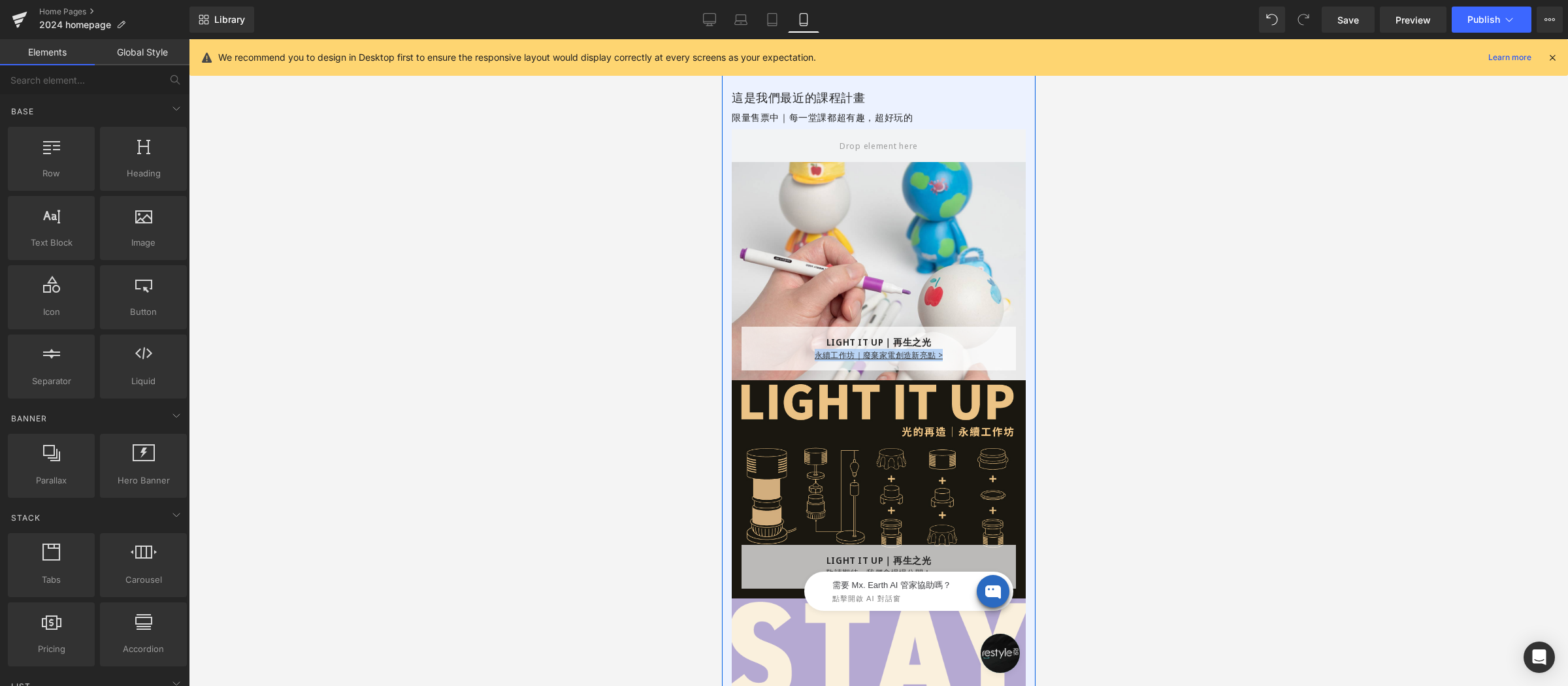
click at [868, 179] on div "LIGHT IT UP｜再生之光 Text Block 永續工作坊｜廢棄家電創造新亮點 > Text Block Row Row Hero Banner" at bounding box center [878, 271] width 294 height 219
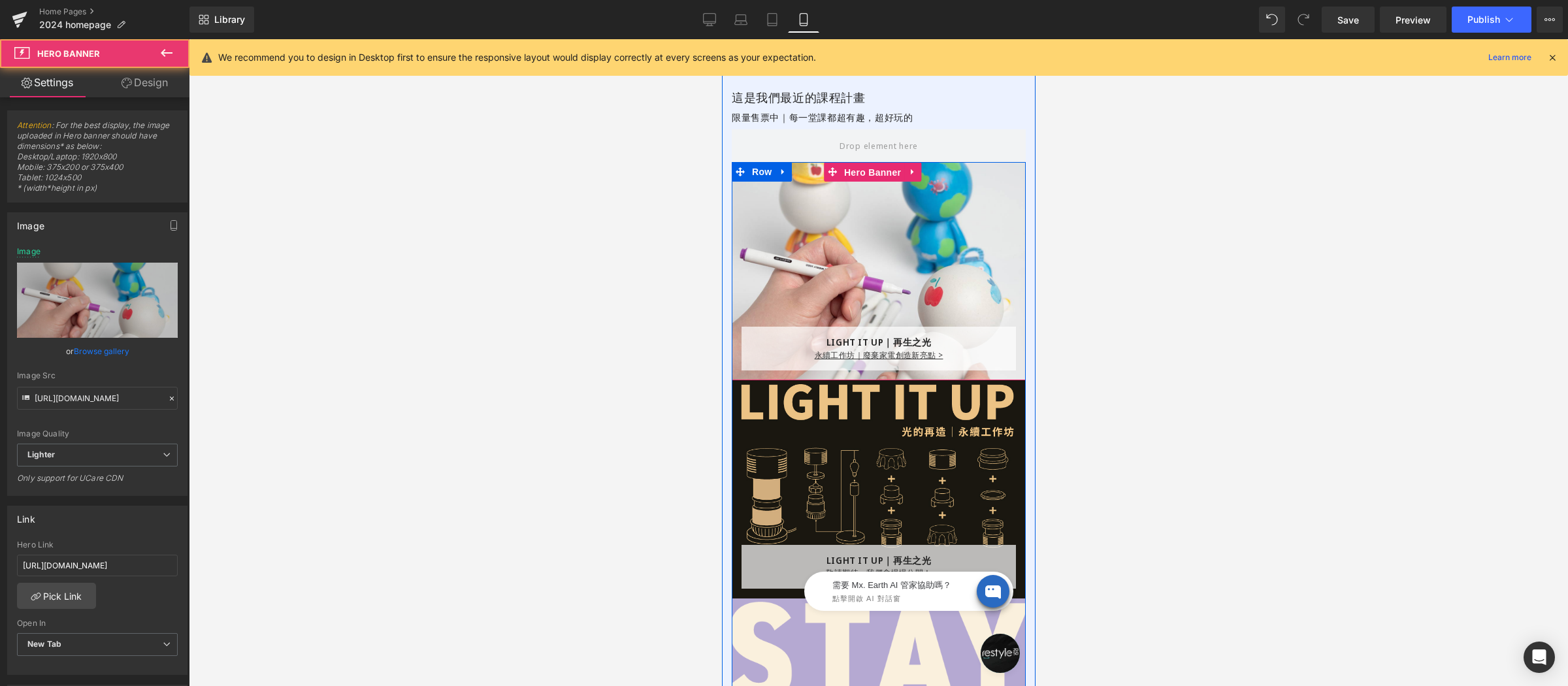
click at [864, 169] on div "LIGHT IT UP｜再生之光 Text Block 永續工作坊｜廢棄家電創造新亮點 > Text Block Row Row Hero Banner" at bounding box center [878, 271] width 294 height 219
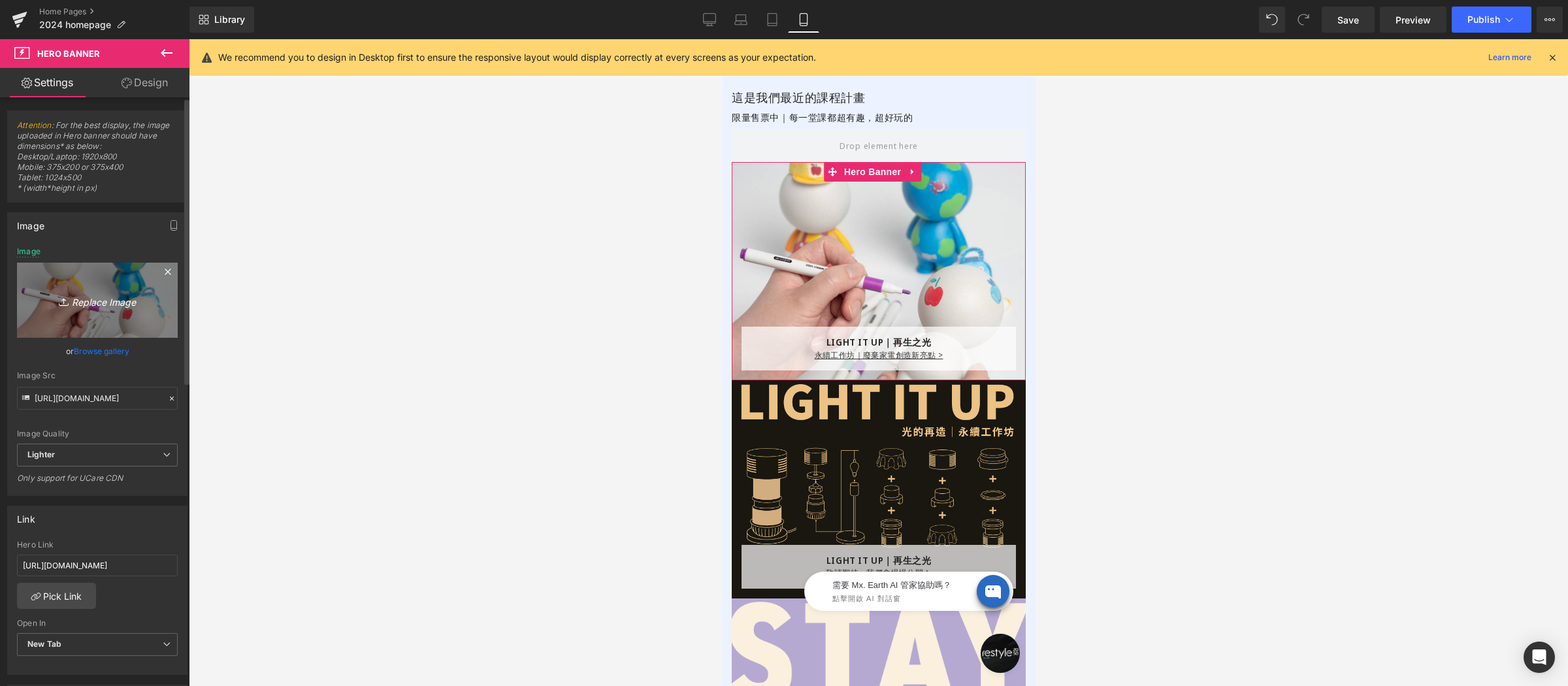
click at [119, 294] on icon "Replace Image" at bounding box center [96, 300] width 104 height 16
type input "C:\fakepath\再生之光-1000x1000-主圖-01.jpg"
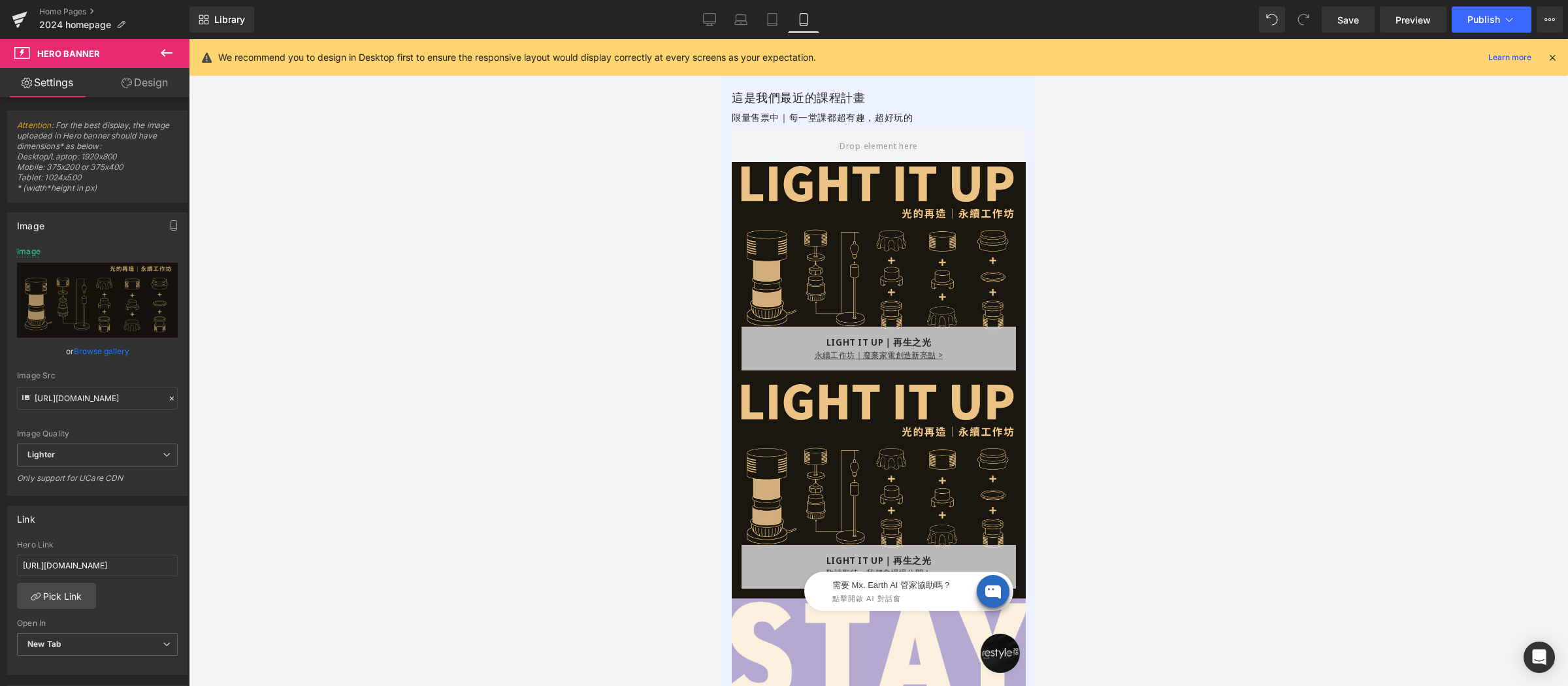
scroll to position [1798, 0]
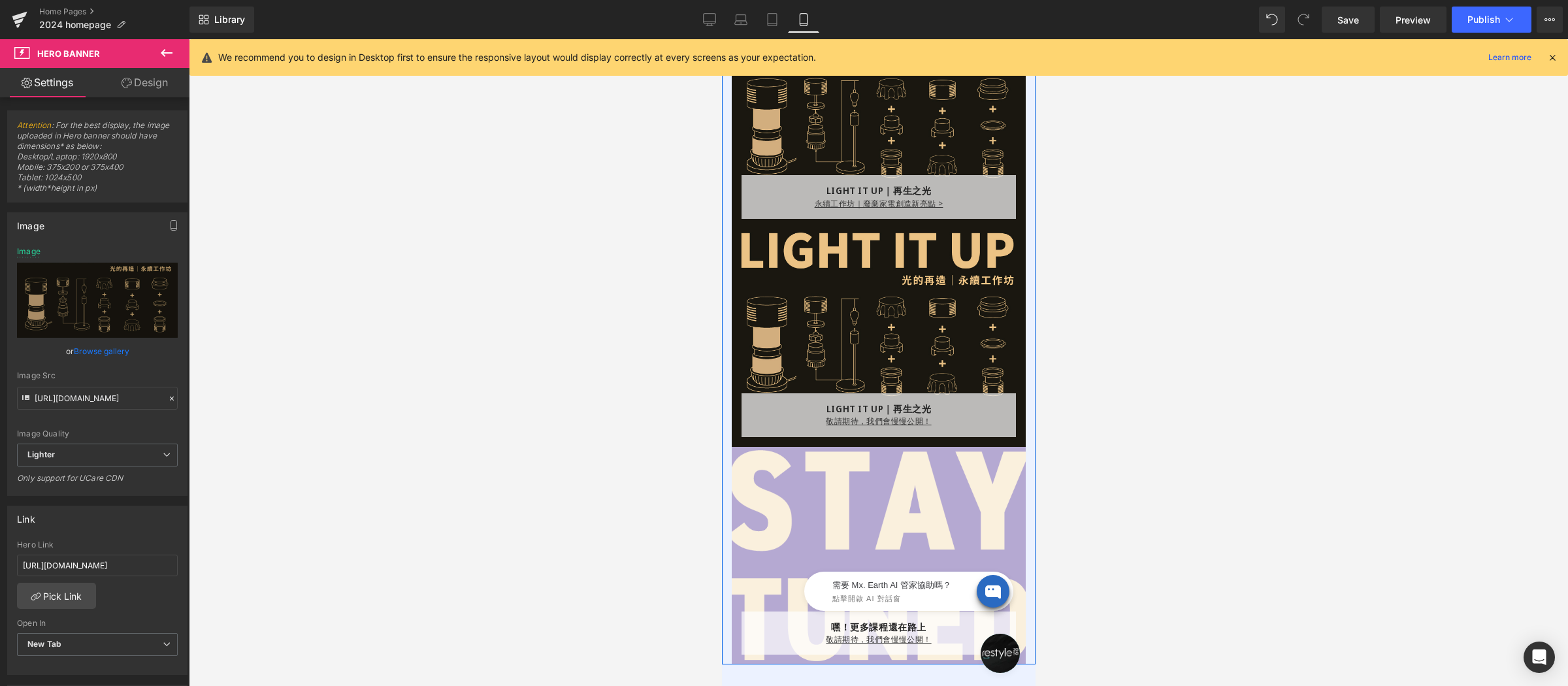
click at [897, 324] on div "LIGHT IT UP｜再生之光 Text Block 敬請期待，我們會慢慢公開！ Text Block Row Row Hero Banner 252px" at bounding box center [878, 338] width 294 height 219
click at [873, 236] on div "LIGHT IT UP｜再生之光 Text Block 敬請期待，我們會慢慢公開！ Text Block Row Row Hero Banner 252px" at bounding box center [878, 338] width 294 height 219
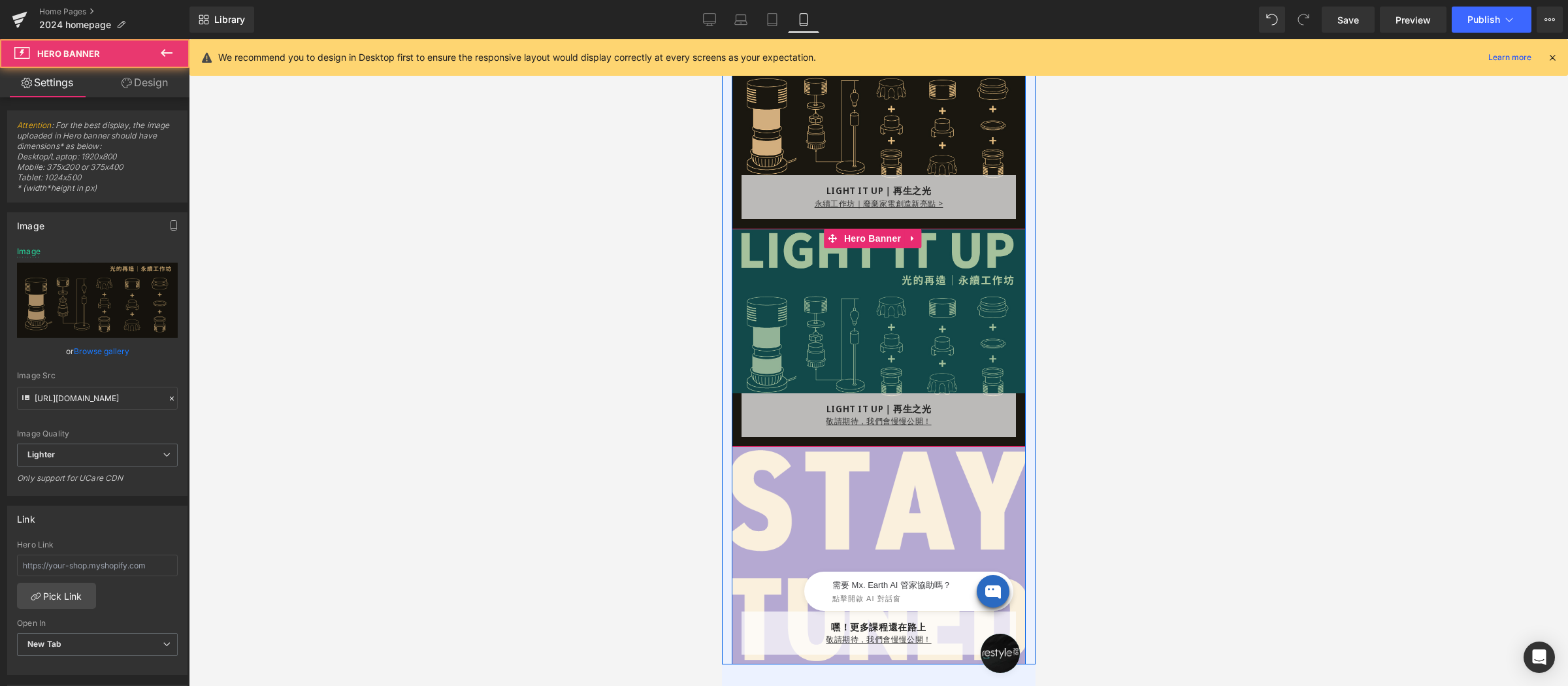
scroll to position [1757, 0]
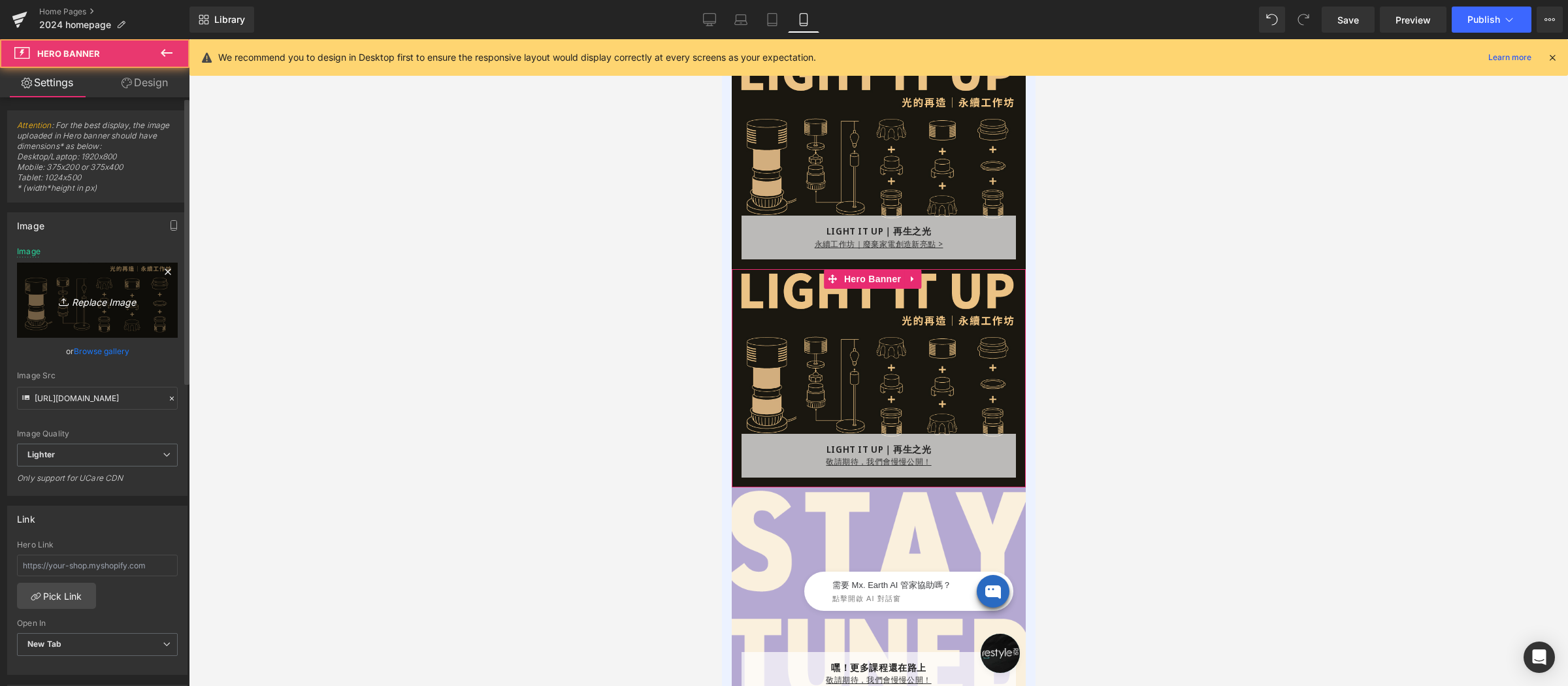
click at [106, 289] on link "Replace Image" at bounding box center [97, 300] width 161 height 76
type input "C:\fakepath\小雛菊花花抱枕-800x800－課程上架.png"
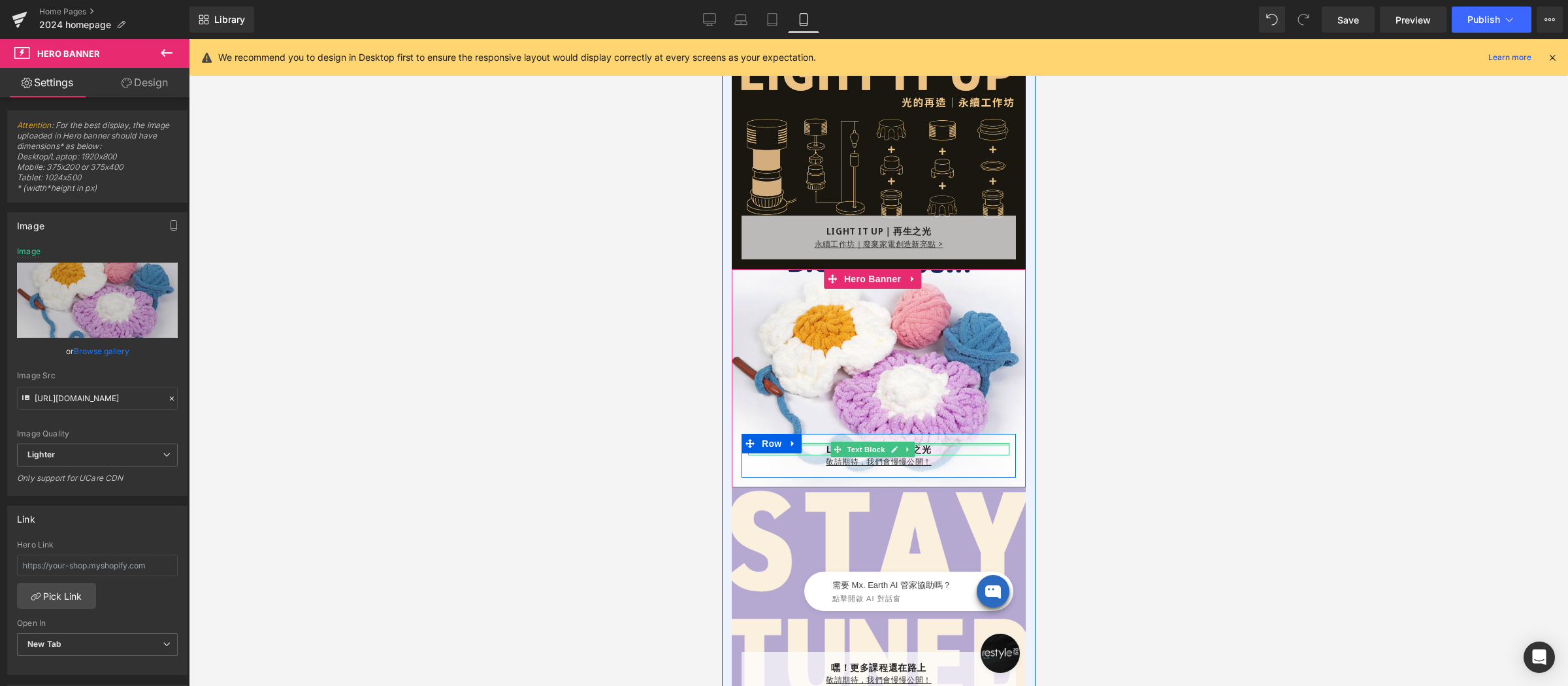
click at [829, 443] on div at bounding box center [877, 444] width 261 height 3
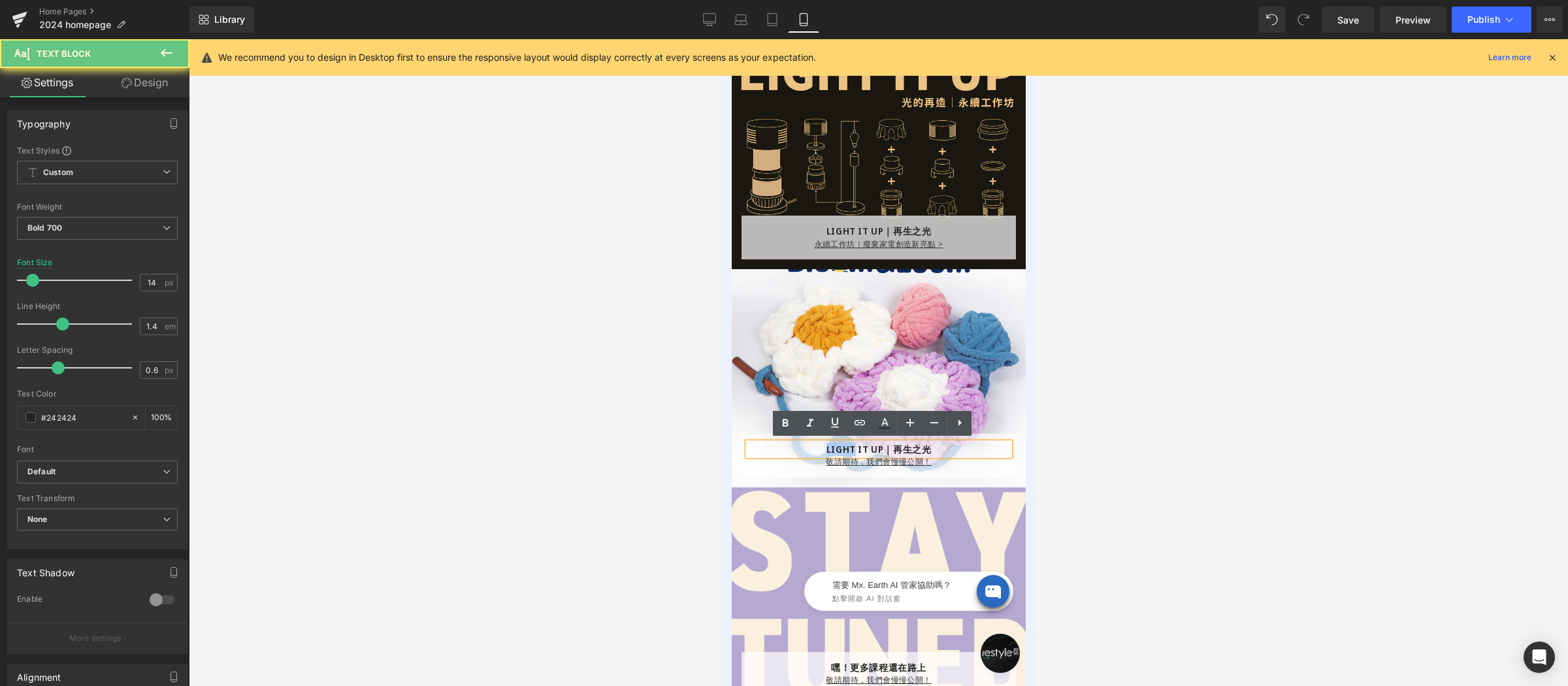
click at [829, 443] on div "LIGHT IT UP｜再生之光" at bounding box center [877, 449] width 261 height 13
click at [808, 449] on div "LIGHT IT UP｜再生之光" at bounding box center [877, 449] width 261 height 13
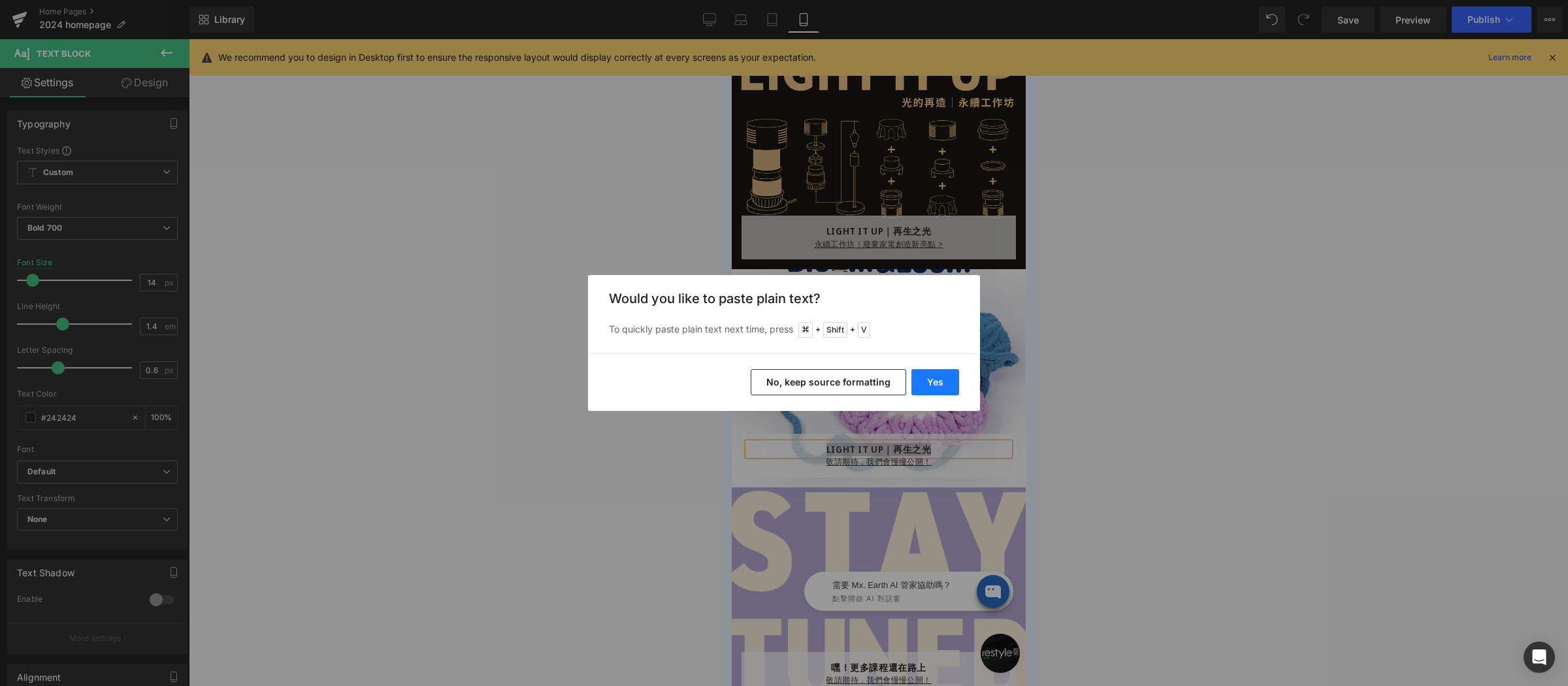
click at [944, 387] on button "Yes" at bounding box center [935, 382] width 48 height 26
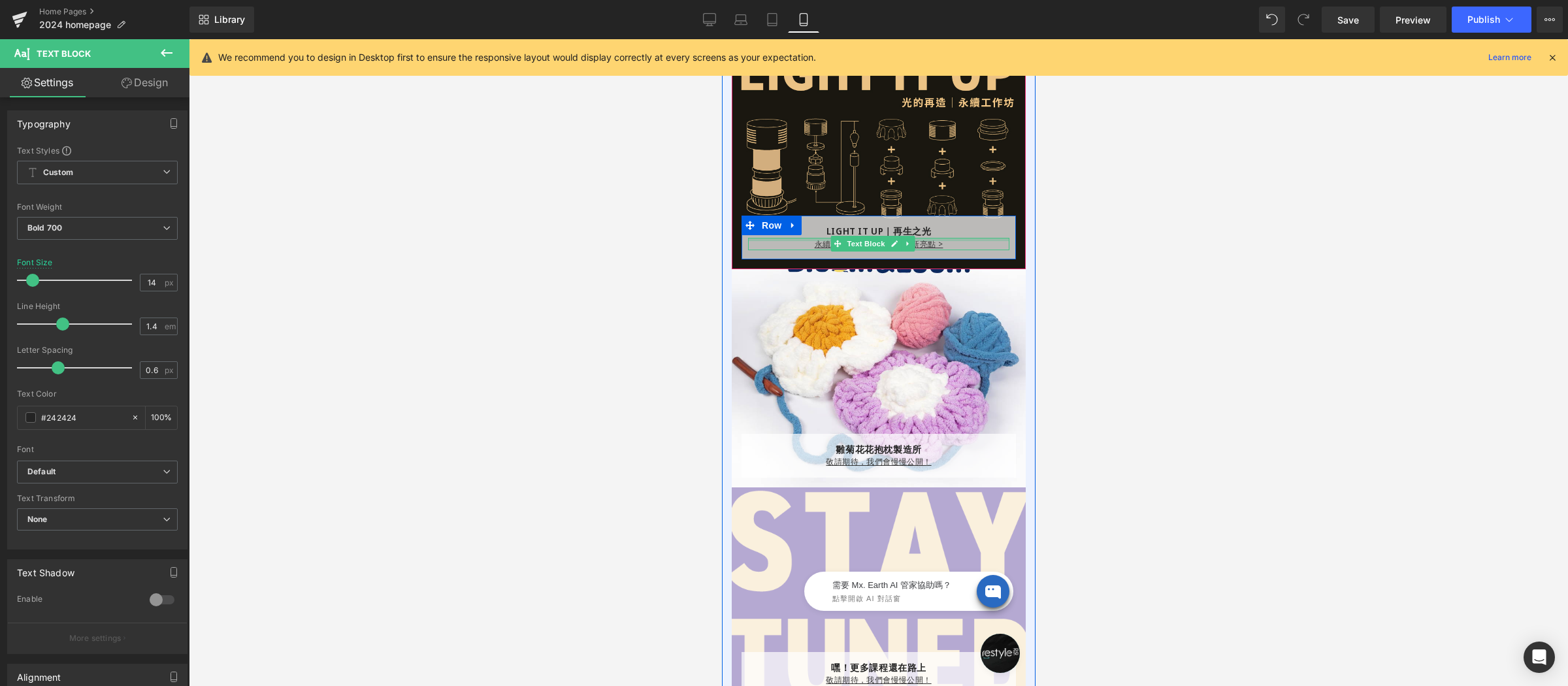
click at [785, 239] on div at bounding box center [877, 239] width 261 height 3
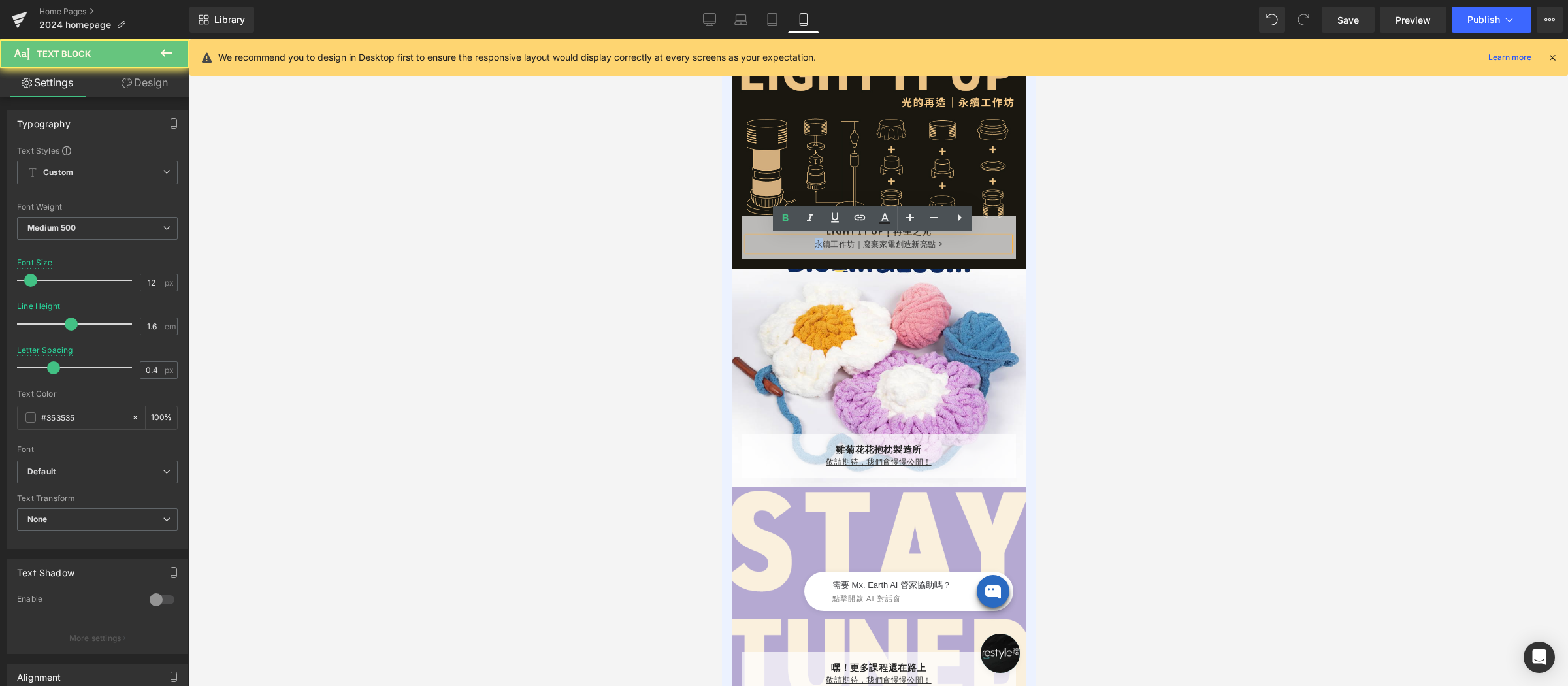
click at [785, 239] on p "永續工作坊｜廢棄家電創造新亮點 >" at bounding box center [877, 244] width 261 height 12
copy link "永續工作坊｜廢棄家電創造新亮點 >"
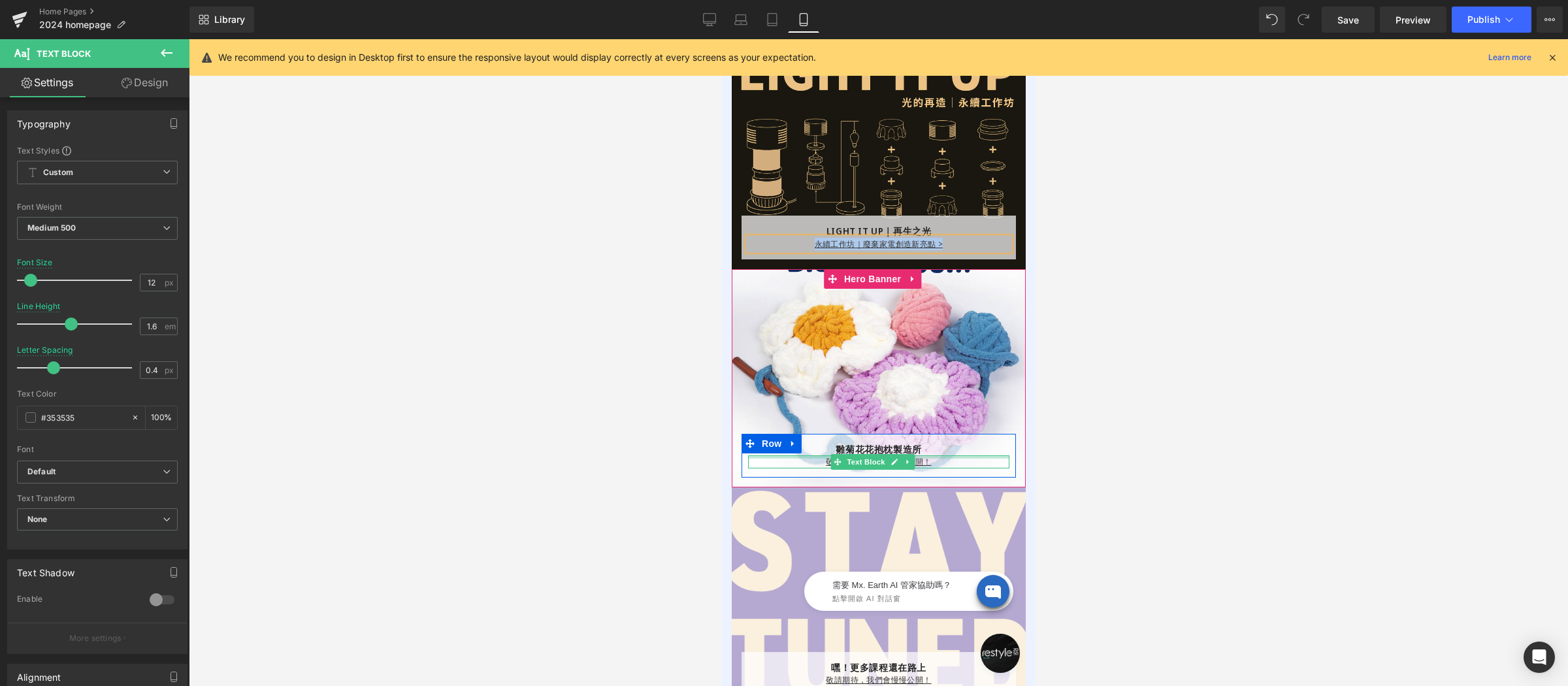
click at [810, 459] on p "敬請期待，我們會慢慢公開！" at bounding box center [877, 461] width 261 height 12
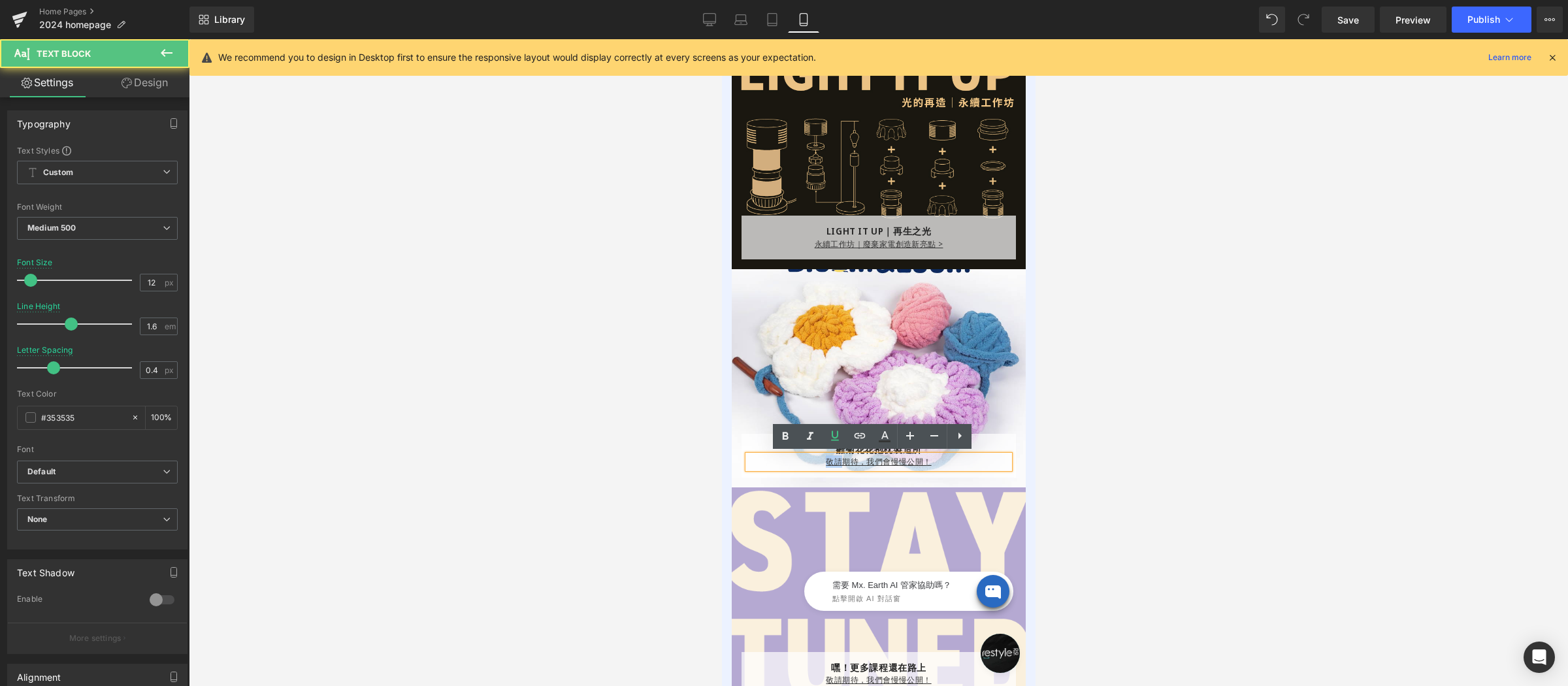
click at [810, 459] on p "敬請期待，我們會慢慢公開！" at bounding box center [877, 461] width 261 height 12
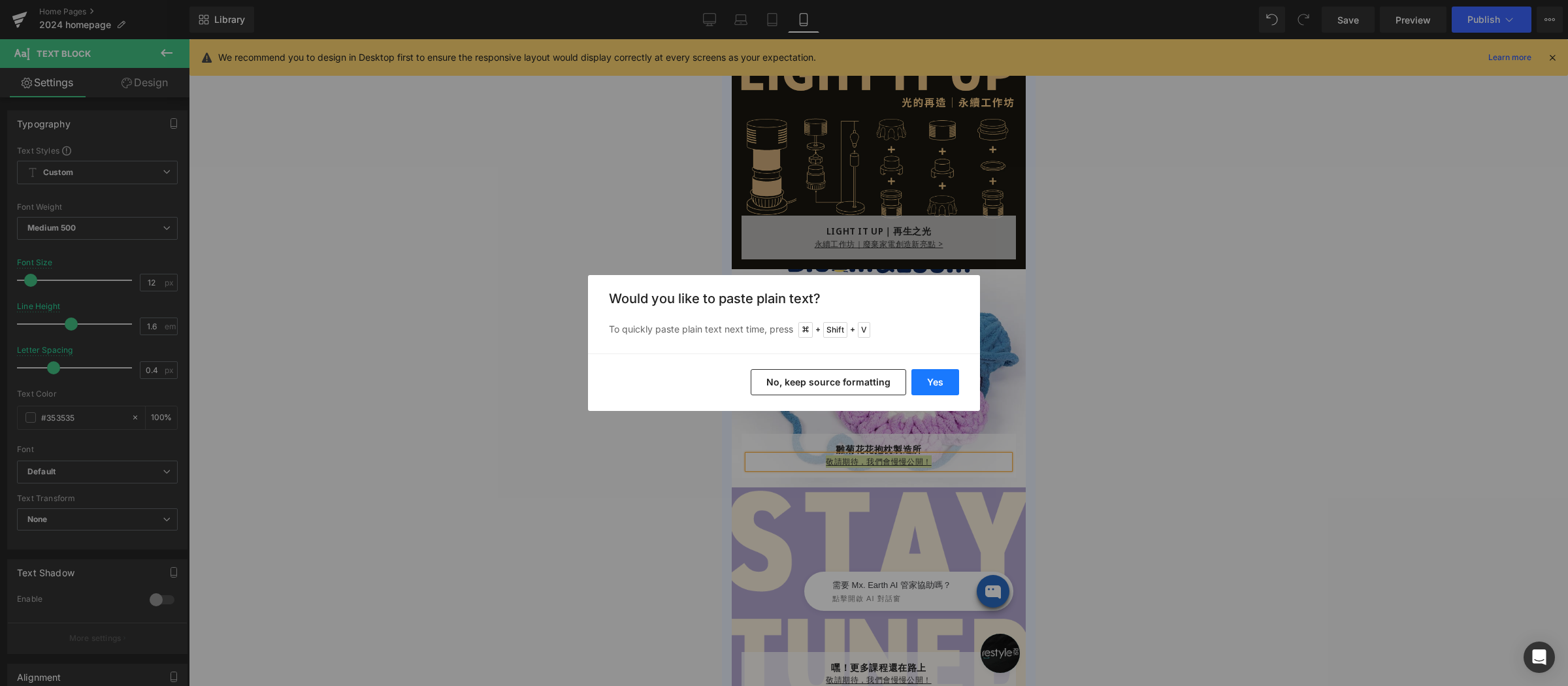
click at [925, 382] on button "Yes" at bounding box center [935, 382] width 48 height 26
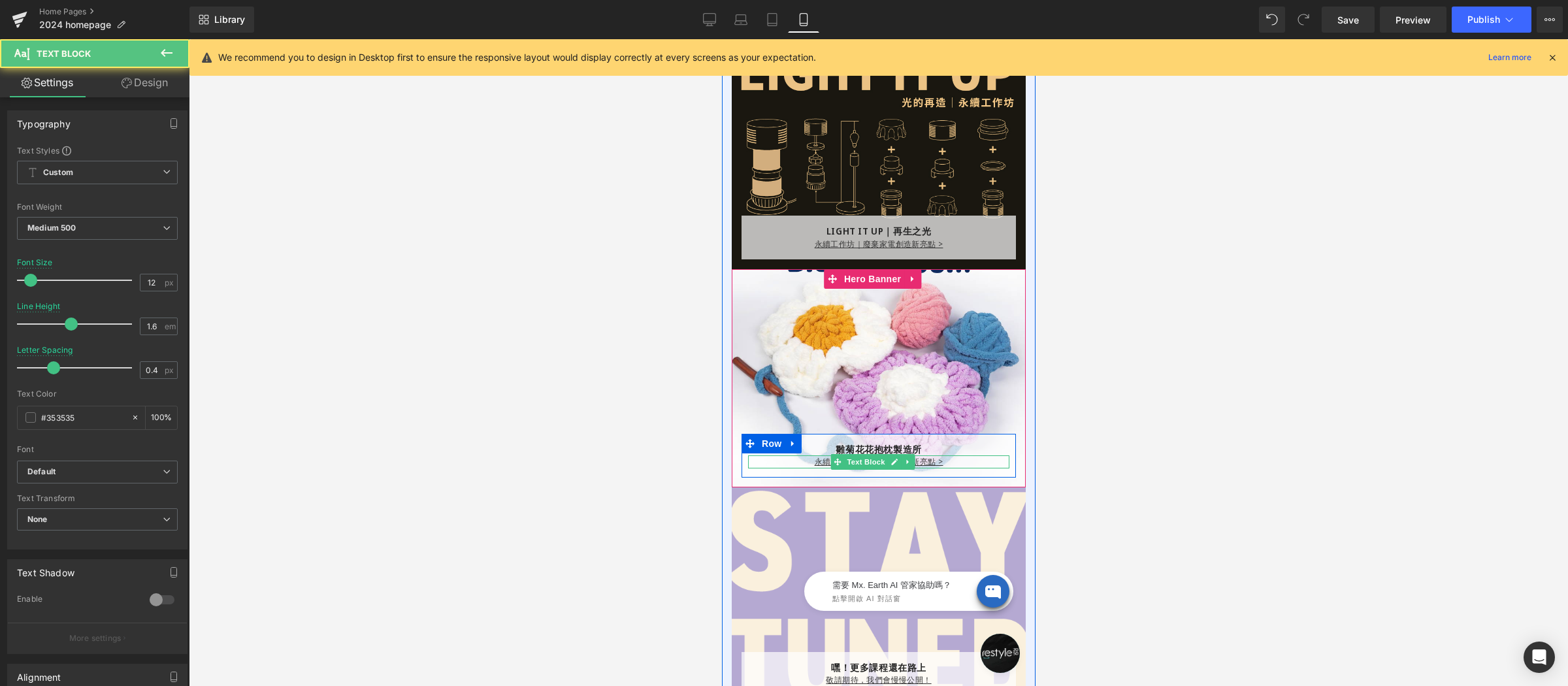
click at [800, 459] on p "永續工作坊｜廢棄家電創造新亮點 >" at bounding box center [877, 461] width 261 height 12
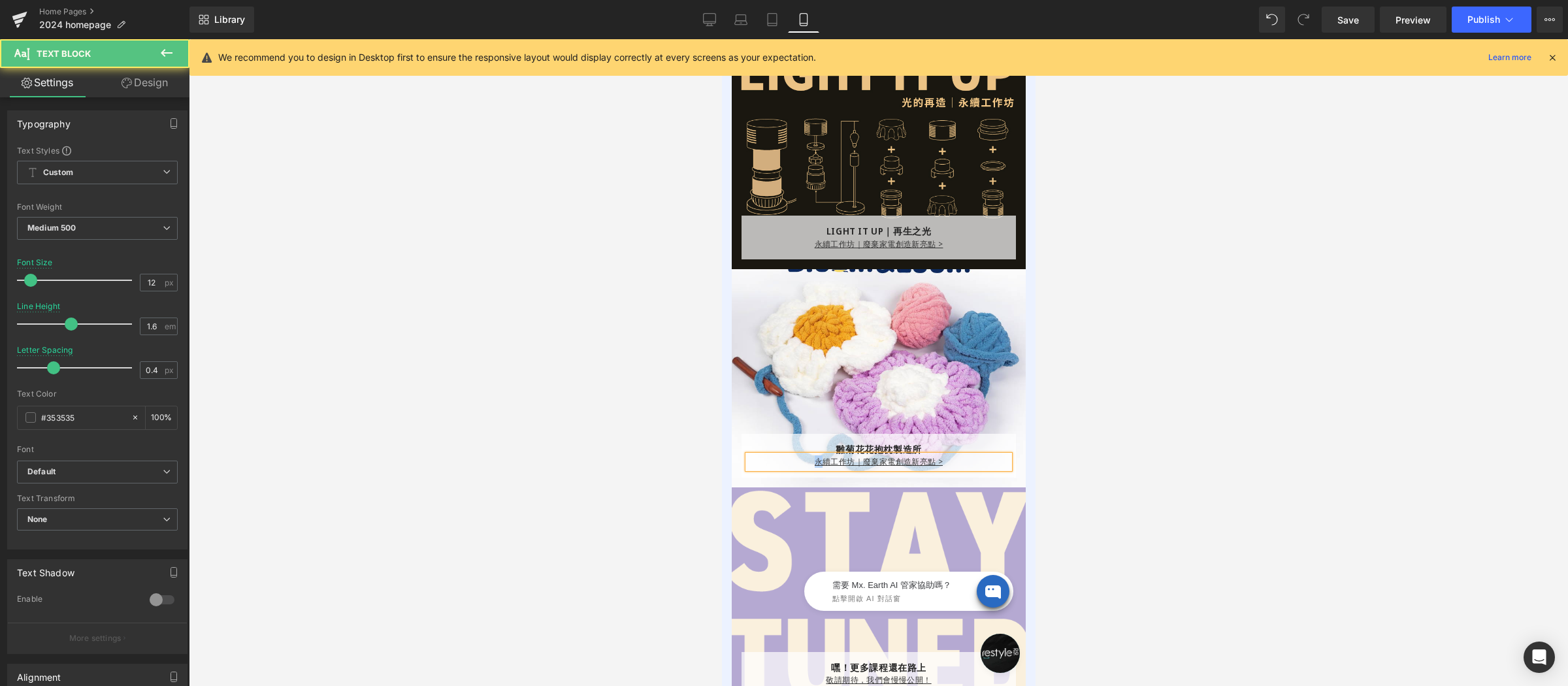
click at [800, 459] on p "永續工作坊｜廢棄家電創造新亮點 >" at bounding box center [877, 461] width 261 height 12
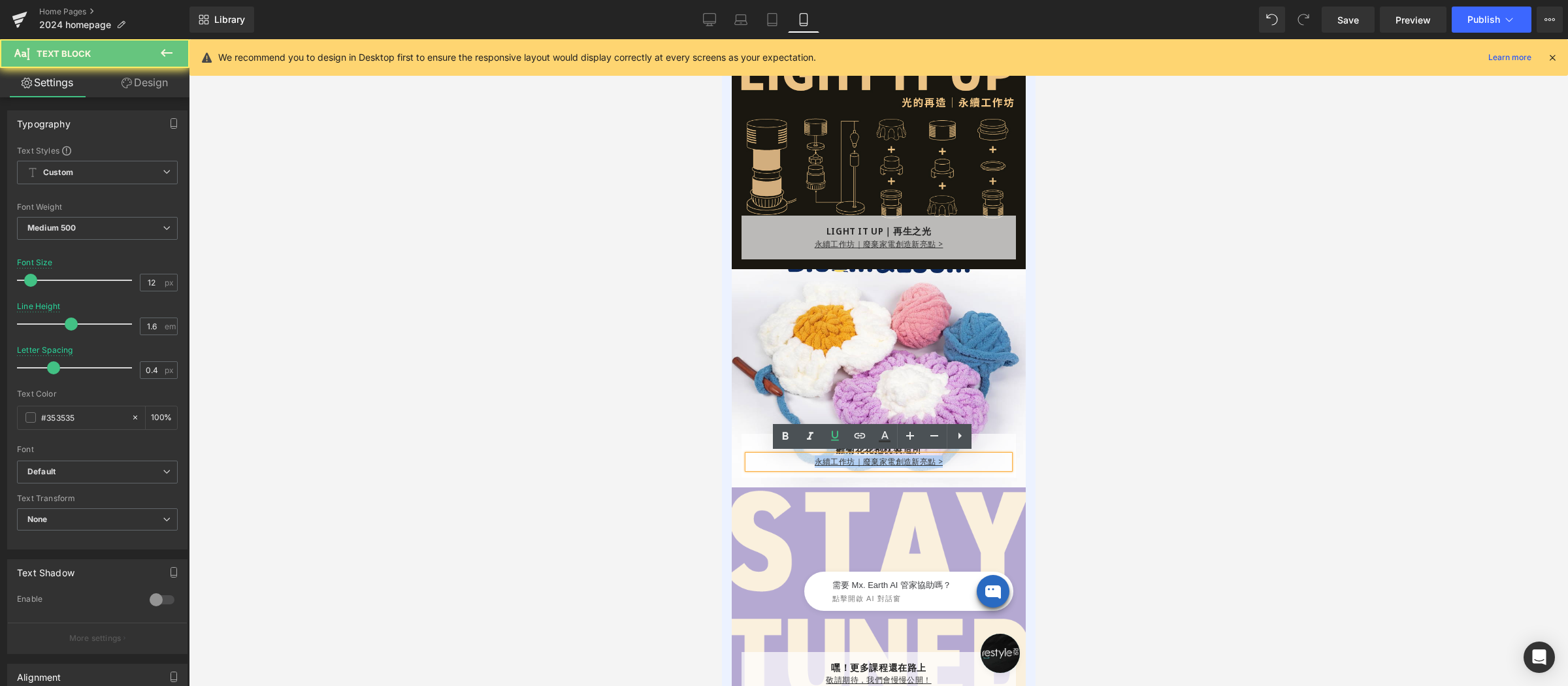
click at [800, 459] on p "永續工作坊｜廢棄家電創造新亮點 >" at bounding box center [877, 461] width 261 height 12
click at [804, 460] on p "永續工作坊｜廢棄家電創造新亮點 >" at bounding box center [877, 461] width 261 height 12
drag, startPoint x: 799, startPoint y: 460, endPoint x: 826, endPoint y: 461, distance: 27.0
click at [826, 461] on p "永續工作坊｜廢棄家電創造新亮點 >" at bounding box center [877, 461] width 261 height 12
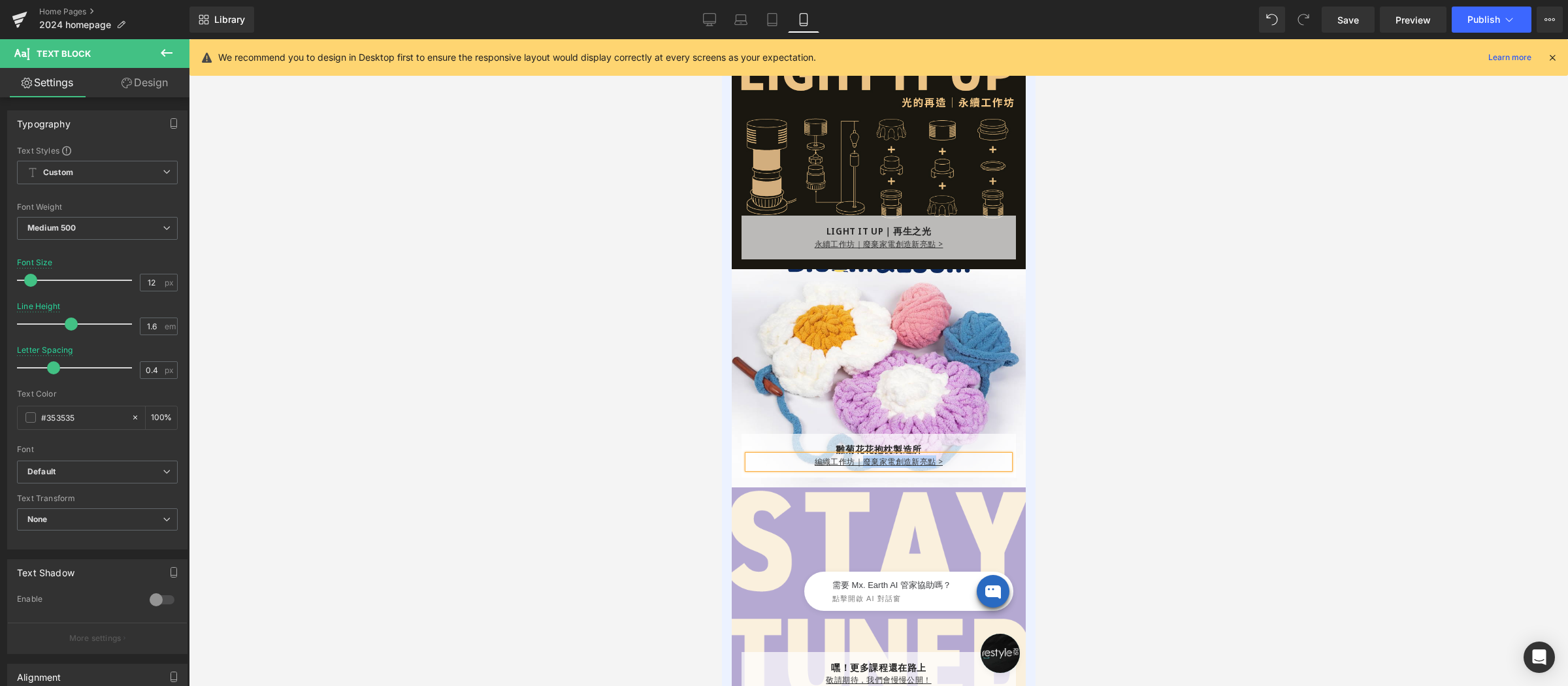
drag, startPoint x: 857, startPoint y: 459, endPoint x: 926, endPoint y: 462, distance: 69.1
click at [928, 462] on u "編織工作坊｜廢棄家電創造新亮點 >" at bounding box center [878, 461] width 129 height 11
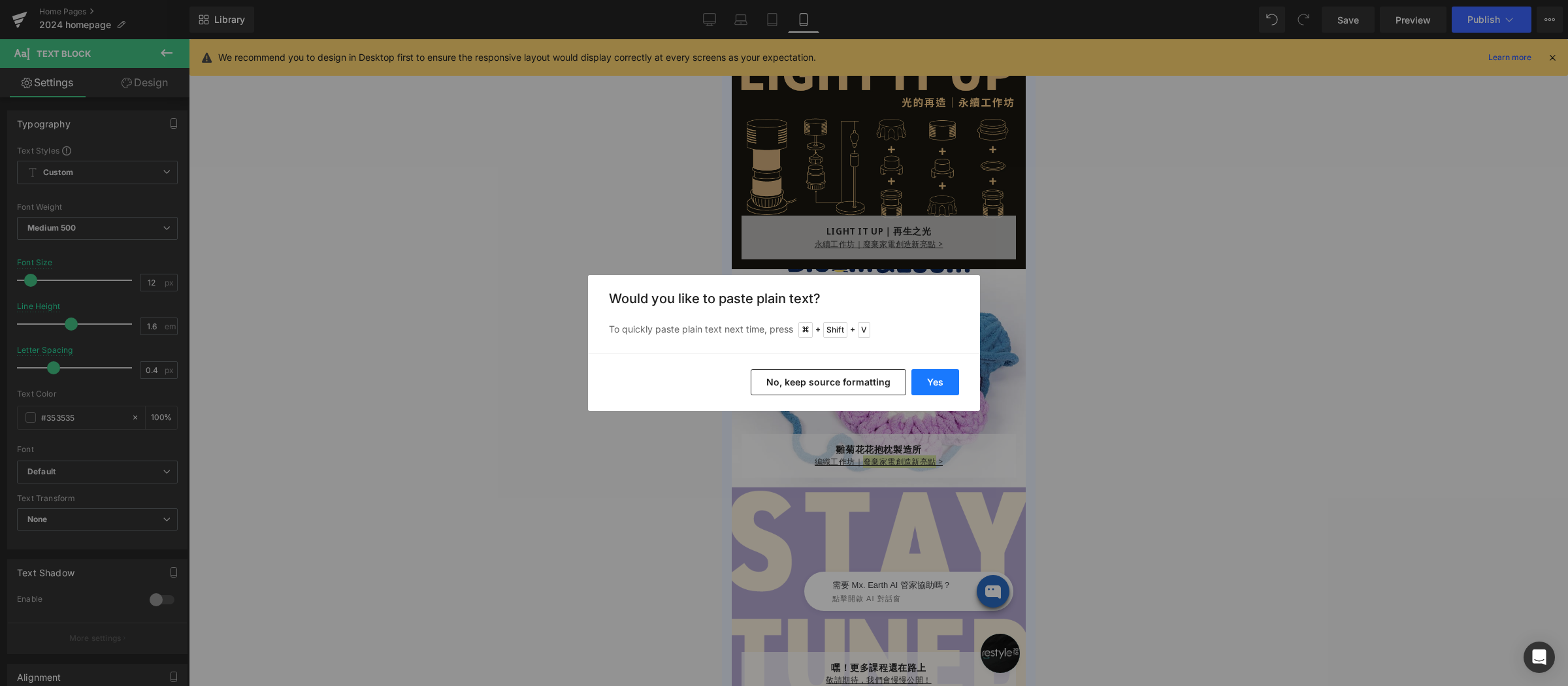
click at [928, 377] on button "Yes" at bounding box center [935, 382] width 48 height 26
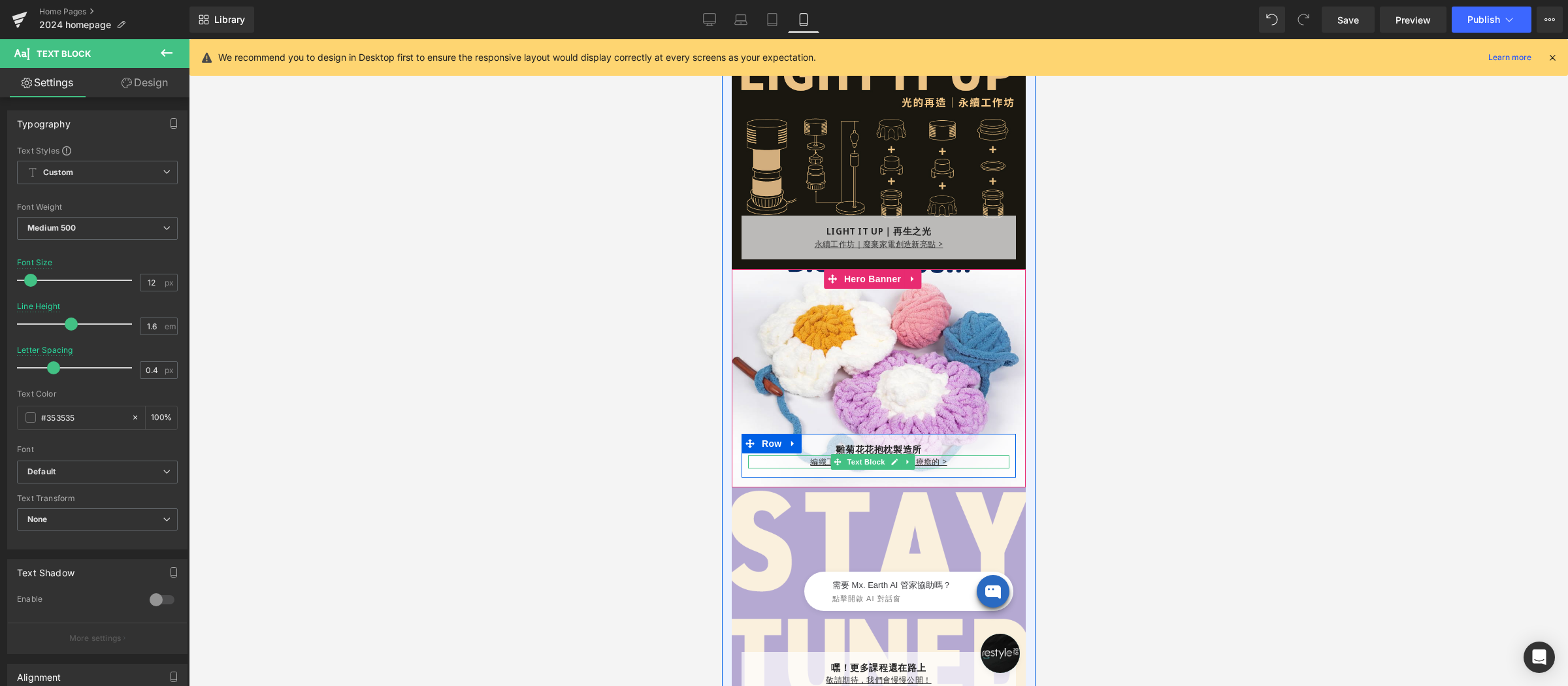
click at [812, 465] on div at bounding box center [877, 466] width 261 height 3
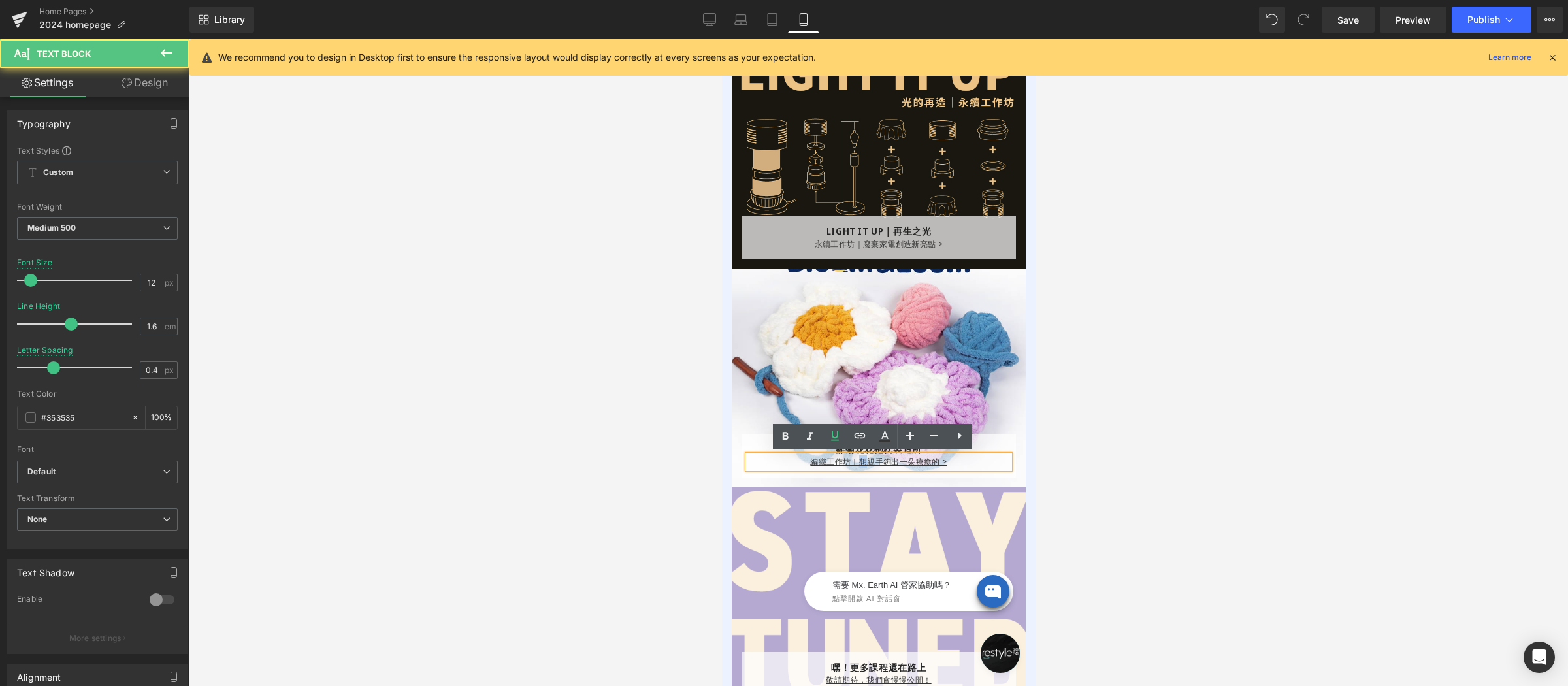
drag, startPoint x: 854, startPoint y: 459, endPoint x: 862, endPoint y: 461, distance: 8.2
click at [862, 461] on u "編織工作坊｜想親手鉤出一朵療癒的 >" at bounding box center [877, 461] width 136 height 11
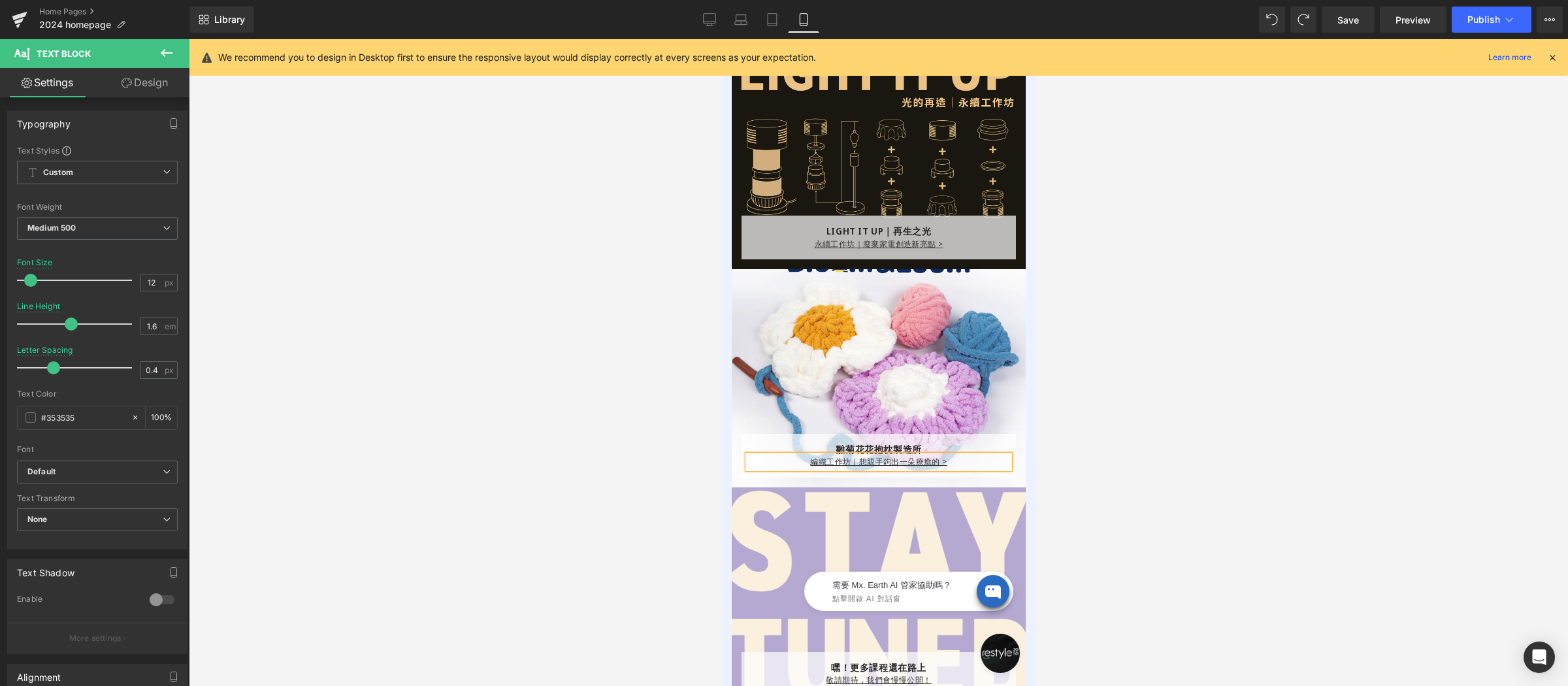
click at [777, 462] on p "編織工作坊｜想親手鉤出一朵療癒的 >" at bounding box center [877, 461] width 261 height 12
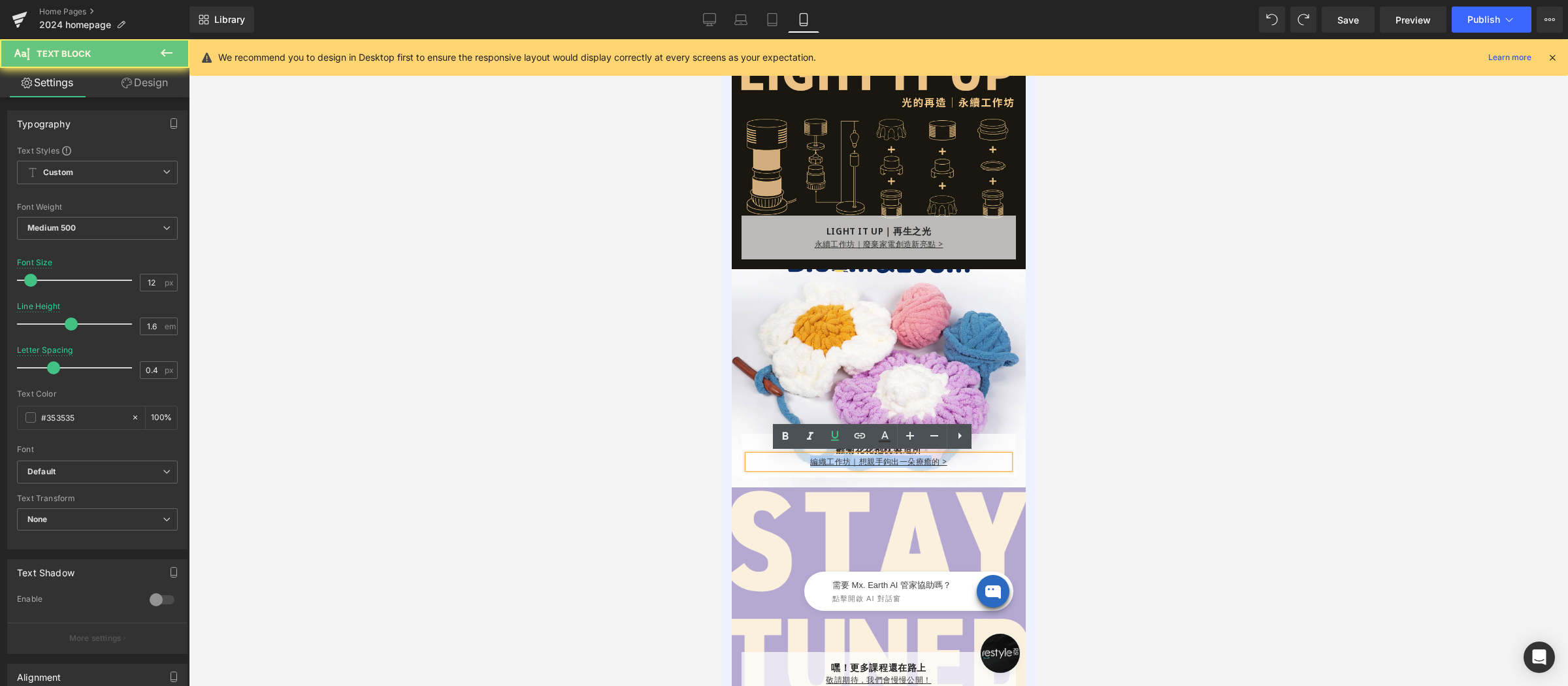
drag, startPoint x: 878, startPoint y: 460, endPoint x: 924, endPoint y: 461, distance: 46.0
click at [924, 461] on p "編織工作坊｜想親手鉤出一朵療癒的 >" at bounding box center [877, 461] width 261 height 12
click at [870, 461] on u "編織工作坊｜想親手鉤出一朵療癒的 >" at bounding box center [877, 461] width 136 height 11
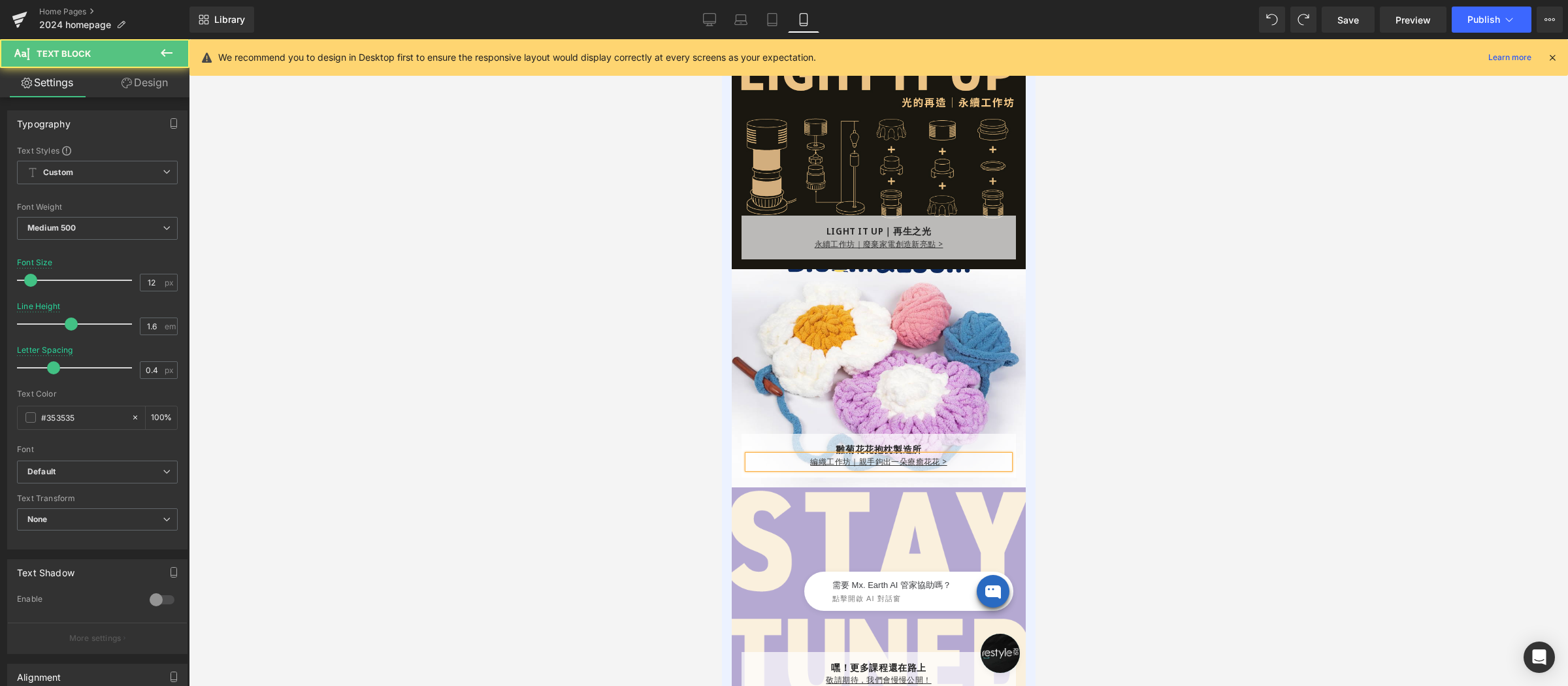
click at [798, 462] on p "編織工作坊｜親手鉤出一朵療癒花花 >" at bounding box center [877, 461] width 261 height 12
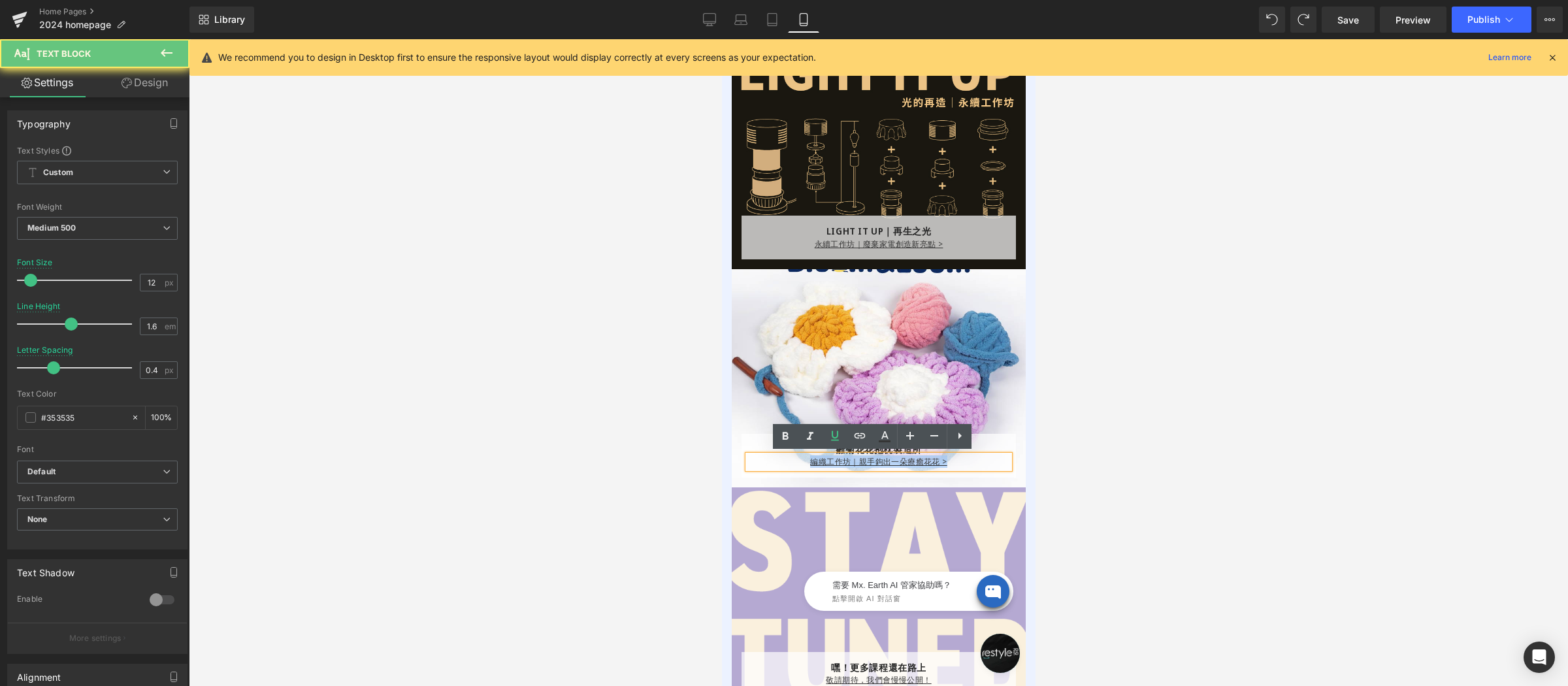
click at [798, 462] on p "編織工作坊｜親手鉤出一朵療癒花花 >" at bounding box center [877, 461] width 261 height 12
click at [840, 436] on icon at bounding box center [835, 436] width 16 height 16
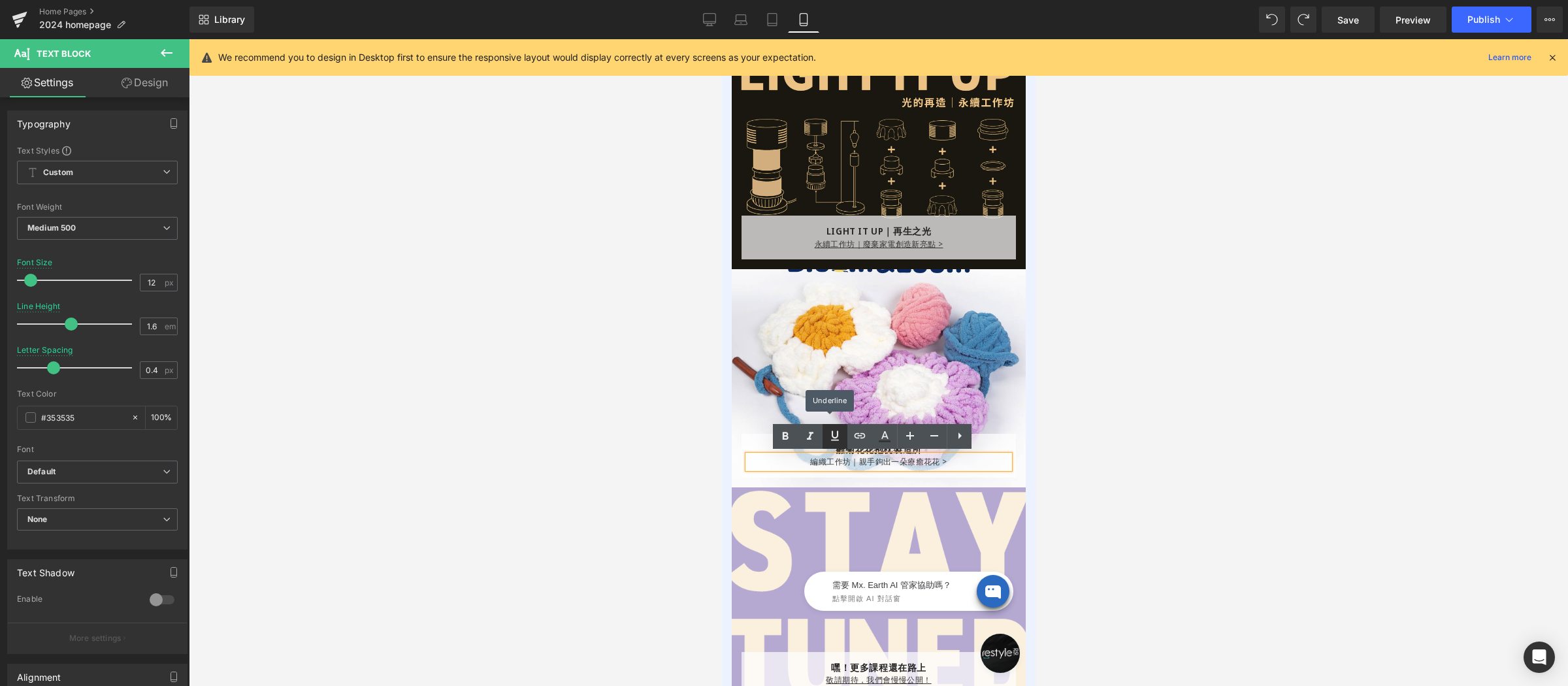
click at [840, 435] on icon at bounding box center [835, 436] width 16 height 16
click at [856, 435] on icon at bounding box center [860, 436] width 16 height 16
click at [891, 484] on input "[URL][DOMAIN_NAME]" at bounding box center [836, 486] width 201 height 33
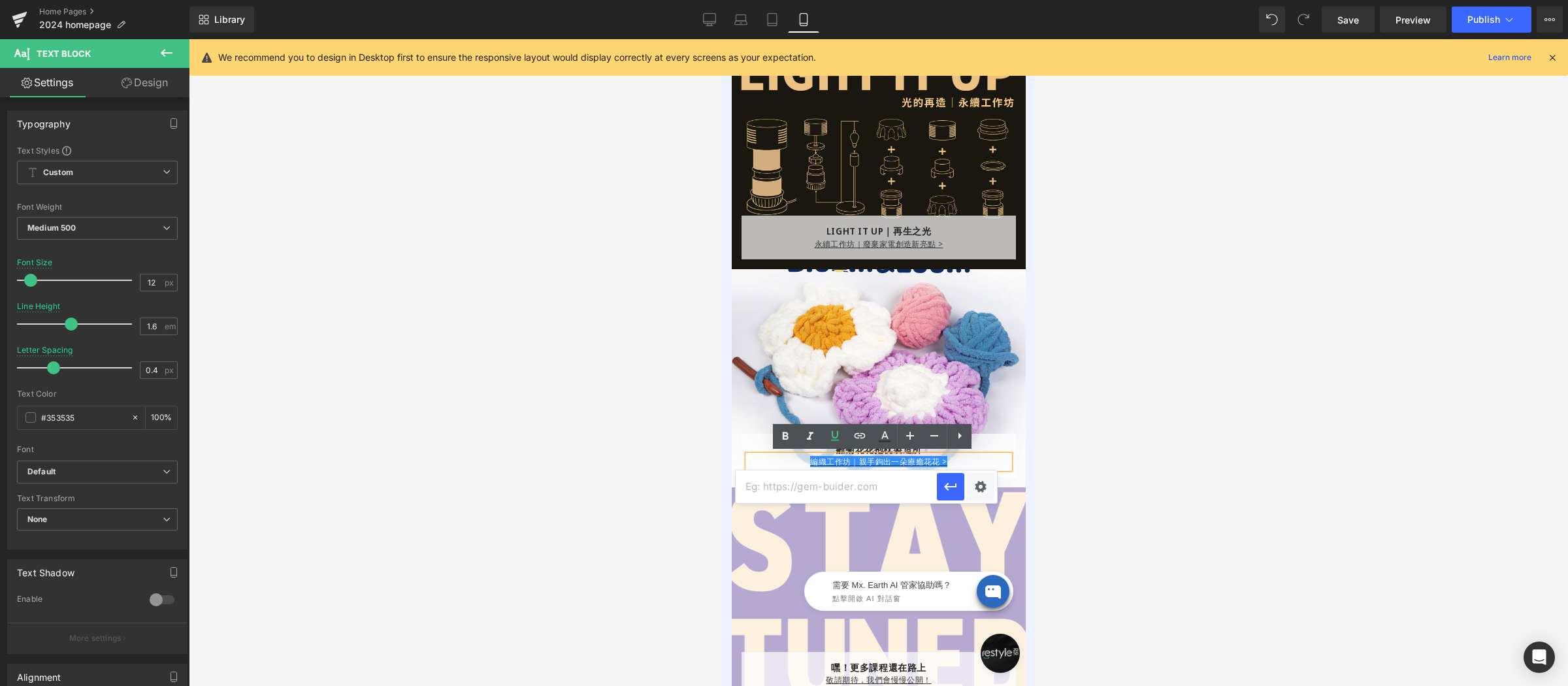
paste input "[URL][DOMAIN_NAME]"
type input "[URL][DOMAIN_NAME]"
click at [948, 490] on icon "button" at bounding box center [950, 487] width 12 height 8
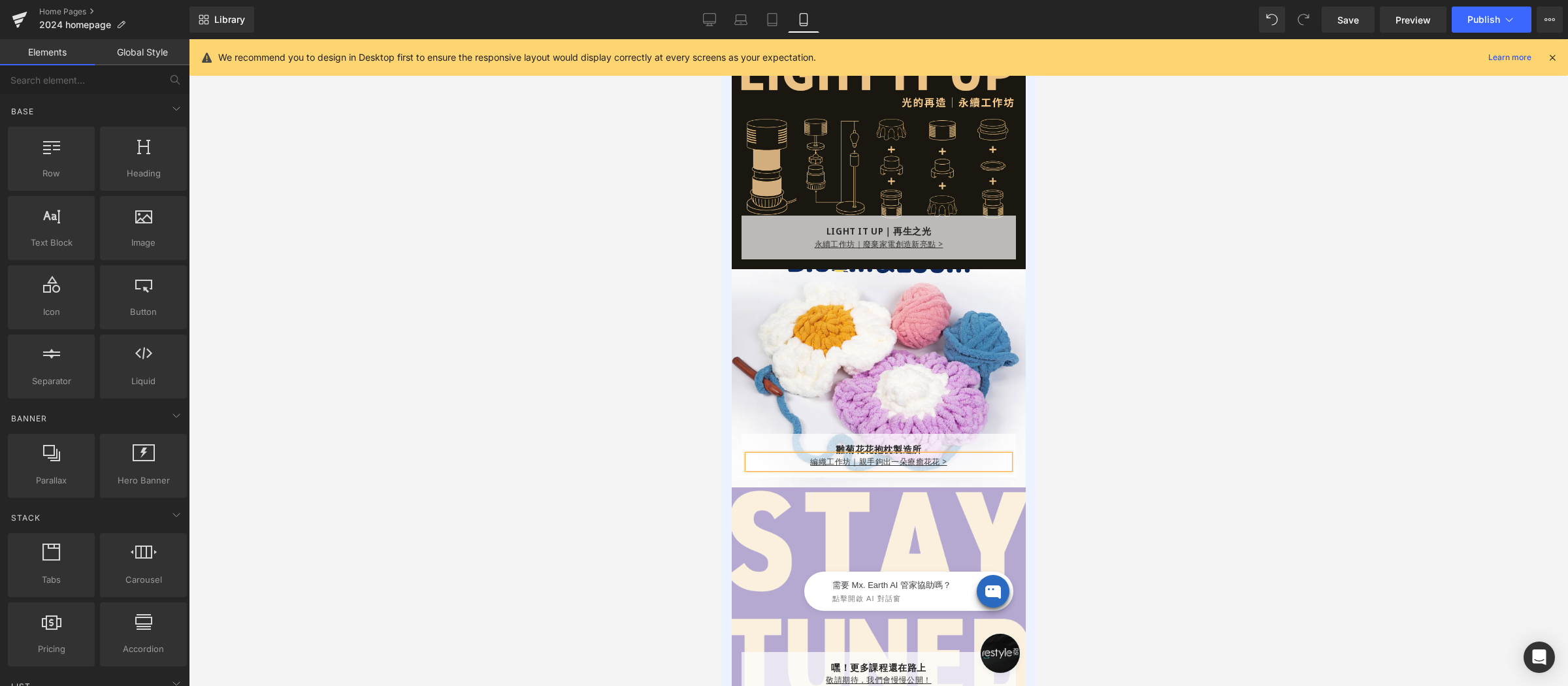
click at [1192, 443] on div at bounding box center [878, 362] width 1379 height 647
click at [711, 18] on icon at bounding box center [708, 19] width 13 height 13
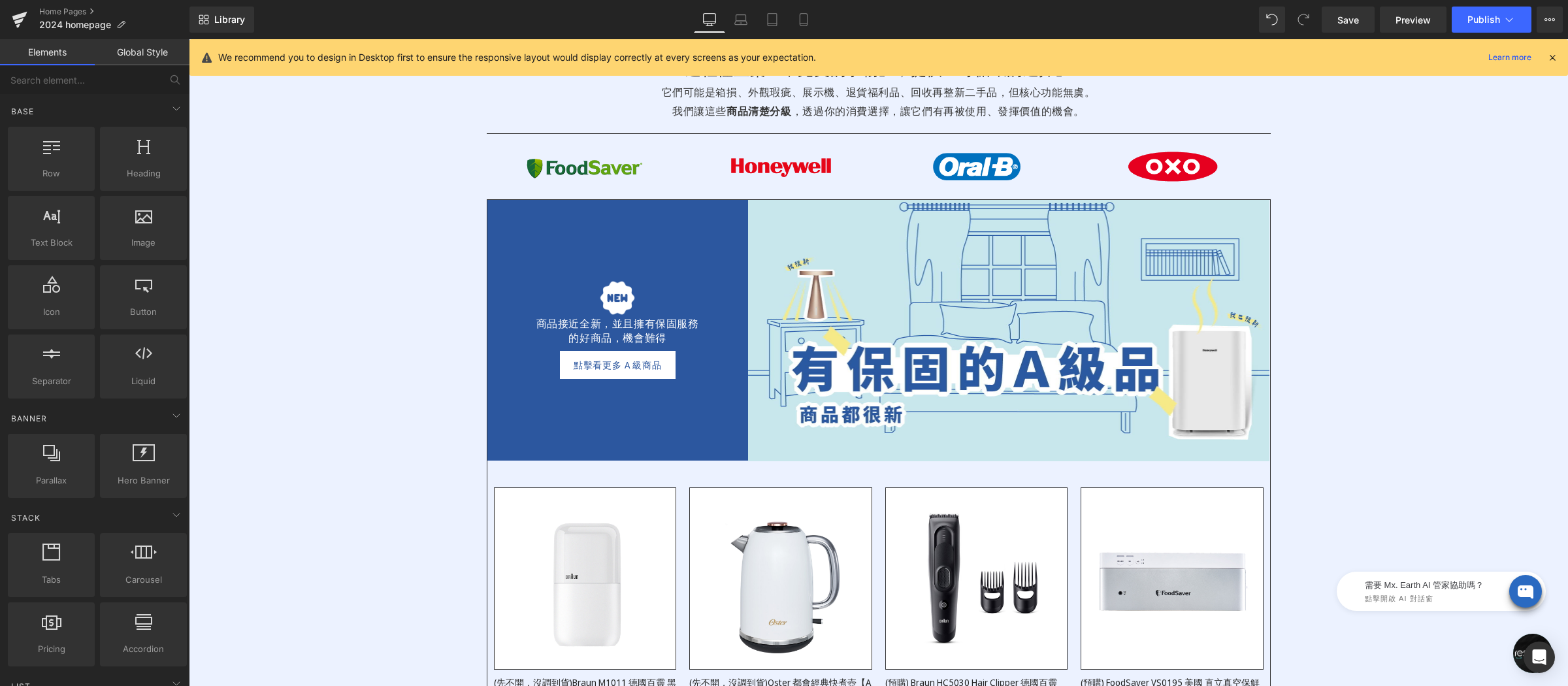
scroll to position [1393, 0]
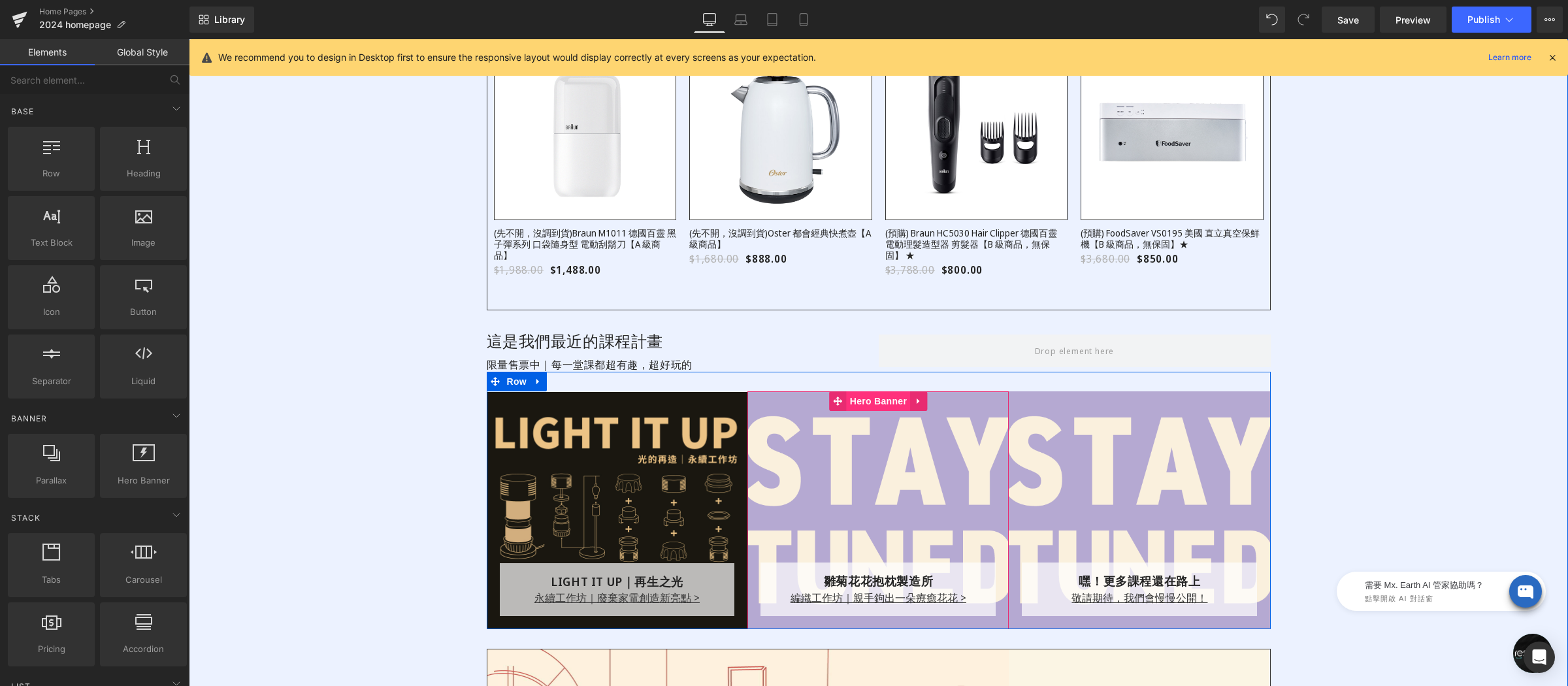
click at [860, 404] on div "雛菊花花抱枕製造所 Text Block 編織工作坊｜親手鉤出一朵療癒花花 > Text Block Row Row Hero Banner 262px" at bounding box center [877, 510] width 261 height 238
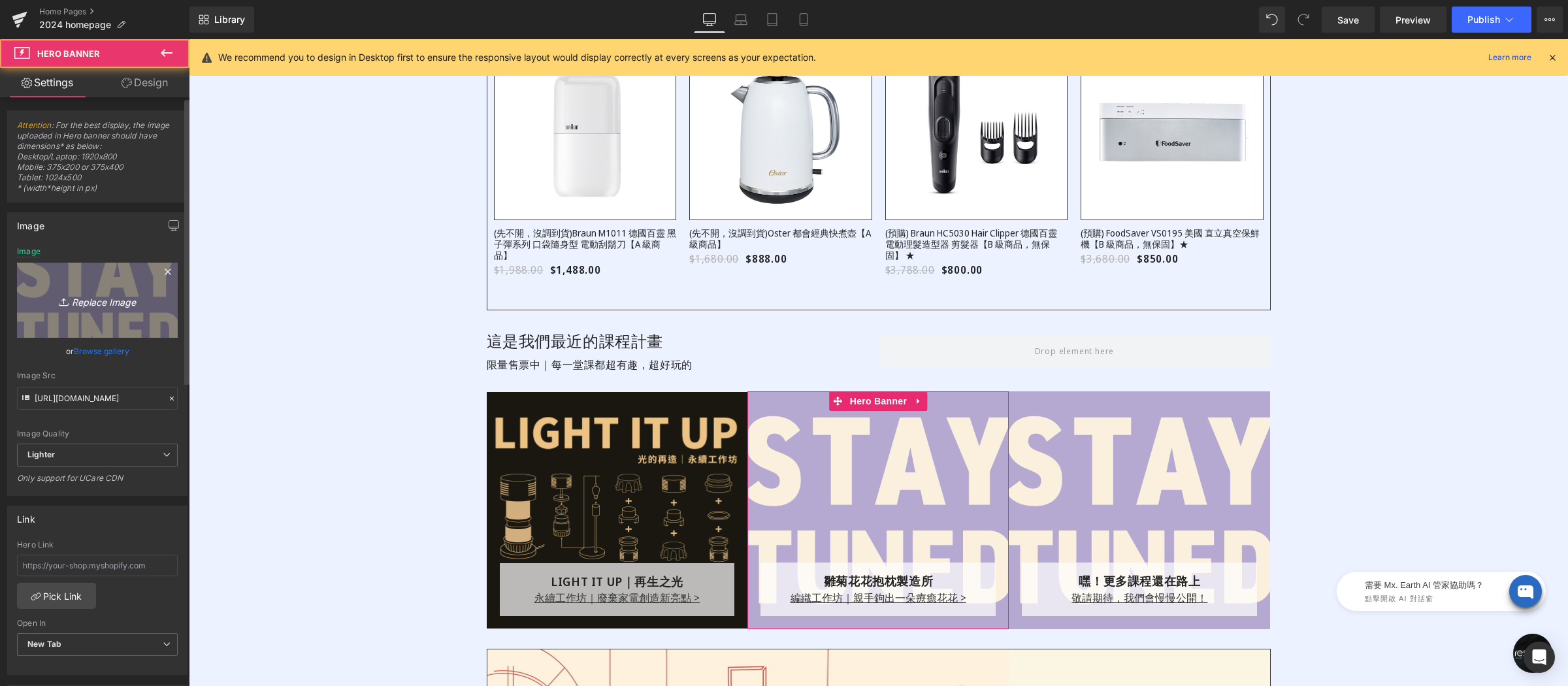
click at [124, 295] on icon "Replace Image" at bounding box center [96, 300] width 104 height 16
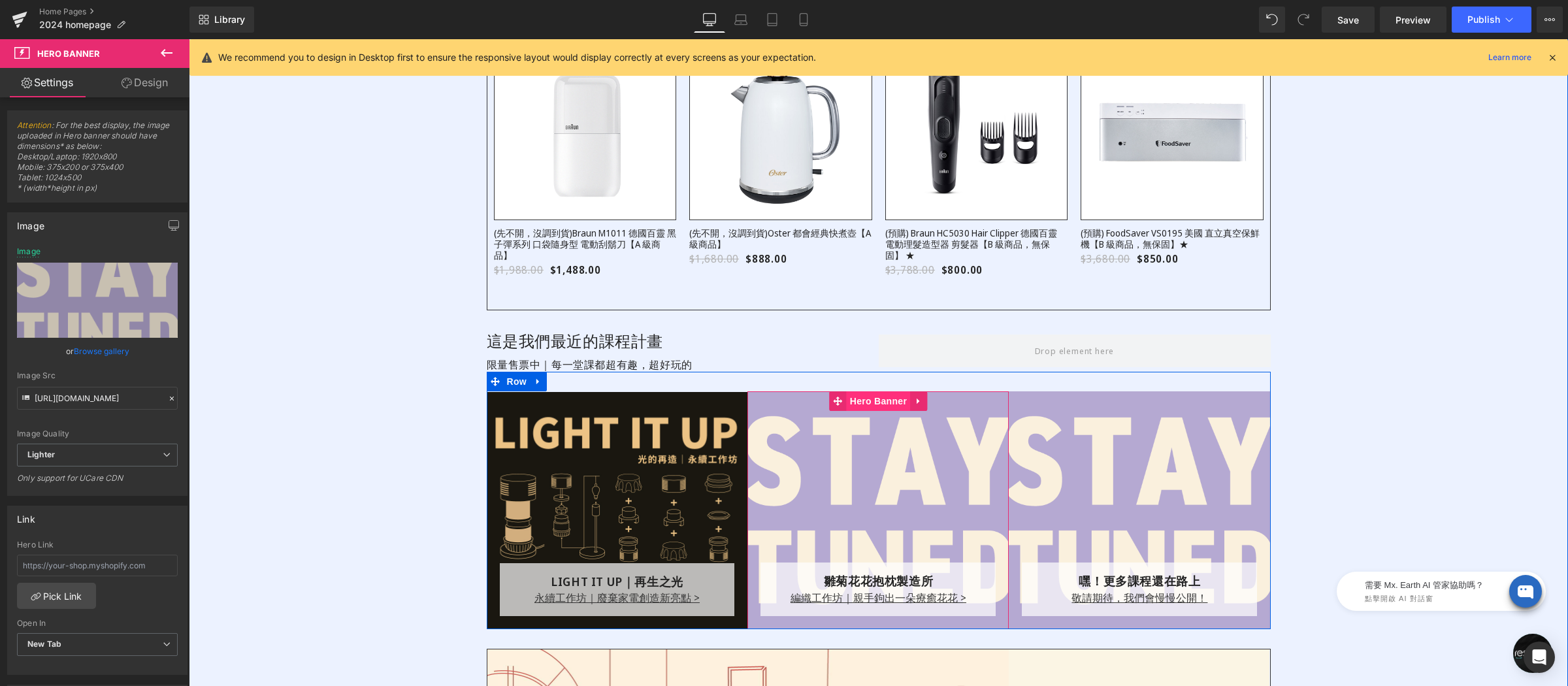
click at [865, 404] on div "雛菊花花抱枕製造所 Text Block 編織工作坊｜親手鉤出一朵療癒花花 > Text Block Row Row Hero Banner 262px" at bounding box center [877, 510] width 261 height 238
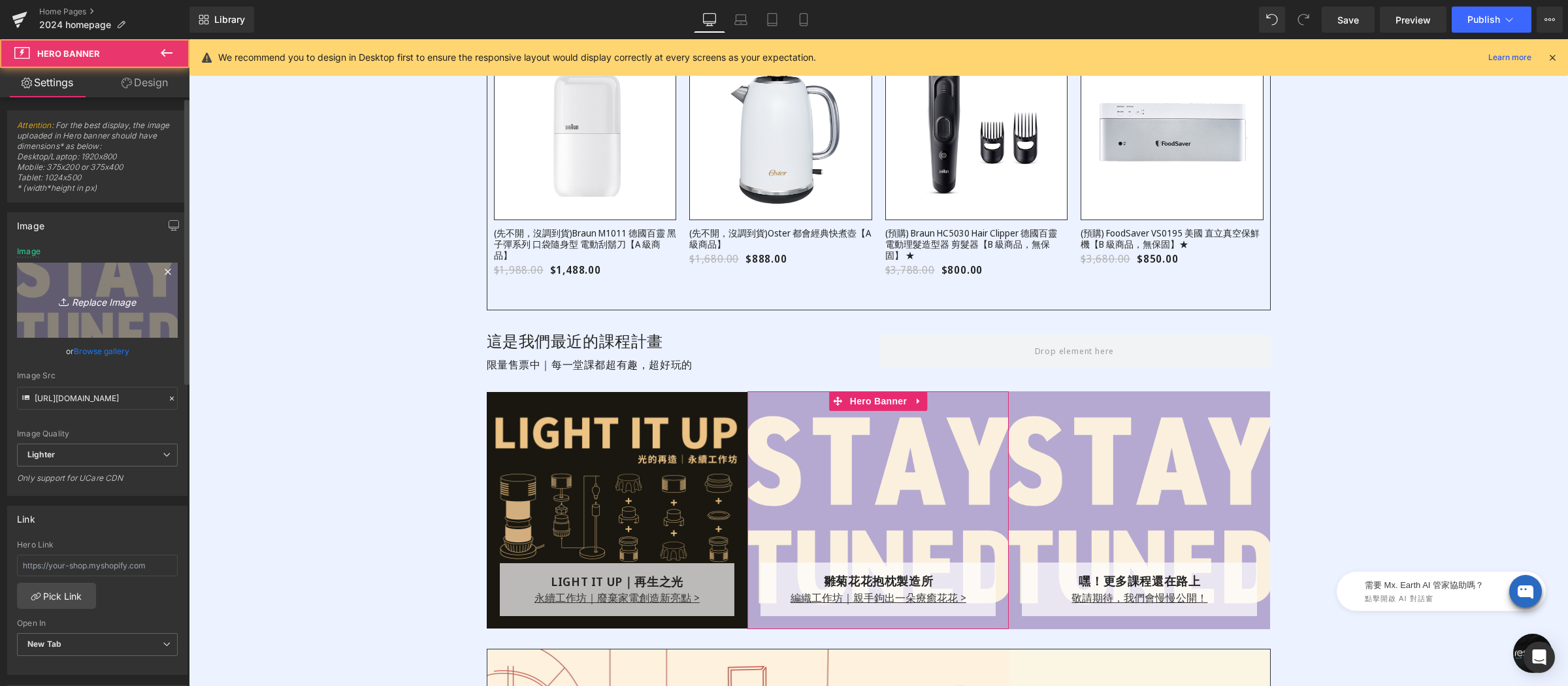
click at [129, 302] on icon "Replace Image" at bounding box center [96, 300] width 104 height 16
type input "C:\fakepath\小雛菊花花抱枕-800x800－課程上架.png"
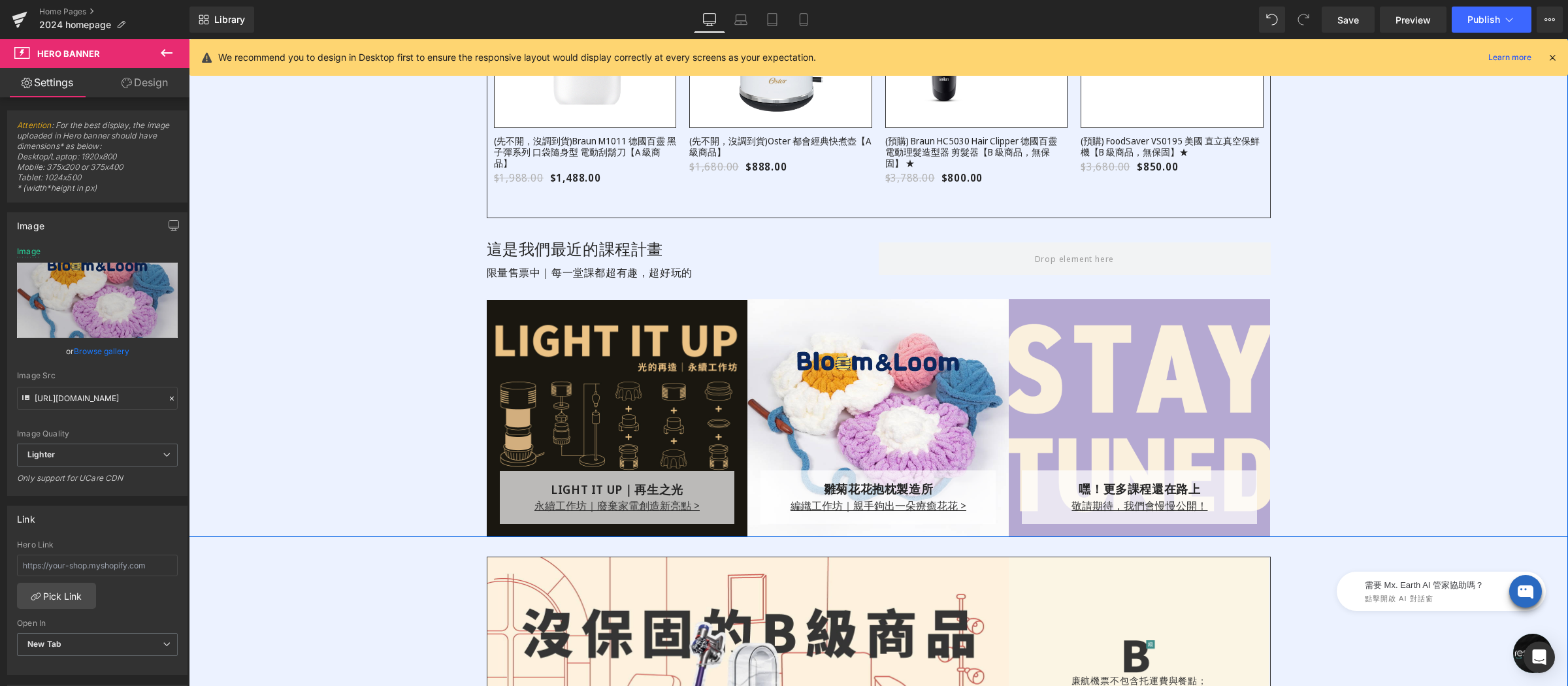
scroll to position [1506, 0]
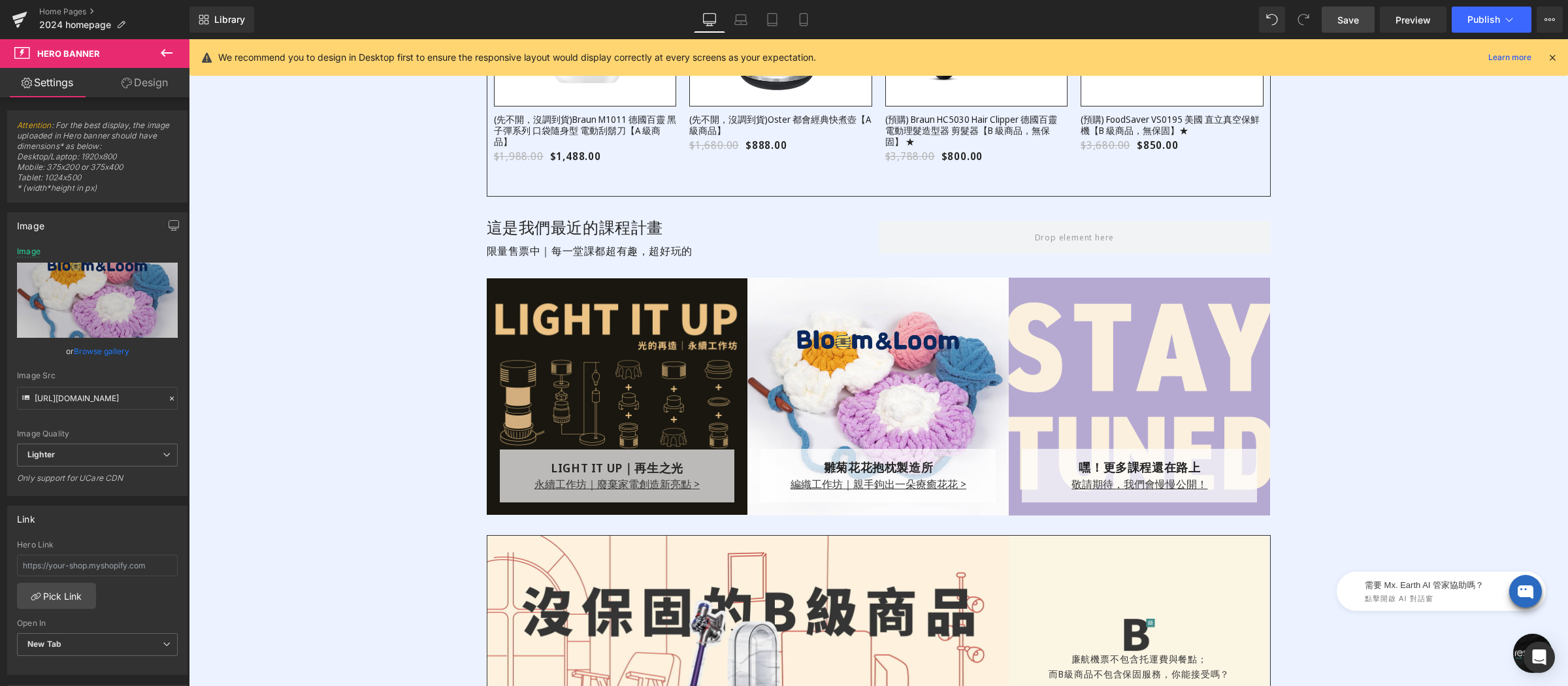
click at [1343, 22] on span "Save" at bounding box center [1348, 20] width 22 height 14
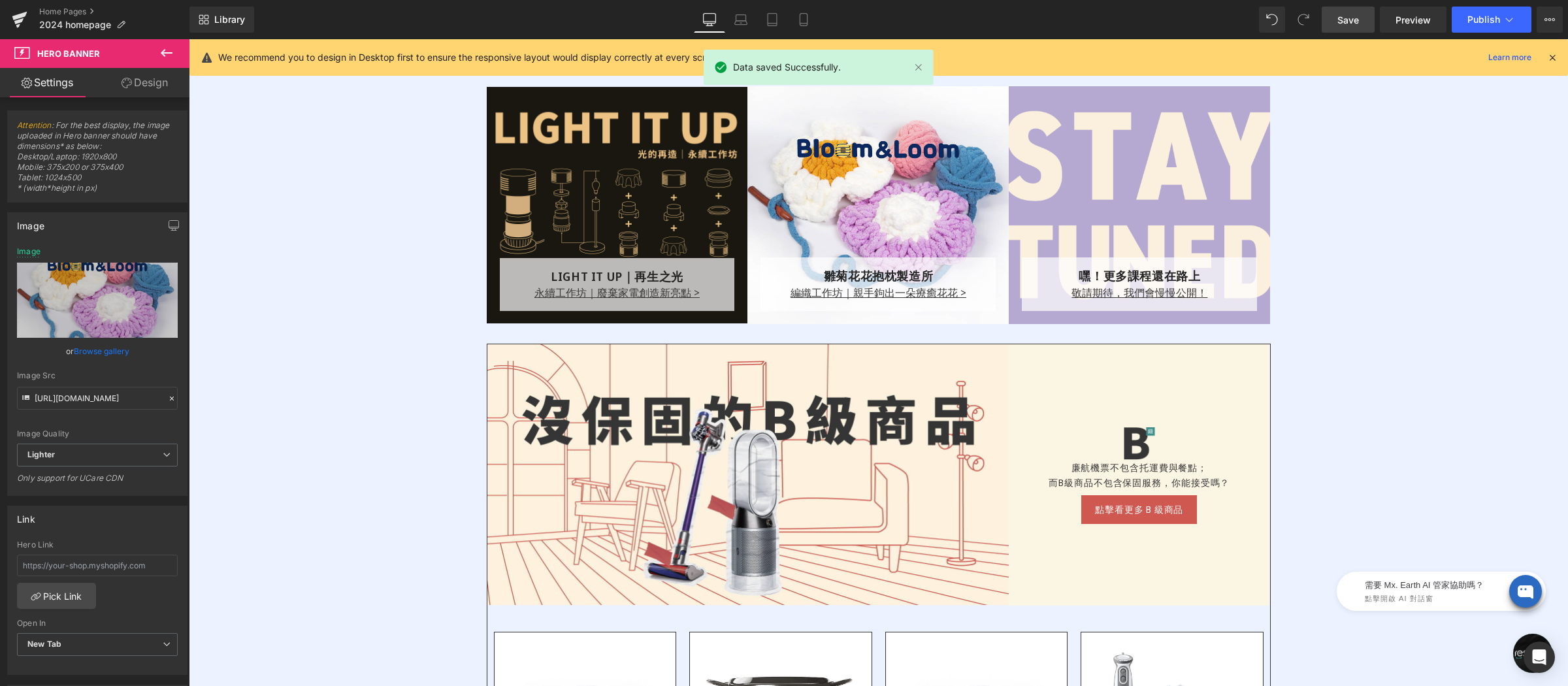
scroll to position [1500, 0]
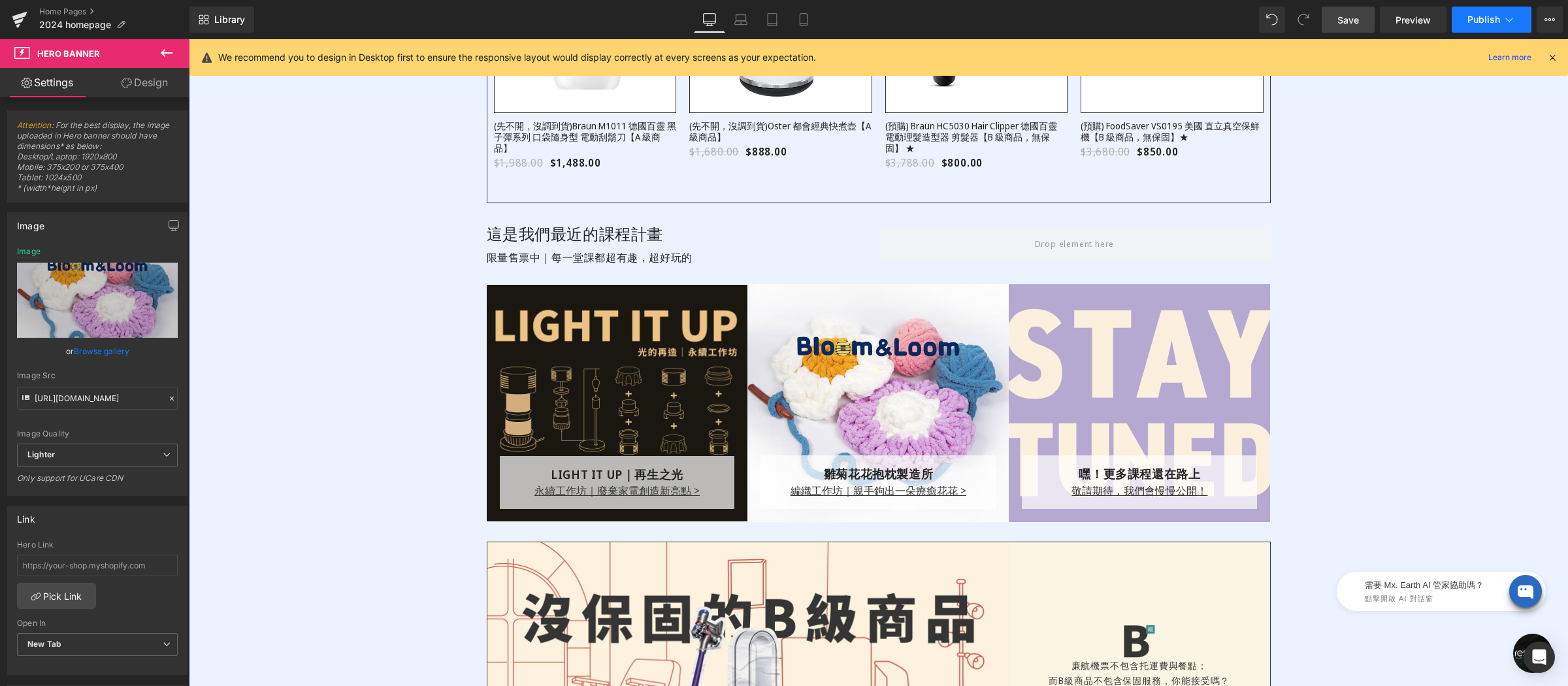
click at [1479, 16] on span "Publish" at bounding box center [1484, 19] width 33 height 11
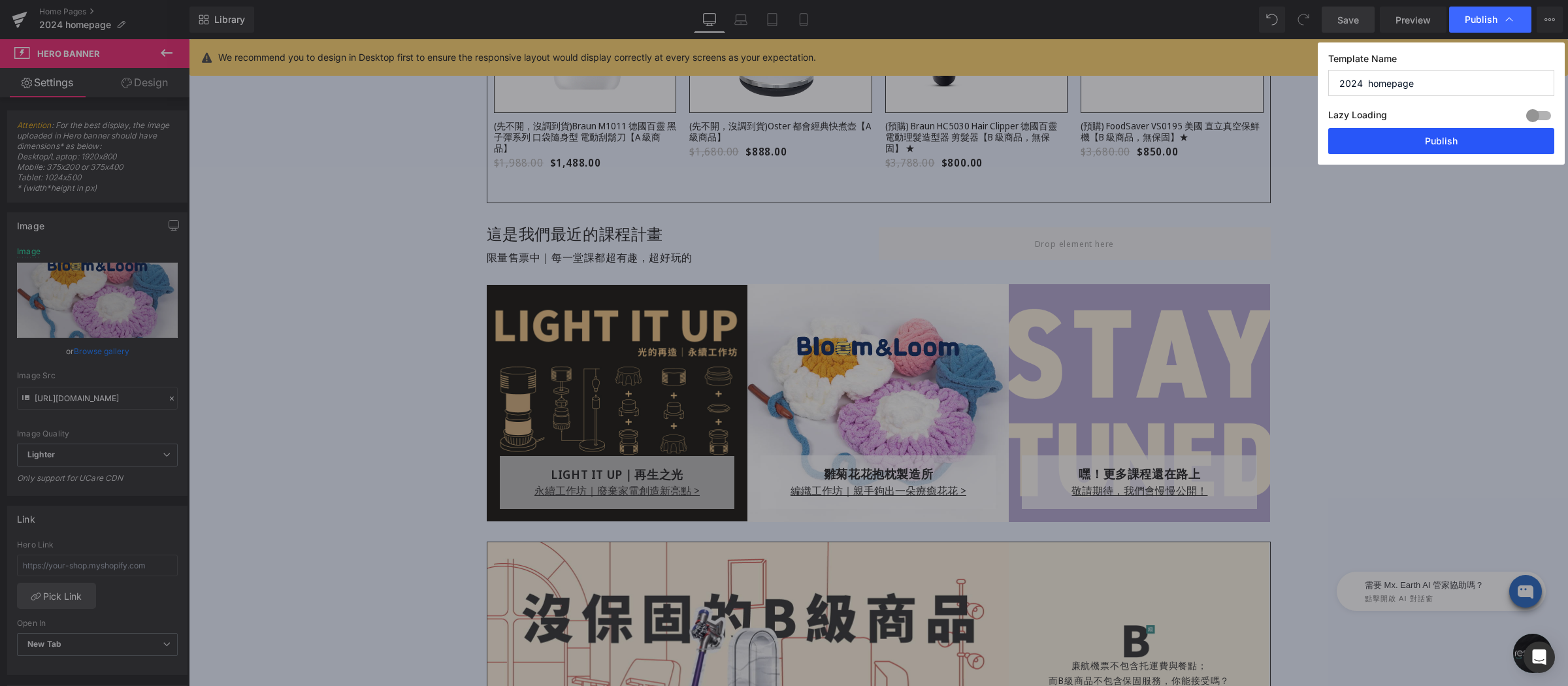
drag, startPoint x: 1462, startPoint y: 141, endPoint x: 1231, endPoint y: 354, distance: 314.2
click at [1462, 141] on button "Publish" at bounding box center [1441, 141] width 226 height 26
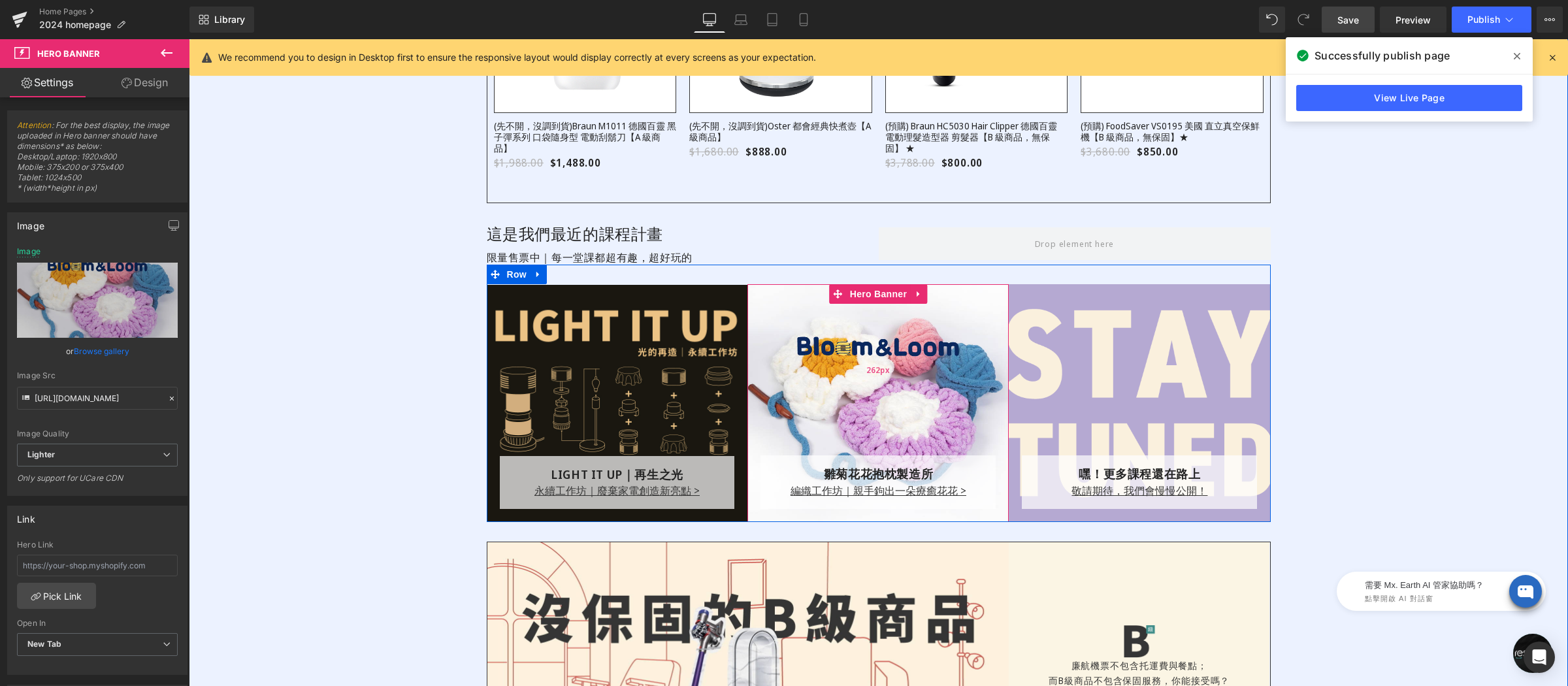
click at [864, 301] on div "雛菊花花抱枕製造所 Text Block 編織工作坊｜親手鉤出一朵療癒花花 > Text Block Row Row Hero Banner 262px" at bounding box center [877, 403] width 261 height 238
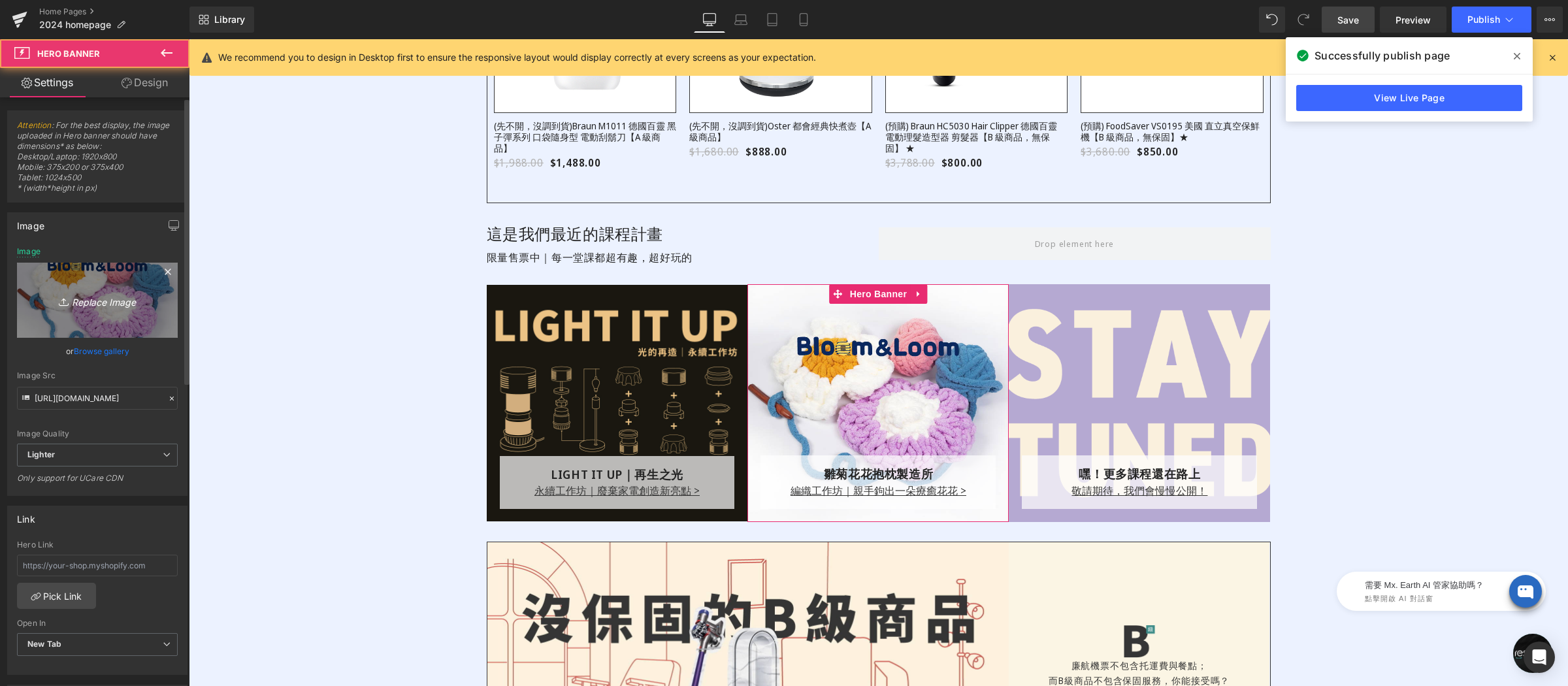
click at [123, 296] on icon "Replace Image" at bounding box center [96, 300] width 104 height 16
type input "C:\fakepath\小雛菊花花抱枕-800x800－課程上架-2.png"
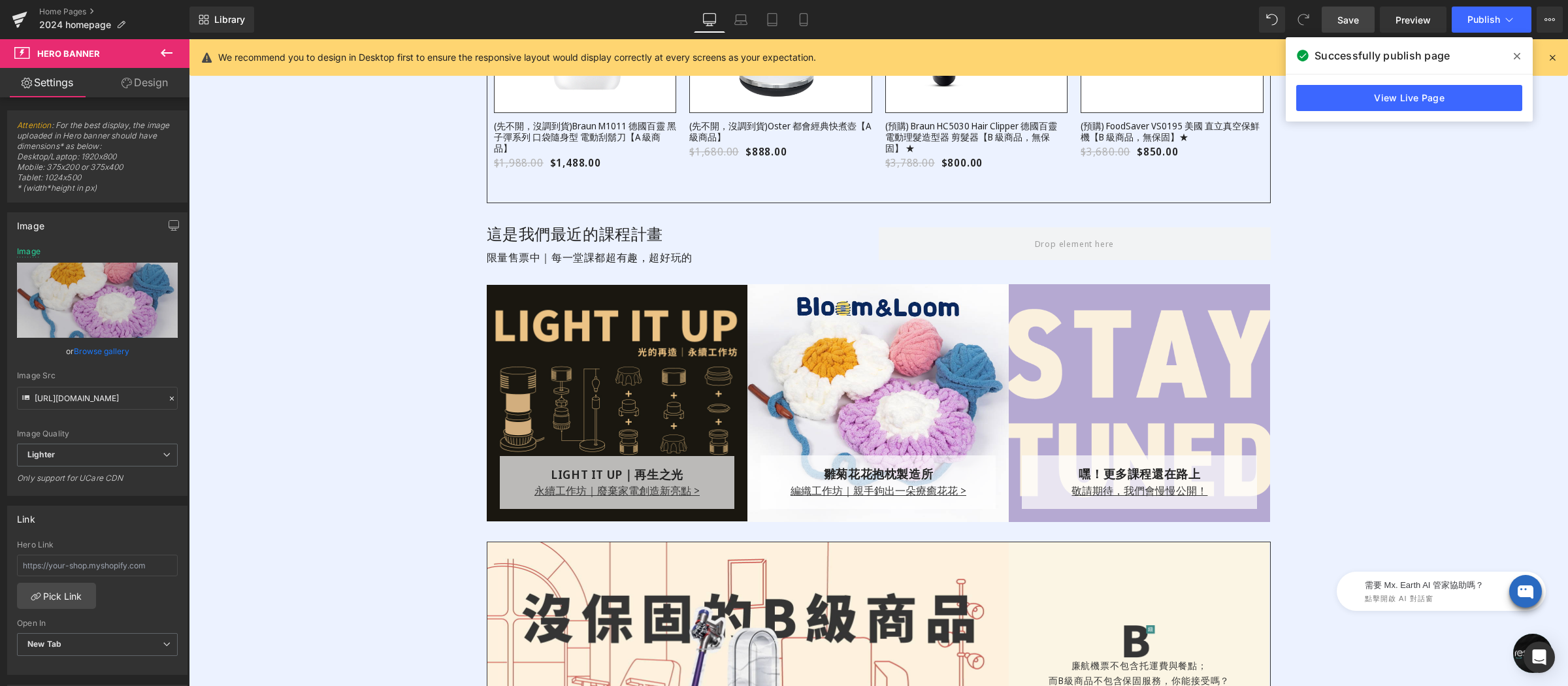
click at [1515, 57] on icon at bounding box center [1516, 56] width 7 height 7
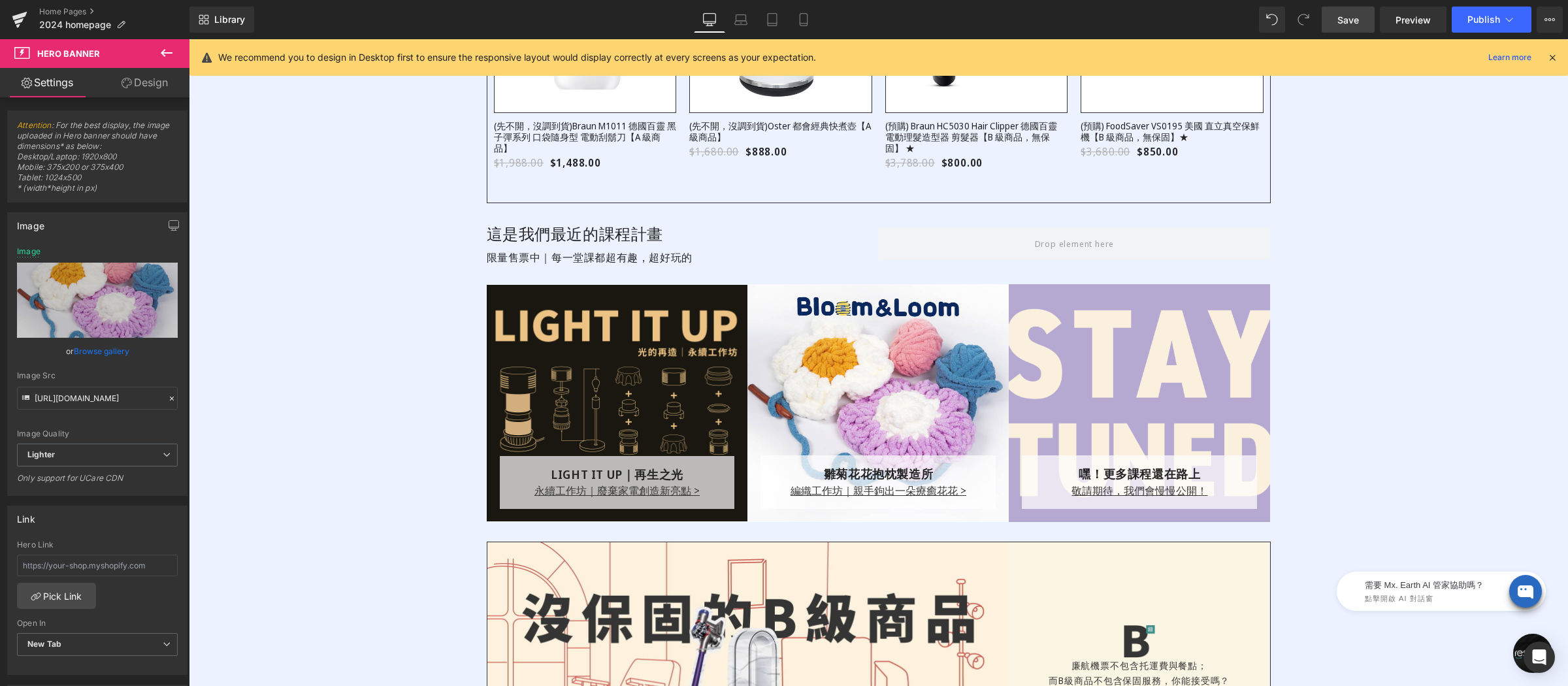
click at [1340, 19] on span "Save" at bounding box center [1348, 20] width 22 height 14
click at [760, 18] on icon at bounding box center [757, 19] width 13 height 13
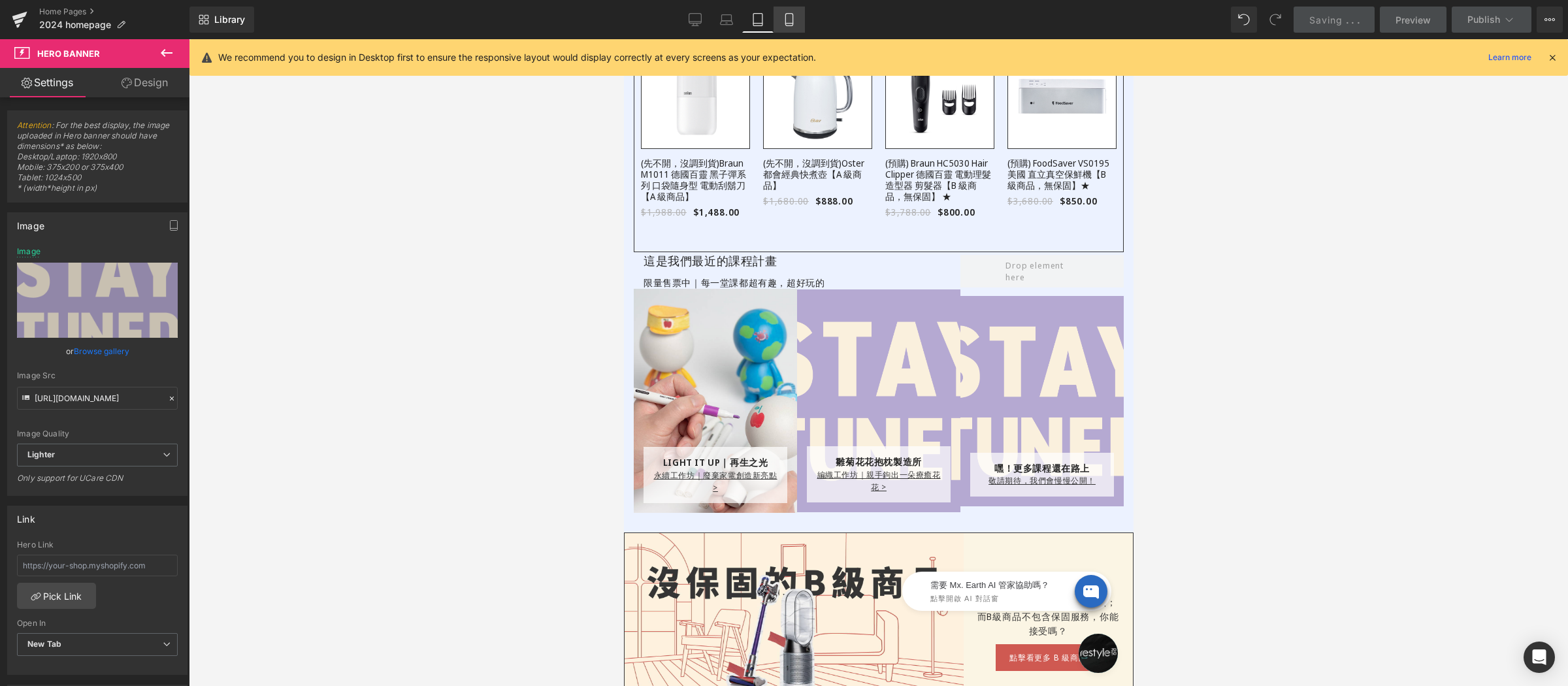
scroll to position [1077, 0]
click at [730, 20] on icon at bounding box center [726, 19] width 13 height 13
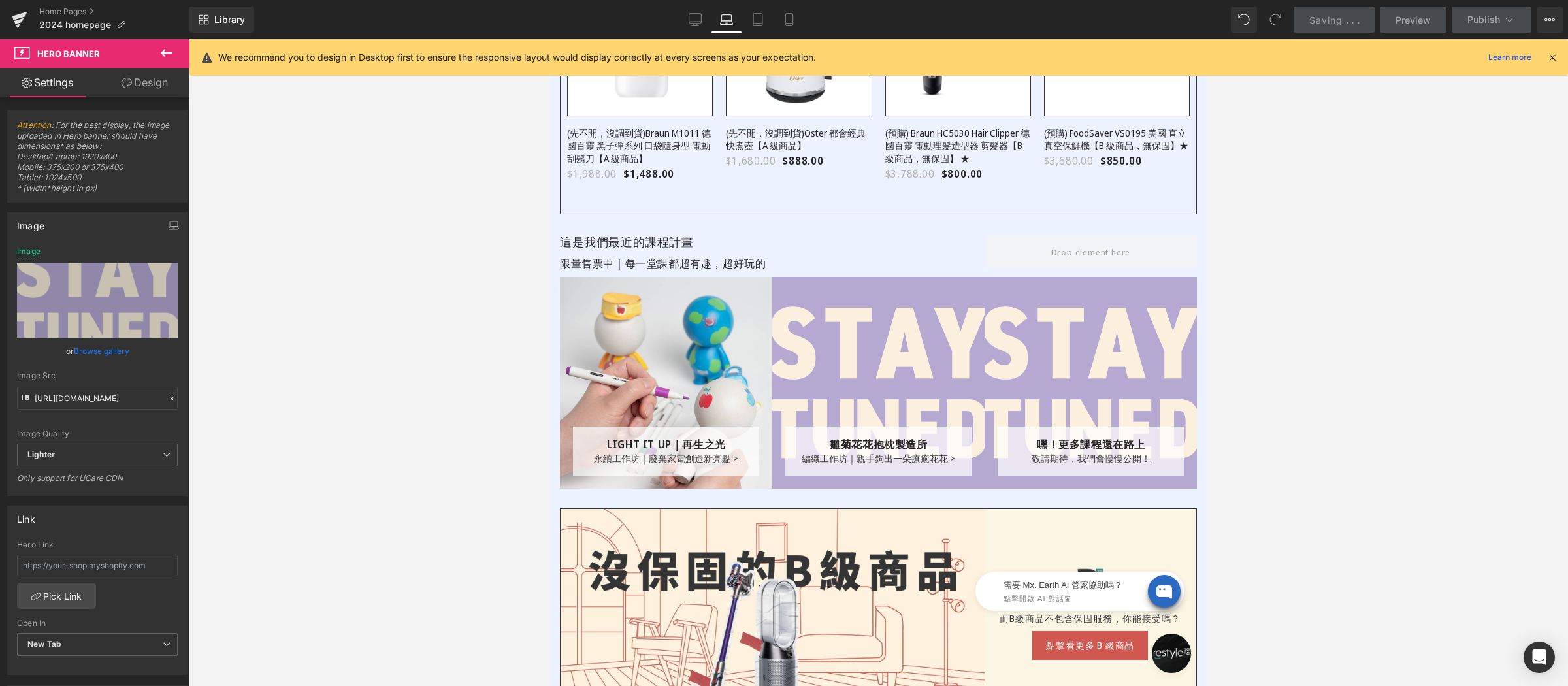
scroll to position [1307, 0]
click at [651, 300] on div "LIGHT IT UP｜再生之光 Text Block 永續工作坊｜廢棄家電創造新亮點 > Text Block Row Row Hero Banner 22…" at bounding box center [666, 383] width 213 height 212
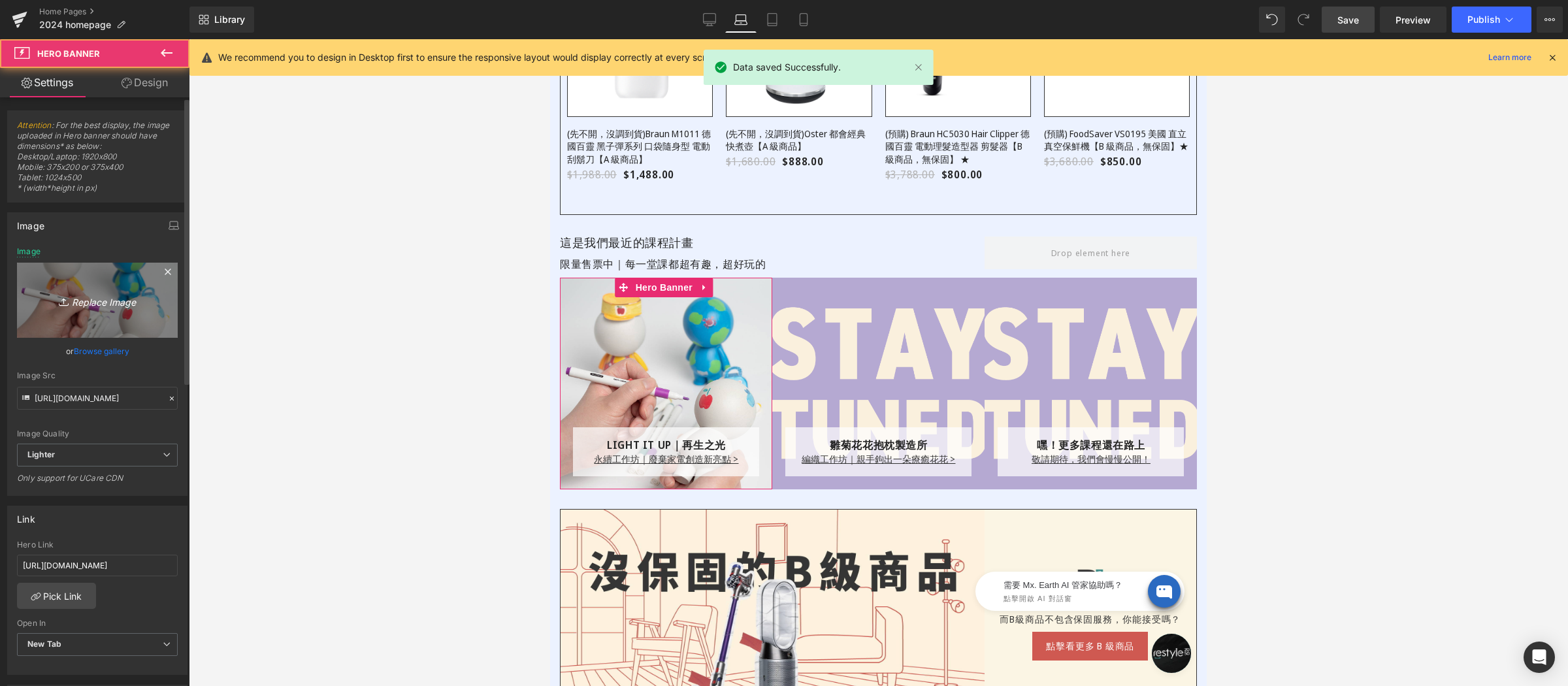
click at [78, 296] on icon "Replace Image" at bounding box center [96, 300] width 104 height 16
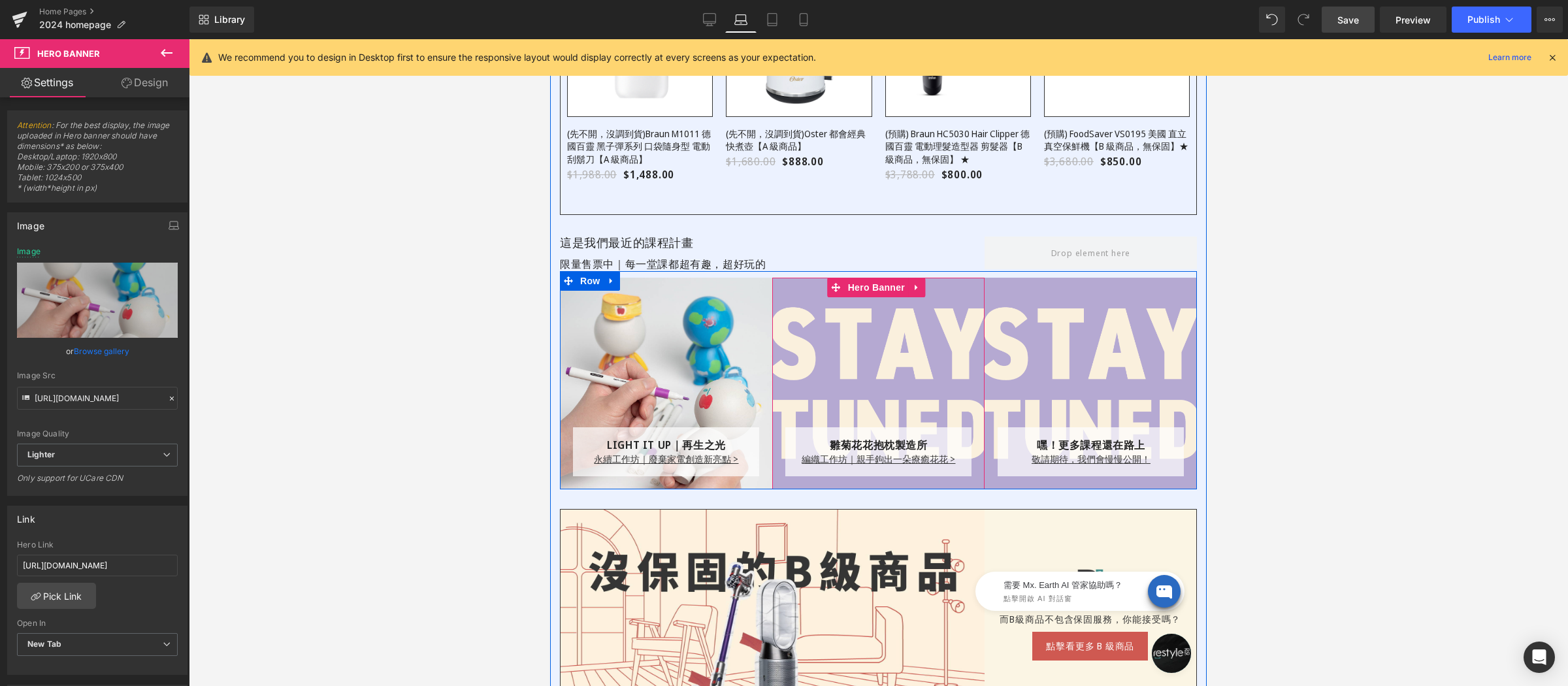
drag, startPoint x: 758, startPoint y: 321, endPoint x: 858, endPoint y: 295, distance: 103.3
click at [858, 295] on div "LIGHT IT UP｜再生之光 Text Block 永續工作坊｜廢棄家電創造新亮點 > Text Block Row Row Hero Banner 22…" at bounding box center [877, 381] width 637 height 219
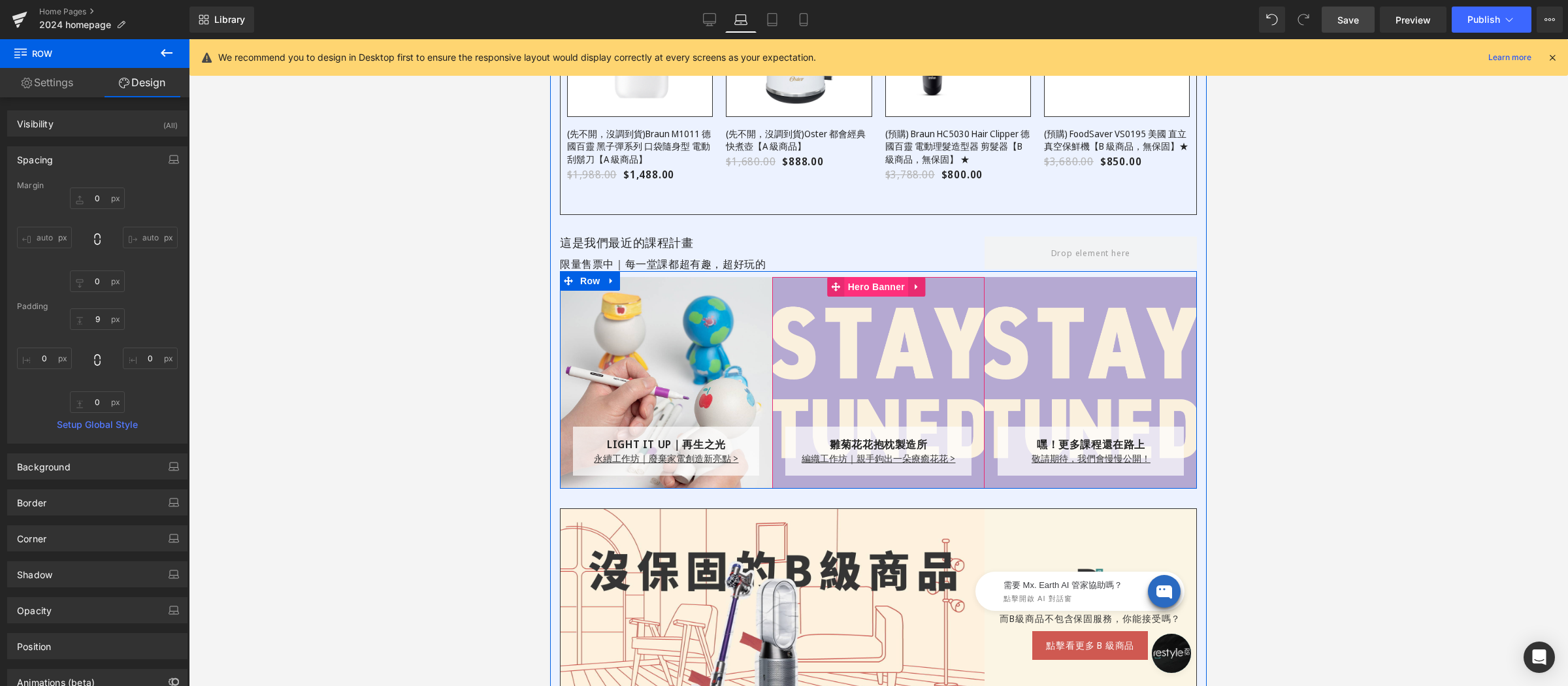
click at [865, 296] on div "雛菊花花抱枕製造所 Text Block 編織工作坊｜親手鉤出一朵療癒花花 > Text Block Row Row Hero Banner 229px" at bounding box center [878, 383] width 213 height 212
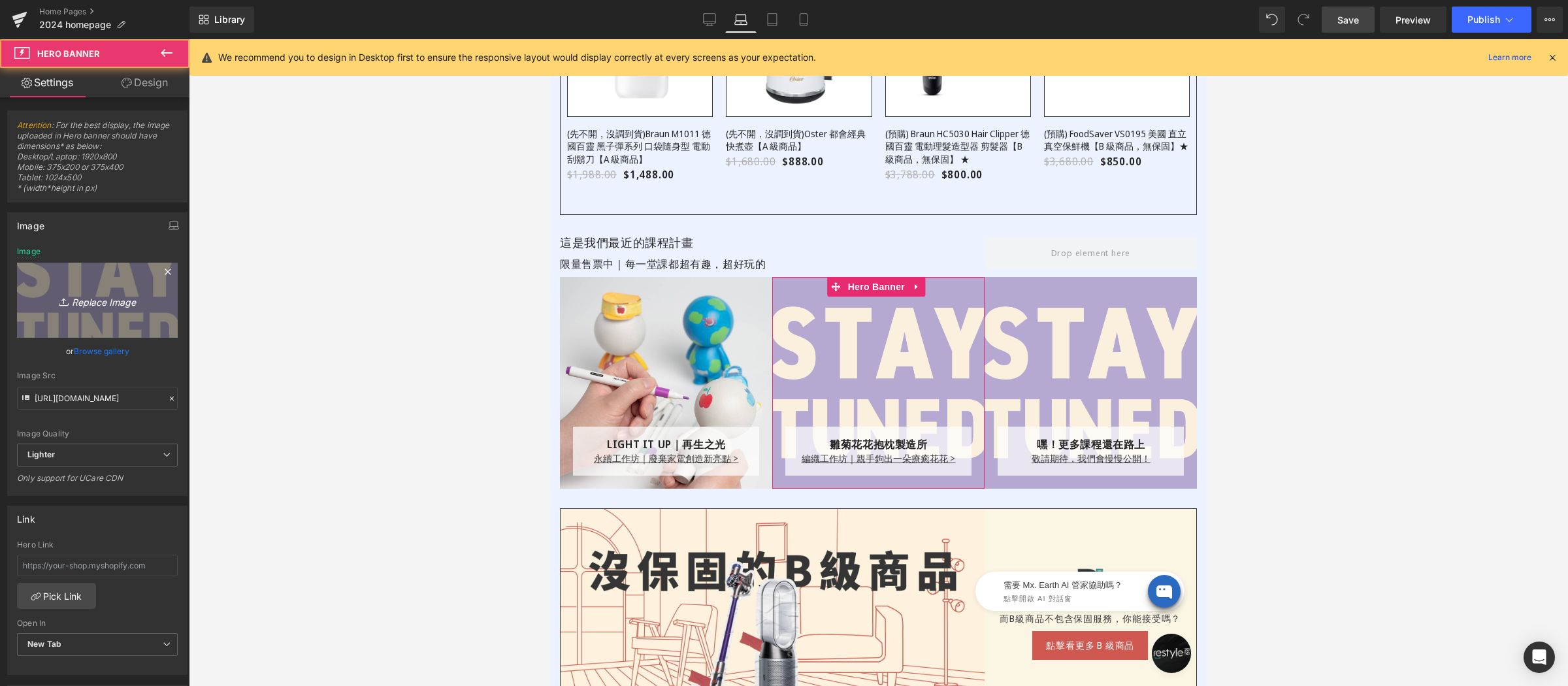
click at [108, 294] on icon "Replace Image" at bounding box center [96, 300] width 104 height 16
type input "C:\fakepath\小雛菊花花抱枕-800x800－課程上架-2.png"
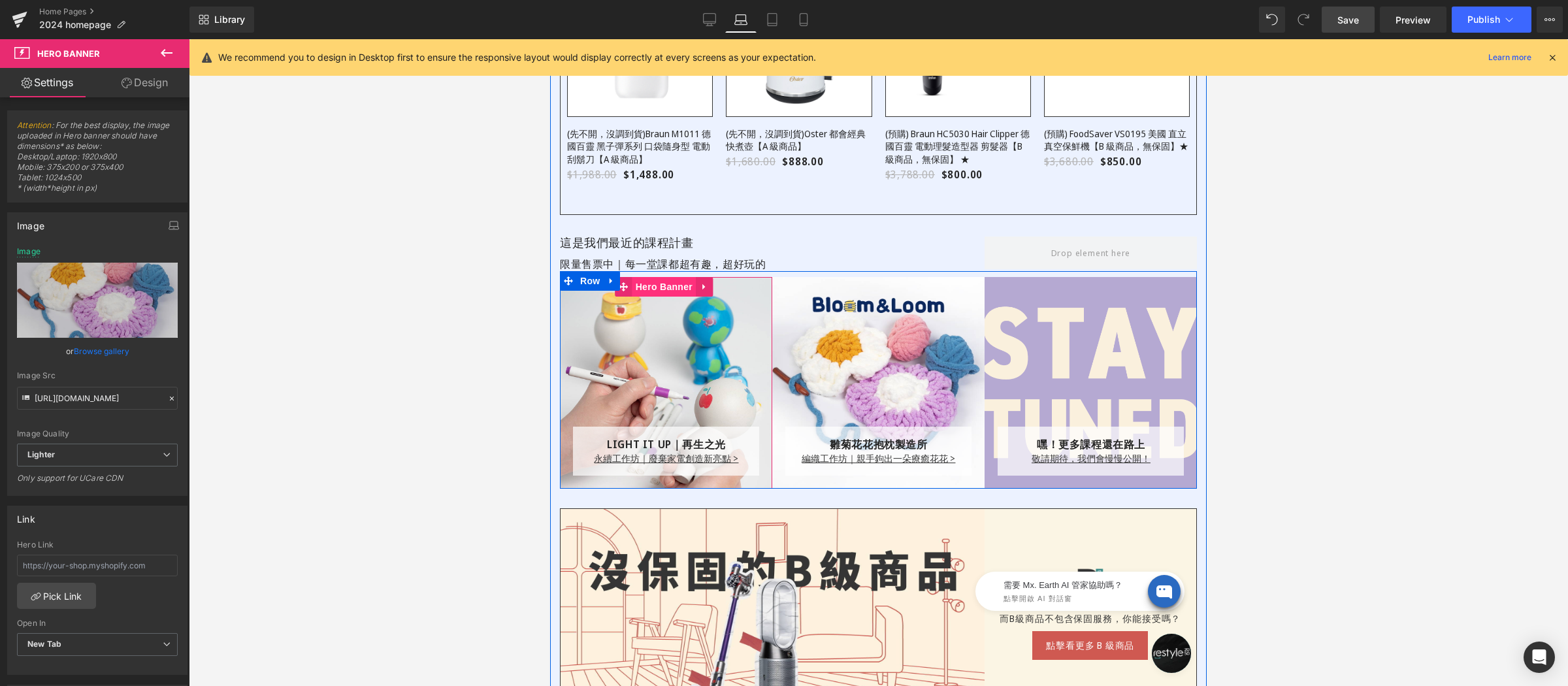
click at [653, 299] on div "LIGHT IT UP｜再生之光 Text Block 永續工作坊｜廢棄家電創造新亮點 > Text Block Row Row Hero Banner 22…" at bounding box center [666, 383] width 213 height 212
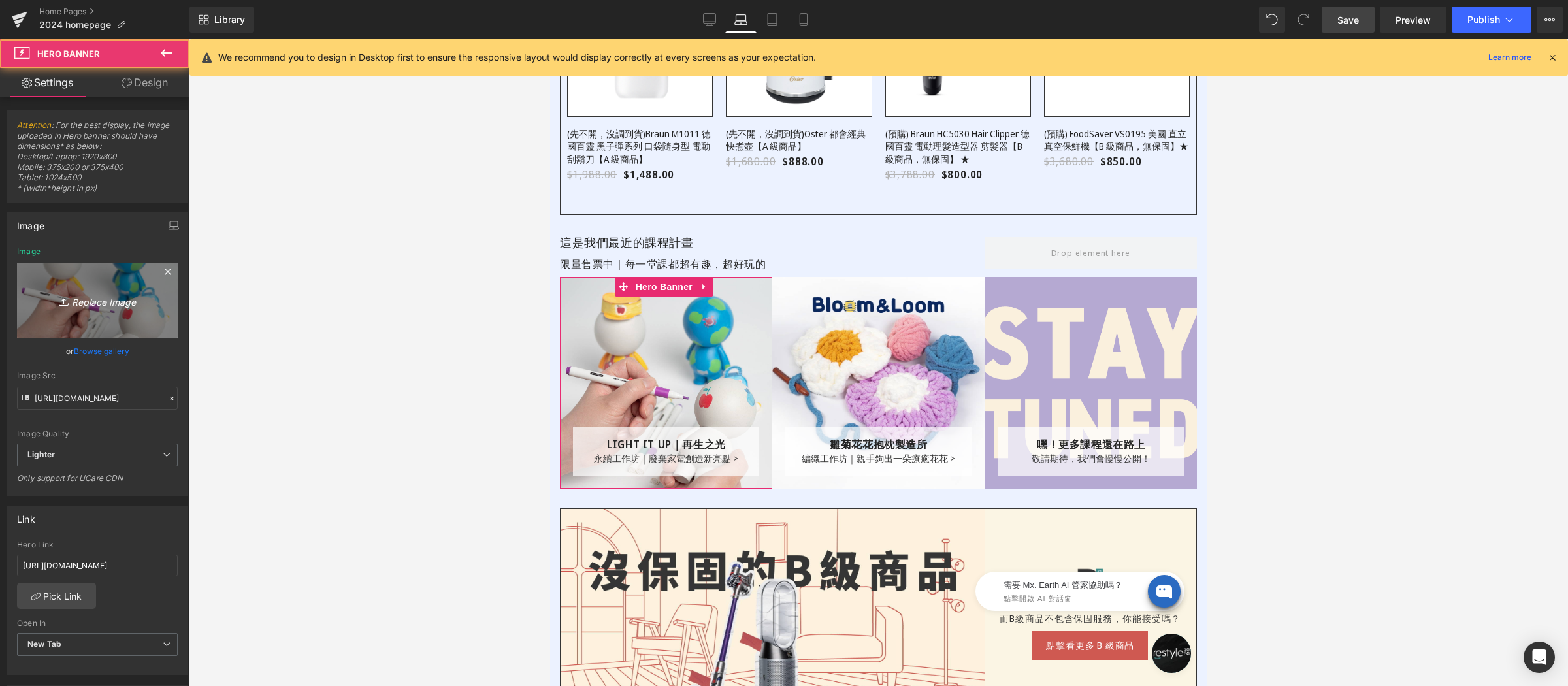
click at [79, 301] on icon "Replace Image" at bounding box center [96, 300] width 104 height 16
type input "C:\fakepath\再生之光-1000x1000-主圖-01.jpg"
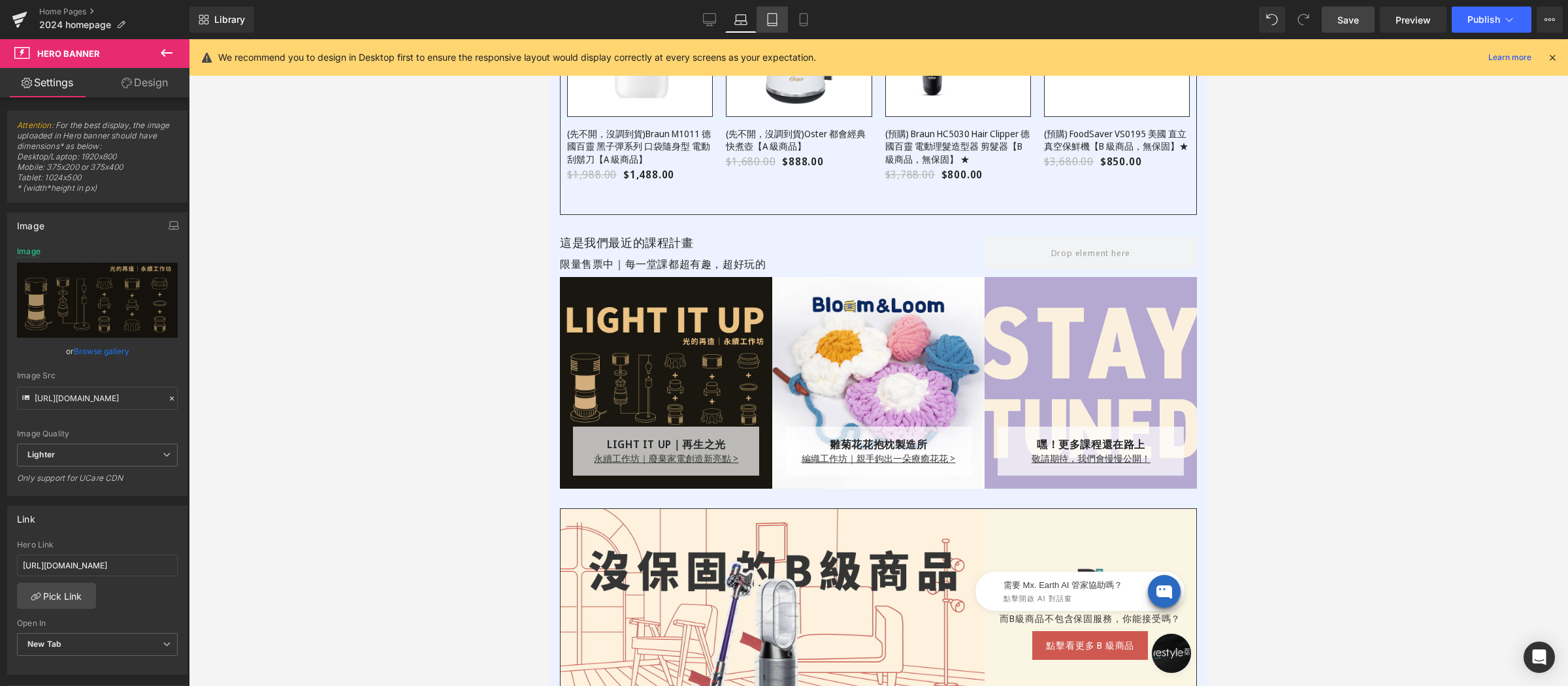
click at [777, 18] on icon at bounding box center [772, 19] width 13 height 13
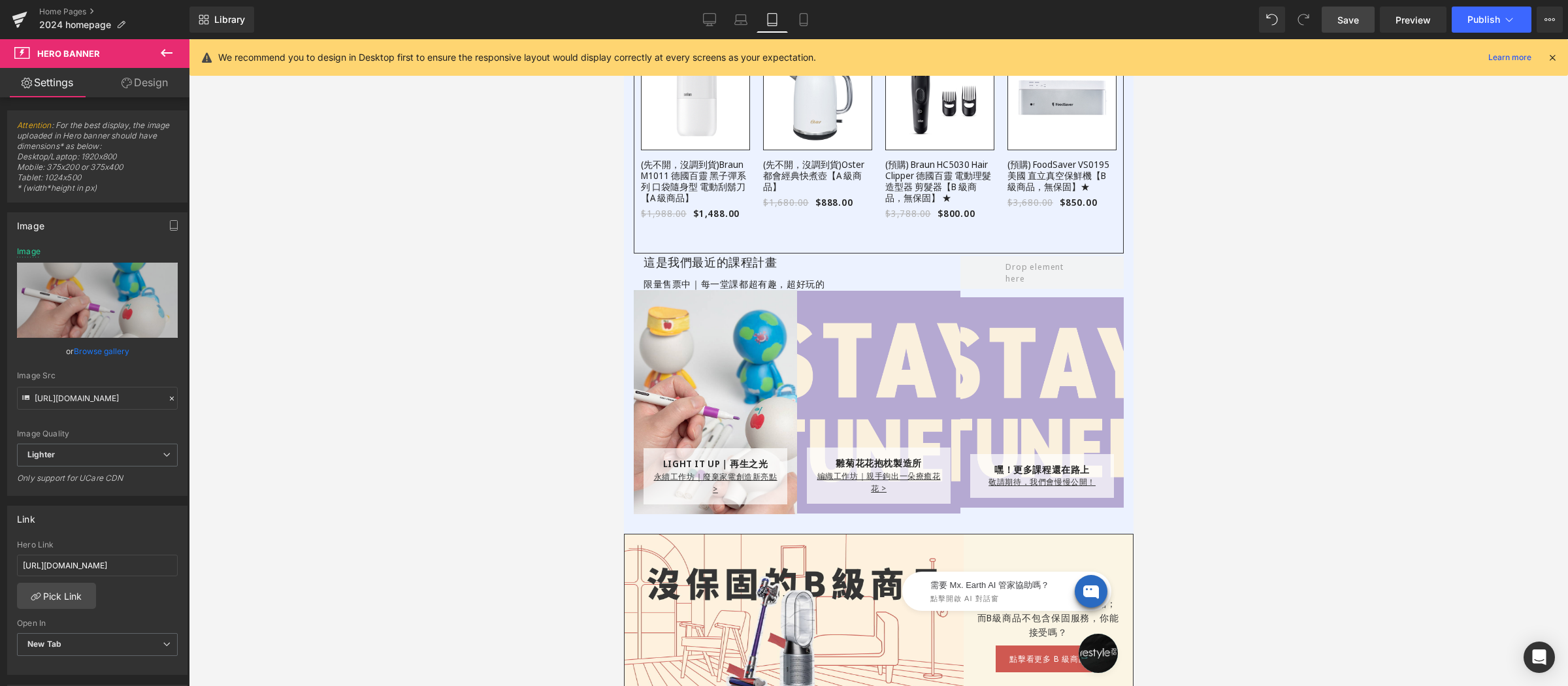
scroll to position [1076, 0]
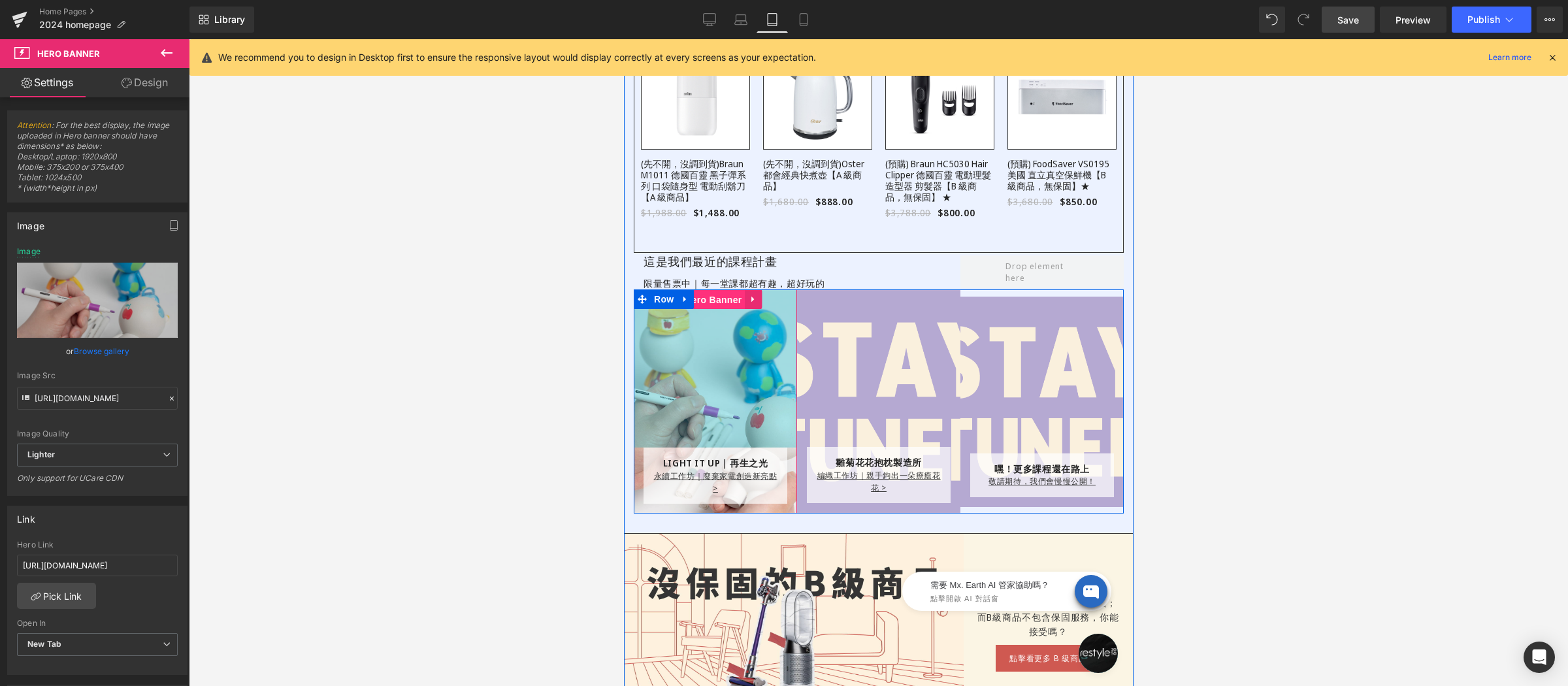
click at [712, 295] on div "LIGHT IT UP｜再生之光 Text Block 永續工作坊｜廢棄家電創造新亮點 > Text Block Row Row Hero Banner 24…" at bounding box center [714, 402] width 163 height 225
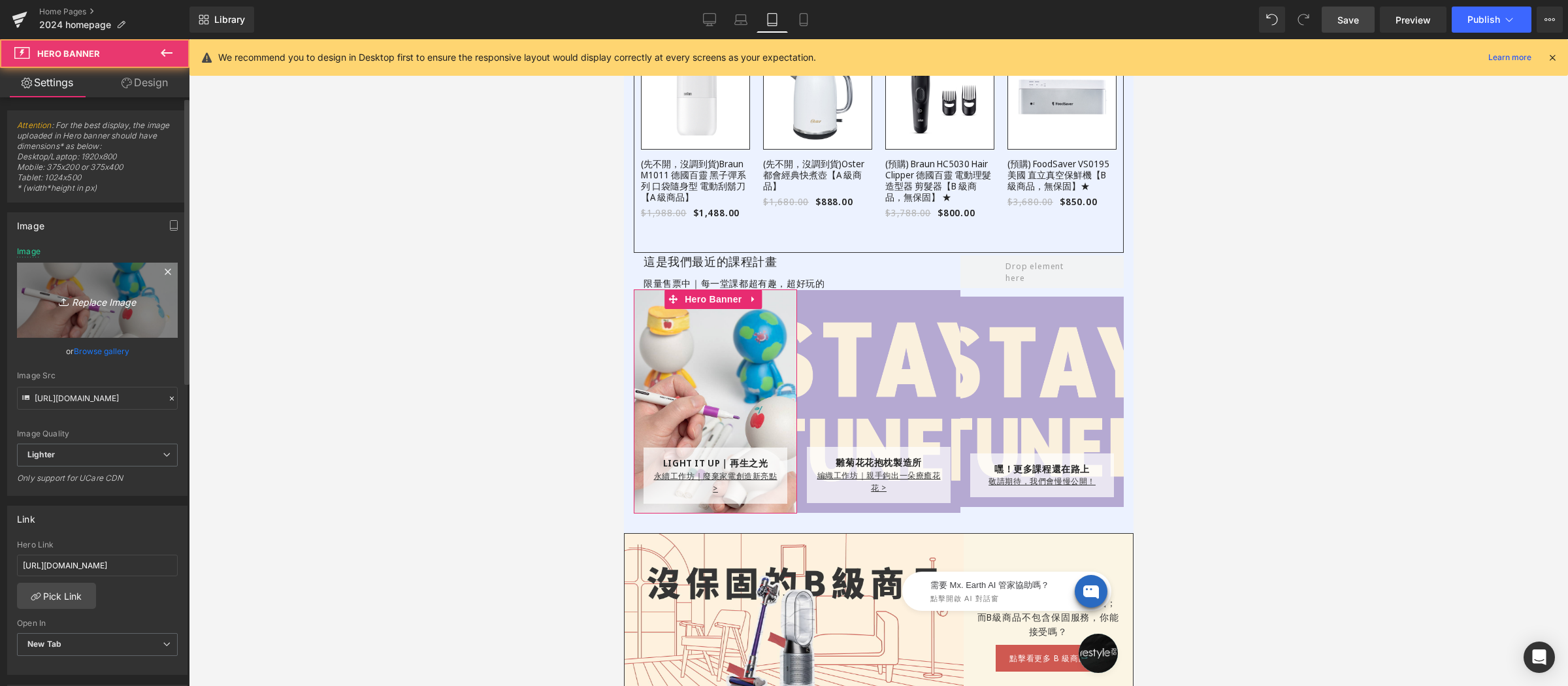
click at [147, 307] on link "Replace Image" at bounding box center [97, 300] width 161 height 76
type input "C:\fakepath\再生之光-1000x1000-主圖-01.jpg"
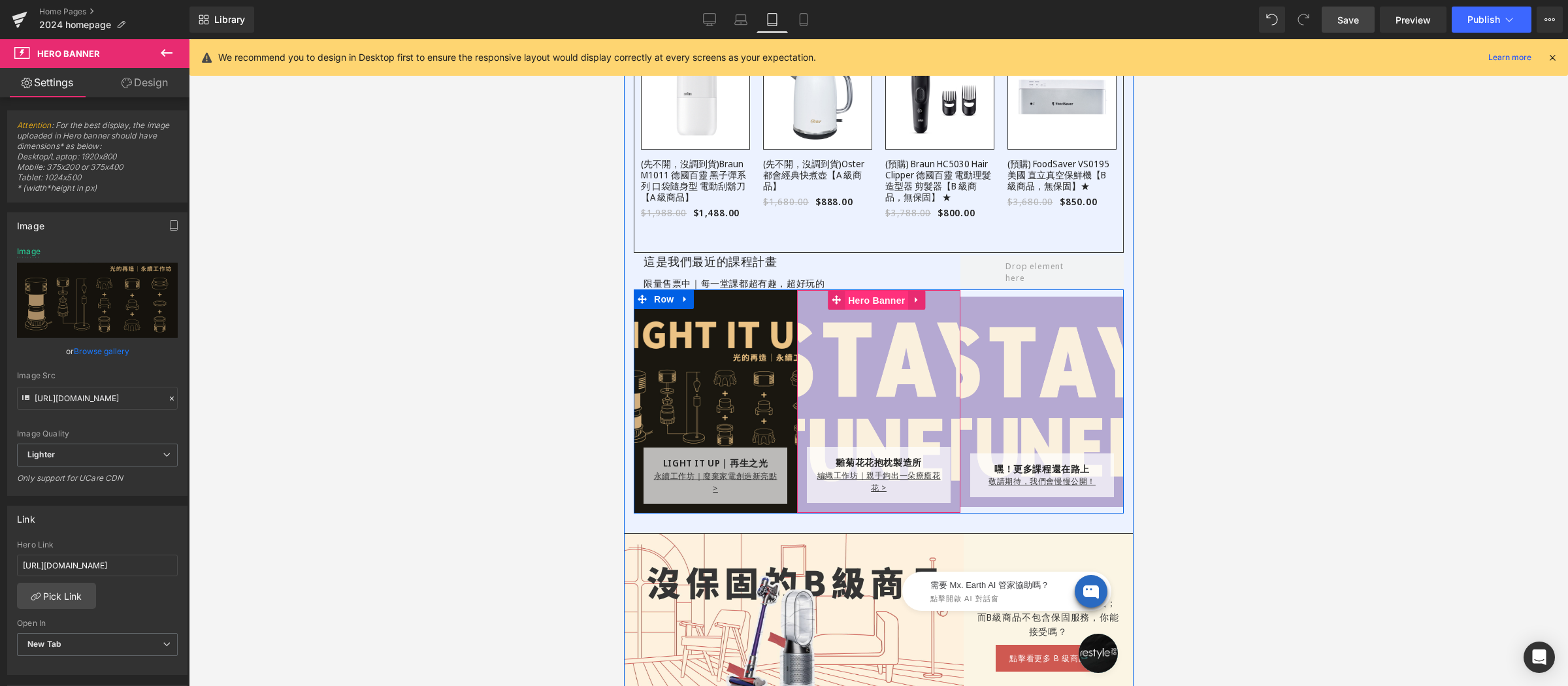
click at [875, 298] on link "Hero Banner" at bounding box center [866, 300] width 80 height 20
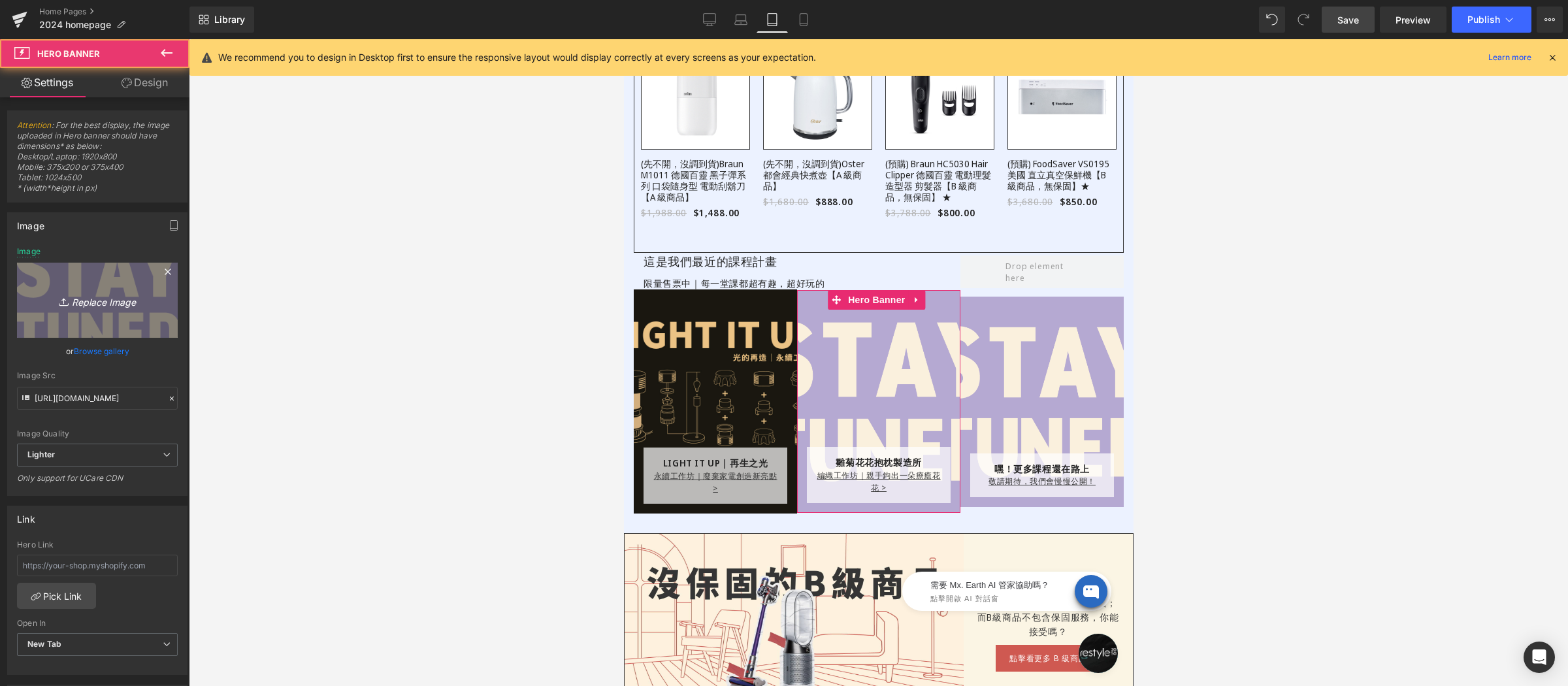
click at [30, 279] on link "Replace Image" at bounding box center [97, 300] width 161 height 76
type input "C:\fakepath\小雛菊花花抱枕-800x800－課程上架-2.png"
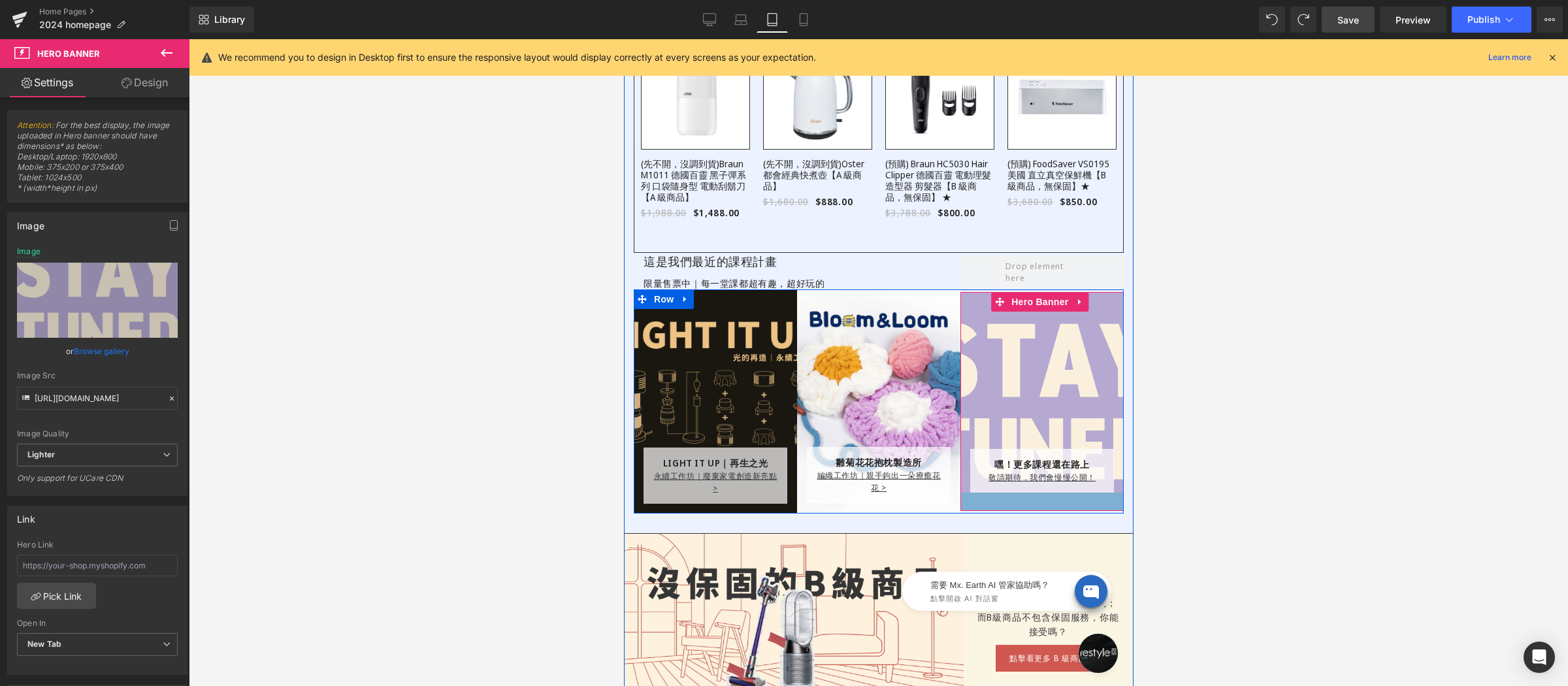
drag, startPoint x: 1007, startPoint y: 500, endPoint x: 1004, endPoint y: 508, distance: 8.5
click at [1004, 508] on div "LIGHT IT UP｜再生之光 Text Block 永續工作坊｜廢棄家電創造新亮點 > Text Block Row Row Hero Banner 24…" at bounding box center [877, 402] width 490 height 225
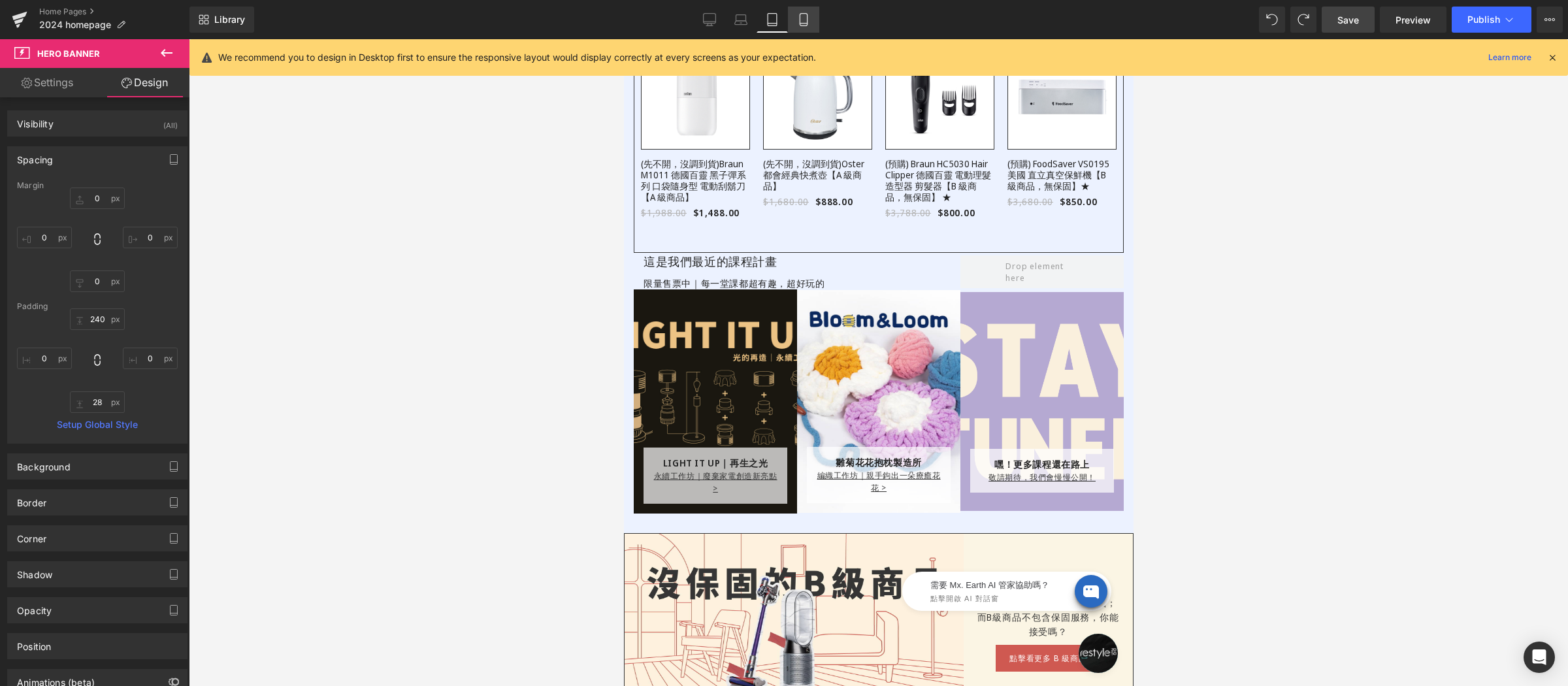
click at [800, 18] on icon at bounding box center [803, 20] width 7 height 12
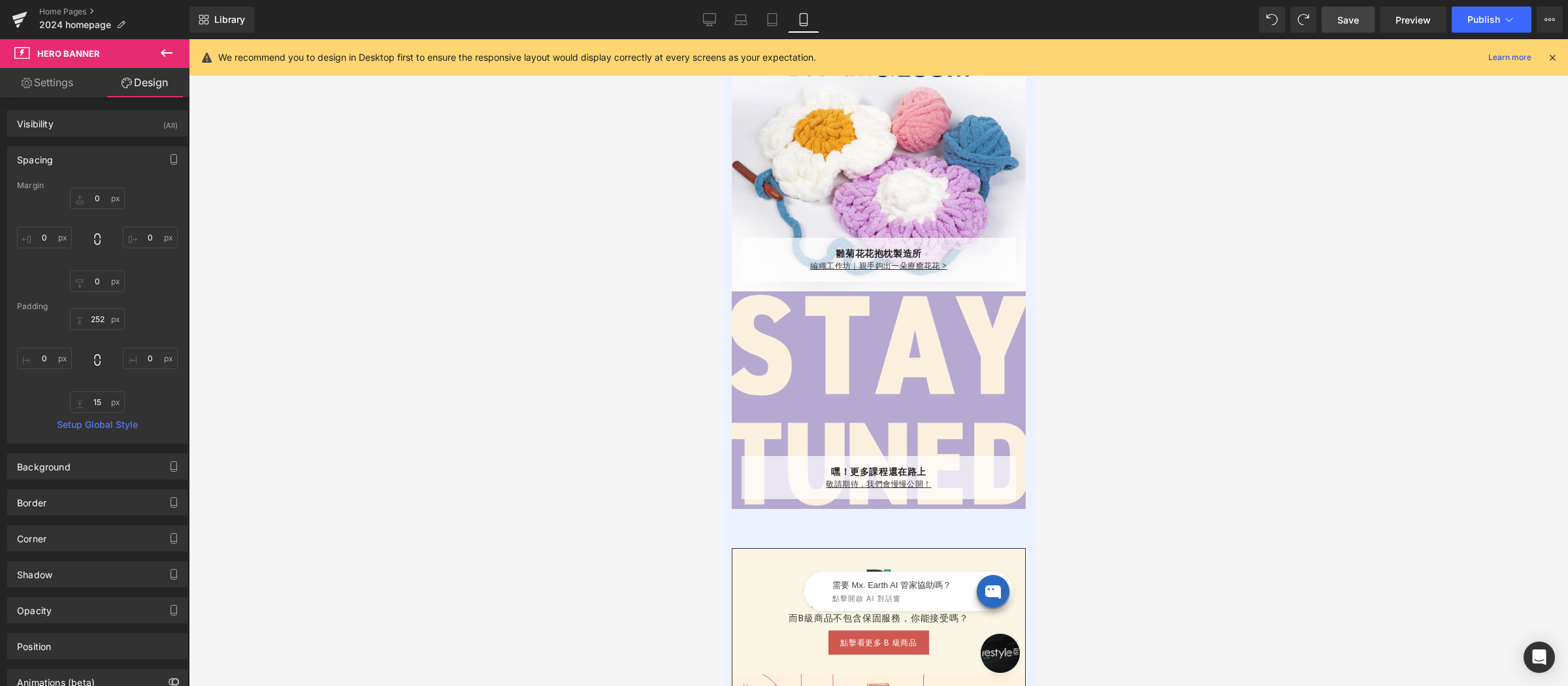
scroll to position [1670, 0]
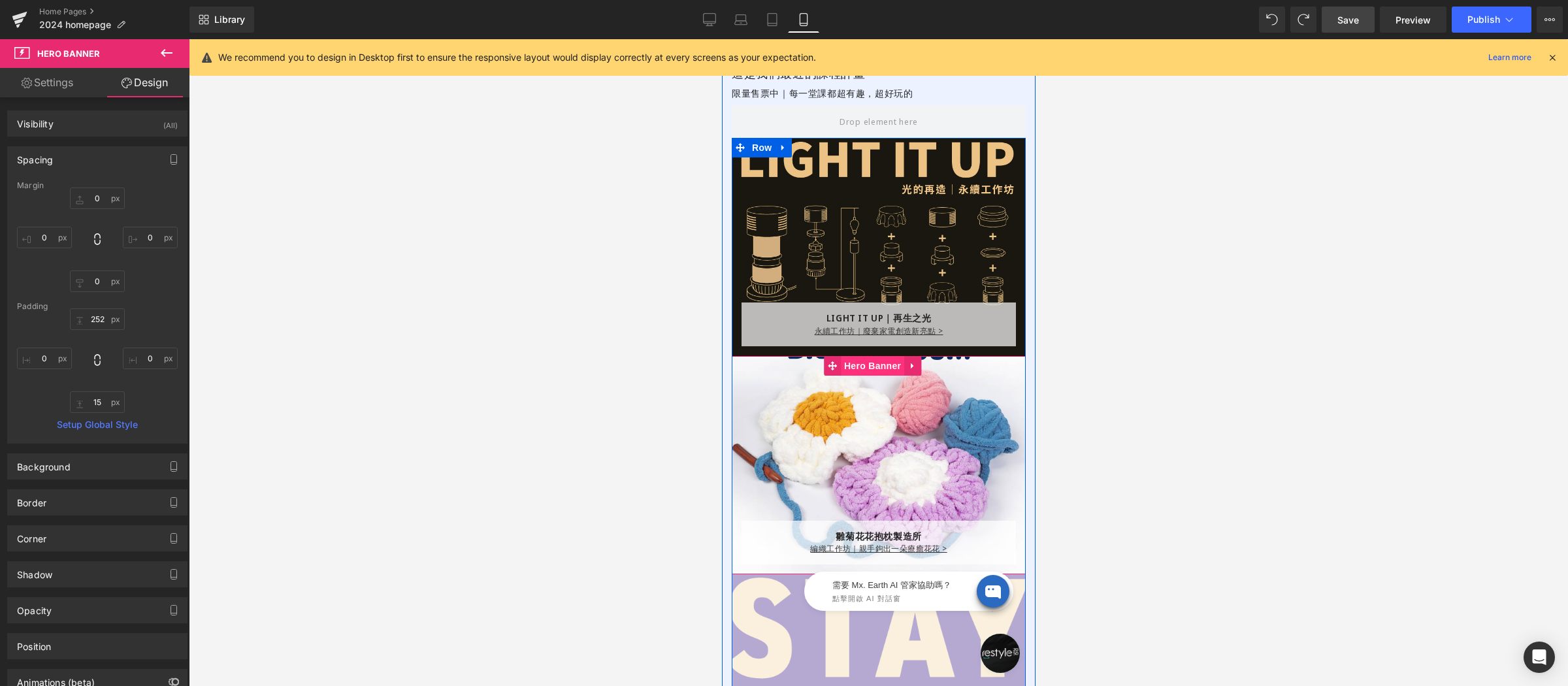
click at [876, 367] on link "Hero Banner" at bounding box center [862, 366] width 80 height 20
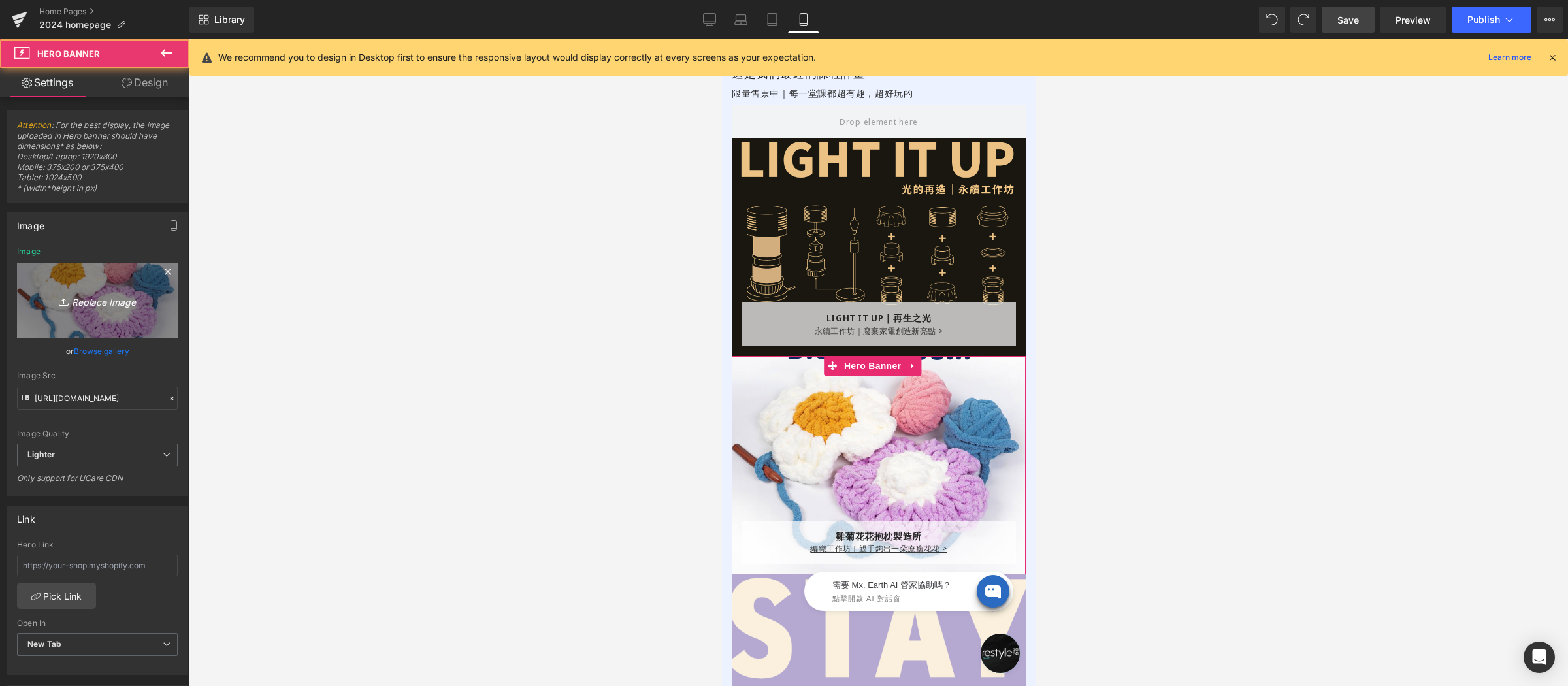
click at [129, 319] on link "Replace Image" at bounding box center [97, 300] width 161 height 76
type input "C:\fakepath\小雛菊花花抱枕-800x800－課程上架.png"
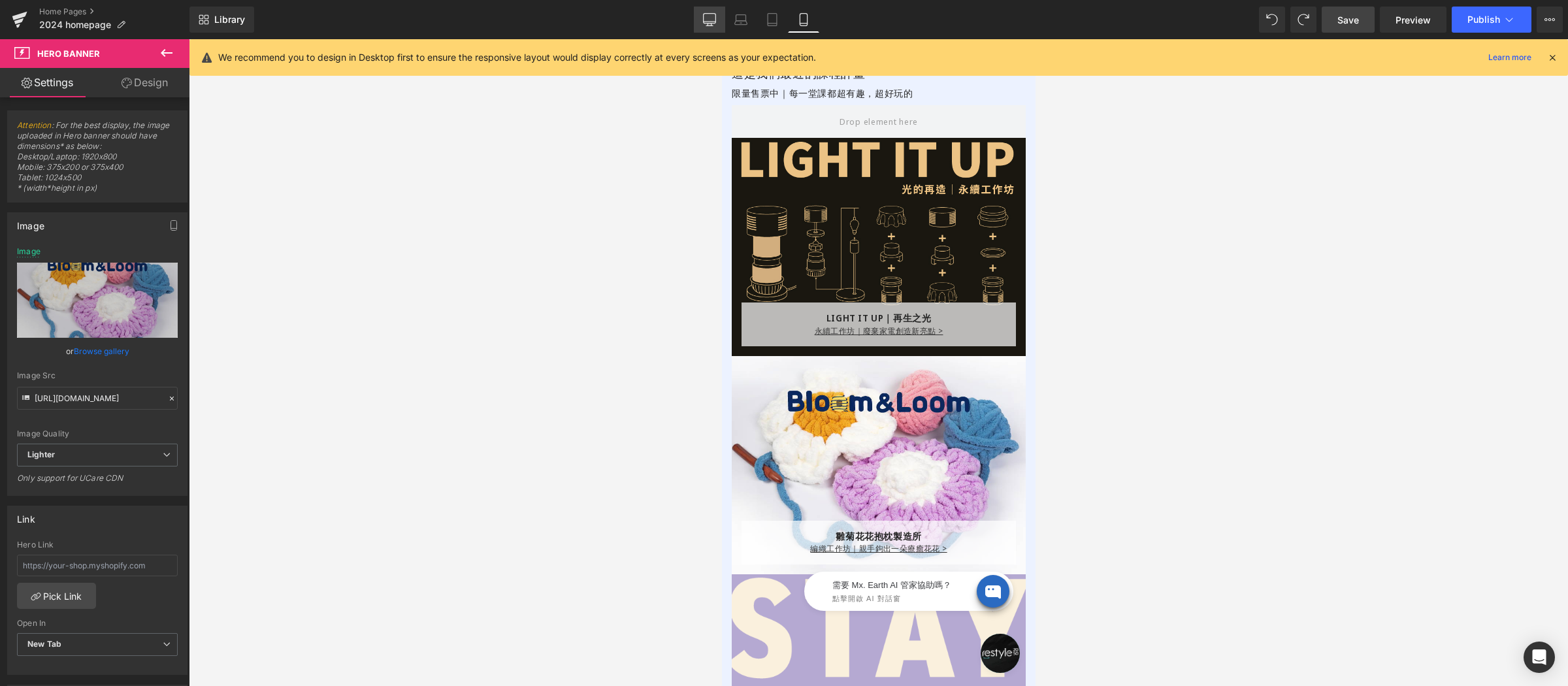
click at [709, 19] on icon at bounding box center [708, 19] width 13 height 13
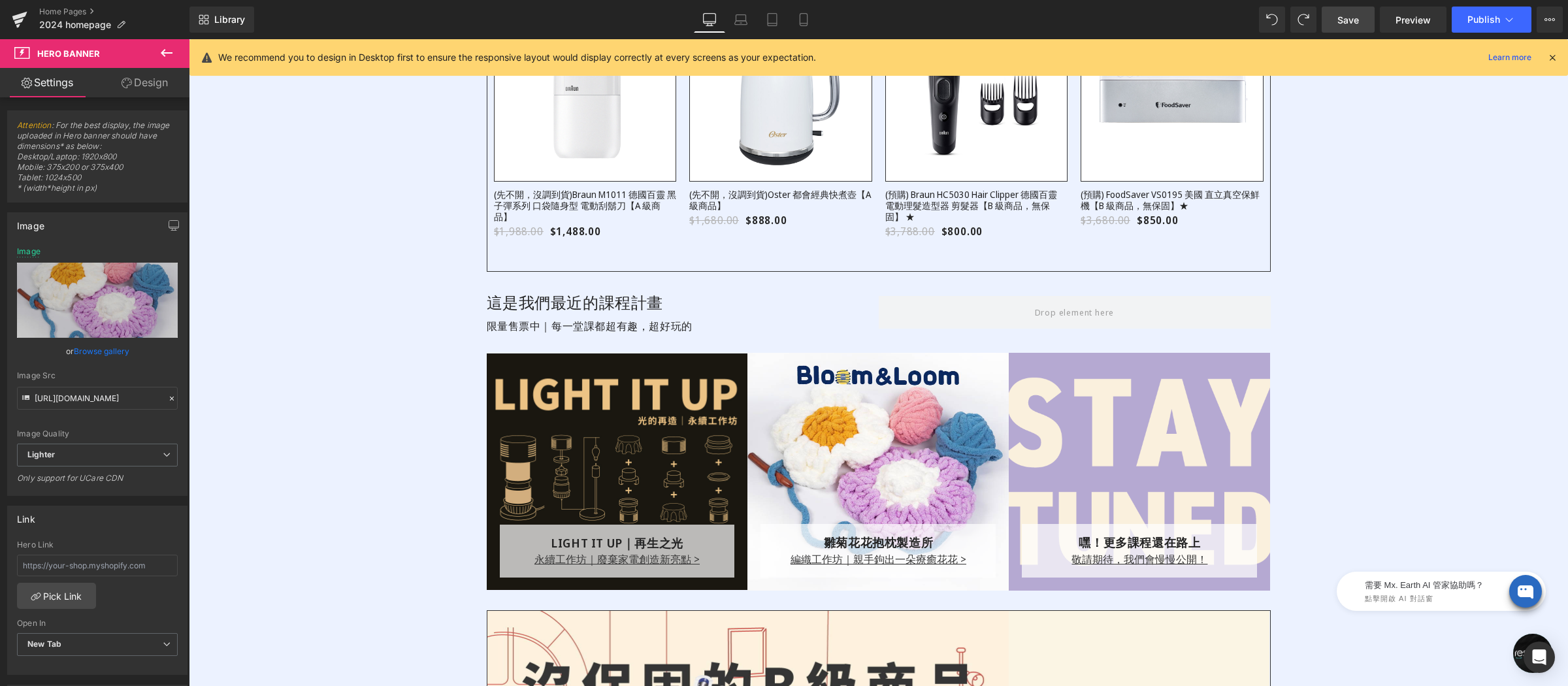
scroll to position [1432, 0]
click at [1351, 13] on span "Save" at bounding box center [1348, 20] width 22 height 14
click at [1492, 22] on span "Publish" at bounding box center [1484, 19] width 33 height 11
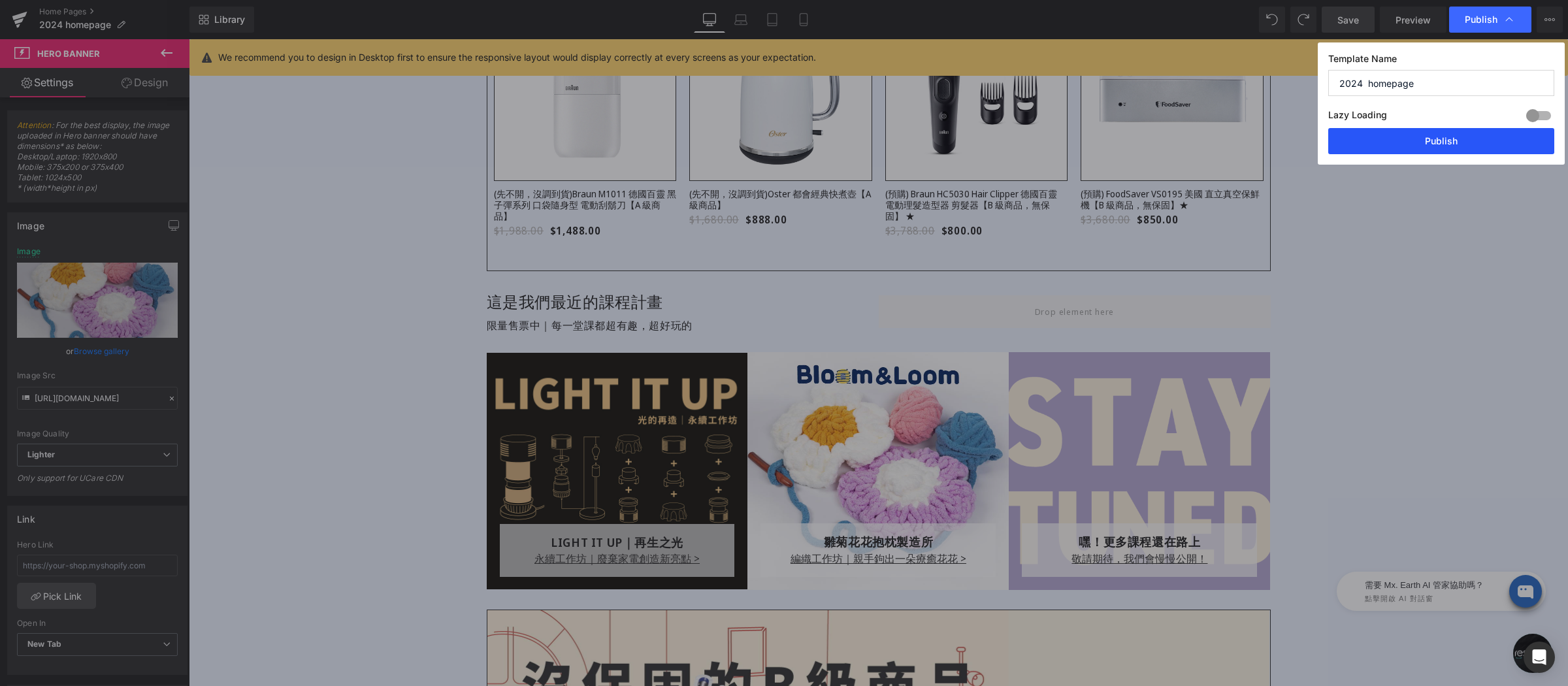
click at [1451, 144] on button "Publish" at bounding box center [1441, 141] width 226 height 26
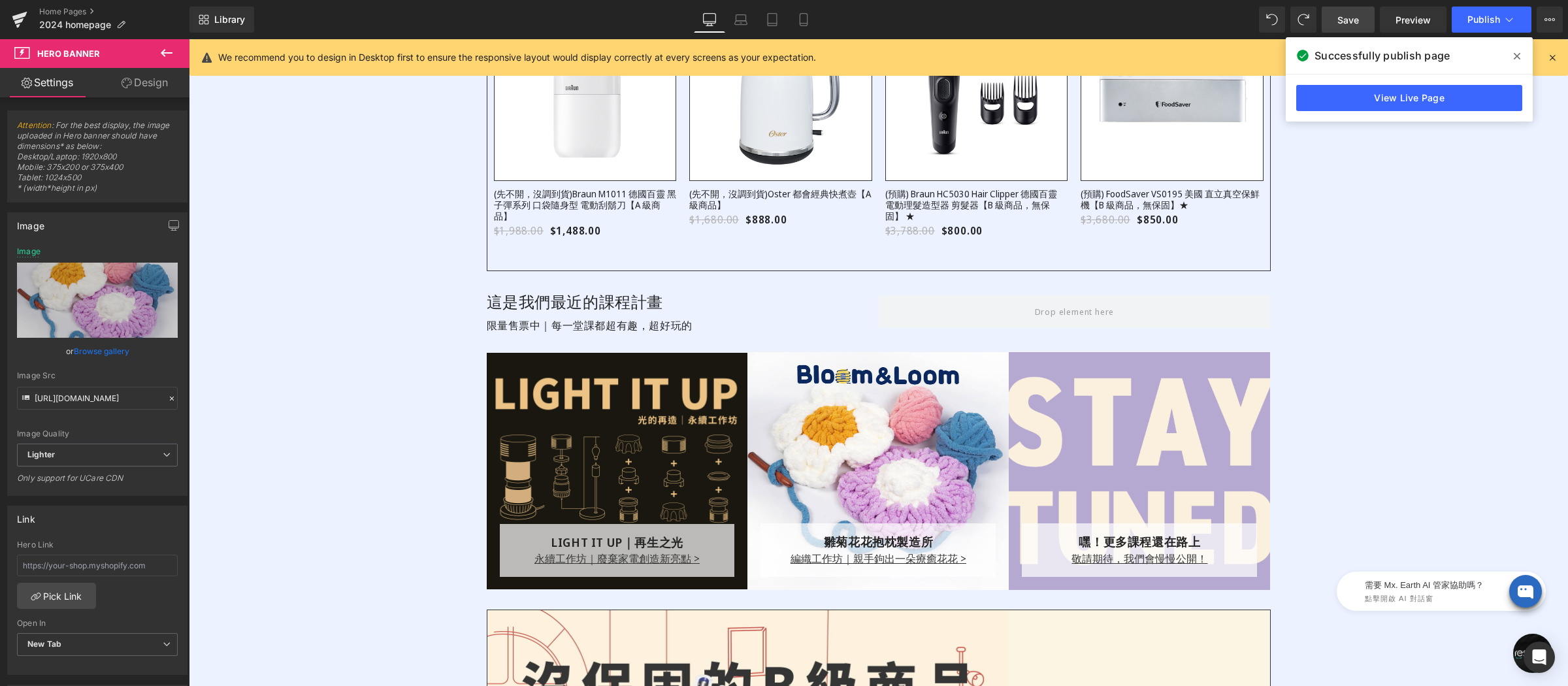
drag, startPoint x: 1511, startPoint y: 55, endPoint x: 1244, endPoint y: 47, distance: 267.1
click at [1511, 55] on span at bounding box center [1516, 56] width 21 height 21
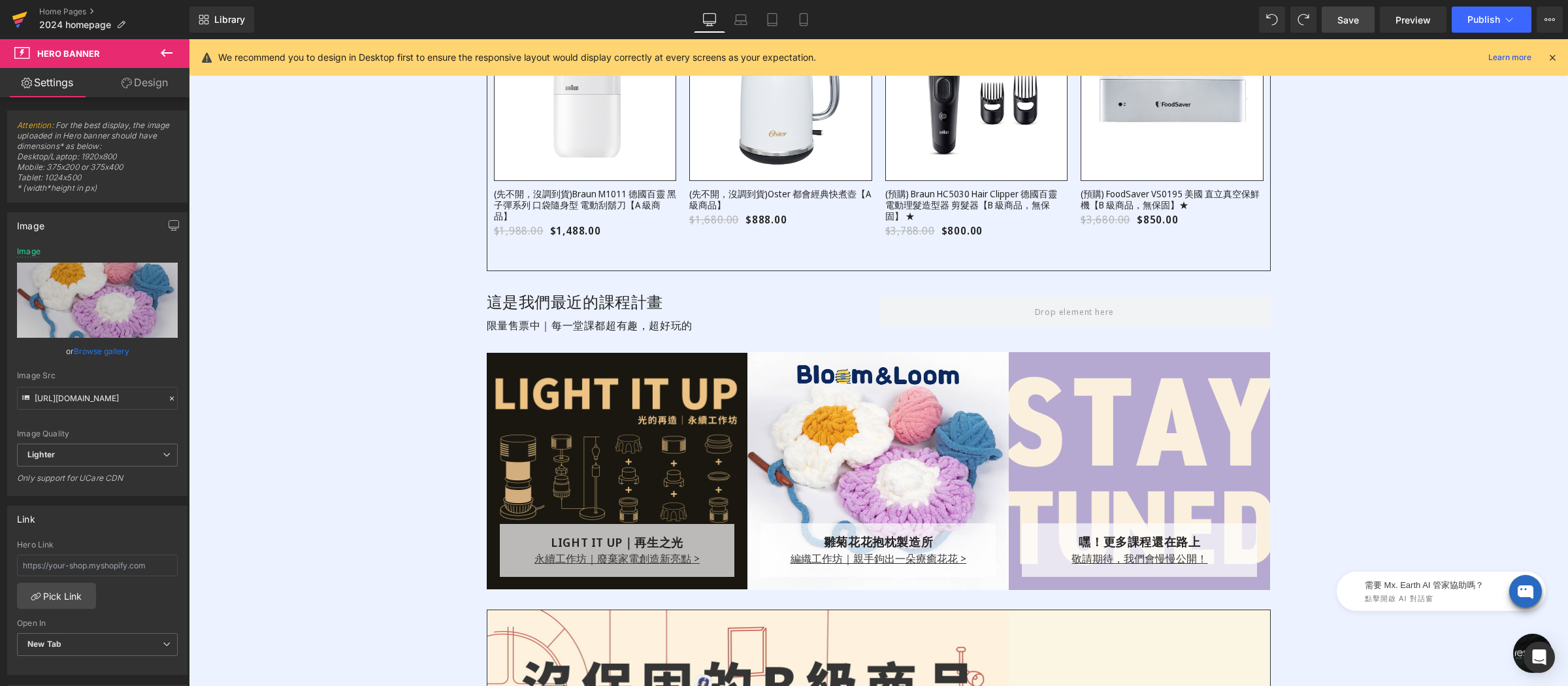
click at [11, 14] on link at bounding box center [19, 19] width 39 height 39
